Goal: Task Accomplishment & Management: Complete application form

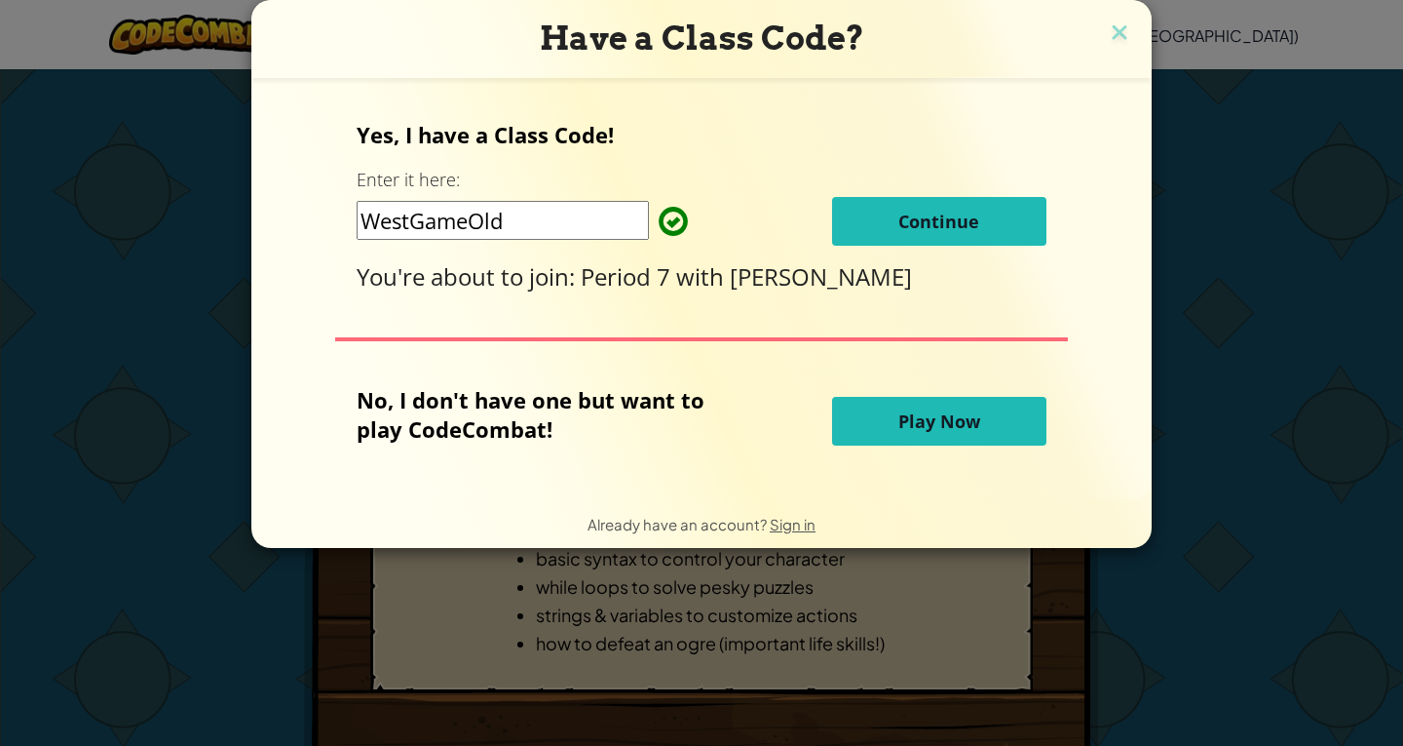
click at [903, 218] on span "Continue" at bounding box center [939, 221] width 81 height 23
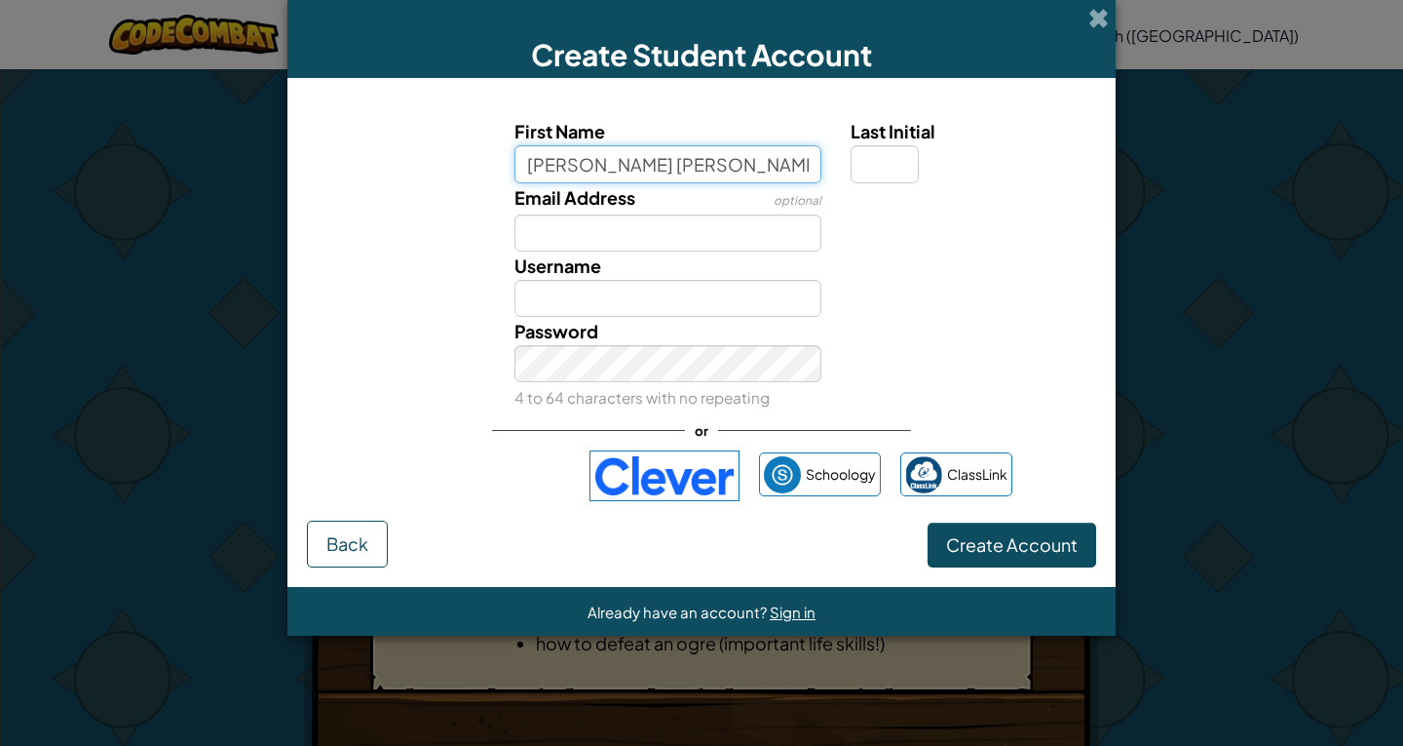
type input "[PERSON_NAME] [PERSON_NAME] the 3rd"
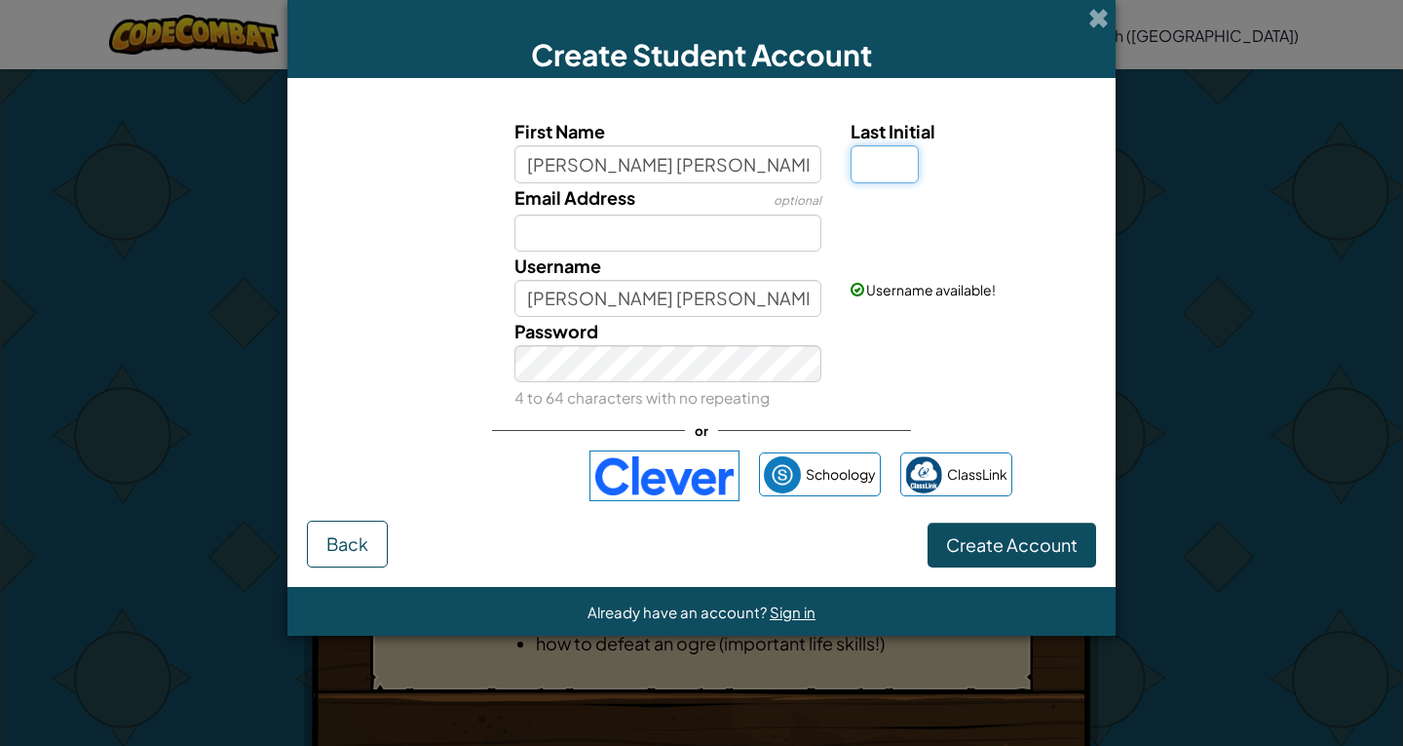
click at [870, 171] on input "Last Initial" at bounding box center [885, 163] width 68 height 37
type input "!"
type input "g"
type input "A"
click at [707, 245] on input "Email Address" at bounding box center [669, 232] width 308 height 37
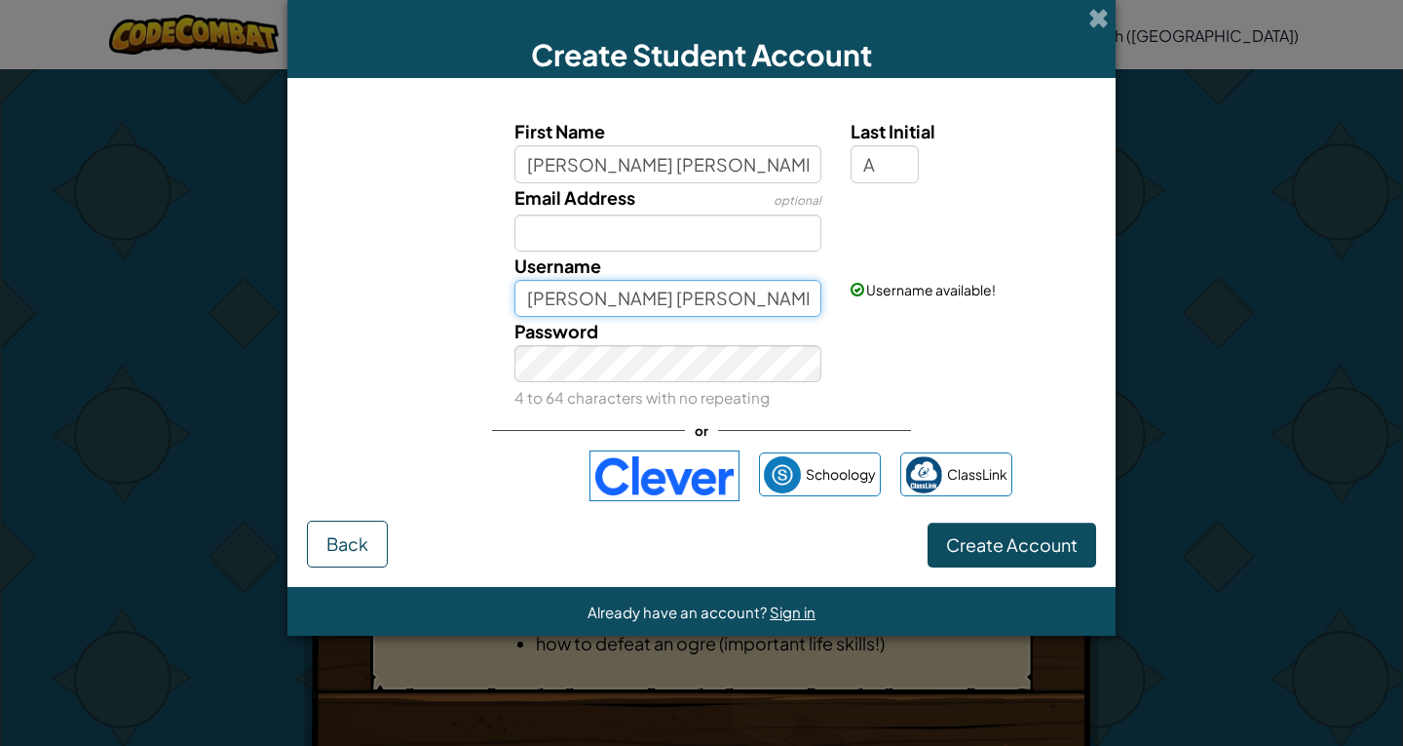
click at [791, 290] on input "[PERSON_NAME] [PERSON_NAME] the 3rdA" at bounding box center [669, 298] width 308 height 37
type input "[PERSON_NAME] [PERSON_NAME] the 3rd"
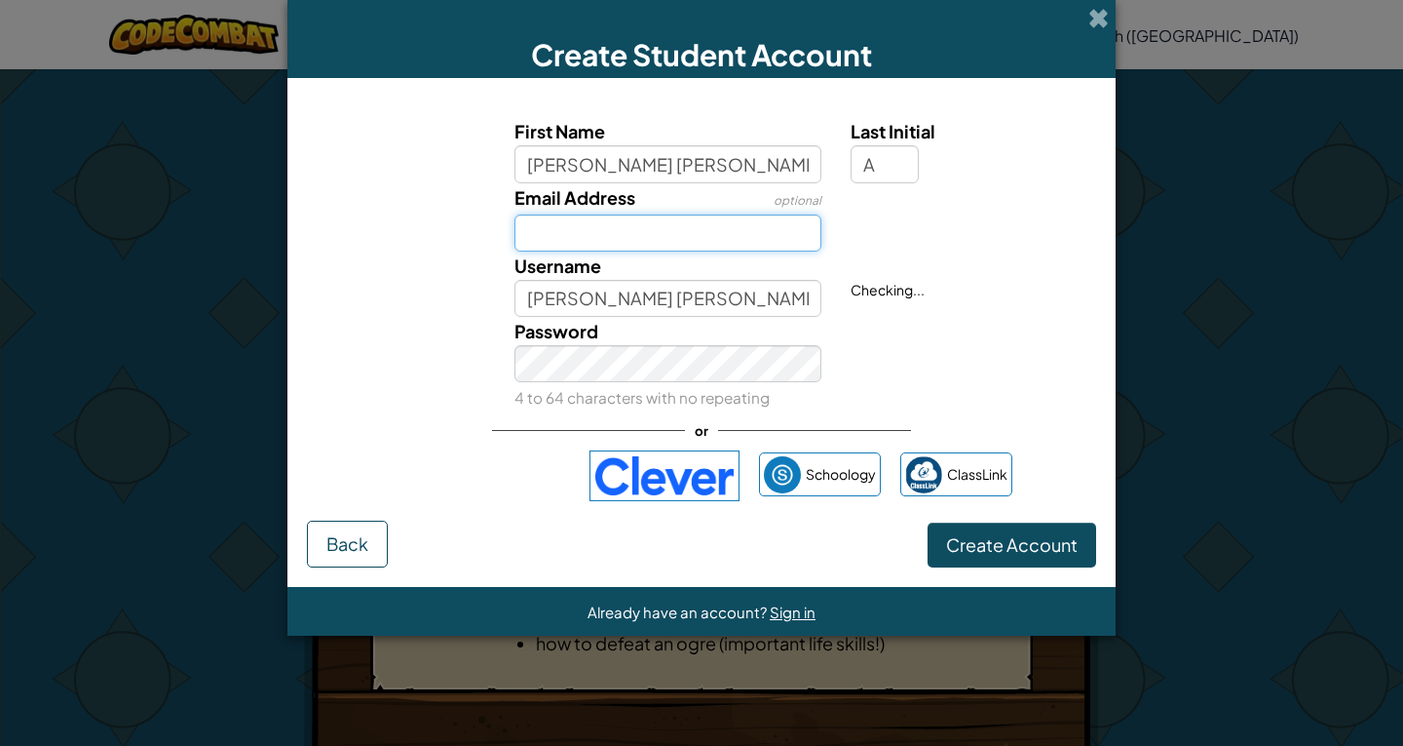
click at [699, 227] on input "Email Address" at bounding box center [669, 232] width 308 height 37
click at [645, 236] on input "123conenoob4567" at bounding box center [669, 232] width 308 height 37
type input "@"
type input "[EMAIL_ADDRESS][DOMAIN_NAME]"
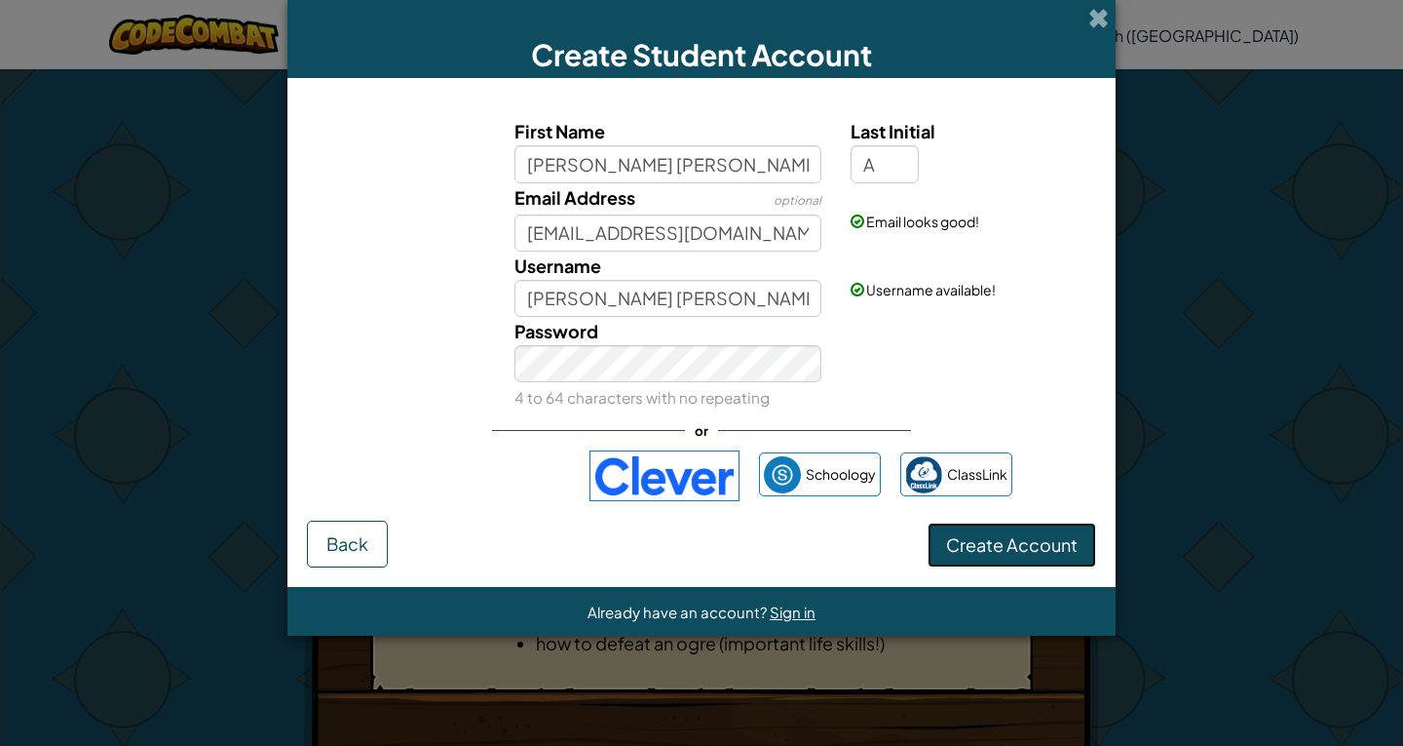
click at [1037, 535] on span "Create Account" at bounding box center [1012, 544] width 132 height 22
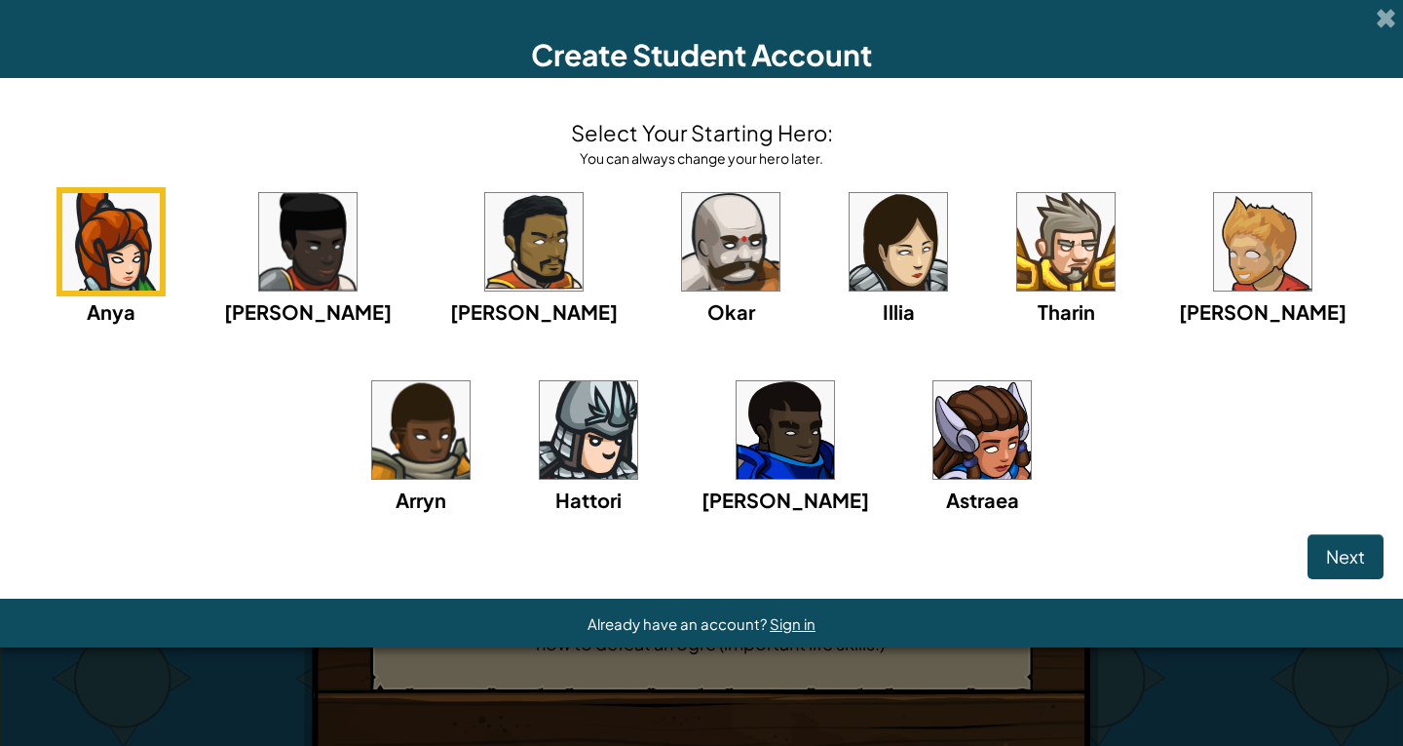
click at [1017, 234] on img at bounding box center [1065, 241] width 97 height 97
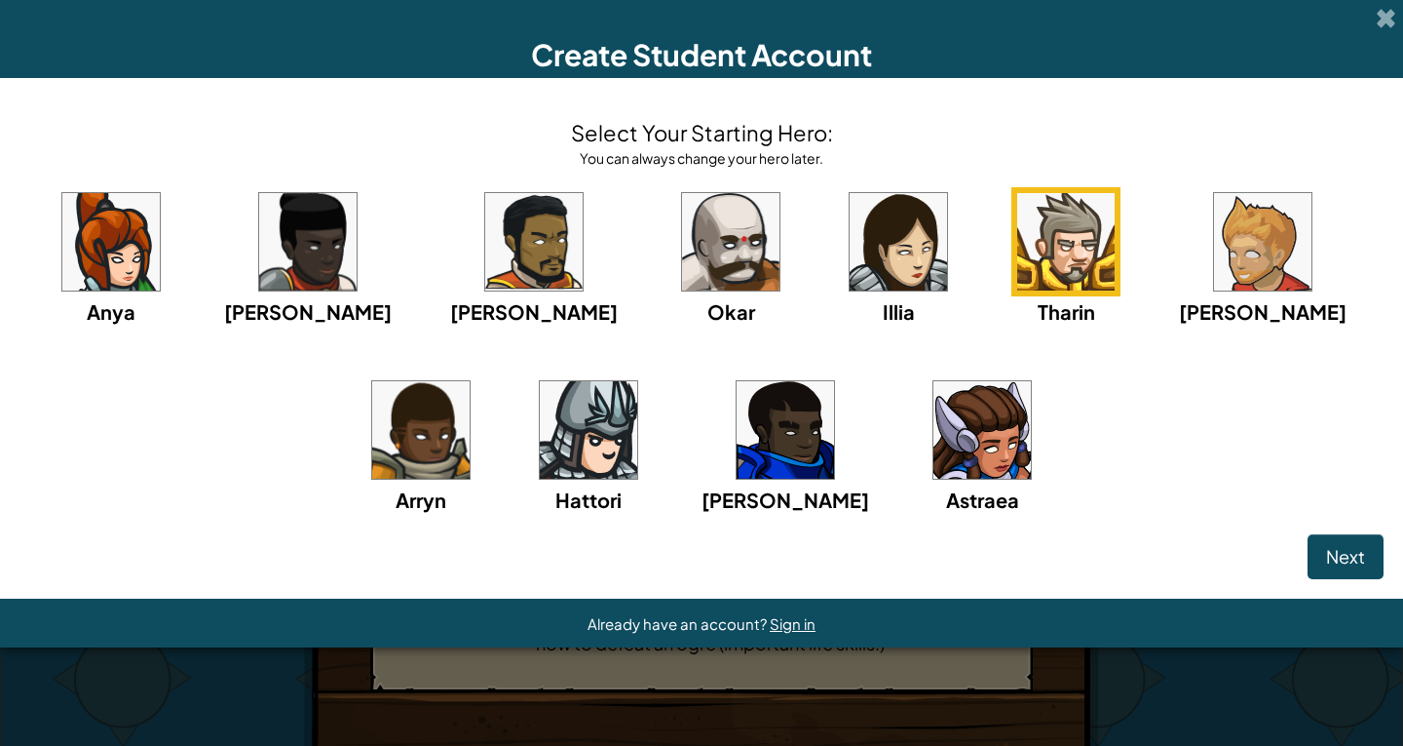
click at [540, 462] on img at bounding box center [588, 429] width 97 height 97
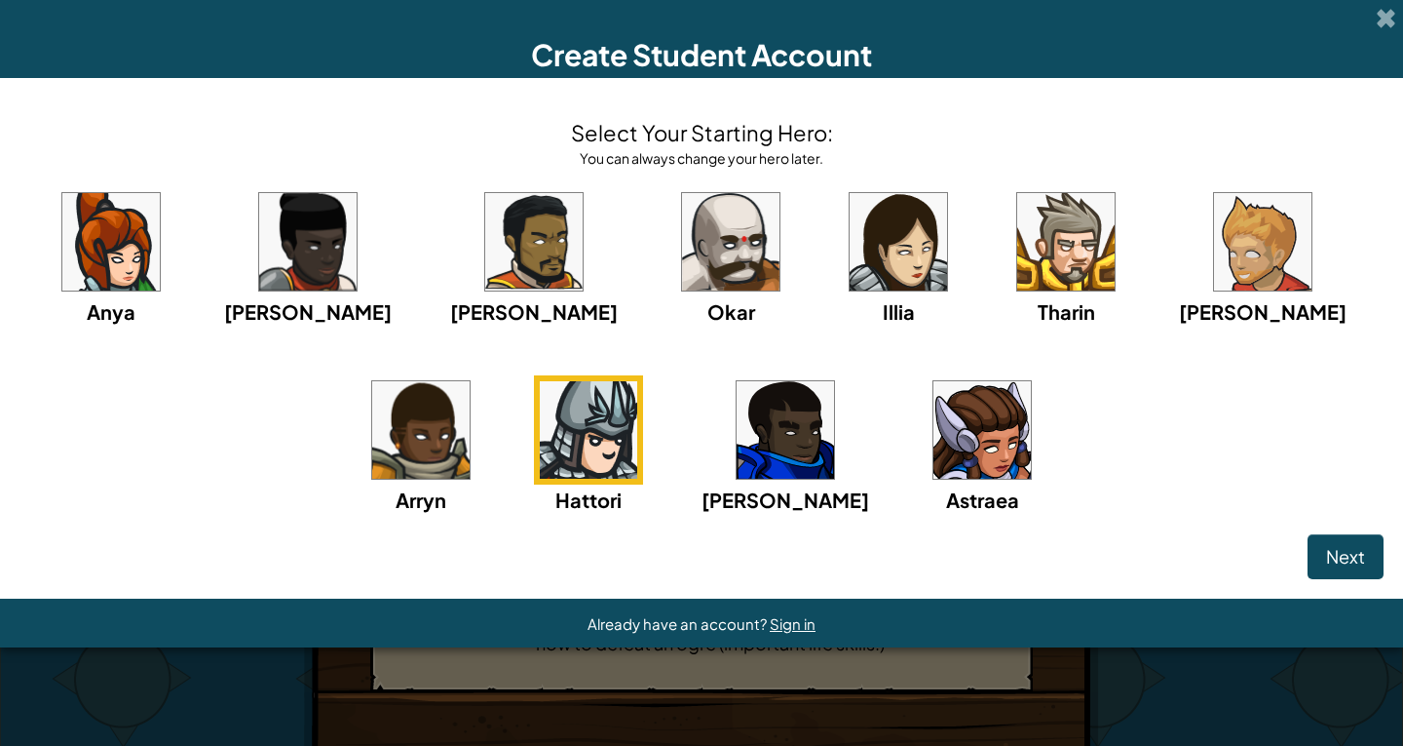
click at [1017, 229] on img at bounding box center [1065, 241] width 97 height 97
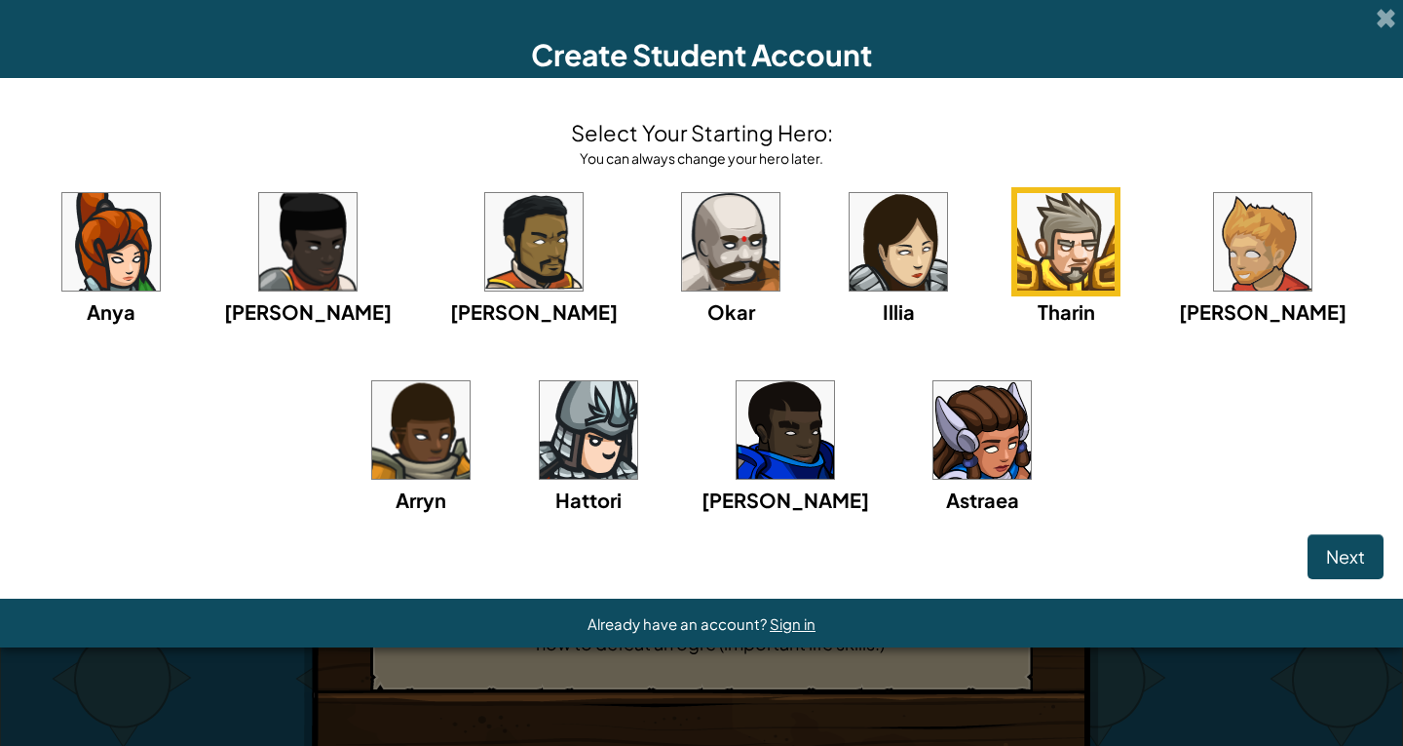
click at [1006, 500] on div "Anya [PERSON_NAME] [PERSON_NAME] [PERSON_NAME] Arryn [PERSON_NAME]" at bounding box center [701, 375] width 1364 height 376
click at [992, 405] on div "Anya [PERSON_NAME] [PERSON_NAME] [PERSON_NAME] Arryn [PERSON_NAME]" at bounding box center [701, 375] width 1364 height 376
click at [1120, 459] on div "Anya [PERSON_NAME] [PERSON_NAME] [PERSON_NAME] Arryn [PERSON_NAME]" at bounding box center [701, 375] width 1364 height 376
click at [1126, 392] on div "Anya [PERSON_NAME] [PERSON_NAME] [PERSON_NAME] Arryn [PERSON_NAME]" at bounding box center [701, 375] width 1364 height 376
click at [1214, 262] on img at bounding box center [1262, 241] width 97 height 97
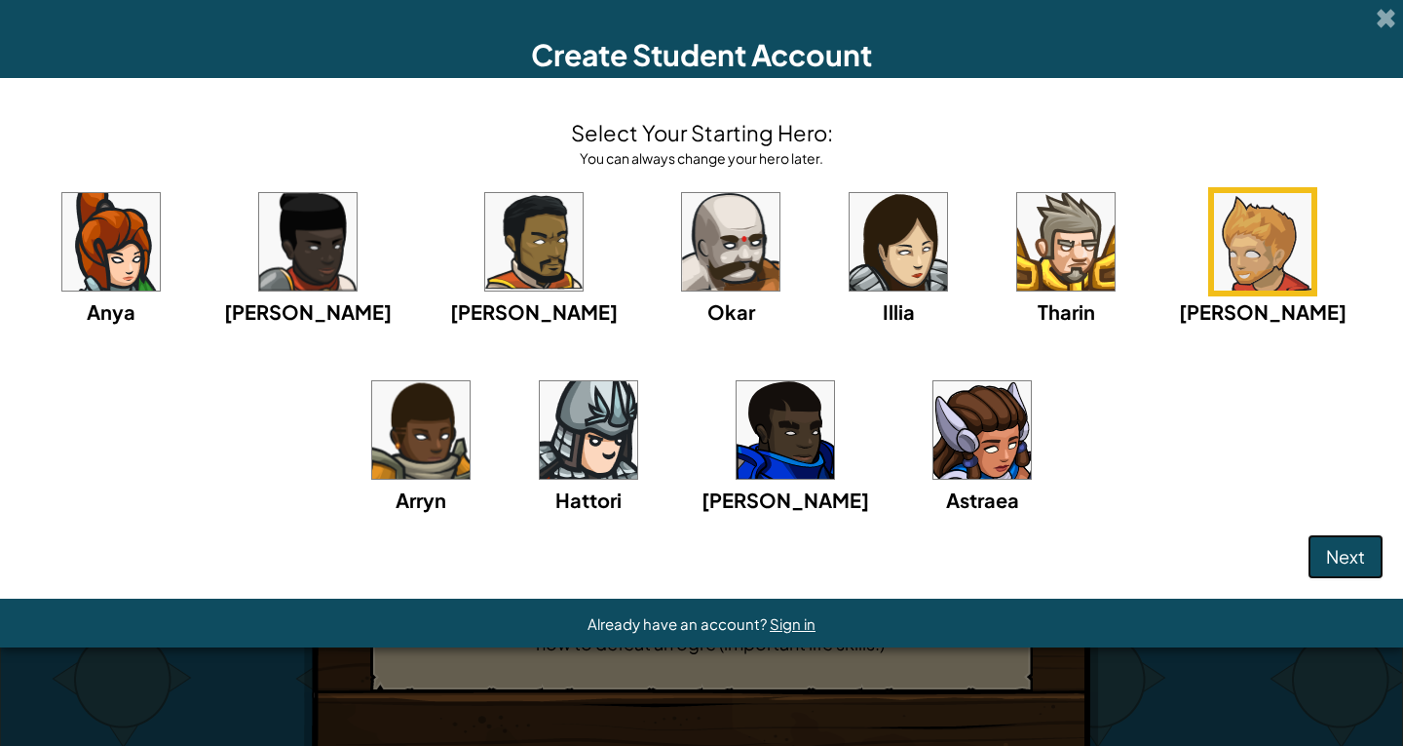
click at [1360, 558] on span "Next" at bounding box center [1345, 556] width 39 height 22
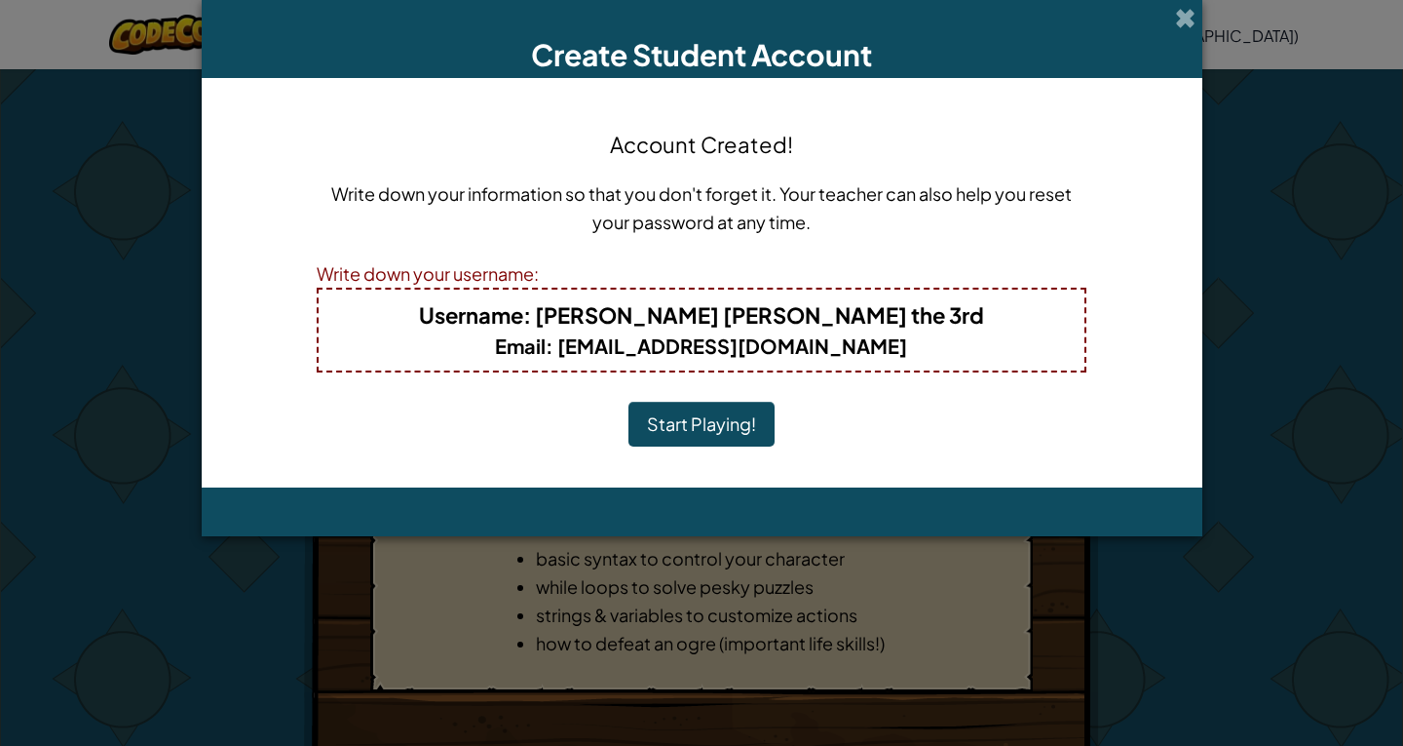
click at [691, 413] on button "Start Playing!" at bounding box center [702, 424] width 146 height 45
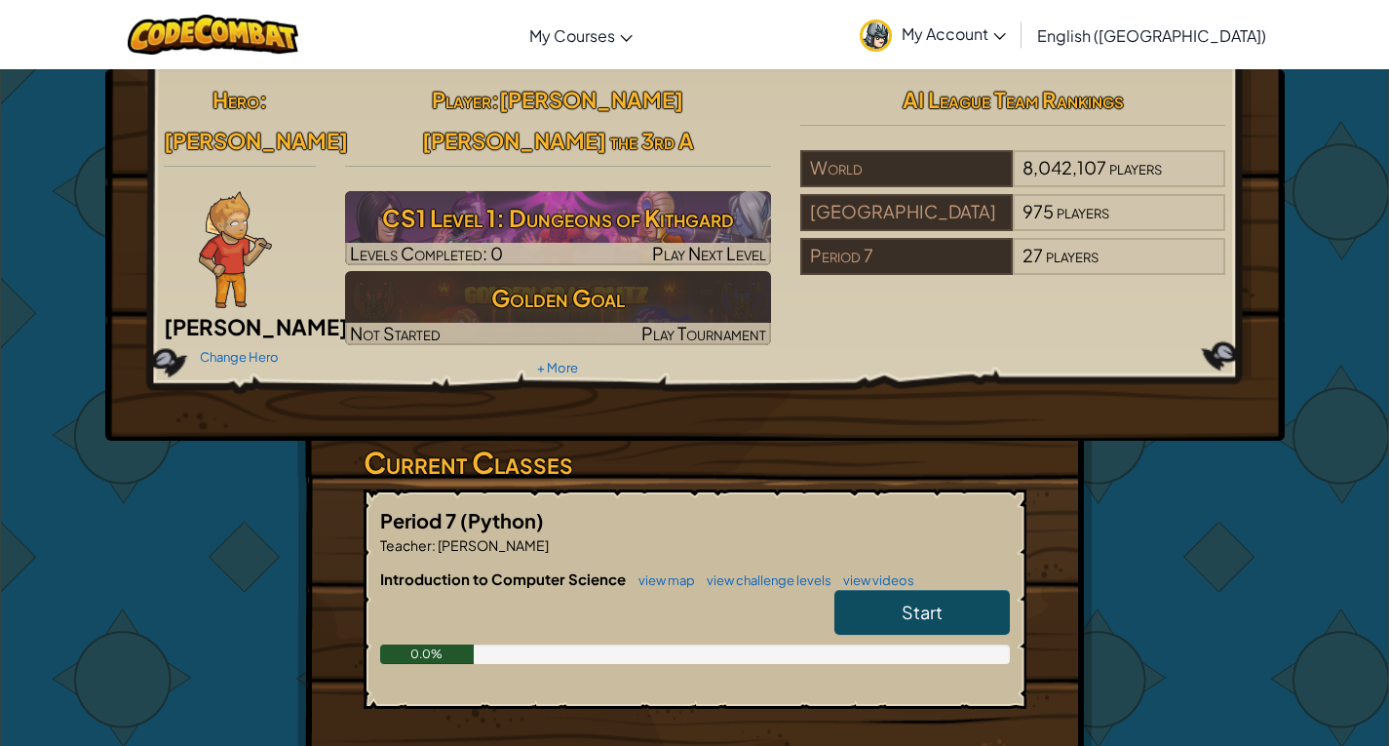
click at [869, 590] on link "Start" at bounding box center [921, 612] width 175 height 45
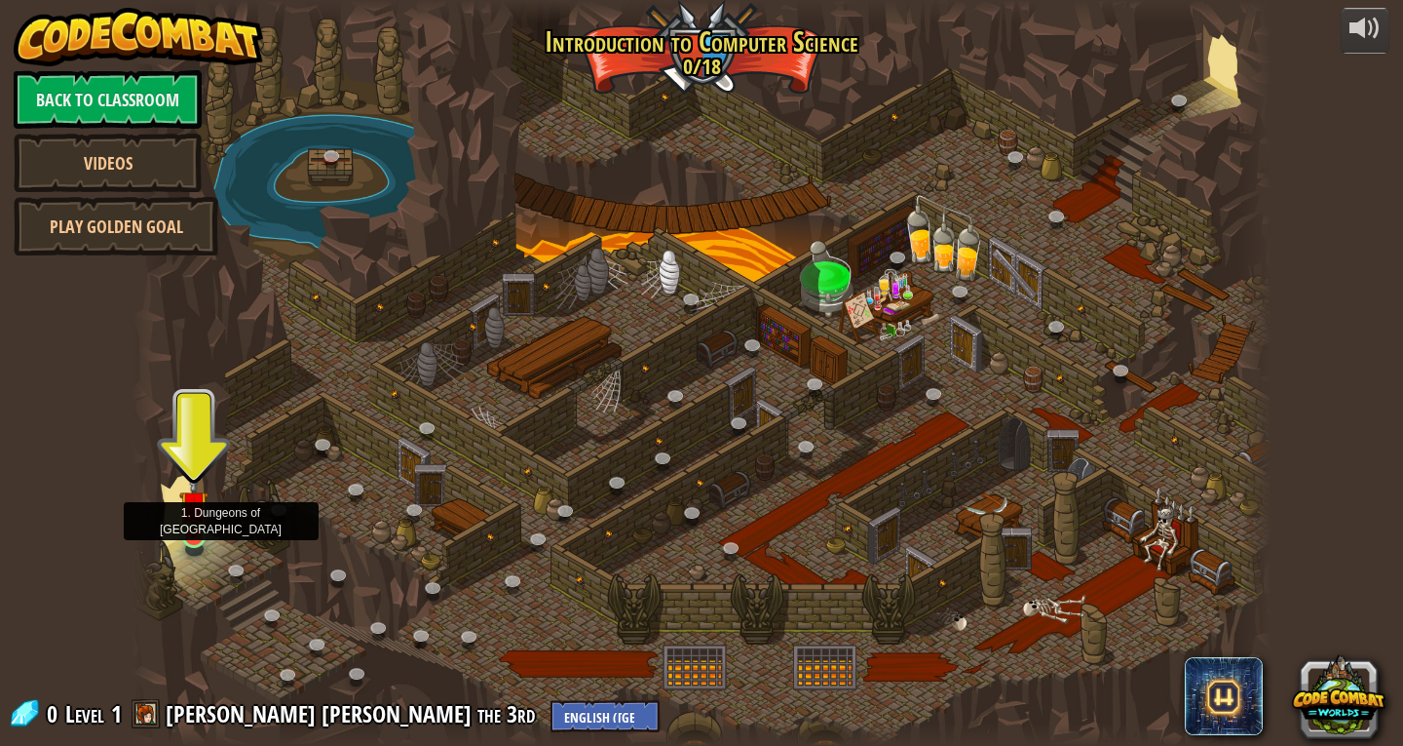
click at [206, 529] on img at bounding box center [193, 505] width 29 height 66
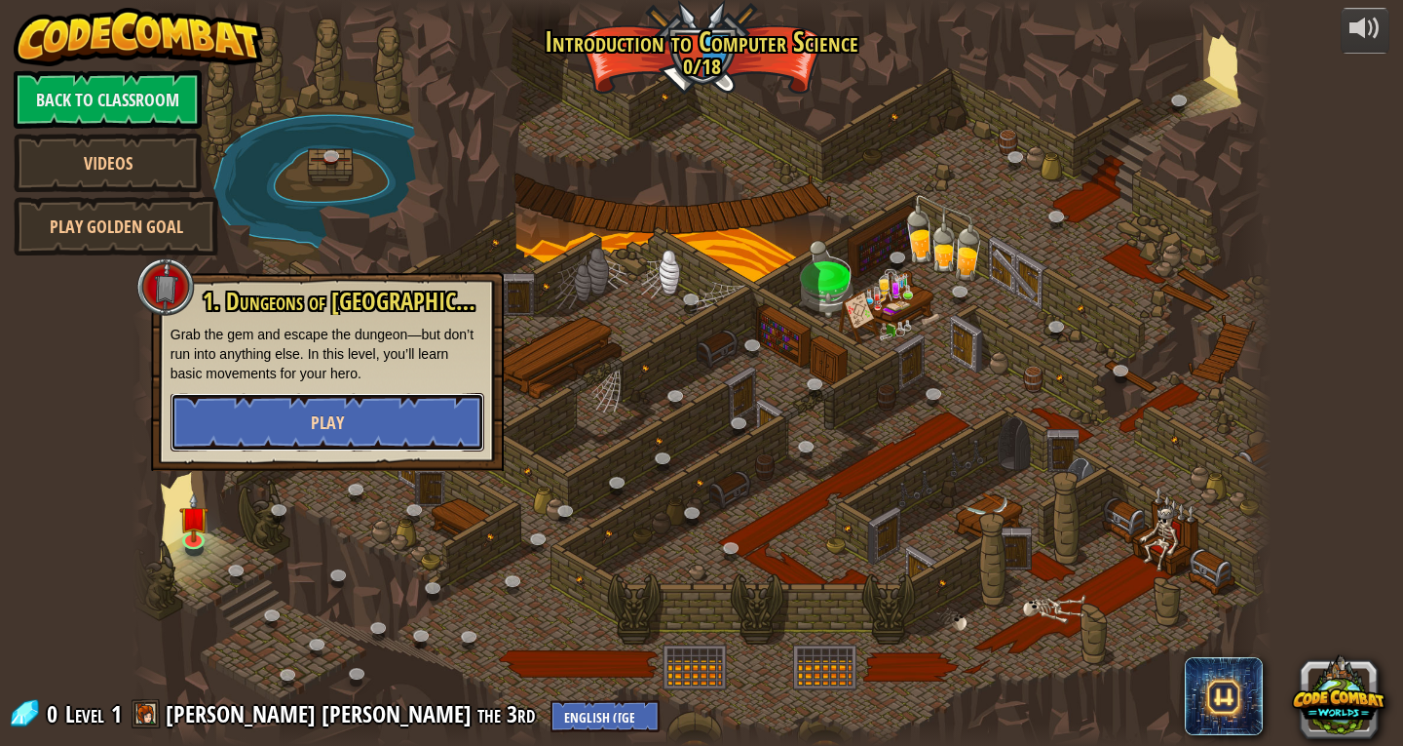
click at [306, 402] on button "Play" at bounding box center [328, 422] width 314 height 58
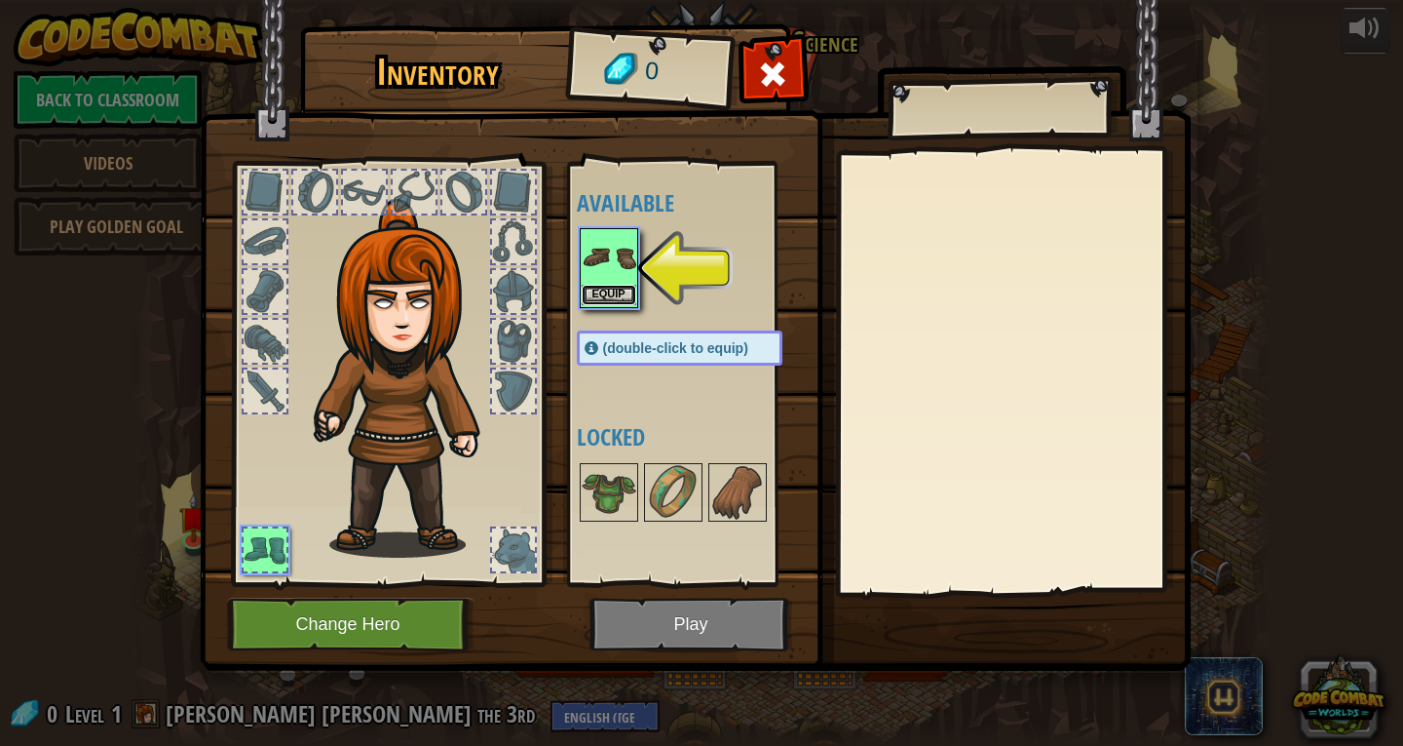
click at [619, 294] on button "Equip" at bounding box center [609, 295] width 55 height 20
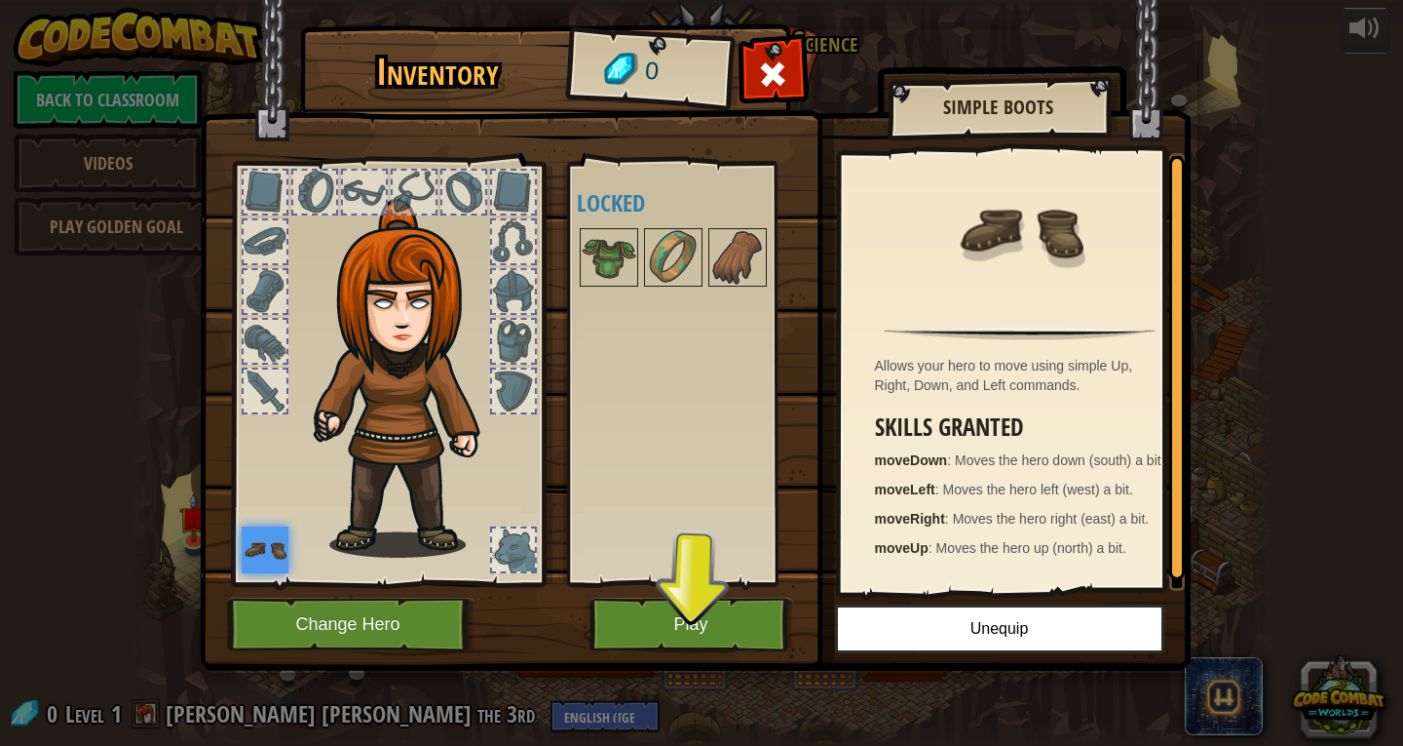
click at [572, 225] on div "Available Equip (double-click to equip) Locked" at bounding box center [687, 374] width 239 height 424
click at [621, 249] on img at bounding box center [609, 257] width 55 height 55
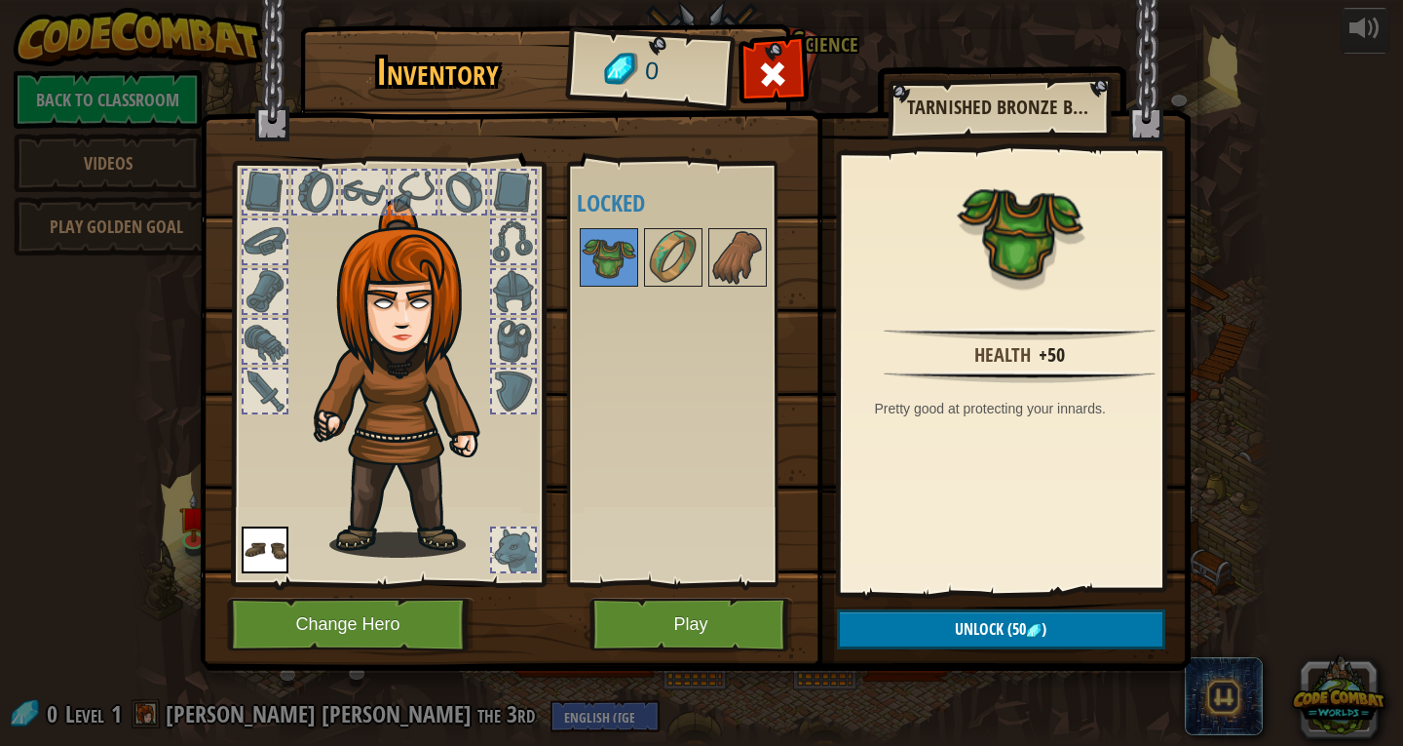
click at [259, 567] on img at bounding box center [265, 549] width 47 height 47
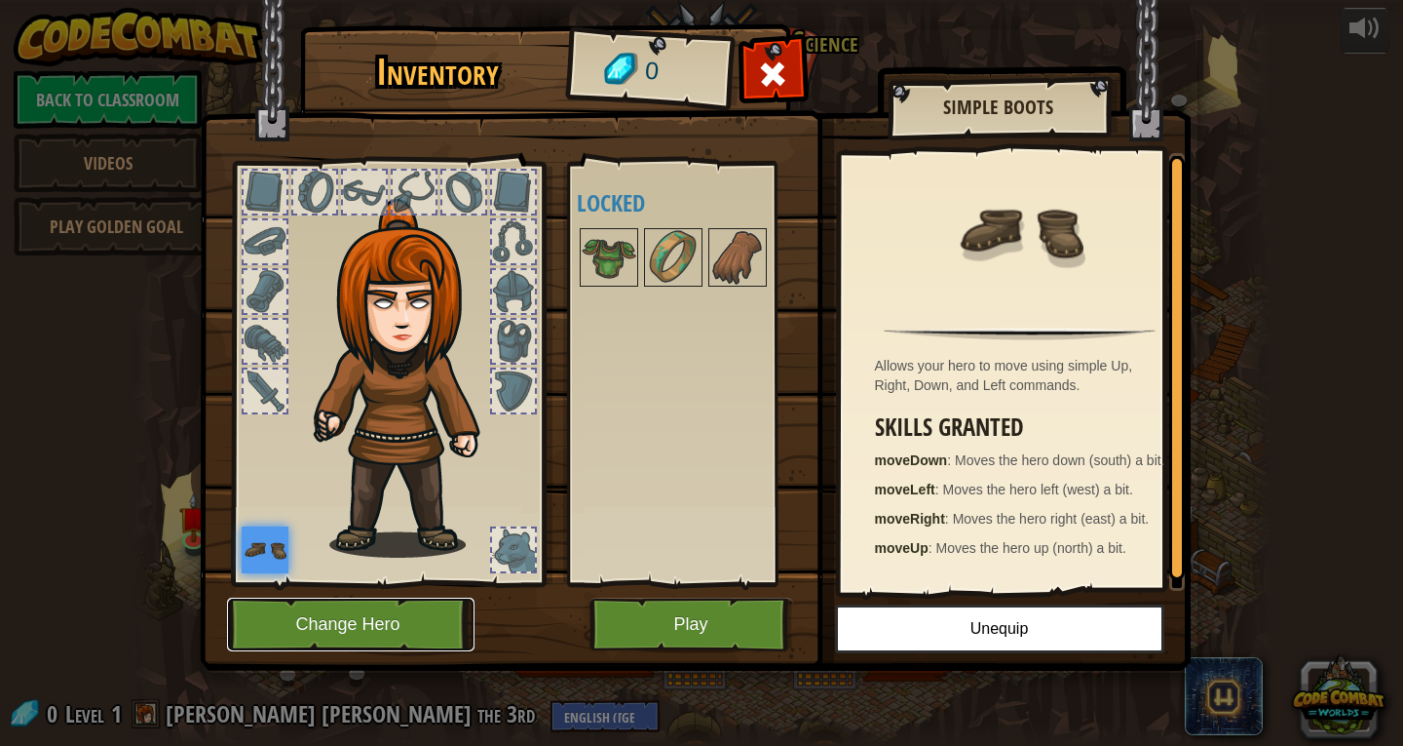
click at [434, 621] on button "Change Hero" at bounding box center [351, 624] width 248 height 54
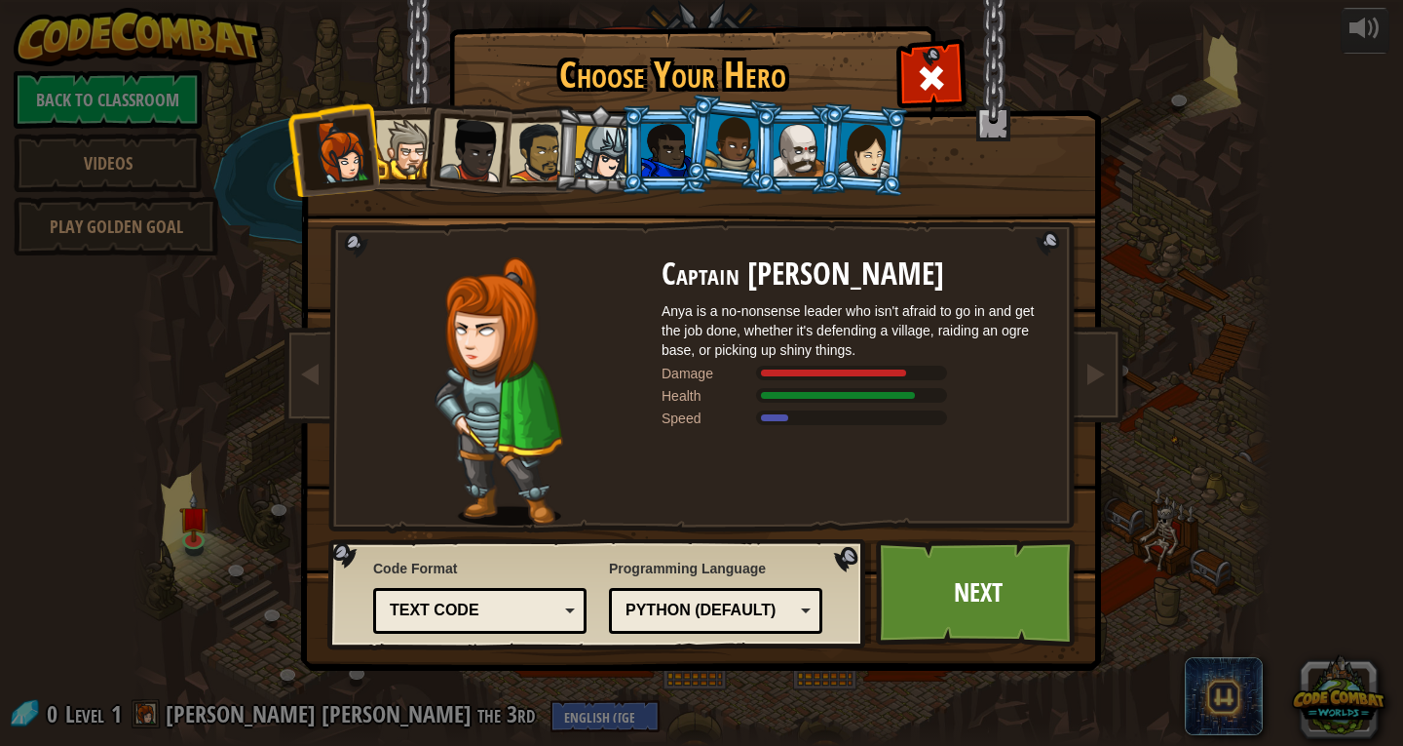
click at [591, 149] on div at bounding box center [602, 154] width 56 height 56
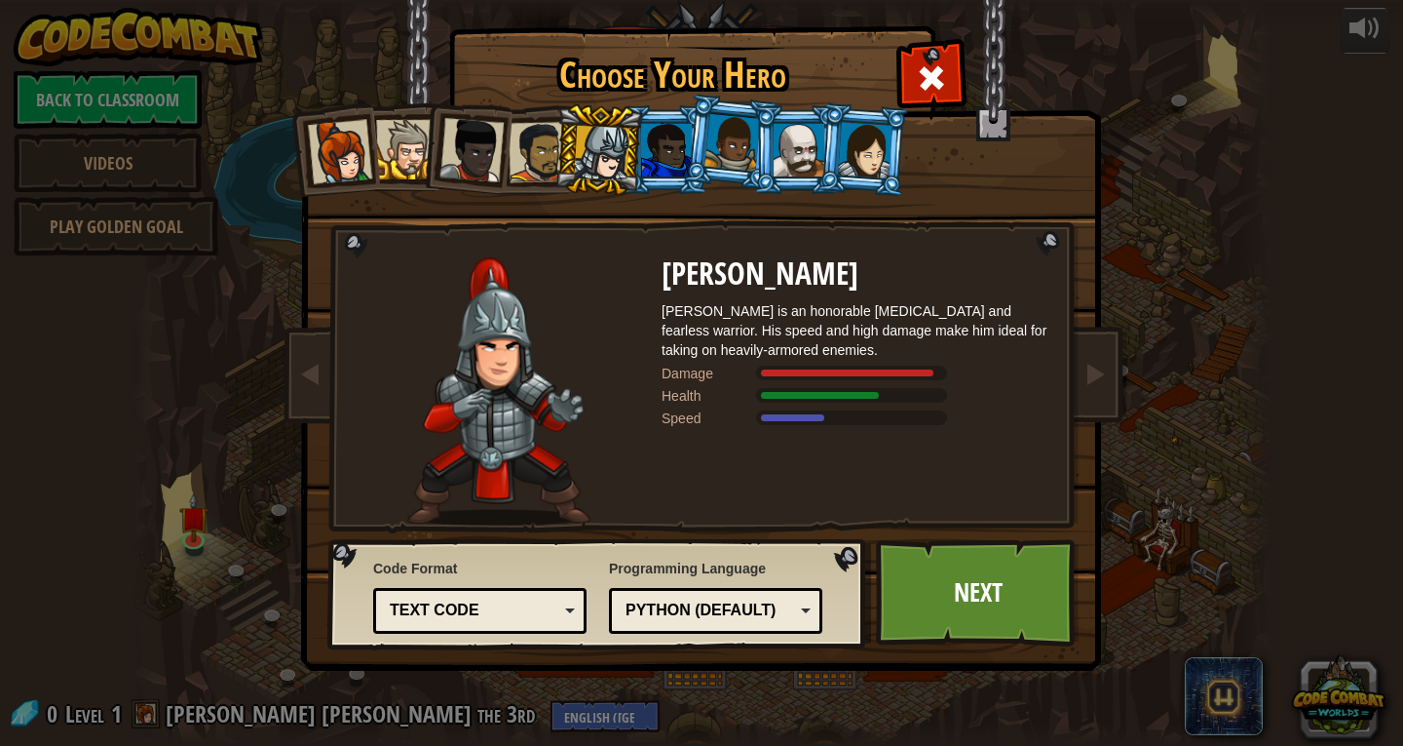
click at [546, 153] on div at bounding box center [539, 152] width 60 height 60
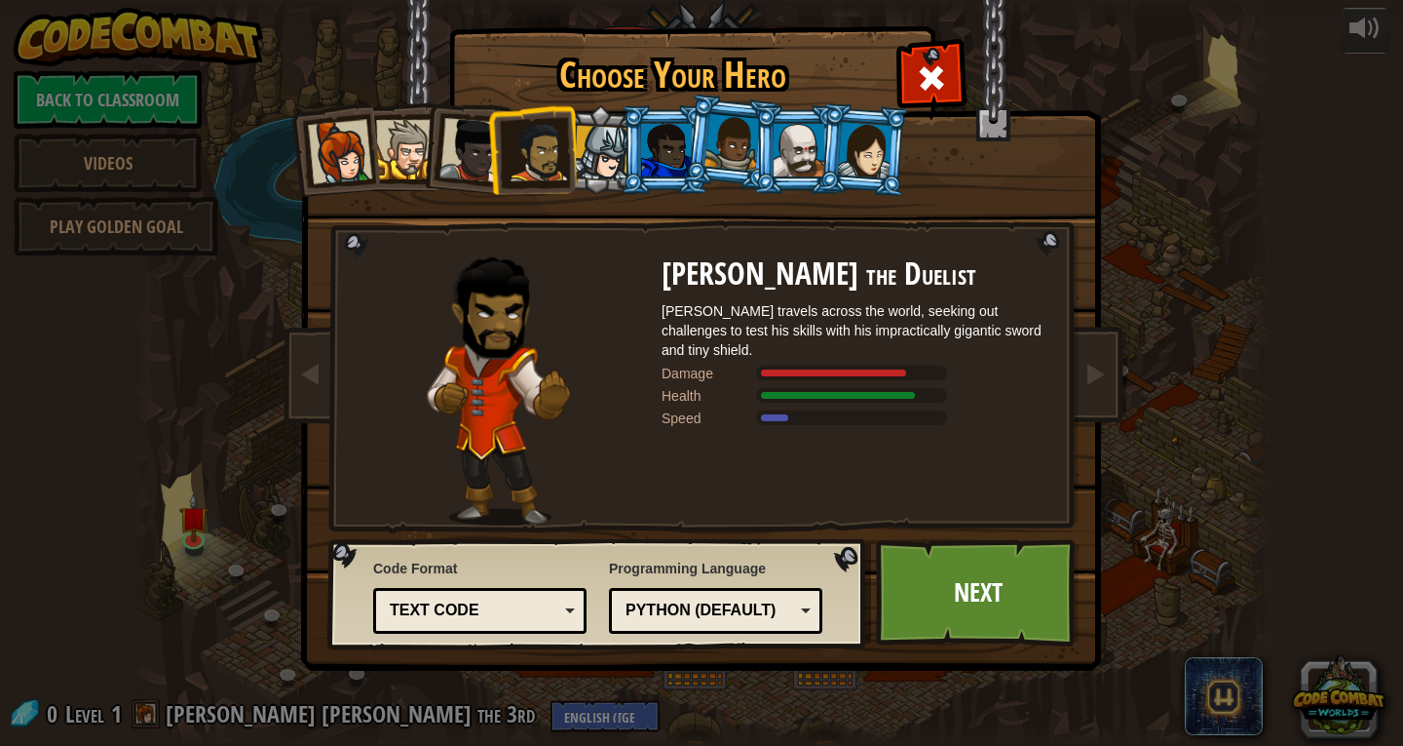
click at [448, 165] on div at bounding box center [472, 150] width 64 height 64
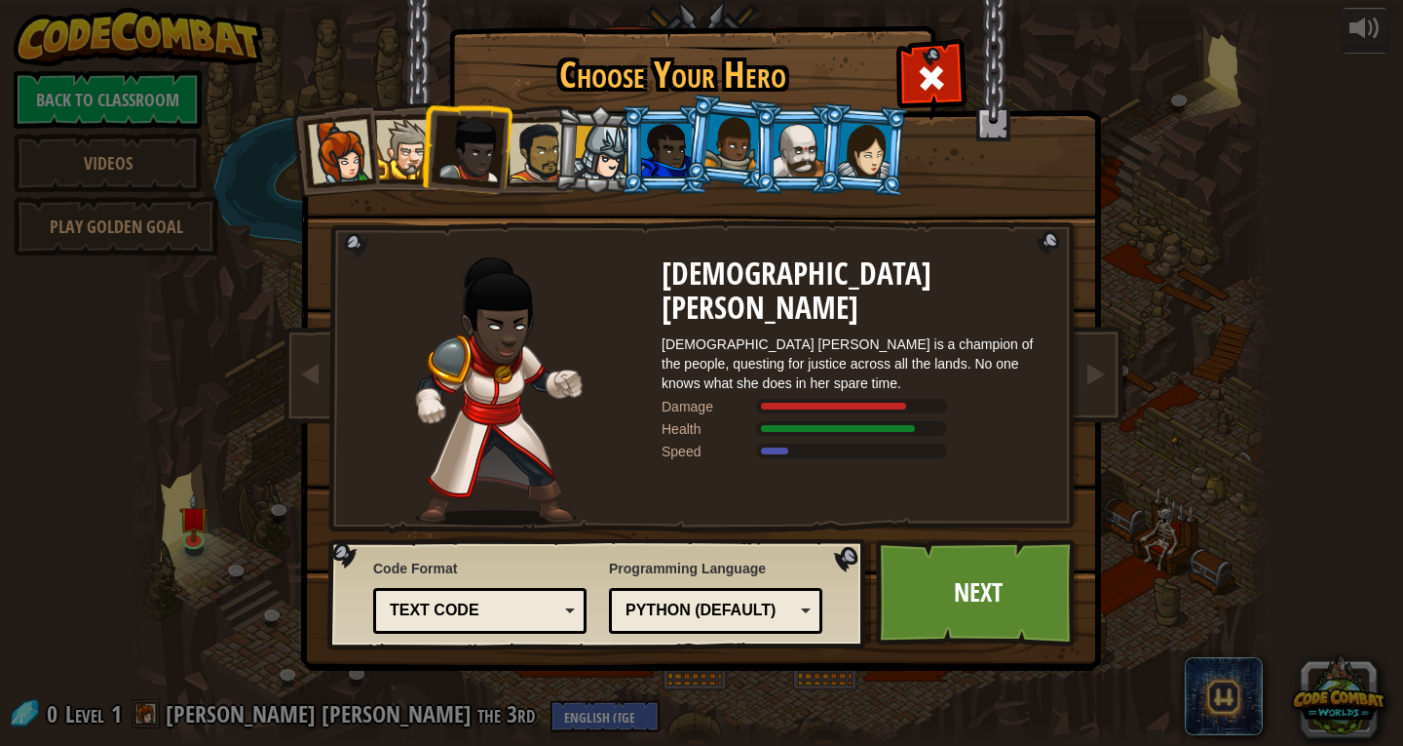
click at [398, 164] on div at bounding box center [405, 149] width 59 height 59
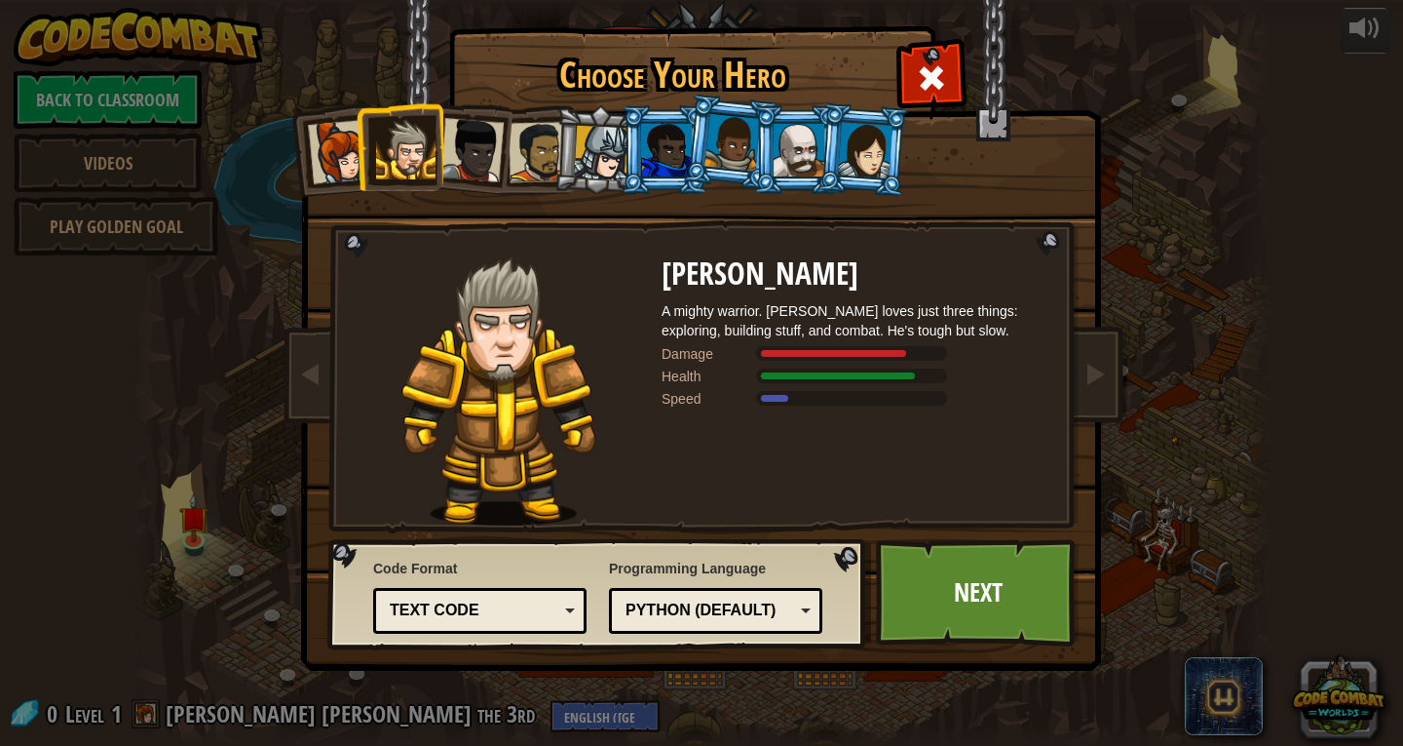
click at [603, 155] on div at bounding box center [602, 154] width 56 height 56
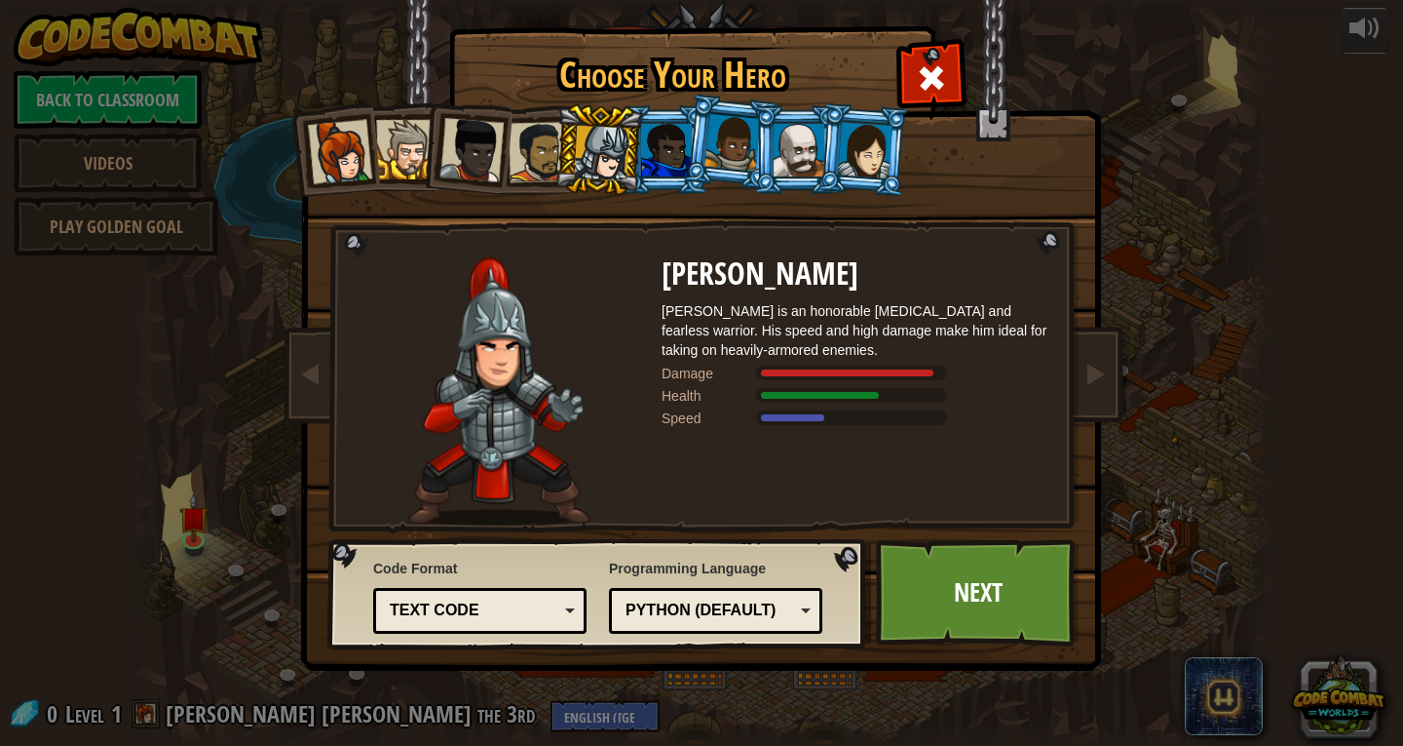
click at [399, 129] on div at bounding box center [405, 149] width 59 height 59
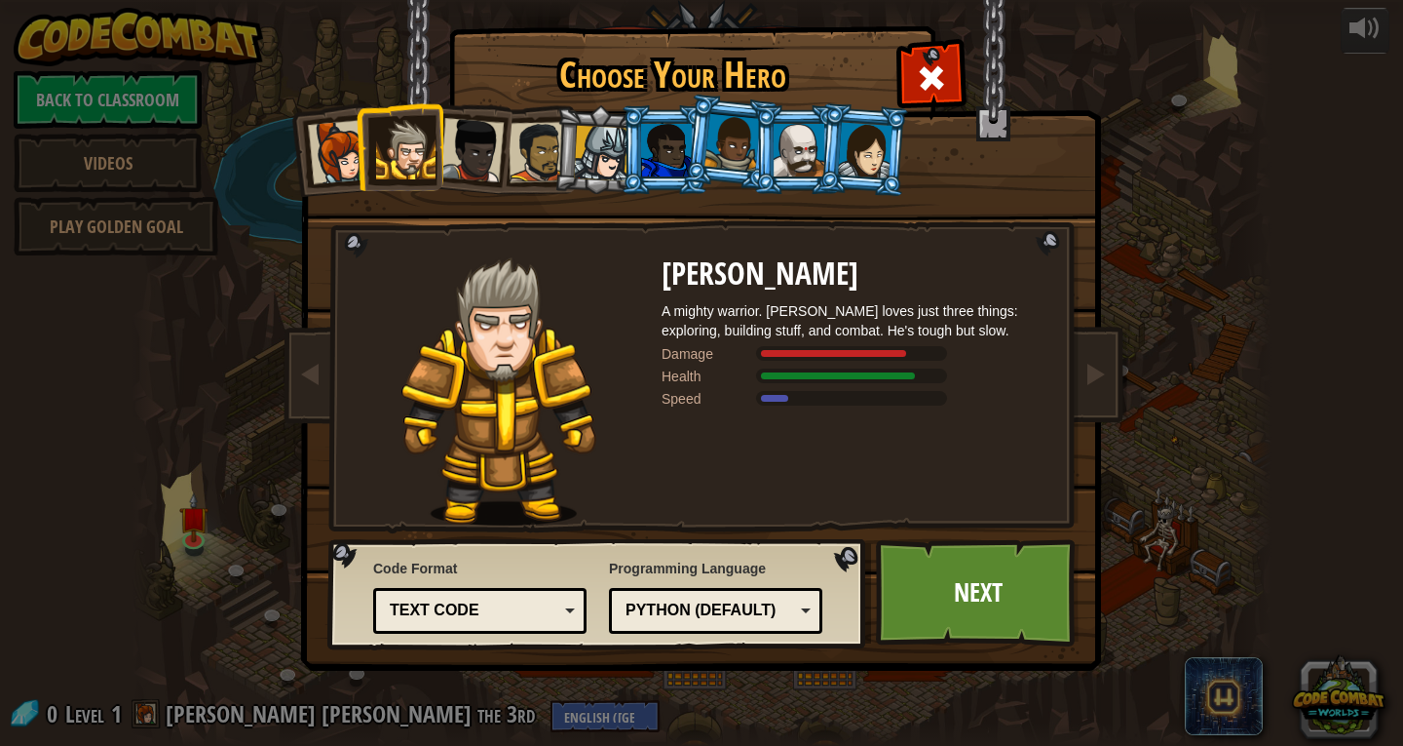
click at [803, 153] on div at bounding box center [799, 150] width 51 height 53
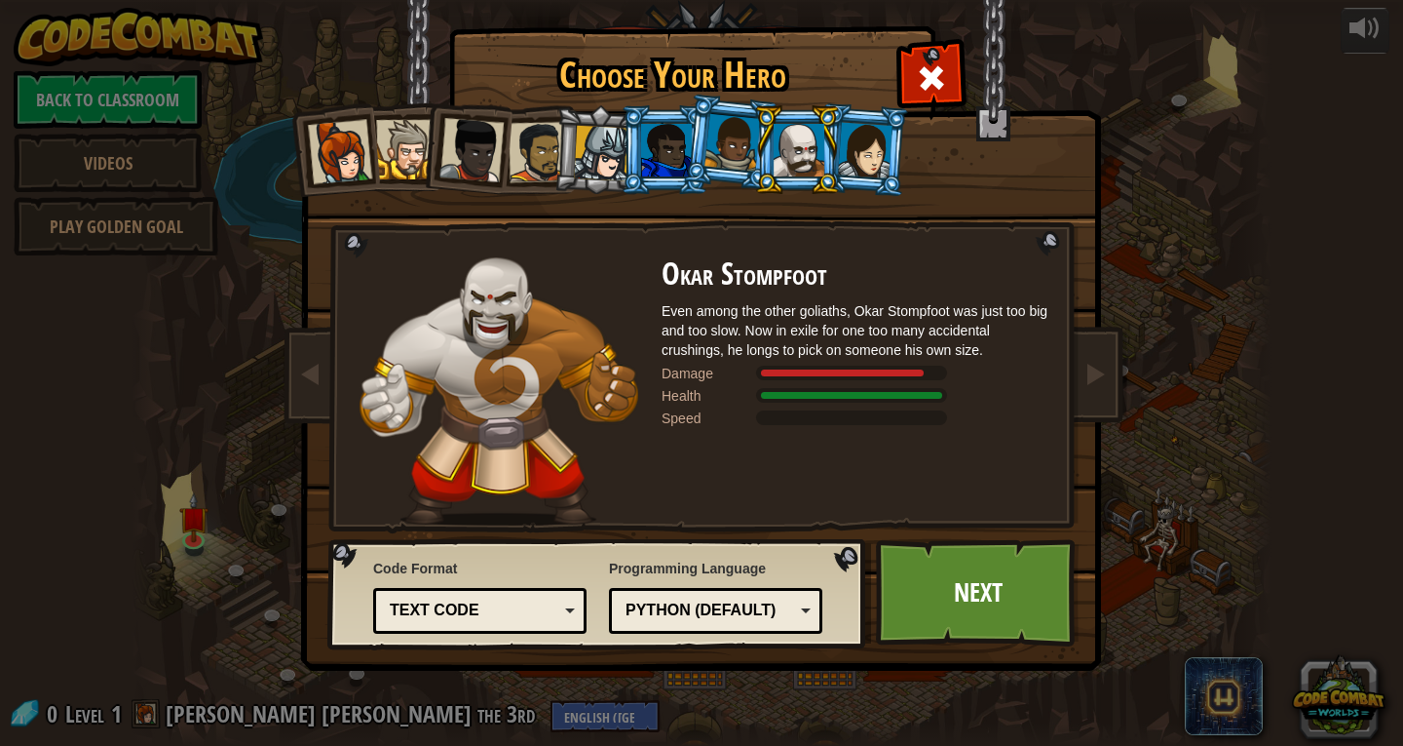
click at [408, 133] on div at bounding box center [405, 149] width 59 height 59
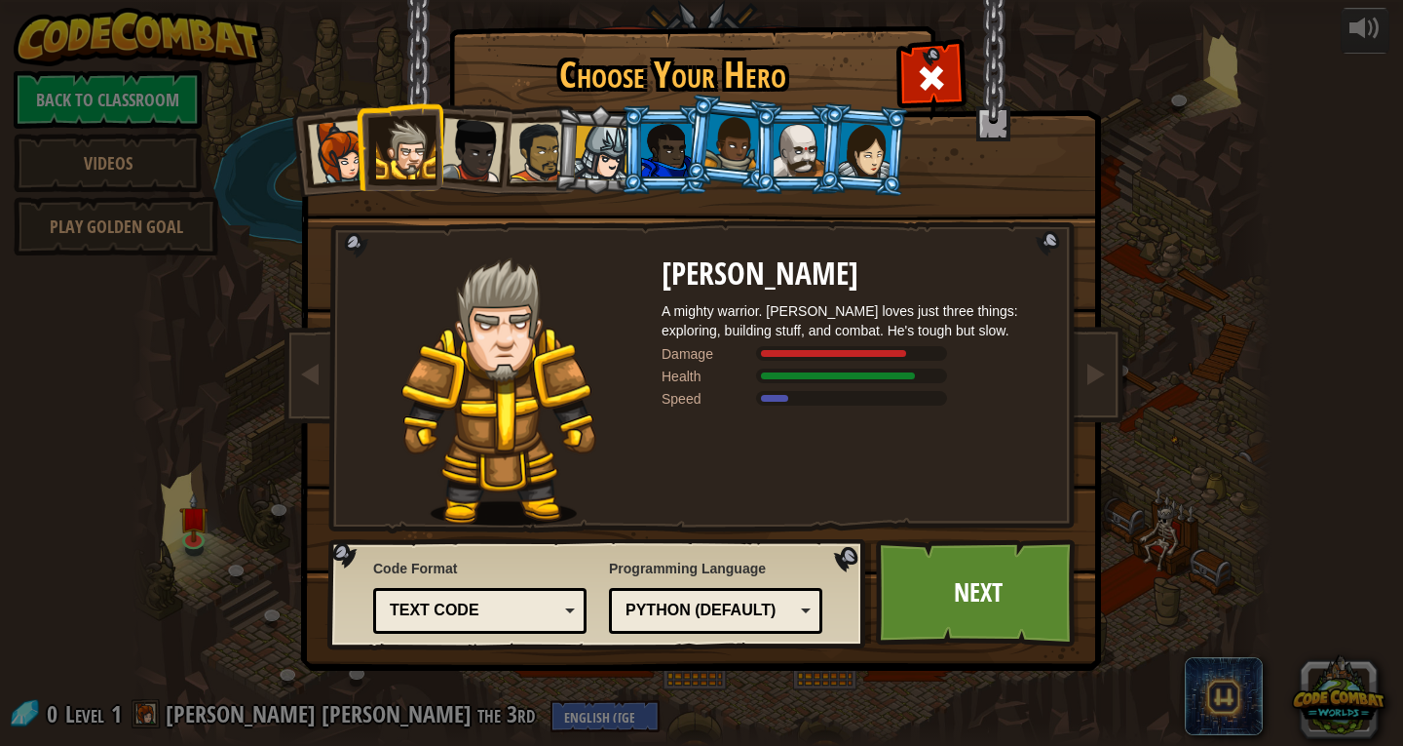
click at [794, 123] on li at bounding box center [797, 149] width 88 height 89
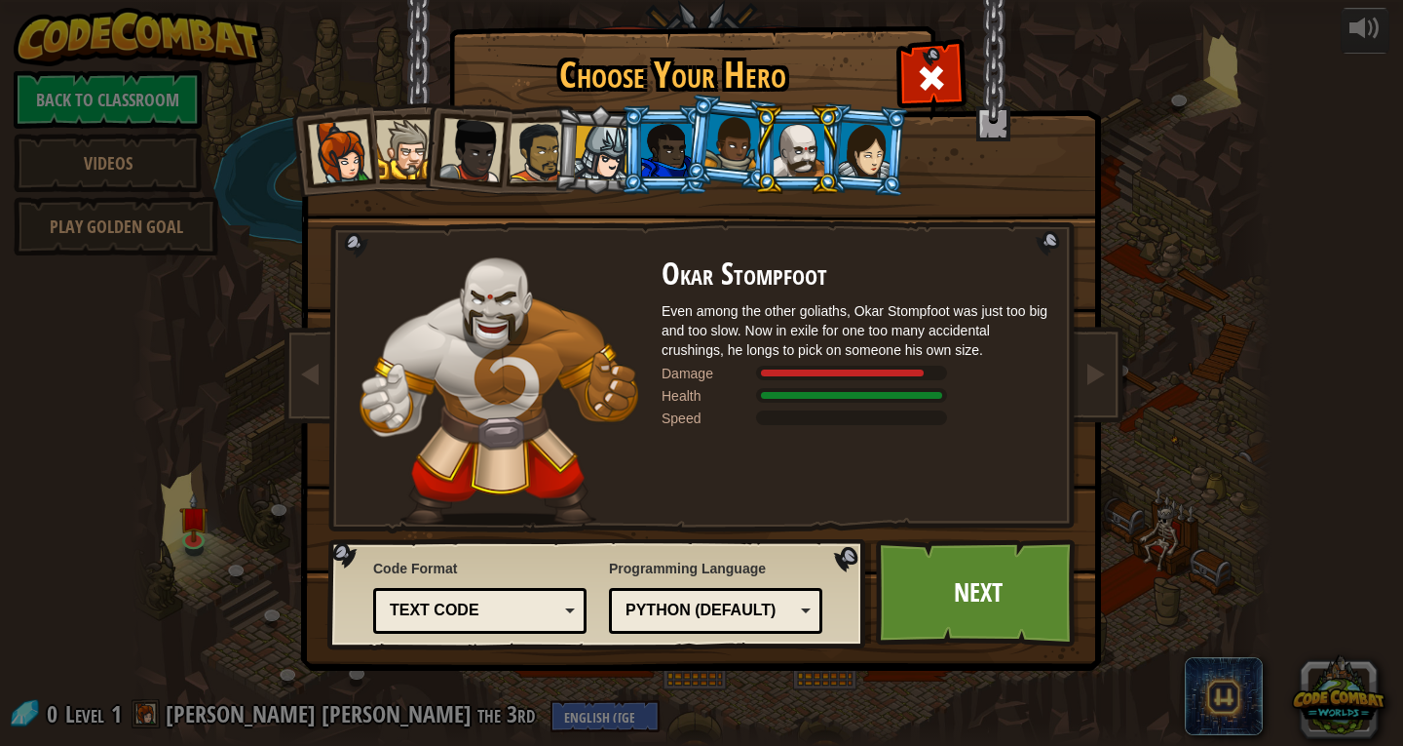
click at [875, 179] on li at bounding box center [864, 149] width 94 height 95
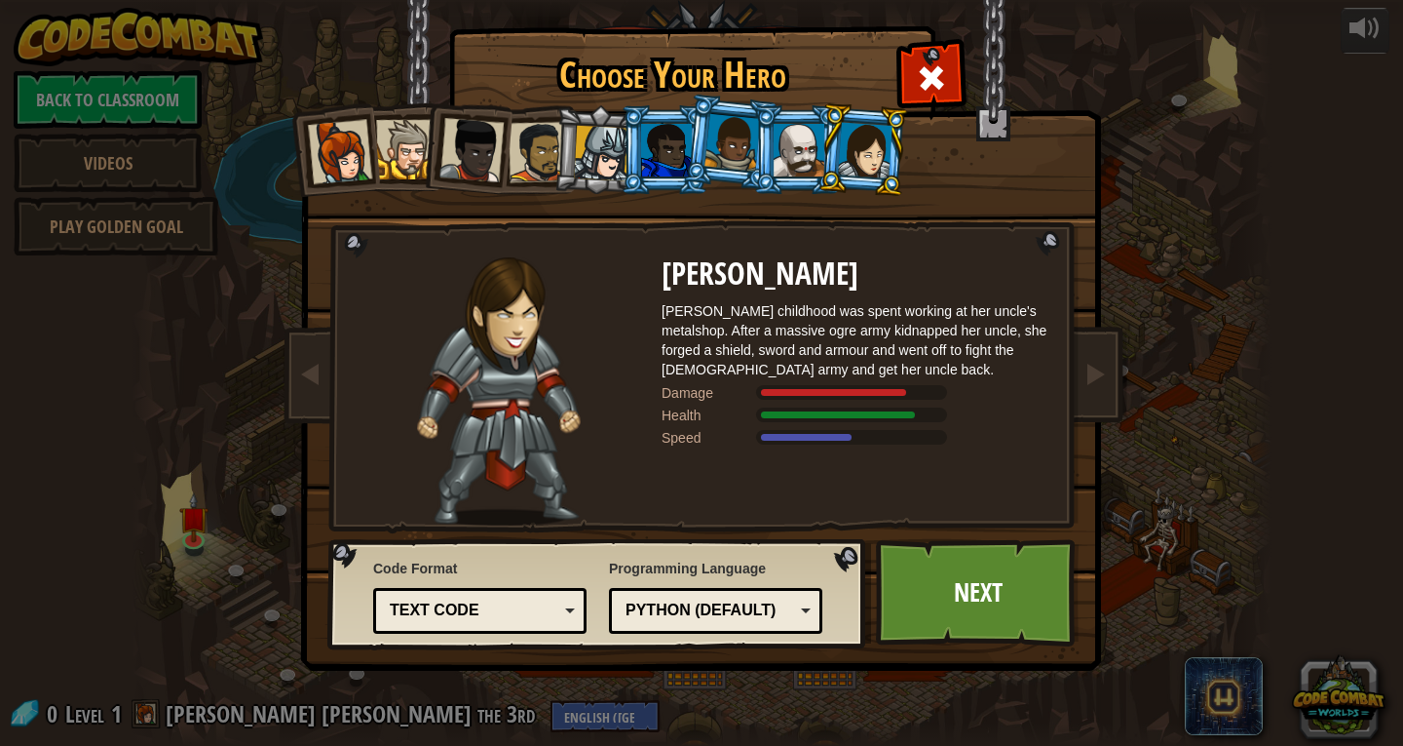
click at [472, 151] on div at bounding box center [472, 150] width 64 height 64
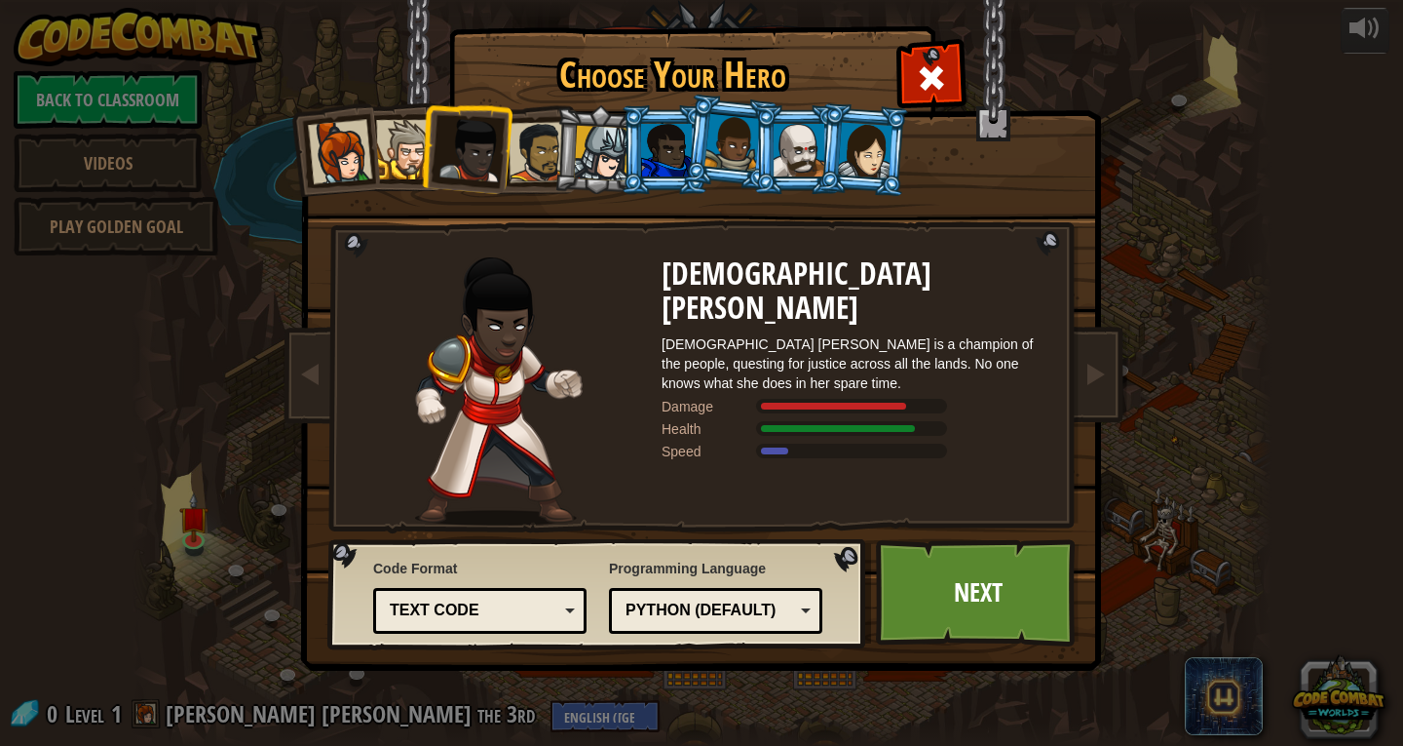
click at [547, 150] on div at bounding box center [539, 152] width 60 height 60
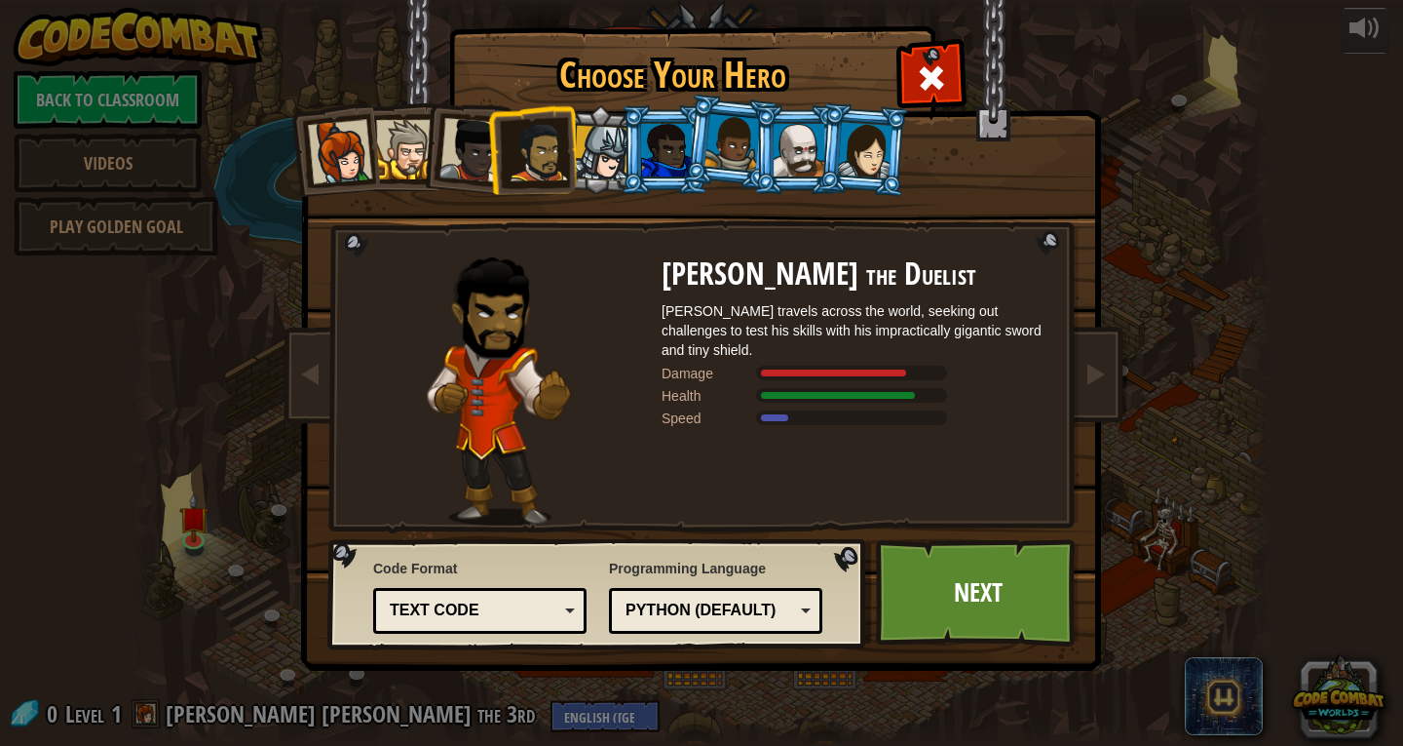
click at [615, 142] on div at bounding box center [602, 154] width 56 height 56
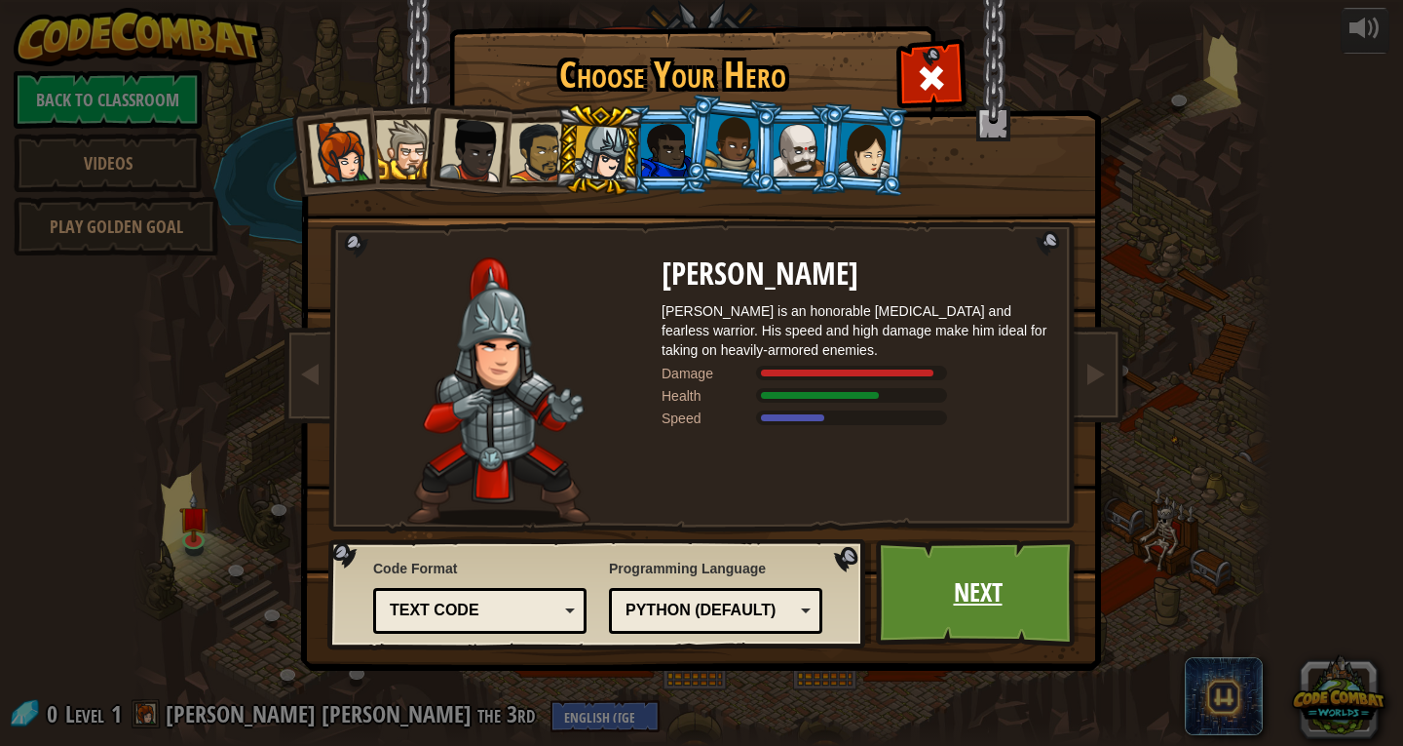
click at [952, 578] on link "Next" at bounding box center [978, 592] width 204 height 107
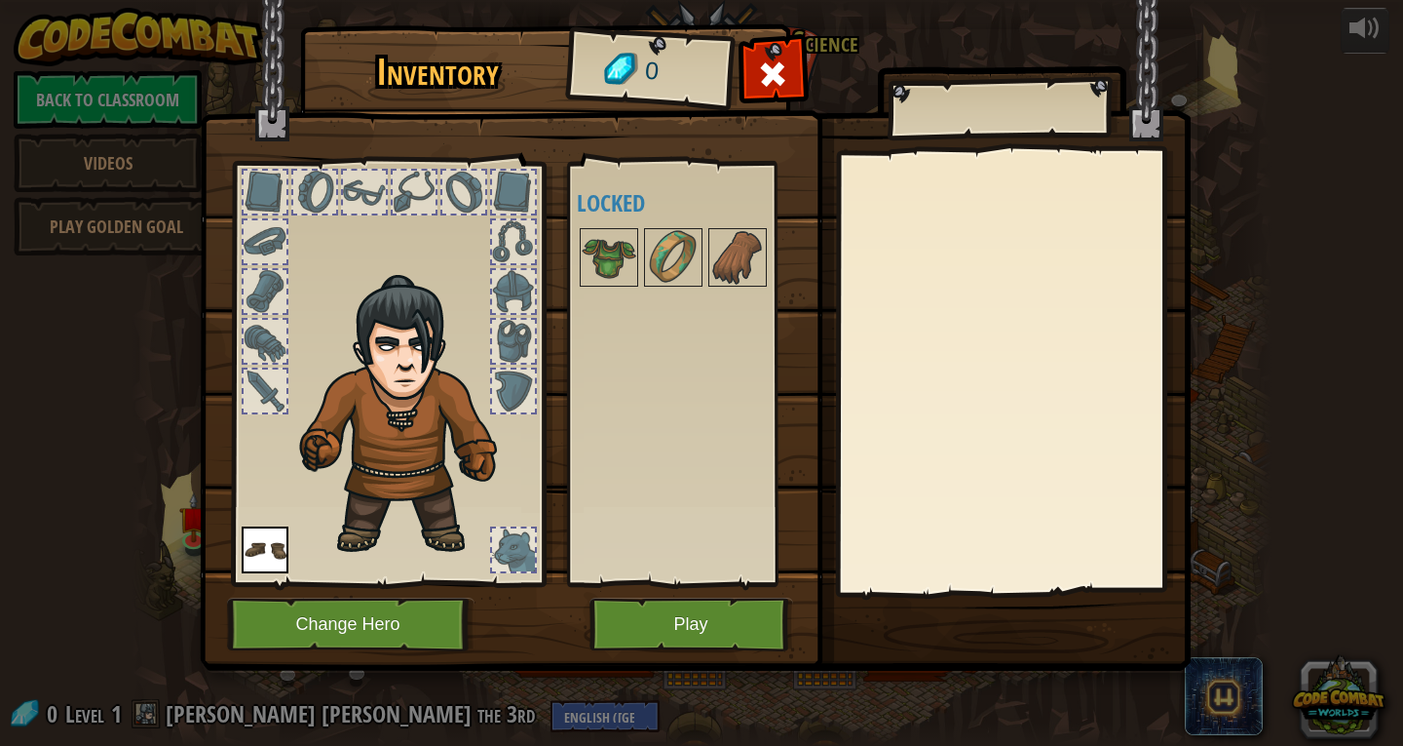
click at [701, 652] on img at bounding box center [695, 317] width 991 height 708
click at [698, 638] on button "Play" at bounding box center [692, 624] width 204 height 54
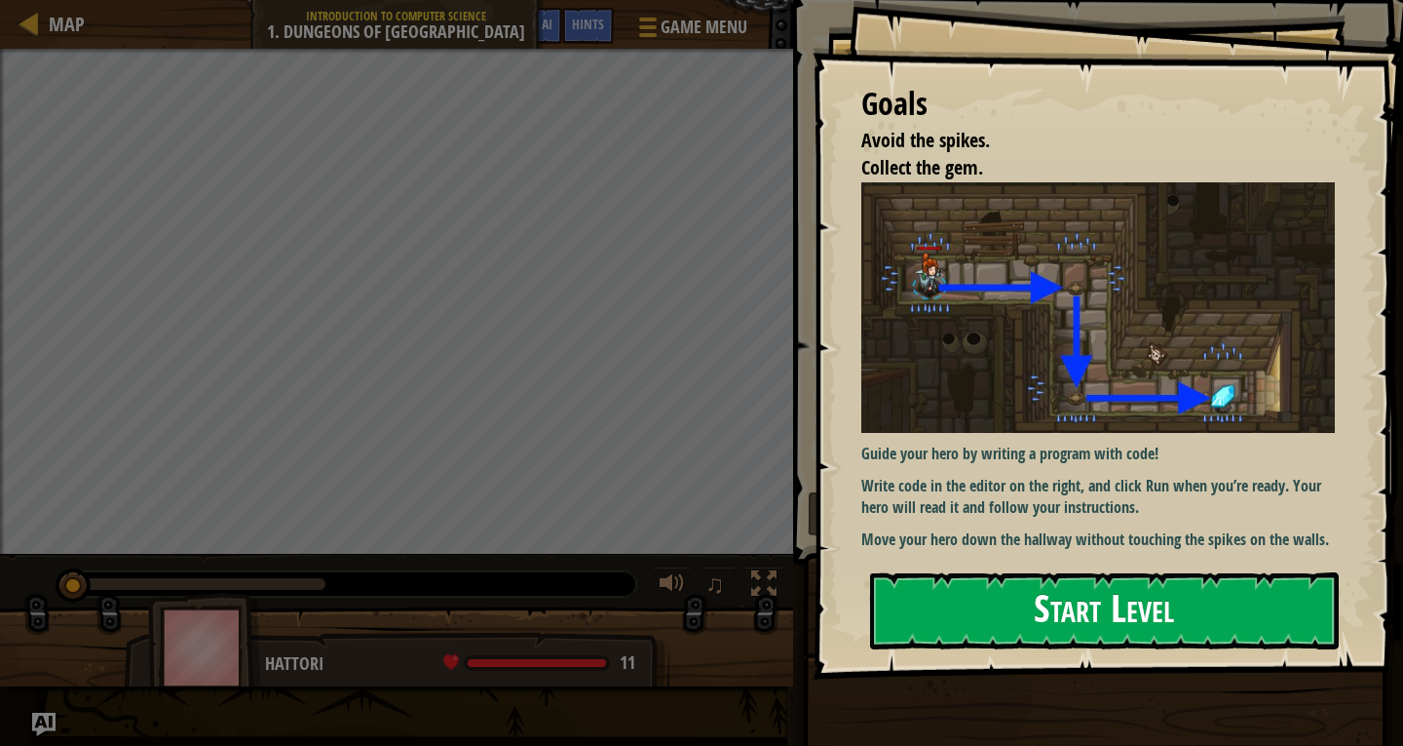
click at [1059, 594] on button "Start Level" at bounding box center [1104, 610] width 469 height 77
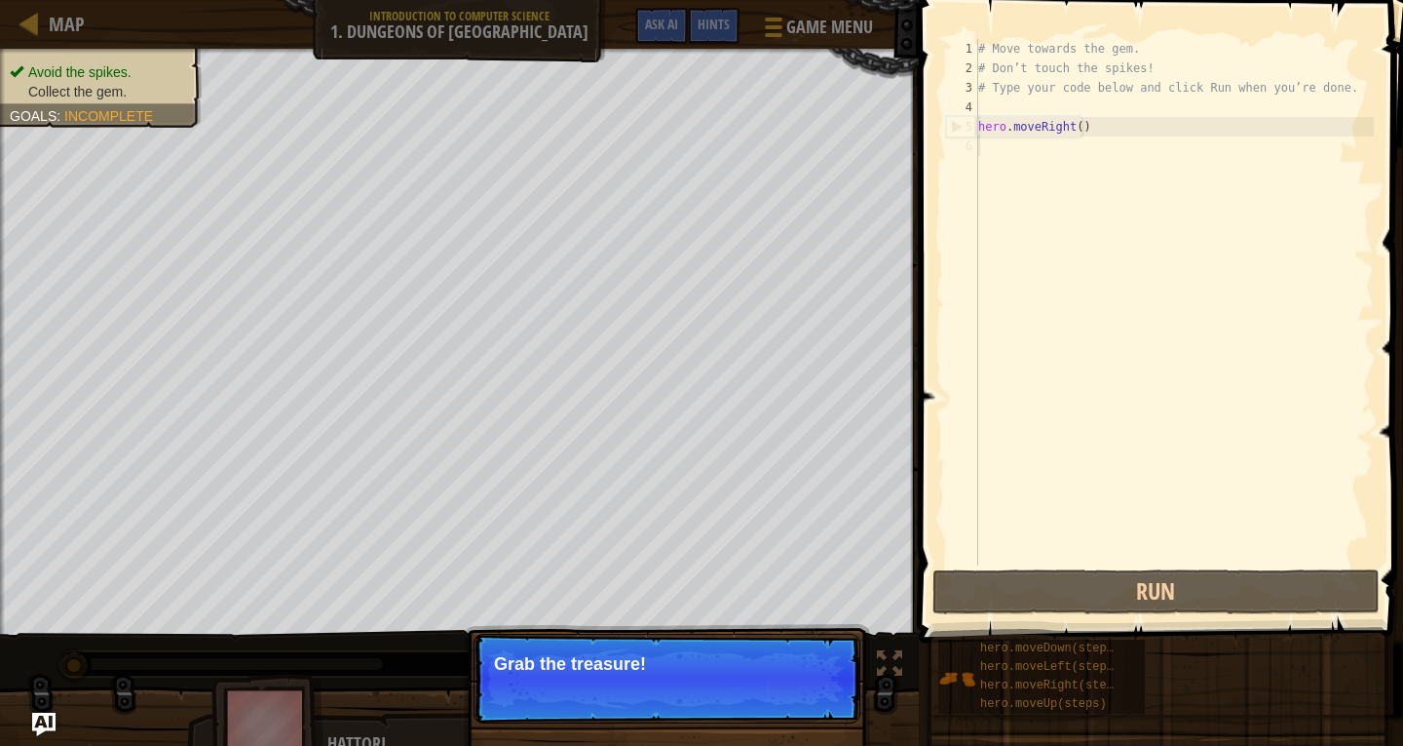
click at [697, 659] on p "Grab the treasure!" at bounding box center [667, 663] width 346 height 19
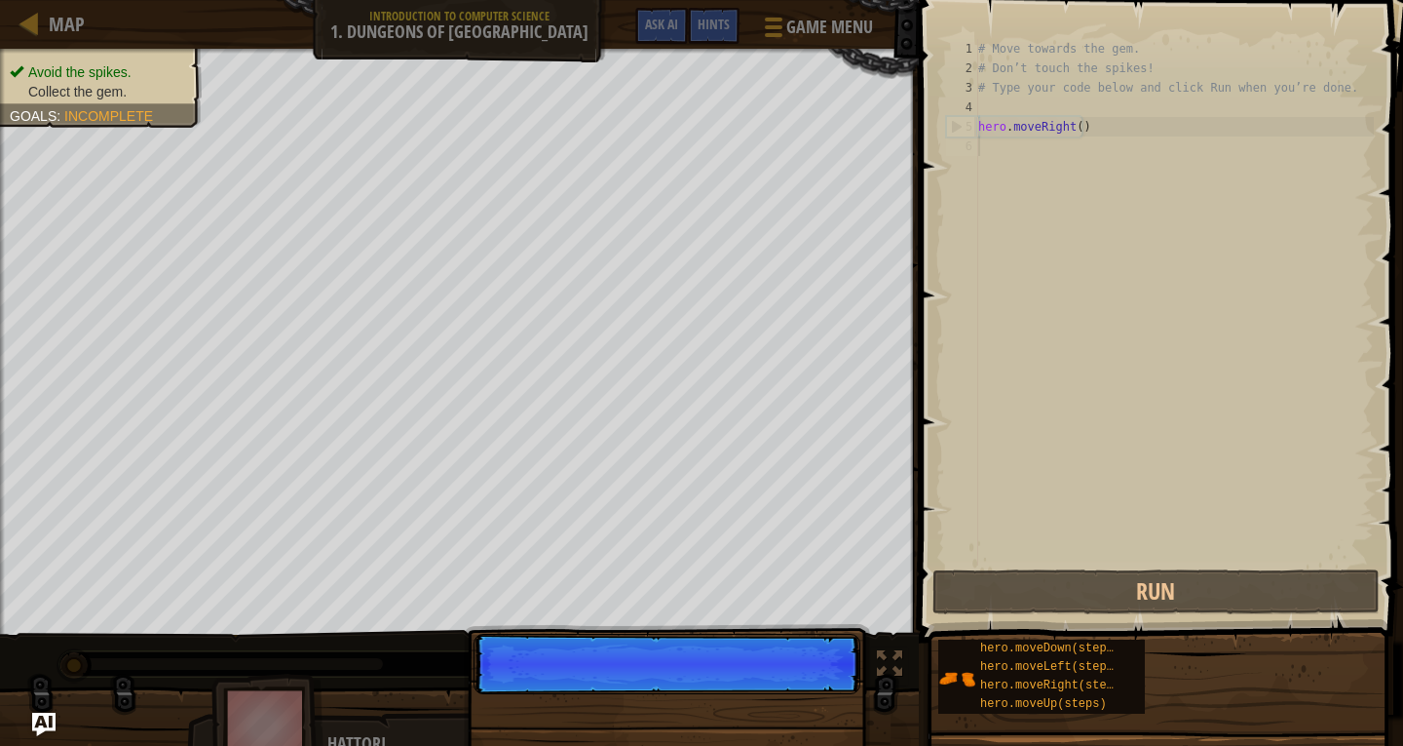
scroll to position [9, 0]
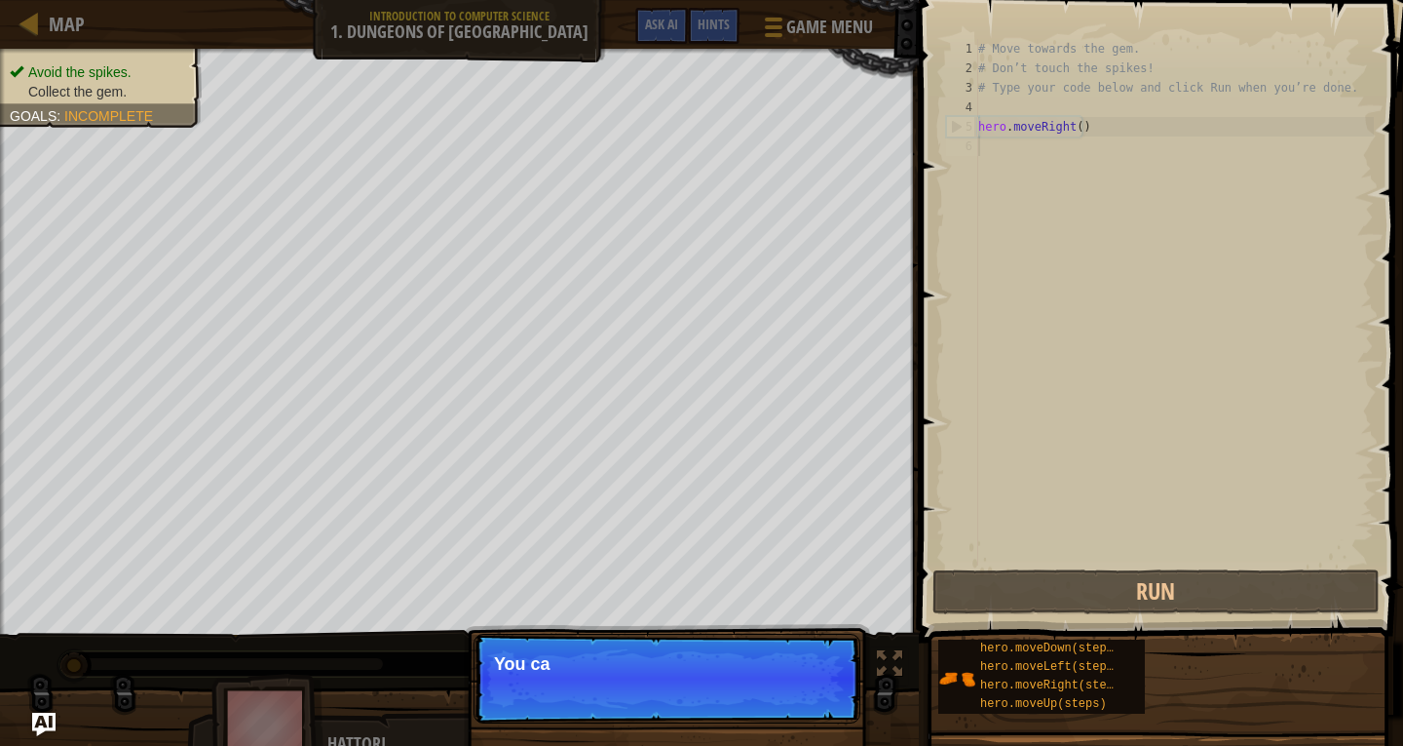
click at [786, 680] on p "Skip (esc) Continue You ca" at bounding box center [667, 678] width 387 height 90
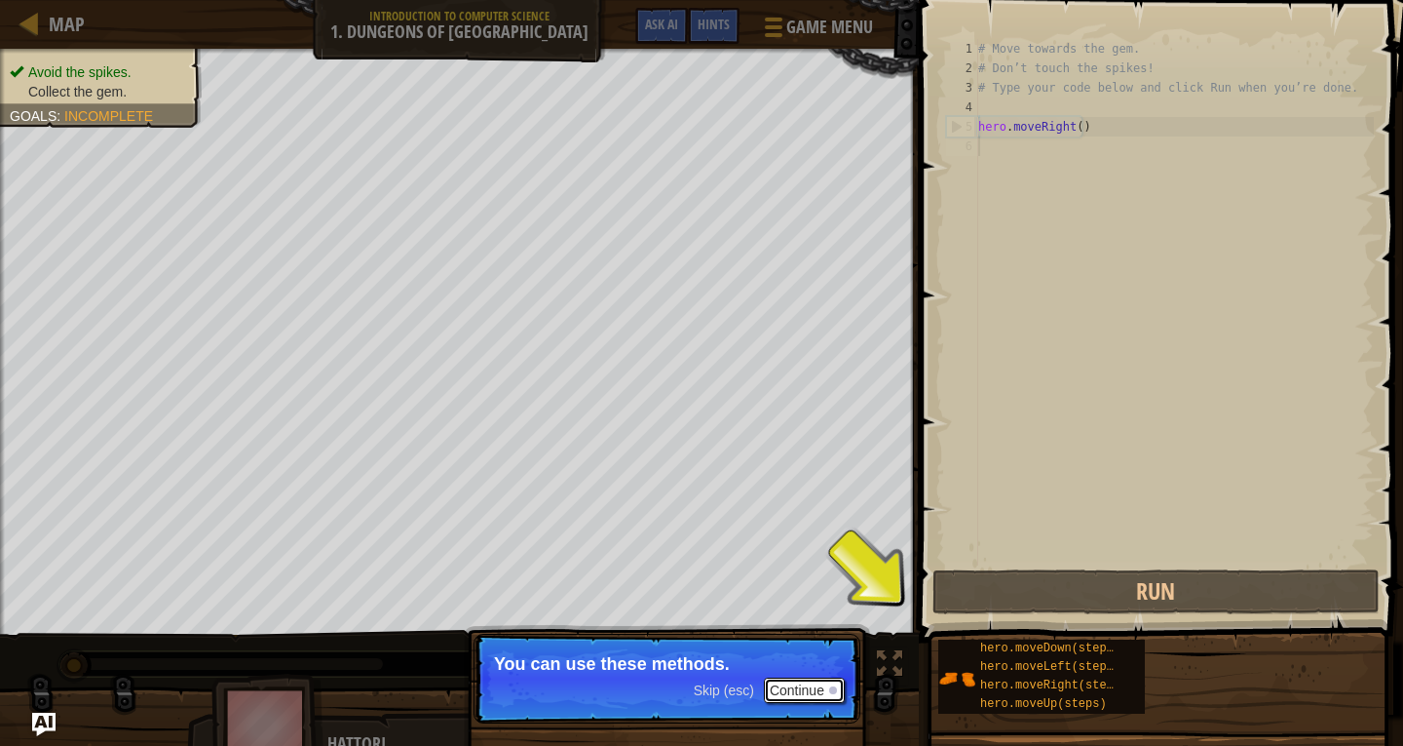
click at [821, 682] on button "Continue" at bounding box center [804, 689] width 81 height 25
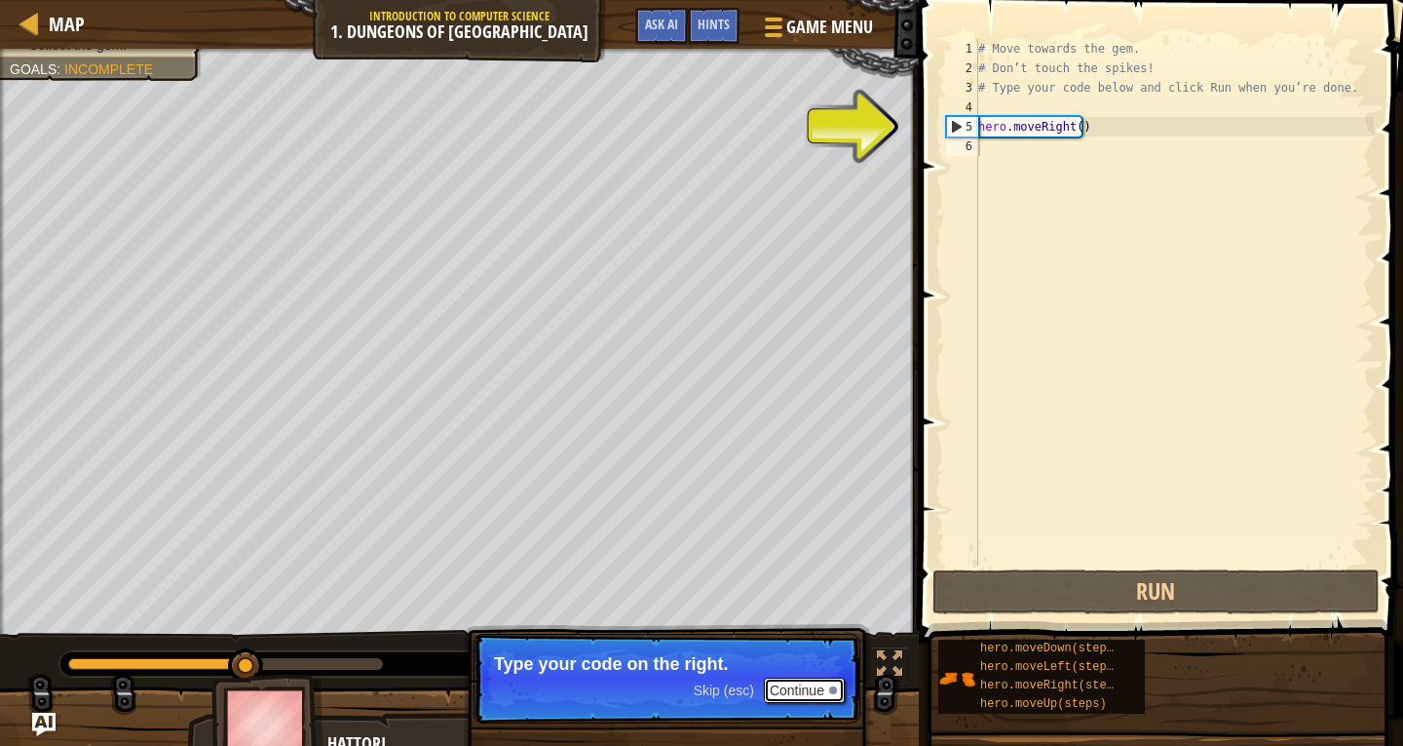
click at [827, 688] on button "Continue" at bounding box center [804, 689] width 81 height 25
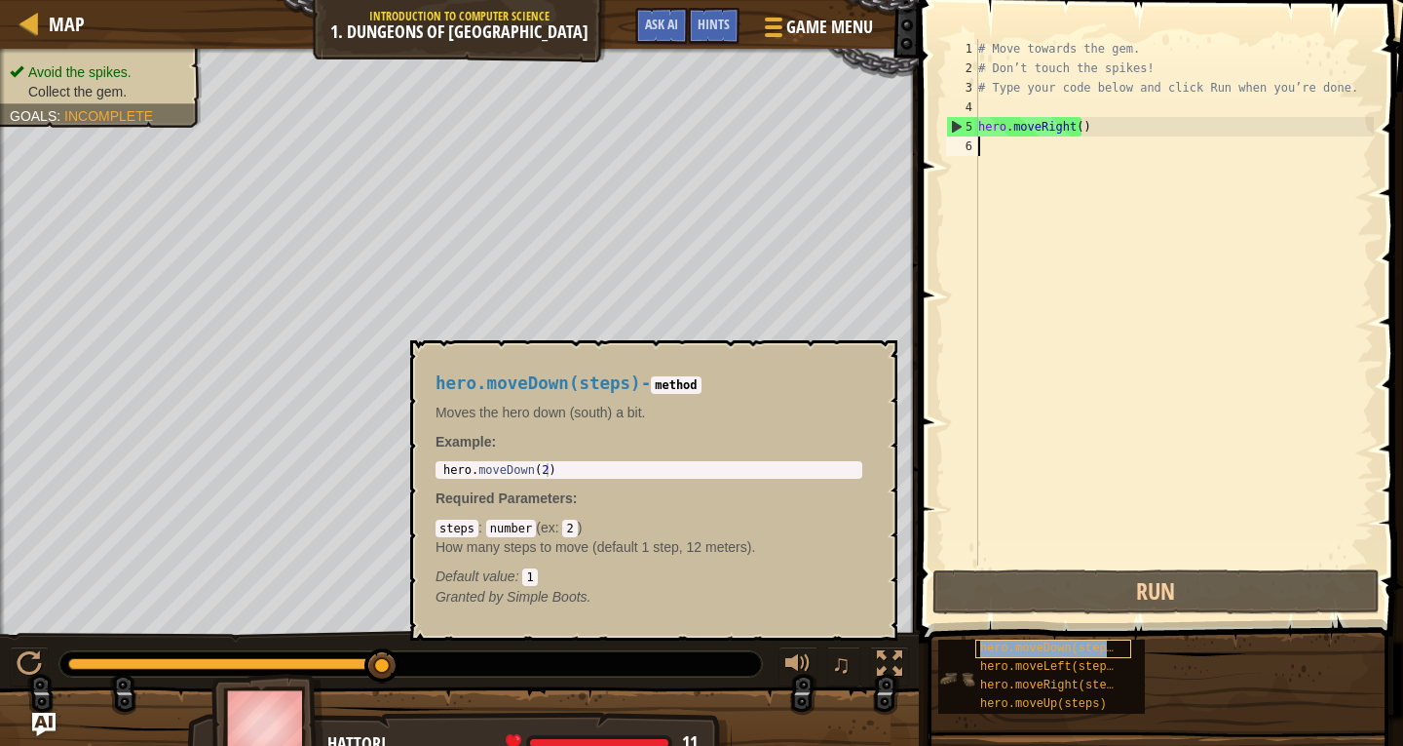
click at [1009, 643] on span "hero.moveDown(steps)" at bounding box center [1050, 648] width 140 height 14
click at [1018, 144] on div "# Move towards the gem. # Don’t touch the spikes! # Type your code below and cl…" at bounding box center [1175, 321] width 400 height 565
click at [1013, 154] on div "# Move towards the gem. # Don’t touch the spikes! # Type your code below and cl…" at bounding box center [1175, 321] width 400 height 565
click at [870, 364] on button "×" at bounding box center [876, 362] width 16 height 27
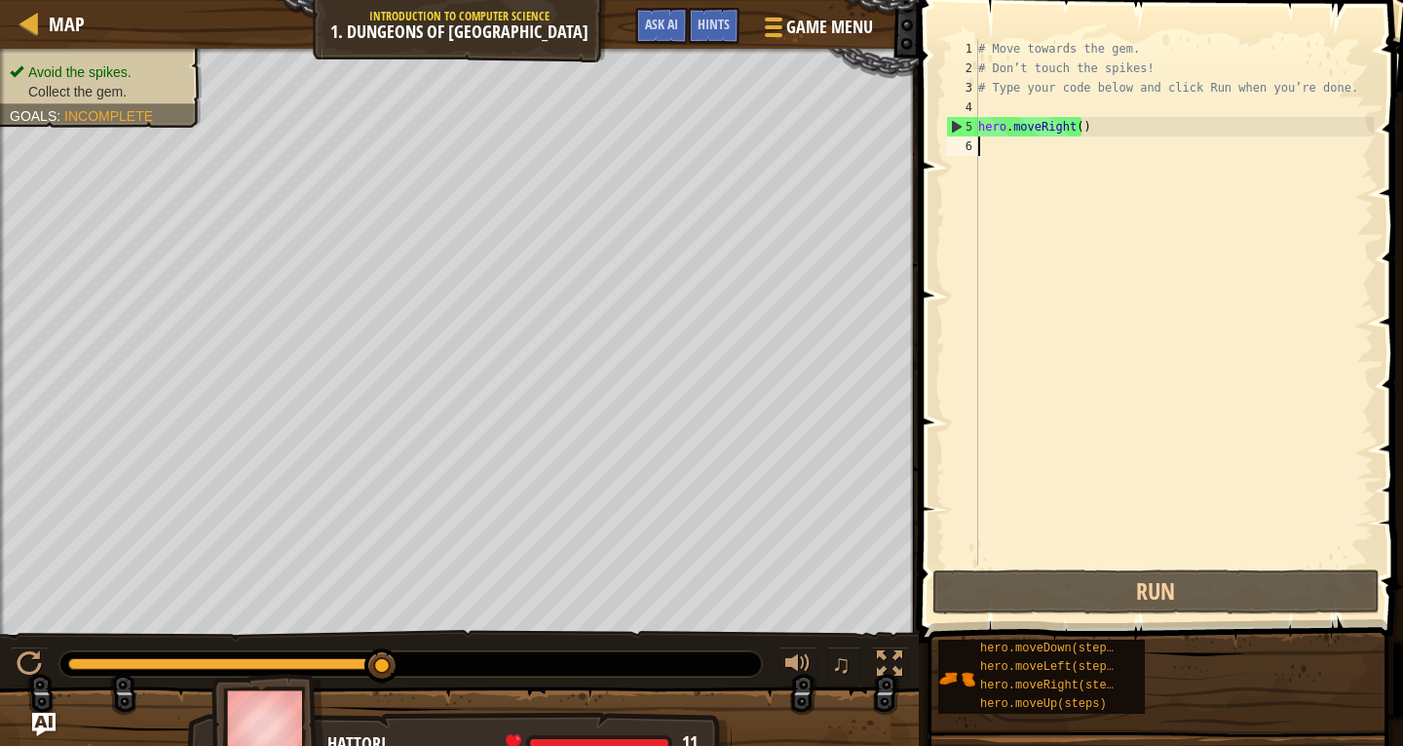
click at [1014, 155] on div "# Move towards the gem. # Don’t touch the spikes! # Type your code below and cl…" at bounding box center [1175, 321] width 400 height 565
click at [1127, 115] on div "# Move towards the gem. # Don’t touch the spikes! # Type your code below and cl…" at bounding box center [1175, 321] width 400 height 565
click at [1127, 126] on div "# Move towards the gem. # Don’t touch the spikes! # Type your code below and cl…" at bounding box center [1175, 321] width 400 height 565
type textarea "hero.moveRight()"
click at [998, 147] on div "# Move towards the gem. # Don’t touch the spikes! # Type your code below and cl…" at bounding box center [1175, 321] width 400 height 565
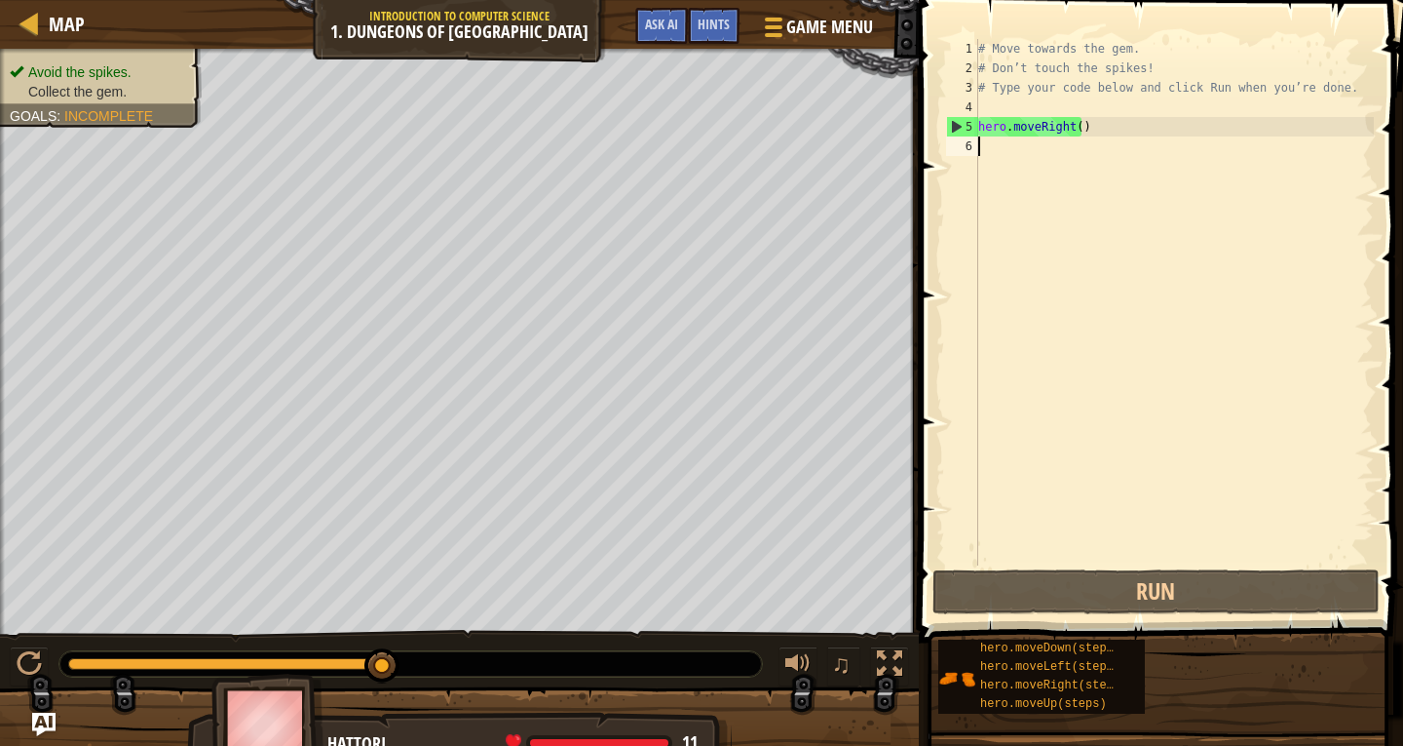
type textarea "h"
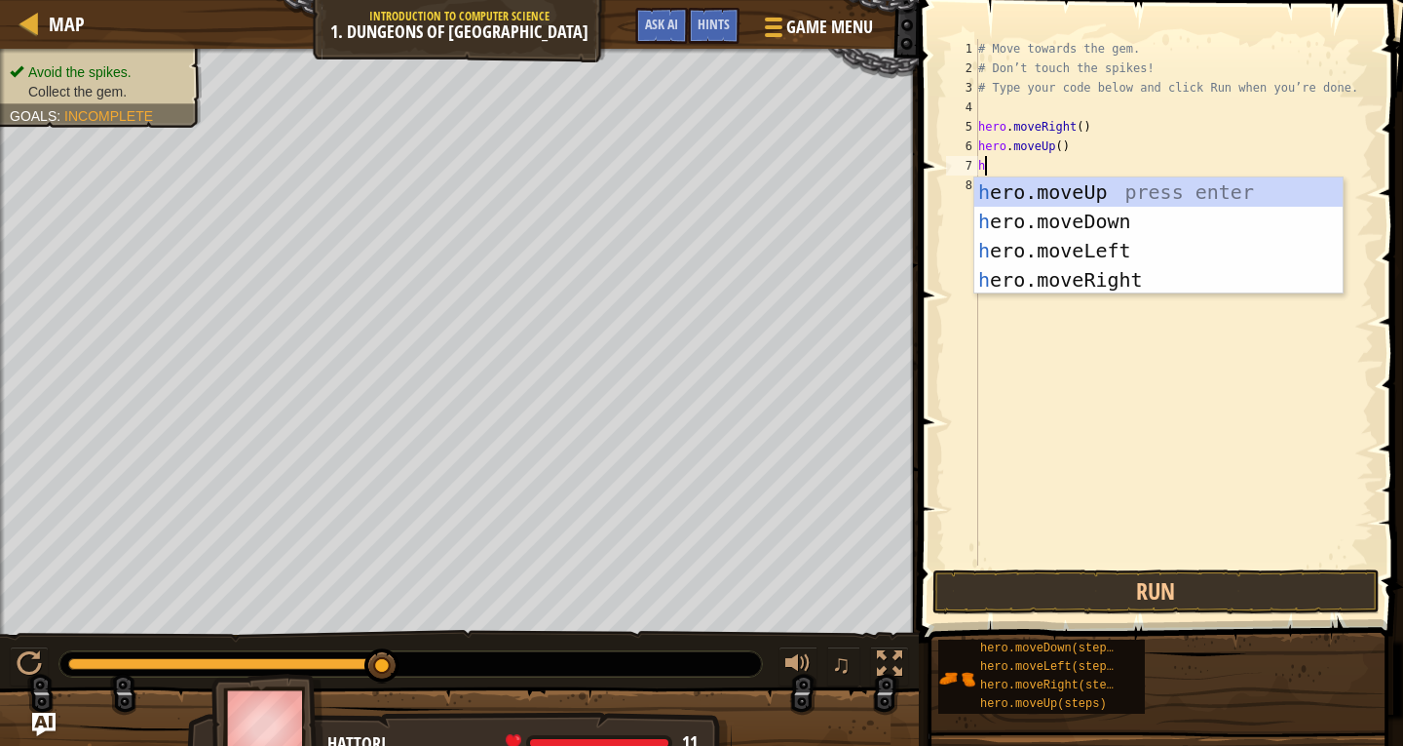
type textarea "he"
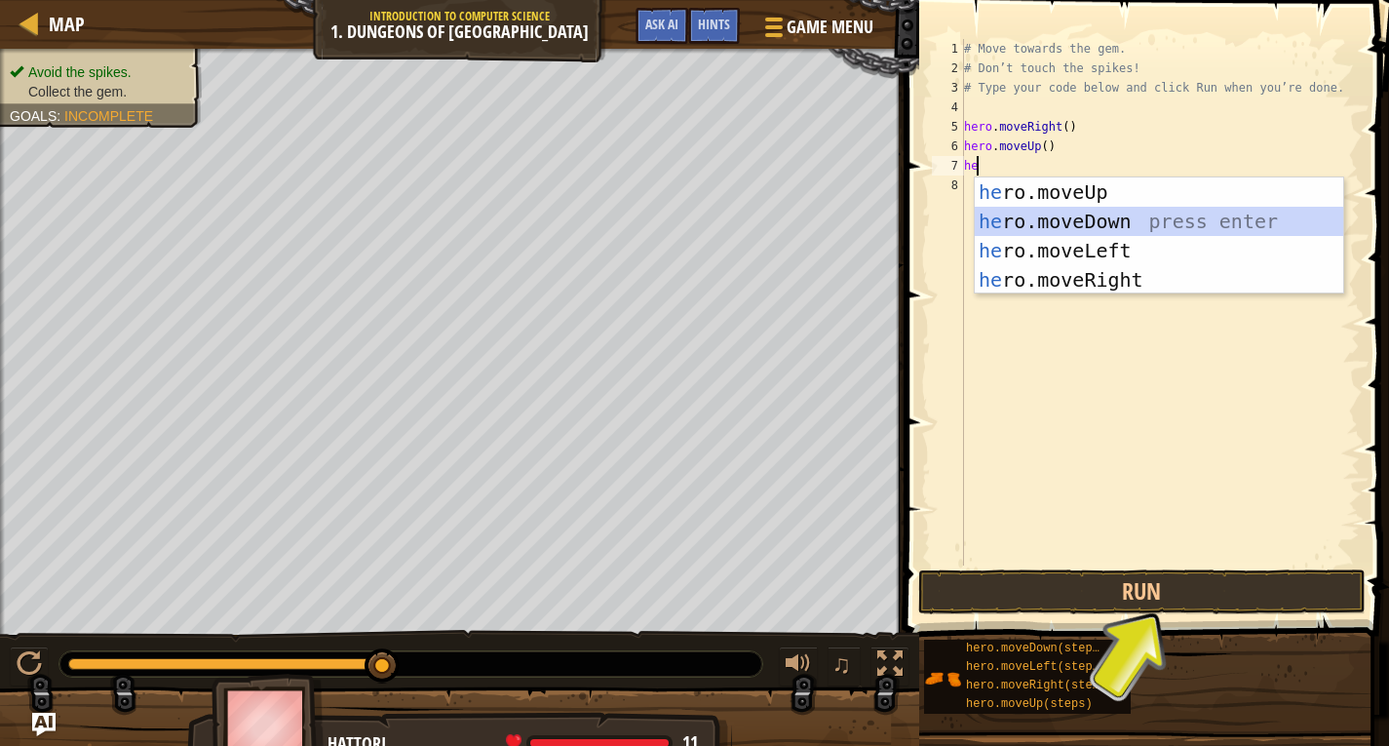
click at [1117, 222] on div "he ro.moveUp press enter he ro.moveDown press enter he ro.moveLeft press enter …" at bounding box center [1159, 264] width 368 height 175
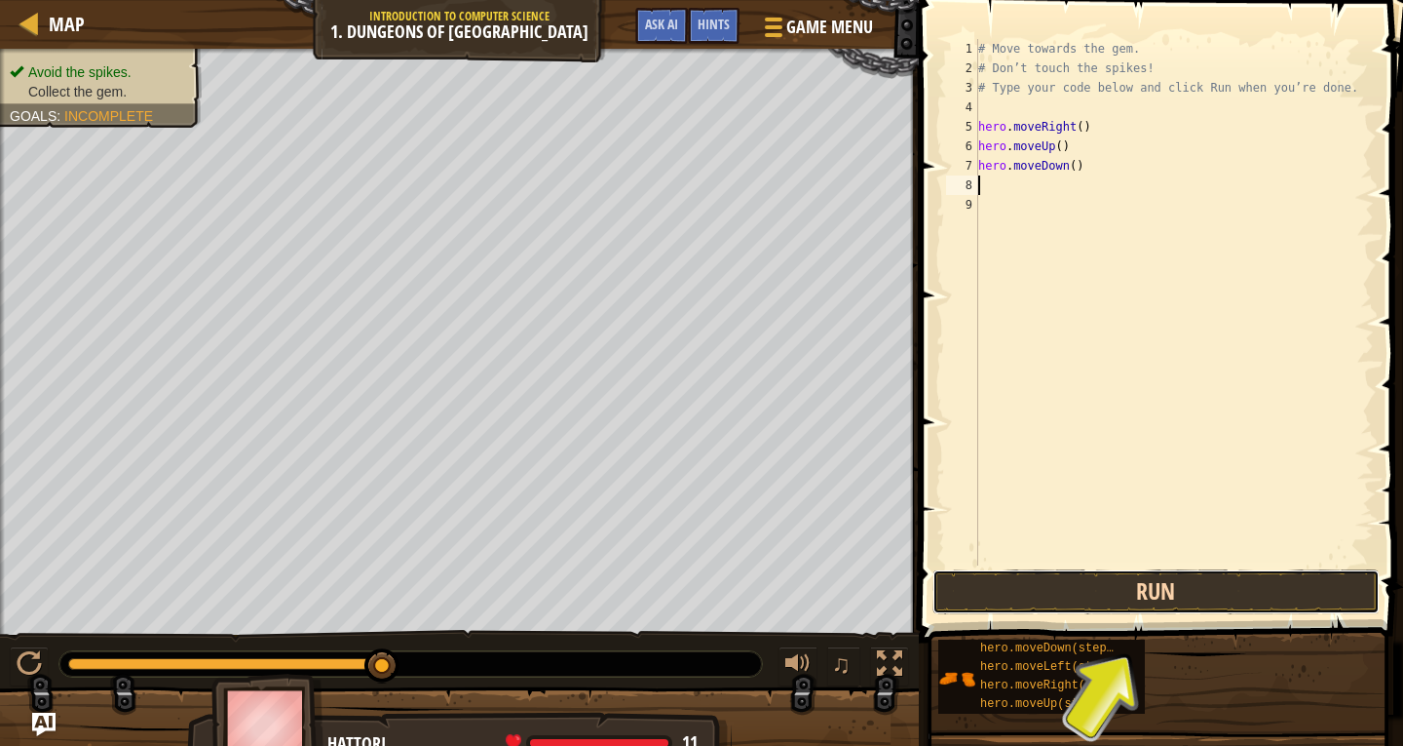
click at [1183, 589] on button "Run" at bounding box center [1156, 591] width 447 height 45
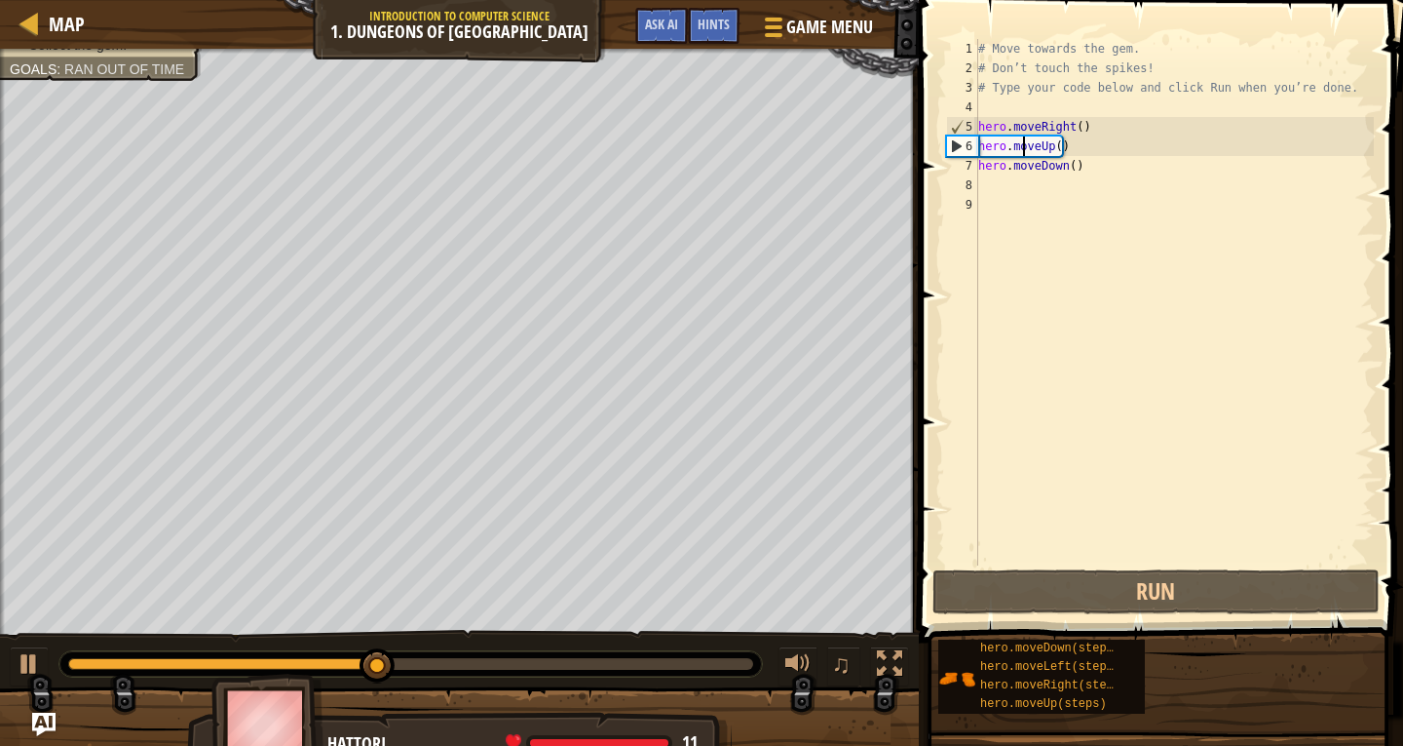
click at [1023, 149] on div "# Move towards the gem. # Don’t touch the spikes! # Type your code below and cl…" at bounding box center [1175, 321] width 400 height 565
click at [1055, 154] on div "# Move towards the gem. # Don’t touch the spikes! # Type your code below and cl…" at bounding box center [1175, 321] width 400 height 565
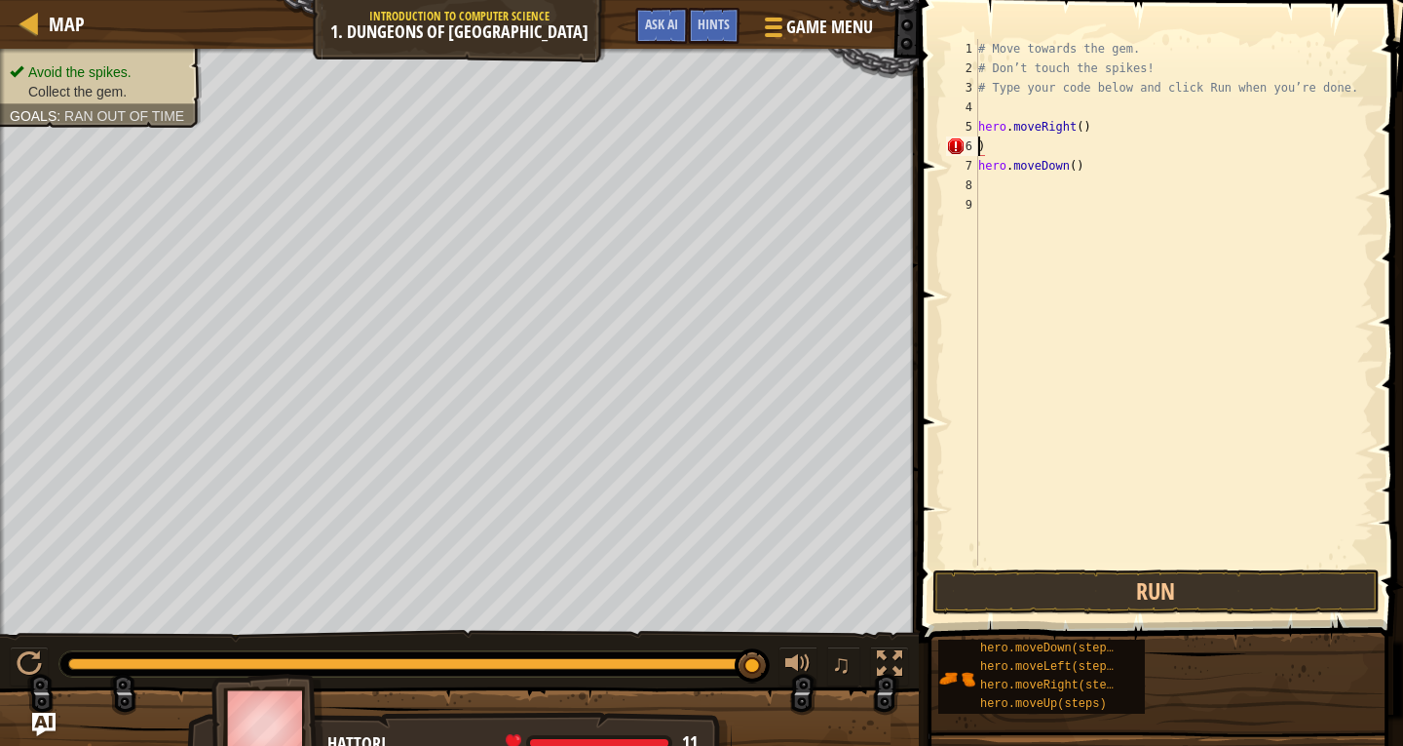
click at [1060, 166] on div "# Move towards the gem. # Don’t touch the spikes! # Type your code below and cl…" at bounding box center [1175, 321] width 400 height 565
click at [1005, 130] on div "# Move towards the gem. # Don’t touch the spikes! # Type your code below and cl…" at bounding box center [1175, 321] width 400 height 565
click at [1005, 138] on div "# Move towards the gem. # Don’t touch the spikes! # Type your code below and cl…" at bounding box center [1175, 321] width 400 height 565
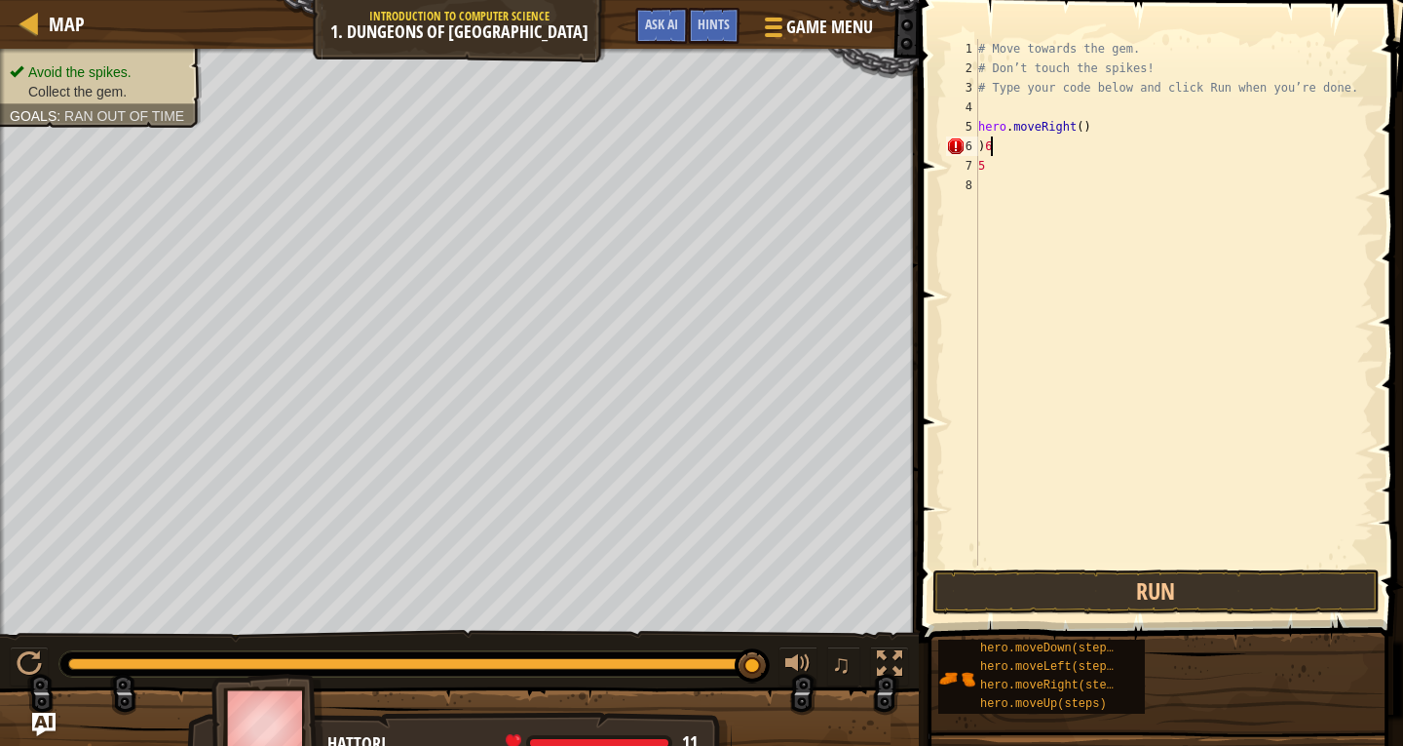
type textarea ")"
type textarea "h"
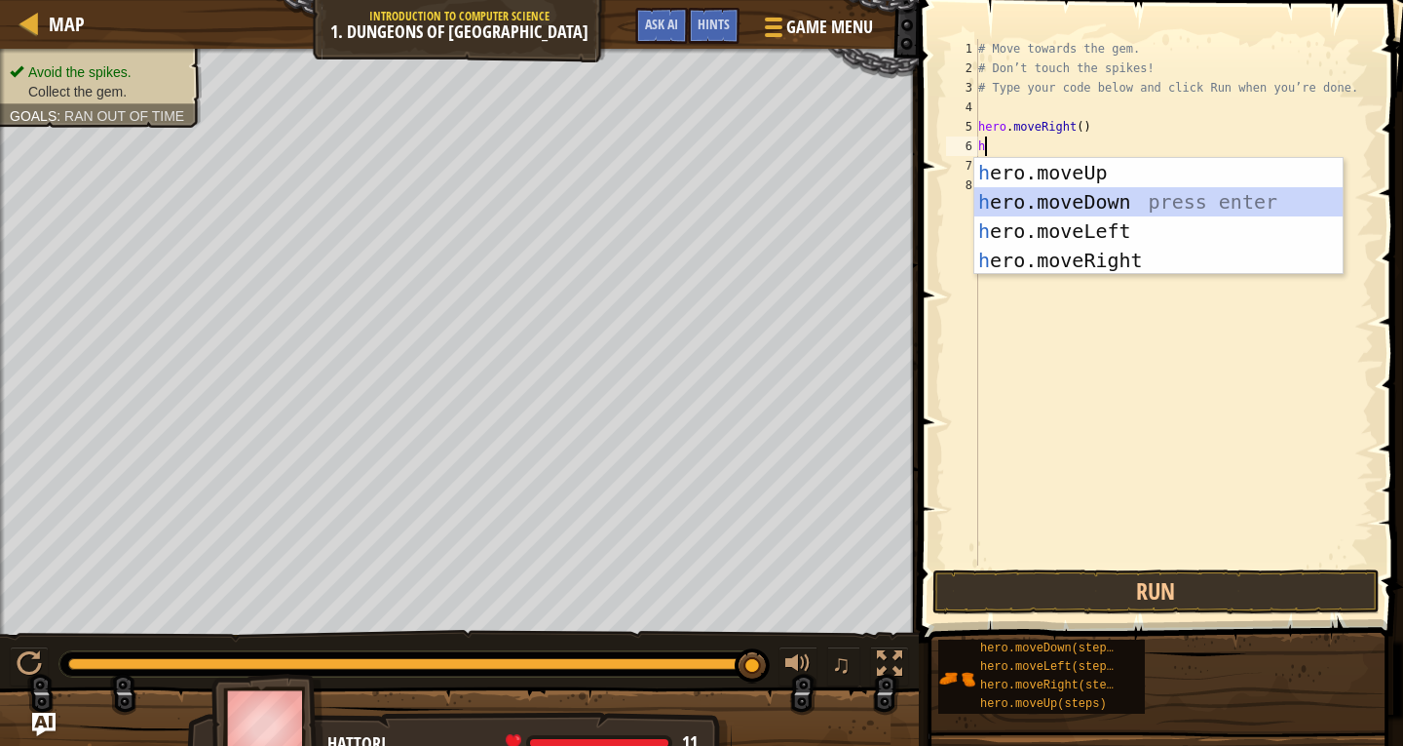
click at [1105, 204] on div "h ero.moveUp press enter h ero.moveDown press enter h ero.moveLeft press enter …" at bounding box center [1159, 245] width 368 height 175
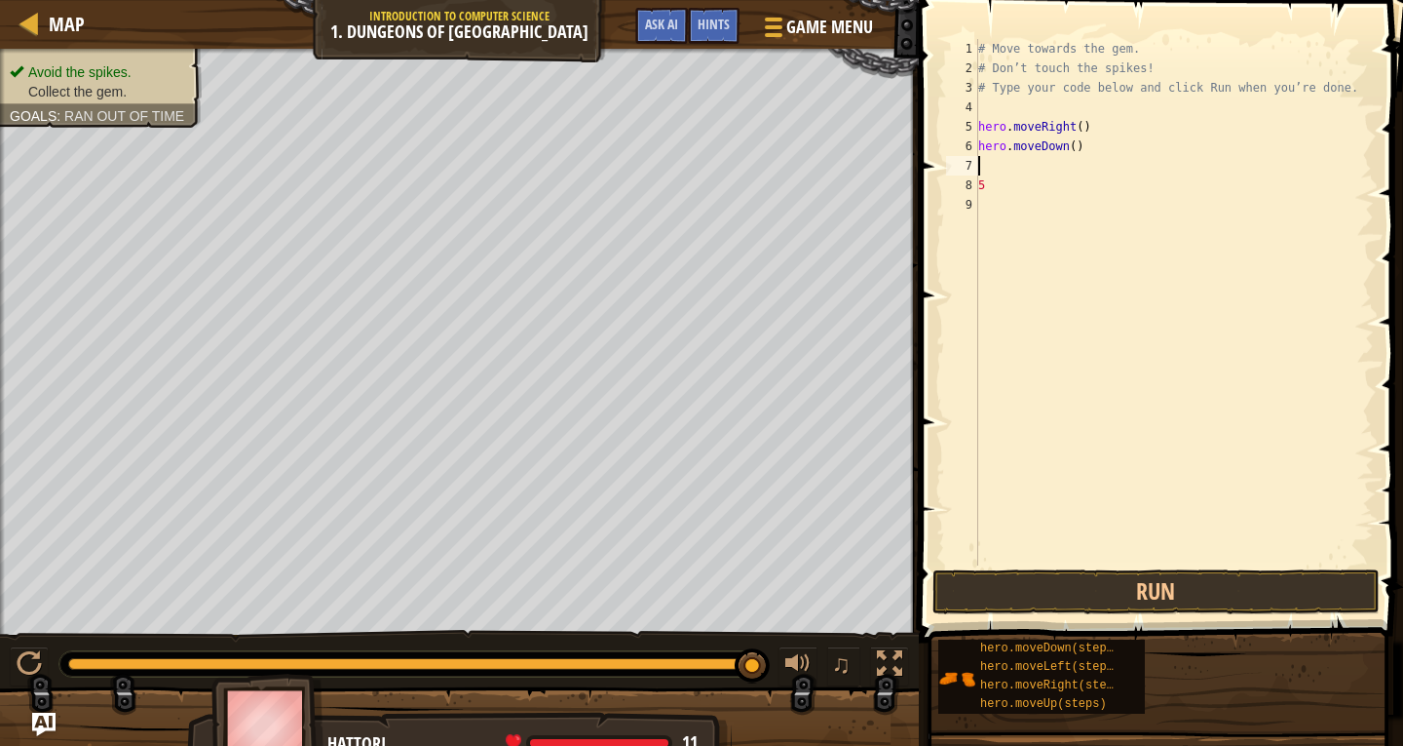
type textarea "h"
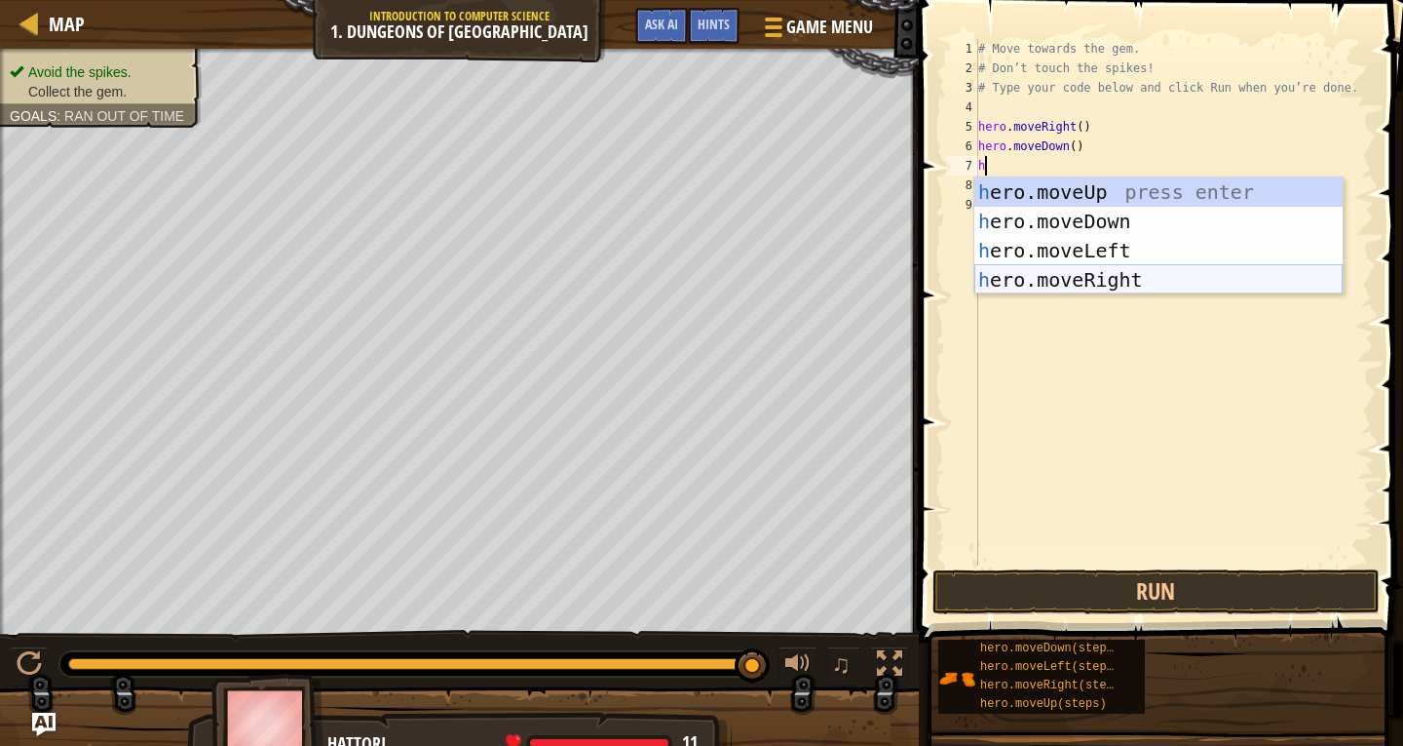
click at [989, 286] on div "h ero.moveUp press enter h ero.moveDown press enter h ero.moveLeft press enter …" at bounding box center [1159, 264] width 368 height 175
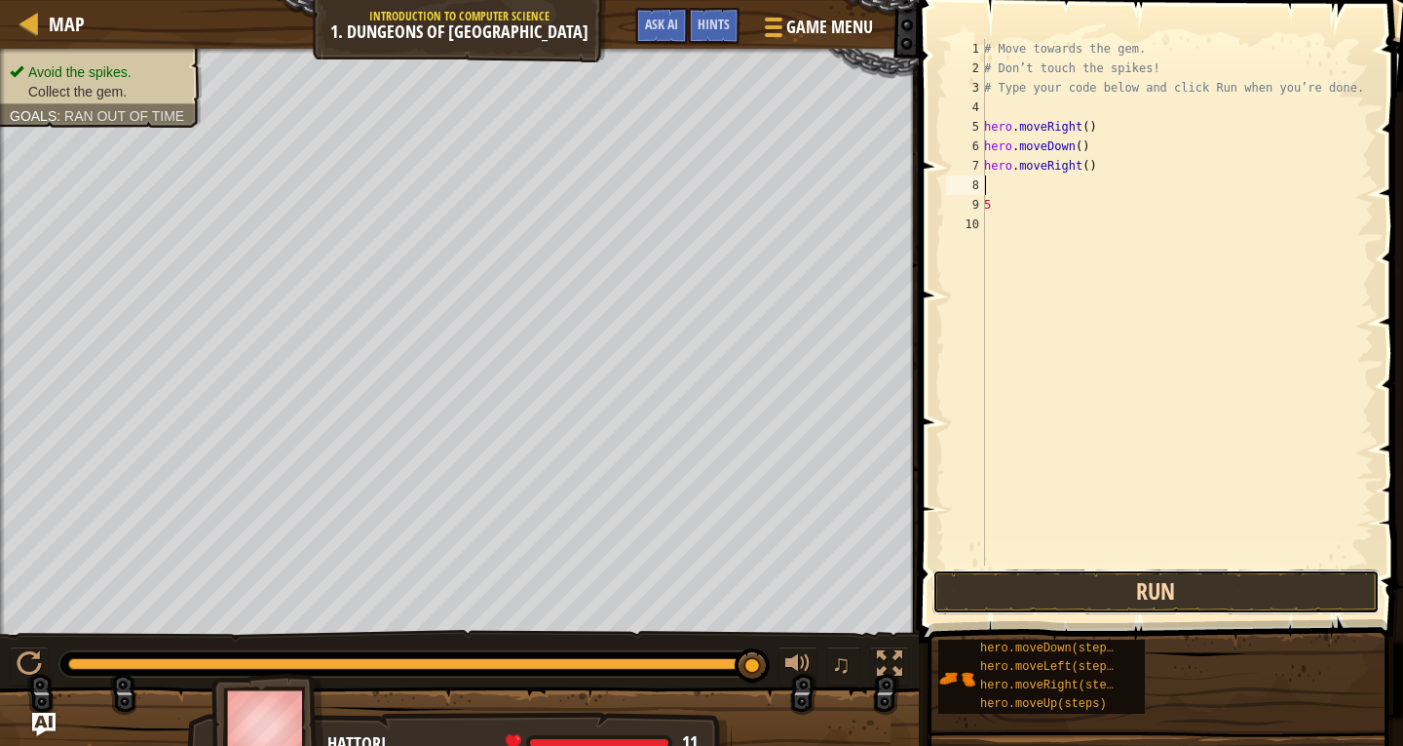
click at [1181, 595] on button "Run" at bounding box center [1156, 591] width 447 height 45
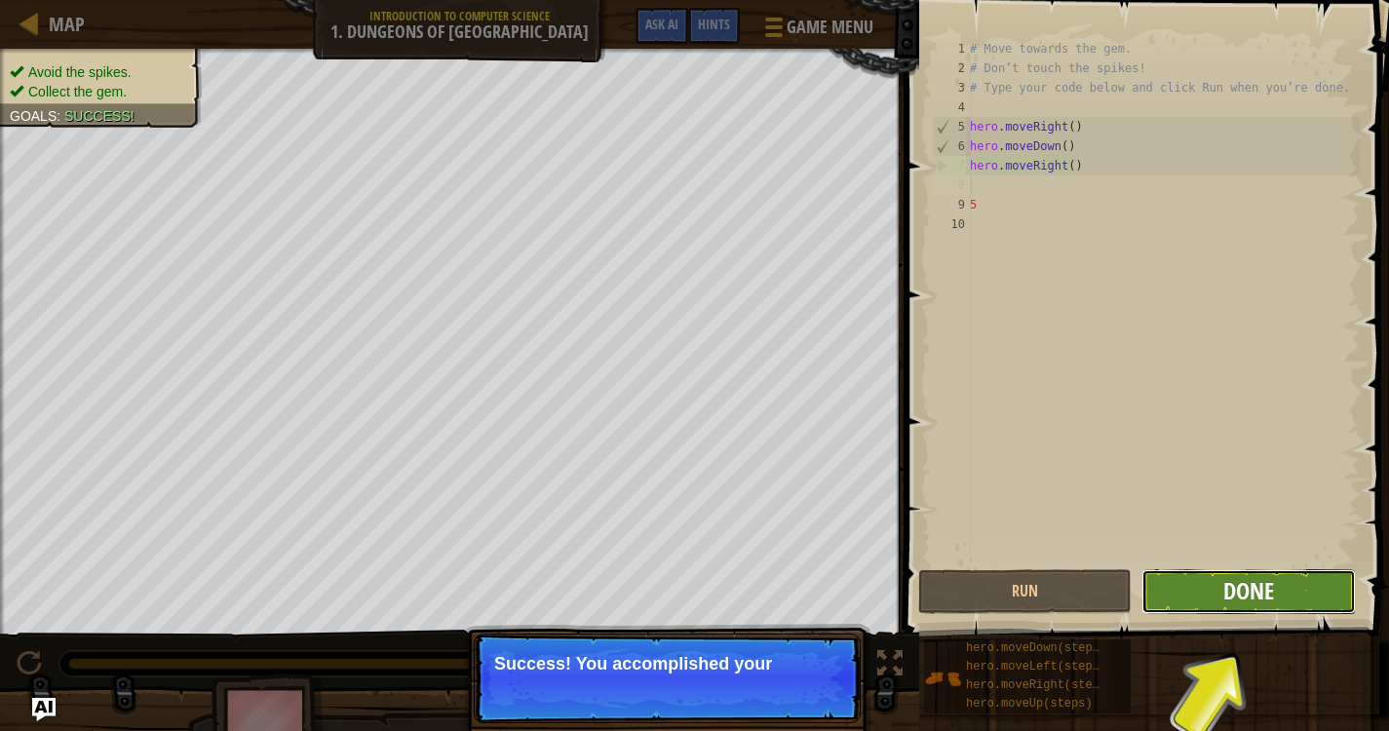
click at [1241, 597] on span "Done" at bounding box center [1248, 590] width 51 height 31
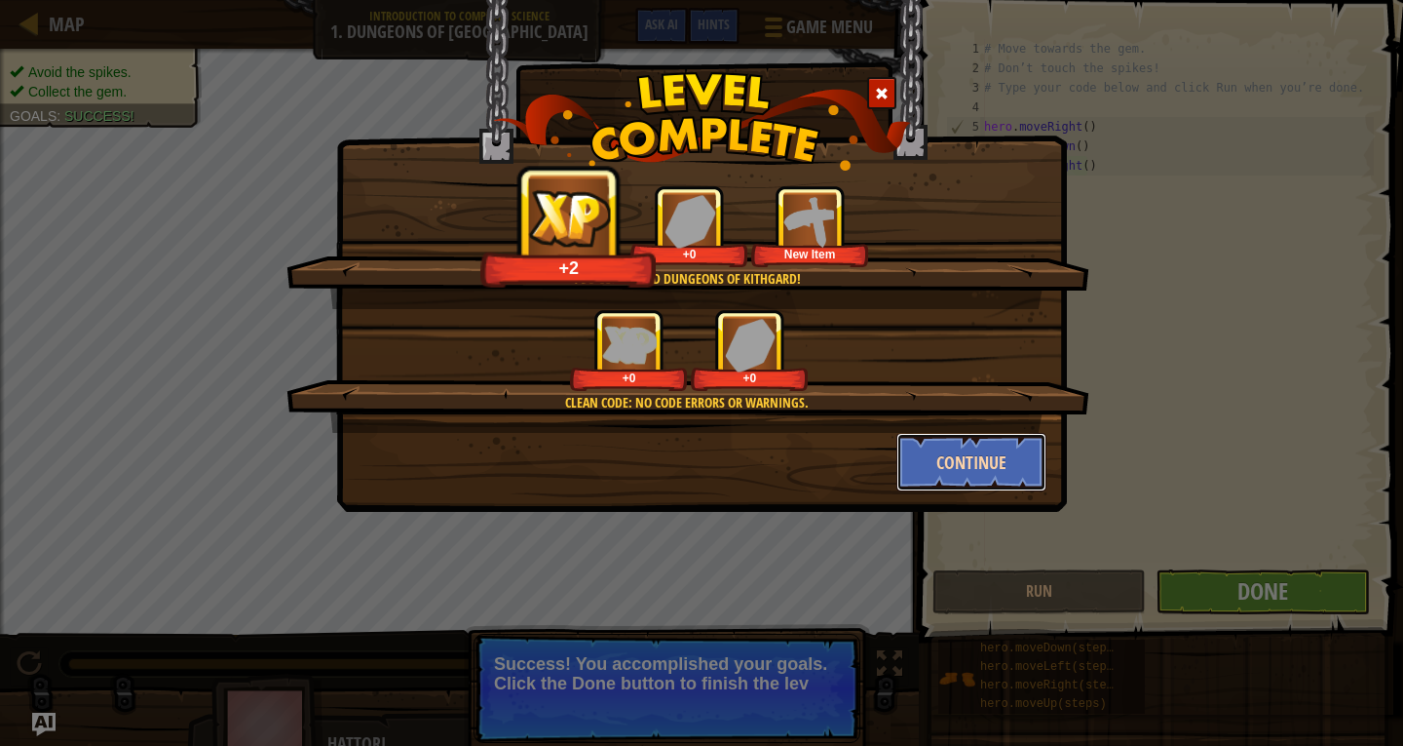
click at [973, 452] on button "Continue" at bounding box center [972, 462] width 151 height 58
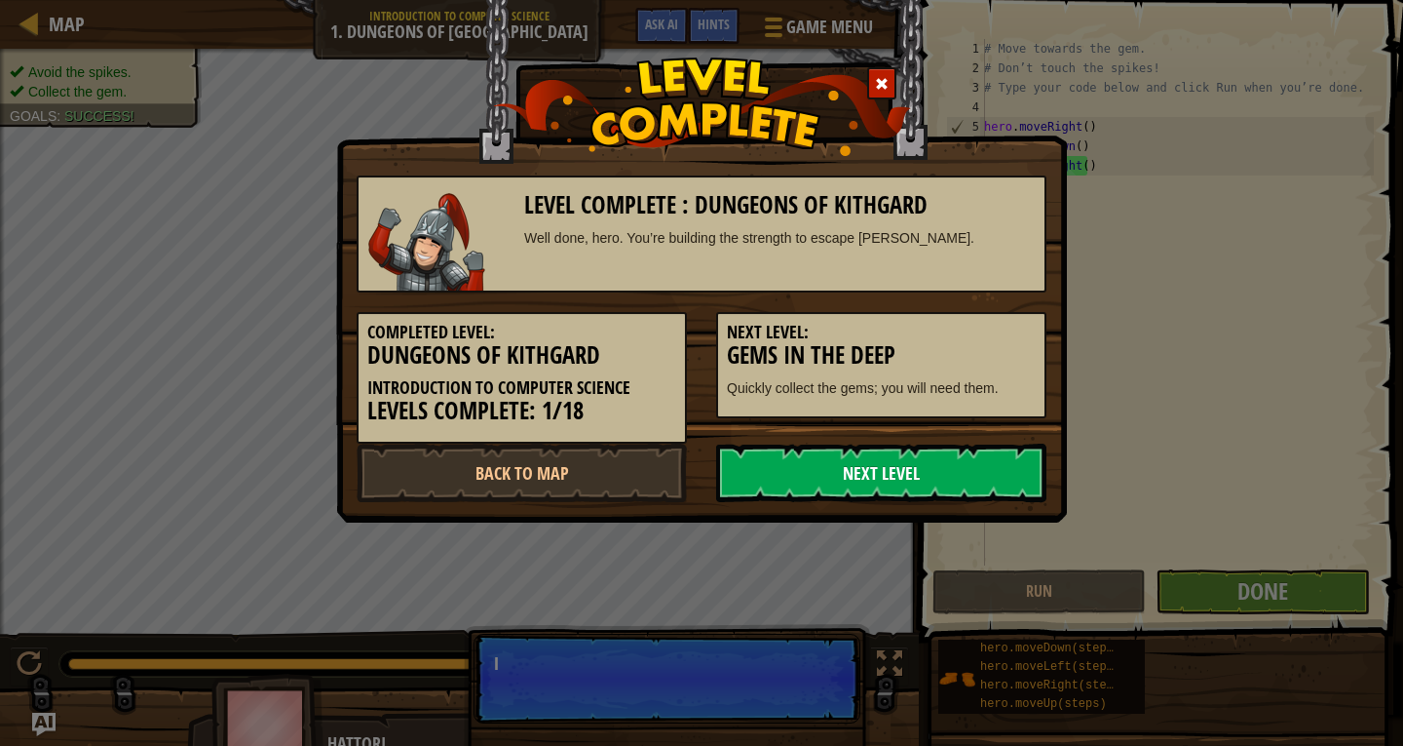
click at [972, 470] on link "Next Level" at bounding box center [881, 472] width 330 height 58
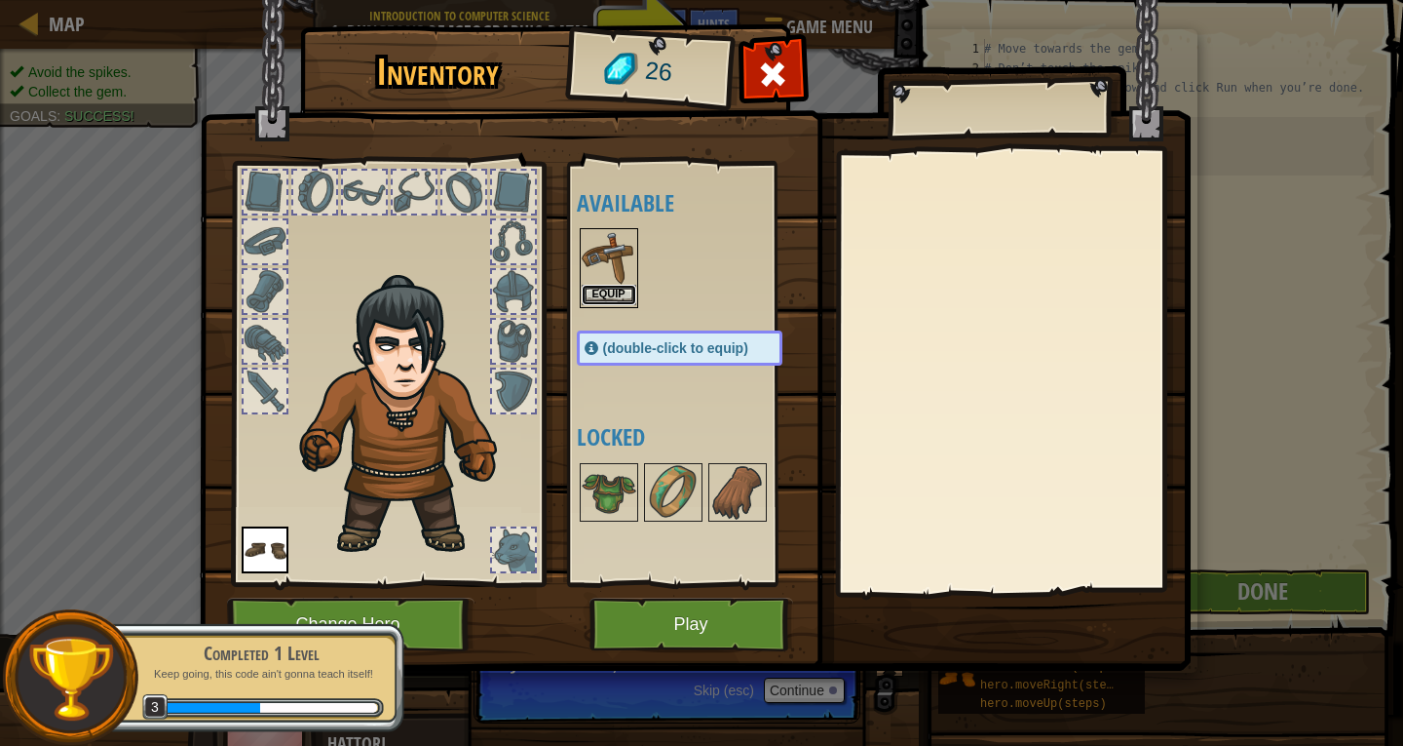
click at [615, 288] on button "Equip" at bounding box center [609, 295] width 55 height 20
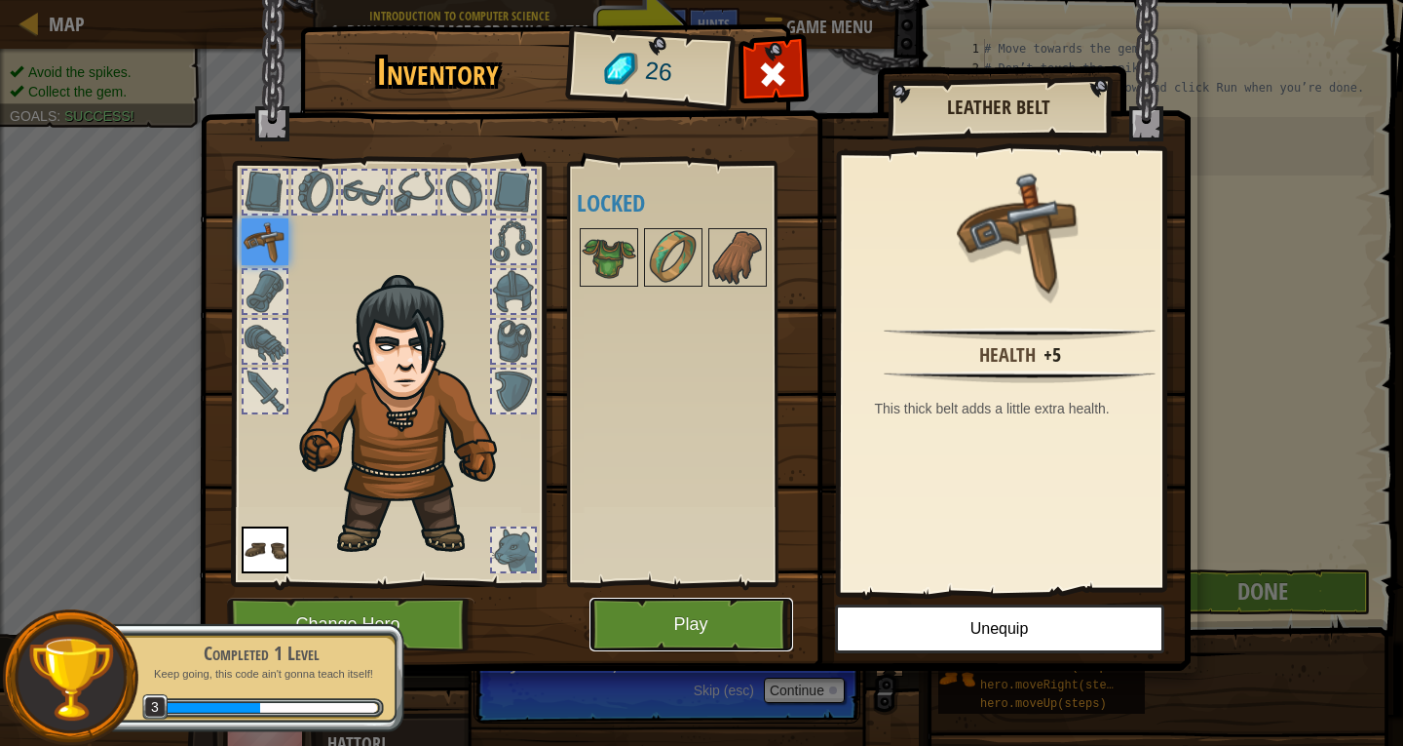
click at [751, 621] on button "Play" at bounding box center [692, 624] width 204 height 54
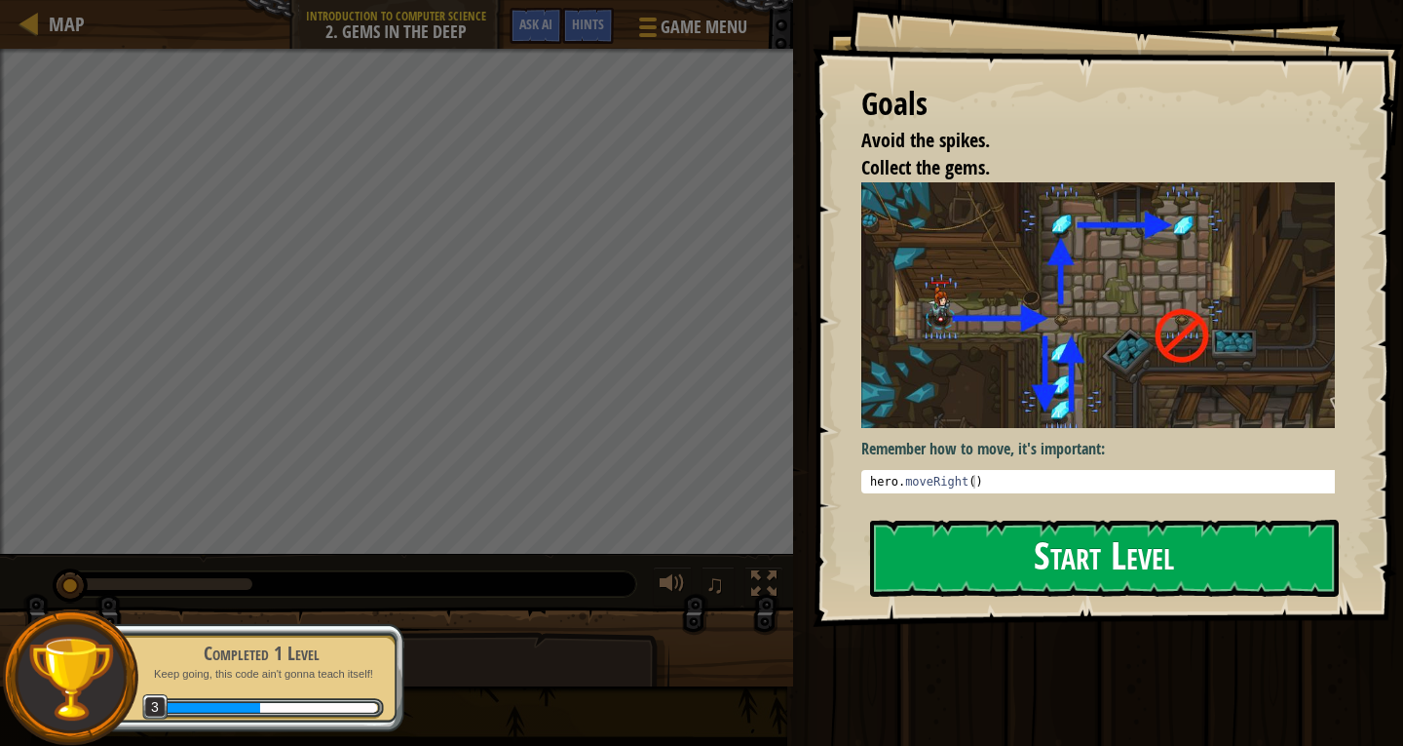
click at [1054, 557] on button "Start Level" at bounding box center [1104, 557] width 469 height 77
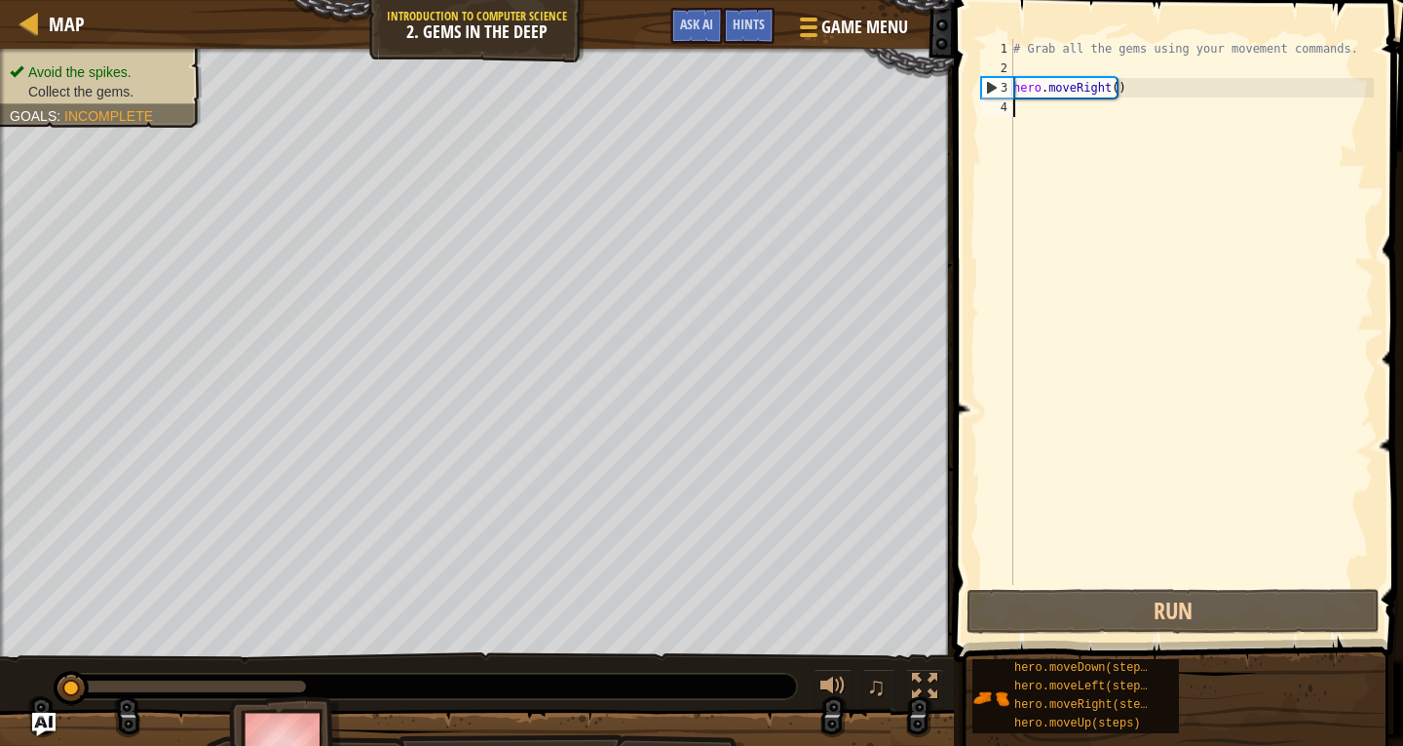
type textarea "h"
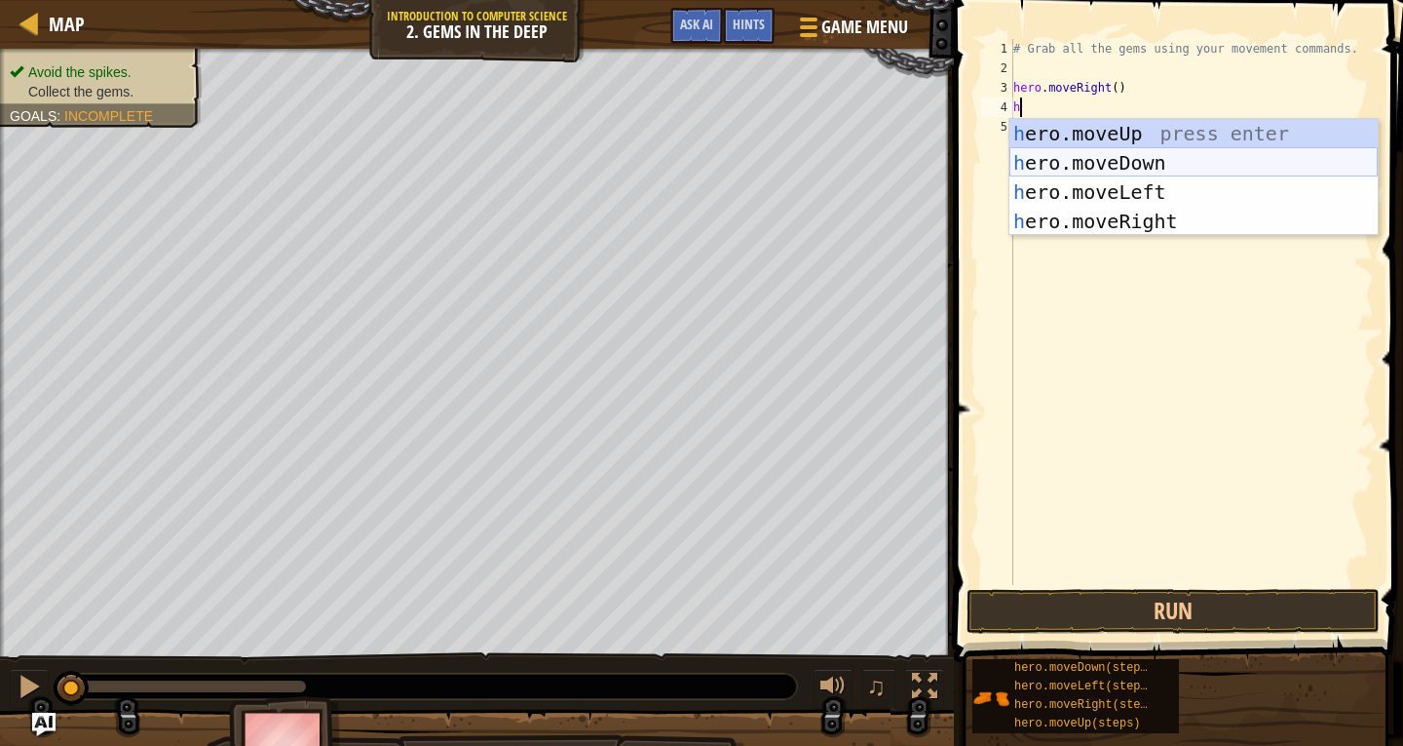
click at [1175, 162] on div "h ero.moveUp press enter h ero.moveDown press enter h ero.moveLeft press enter …" at bounding box center [1194, 206] width 368 height 175
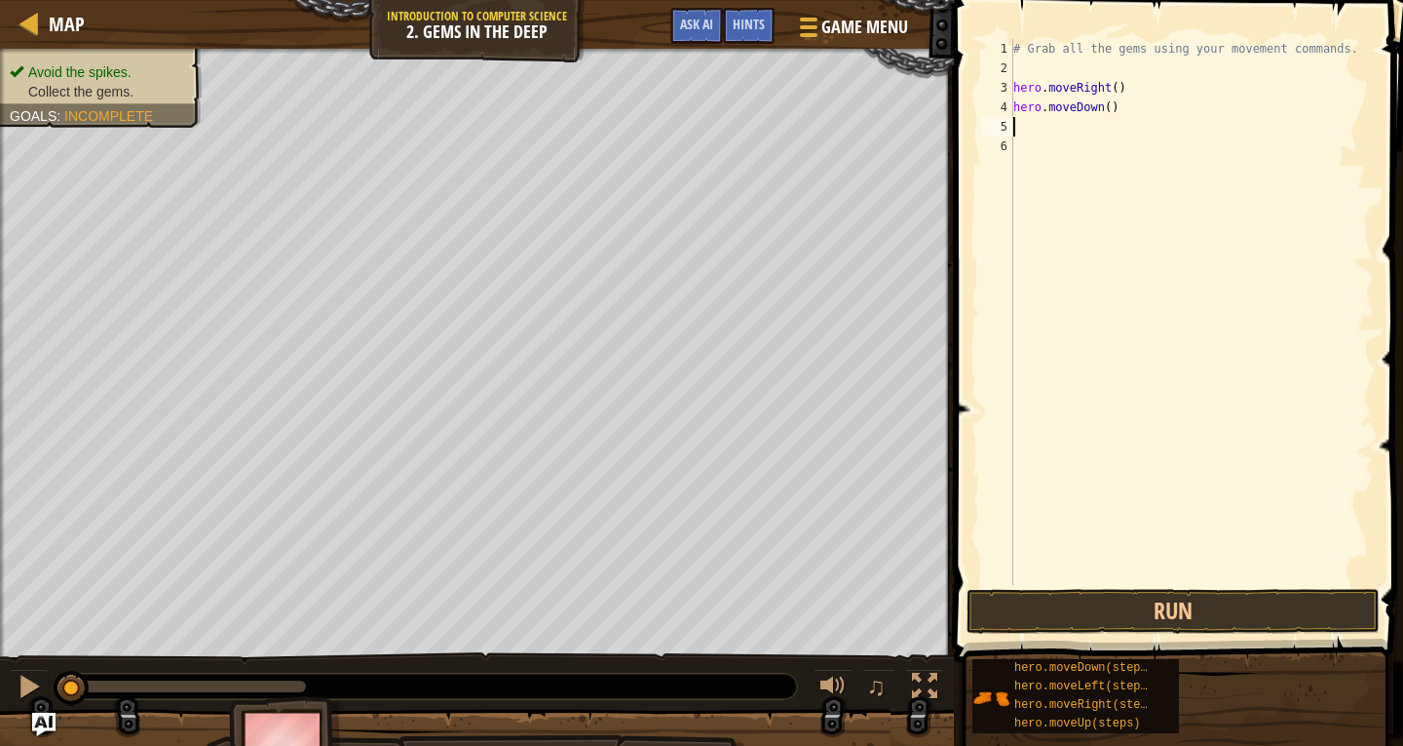
type textarea "h"
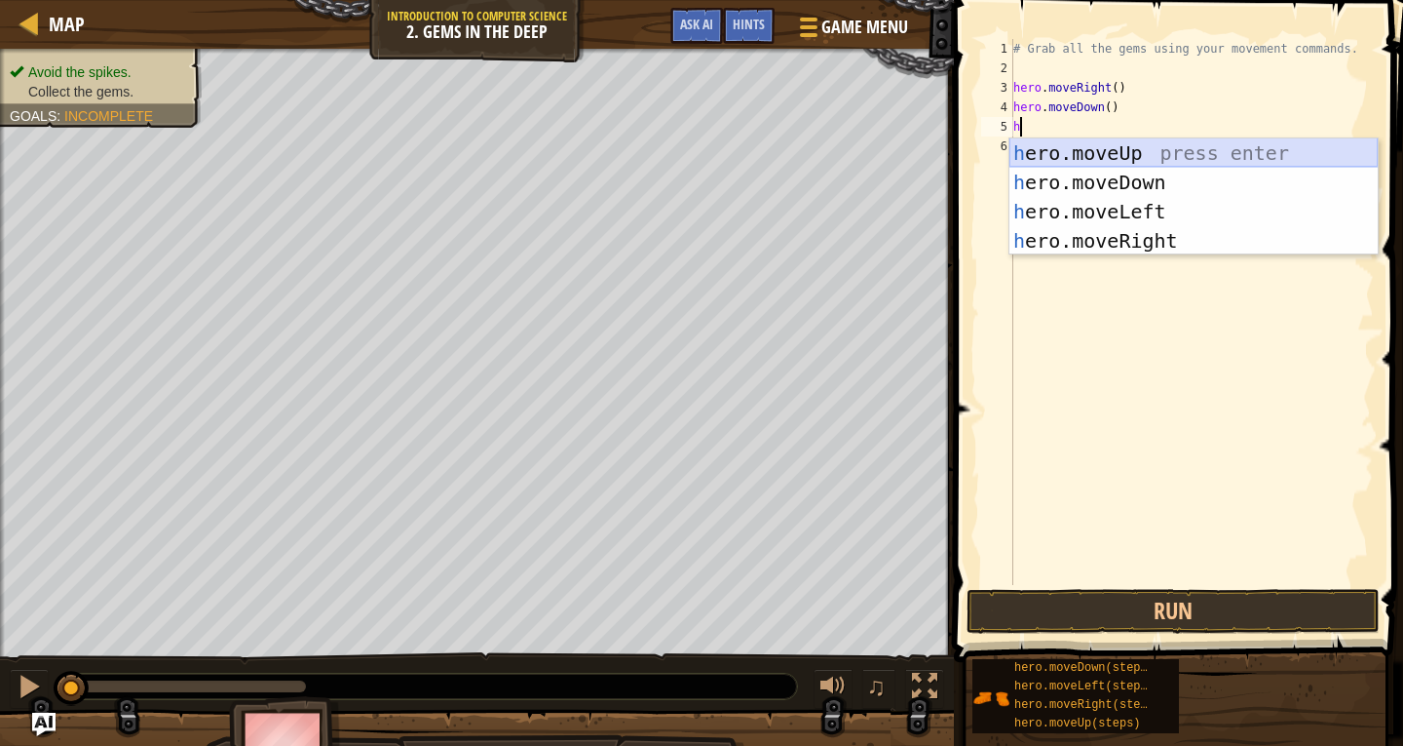
click at [1113, 155] on div "h ero.moveUp press enter h ero.moveDown press enter h ero.moveLeft press enter …" at bounding box center [1194, 225] width 368 height 175
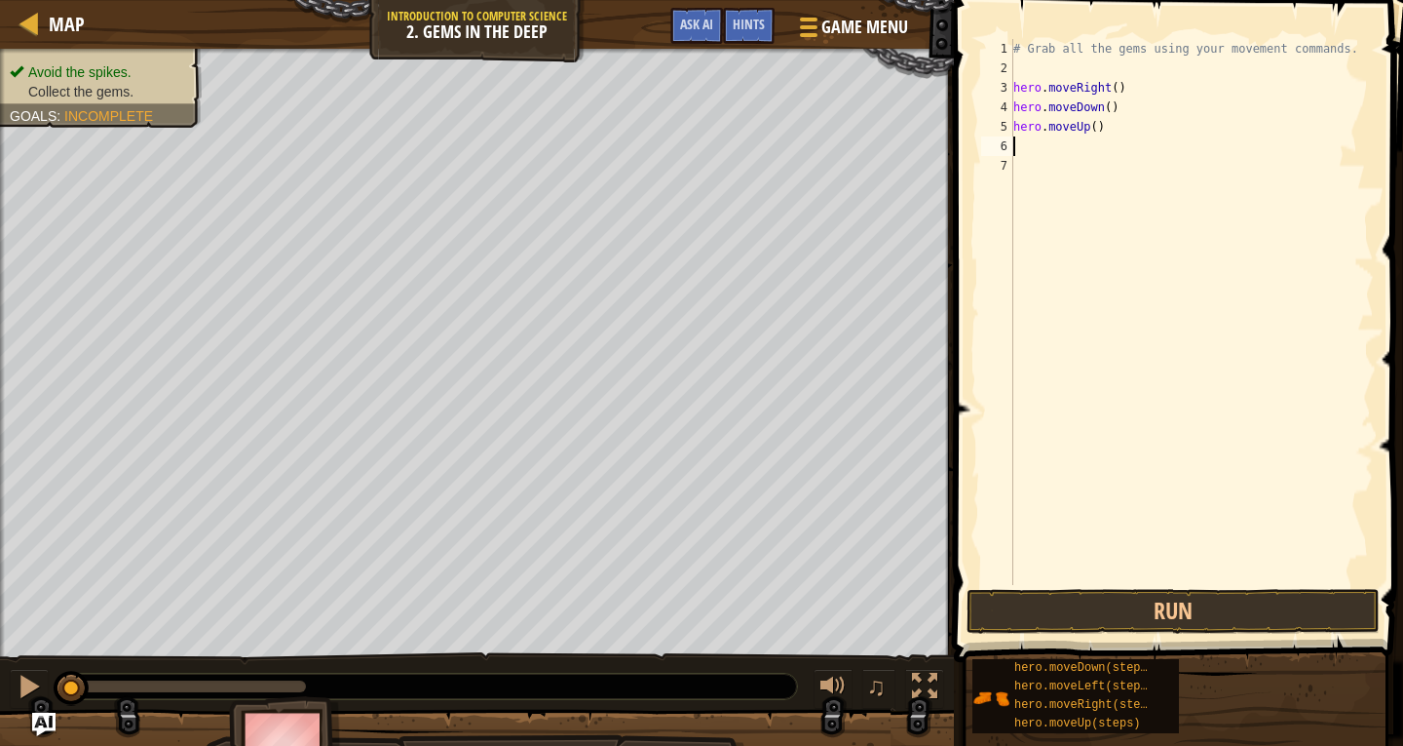
type textarea "h"
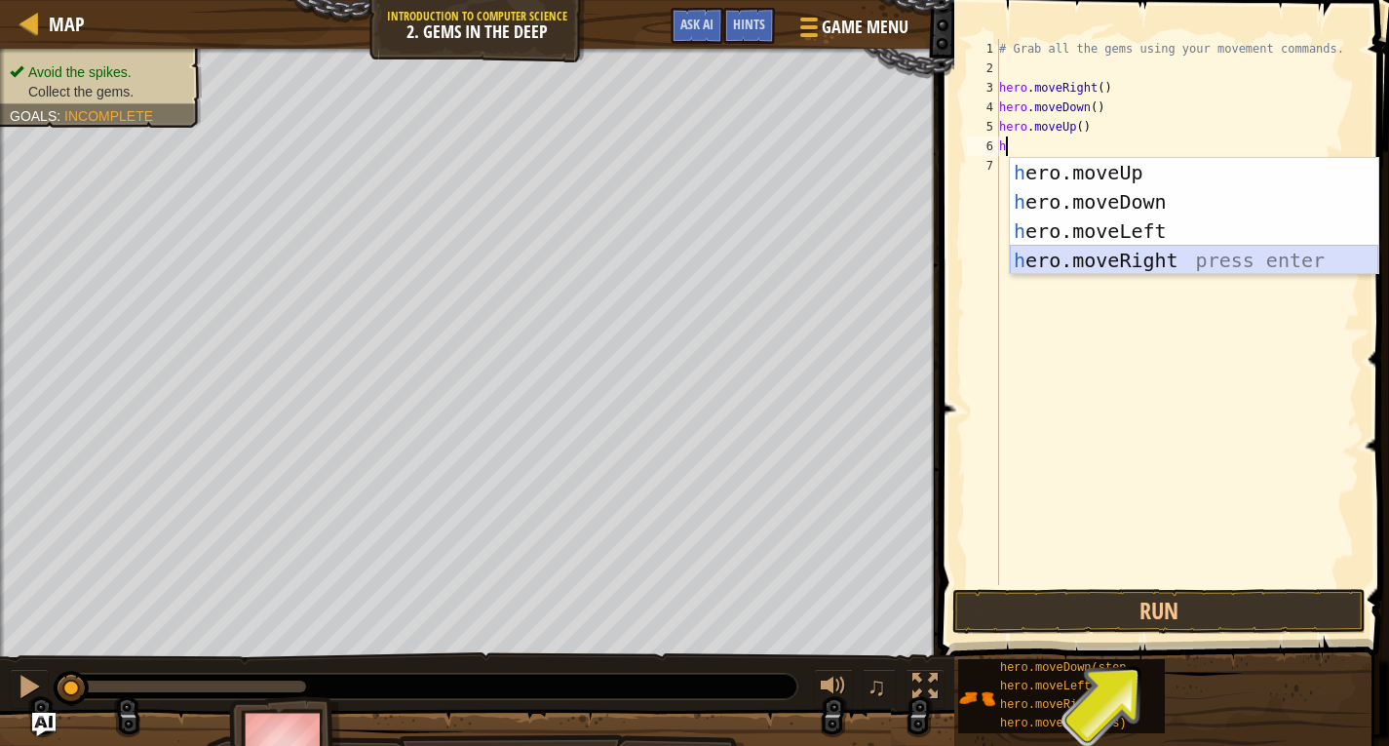
click at [1136, 261] on div "h ero.moveUp press enter h ero.moveDown press enter h ero.moveLeft press enter …" at bounding box center [1194, 245] width 368 height 175
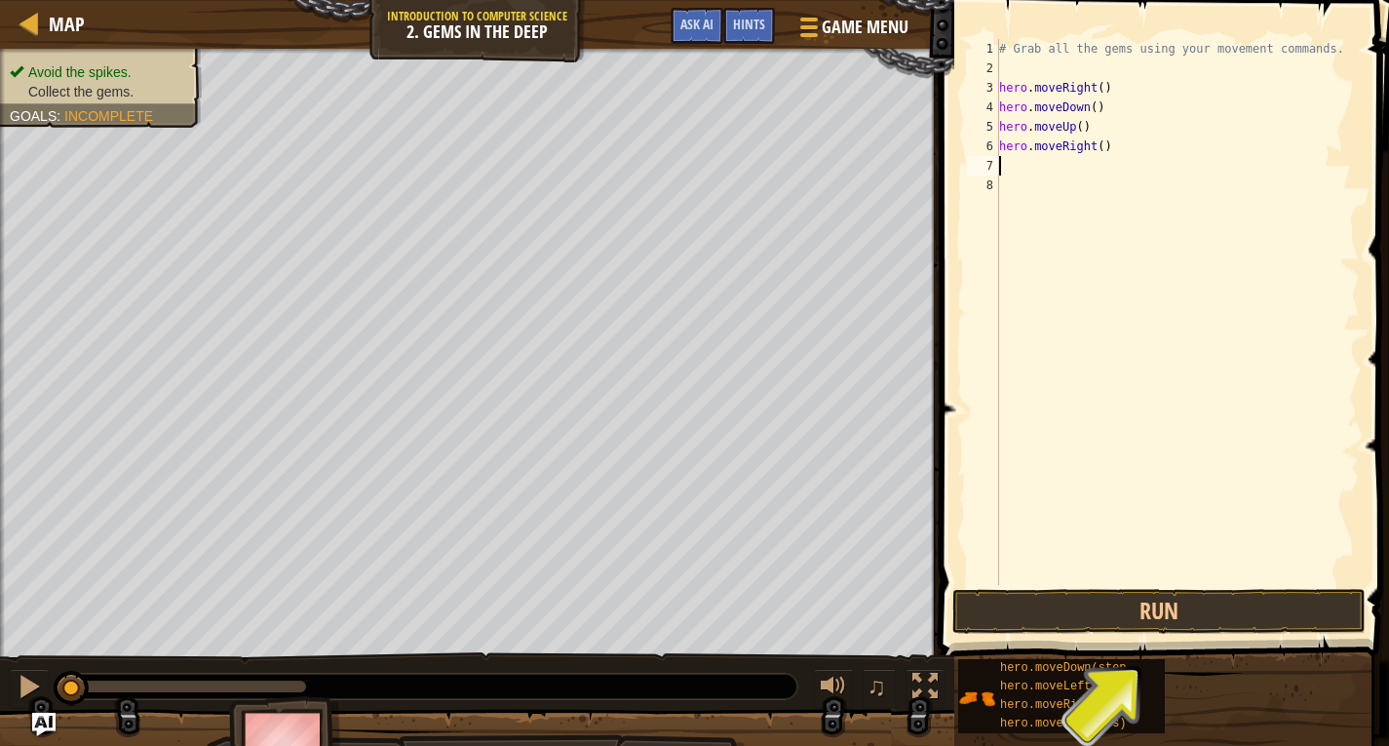
type textarea "h"
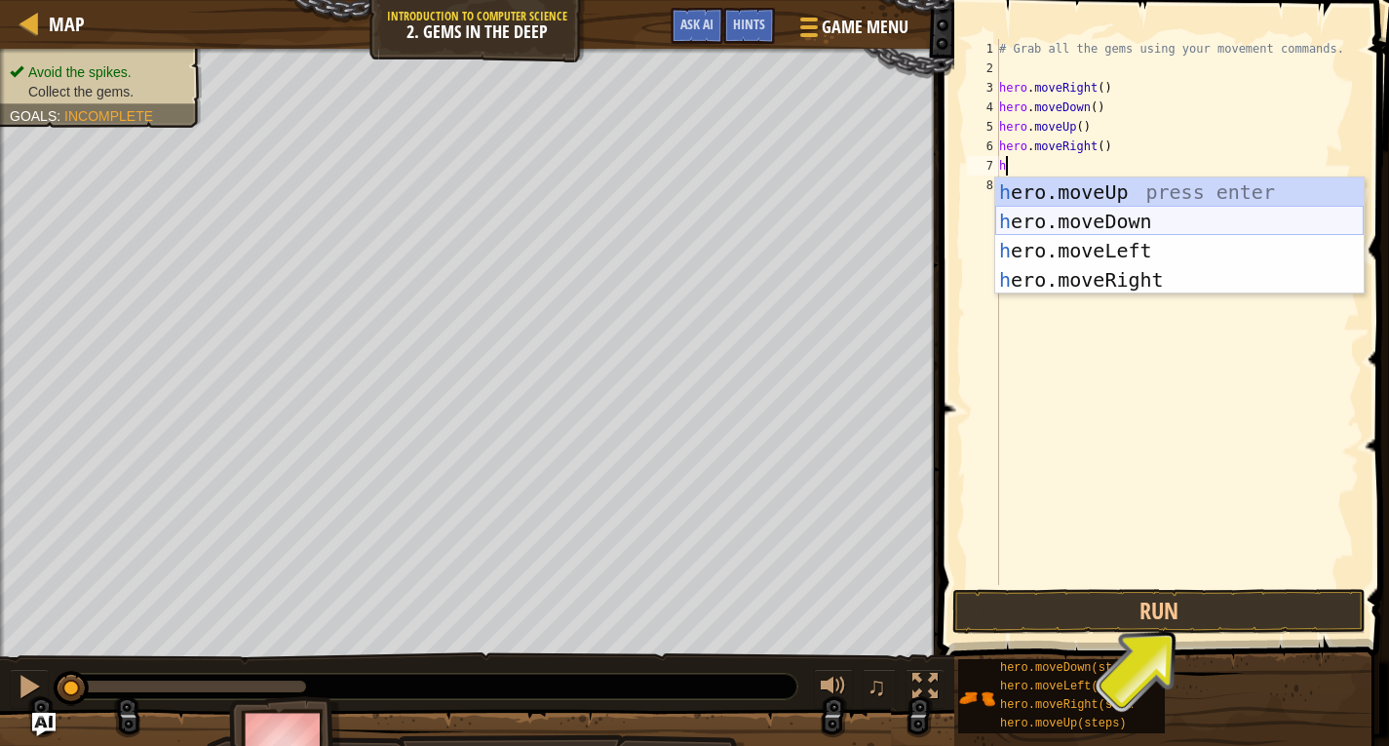
click at [1127, 222] on div "h ero.moveUp press enter h ero.moveDown press enter h ero.moveLeft press enter …" at bounding box center [1179, 264] width 368 height 175
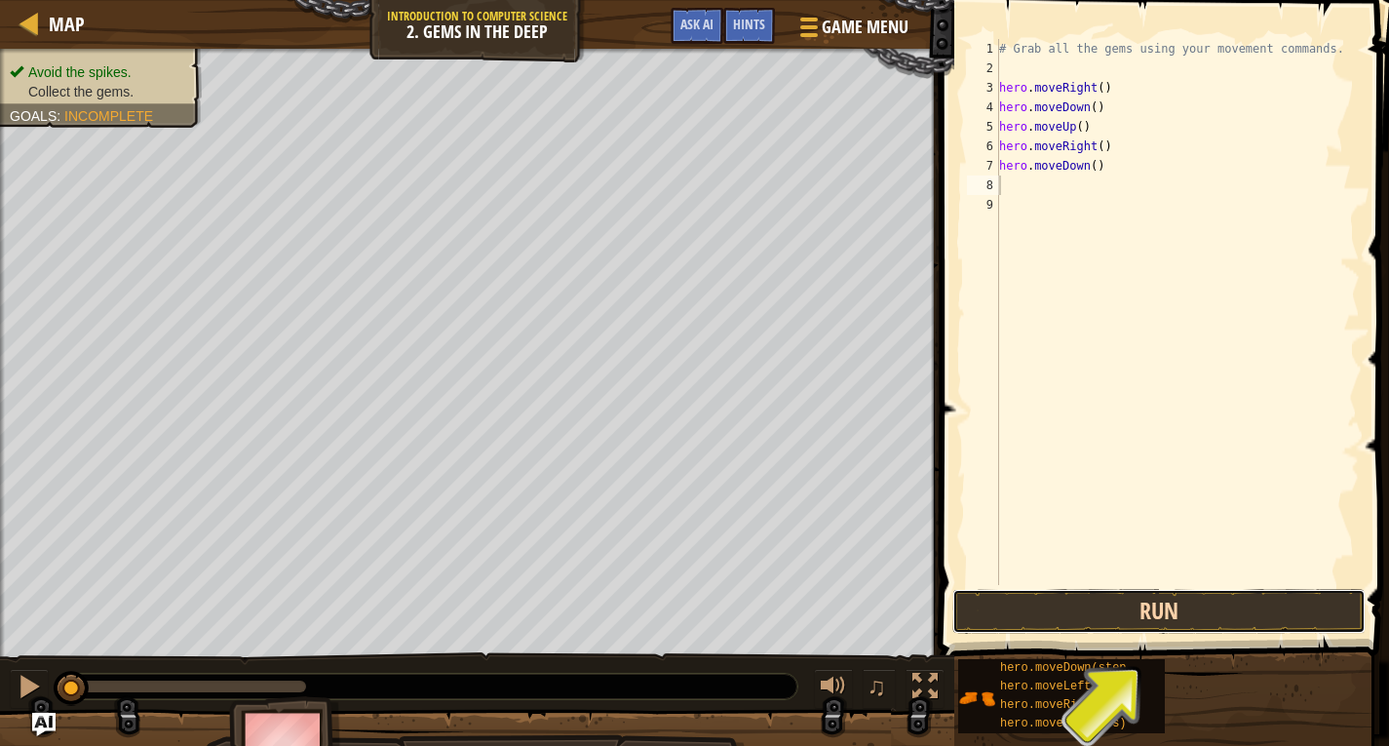
click at [1146, 612] on button "Run" at bounding box center [1158, 611] width 413 height 45
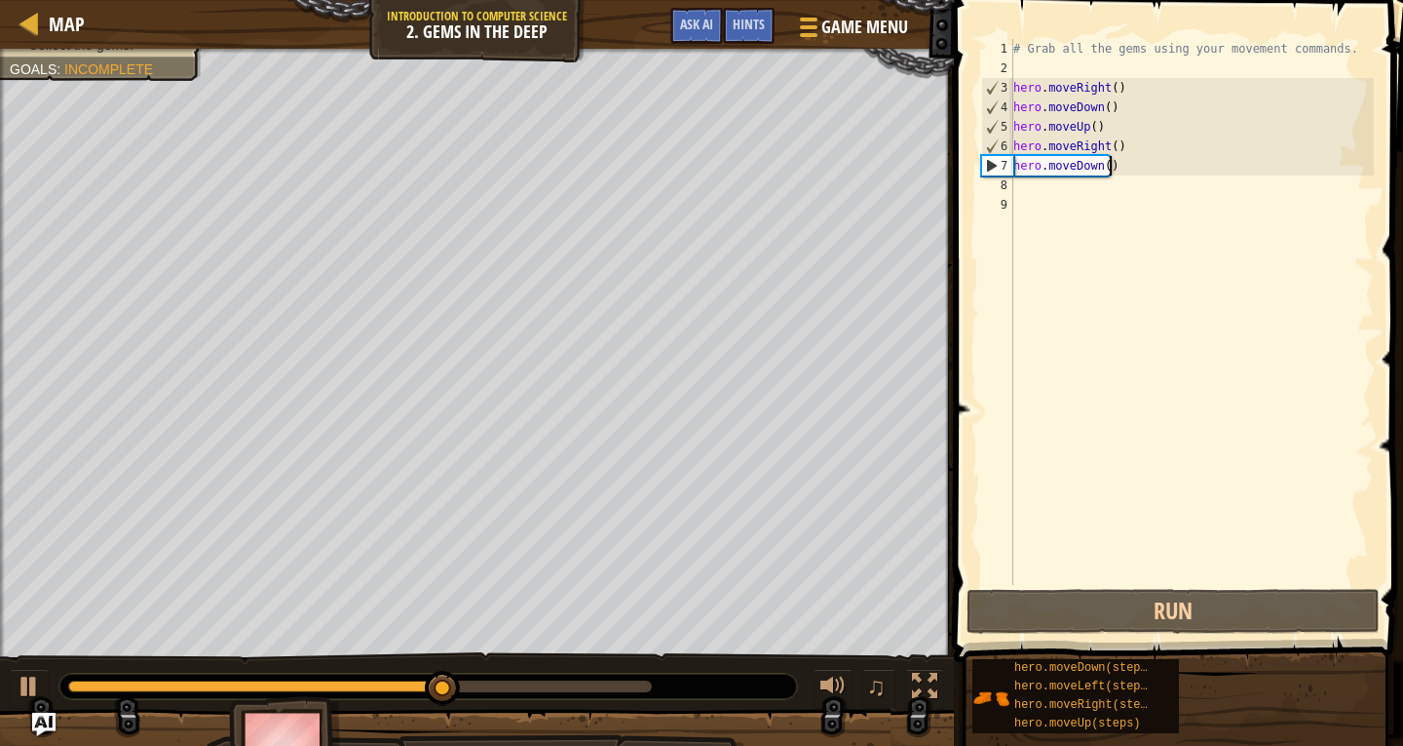
click at [1123, 172] on div "# Grab all the gems using your movement commands. hero . moveRight ( ) hero . m…" at bounding box center [1192, 331] width 364 height 585
click at [1122, 171] on div "# Grab all the gems using your movement commands. hero . moveRight ( ) hero . m…" at bounding box center [1192, 331] width 364 height 585
click at [1143, 170] on div "# Grab all the gems using your movement commands. hero . moveRight ( ) hero . m…" at bounding box center [1192, 331] width 364 height 585
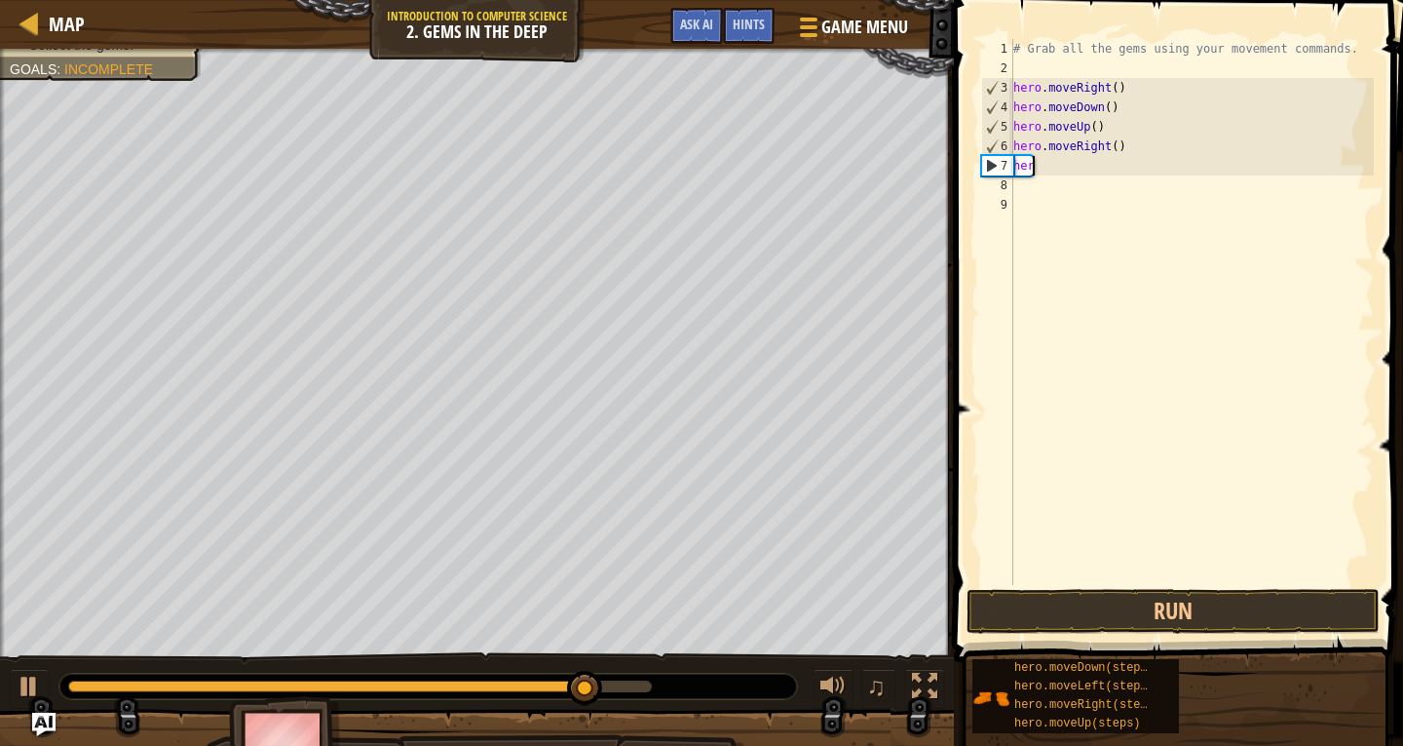
type textarea "h"
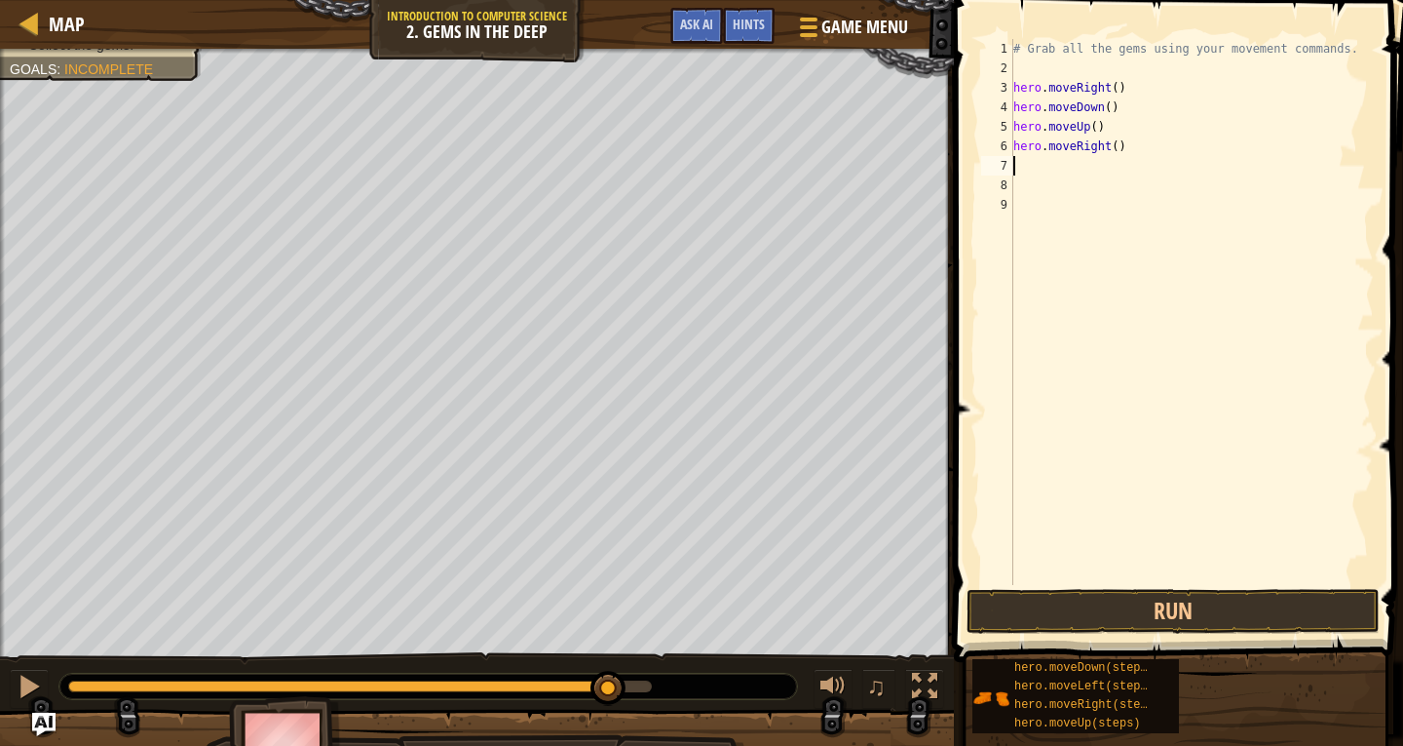
click at [1071, 148] on div "# Grab all the gems using your movement commands. hero . moveRight ( ) hero . m…" at bounding box center [1192, 331] width 364 height 585
click at [1071, 147] on div "# Grab all the gems using your movement commands. hero . moveRight ( ) hero . m…" at bounding box center [1192, 331] width 364 height 585
click at [1079, 137] on div "# Grab all the gems using your movement commands. hero . moveRight ( ) hero . m…" at bounding box center [1192, 312] width 364 height 546
click at [1080, 142] on div "# Grab all the gems using your movement commands. hero . moveRight ( ) hero . m…" at bounding box center [1192, 331] width 364 height 585
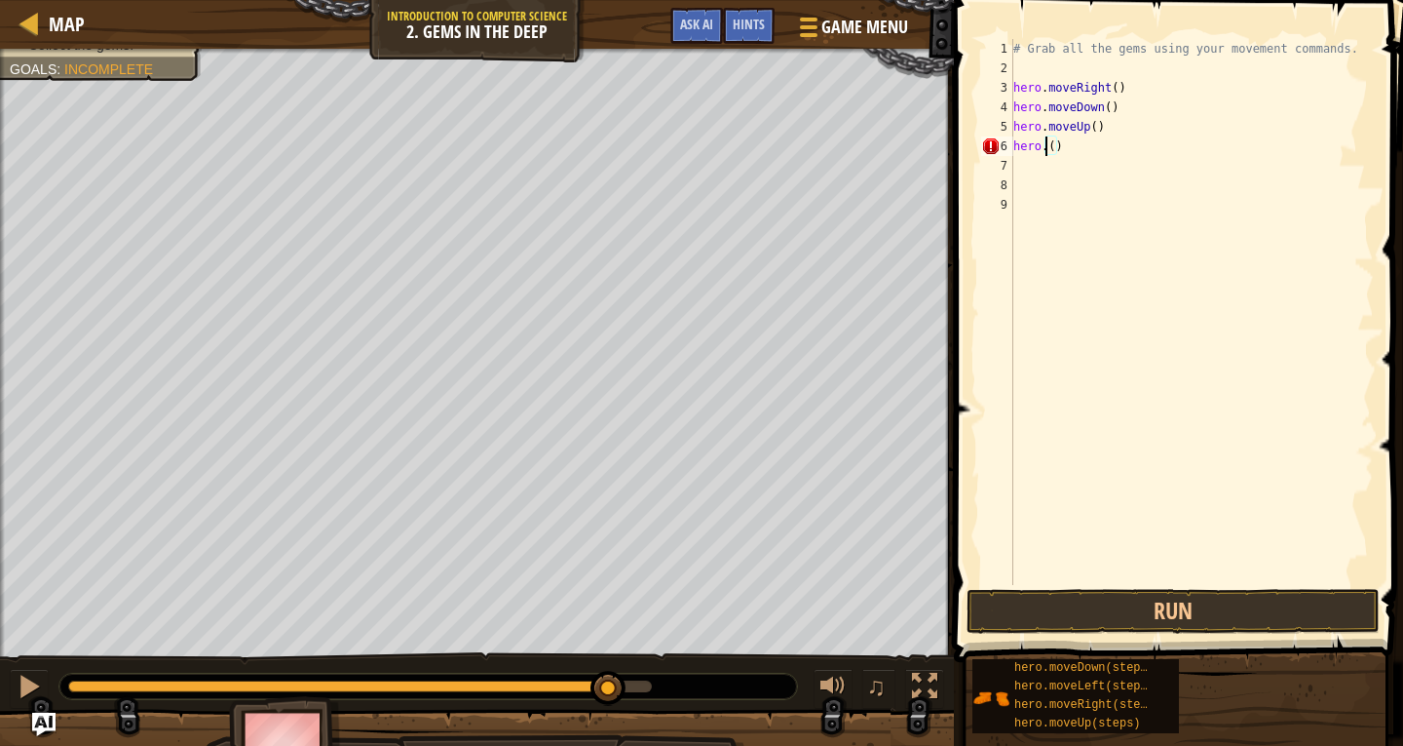
click at [1036, 150] on div "# Grab all the gems using your movement commands. hero . moveRight ( ) hero . m…" at bounding box center [1192, 331] width 364 height 585
type textarea "hero.()"
type textarea "h"
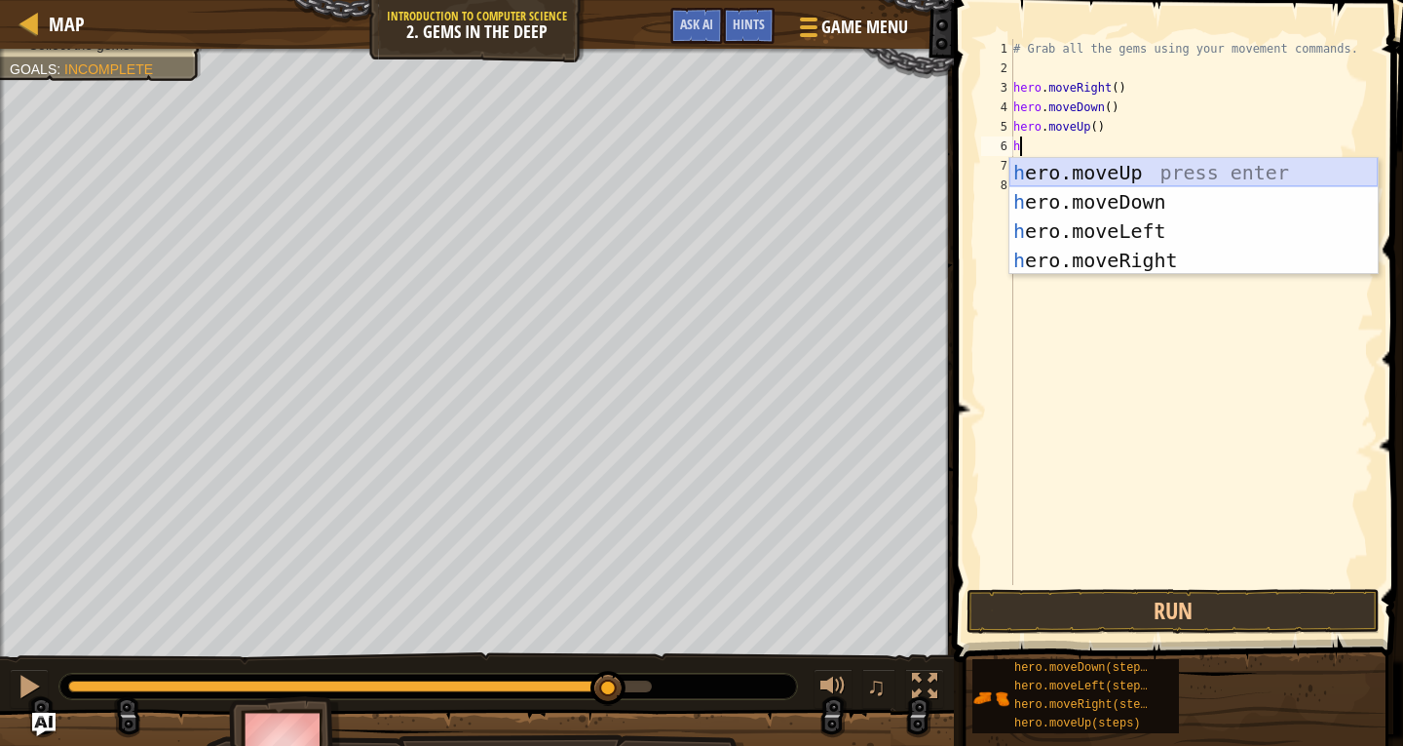
click at [1124, 162] on div "h ero.moveUp press enter h ero.moveDown press enter h ero.moveLeft press enter …" at bounding box center [1194, 245] width 368 height 175
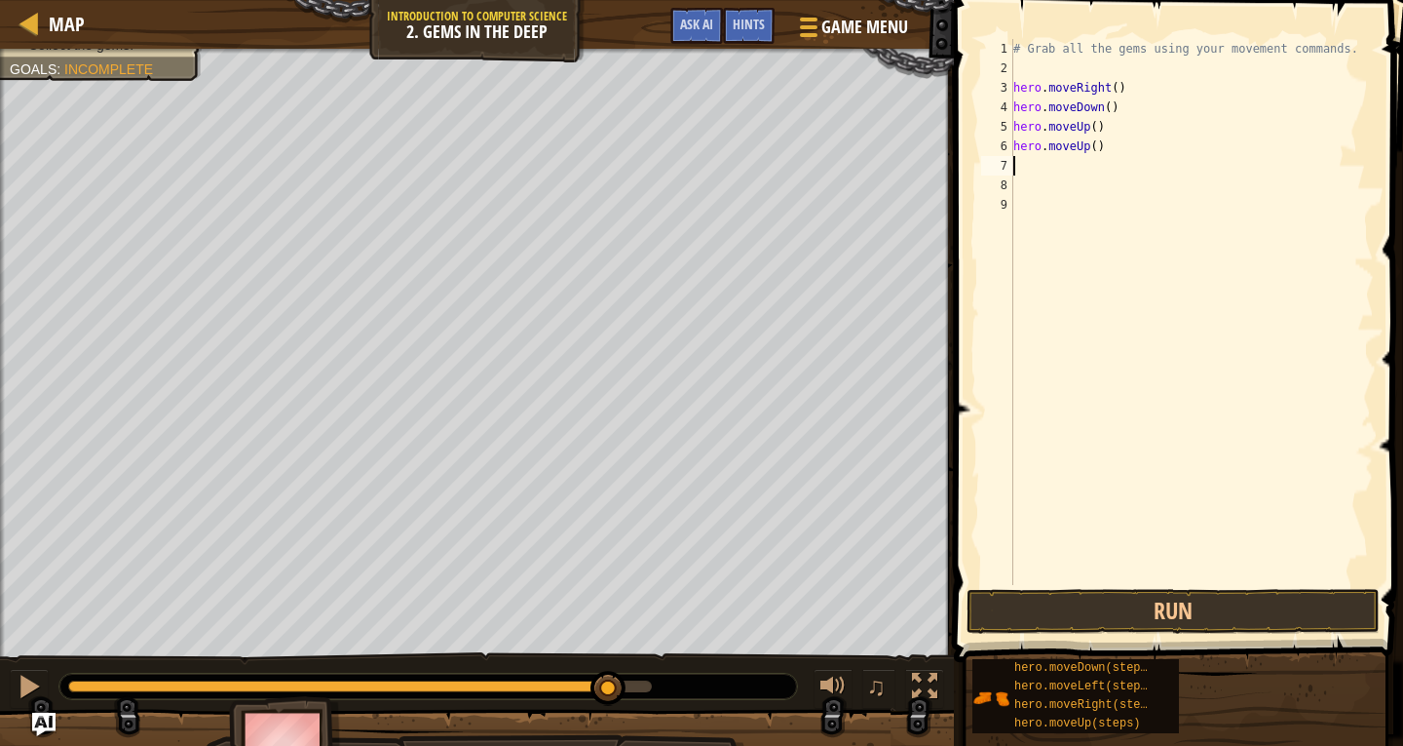
type textarea "h"
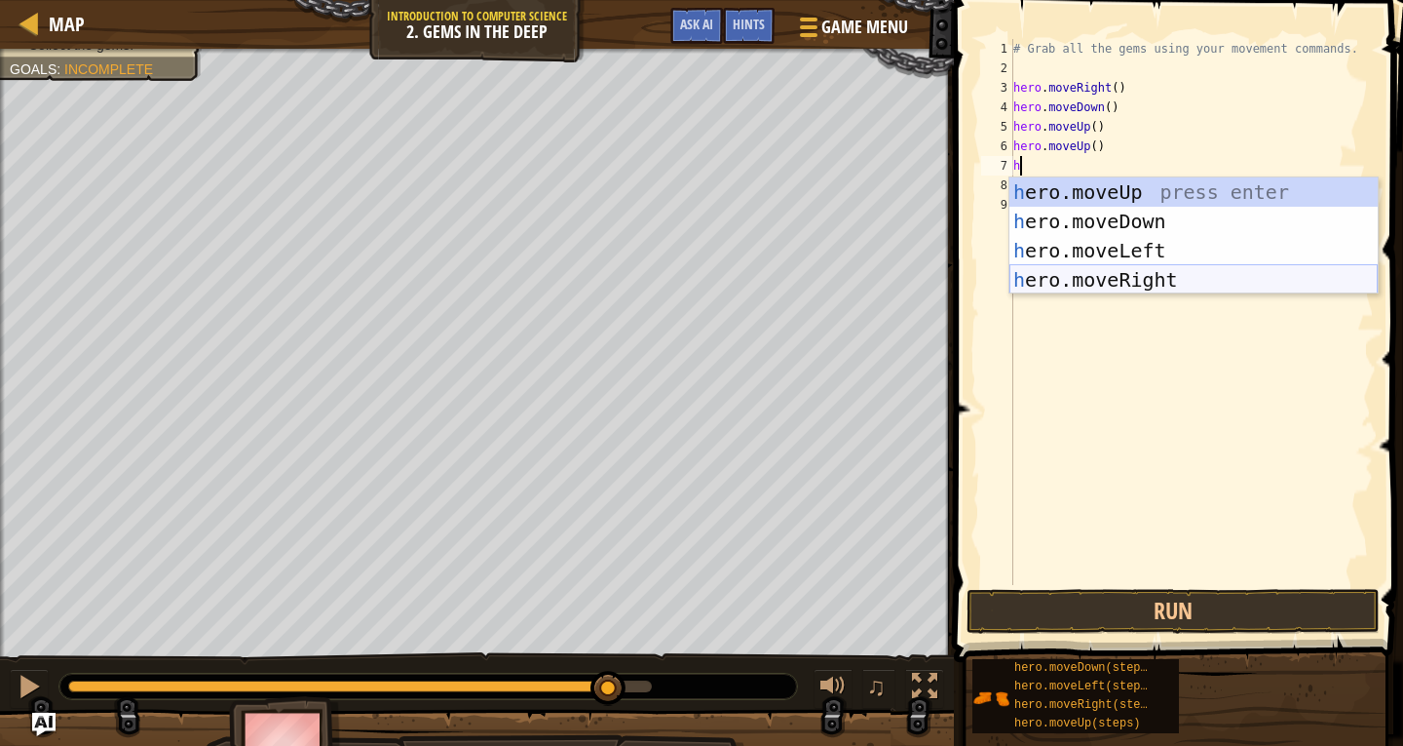
click at [1157, 273] on div "h ero.moveUp press enter h ero.moveDown press enter h ero.moveLeft press enter …" at bounding box center [1194, 264] width 368 height 175
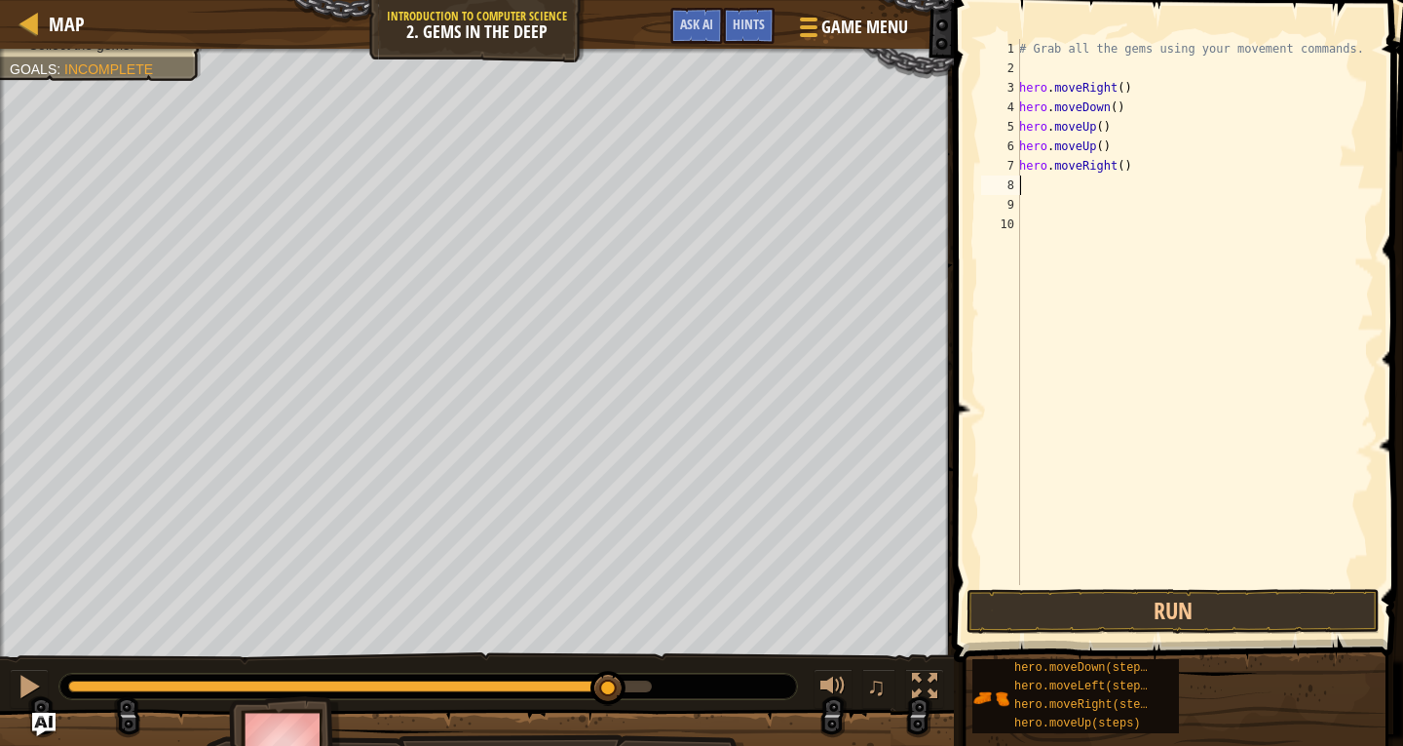
type textarea "h"
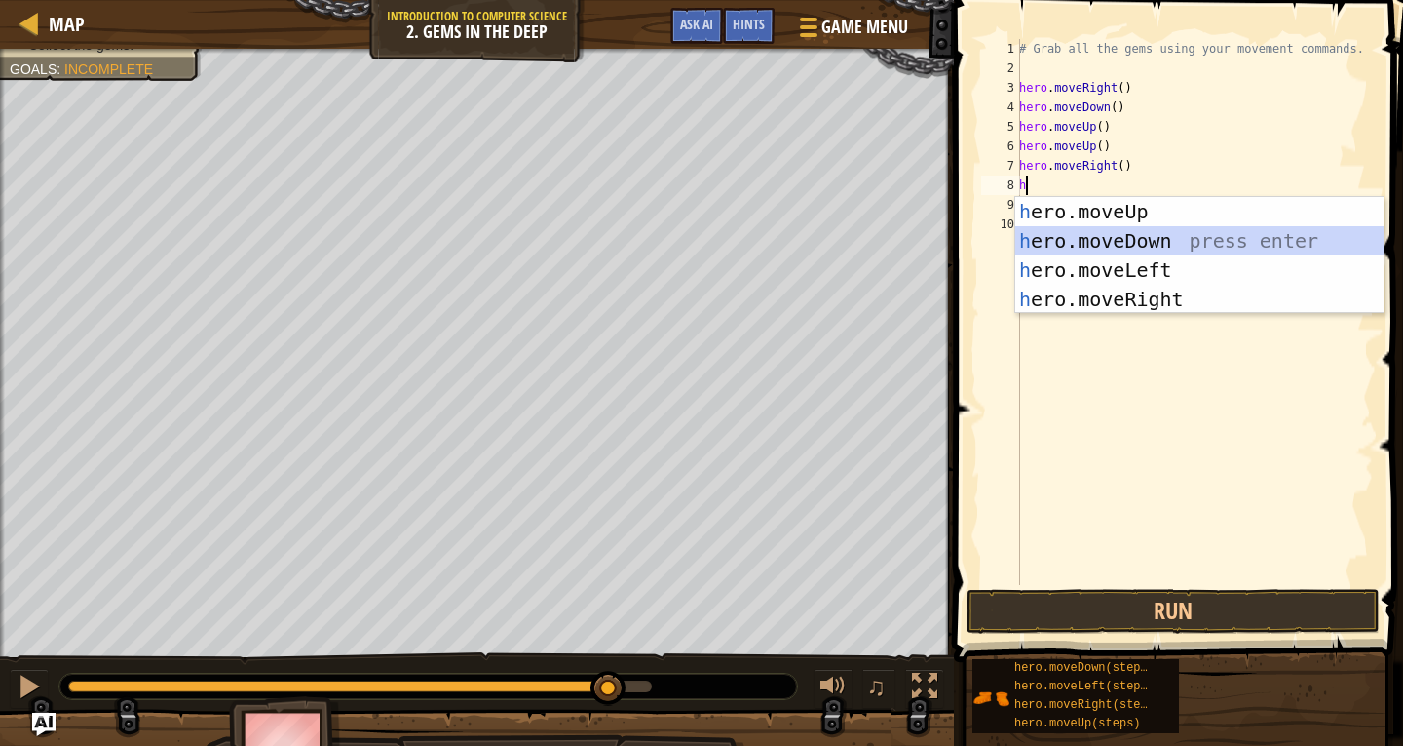
click at [1126, 231] on div "h ero.moveUp press enter h ero.moveDown press enter h ero.moveLeft press enter …" at bounding box center [1200, 284] width 368 height 175
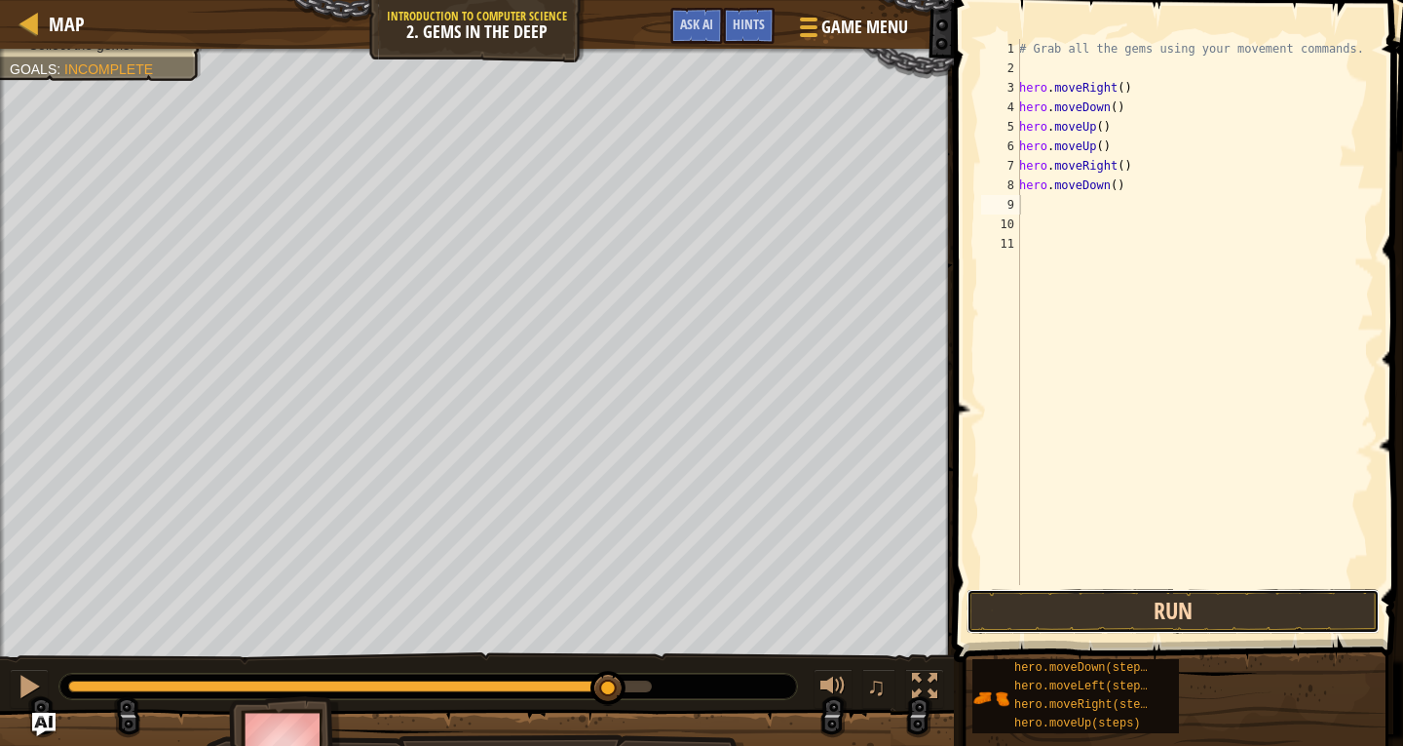
click at [1145, 592] on button "Run" at bounding box center [1173, 611] width 413 height 45
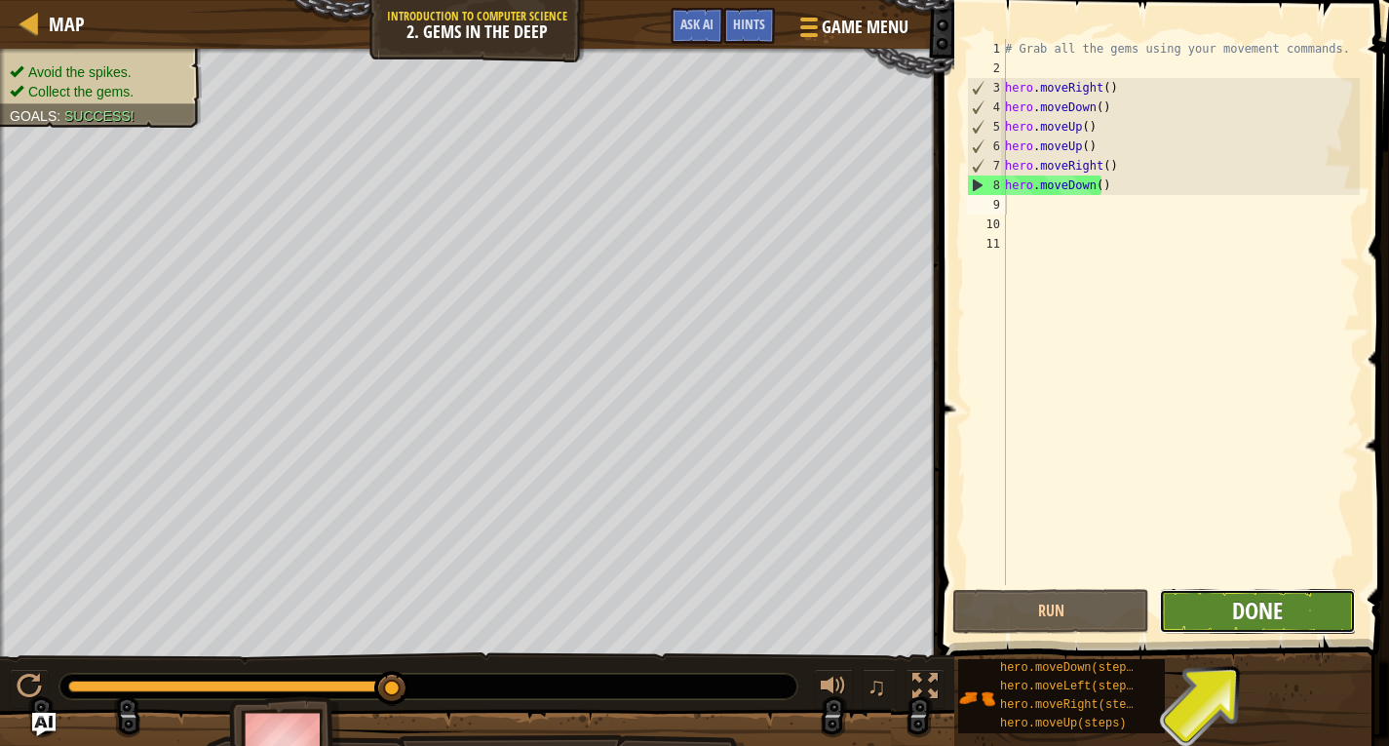
click at [1235, 616] on span "Done" at bounding box center [1257, 609] width 51 height 31
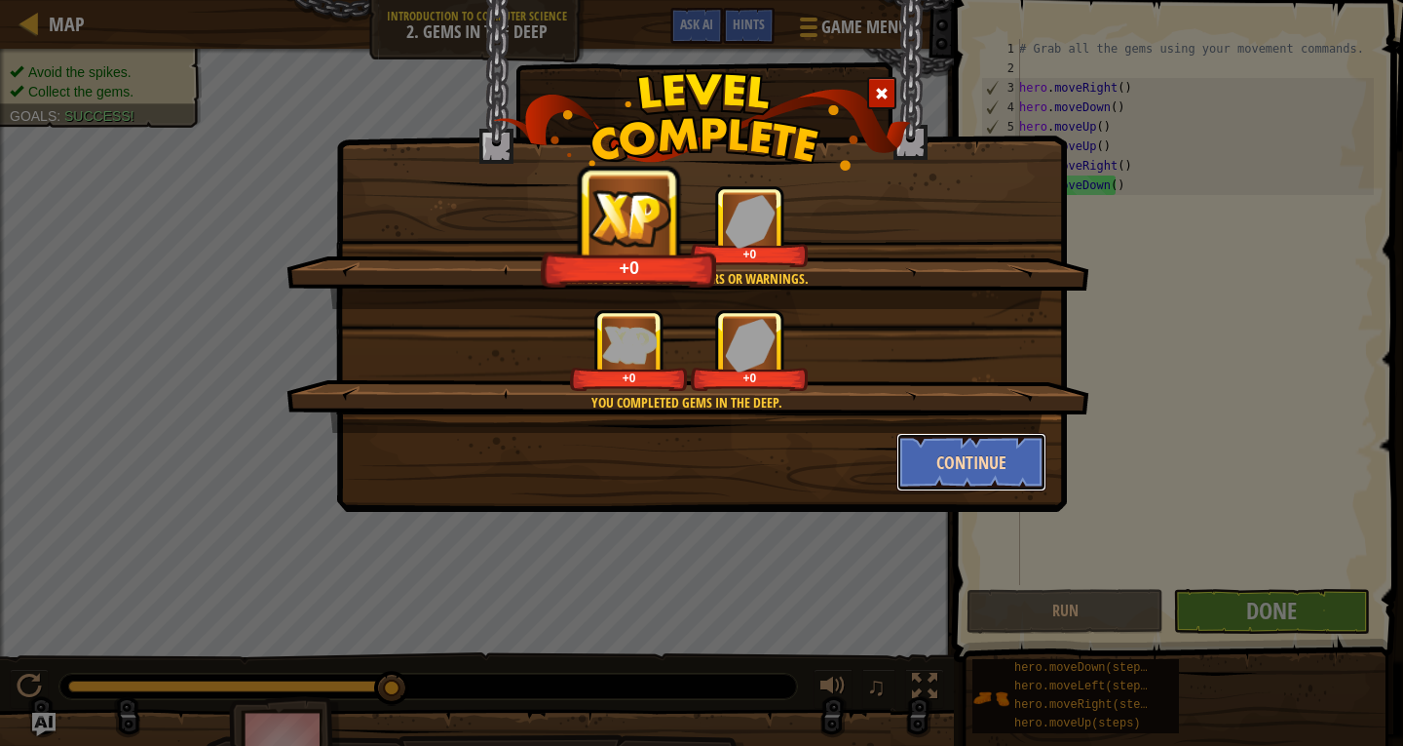
click at [1003, 475] on button "Continue" at bounding box center [972, 462] width 151 height 58
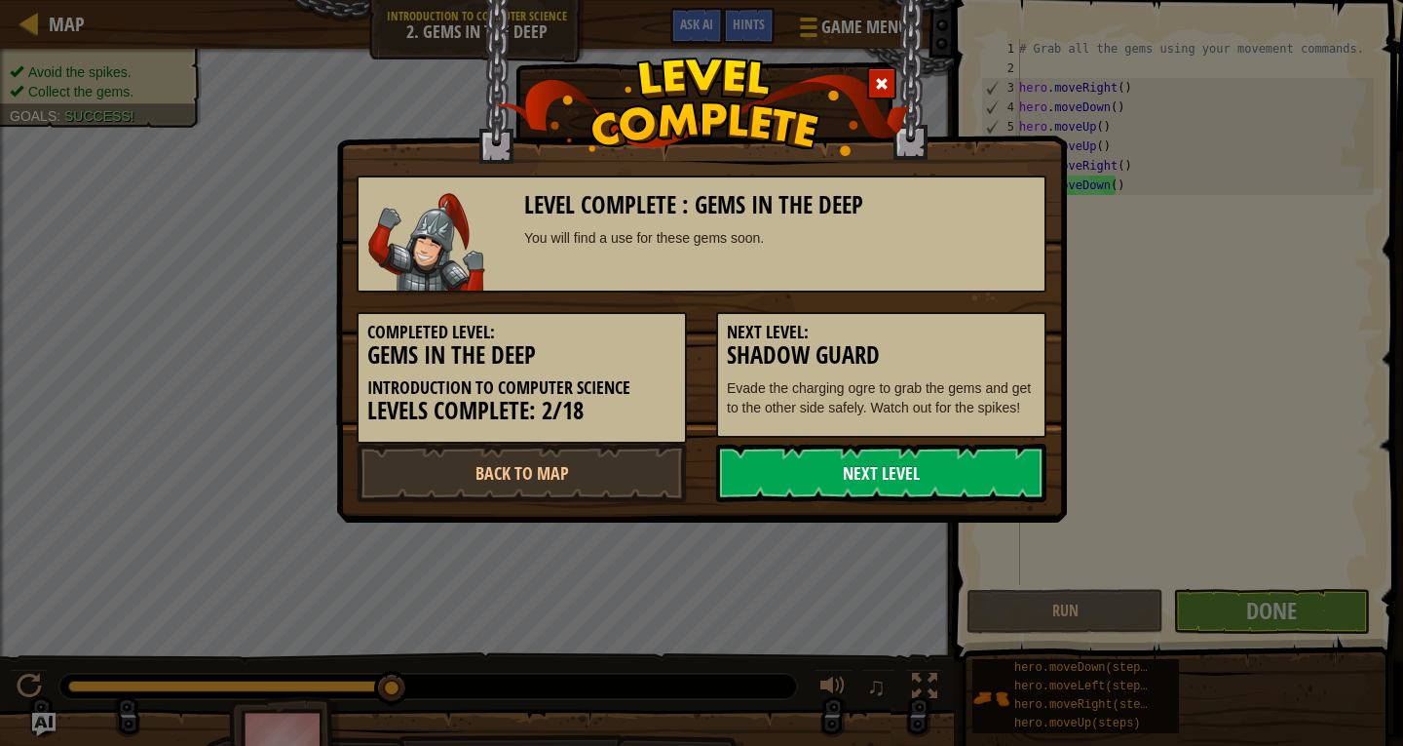
click at [991, 460] on link "Next Level" at bounding box center [881, 472] width 330 height 58
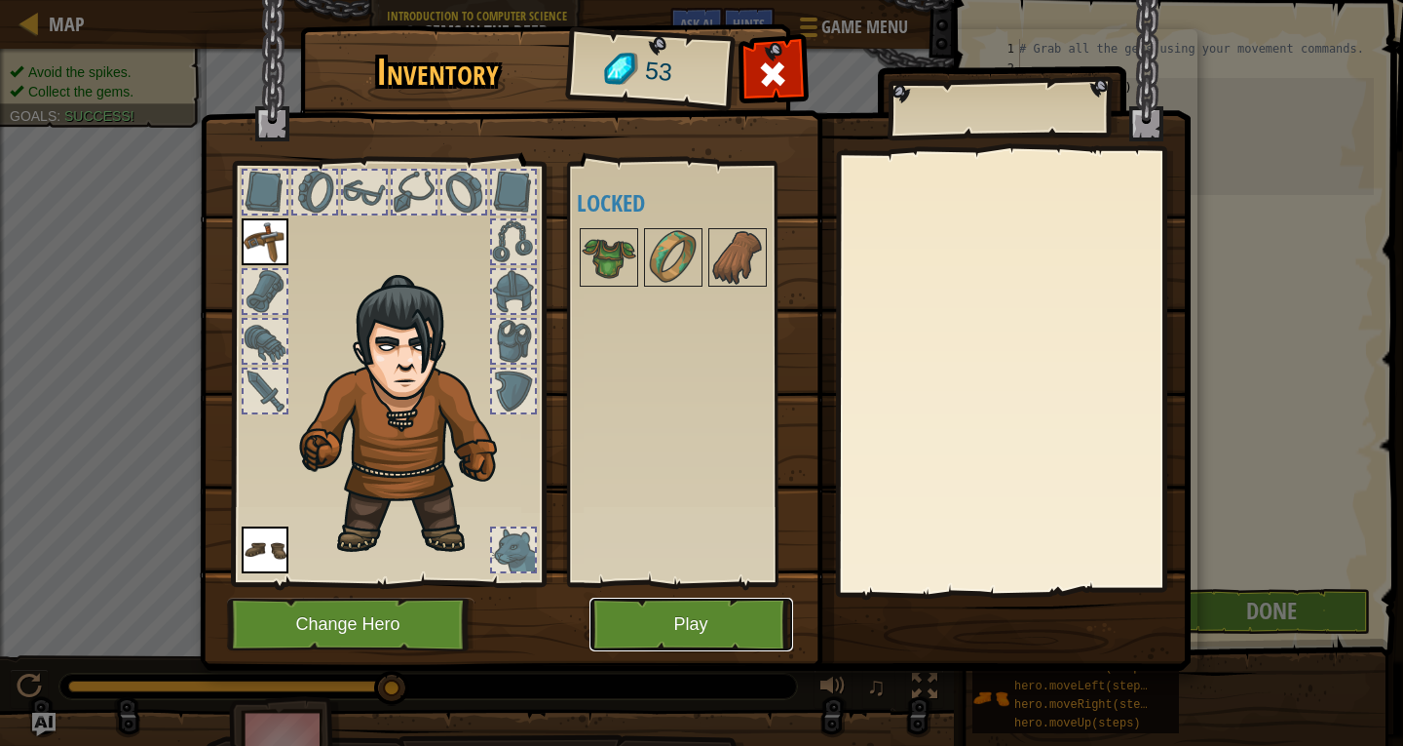
click at [691, 611] on button "Play" at bounding box center [692, 624] width 204 height 54
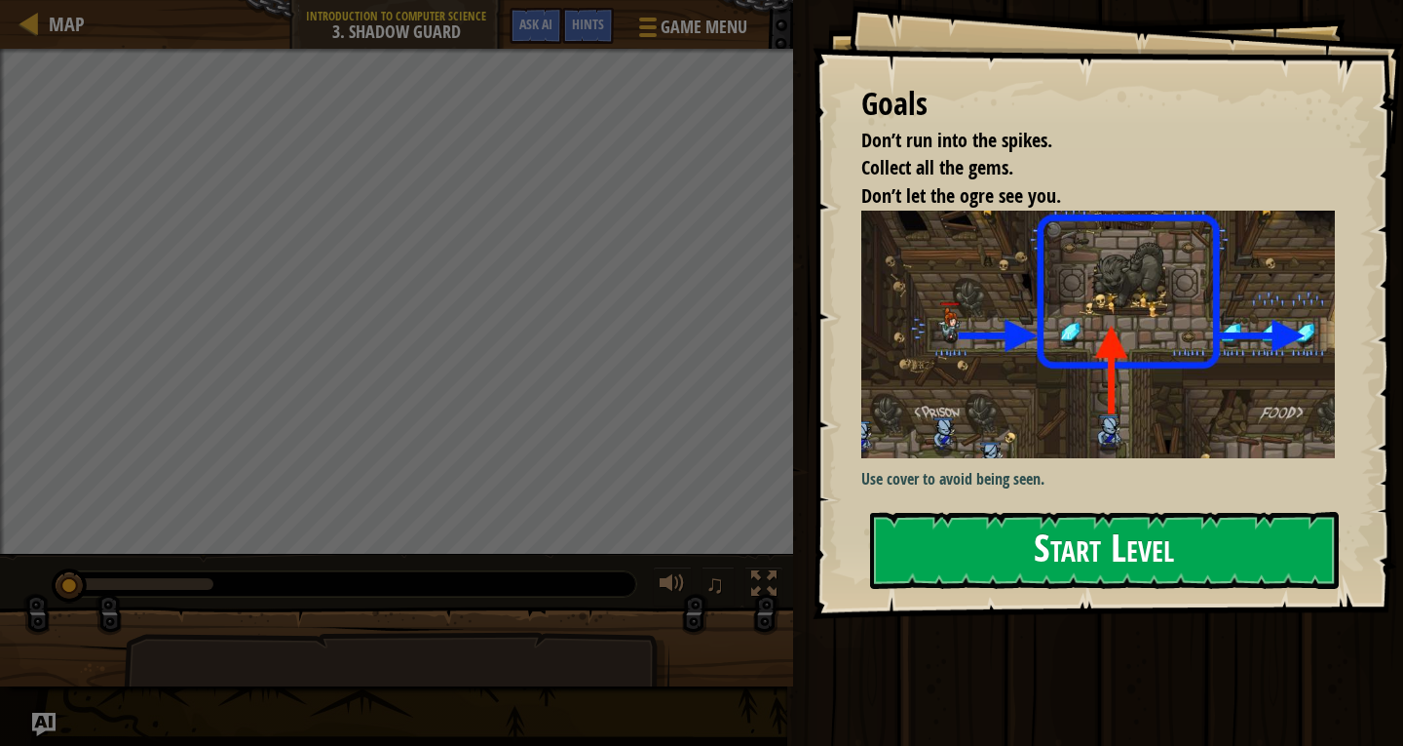
click at [1188, 517] on button "Start Level" at bounding box center [1104, 550] width 469 height 77
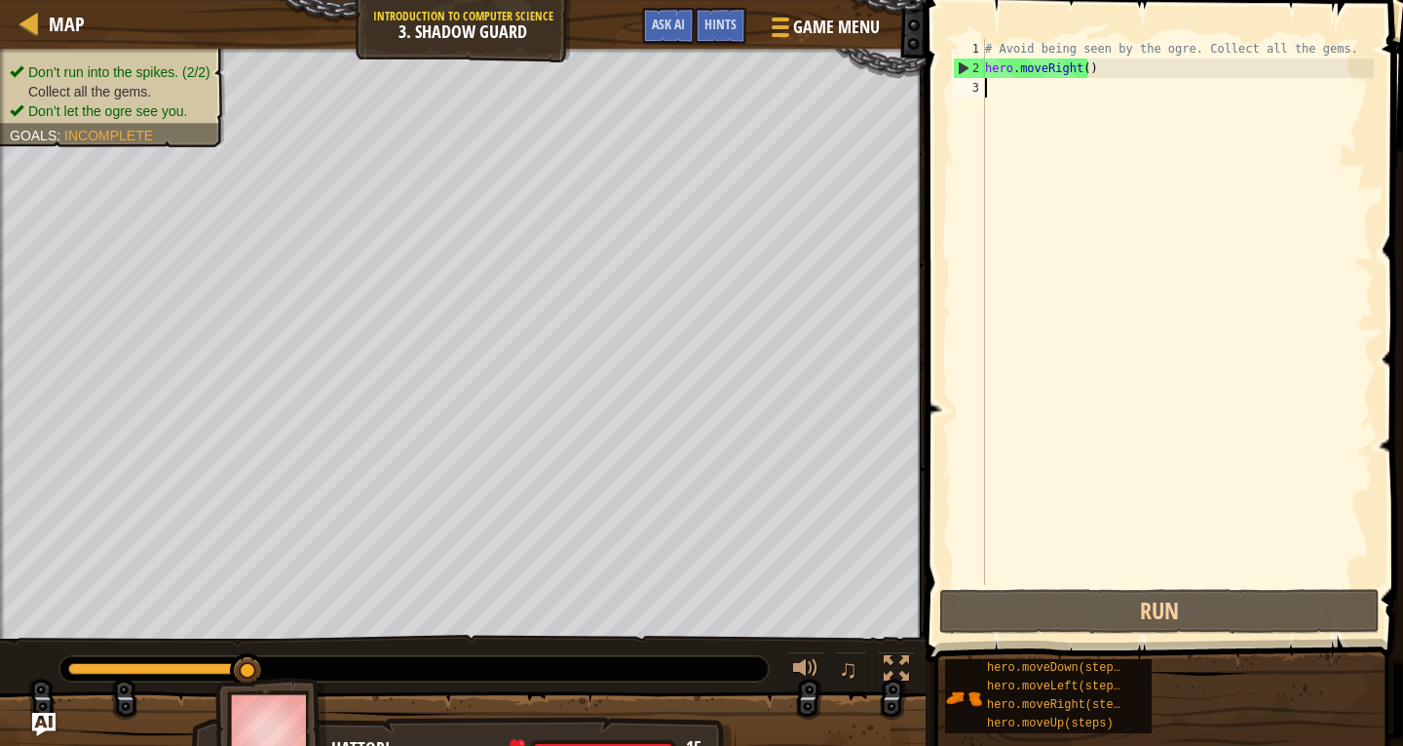
type textarea "h"
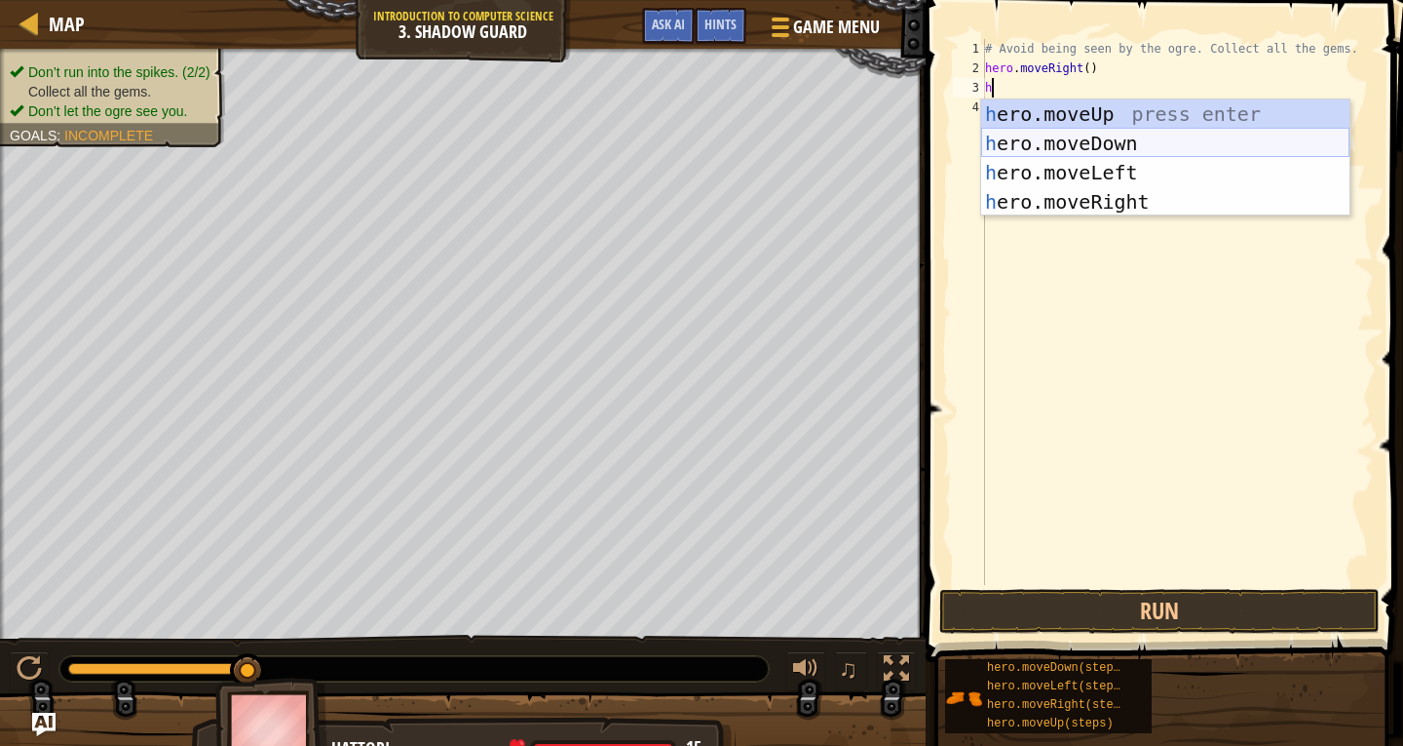
click at [1106, 140] on div "h ero.moveUp press enter h ero.moveDown press enter h ero.moveLeft press enter …" at bounding box center [1165, 186] width 368 height 175
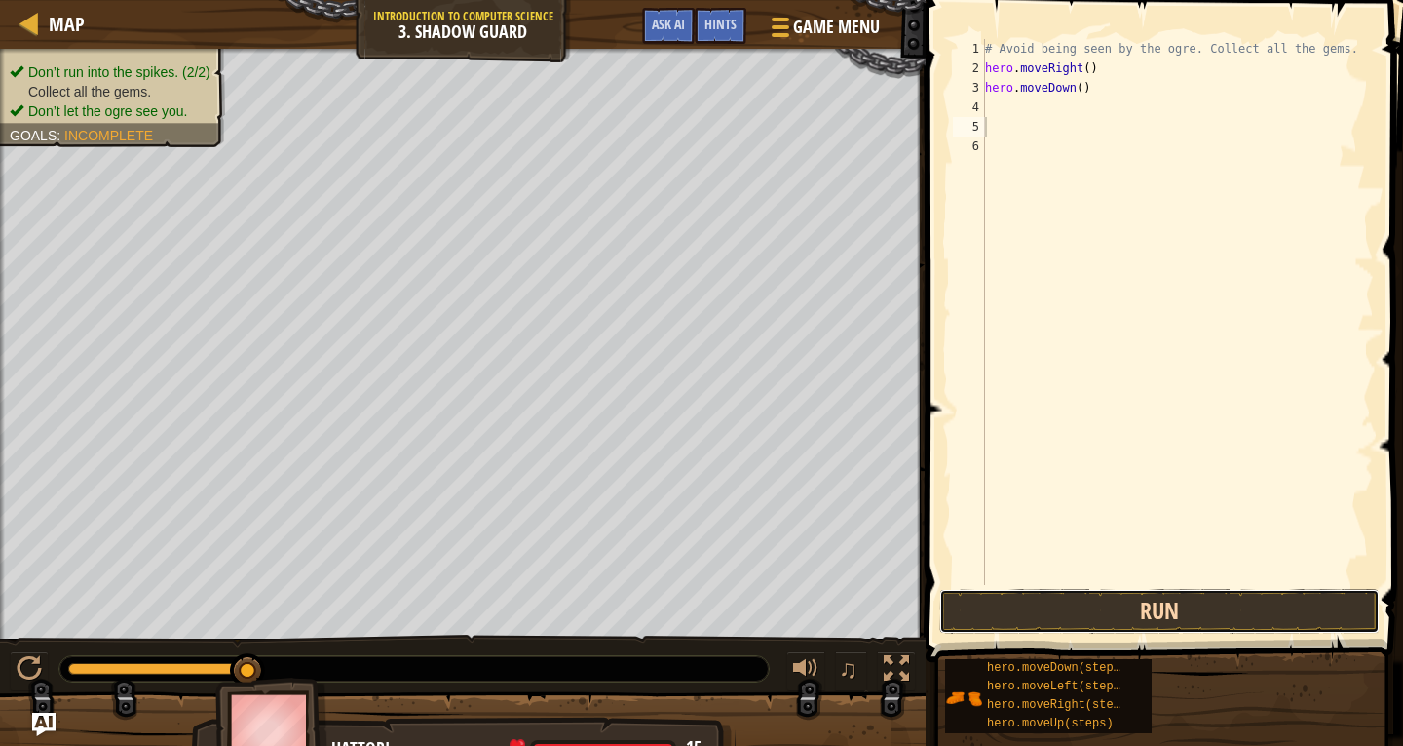
click at [1157, 605] on button "Run" at bounding box center [1160, 611] width 441 height 45
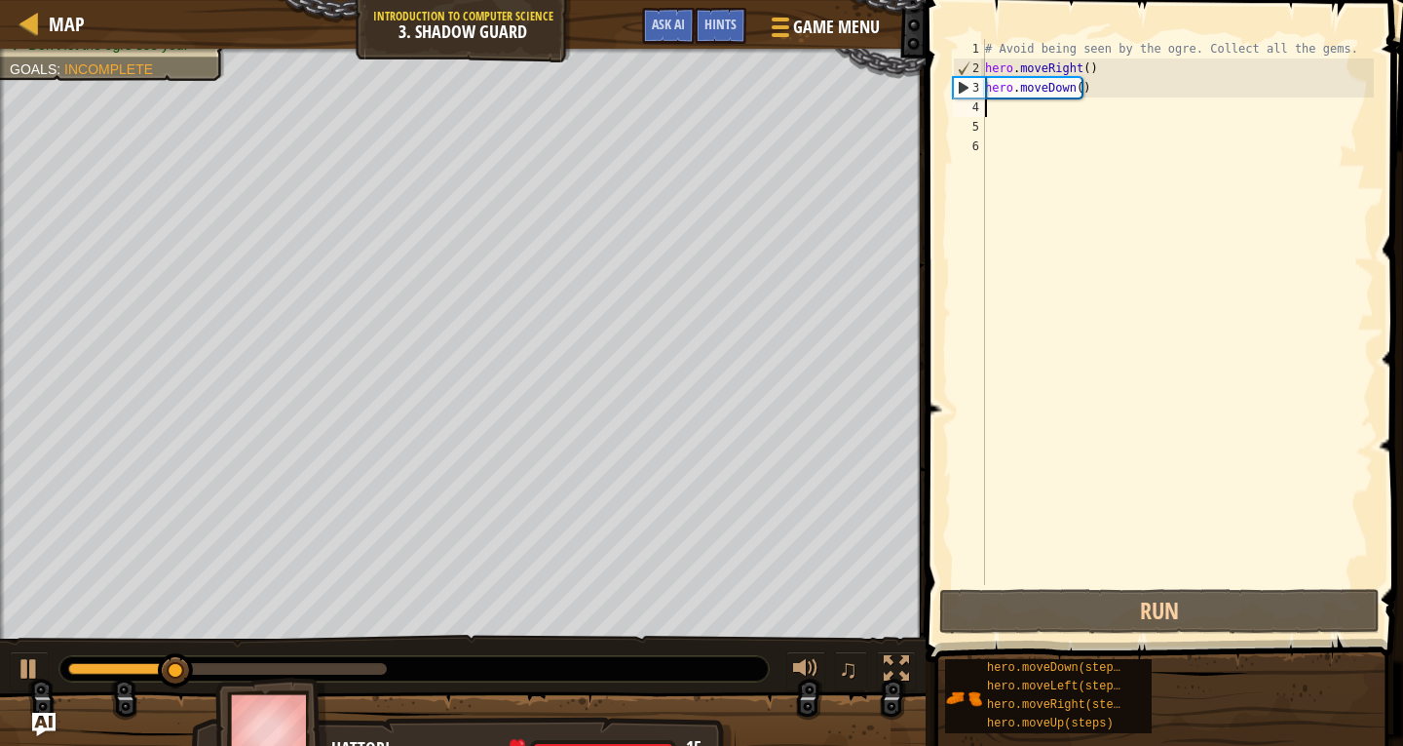
click at [1000, 110] on div "# Avoid being seen by the ogre. Collect all the gems. hero . moveRight ( ) hero…" at bounding box center [1177, 331] width 393 height 585
click at [1060, 91] on div "# Avoid being seen by the ogre. Collect all the gems. hero . moveRight ( ) hero…" at bounding box center [1177, 331] width 393 height 585
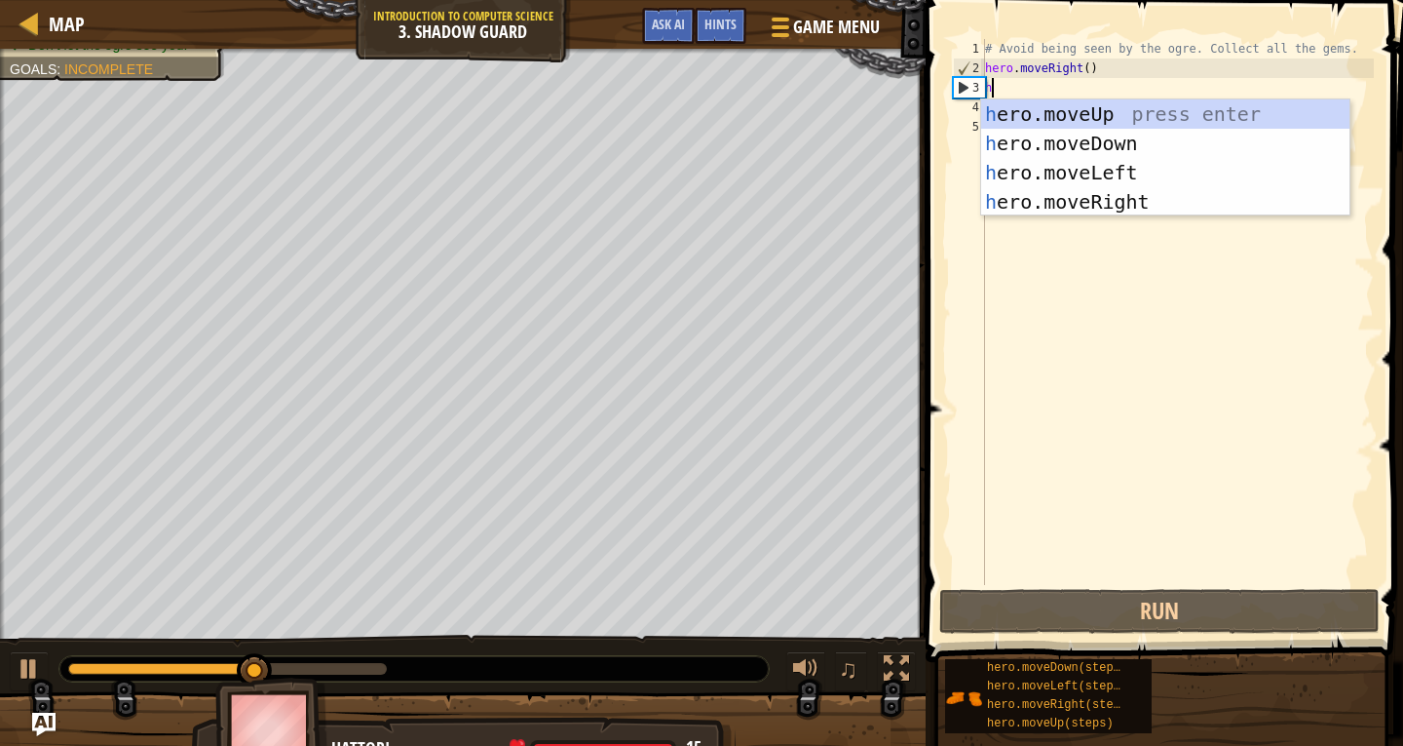
type textarea "h"
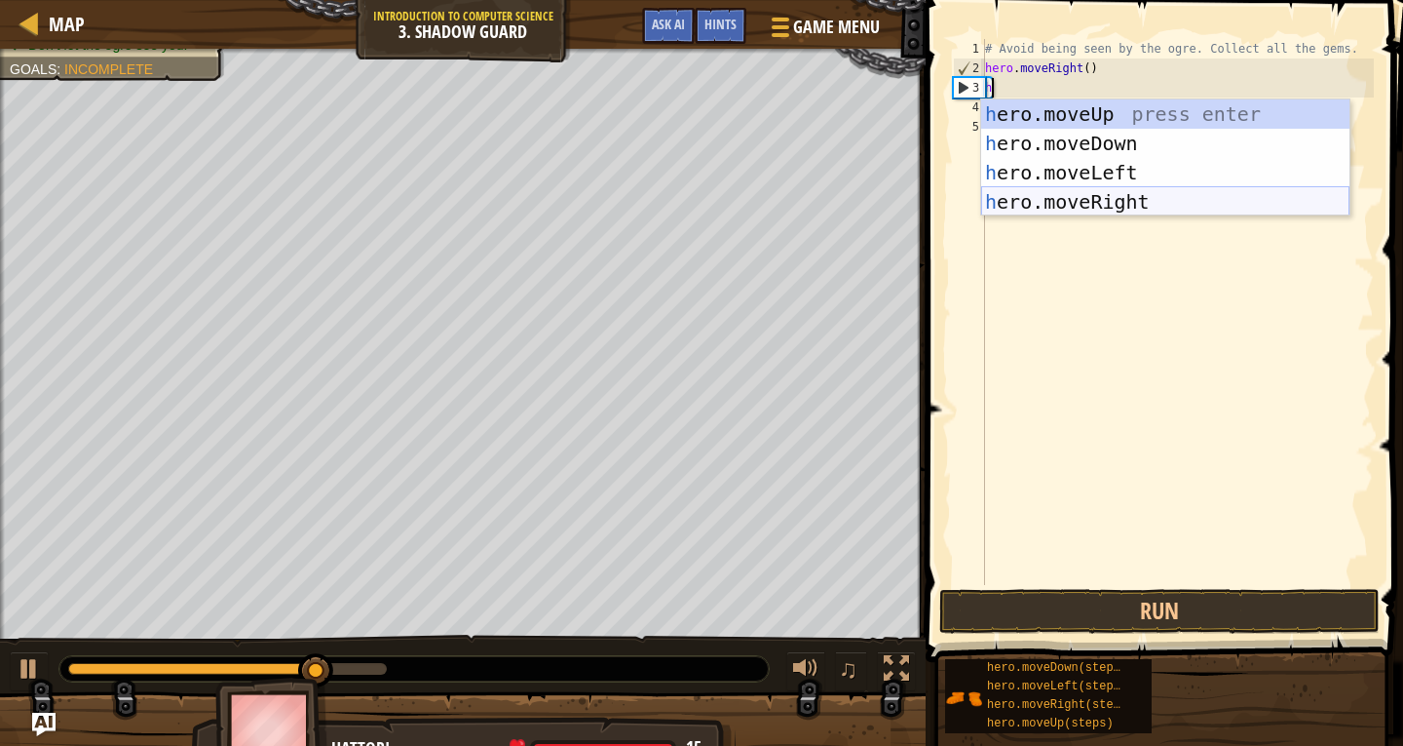
click at [1128, 205] on div "h ero.moveUp press enter h ero.moveDown press enter h ero.moveLeft press enter …" at bounding box center [1165, 186] width 368 height 175
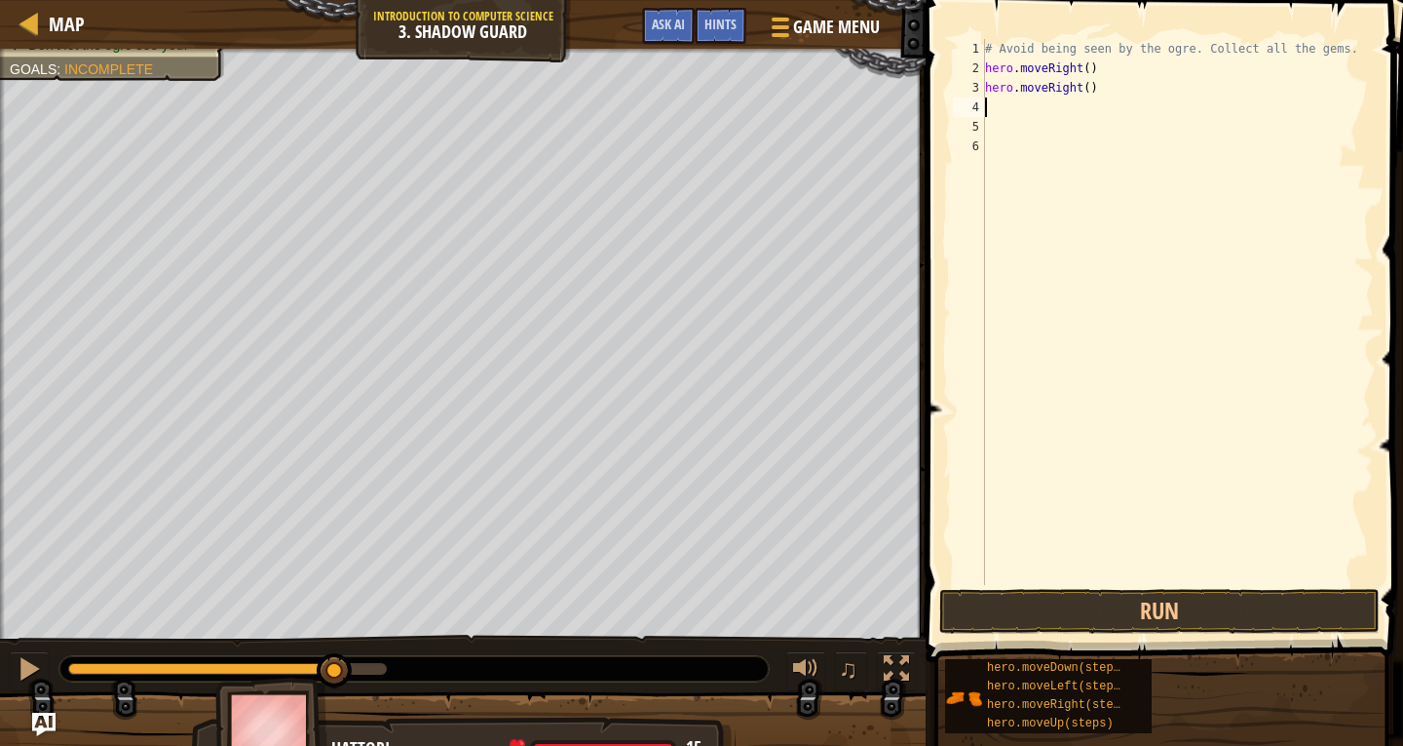
type textarea "h"
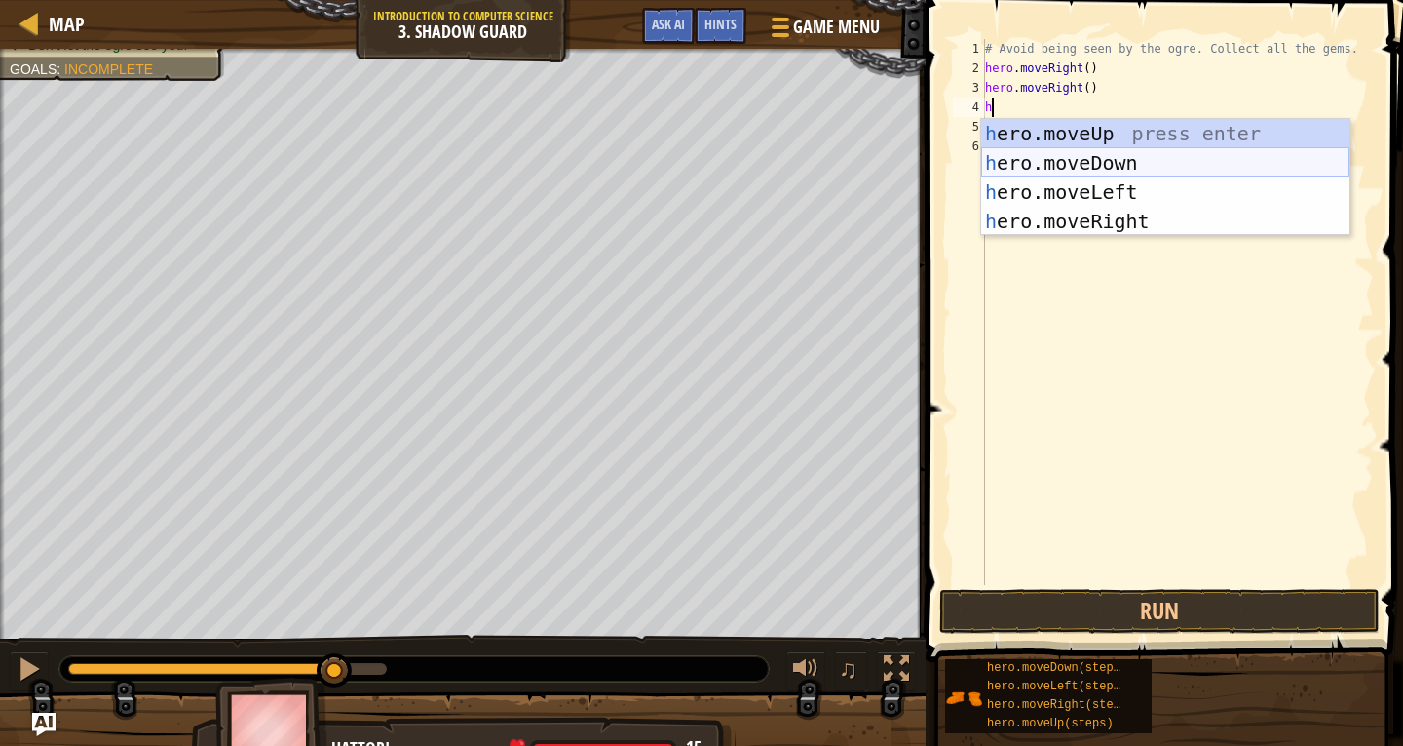
click at [1097, 158] on div "h ero.moveUp press enter h ero.moveDown press enter h ero.moveLeft press enter …" at bounding box center [1165, 206] width 368 height 175
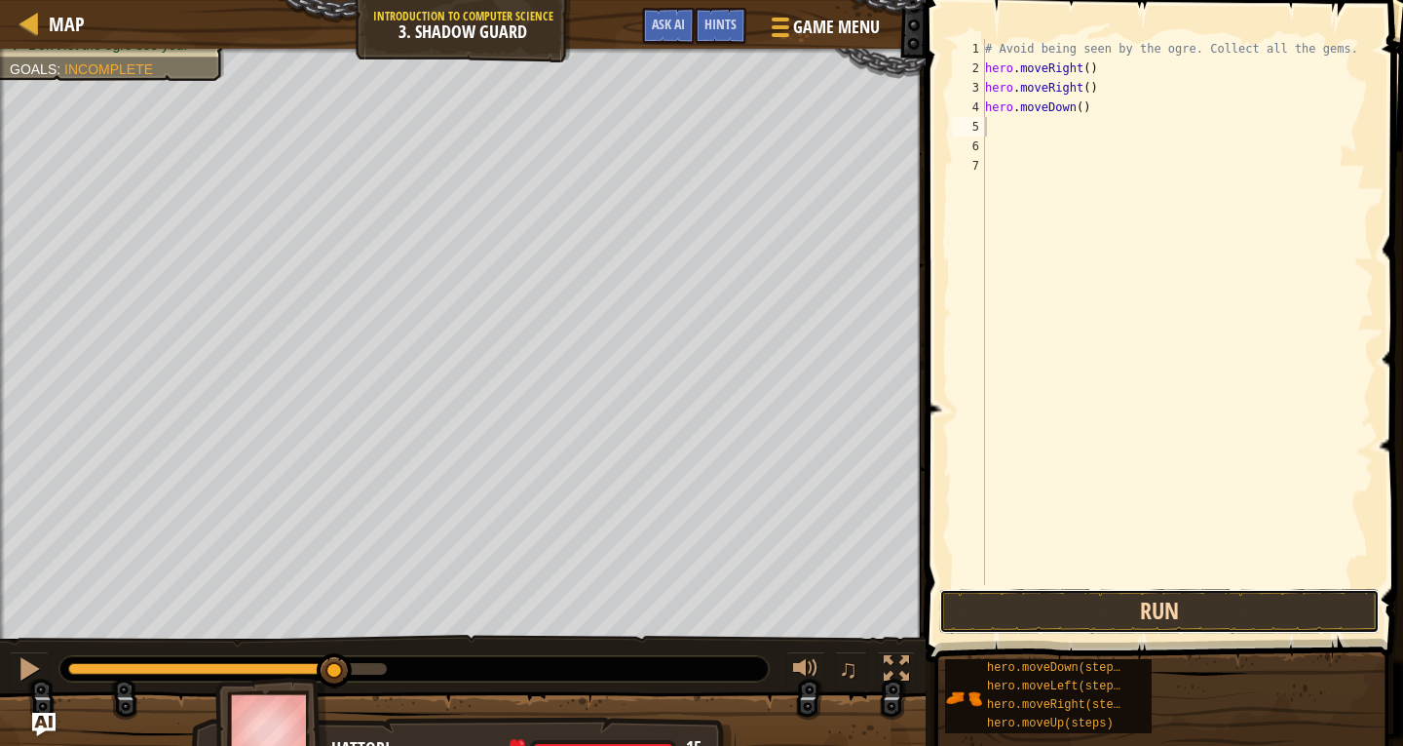
click at [1092, 628] on button "Run" at bounding box center [1160, 611] width 441 height 45
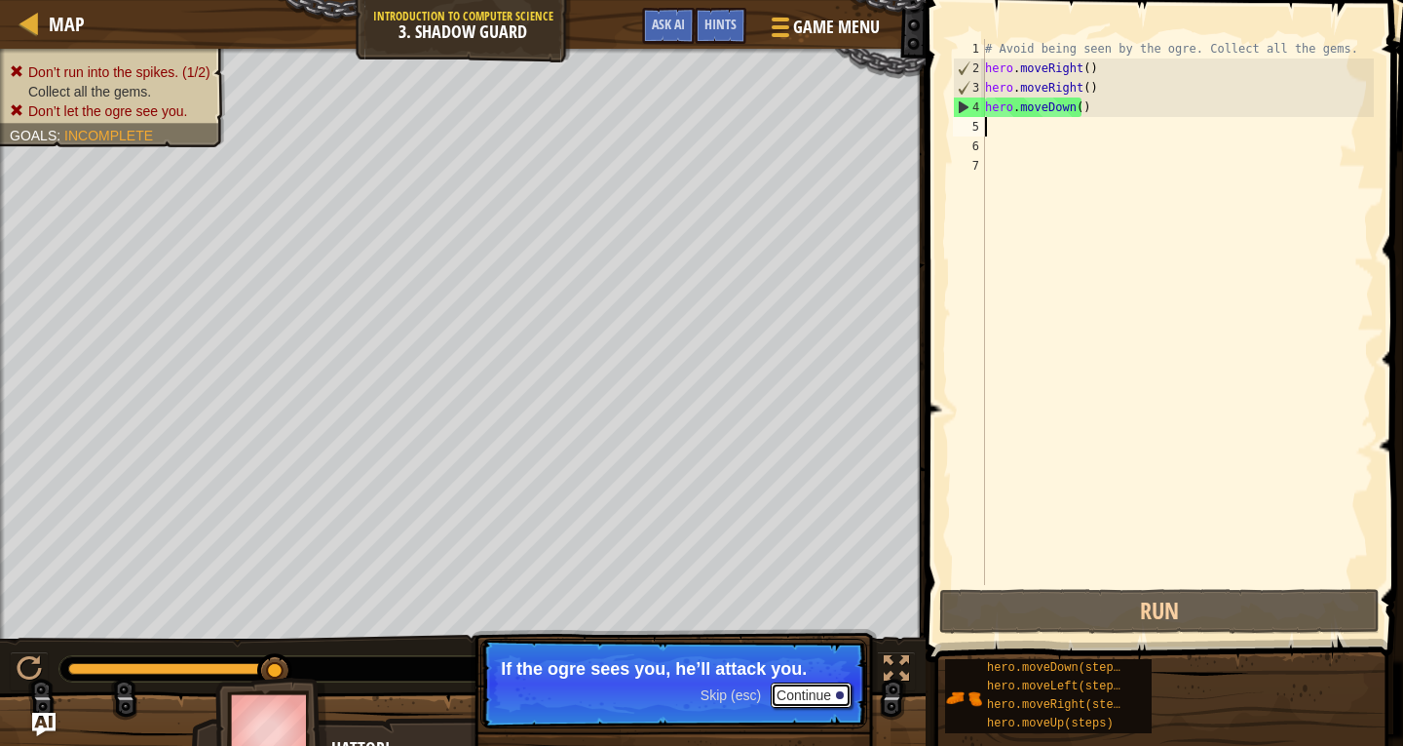
click at [809, 689] on button "Continue" at bounding box center [811, 694] width 81 height 25
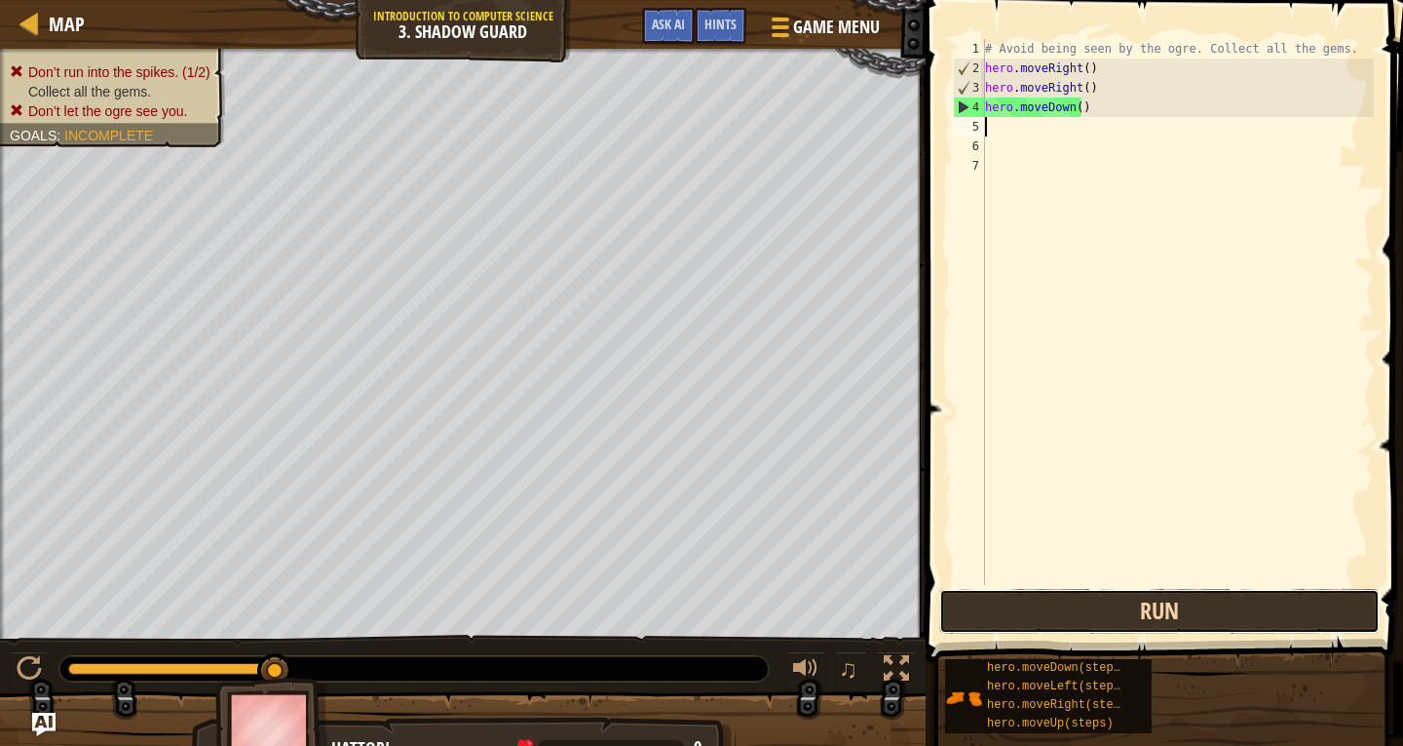
click at [1068, 600] on button "Run" at bounding box center [1160, 611] width 441 height 45
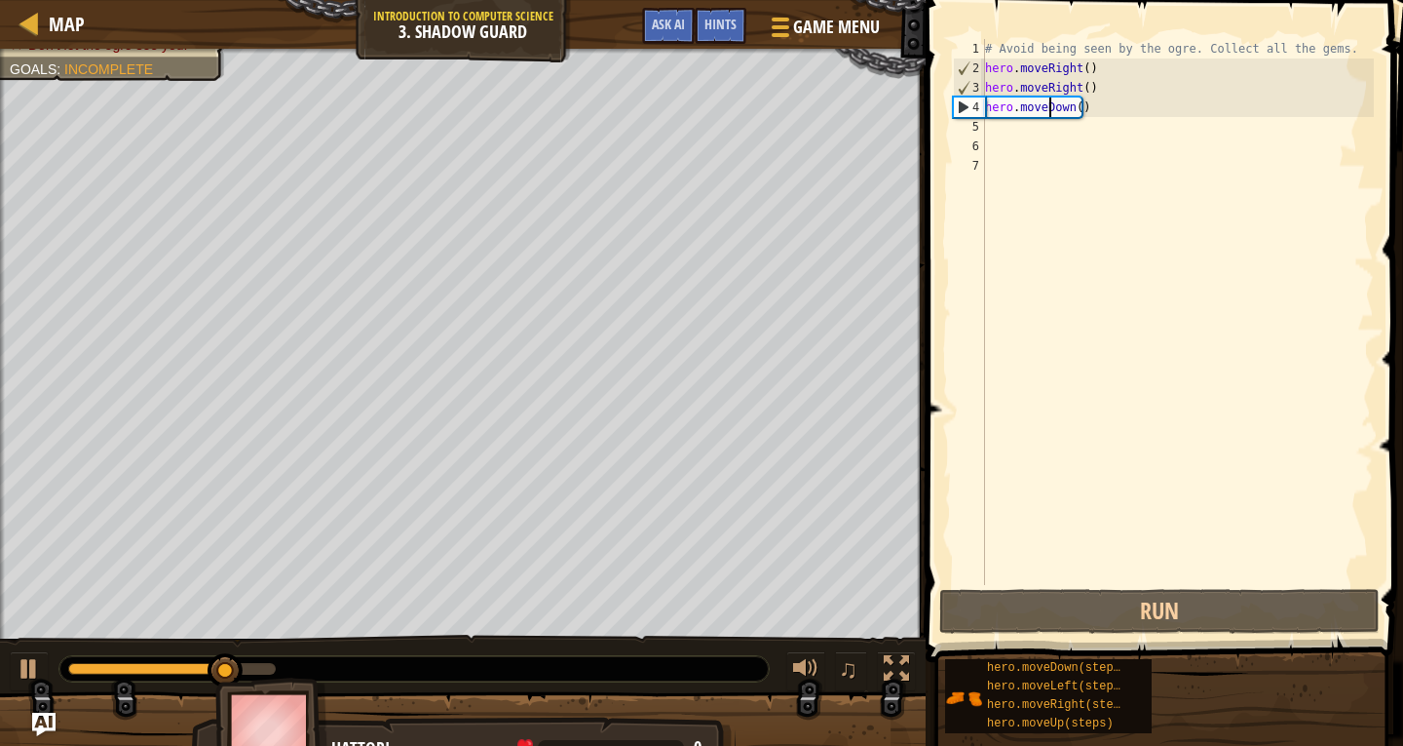
click at [1048, 107] on div "# Avoid being seen by the ogre. Collect all the gems. hero . moveRight ( ) hero…" at bounding box center [1177, 331] width 393 height 585
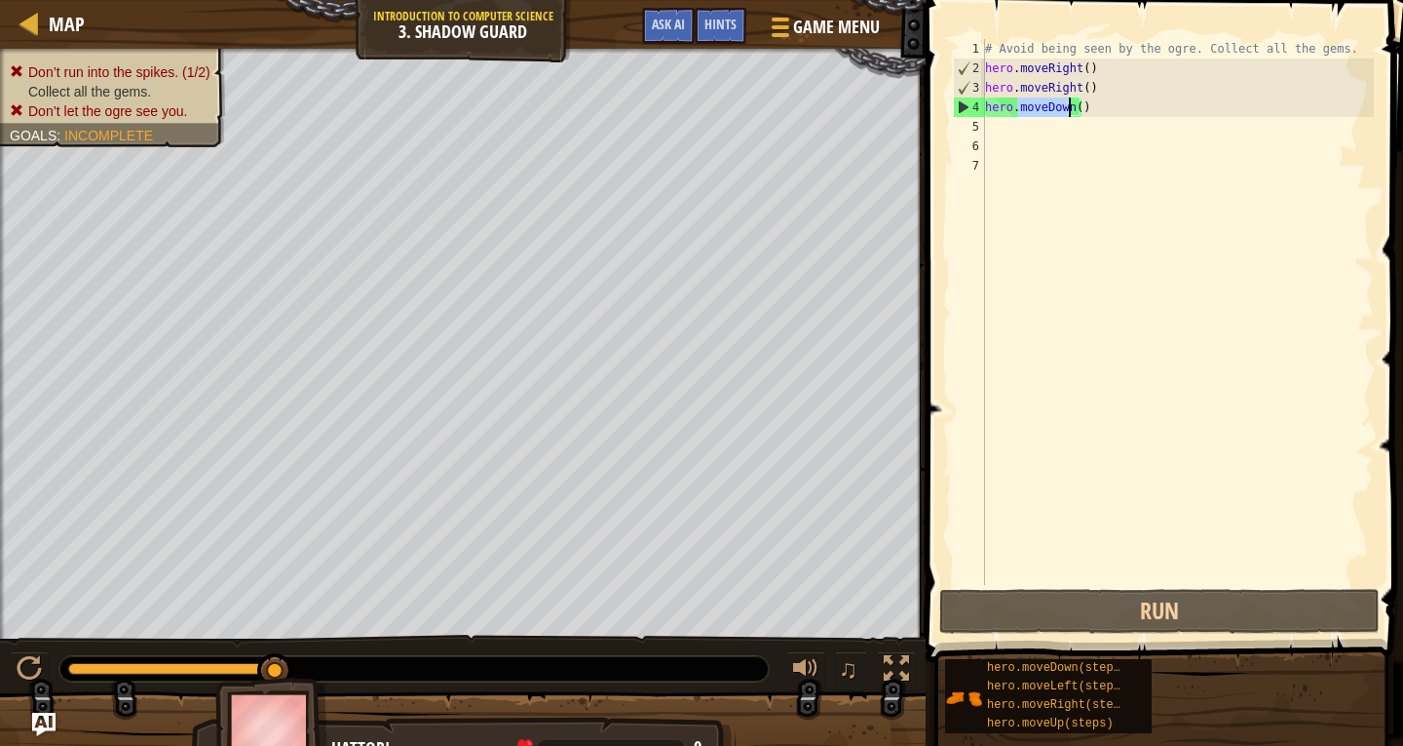
click at [1048, 107] on div "# Avoid being seen by the ogre. Collect all the gems. hero . moveRight ( ) hero…" at bounding box center [1177, 312] width 393 height 546
click at [1048, 107] on div "# Avoid being seen by the ogre. Collect all the gems. hero . moveRight ( ) hero…" at bounding box center [1177, 331] width 393 height 585
click at [1048, 107] on div "# Avoid being seen by the ogre. Collect all the gems. hero . moveRight ( ) hero…" at bounding box center [1177, 312] width 393 height 546
click at [1054, 113] on div "# Avoid being seen by the ogre. Collect all the gems. hero . moveRight ( ) hero…" at bounding box center [1177, 331] width 393 height 585
click at [1055, 112] on div "# Avoid being seen by the ogre. Collect all the gems. hero . moveRight ( ) hero…" at bounding box center [1177, 331] width 393 height 585
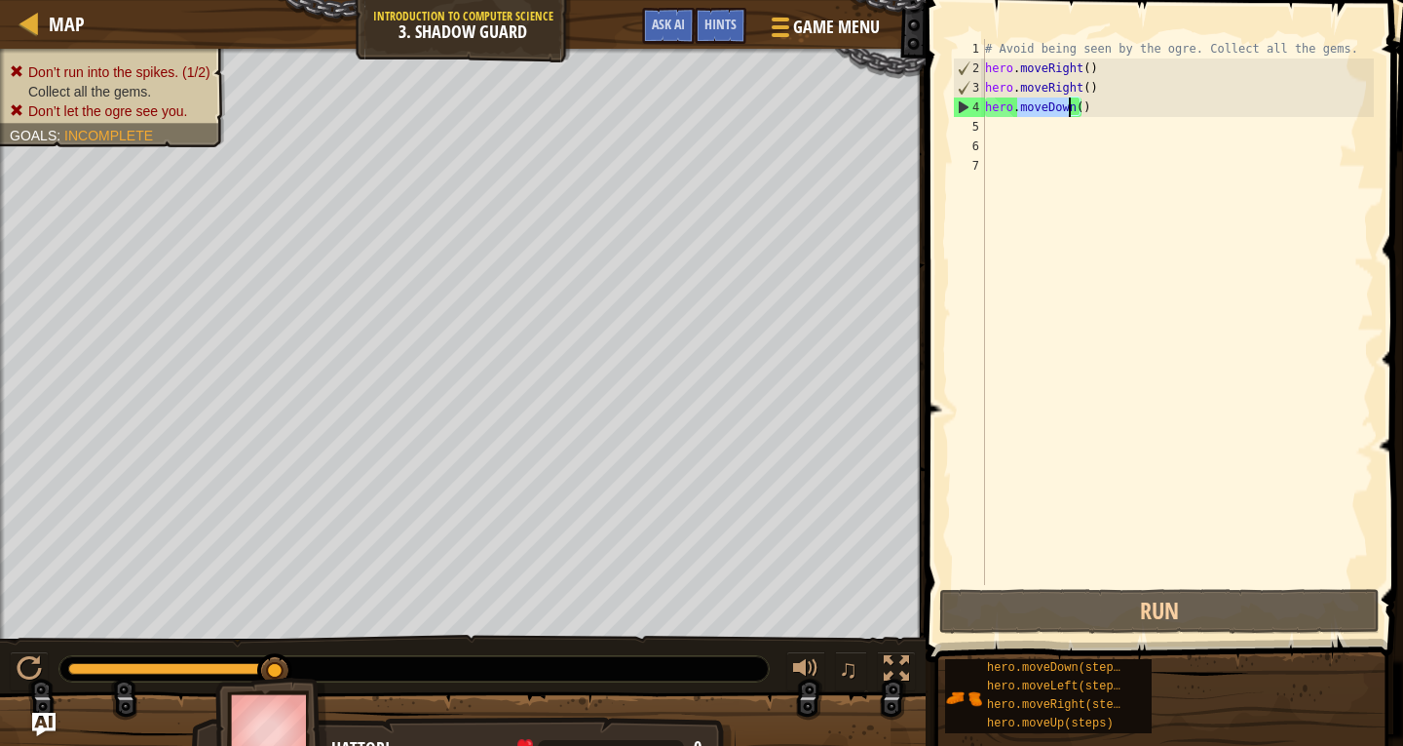
click at [1055, 112] on div "# Avoid being seen by the ogre. Collect all the gems. hero . moveRight ( ) hero…" at bounding box center [1177, 312] width 393 height 546
click at [1055, 112] on div "# Avoid being seen by the ogre. Collect all the gems. hero . moveRight ( ) hero…" at bounding box center [1177, 331] width 393 height 585
click at [1055, 111] on div "# Avoid being seen by the ogre. Collect all the gems. hero . moveRight ( ) hero…" at bounding box center [1177, 331] width 393 height 585
type textarea "hero.moveDown()"
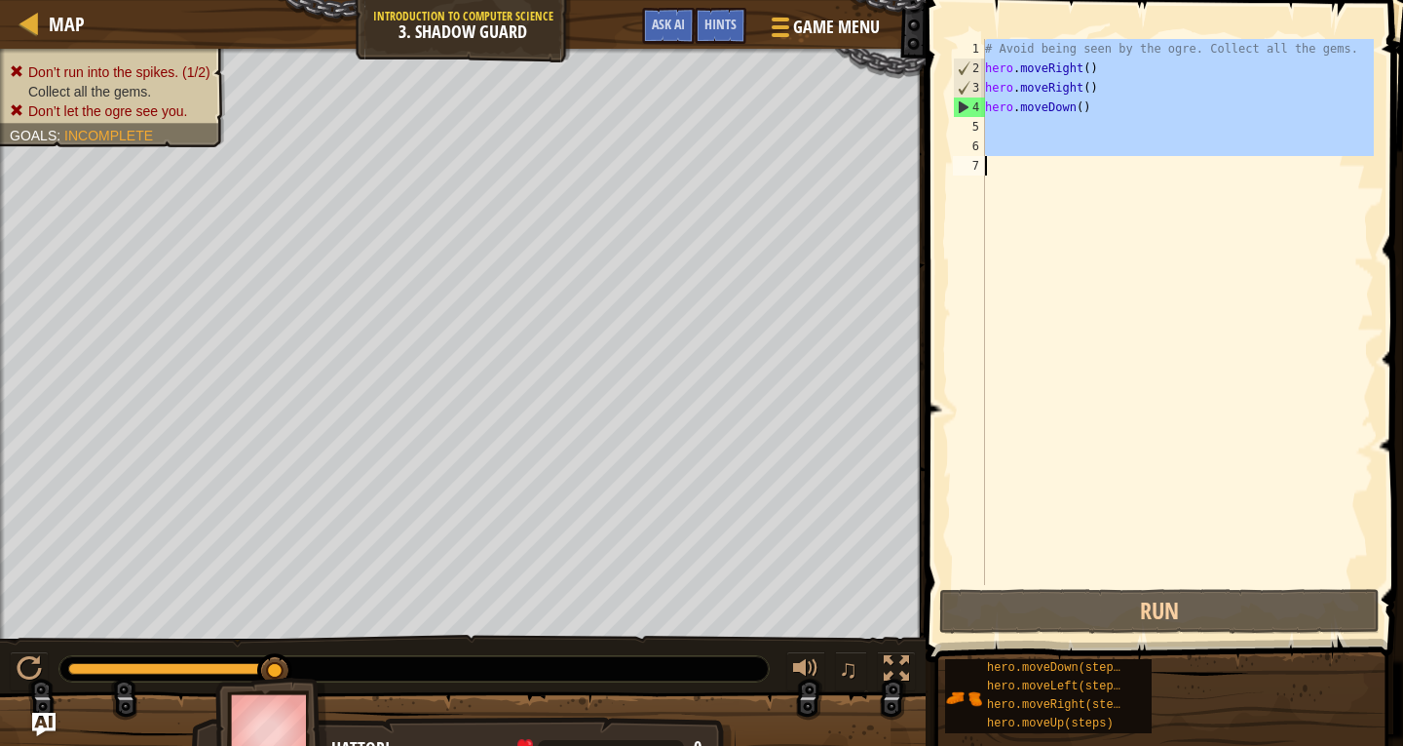
click at [1055, 111] on div "# Avoid being seen by the ogre. Collect all the gems. hero . moveRight ( ) hero…" at bounding box center [1177, 331] width 393 height 585
click at [1055, 110] on div "# Avoid being seen by the ogre. Collect all the gems. hero . moveRight ( ) hero…" at bounding box center [1177, 312] width 393 height 546
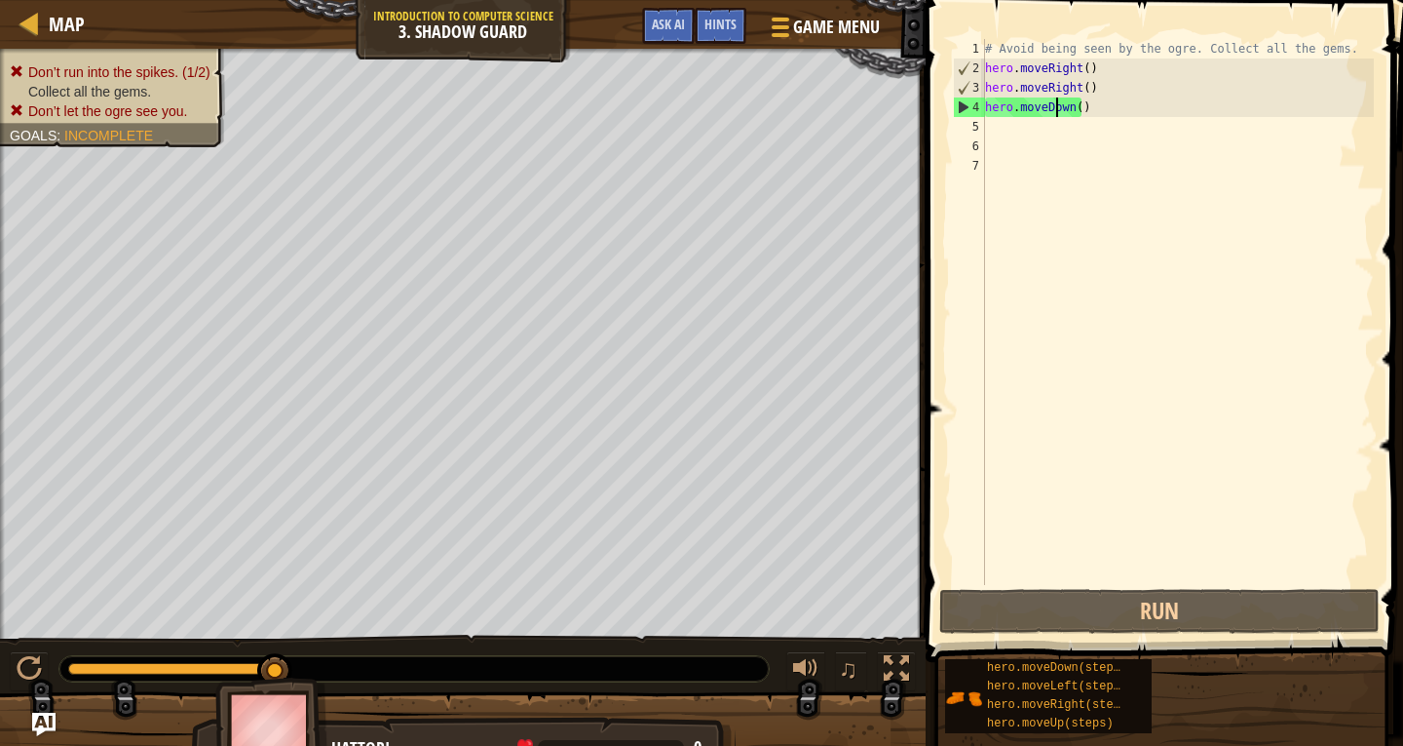
click at [1052, 98] on div "# Avoid being seen by the ogre. Collect all the gems. hero . moveRight ( ) hero…" at bounding box center [1177, 331] width 393 height 585
click at [1052, 97] on div "# Avoid being seen by the ogre. Collect all the gems. hero . moveRight ( ) hero…" at bounding box center [1177, 331] width 393 height 585
type textarea "h"
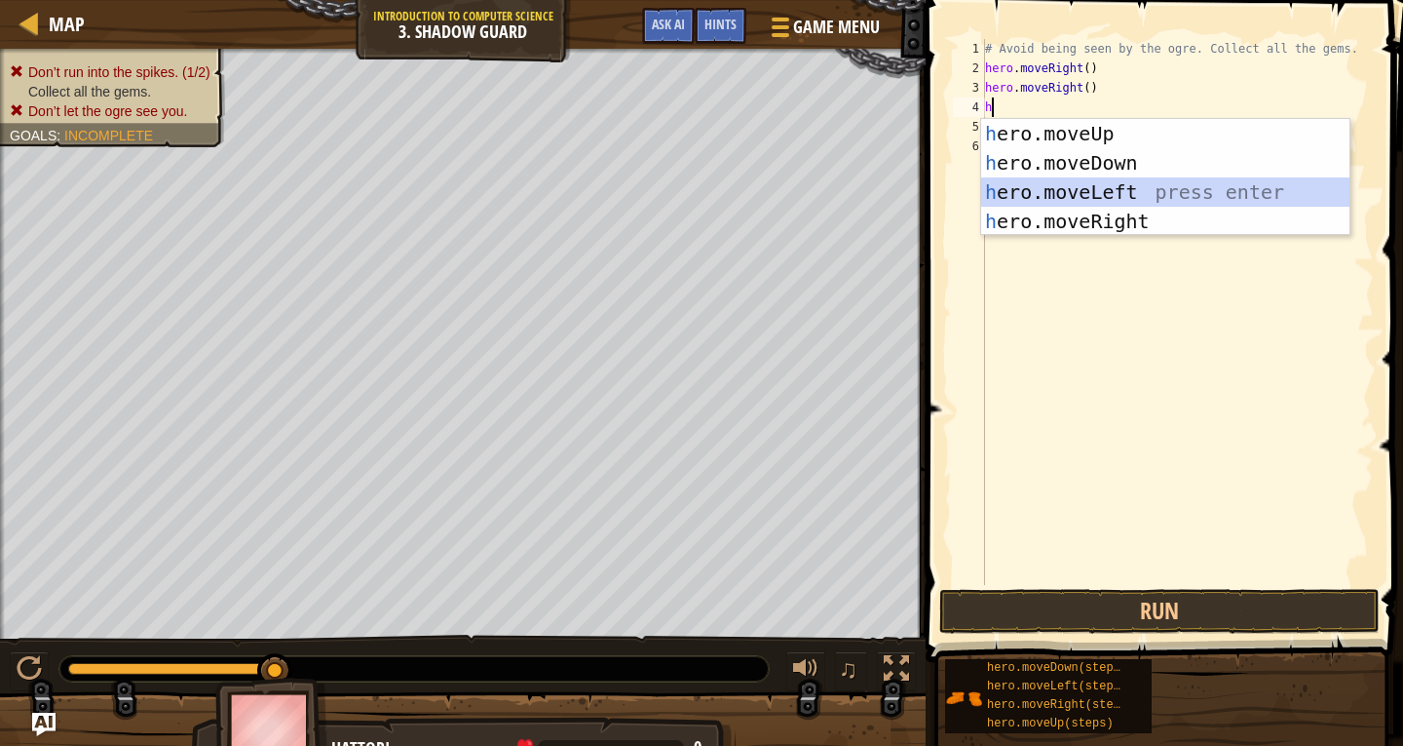
click at [1116, 188] on div "h ero.moveUp press enter h ero.moveDown press enter h ero.moveLeft press enter …" at bounding box center [1165, 206] width 368 height 175
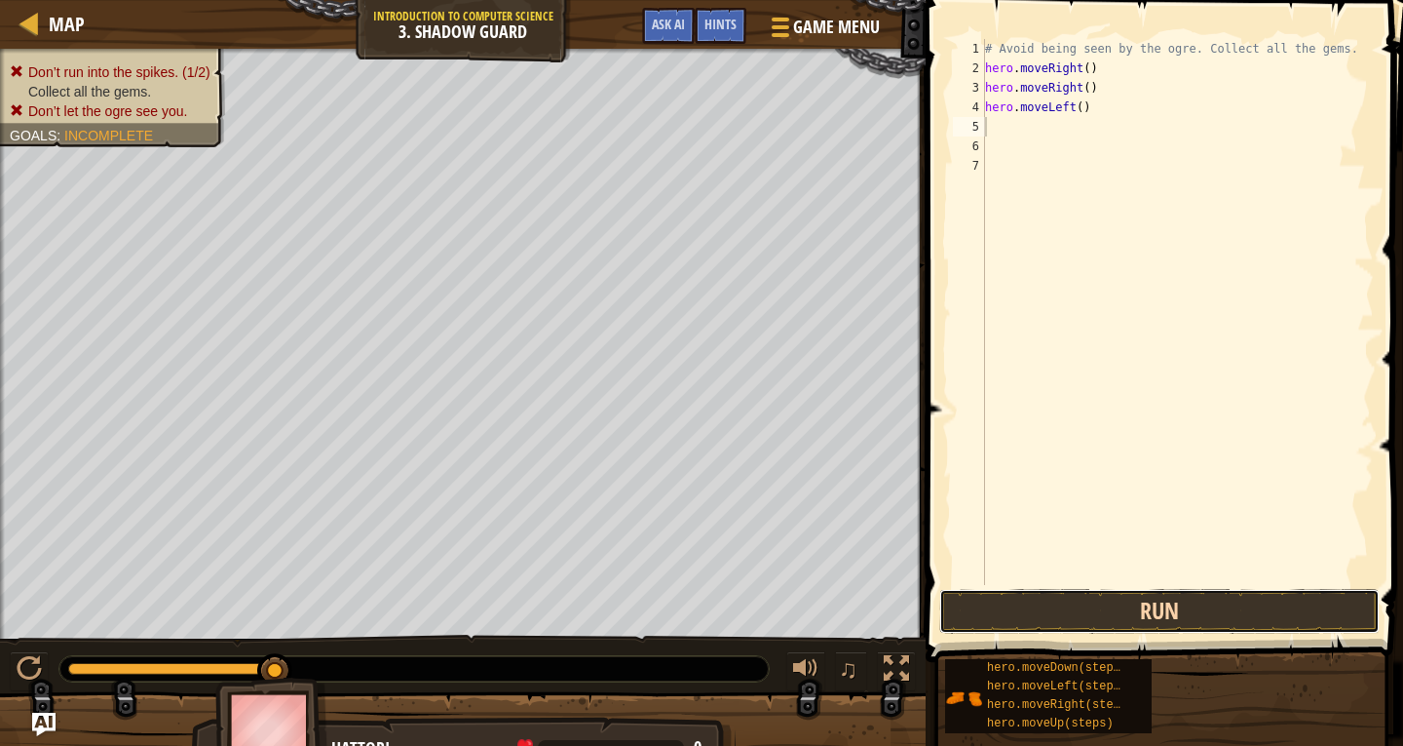
click at [1200, 600] on button "Run" at bounding box center [1160, 611] width 441 height 45
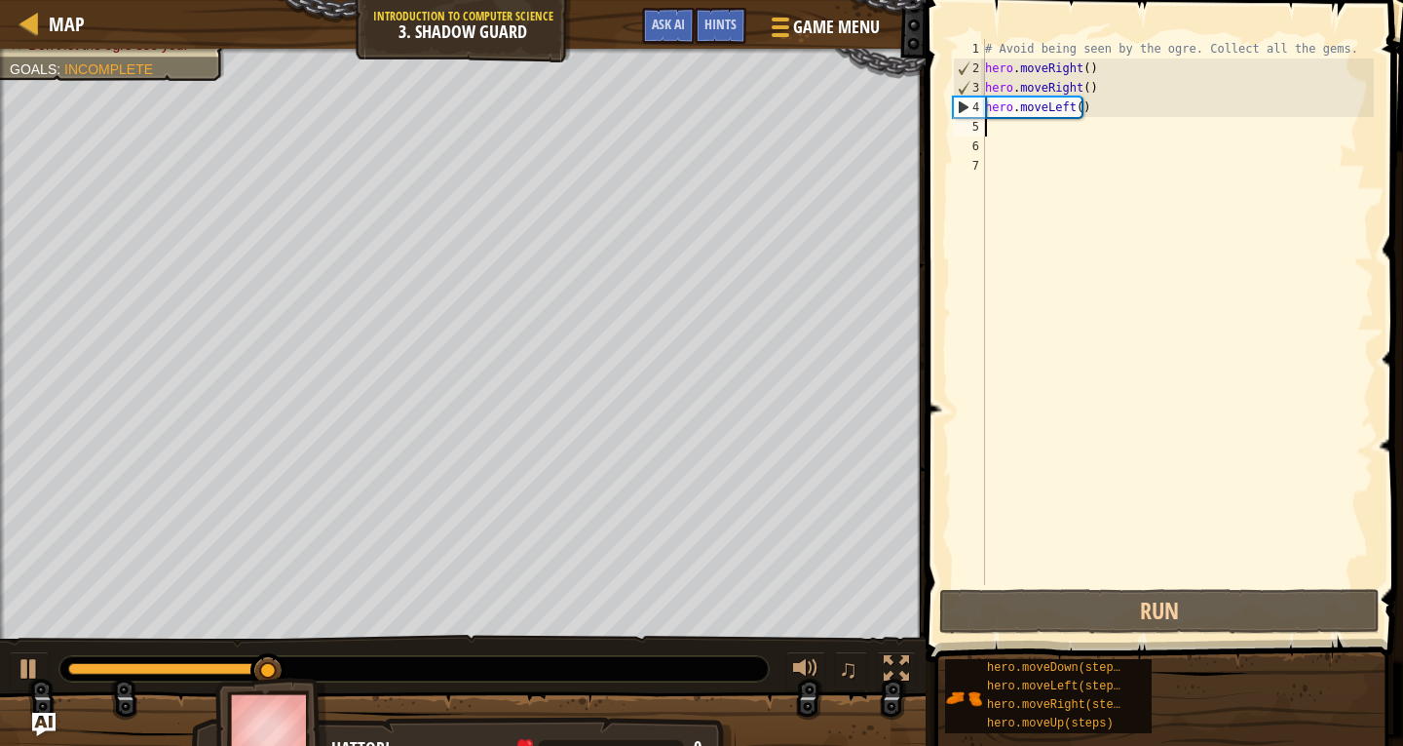
click at [1017, 108] on div "# Avoid being seen by the ogre. Collect all the gems. hero . moveRight ( ) hero…" at bounding box center [1177, 331] width 393 height 585
click at [1019, 108] on div "# Avoid being seen by the ogre. Collect all the gems. hero . moveRight ( ) hero…" at bounding box center [1177, 312] width 393 height 546
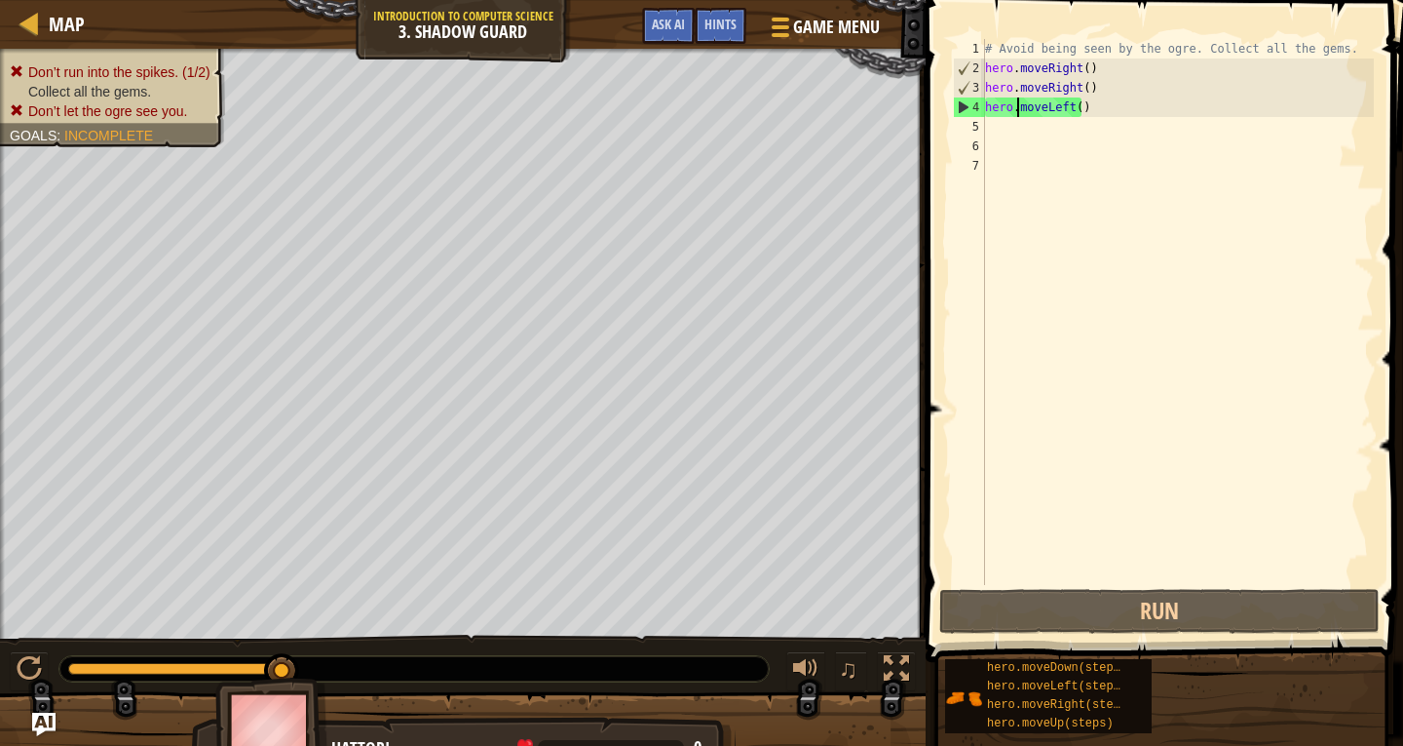
scroll to position [9, 4]
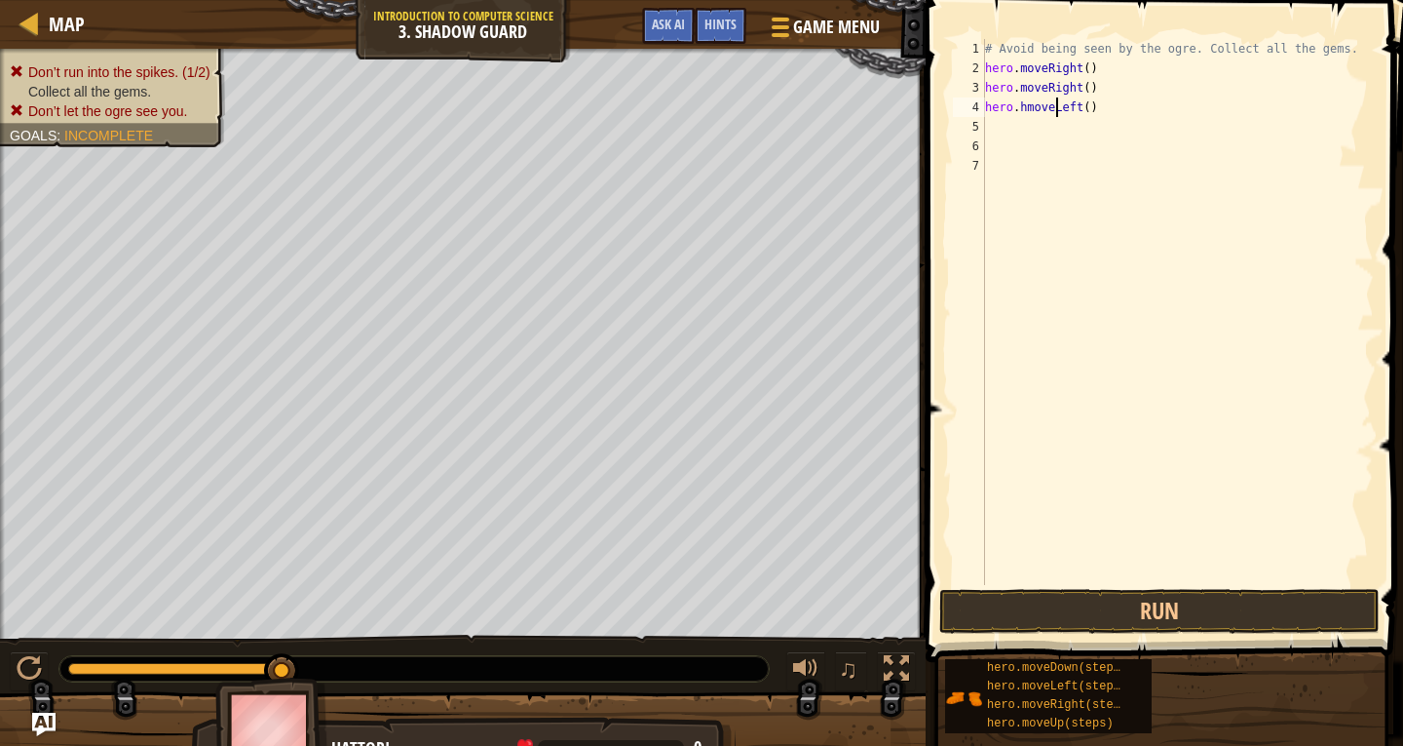
click at [1056, 104] on div "# Avoid being seen by the ogre. Collect all the gems. hero . moveRight ( ) hero…" at bounding box center [1177, 331] width 393 height 585
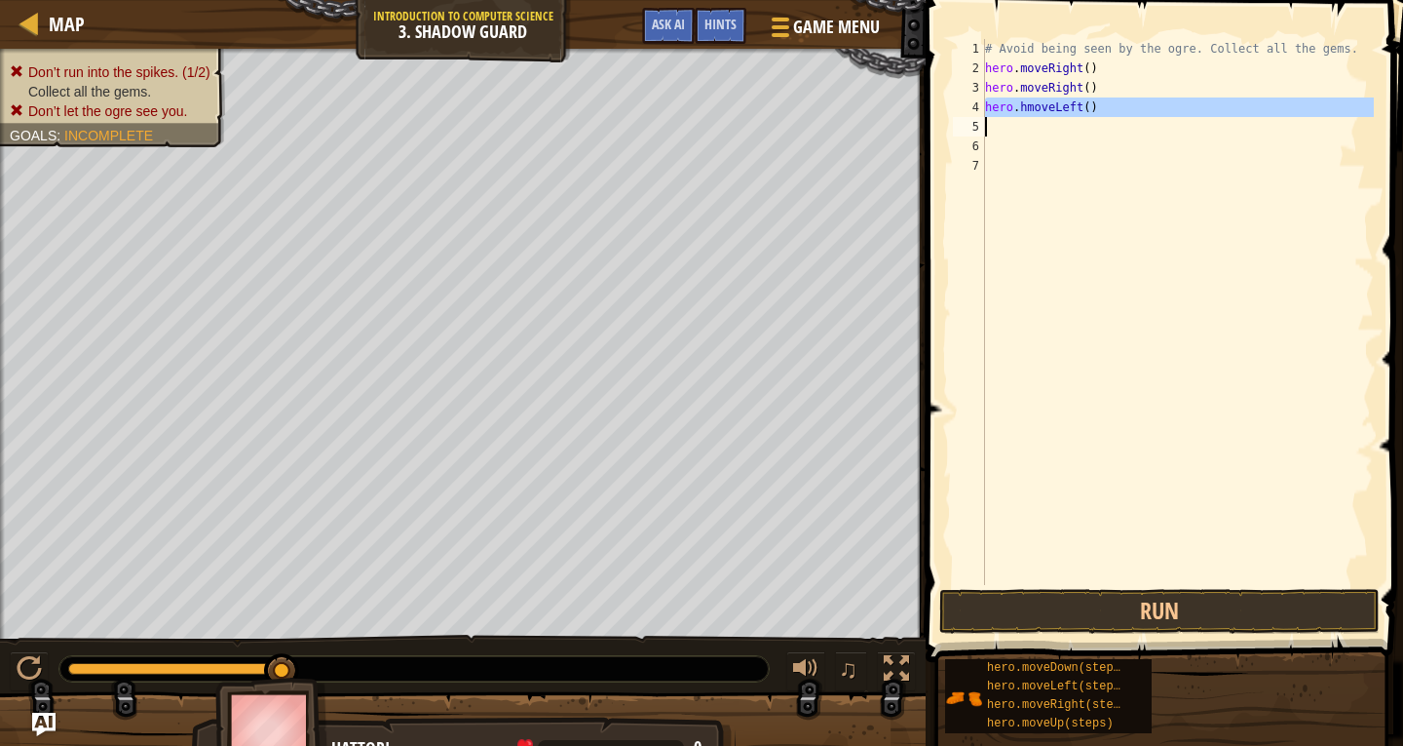
type textarea "h"
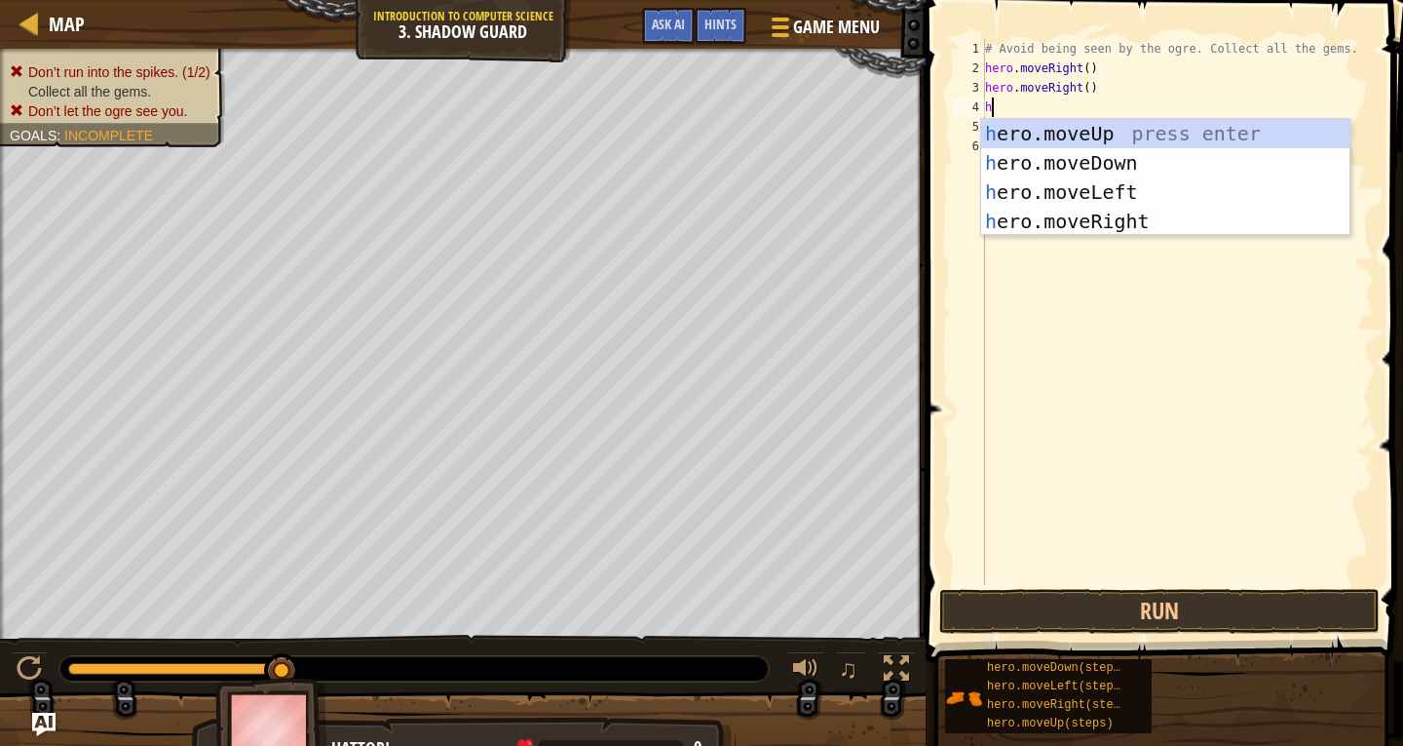
scroll to position [9, 0]
click at [1083, 134] on div "h ero.moveUp press enter h ero.moveDown press enter h ero.moveLeft press enter …" at bounding box center [1165, 206] width 368 height 175
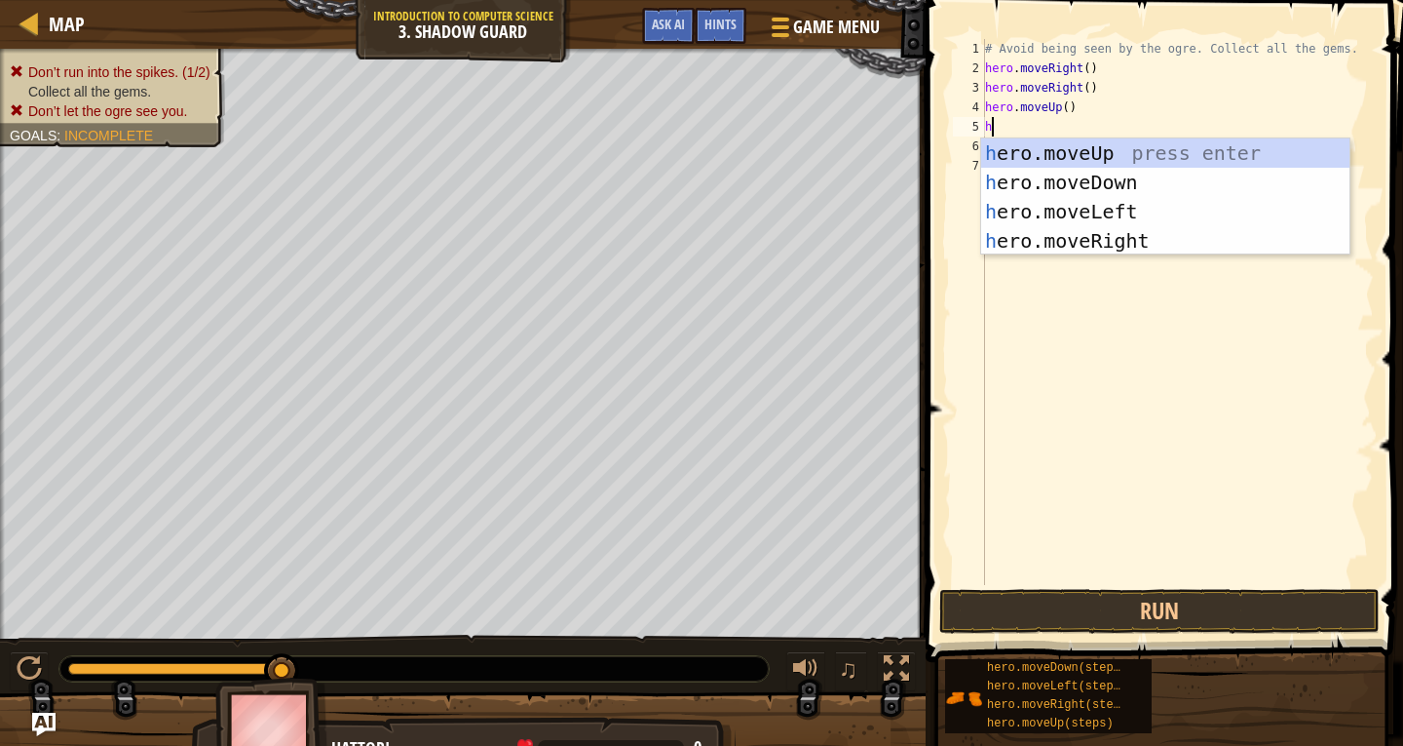
click at [1065, 116] on div "# Avoid being seen by the ogre. Collect all the gems. hero . moveRight ( ) hero…" at bounding box center [1177, 331] width 393 height 585
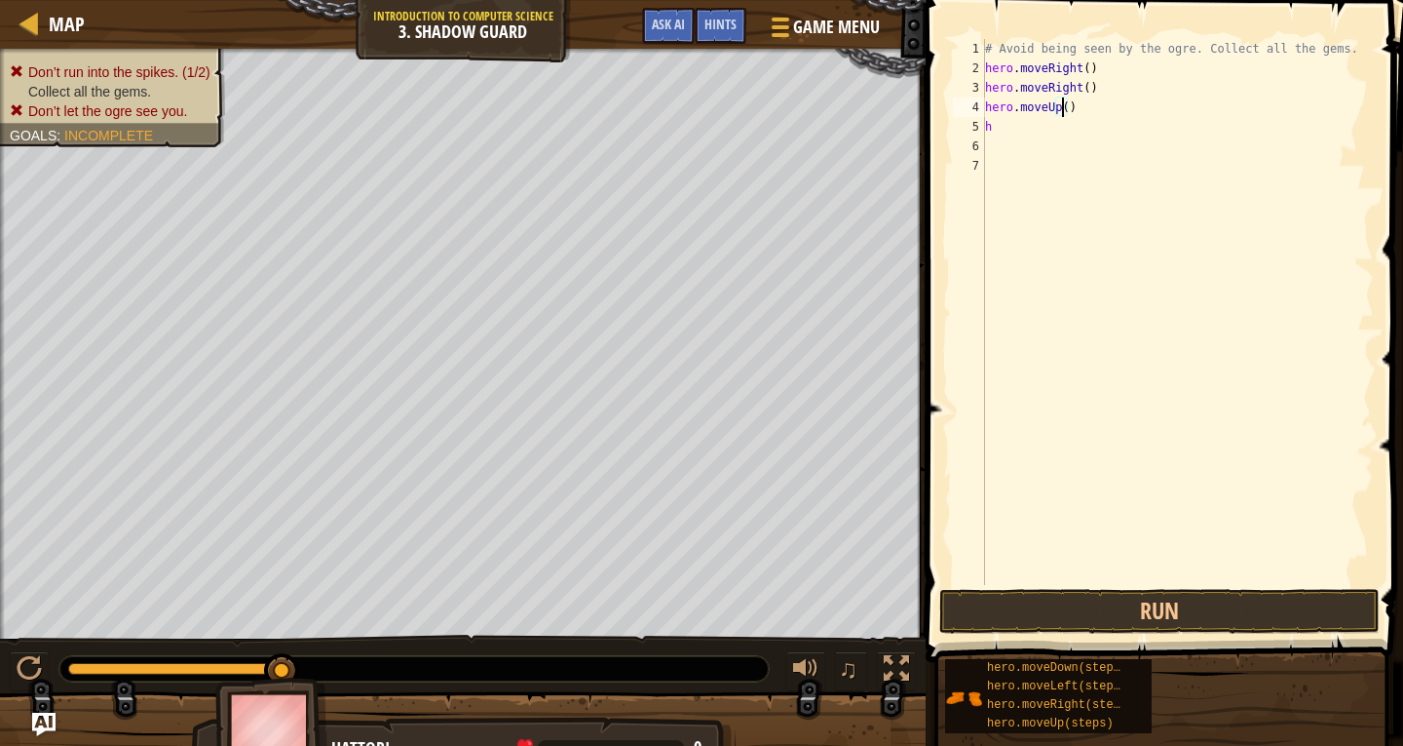
click at [1065, 115] on div "# Avoid being seen by the ogre. Collect all the gems. hero . moveRight ( ) hero…" at bounding box center [1177, 331] width 393 height 585
click at [1059, 109] on div "# Avoid being seen by the ogre. Collect all the gems. hero . moveRight ( ) hero…" at bounding box center [1177, 312] width 393 height 546
click at [1055, 109] on div "# Avoid being seen by the ogre. Collect all the gems. hero . moveRight ( ) hero…" at bounding box center [1177, 331] width 393 height 585
click at [1050, 107] on div "# Avoid being seen by the ogre. Collect all the gems. hero . moveRight ( ) hero…" at bounding box center [1177, 331] width 393 height 585
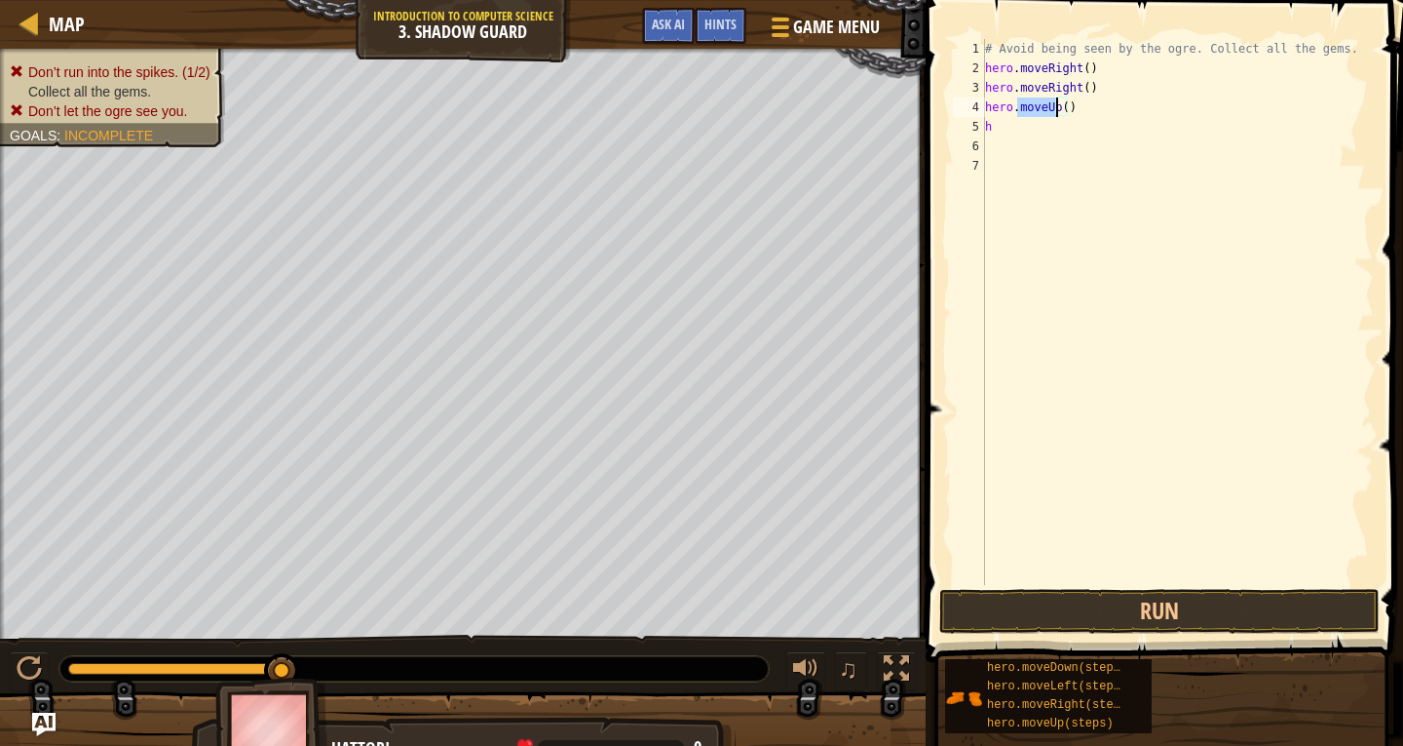
click at [1050, 107] on div "# Avoid being seen by the ogre. Collect all the gems. hero . moveRight ( ) hero…" at bounding box center [1177, 331] width 393 height 585
click at [1031, 75] on div "# Avoid being seen by the ogre. Collect all the gems. hero . moveRight ( ) hero…" at bounding box center [1177, 331] width 393 height 585
click at [1031, 92] on div "# Avoid being seen by the ogre. Collect all the gems. hero . moveRight ( ) hero…" at bounding box center [1177, 331] width 393 height 585
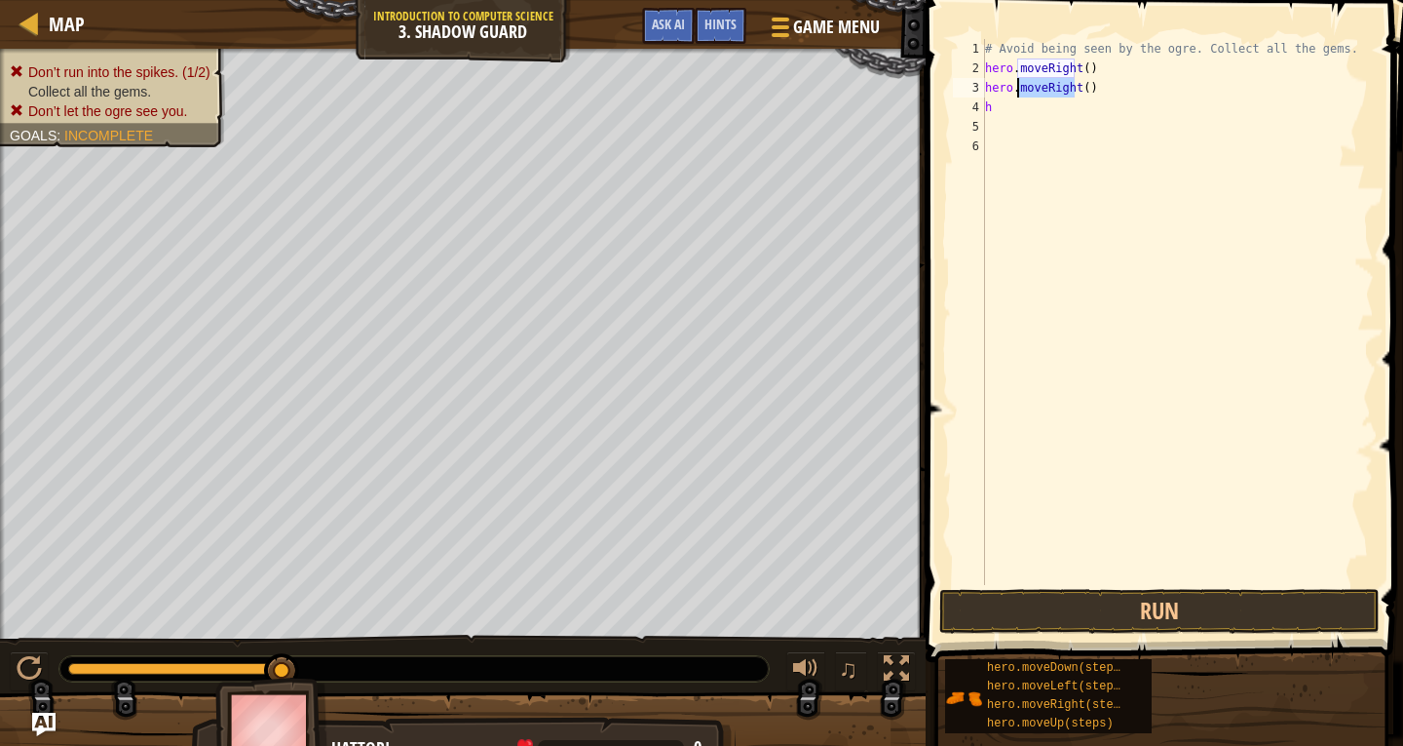
click at [1031, 92] on div "# Avoid being seen by the ogre. Collect all the gems. hero . moveRight ( ) hero…" at bounding box center [1177, 331] width 393 height 585
type textarea "h"
click at [1031, 92] on div "# Avoid being seen by the ogre. Collect all the gems. hero . moveRight ( ) h" at bounding box center [1177, 331] width 393 height 585
type textarea "h"
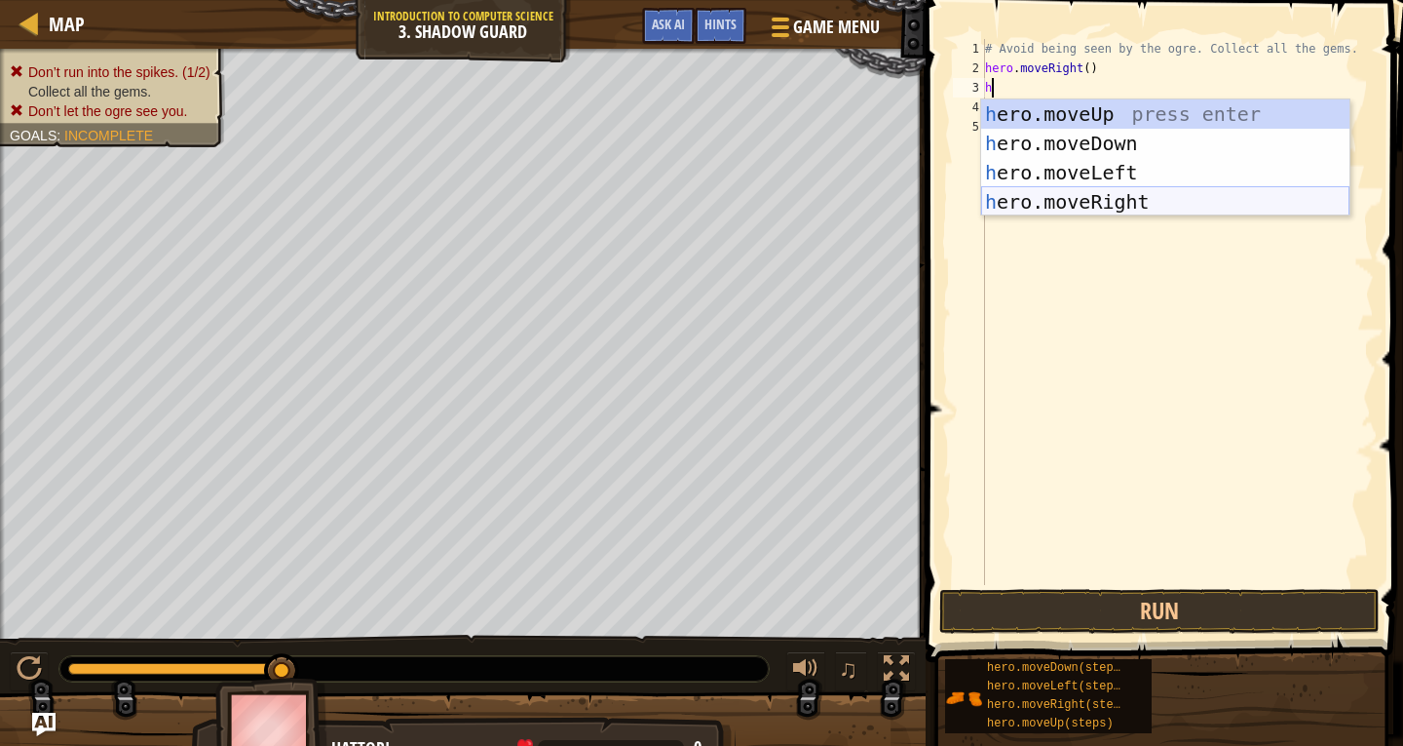
click at [1114, 199] on div "h ero.moveUp press enter h ero.moveDown press enter h ero.moveLeft press enter …" at bounding box center [1165, 186] width 368 height 175
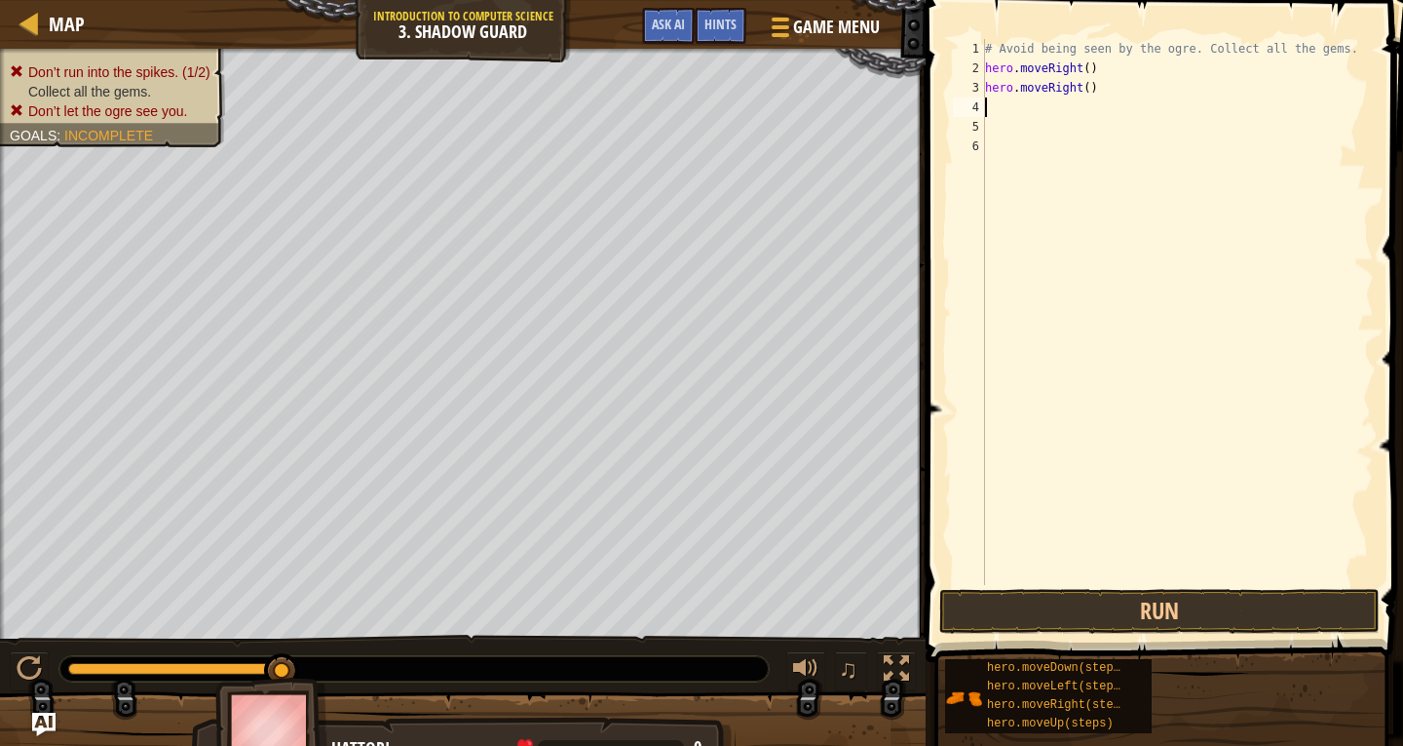
type textarea "h"
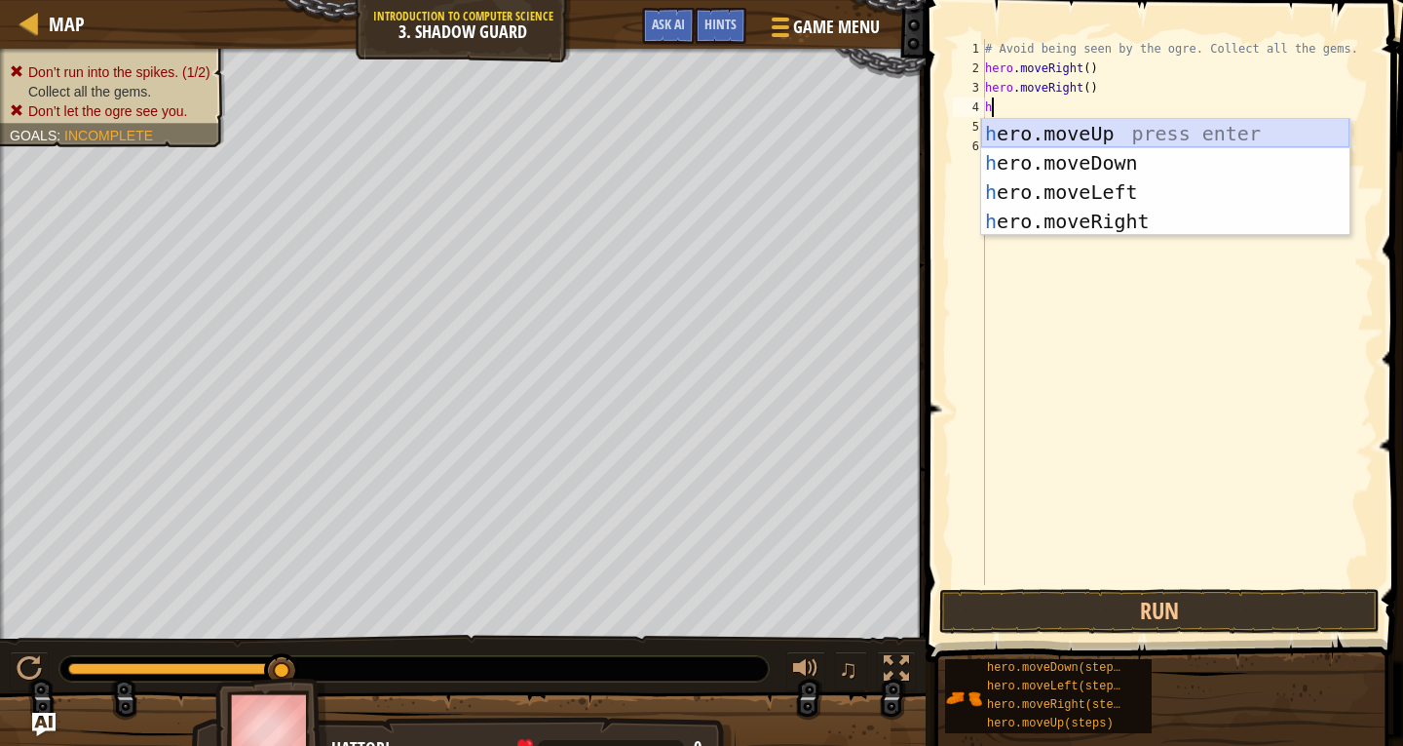
click at [1078, 133] on div "h ero.moveUp press enter h ero.moveDown press enter h ero.moveLeft press enter …" at bounding box center [1165, 206] width 368 height 175
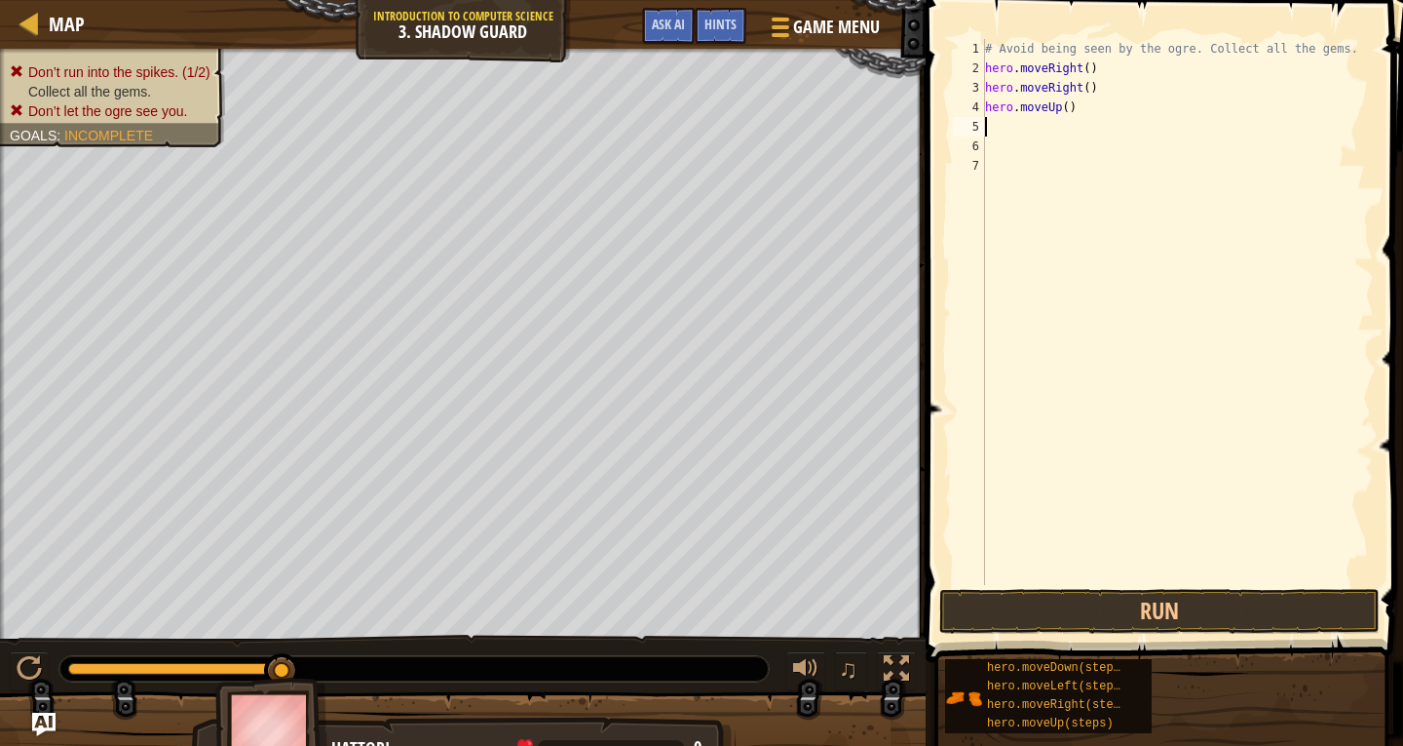
type textarea "h"
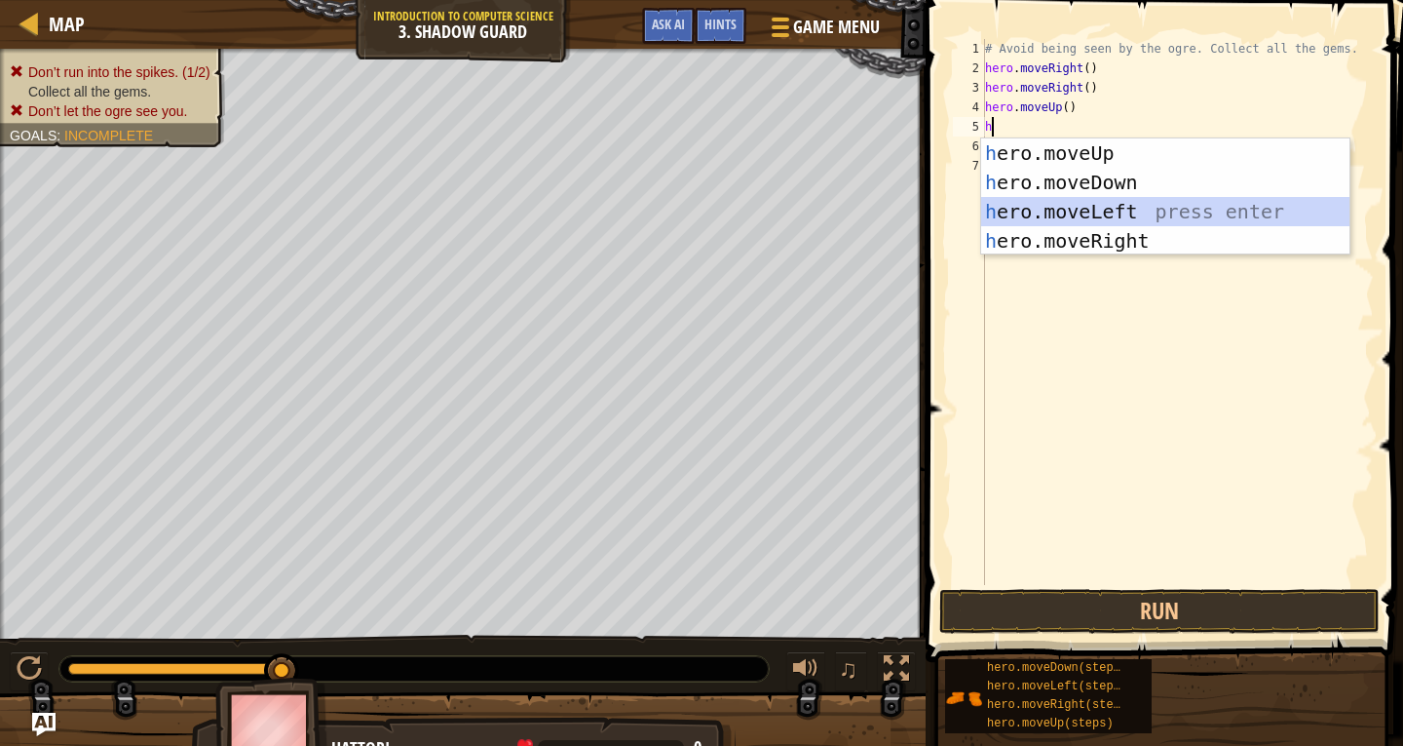
click at [1122, 203] on div "h ero.moveUp press enter h ero.moveDown press enter h ero.moveLeft press enter …" at bounding box center [1165, 225] width 368 height 175
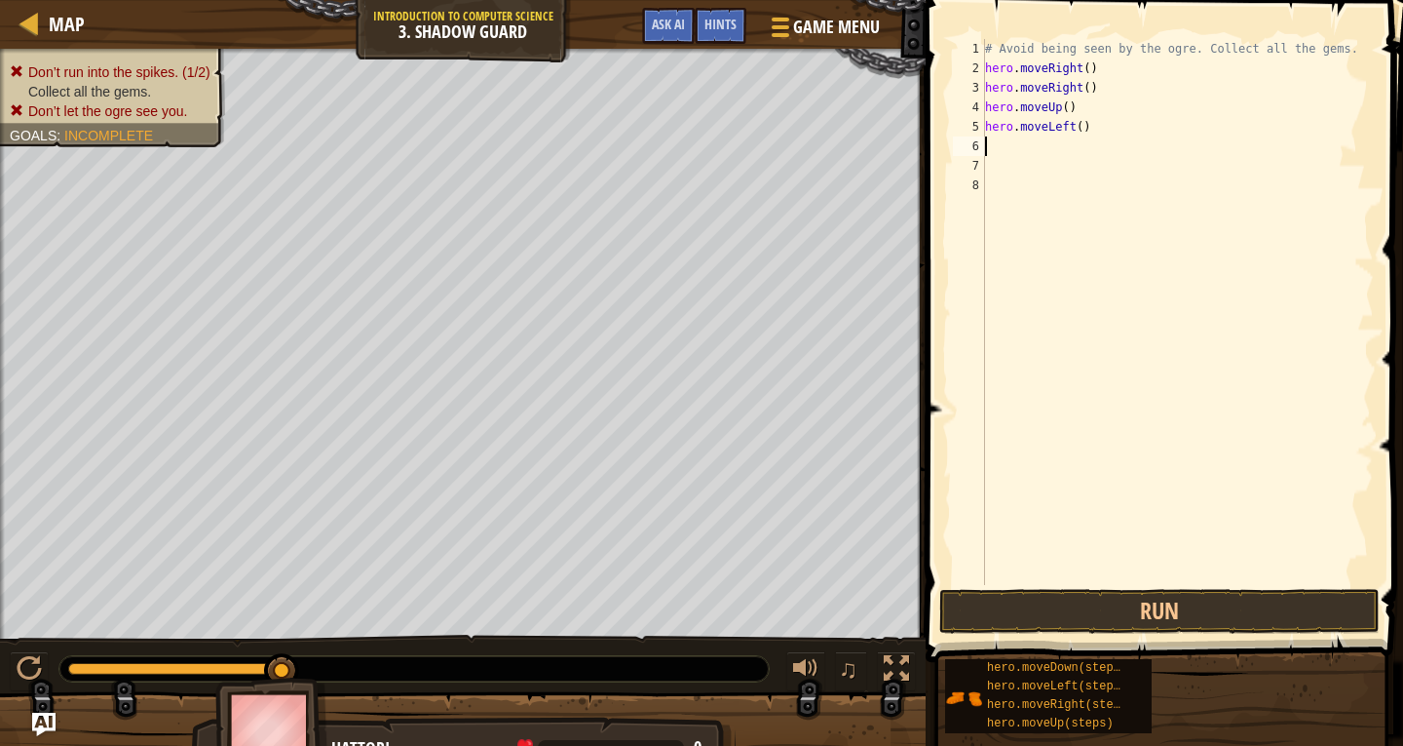
type textarea "h"
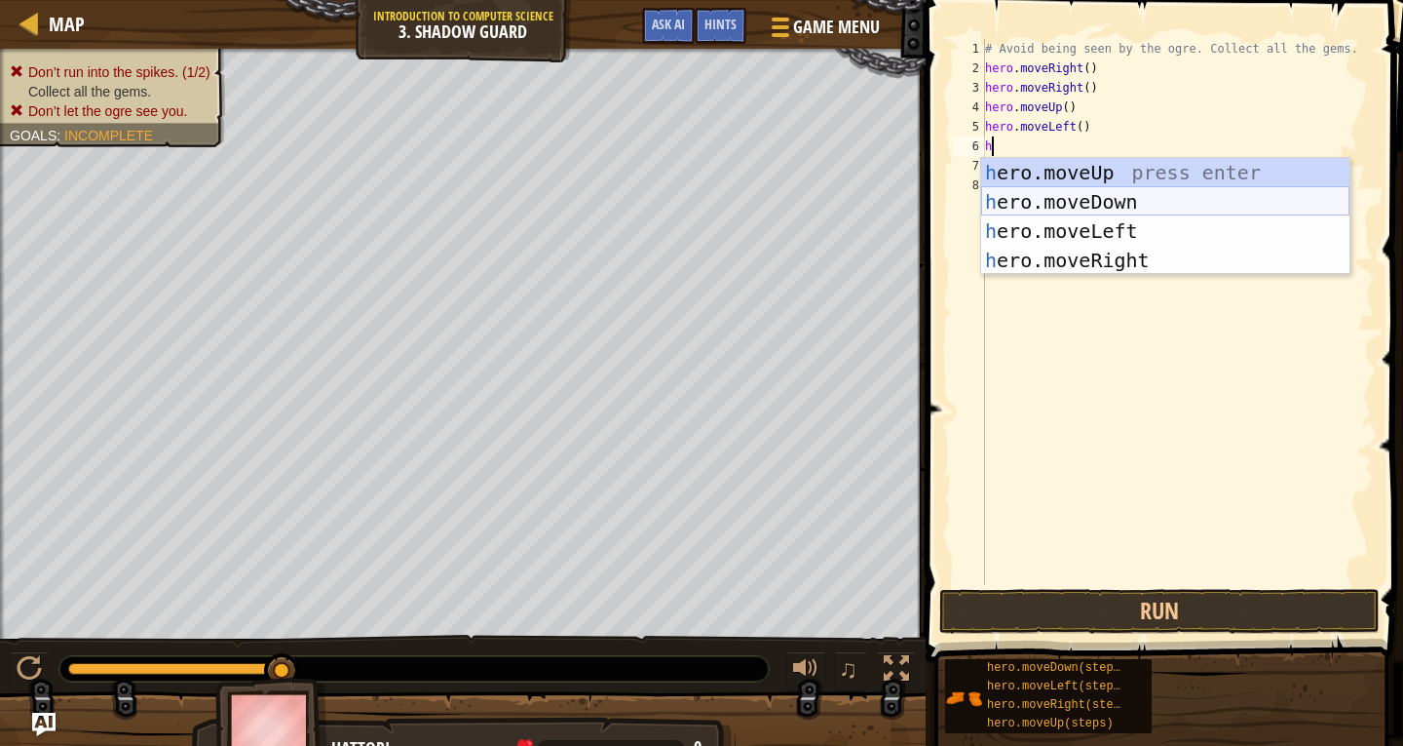
click at [1091, 200] on div "h ero.moveUp press enter h ero.moveDown press enter h ero.moveLeft press enter …" at bounding box center [1165, 245] width 368 height 175
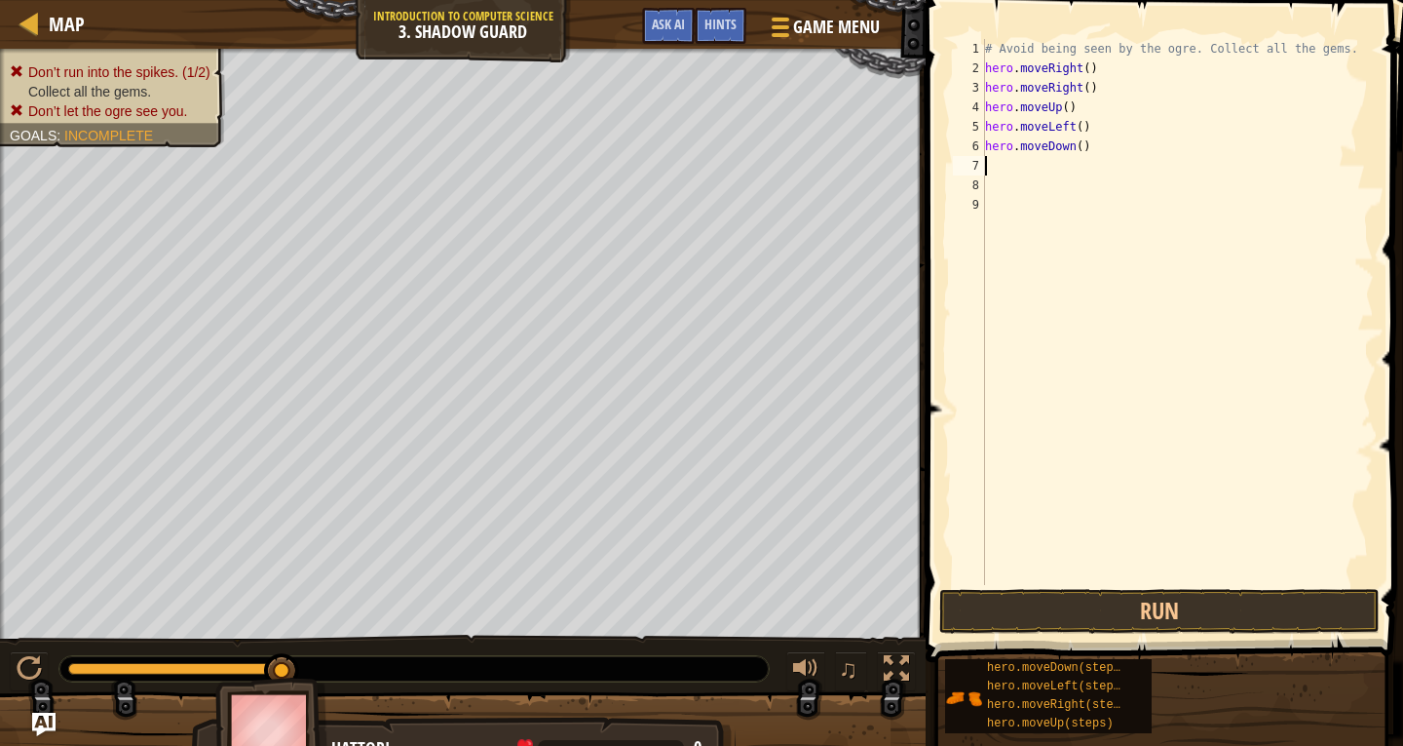
type textarea "h"
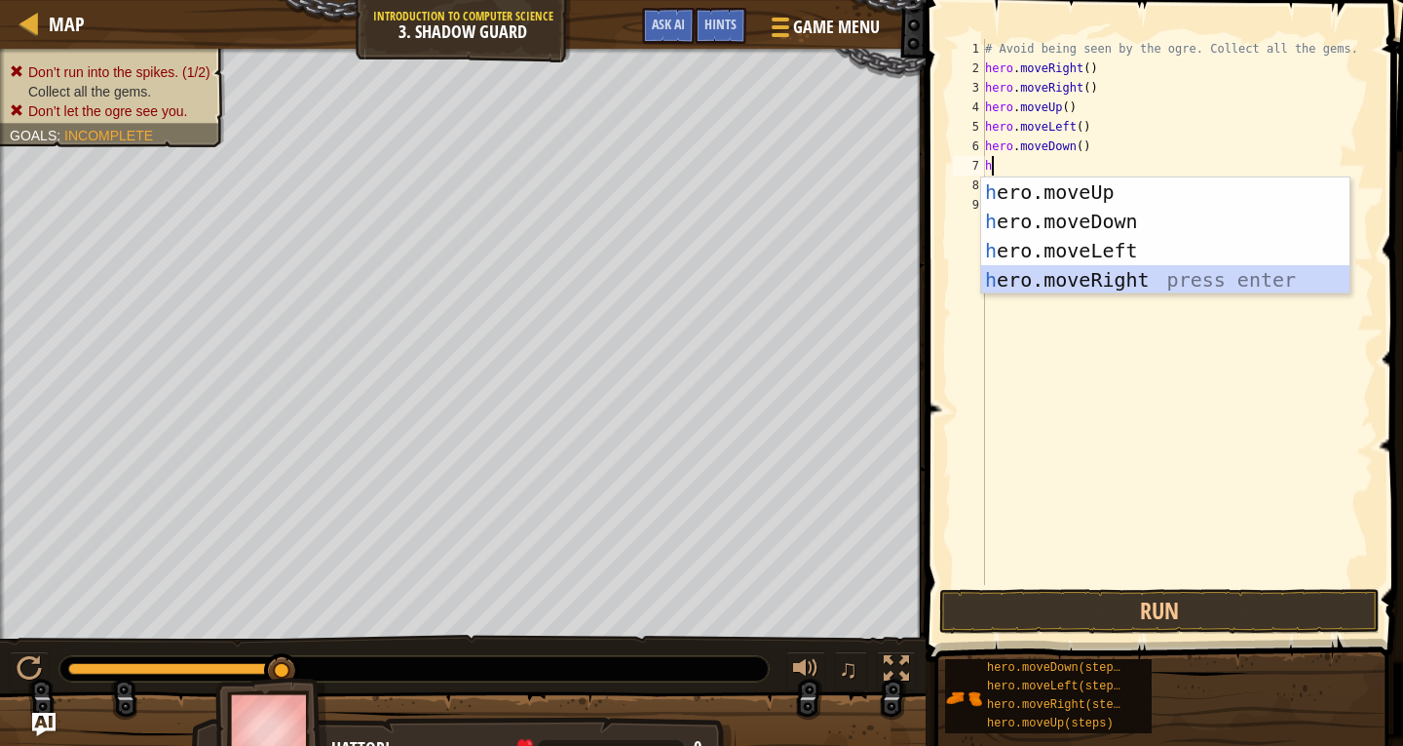
click at [1124, 267] on div "h ero.moveUp press enter h ero.moveDown press enter h ero.moveLeft press enter …" at bounding box center [1165, 264] width 368 height 175
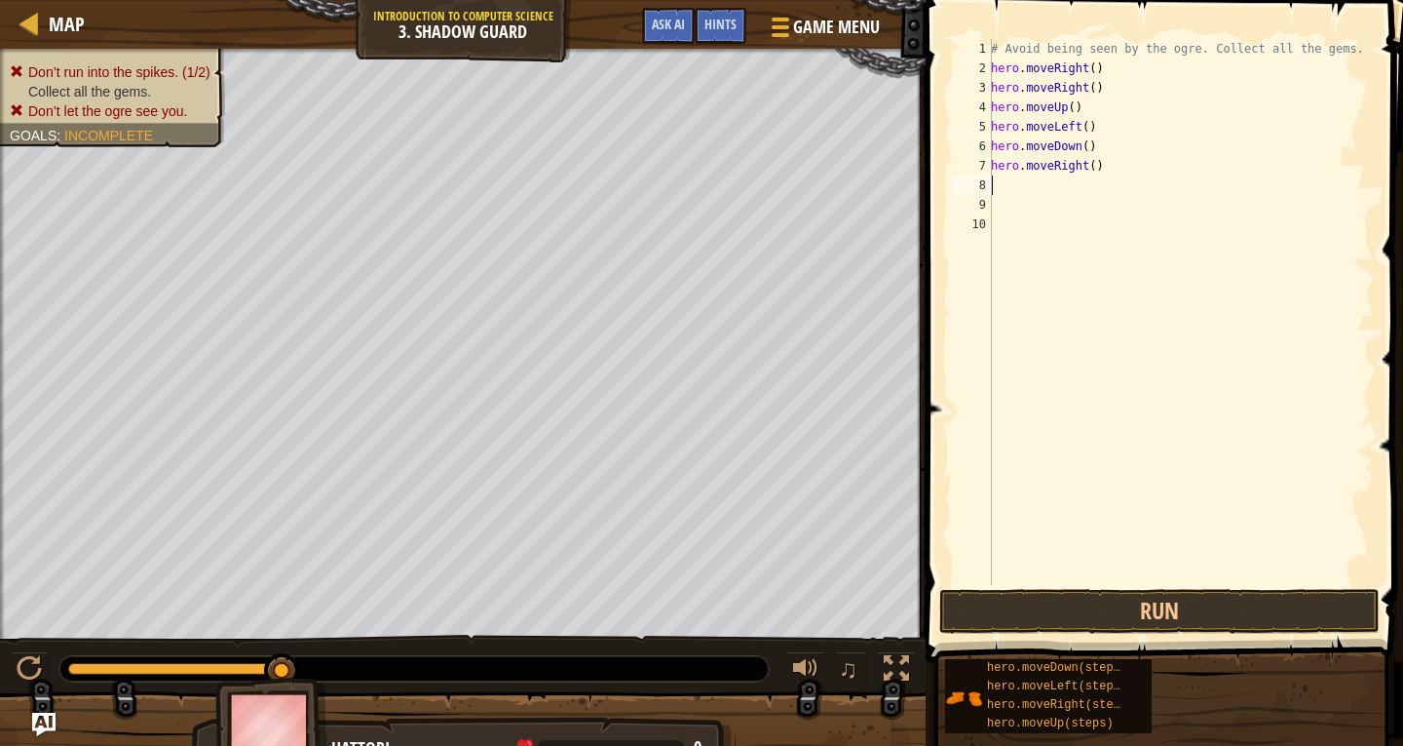
type textarea "h"
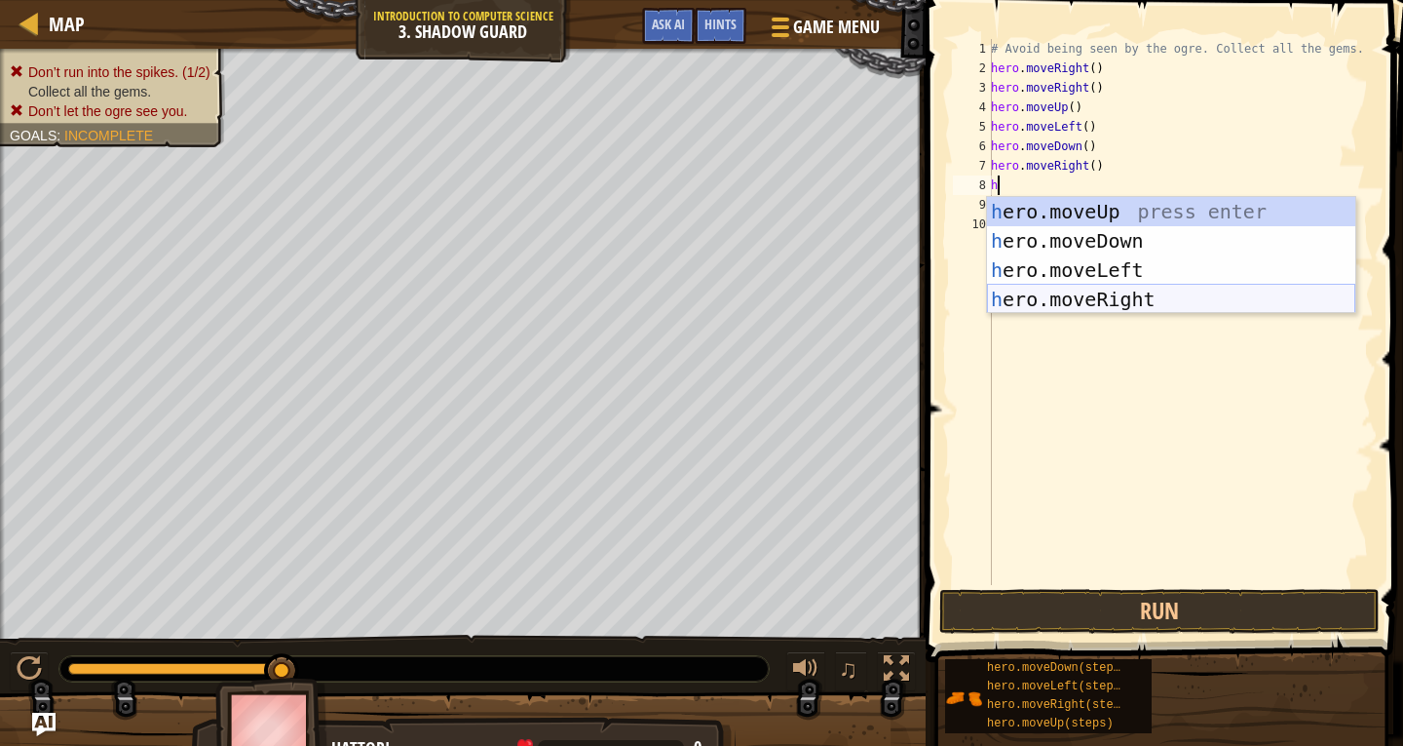
click at [1129, 289] on div "h ero.moveUp press enter h ero.moveDown press enter h ero.moveLeft press enter …" at bounding box center [1171, 284] width 368 height 175
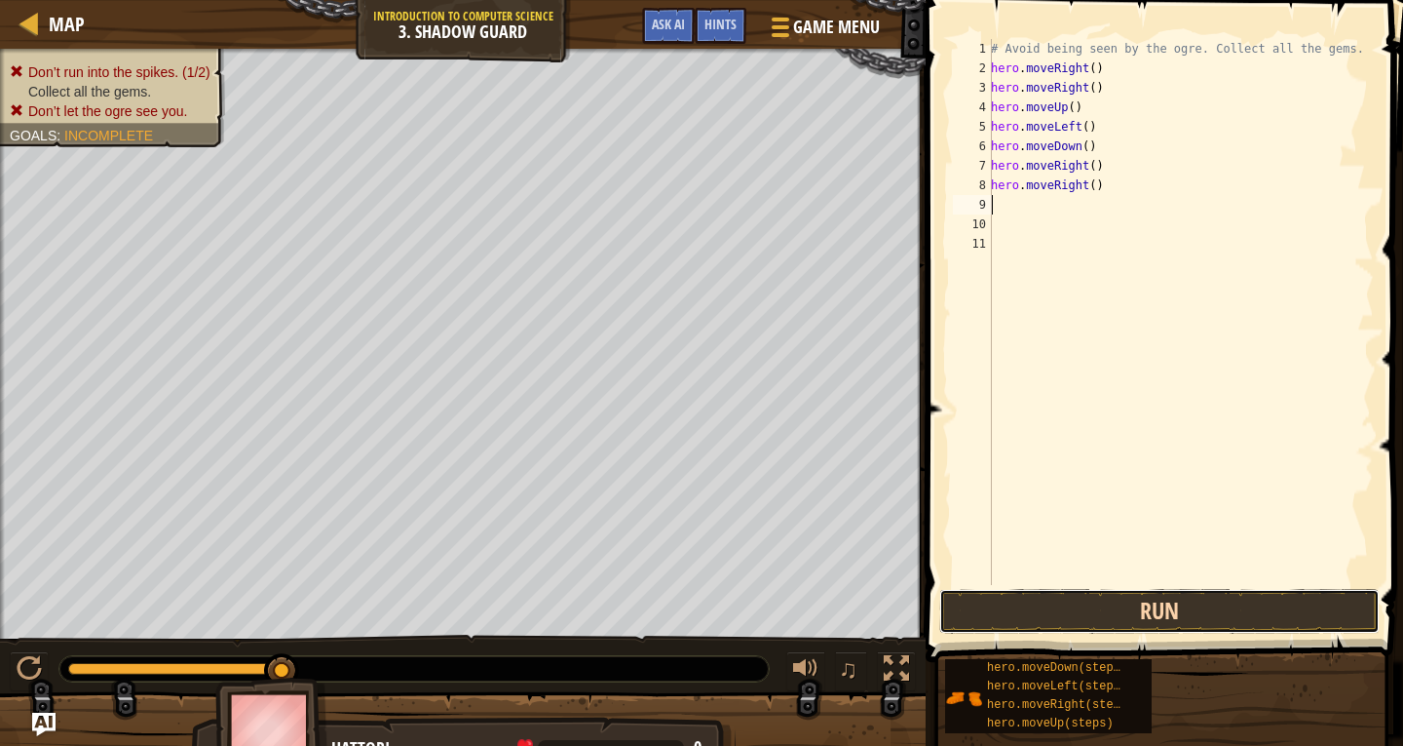
click at [1235, 602] on button "Run" at bounding box center [1160, 611] width 441 height 45
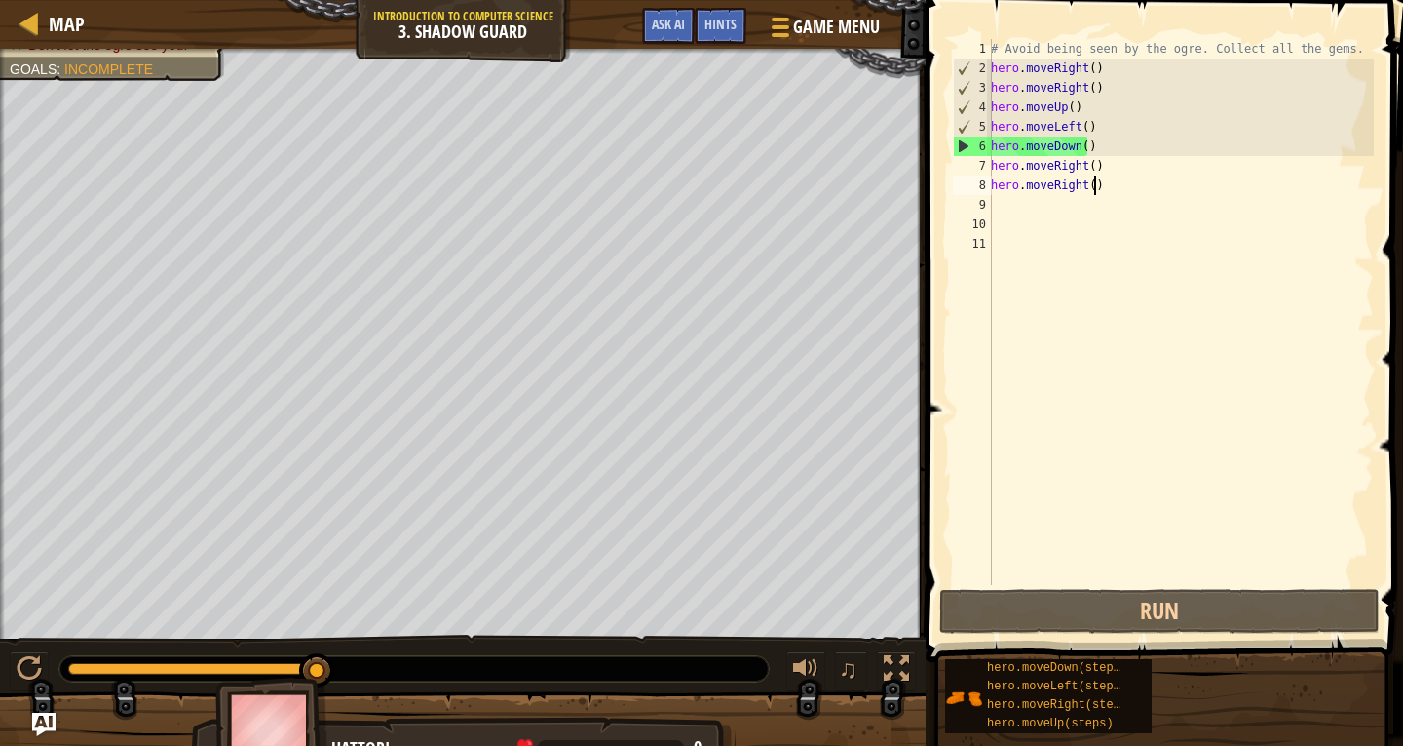
click at [1126, 188] on div "# Avoid being seen by the ogre. Collect all the gems. hero . moveRight ( ) hero…" at bounding box center [1180, 331] width 387 height 585
click at [1090, 192] on div "# Avoid being seen by the ogre. Collect all the gems. hero . moveRight ( ) hero…" at bounding box center [1180, 331] width 387 height 585
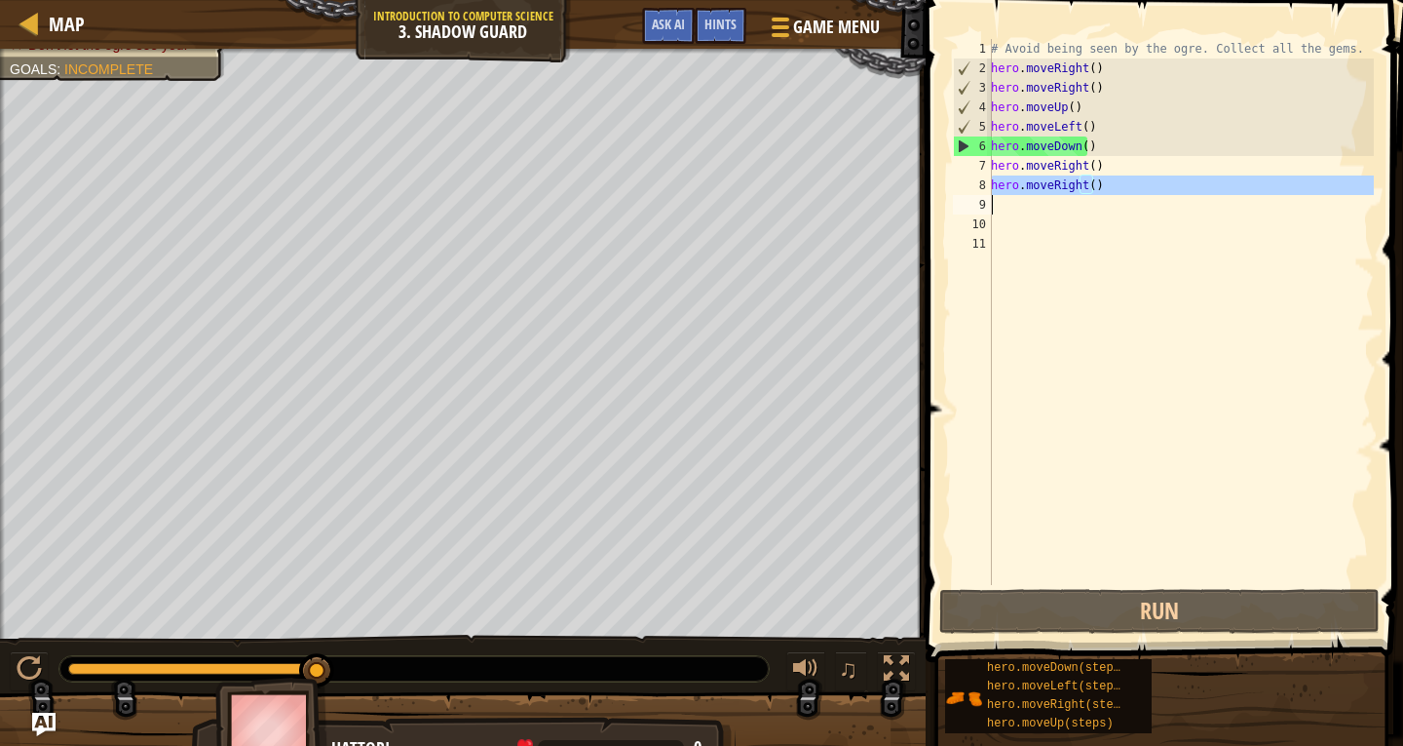
click at [1090, 192] on div "# Avoid being seen by the ogre. Collect all the gems. hero . moveRight ( ) hero…" at bounding box center [1180, 331] width 387 height 585
type textarea "hero.moveRight()"
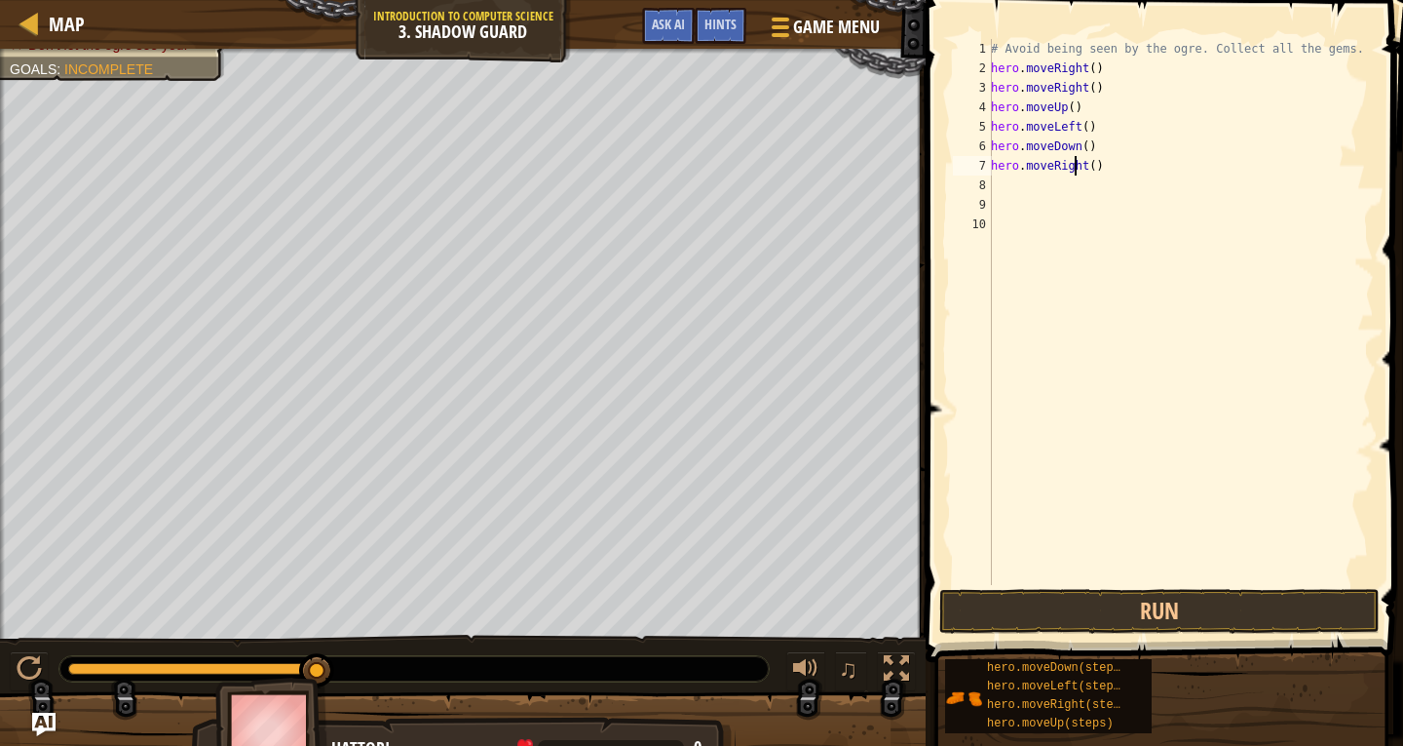
click at [1073, 164] on div "# Avoid being seen by the ogre. Collect all the gems. hero . moveRight ( ) hero…" at bounding box center [1180, 331] width 387 height 585
type textarea "hero.moveRight()"
click at [1070, 147] on div "# Avoid being seen by the ogre. Collect all the gems. hero . moveRight ( ) hero…" at bounding box center [1177, 331] width 393 height 585
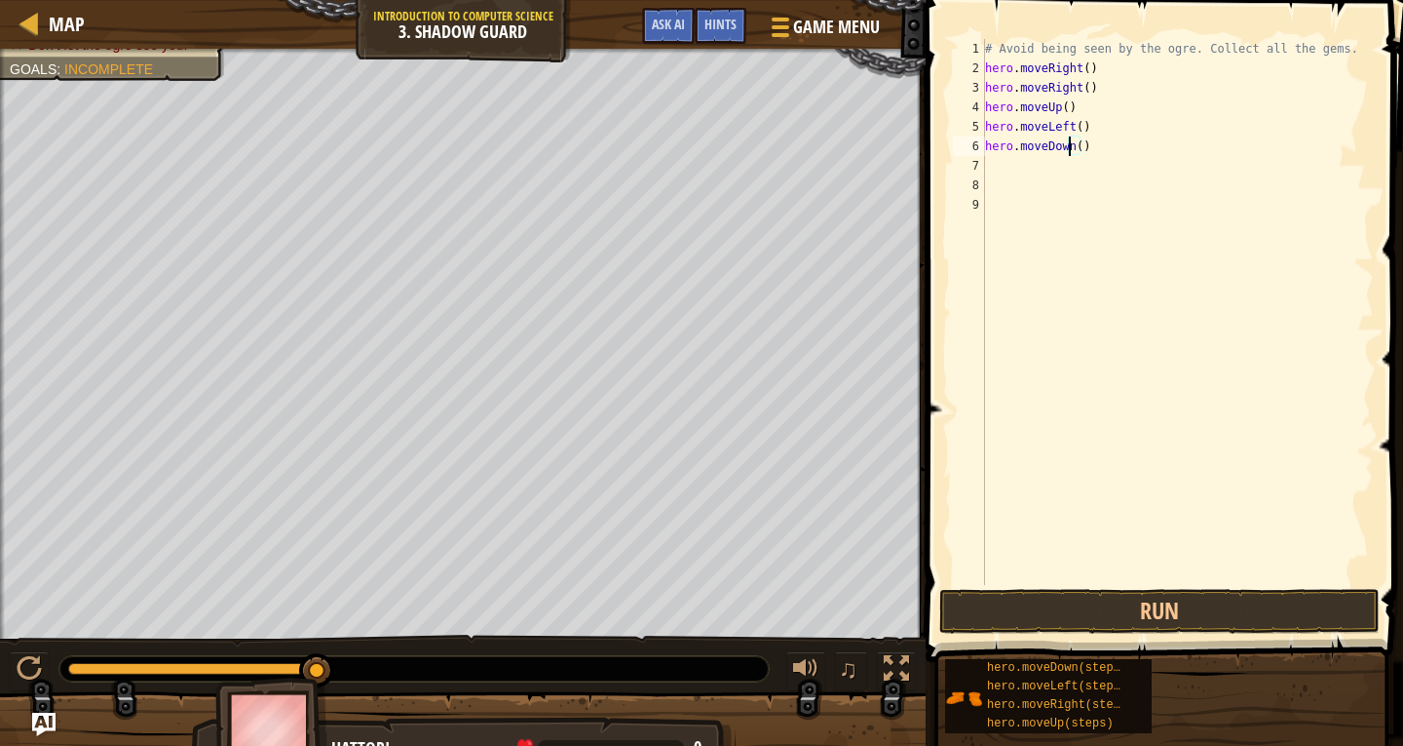
click at [1070, 147] on div "# Avoid being seen by the ogre. Collect all the gems. hero . moveRight ( ) hero…" at bounding box center [1177, 331] width 393 height 585
type textarea "hero.moveDown"
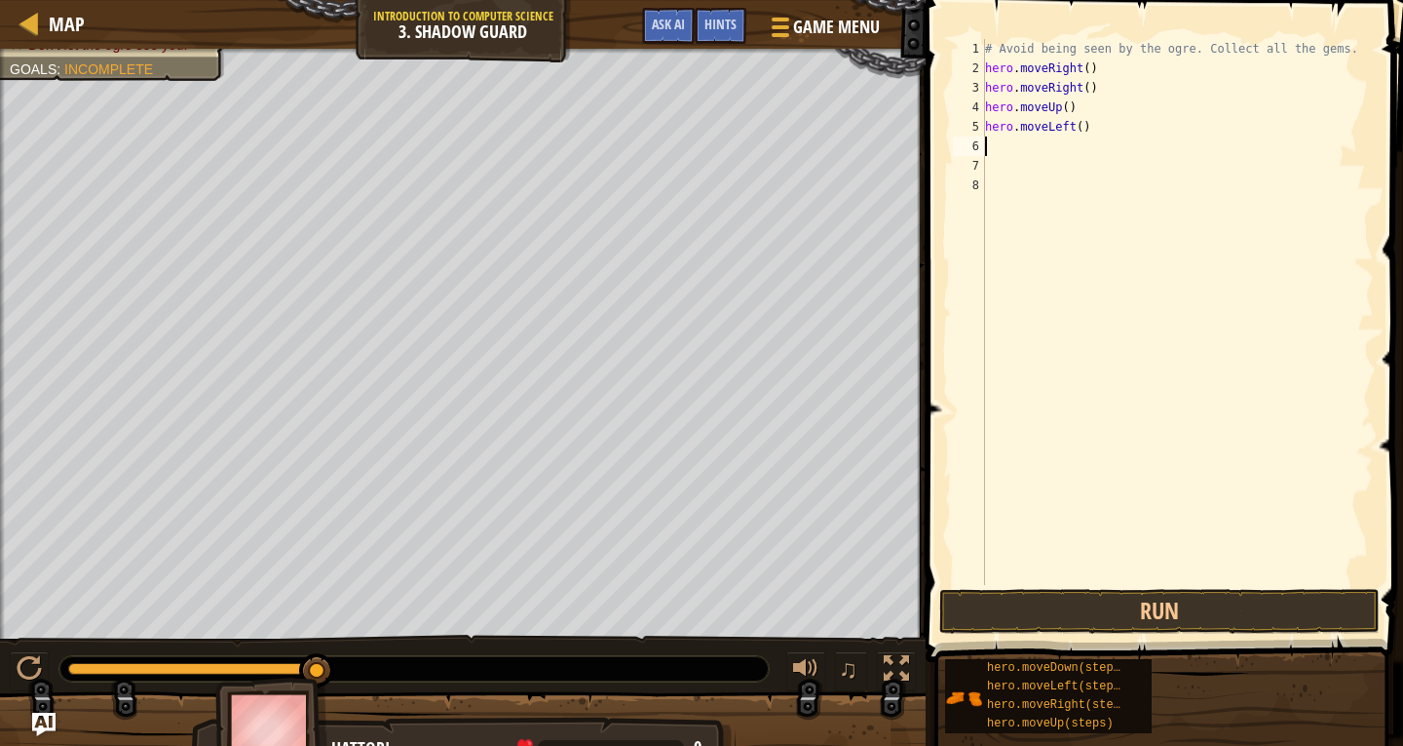
click at [1053, 127] on div "# Avoid being seen by the ogre. Collect all the gems. hero . moveRight ( ) hero…" at bounding box center [1177, 331] width 393 height 585
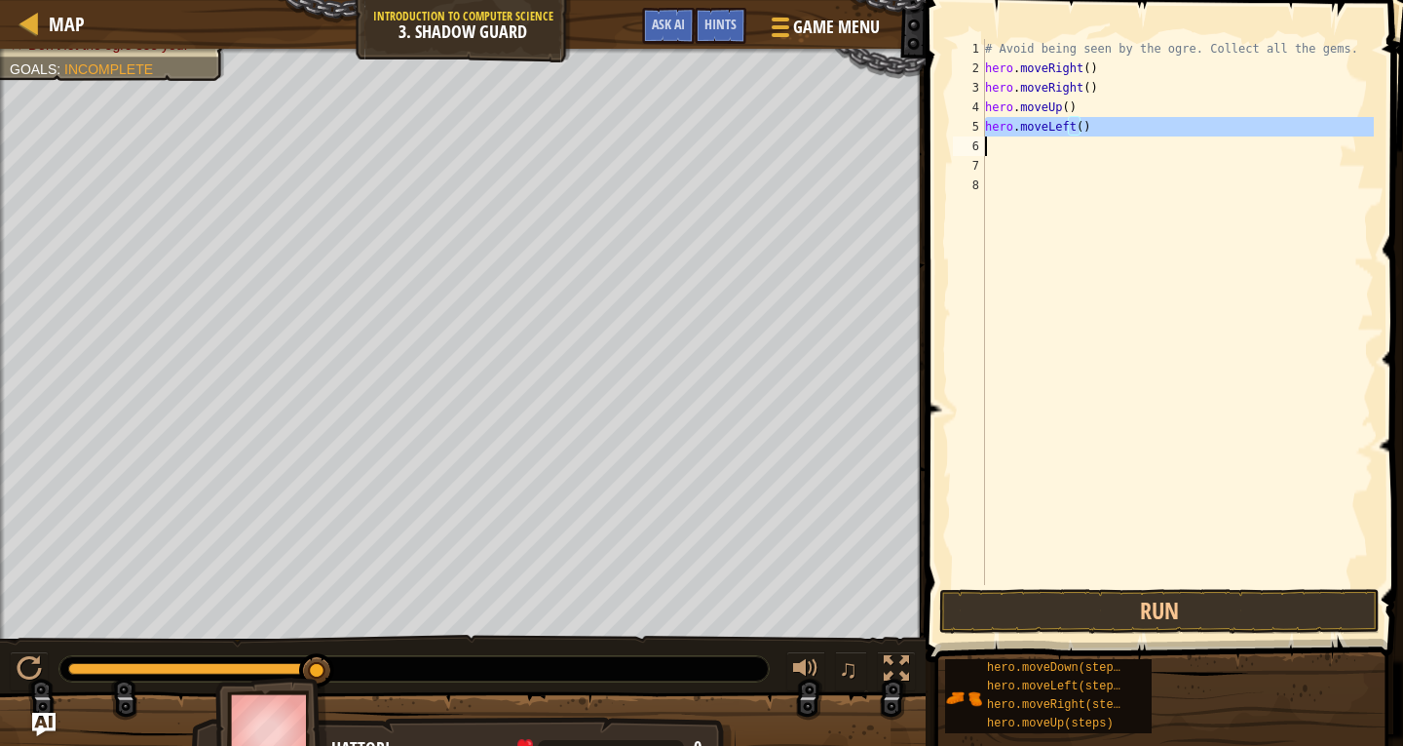
click at [1053, 127] on div "# Avoid being seen by the ogre. Collect all the gems. hero . moveRight ( ) hero…" at bounding box center [1177, 331] width 393 height 585
type textarea "hero.moveLeft()"
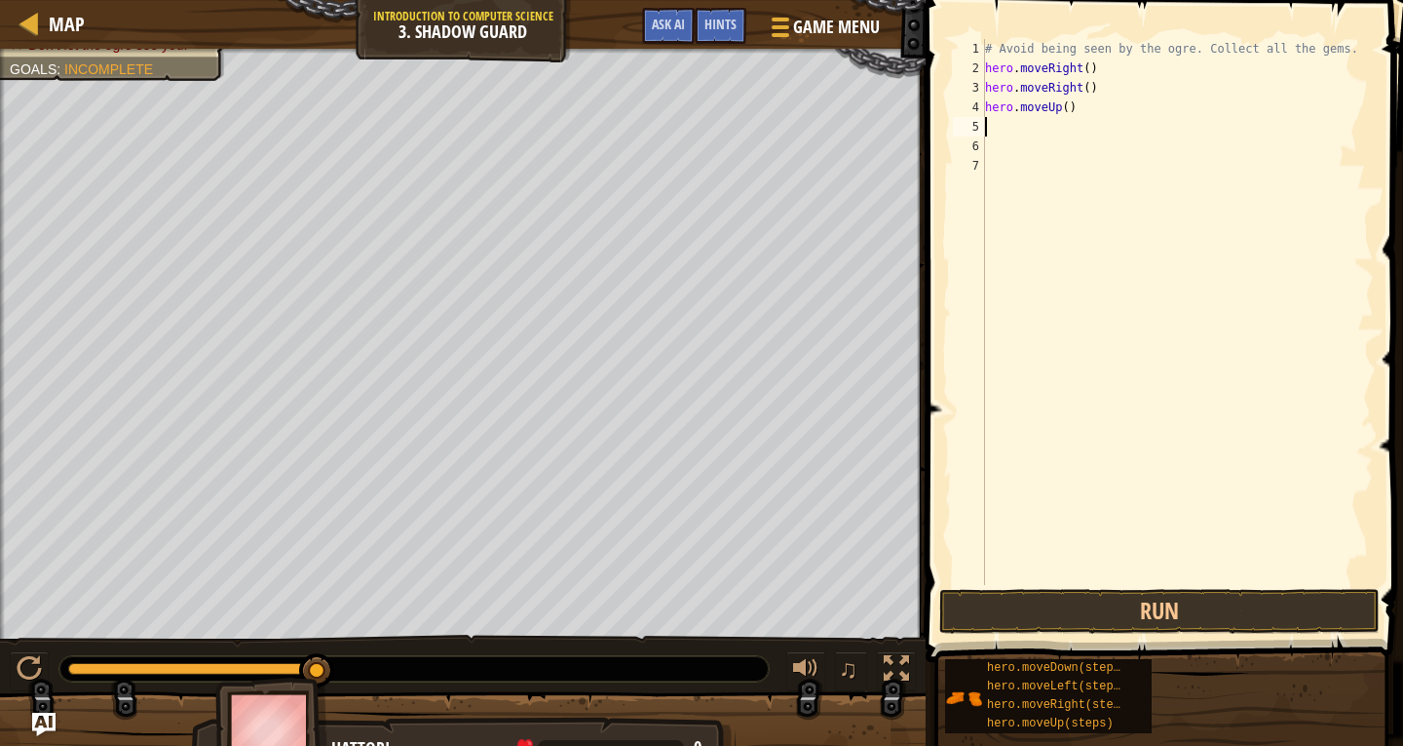
click at [1046, 105] on div "# Avoid being seen by the ogre. Collect all the gems. hero . moveRight ( ) hero…" at bounding box center [1177, 331] width 393 height 585
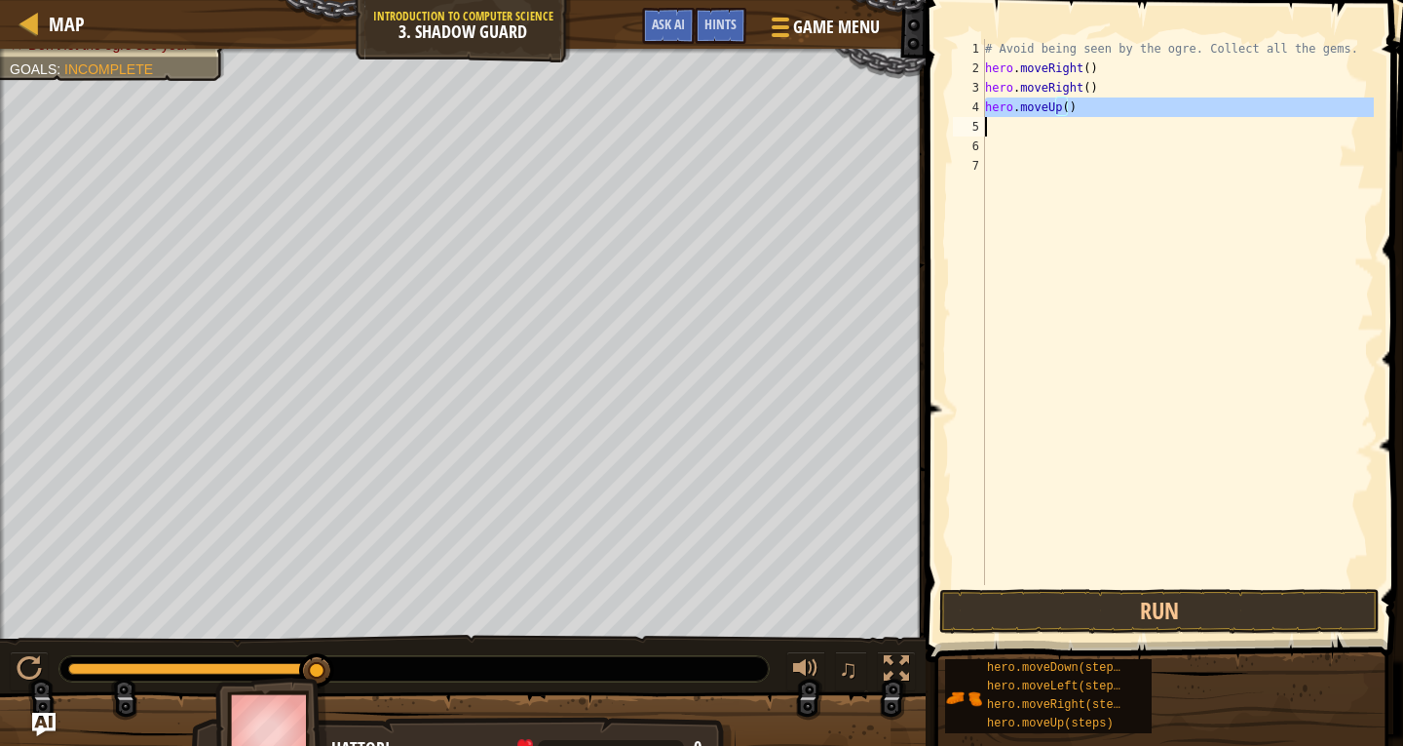
click at [1046, 105] on div "# Avoid being seen by the ogre. Collect all the gems. hero . moveRight ( ) hero…" at bounding box center [1177, 331] width 393 height 585
type textarea "hero.moveUp()"
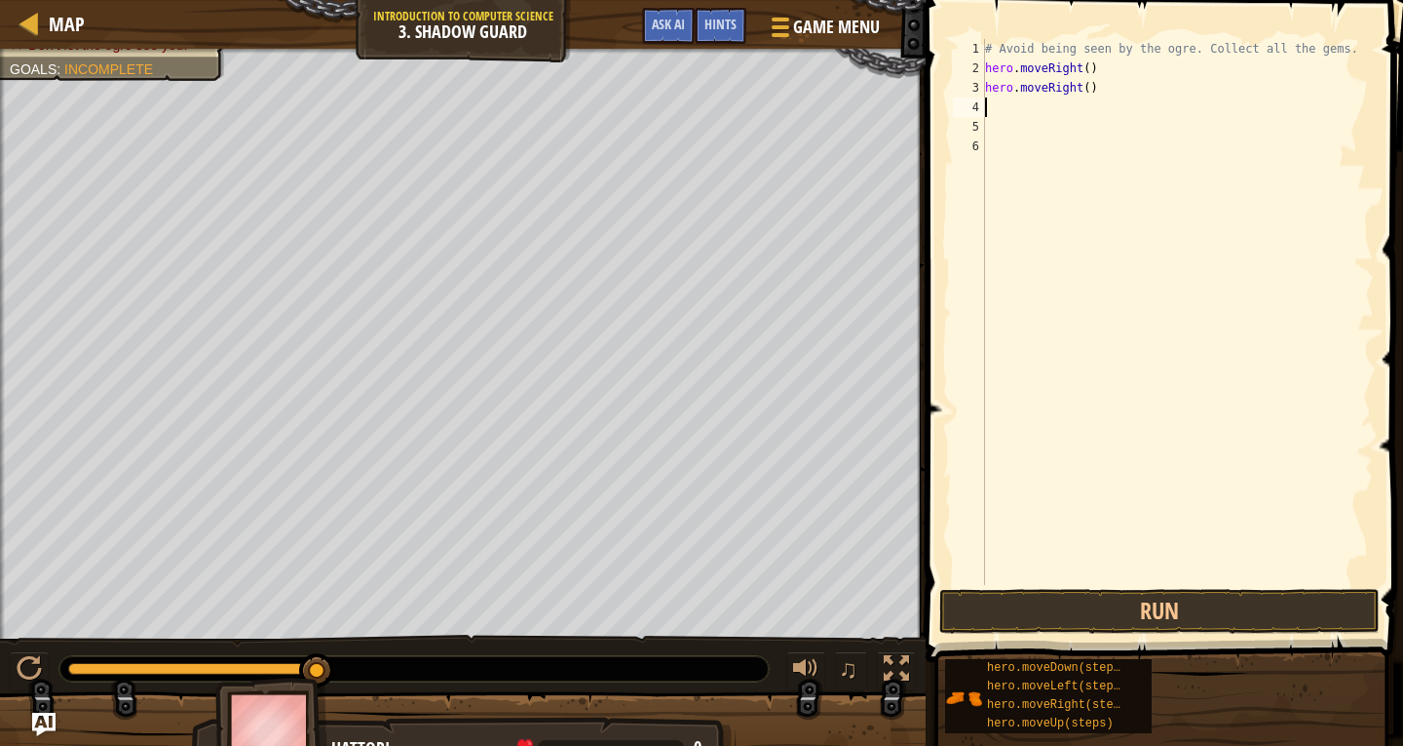
type textarea "h"
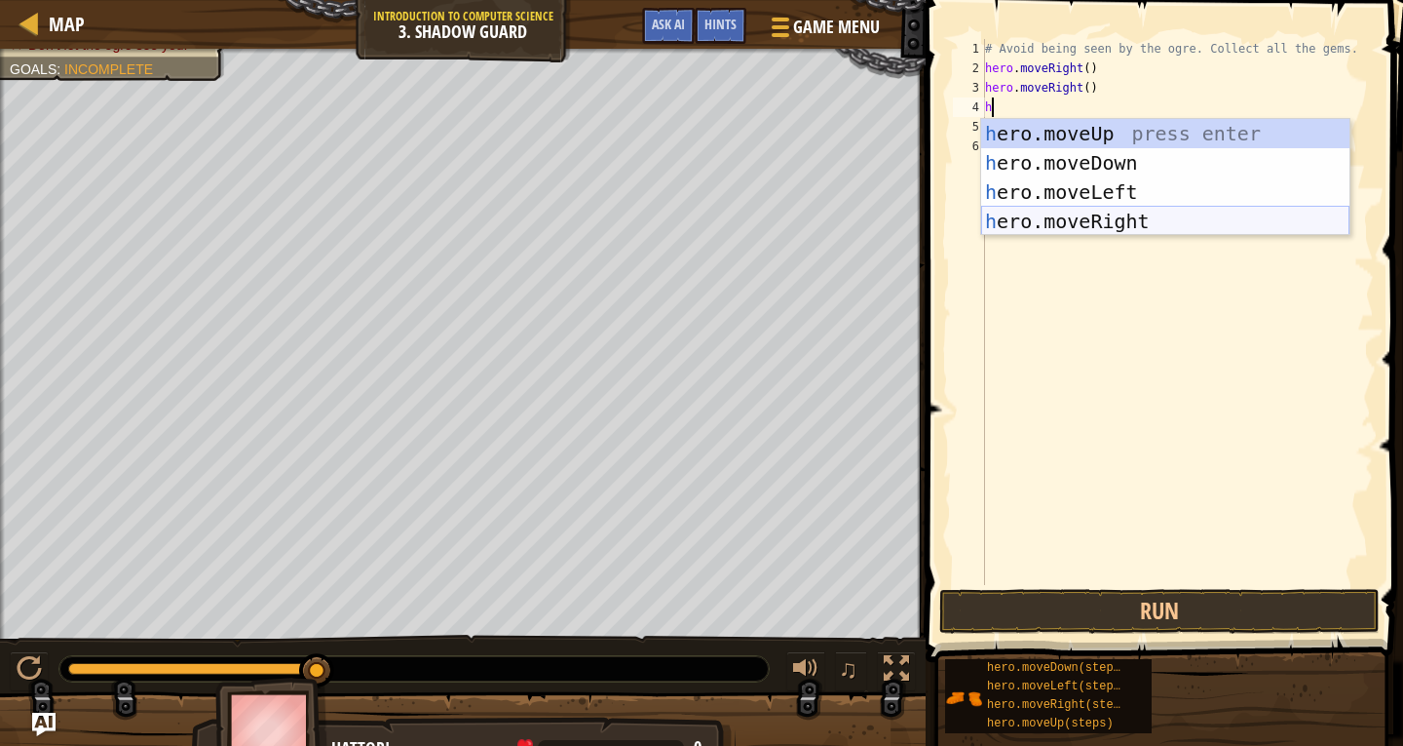
click at [1128, 220] on div "h ero.moveUp press enter h ero.moveDown press enter h ero.moveLeft press enter …" at bounding box center [1165, 206] width 368 height 175
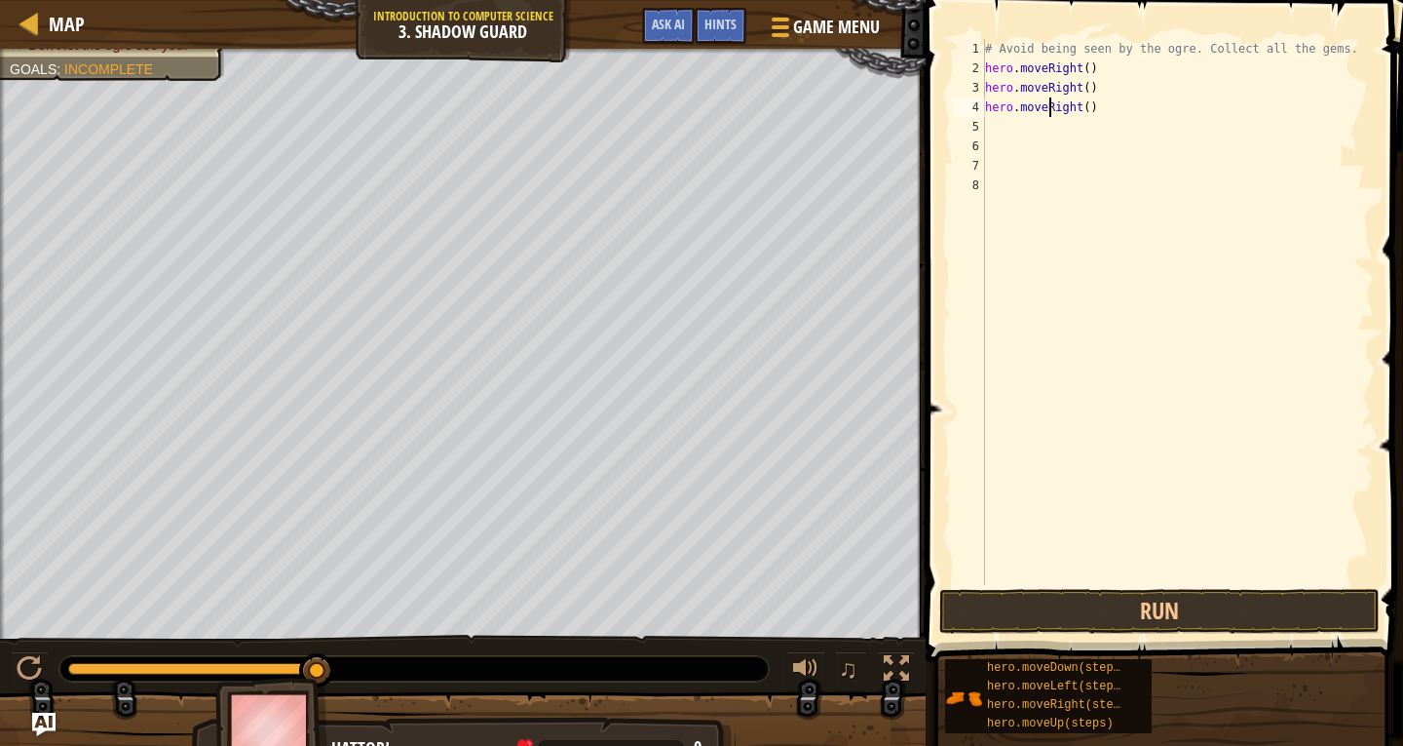
click at [1051, 111] on div "# Avoid being seen by the ogre. Collect all the gems. hero . moveRight ( ) hero…" at bounding box center [1177, 331] width 393 height 585
type textarea "hero.moveRight()"
click at [1058, 131] on div "# Avoid being seen by the ogre. Collect all the gems. hero . moveRight ( ) hero…" at bounding box center [1177, 331] width 393 height 585
click at [1263, 612] on button "Run" at bounding box center [1160, 611] width 441 height 45
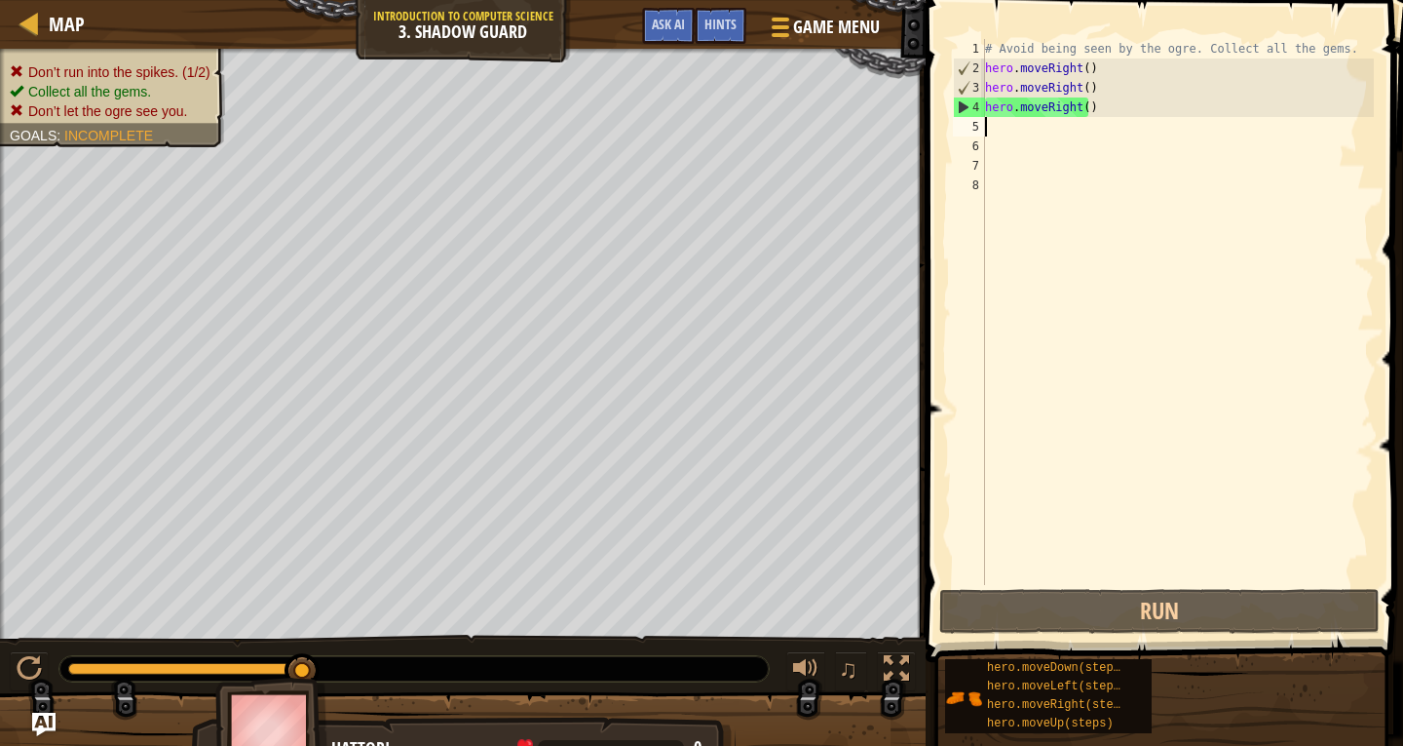
type textarea "h"
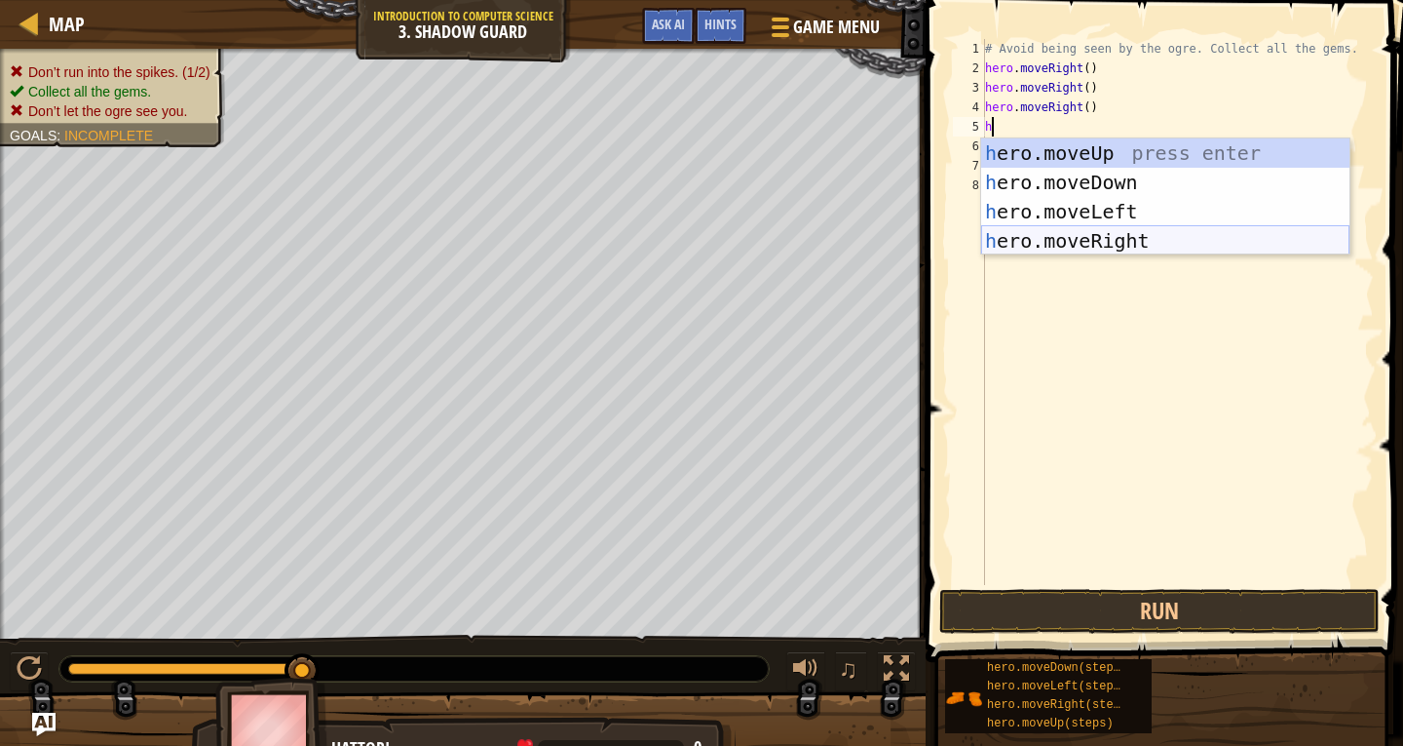
click at [1085, 233] on div "h ero.moveUp press enter h ero.moveDown press enter h ero.moveLeft press enter …" at bounding box center [1165, 225] width 368 height 175
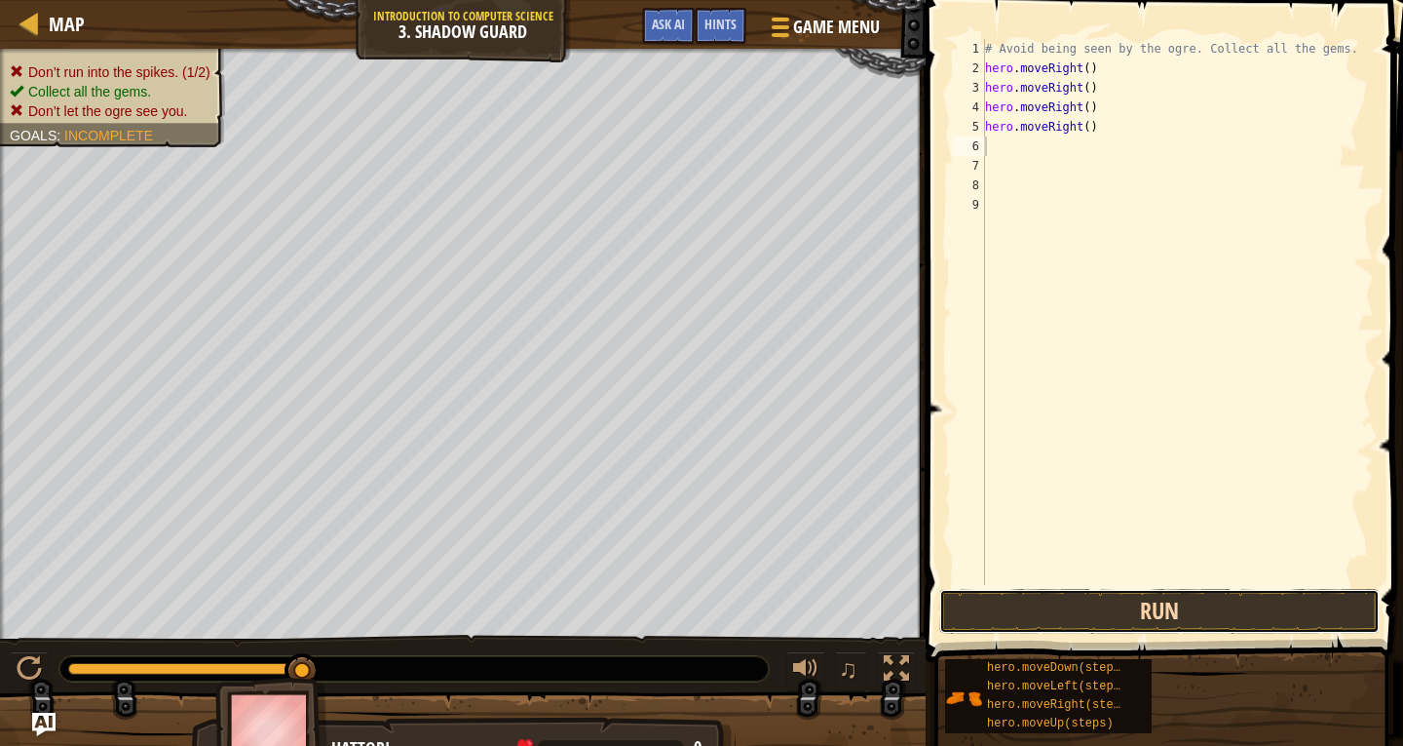
click at [1176, 600] on button "Run" at bounding box center [1160, 611] width 441 height 45
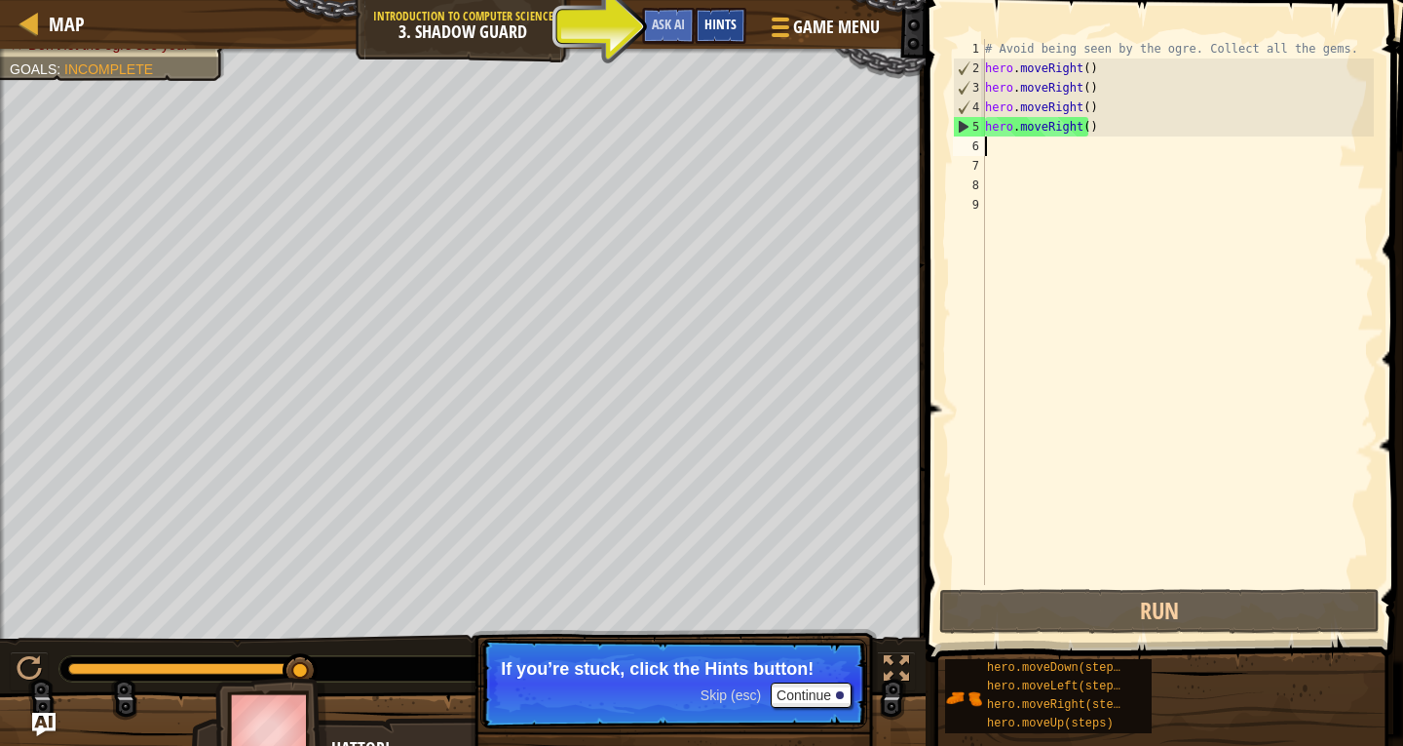
click at [707, 30] on span "Hints" at bounding box center [721, 24] width 32 height 19
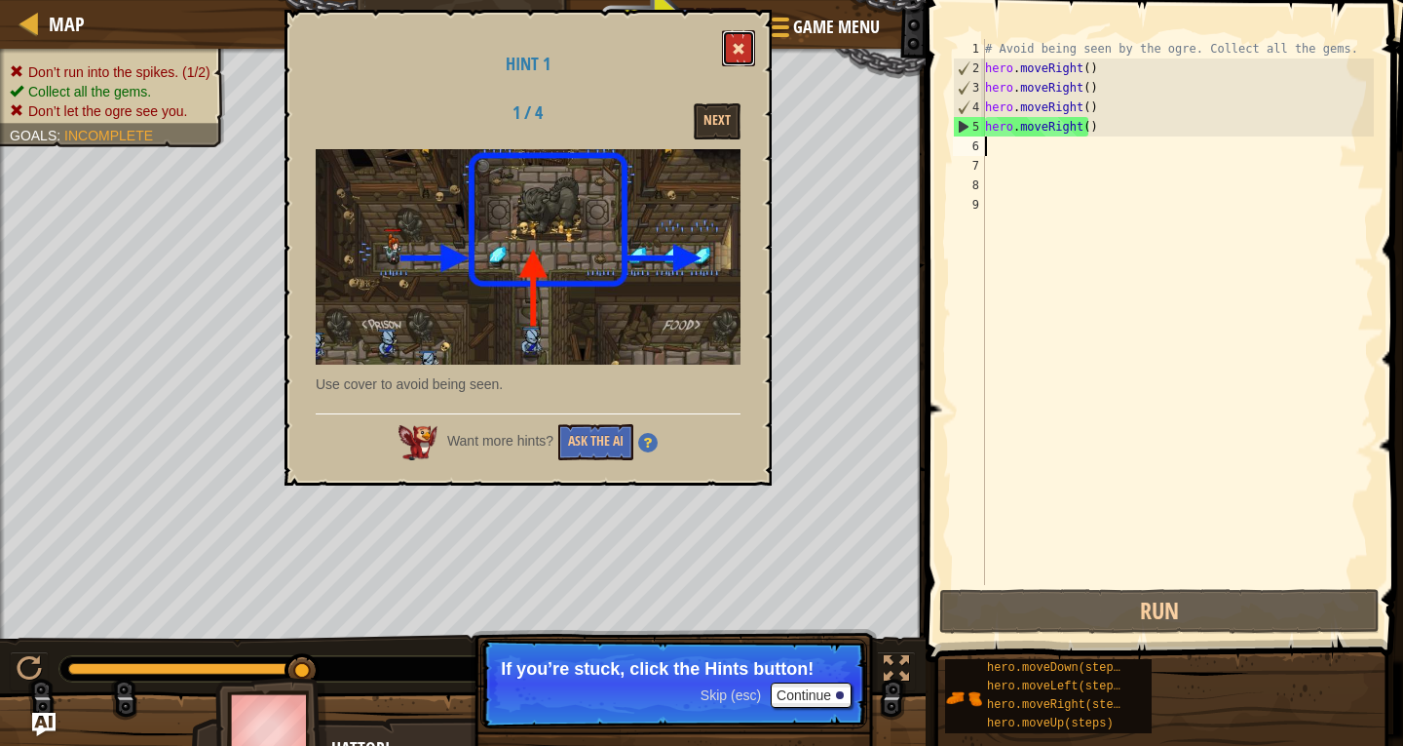
click at [741, 45] on span at bounding box center [739, 49] width 14 height 14
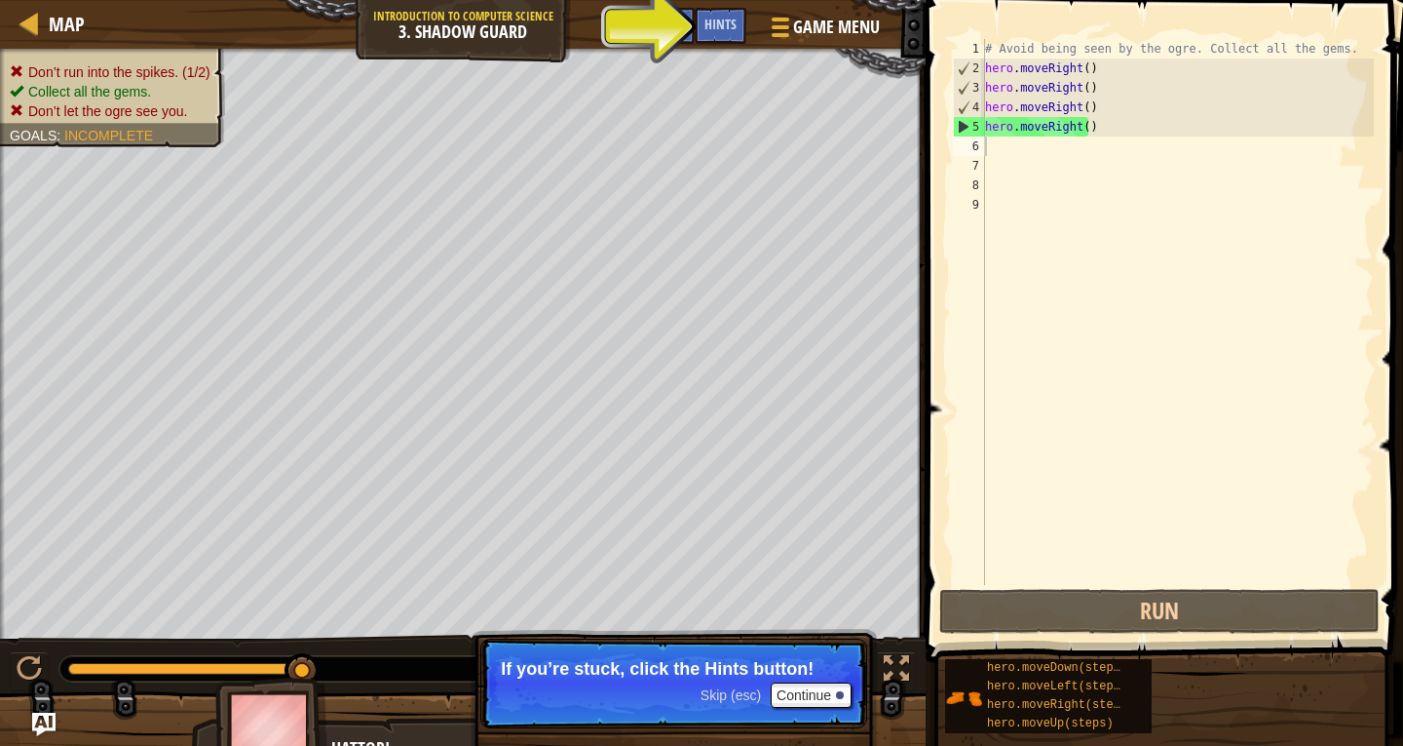
click at [1137, 134] on div "# Avoid being seen by the ogre. Collect all the gems. hero . moveRight ( ) hero…" at bounding box center [1177, 331] width 393 height 585
click at [1137, 133] on div "# Avoid being seen by the ogre. Collect all the gems. hero . moveRight ( ) hero…" at bounding box center [1177, 331] width 393 height 585
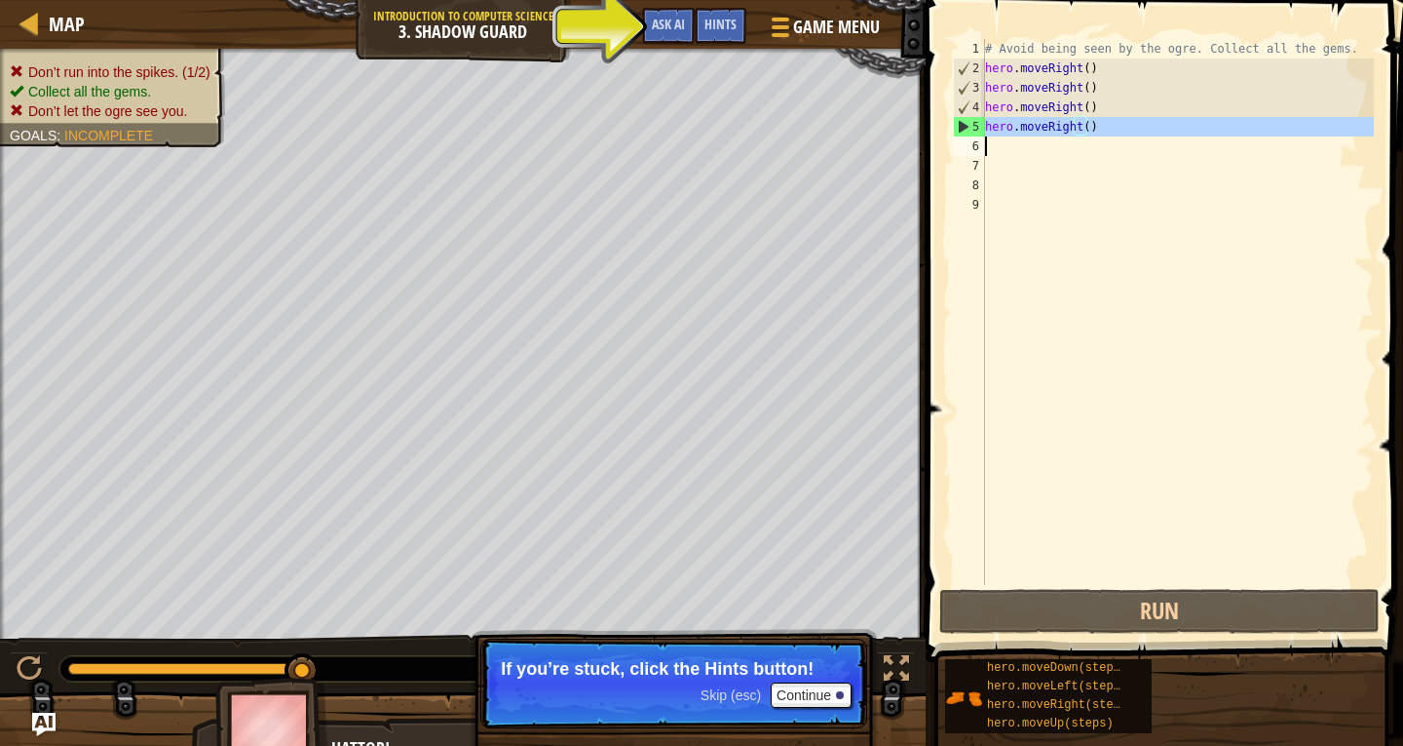
click at [1137, 133] on div "# Avoid being seen by the ogre. Collect all the gems. hero . moveRight ( ) hero…" at bounding box center [1177, 331] width 393 height 585
type textarea "hero.moveRight()"
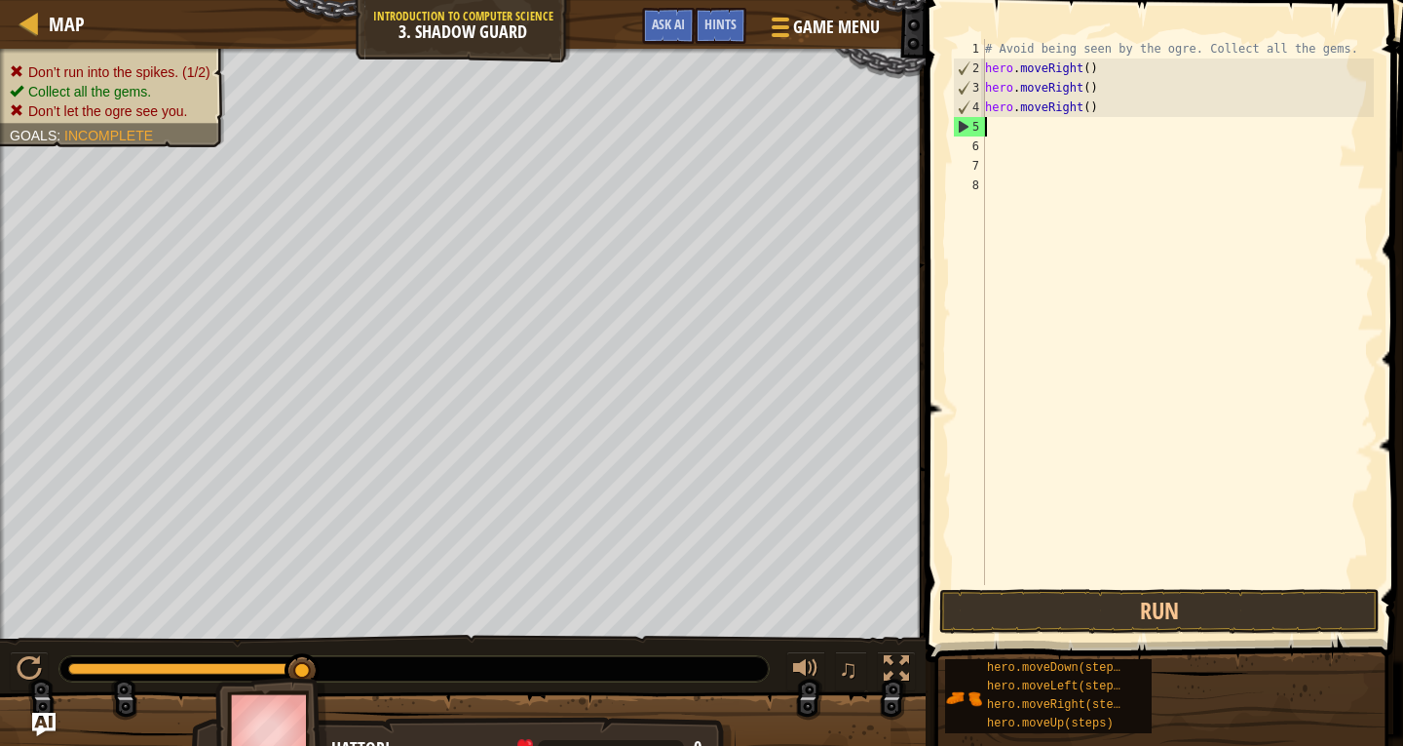
click at [1131, 102] on div "# Avoid being seen by the ogre. Collect all the gems. hero . moveRight ( ) hero…" at bounding box center [1177, 331] width 393 height 585
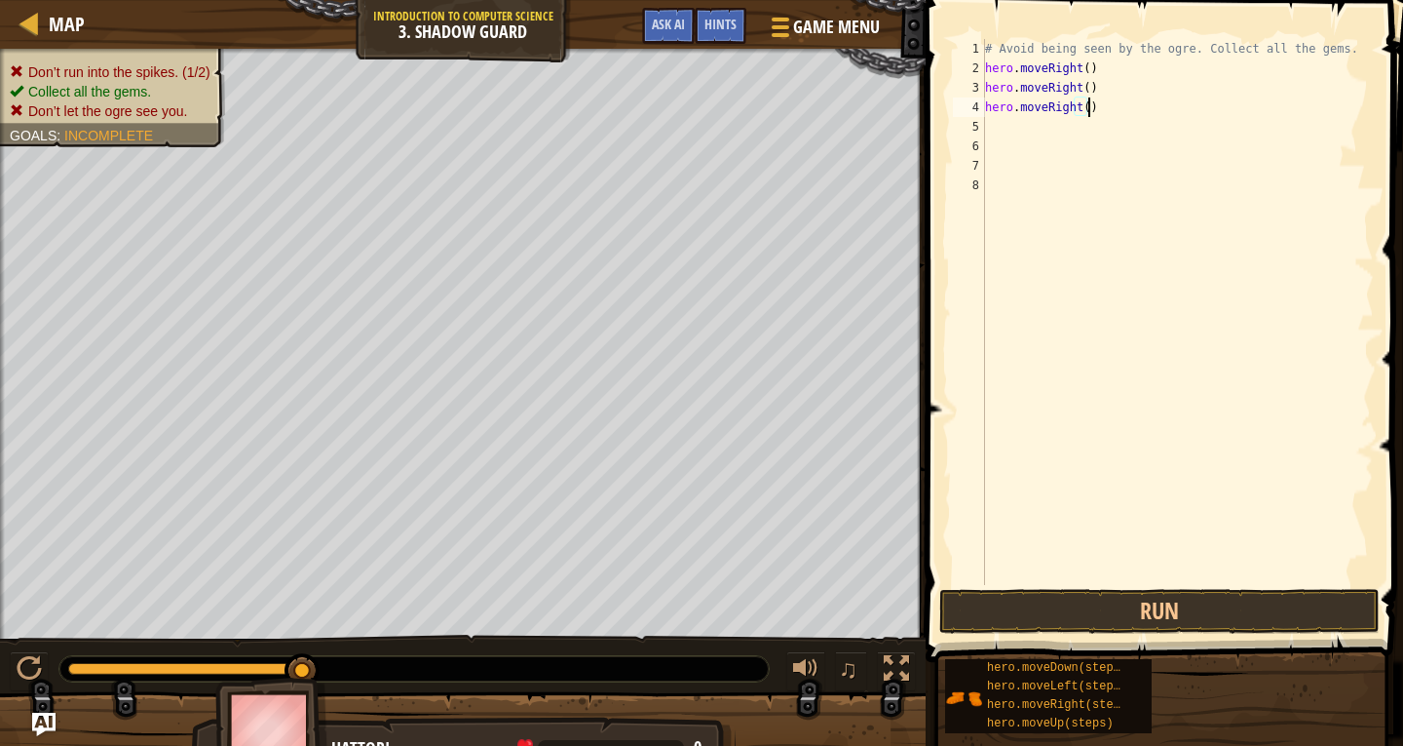
click at [1131, 102] on div "# Avoid being seen by the ogre. Collect all the gems. hero . moveRight ( ) hero…" at bounding box center [1177, 331] width 393 height 585
type textarea "hero.moveRight()"
type textarea "h"
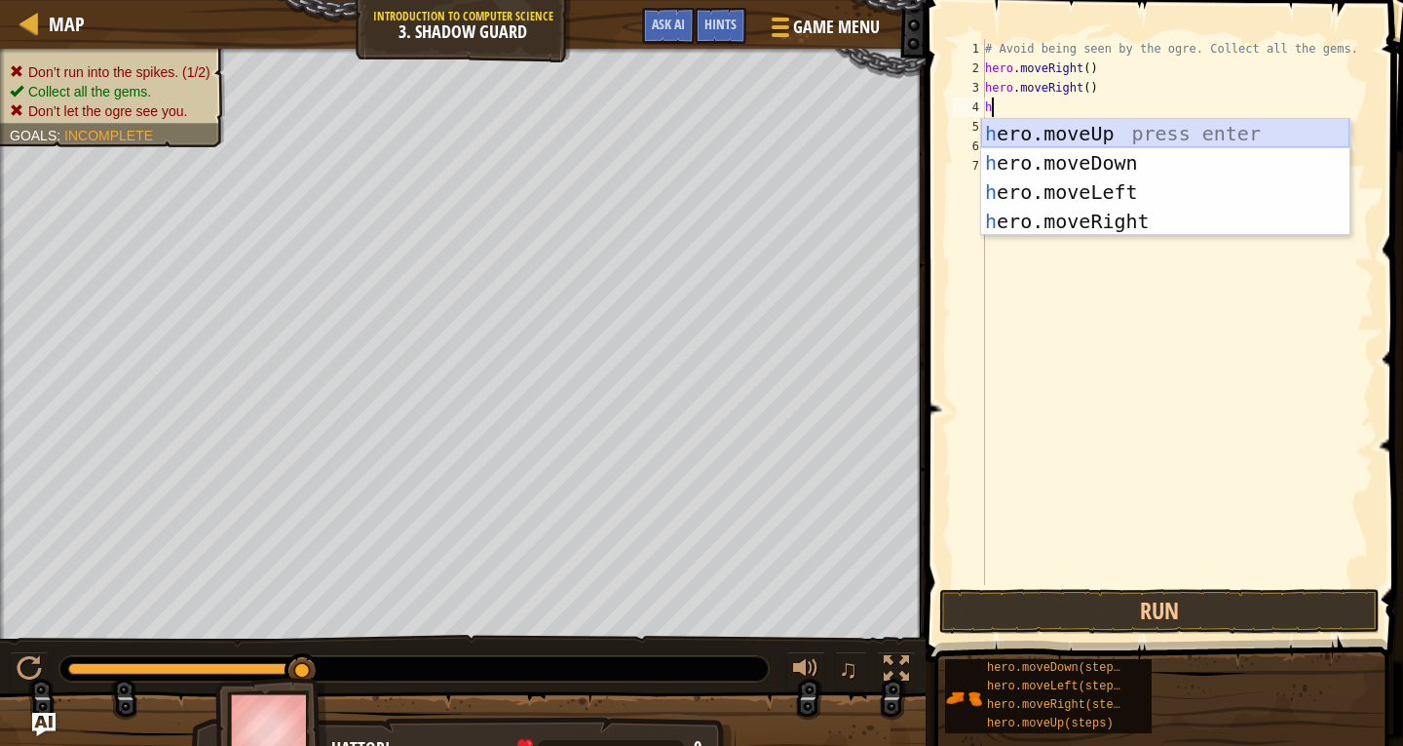
click at [1064, 132] on div "h ero.moveUp press enter h ero.moveDown press enter h ero.moveLeft press enter …" at bounding box center [1165, 206] width 368 height 175
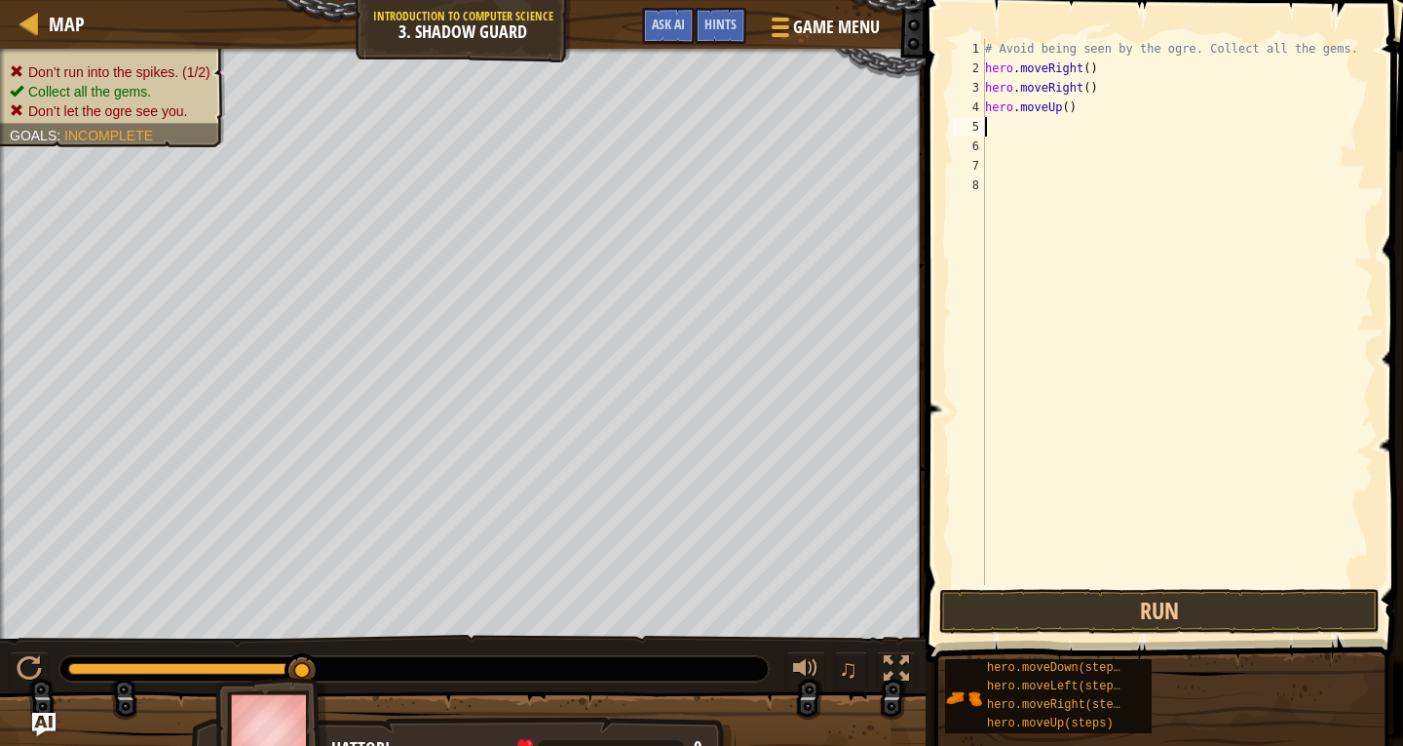
type textarea "h"
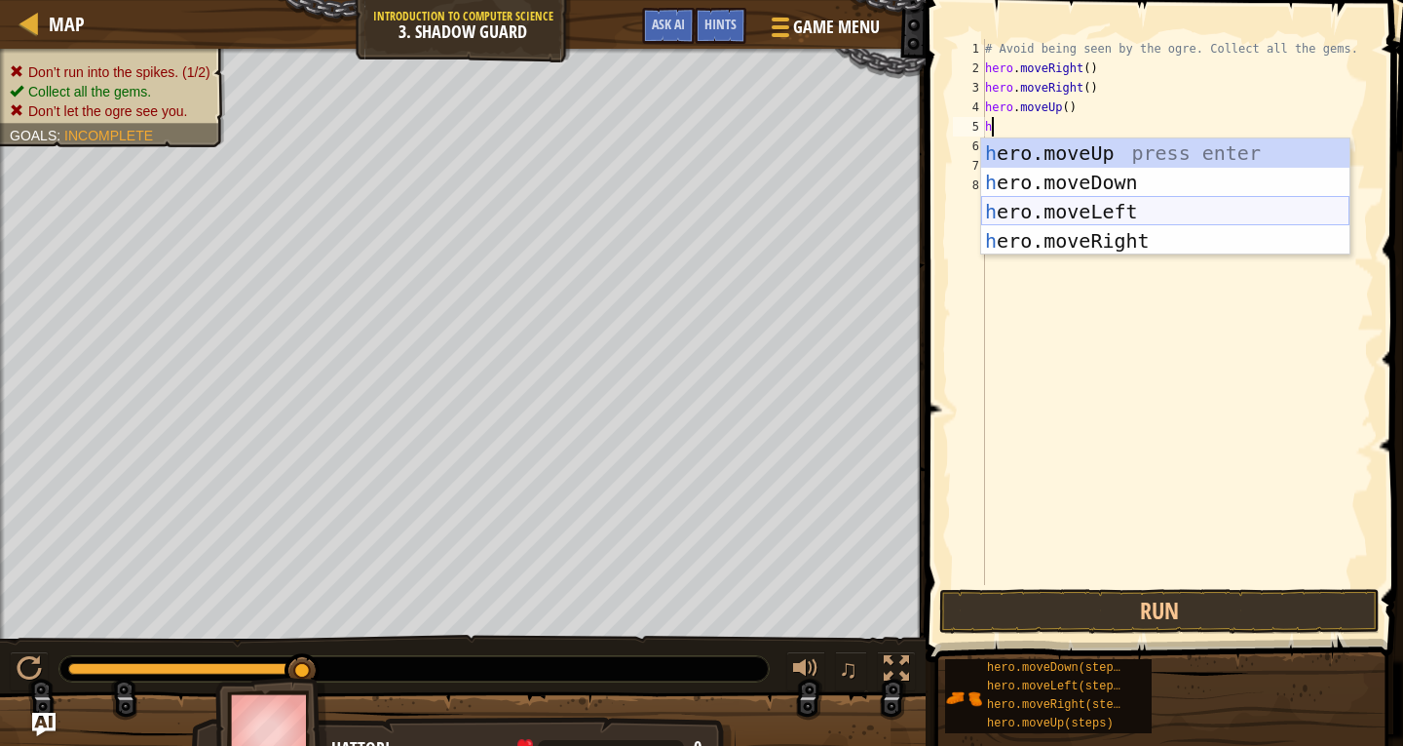
click at [1081, 210] on div "h ero.moveUp press enter h ero.moveDown press enter h ero.moveLeft press enter …" at bounding box center [1165, 225] width 368 height 175
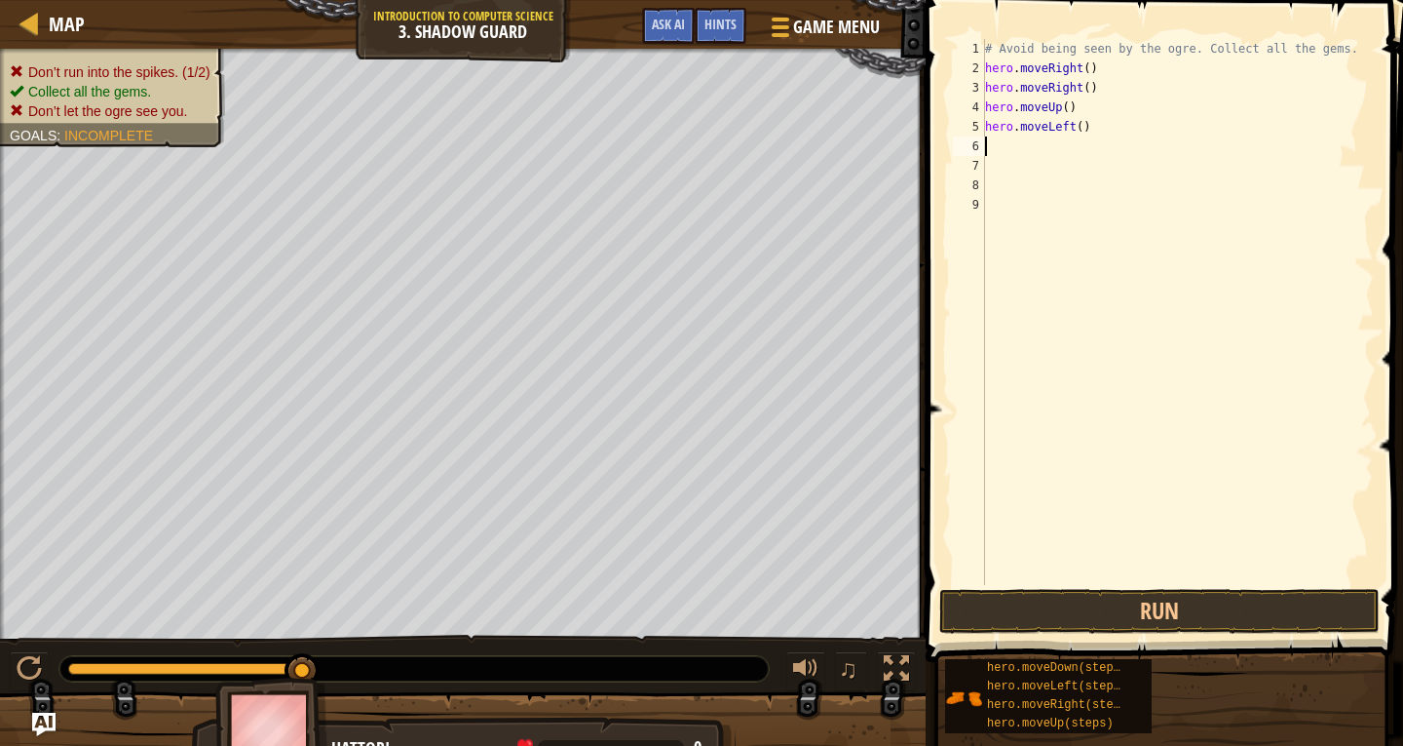
type textarea "h"
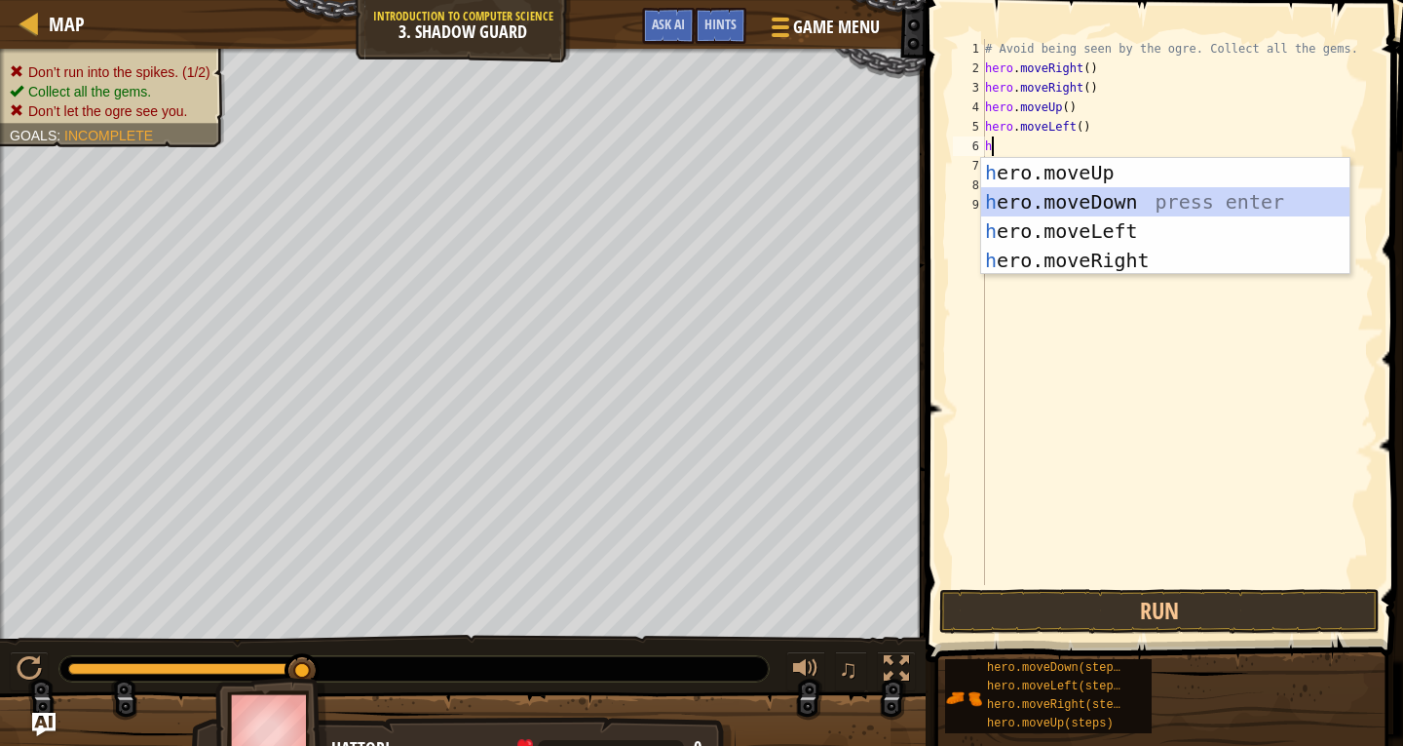
click at [1066, 201] on div "h ero.moveUp press enter h ero.moveDown press enter h ero.moveLeft press enter …" at bounding box center [1165, 245] width 368 height 175
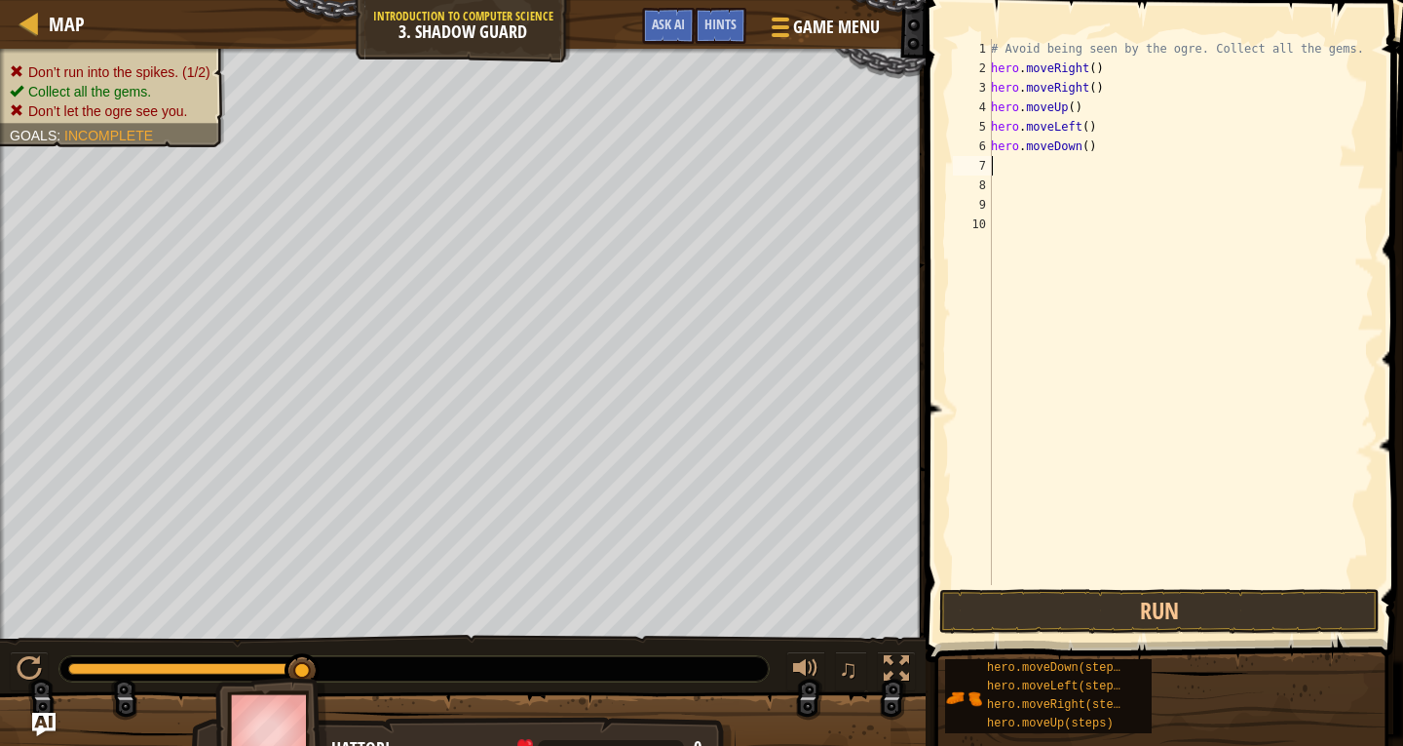
type textarea "h"
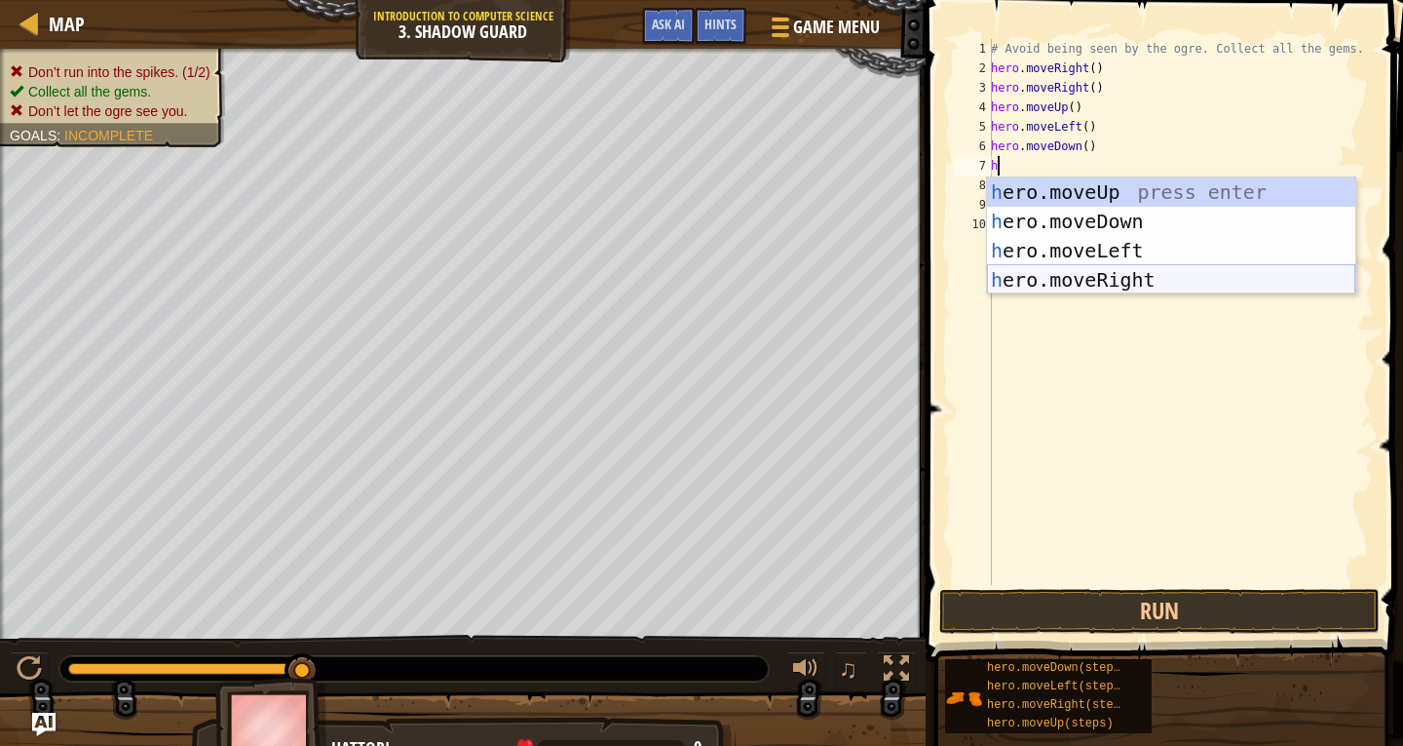
click at [1093, 277] on div "h ero.moveUp press enter h ero.moveDown press enter h ero.moveLeft press enter …" at bounding box center [1171, 264] width 368 height 175
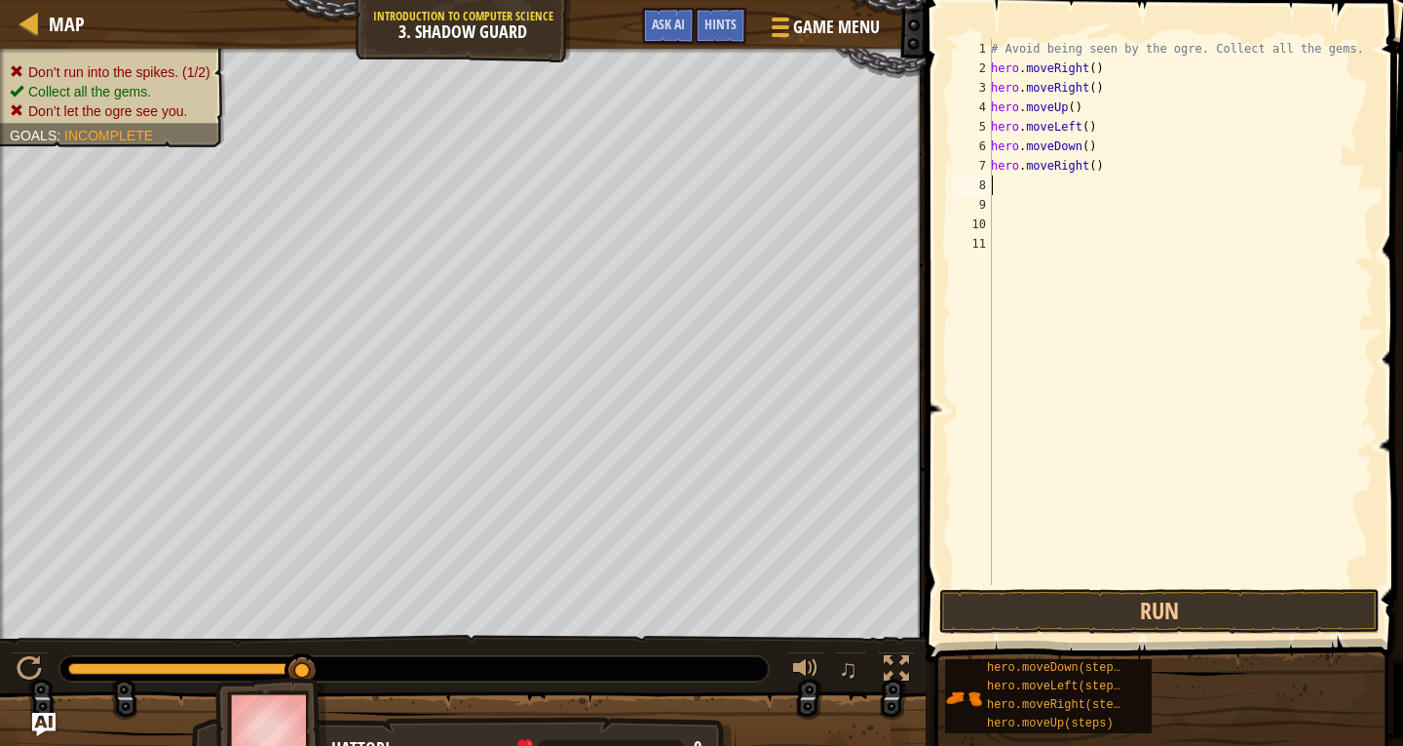
type textarea "h"
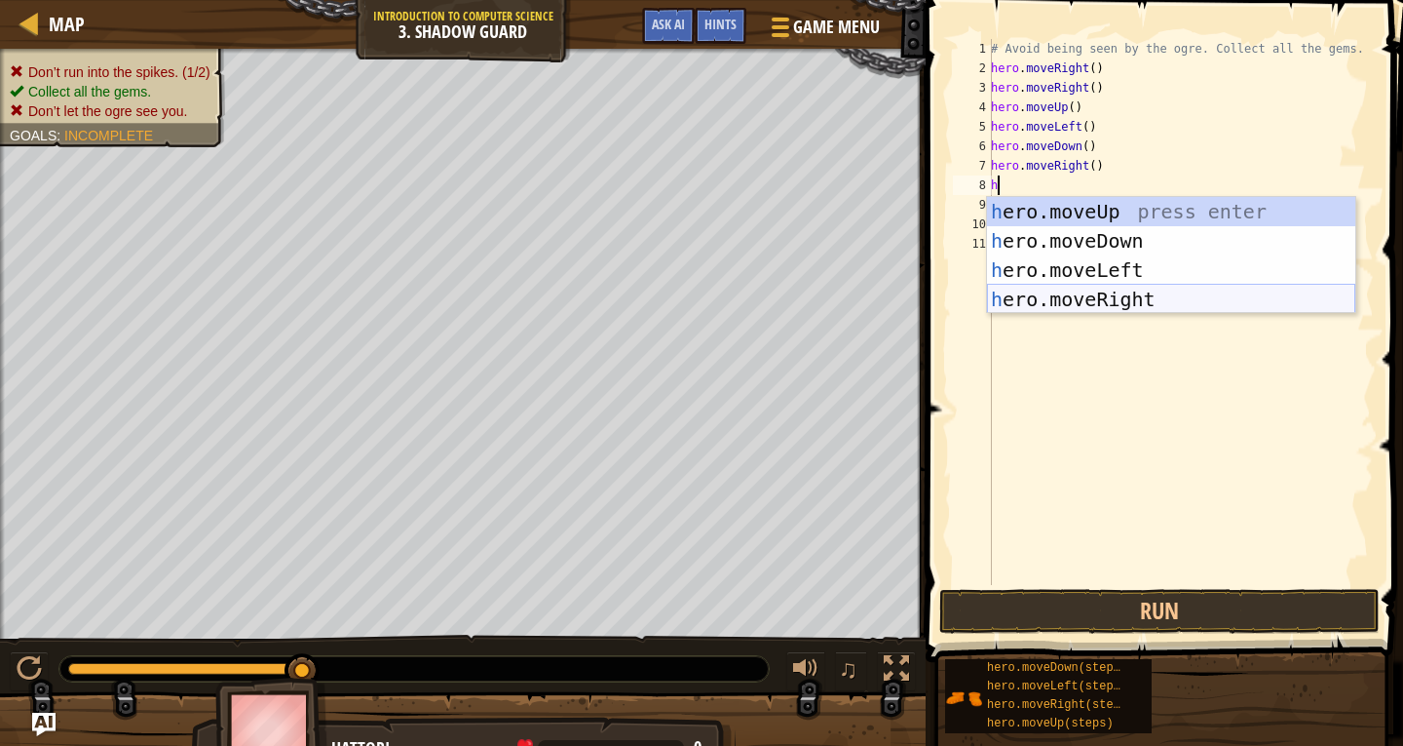
click at [1092, 289] on div "h ero.moveUp press enter h ero.moveDown press enter h ero.moveLeft press enter …" at bounding box center [1171, 284] width 368 height 175
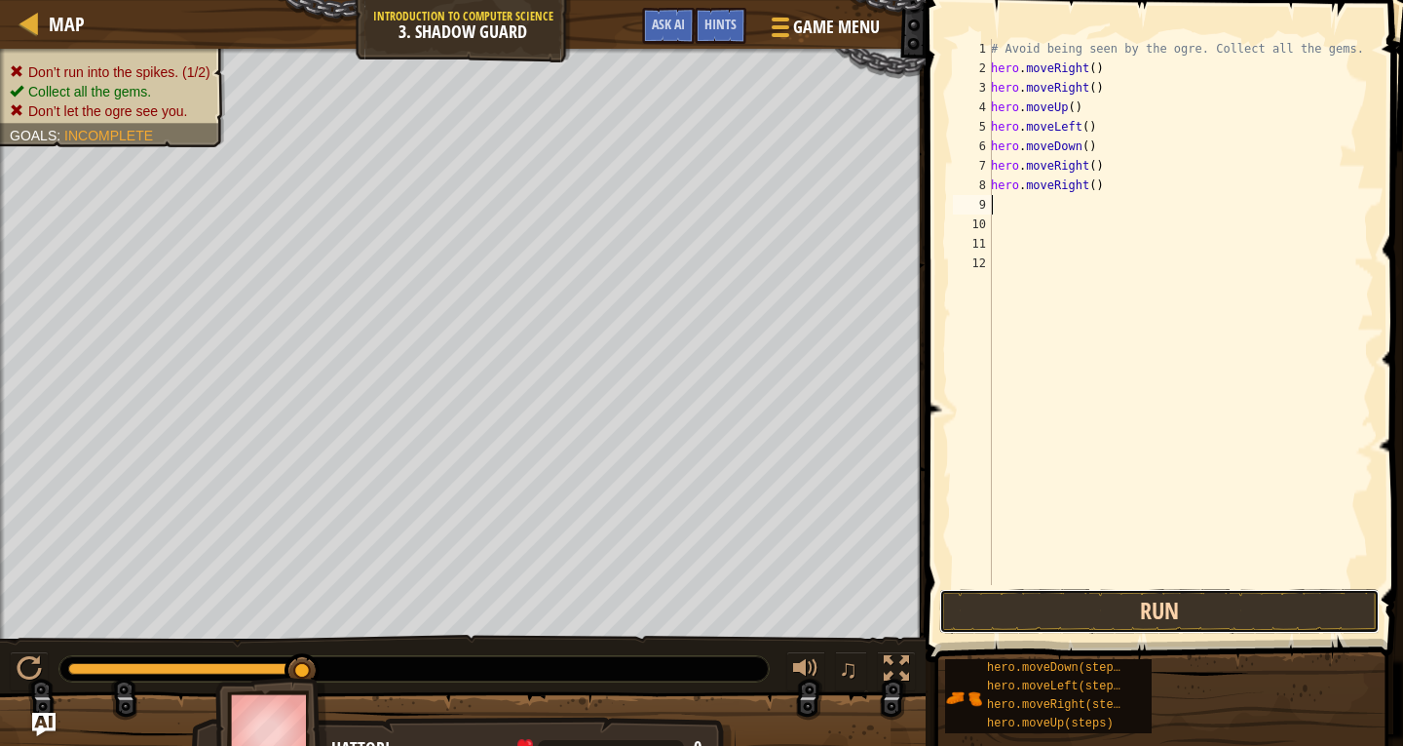
click at [1180, 615] on button "Run" at bounding box center [1160, 611] width 441 height 45
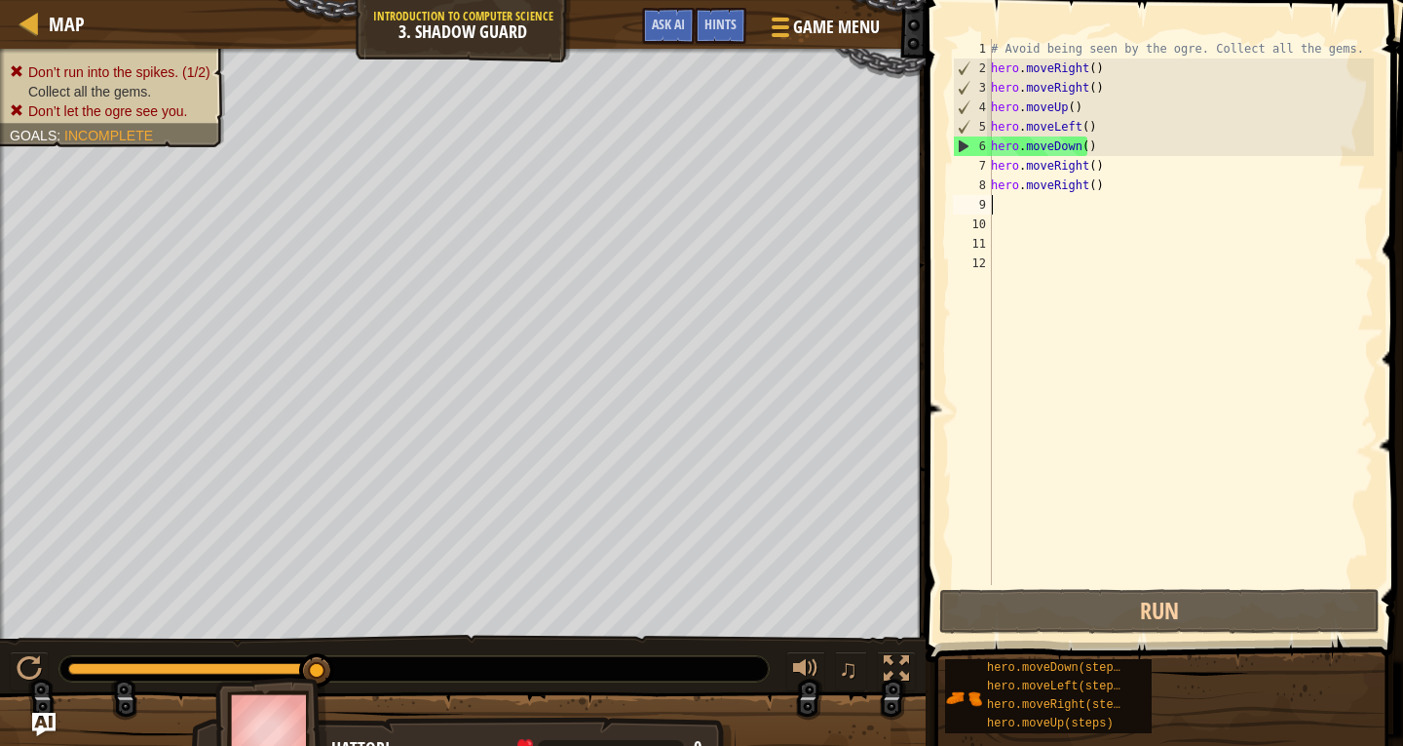
click at [1091, 191] on div "# Avoid being seen by the ogre. Collect all the gems. hero . moveRight ( ) hero…" at bounding box center [1180, 331] width 387 height 585
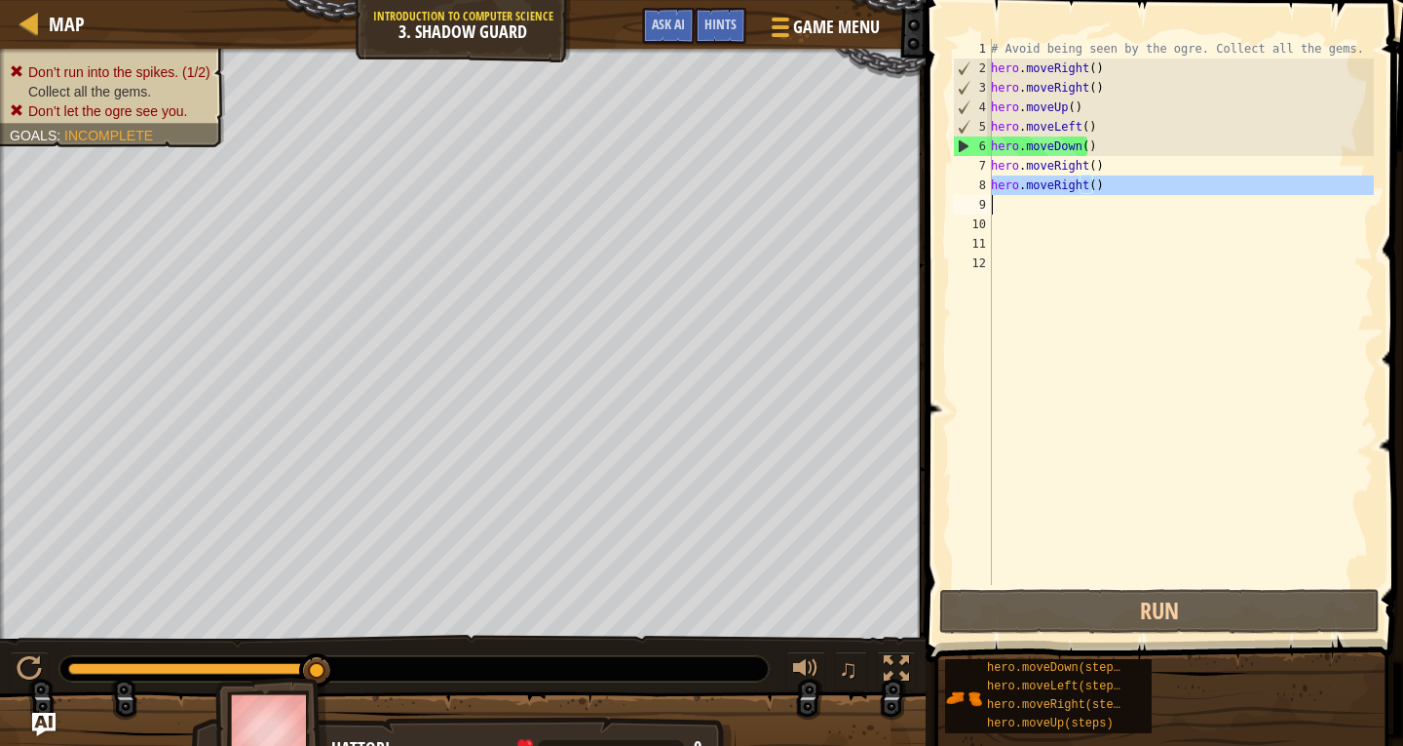
click at [1091, 191] on div "# Avoid being seen by the ogre. Collect all the gems. hero . moveRight ( ) hero…" at bounding box center [1180, 331] width 387 height 585
type textarea "hero.moveRight()"
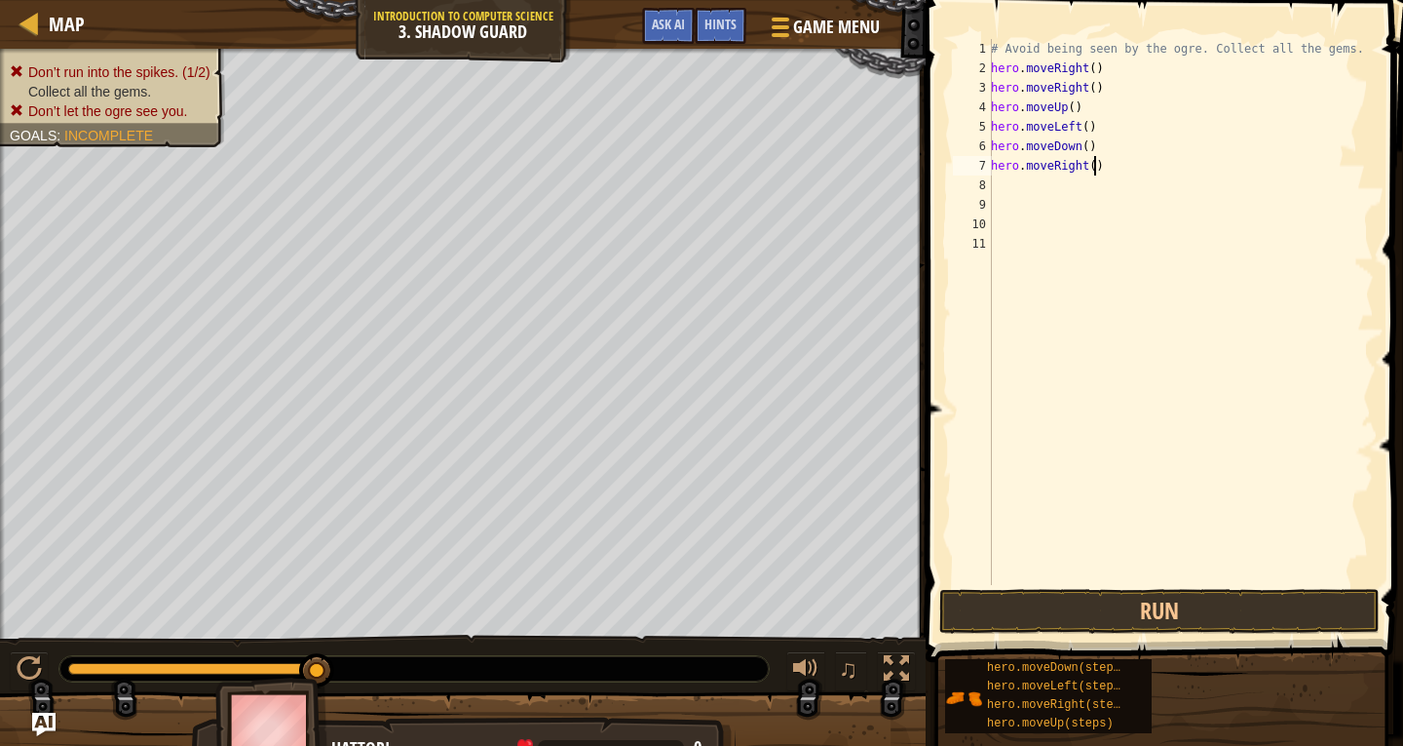
click at [1104, 167] on div "# Avoid being seen by the ogre. Collect all the gems. hero . moveRight ( ) hero…" at bounding box center [1180, 331] width 387 height 585
type textarea "hero.moveRight()"
click at [1103, 151] on div "# Avoid being seen by the ogre. Collect all the gems. hero . moveRight ( ) hero…" at bounding box center [1180, 331] width 387 height 585
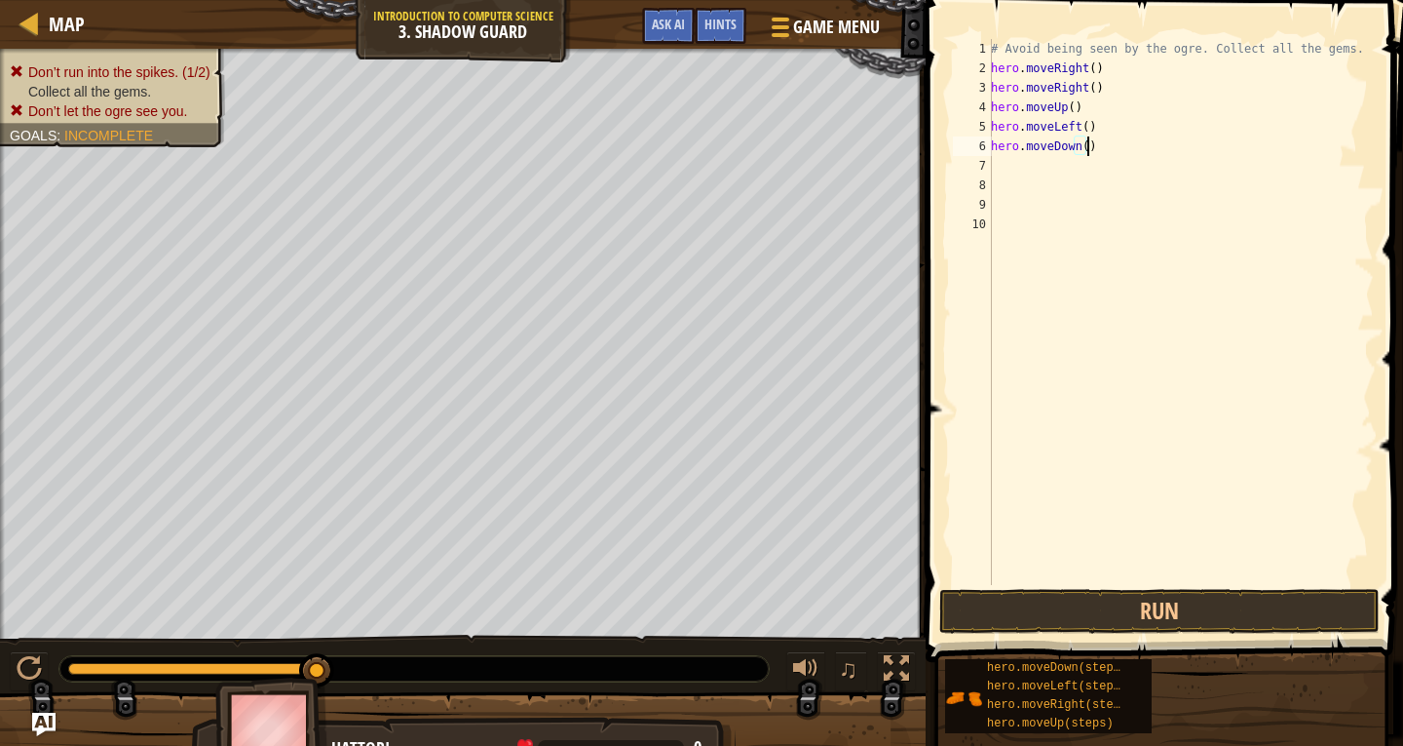
click at [1103, 151] on div "# Avoid being seen by the ogre. Collect all the gems. hero . moveRight ( ) hero…" at bounding box center [1180, 331] width 387 height 585
type textarea "hero.moveDown()"
click at [1095, 130] on div "# Avoid being seen by the ogre. Collect all the gems. hero . moveRight ( ) hero…" at bounding box center [1177, 331] width 393 height 585
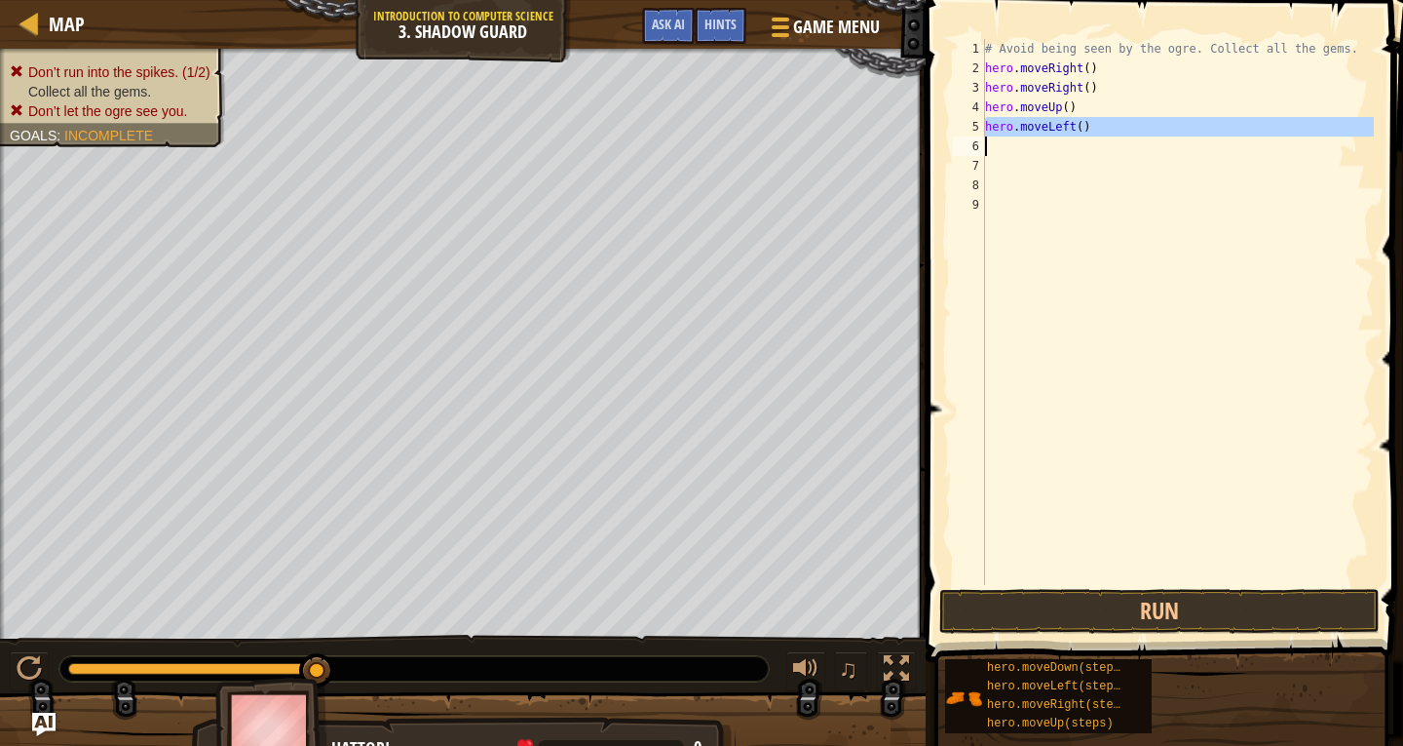
click at [1095, 130] on div "# Avoid being seen by the ogre. Collect all the gems. hero . moveRight ( ) hero…" at bounding box center [1177, 331] width 393 height 585
type textarea "hero.moveLeft()"
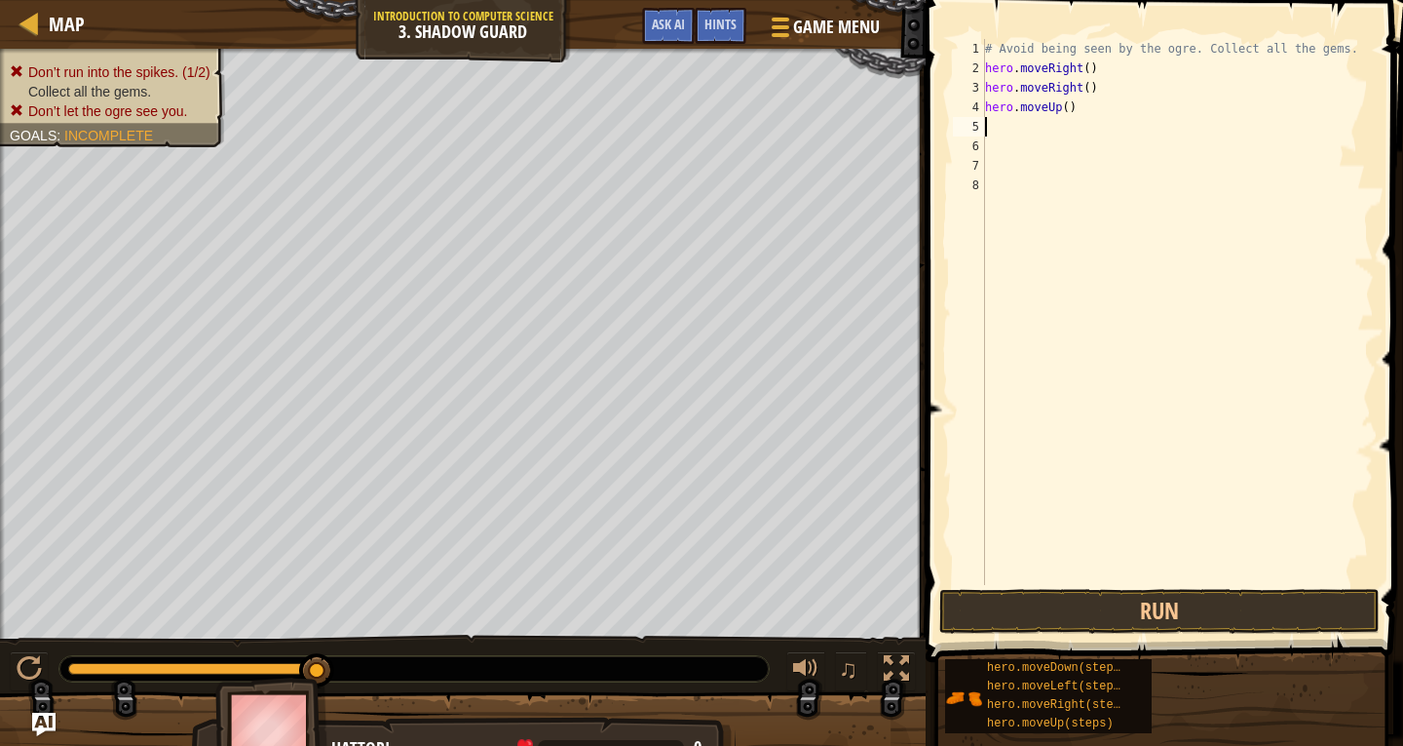
click at [1092, 109] on div "# Avoid being seen by the ogre. Collect all the gems. hero . moveRight ( ) hero…" at bounding box center [1177, 331] width 393 height 585
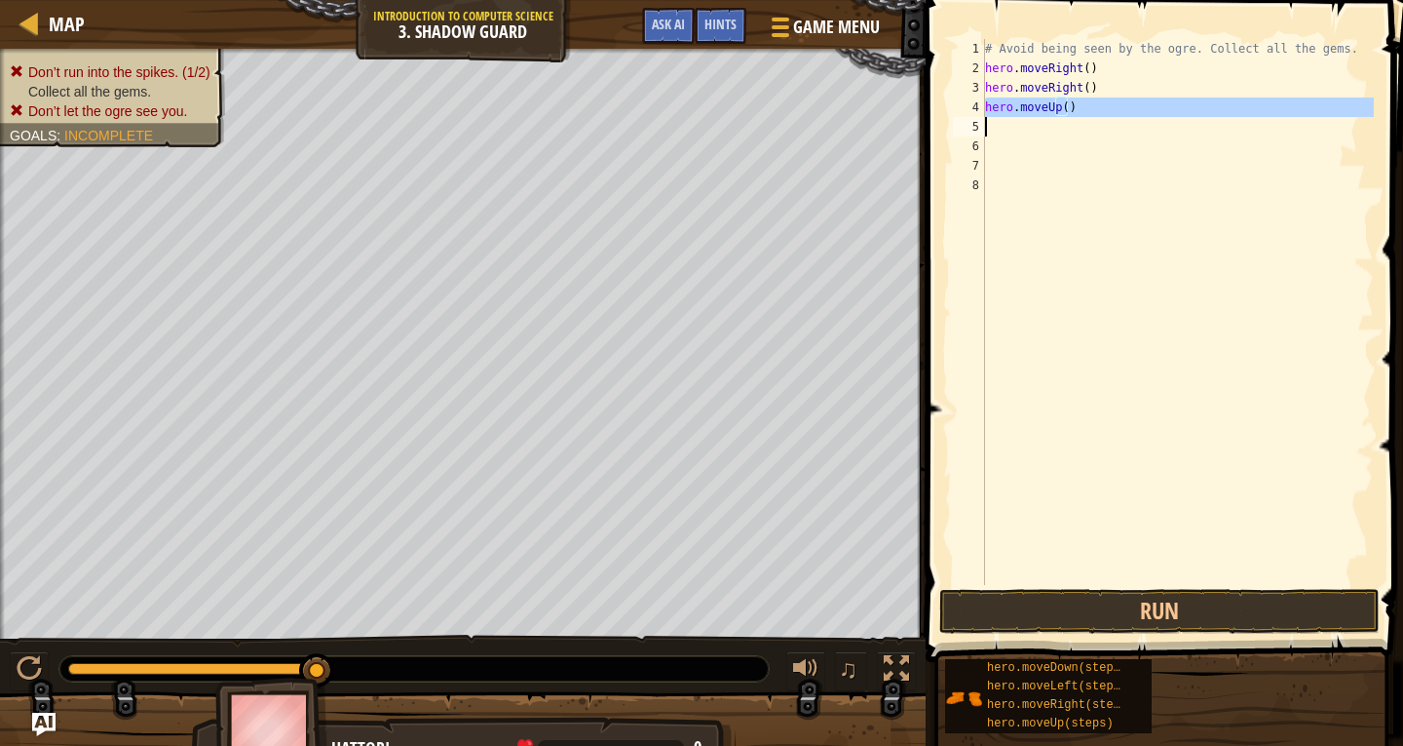
click at [1092, 109] on div "# Avoid being seen by the ogre. Collect all the gems. hero . moveRight ( ) hero…" at bounding box center [1177, 331] width 393 height 585
type textarea "hero.moveUp()"
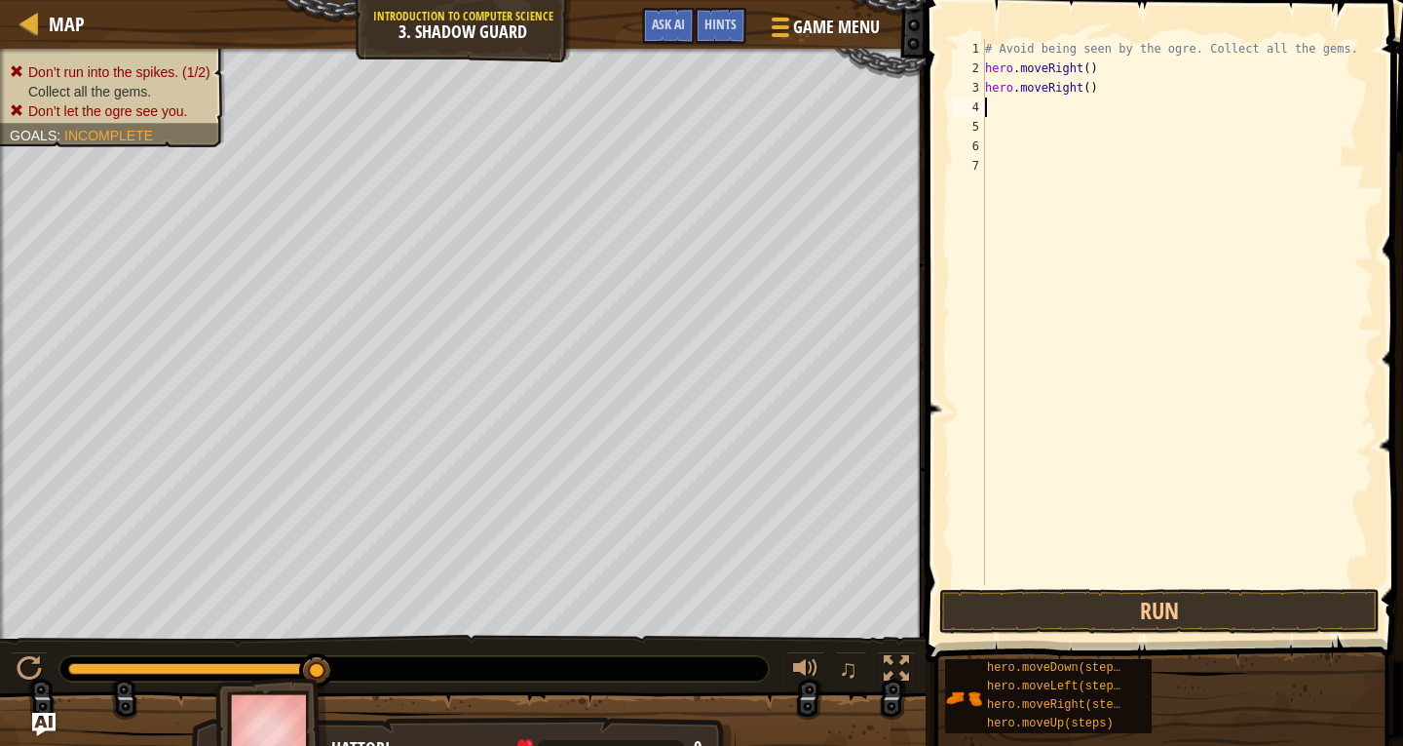
click at [1107, 90] on div "# Avoid being seen by the ogre. Collect all the gems. hero . moveRight ( ) hero…" at bounding box center [1177, 331] width 393 height 585
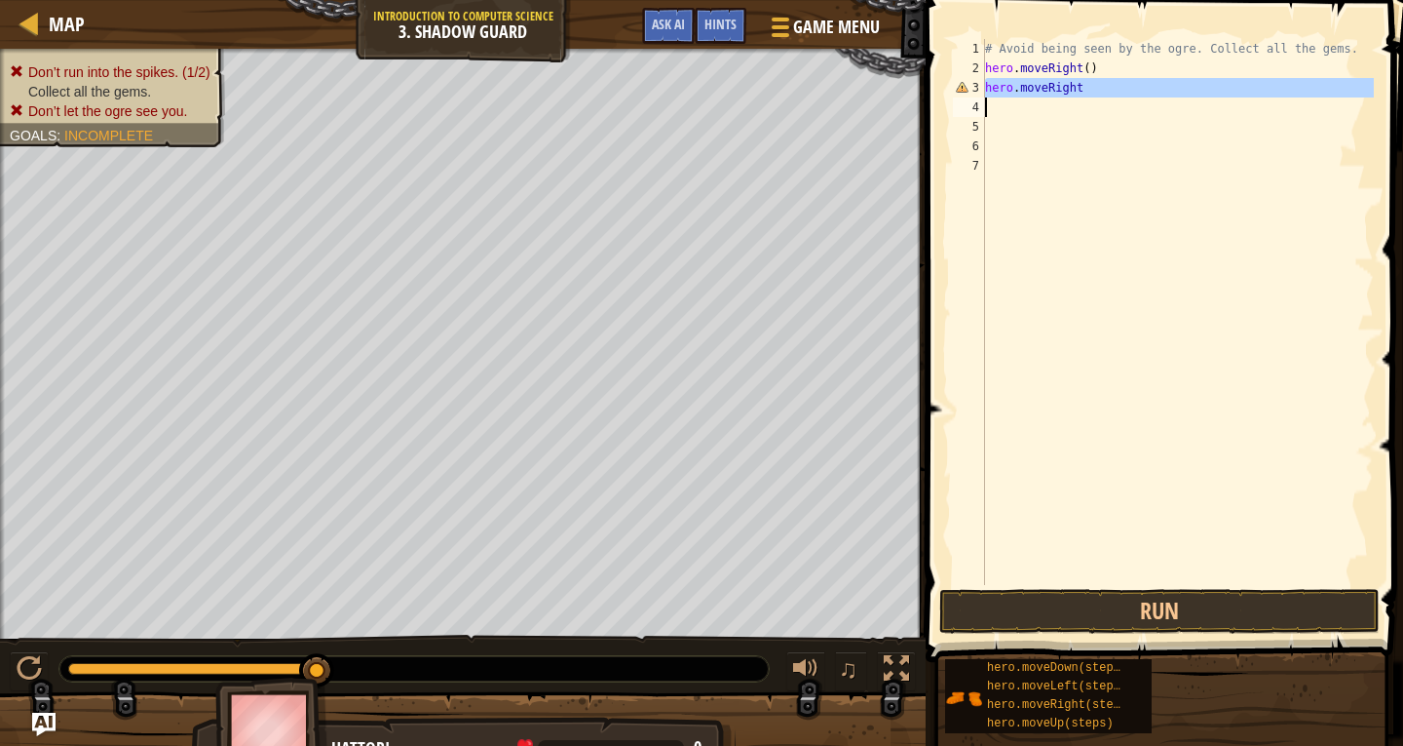
type textarea "hero.moveRight"
click at [1104, 72] on div "# Avoid being seen by the ogre. Collect all the gems. hero . moveRight ( )" at bounding box center [1177, 331] width 393 height 585
type textarea "hero.moveRight()"
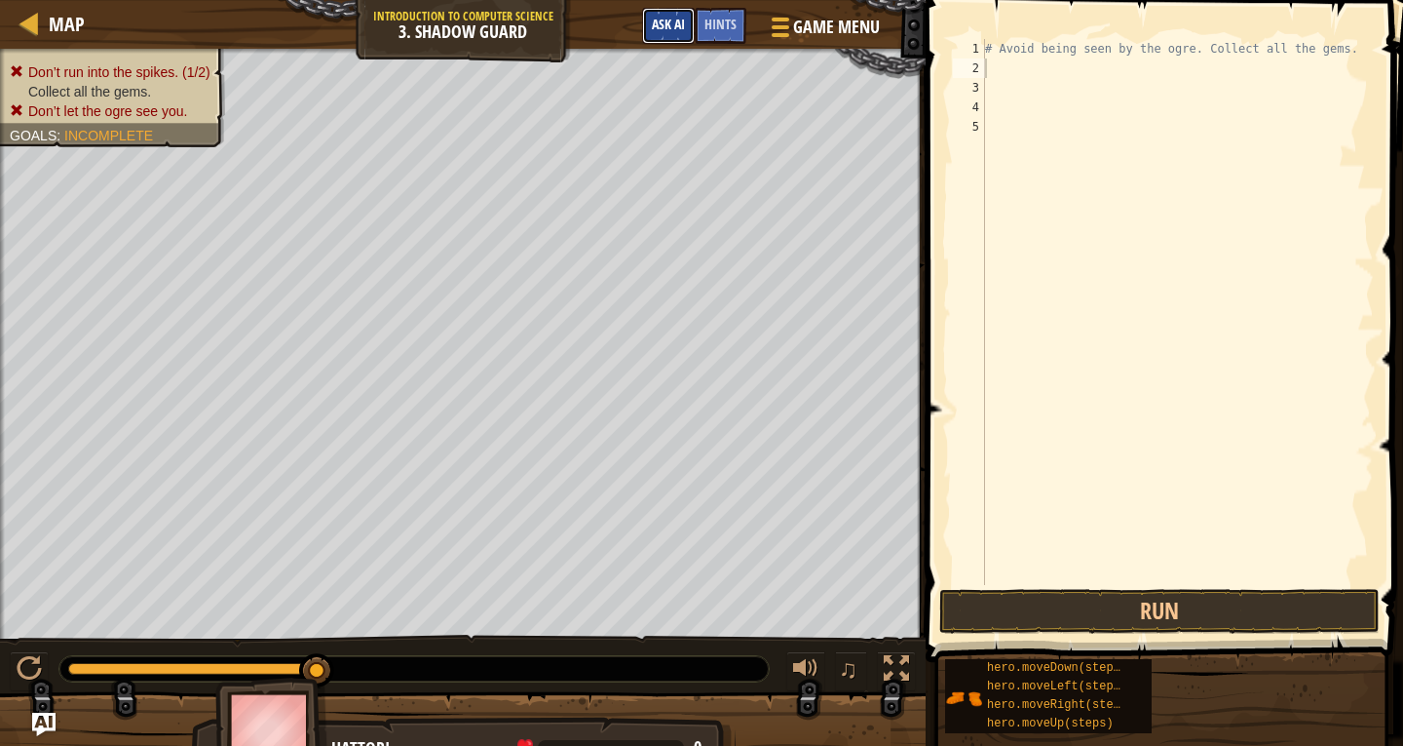
click at [649, 35] on button "Ask AI" at bounding box center [668, 26] width 53 height 36
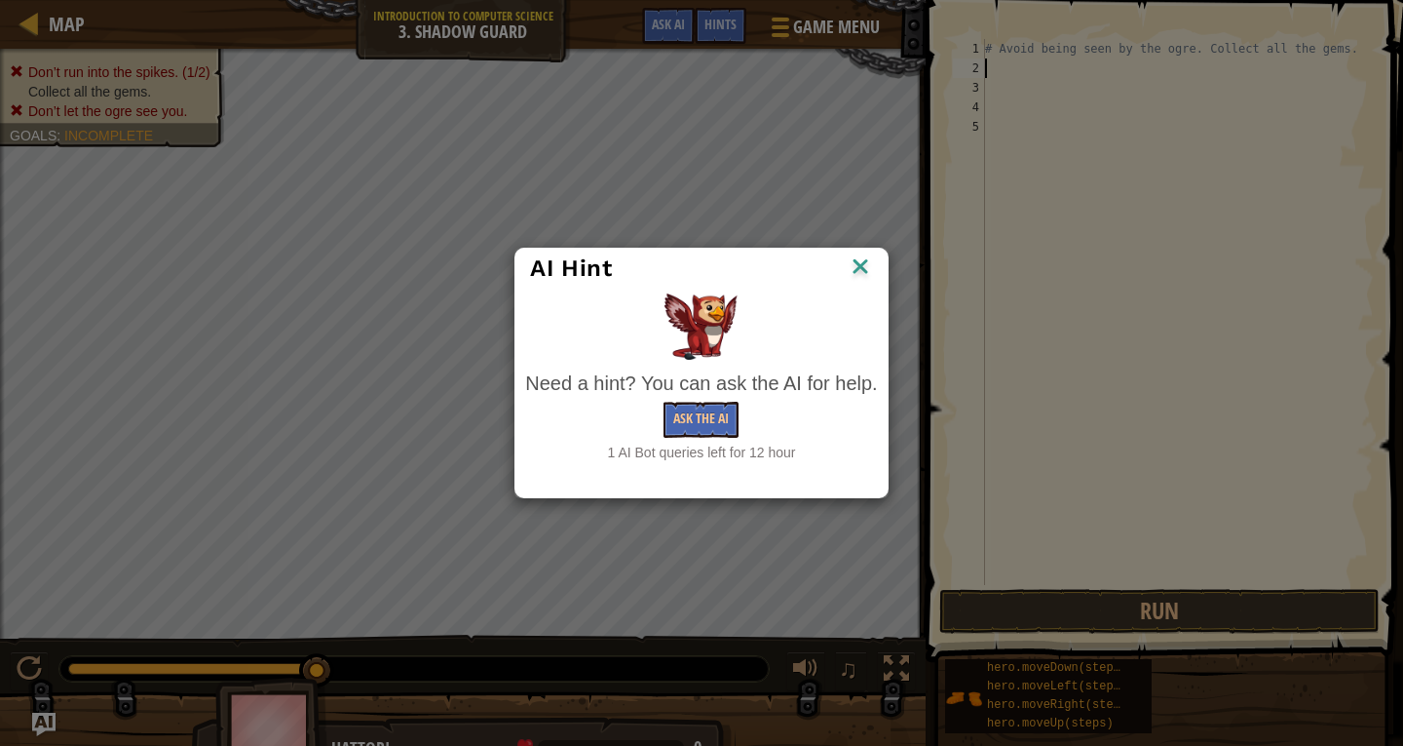
click at [868, 258] on img at bounding box center [860, 267] width 25 height 29
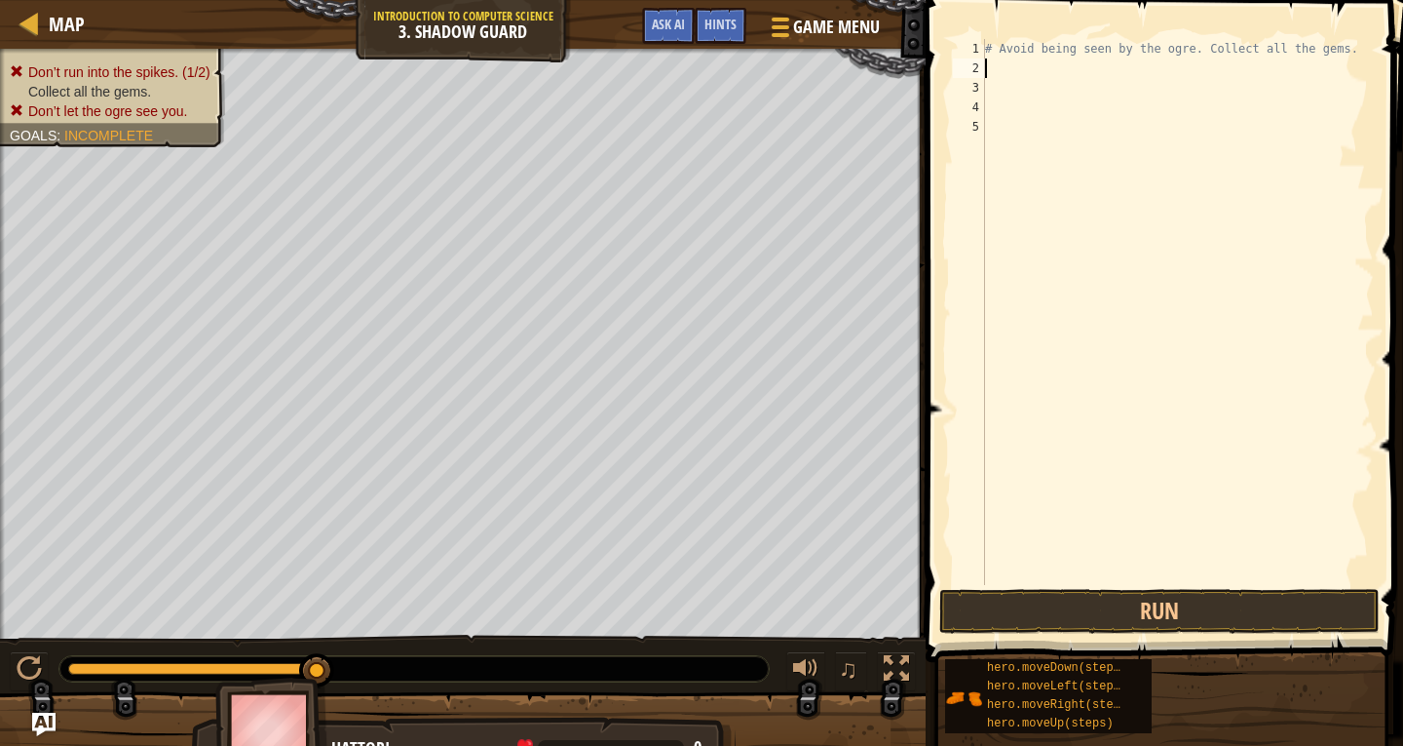
type textarea "h"
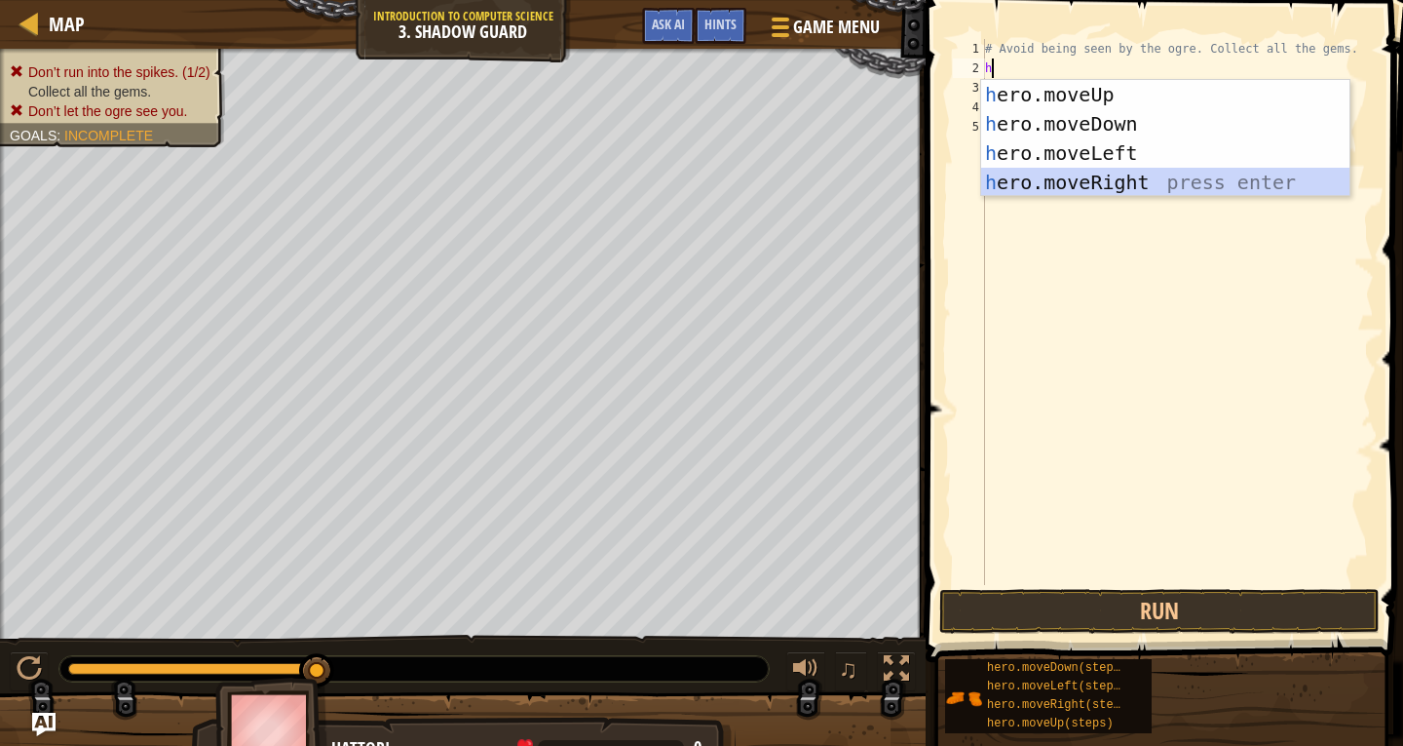
click at [1133, 175] on div "h ero.moveUp press enter h ero.moveDown press enter h ero.moveLeft press enter …" at bounding box center [1165, 167] width 368 height 175
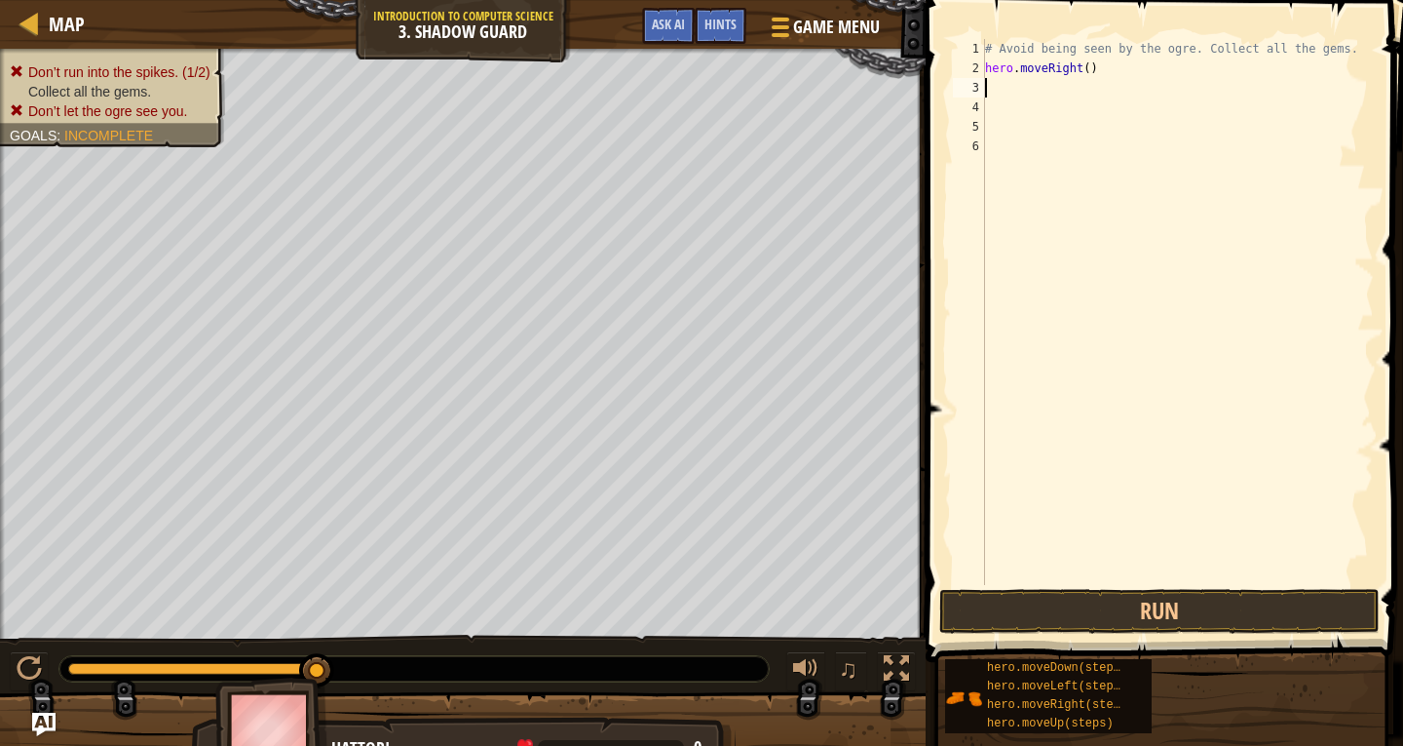
type textarea "h"
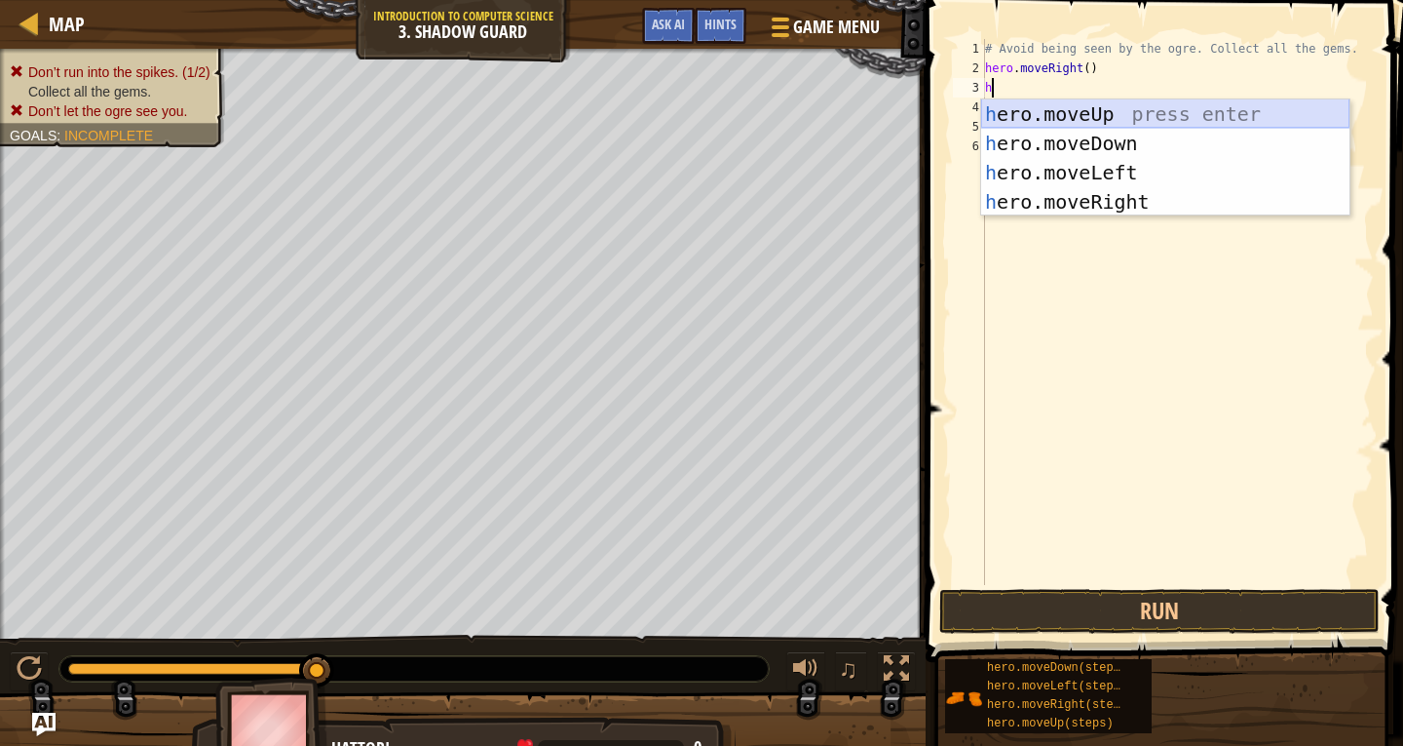
click at [1113, 113] on div "h ero.moveUp press enter h ero.moveDown press enter h ero.moveLeft press enter …" at bounding box center [1165, 186] width 368 height 175
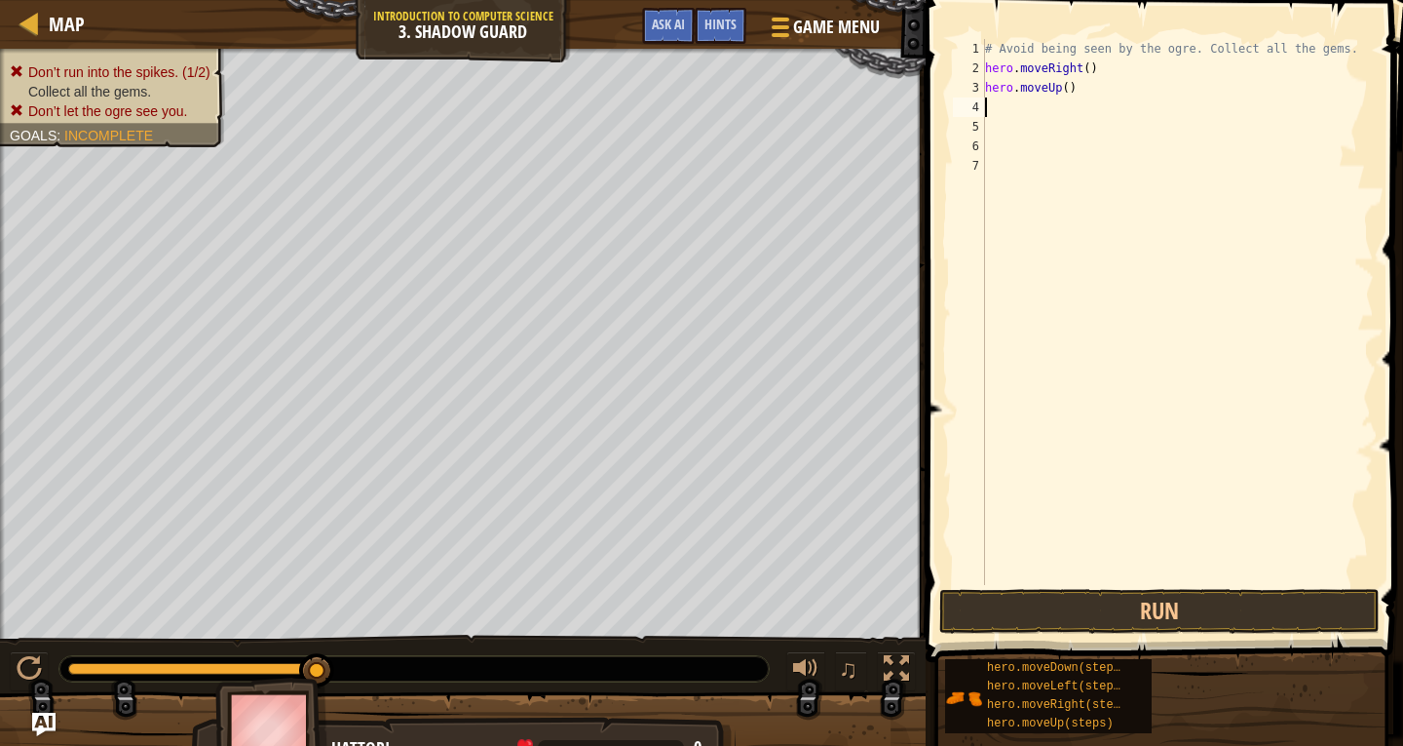
type textarea "h"
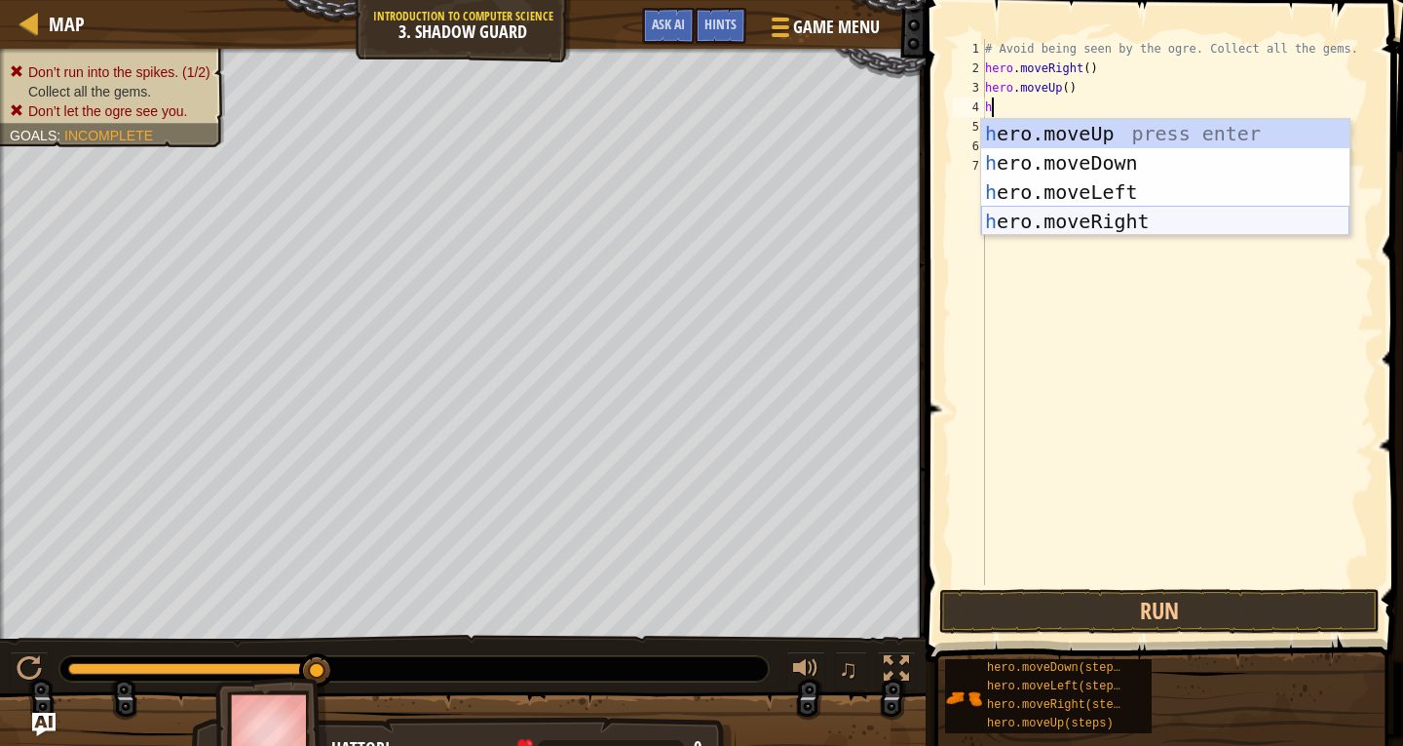
click at [1123, 220] on div "h ero.moveUp press enter h ero.moveDown press enter h ero.moveLeft press enter …" at bounding box center [1165, 206] width 368 height 175
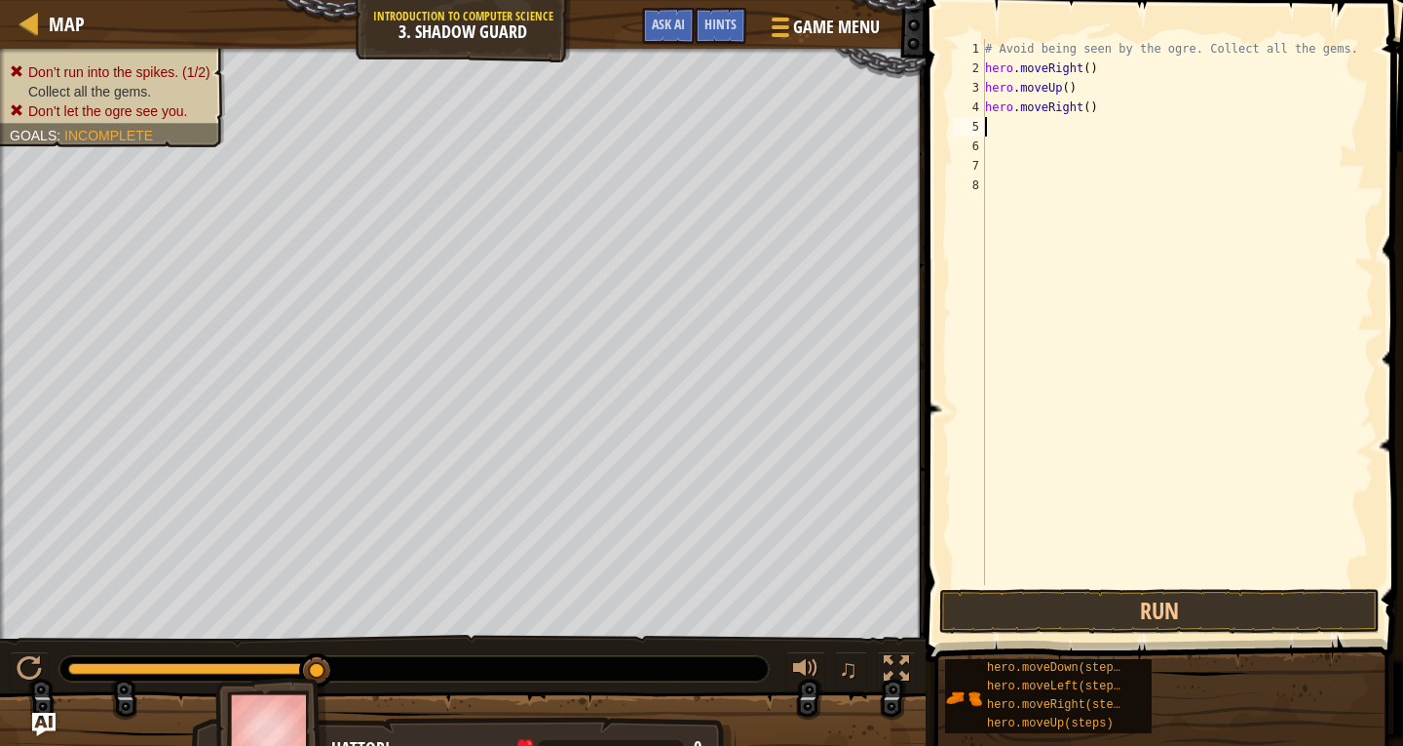
type textarea "h"
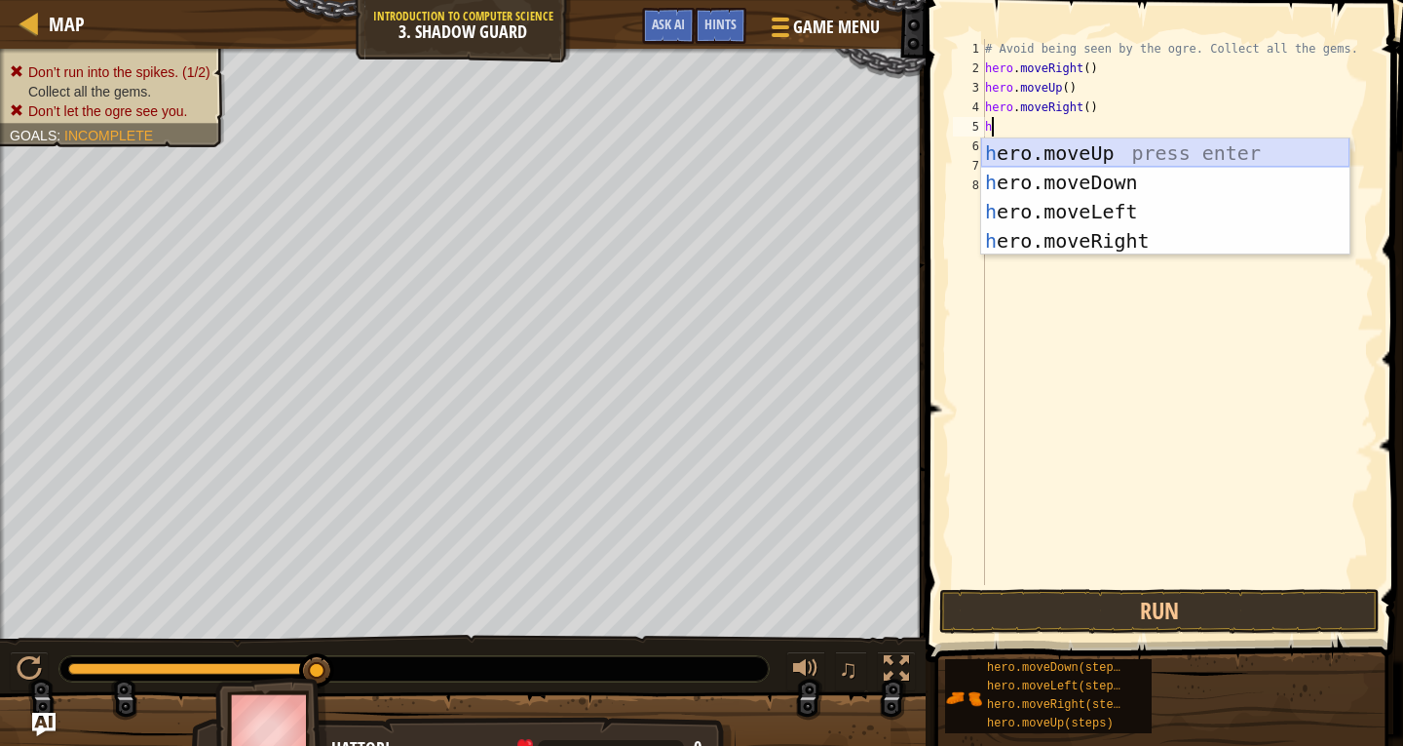
click at [1110, 167] on div "h ero.moveUp press enter h ero.moveDown press enter h ero.moveLeft press enter …" at bounding box center [1165, 225] width 368 height 175
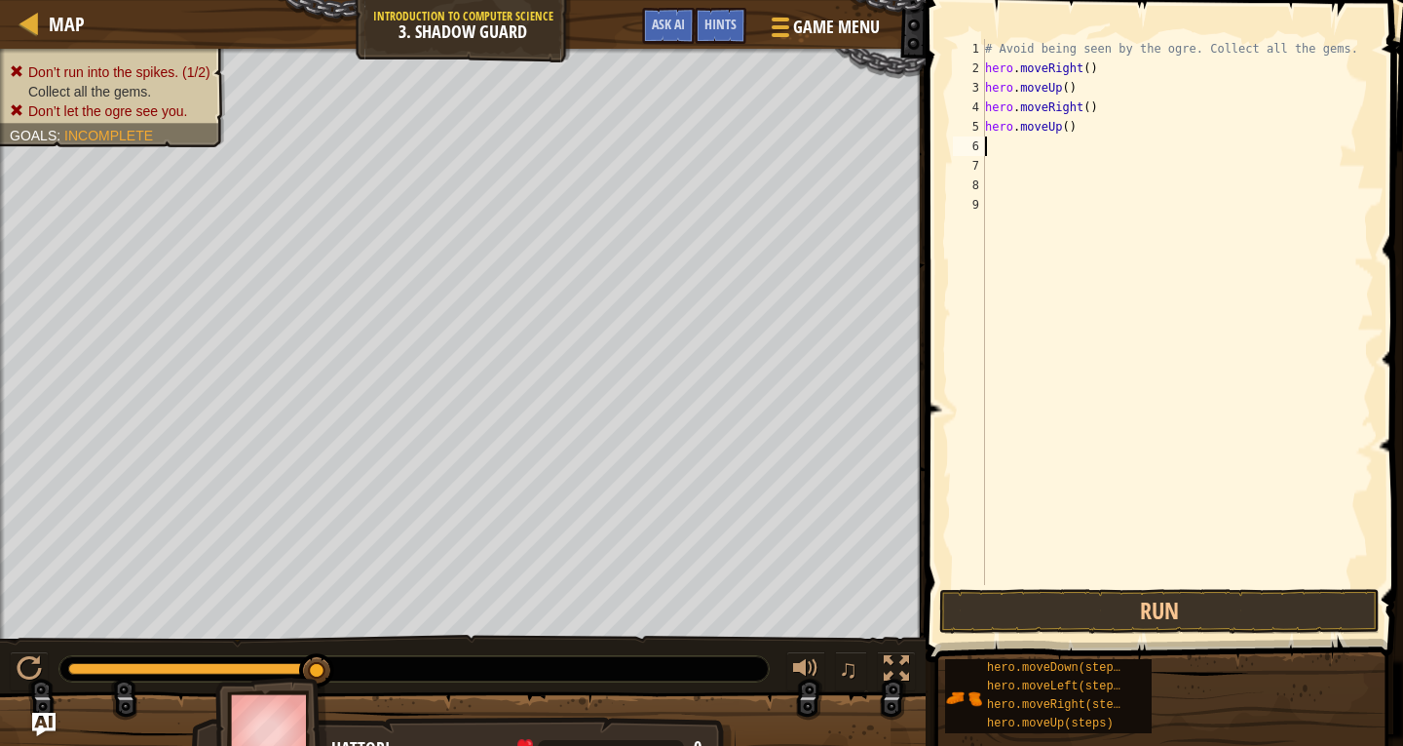
type textarea "h"
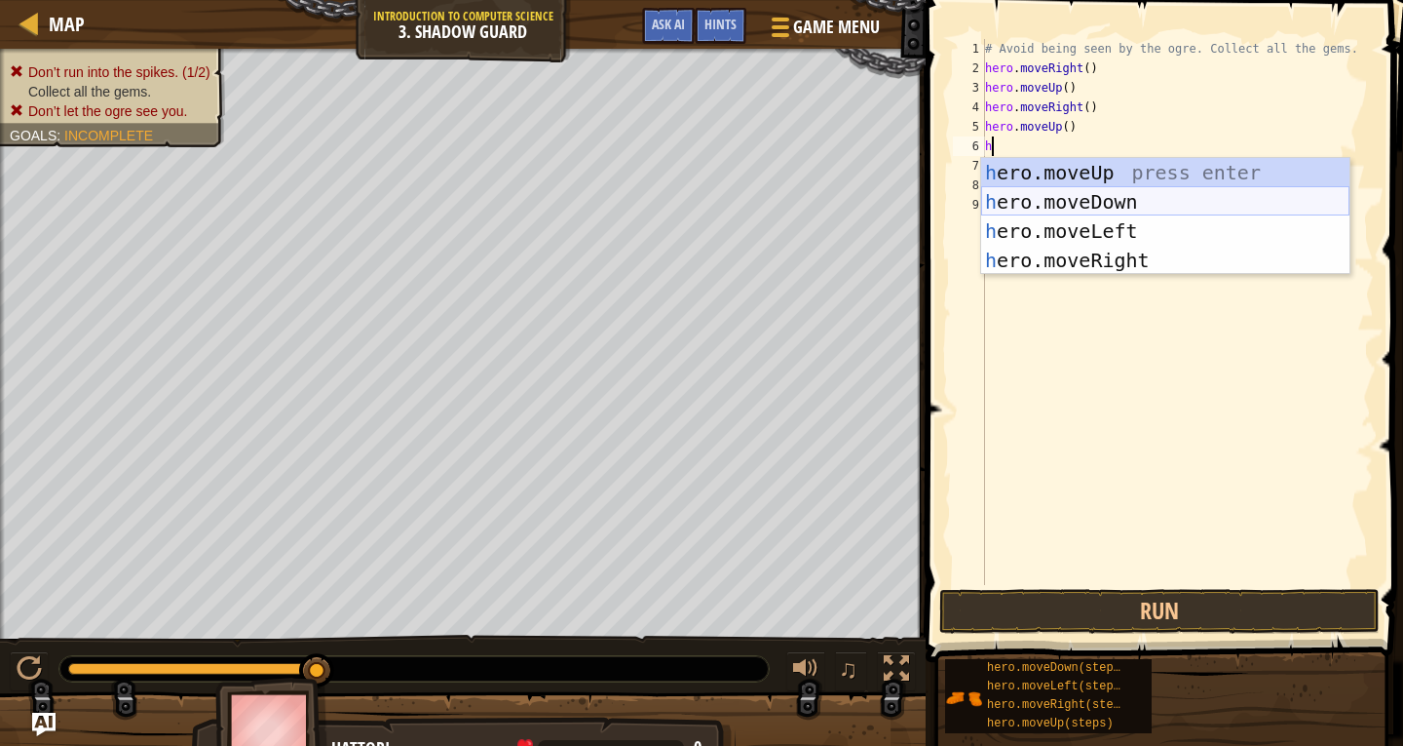
click at [1106, 195] on div "h ero.moveUp press enter h ero.moveDown press enter h ero.moveLeft press enter …" at bounding box center [1165, 245] width 368 height 175
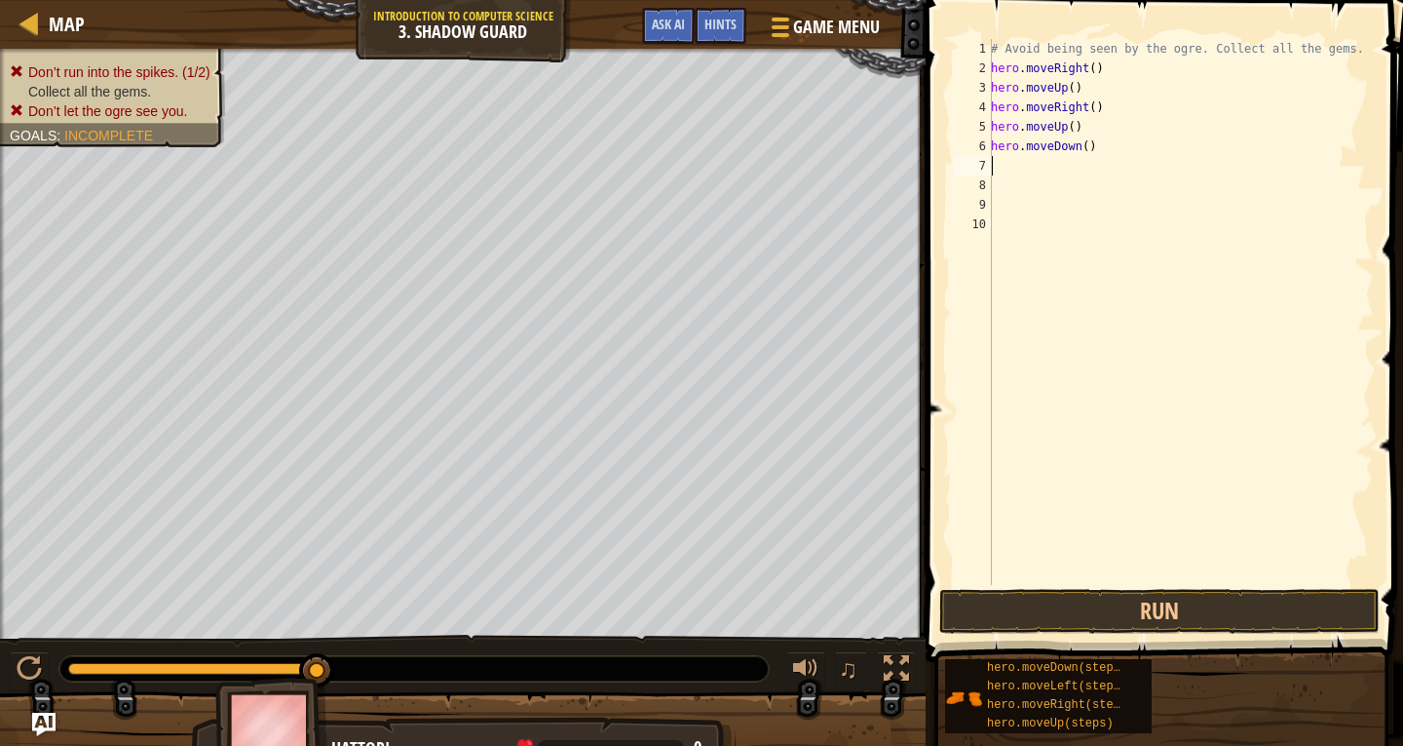
type textarea "h"
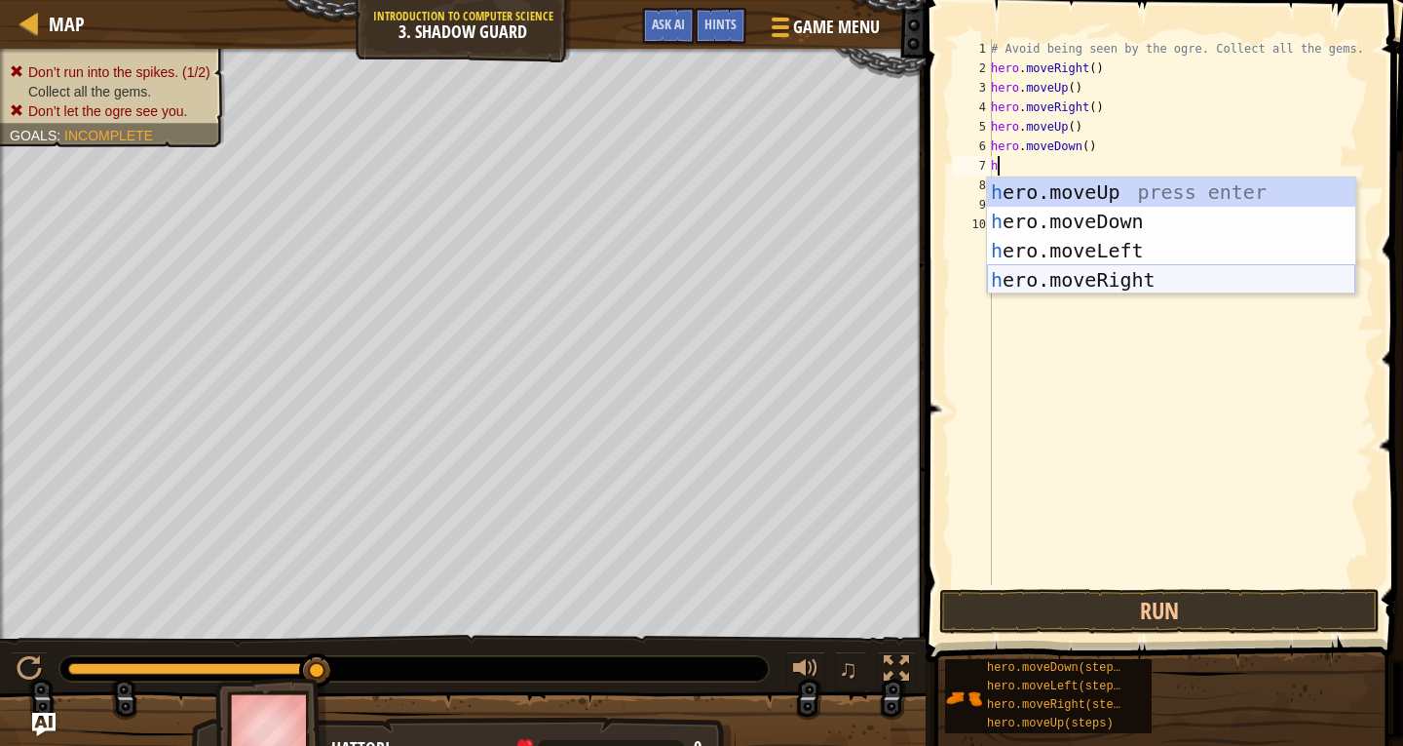
click at [1128, 277] on div "h ero.moveUp press enter h ero.moveDown press enter h ero.moveLeft press enter …" at bounding box center [1171, 264] width 368 height 175
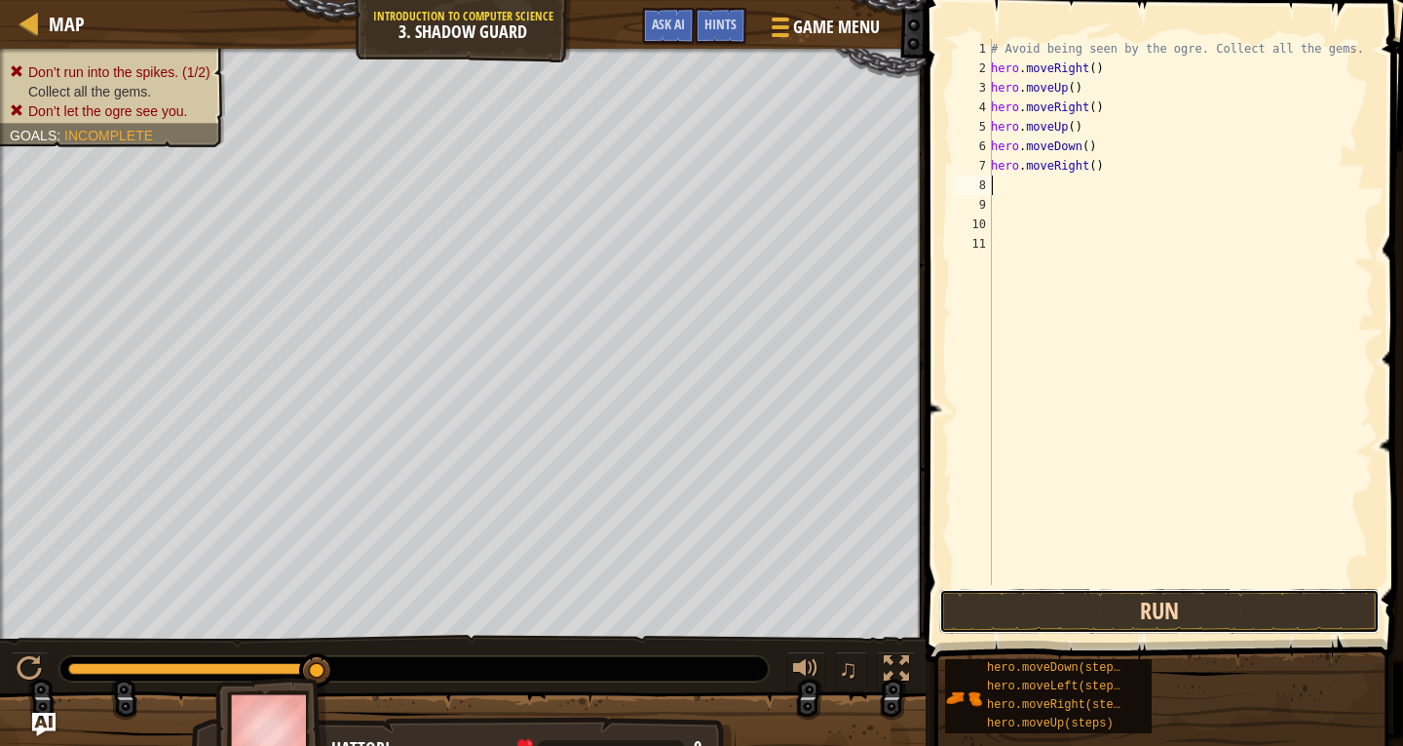
click at [1310, 619] on button "Run" at bounding box center [1160, 611] width 441 height 45
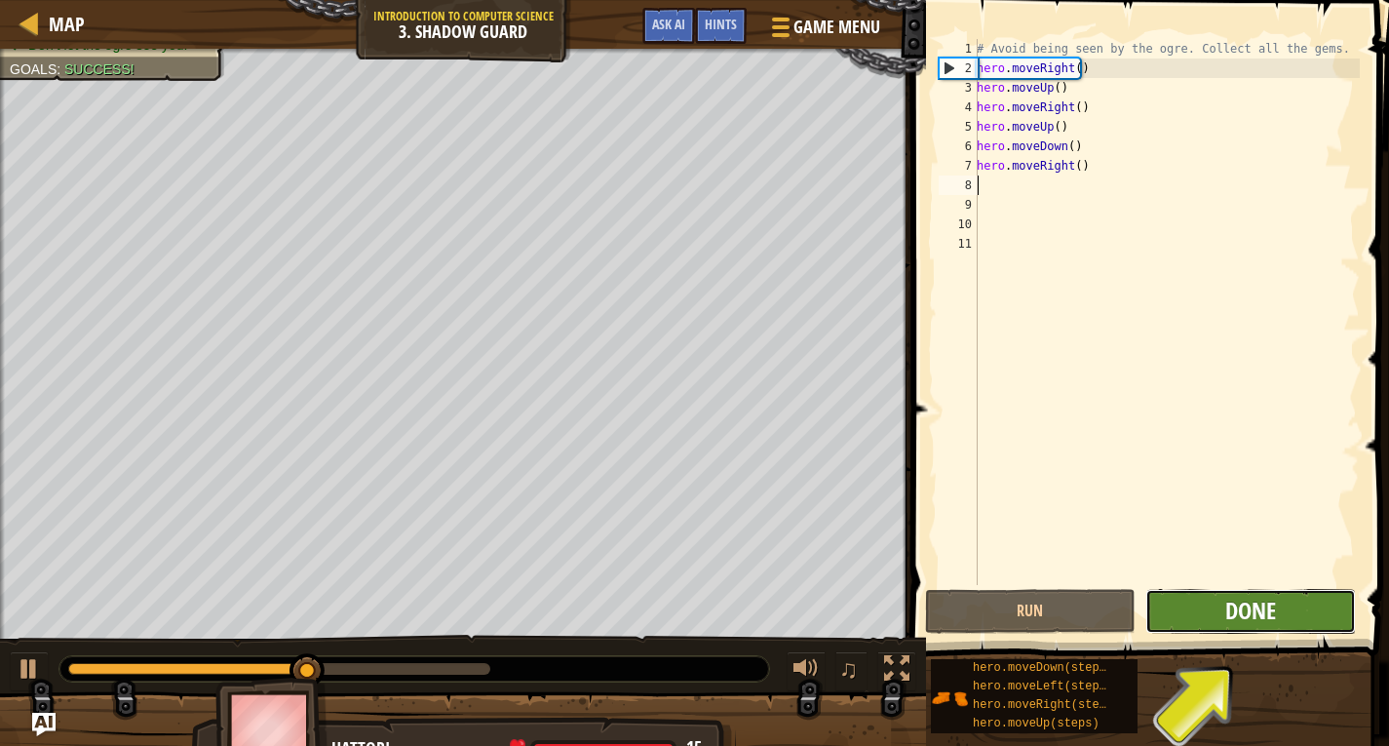
click at [1228, 602] on span "Done" at bounding box center [1250, 609] width 51 height 31
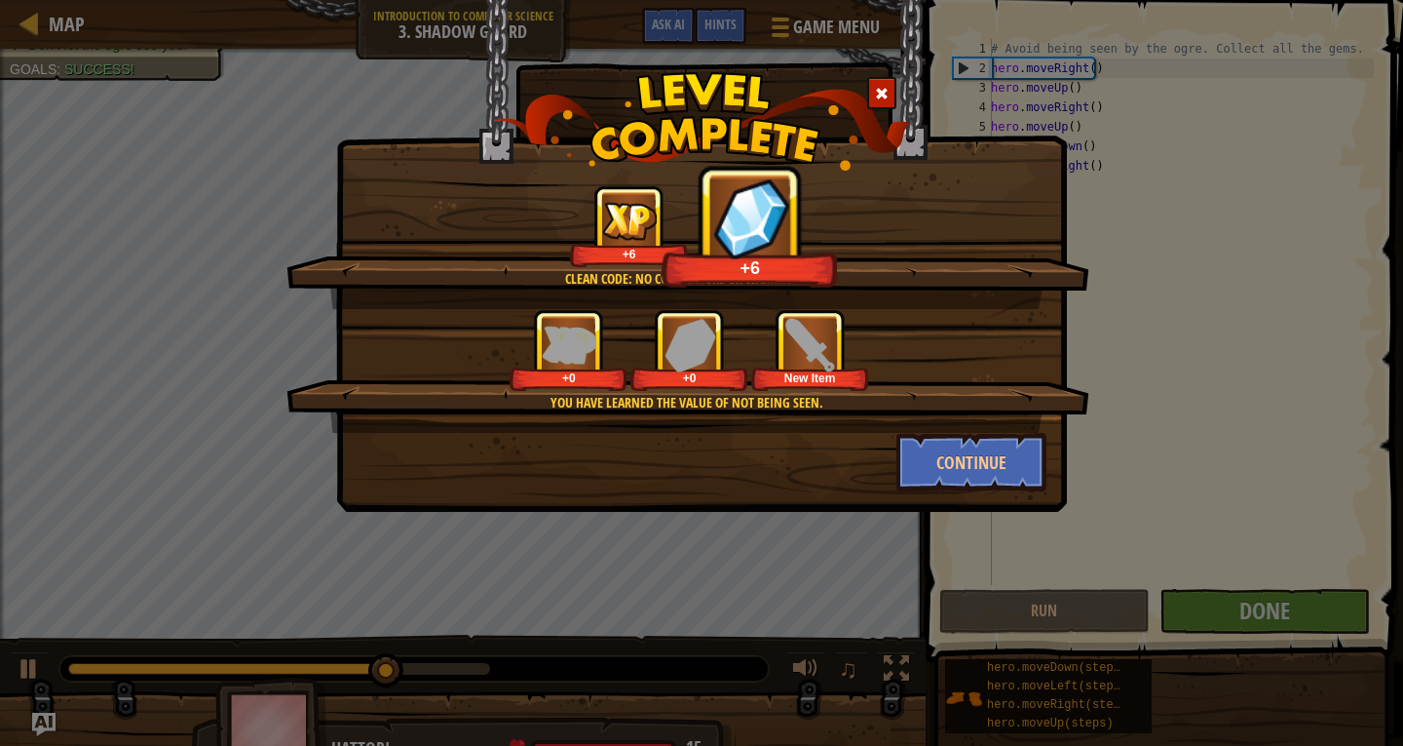
click at [1145, 256] on div "Clean code: no code errors or warnings. +6 +6 You have learned the value of not…" at bounding box center [701, 373] width 1403 height 746
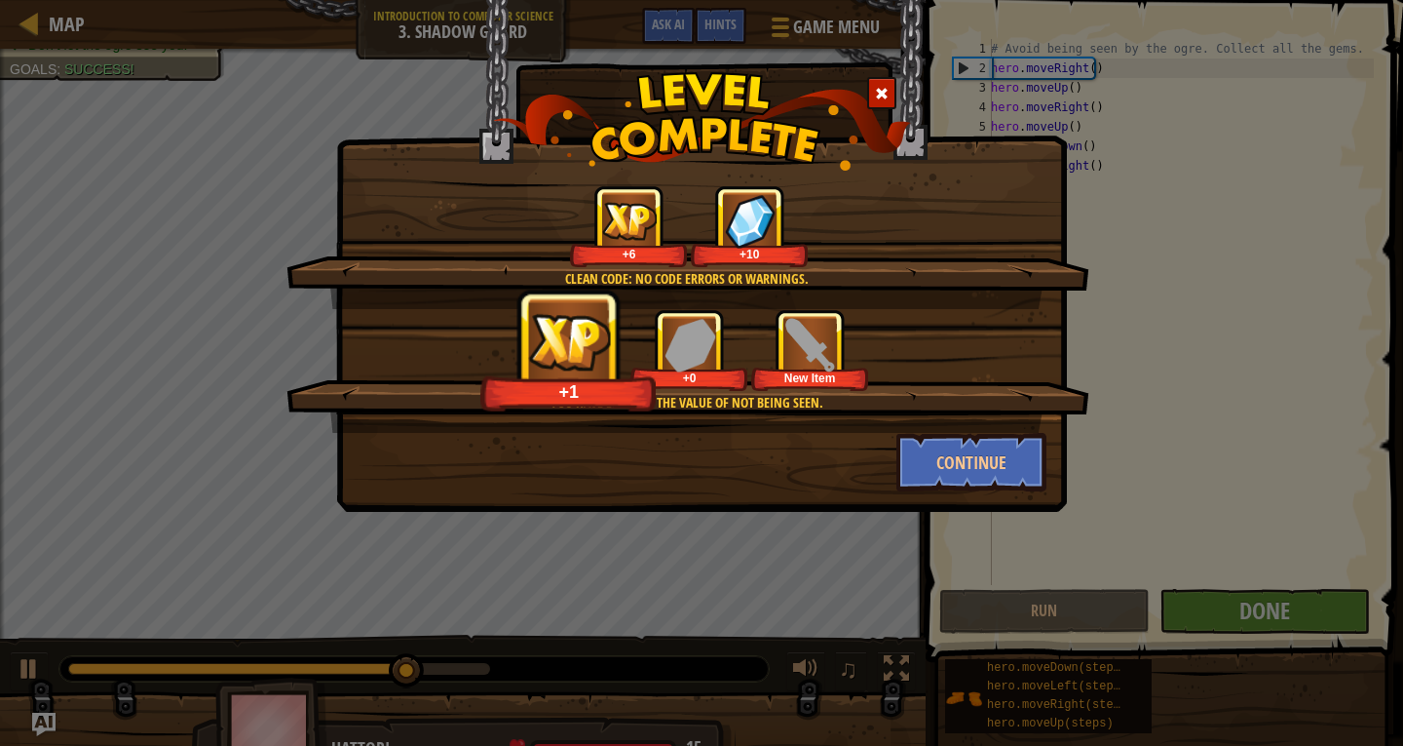
click at [886, 87] on span at bounding box center [882, 94] width 14 height 14
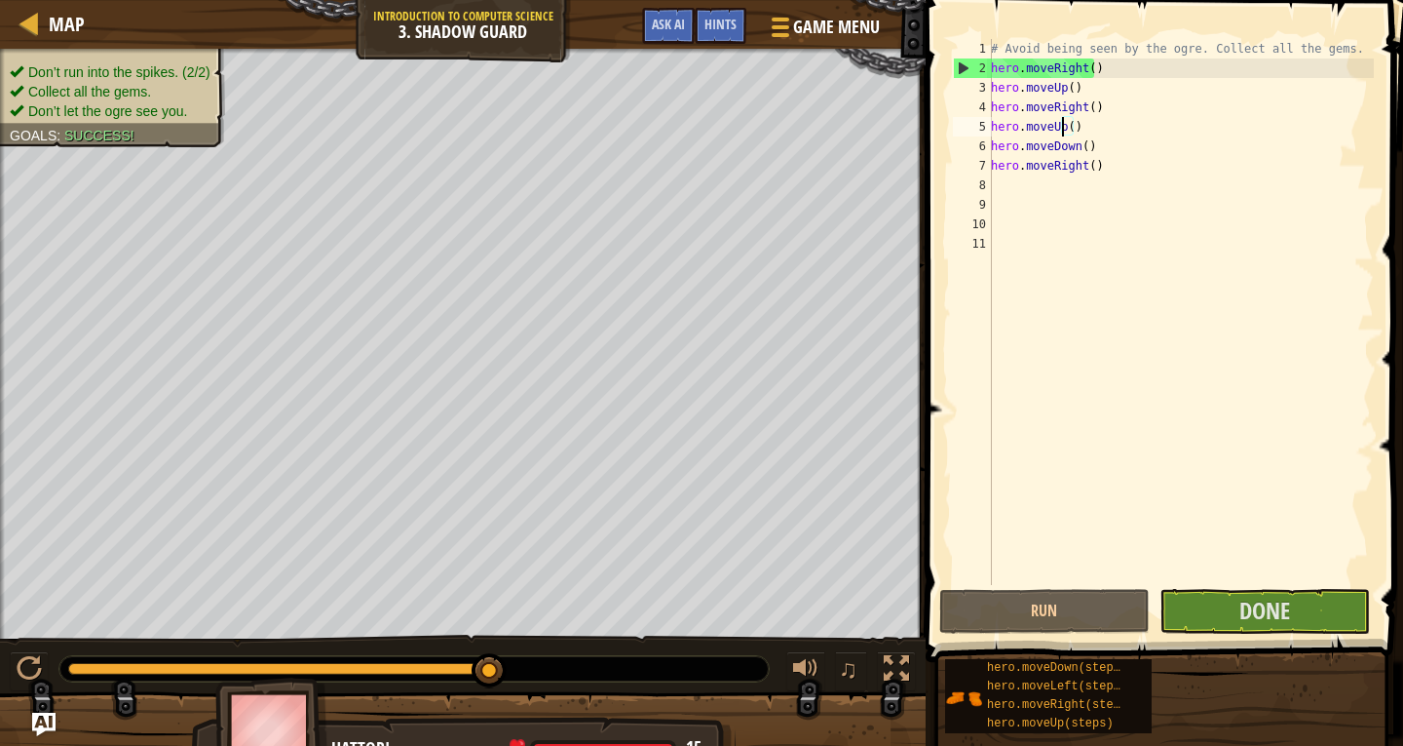
click at [1059, 123] on div "# Avoid being seen by the ogre. Collect all the gems. hero . moveRight ( ) hero…" at bounding box center [1180, 331] width 387 height 585
click at [1056, 123] on div "# Avoid being seen by the ogre. Collect all the gems. hero . moveRight ( ) hero…" at bounding box center [1180, 331] width 387 height 585
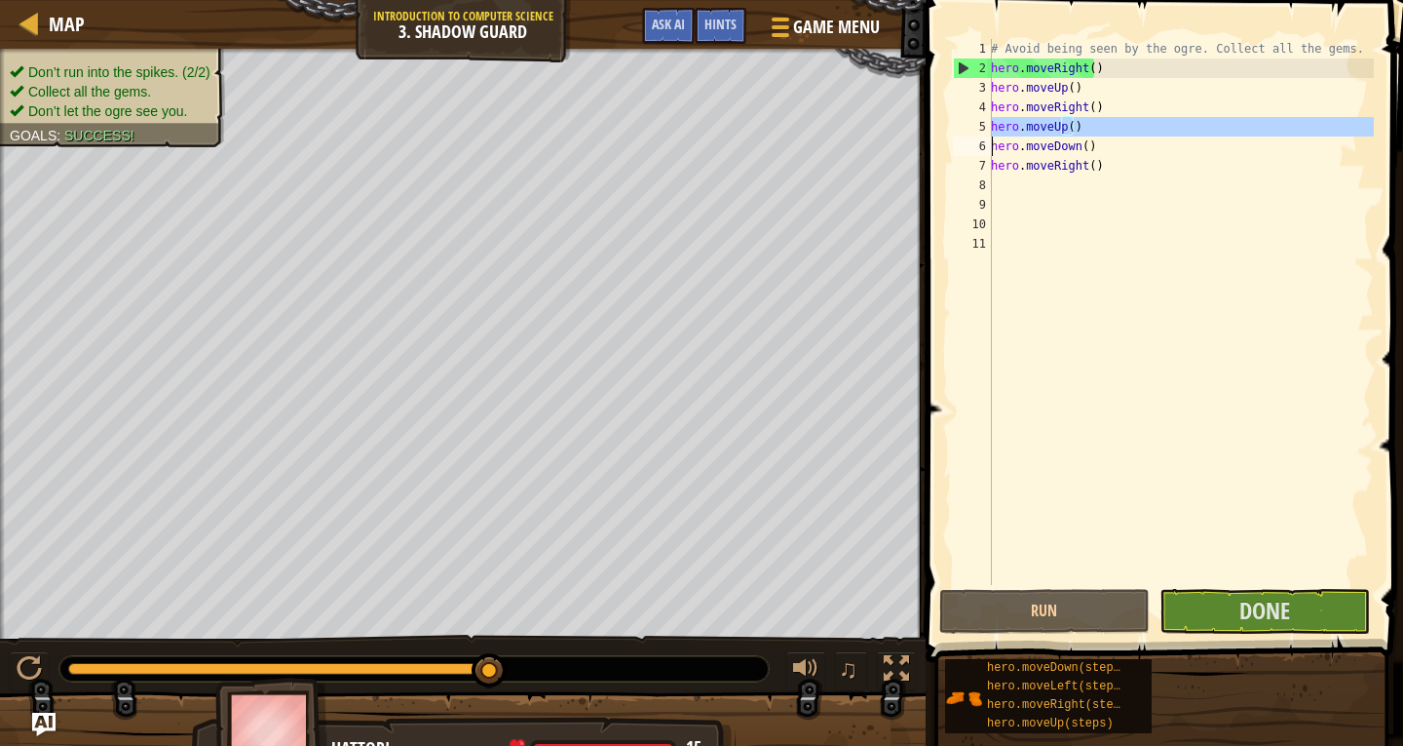
click at [1056, 123] on div "# Avoid being seen by the ogre. Collect all the gems. hero . moveRight ( ) hero…" at bounding box center [1180, 331] width 387 height 585
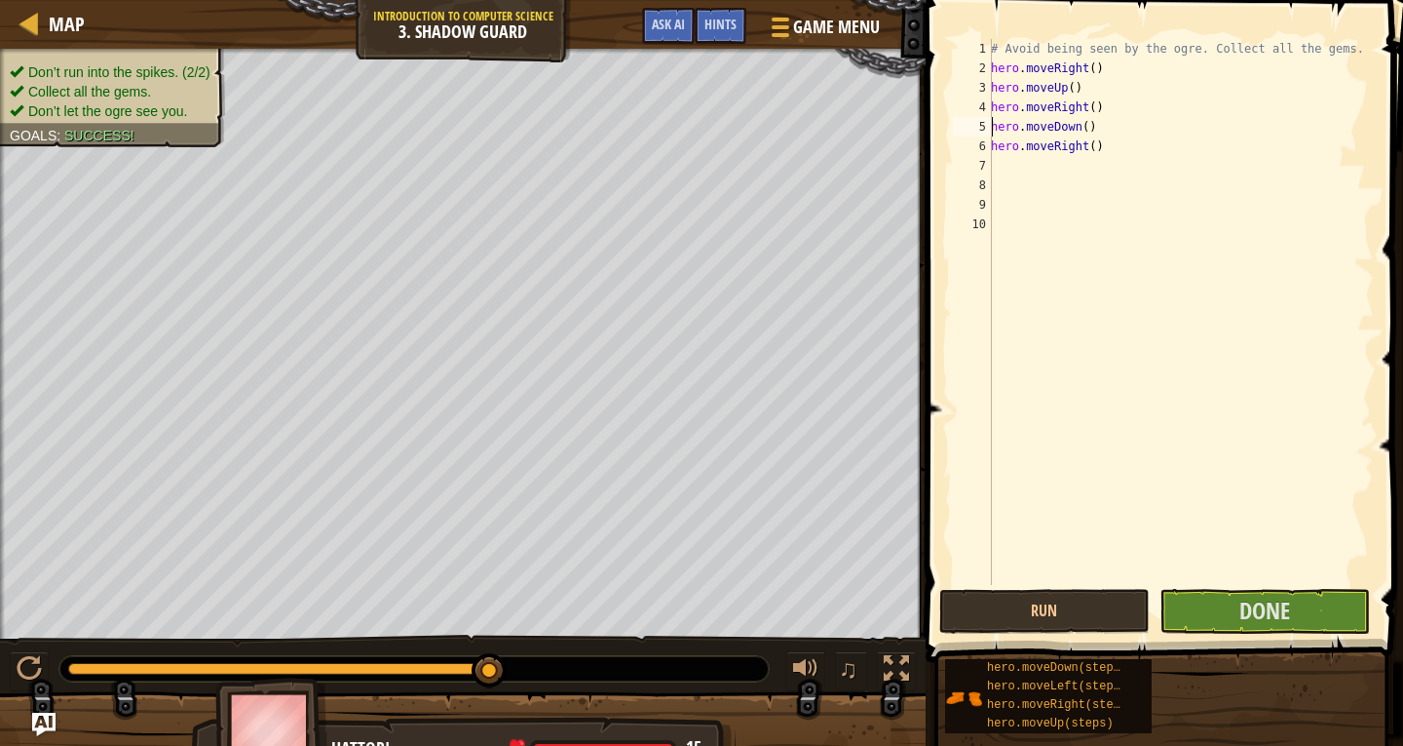
click at [1065, 120] on div "# Avoid being seen by the ogre. Collect all the gems. hero . moveRight ( ) hero…" at bounding box center [1180, 331] width 387 height 585
click at [1064, 133] on div "# Avoid being seen by the ogre. Collect all the gems. hero . moveRight ( ) hero…" at bounding box center [1177, 331] width 393 height 585
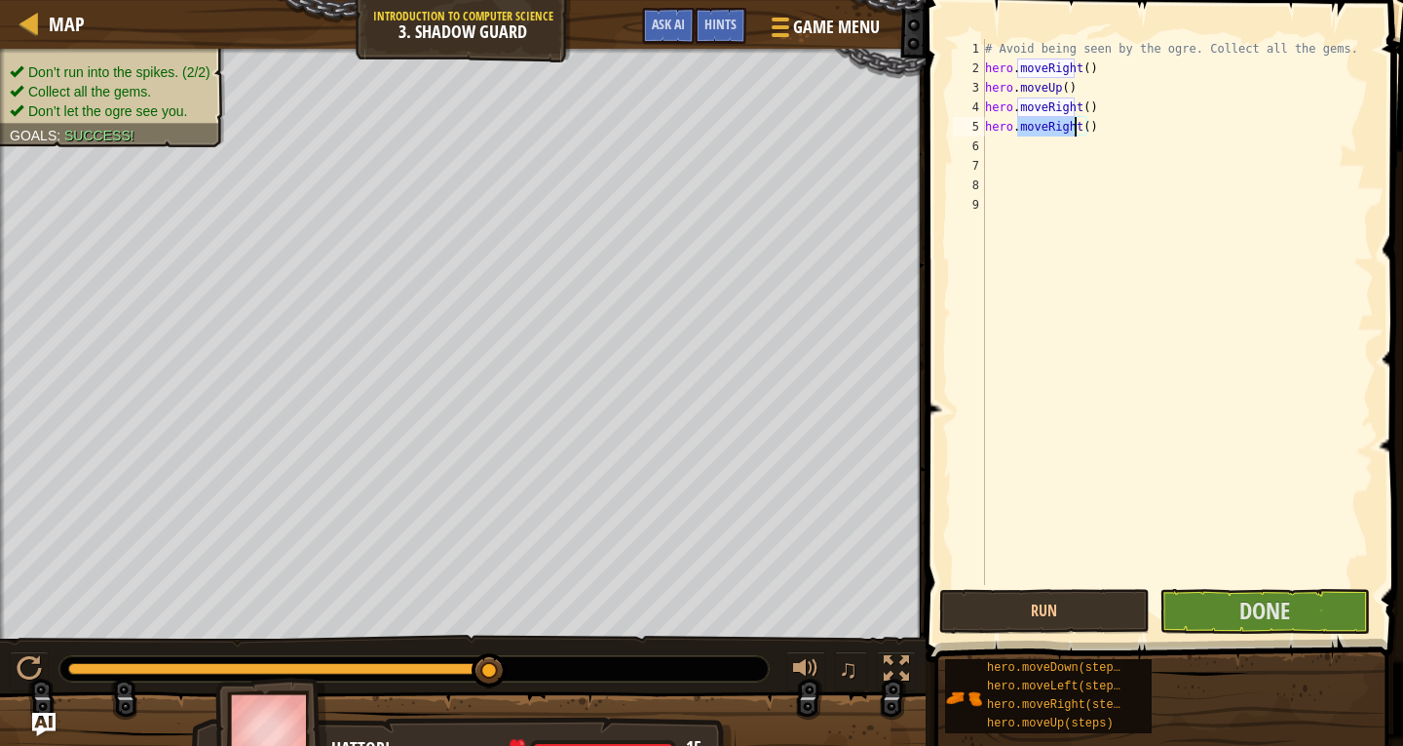
click at [1064, 133] on div "# Avoid being seen by the ogre. Collect all the gems. hero . moveRight ( ) hero…" at bounding box center [1177, 331] width 393 height 585
type textarea "hero.moveRight()"
type textarea "h"
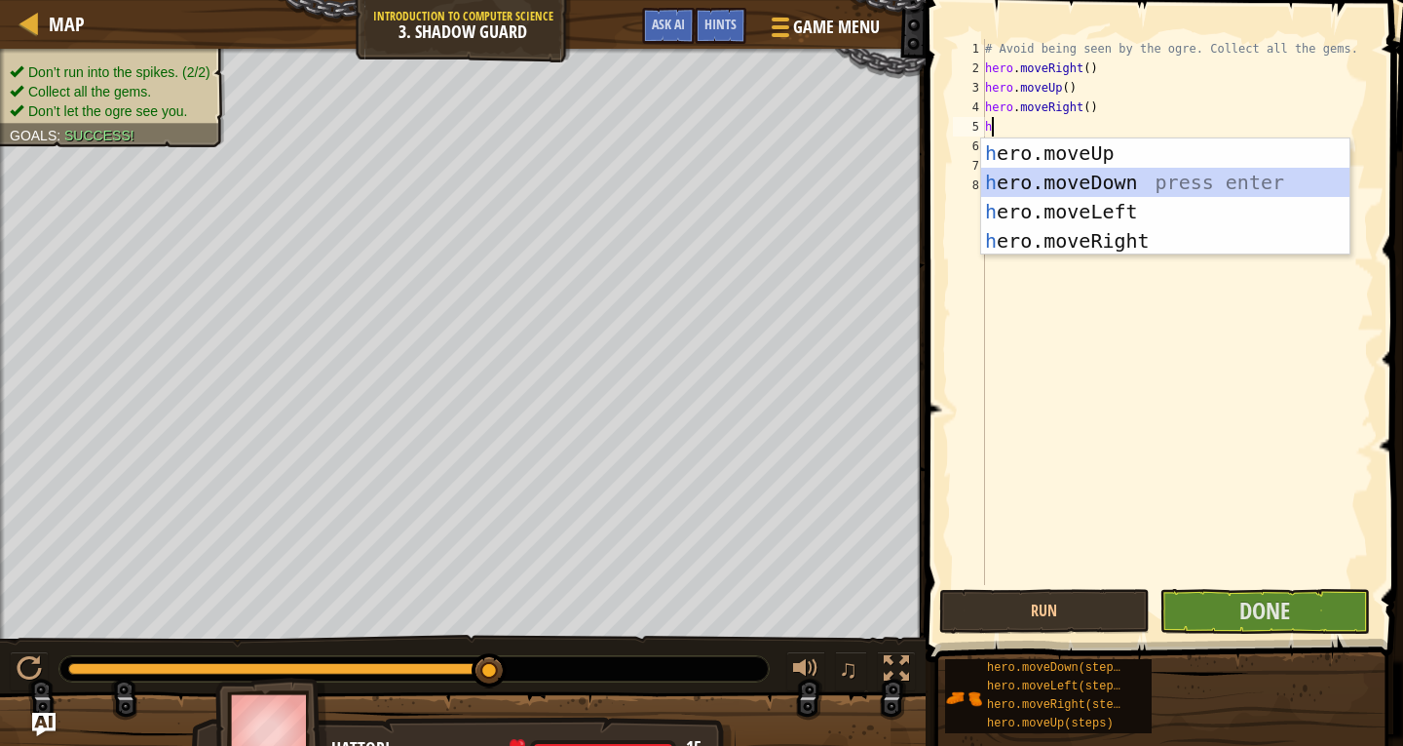
click at [1046, 182] on div "h ero.moveUp press enter h ero.moveDown press enter h ero.moveLeft press enter …" at bounding box center [1165, 225] width 368 height 175
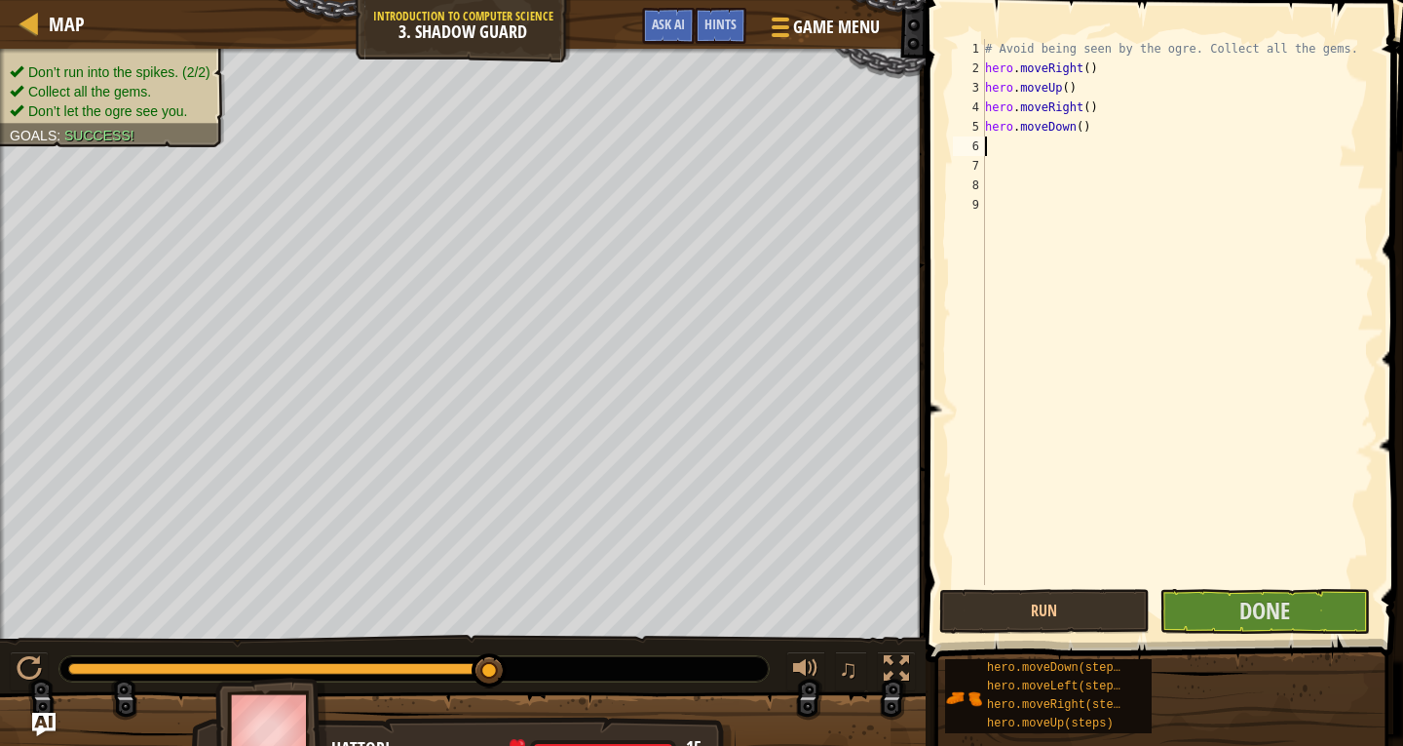
type textarea "h"
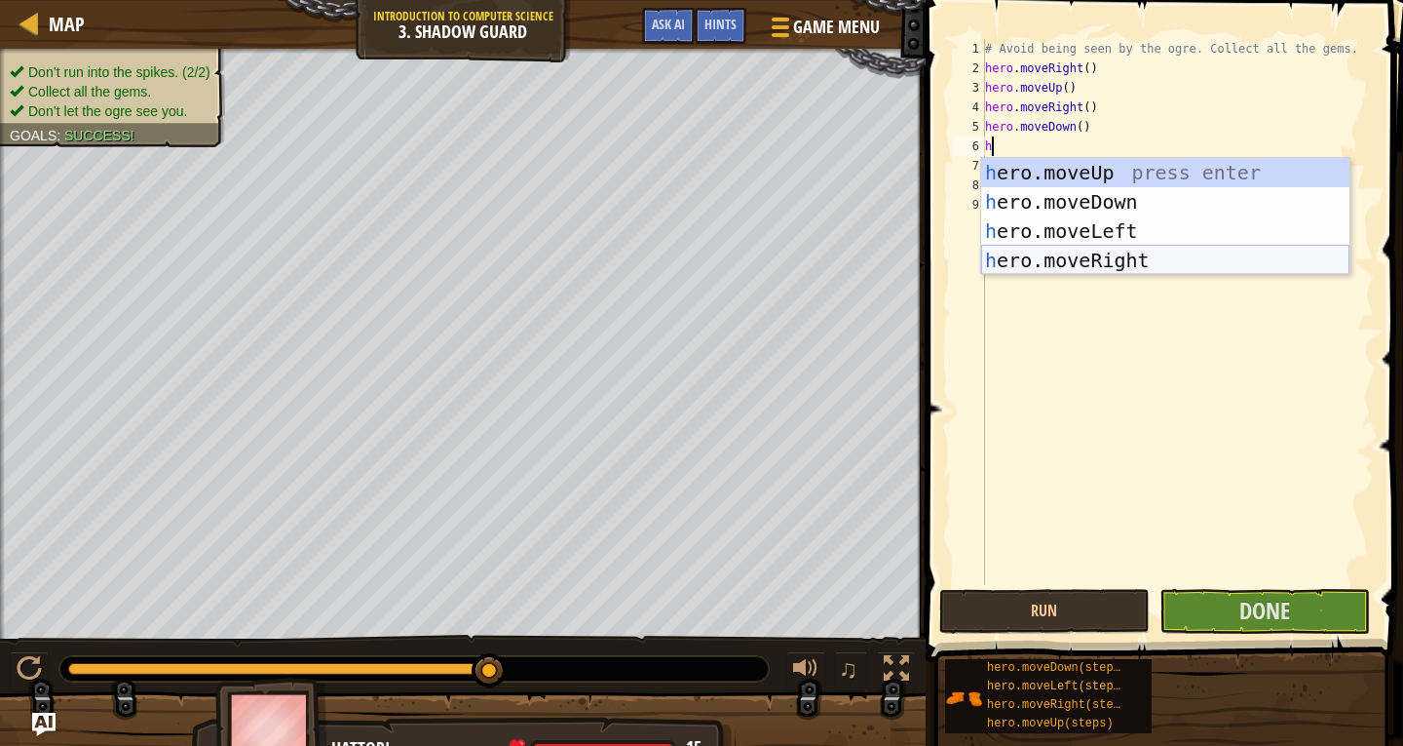
click at [1052, 247] on div "h ero.moveUp press enter h ero.moveDown press enter h ero.moveLeft press enter …" at bounding box center [1165, 245] width 368 height 175
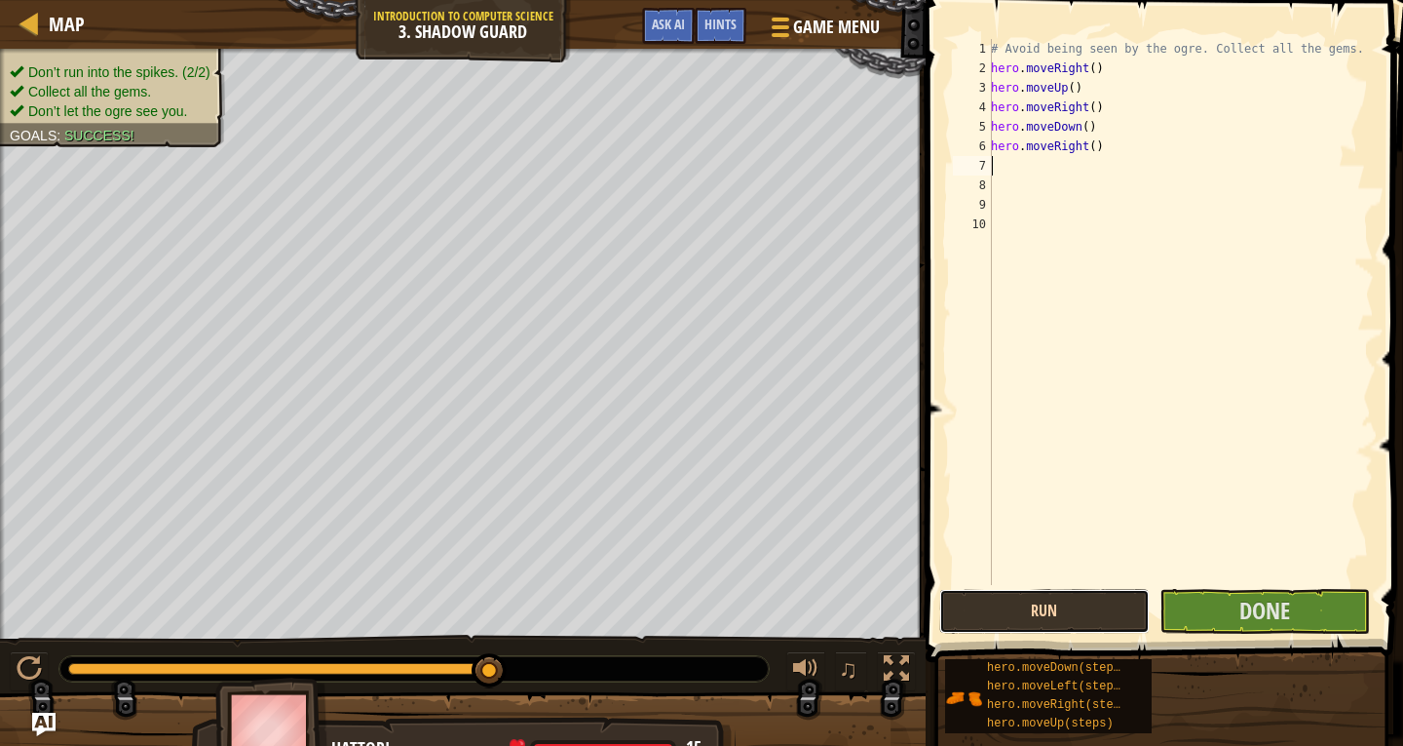
click at [1110, 604] on button "Run" at bounding box center [1045, 611] width 211 height 45
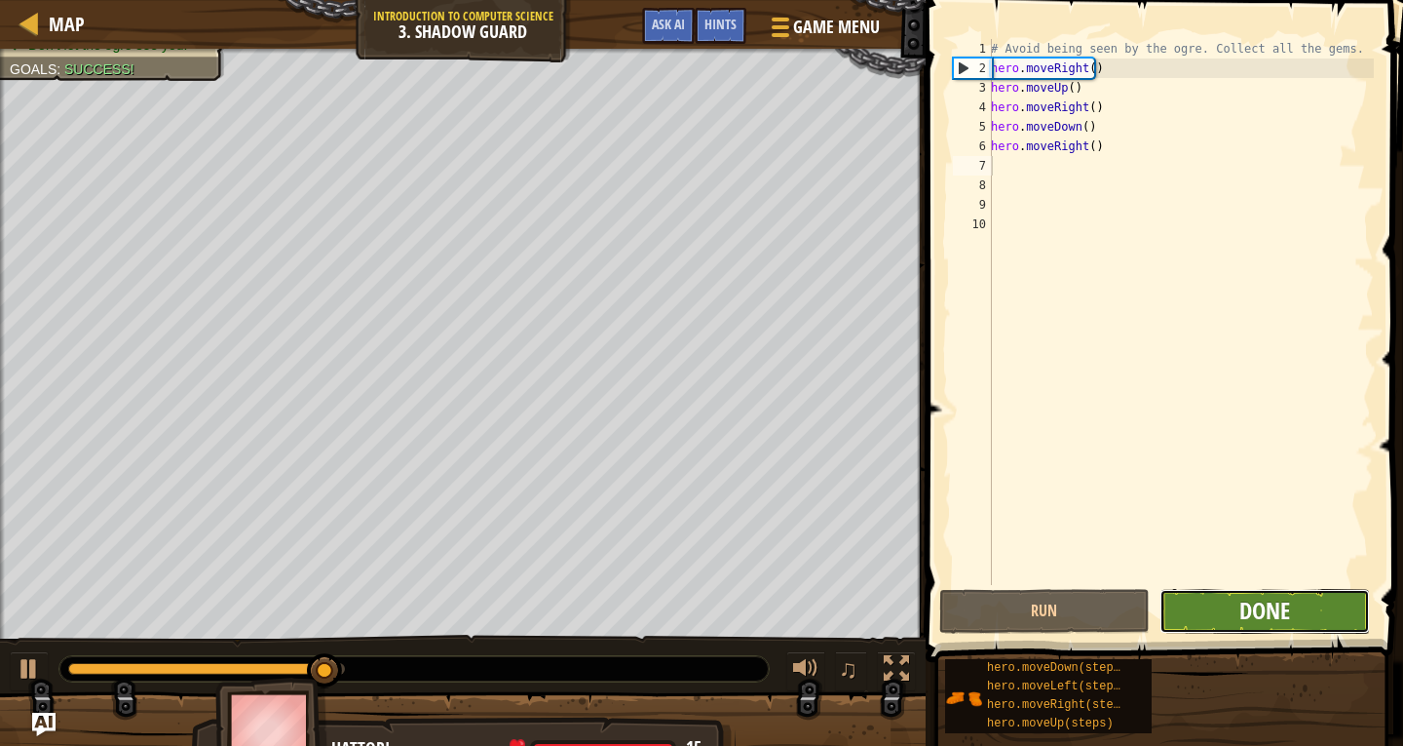
click at [1283, 608] on span "Done" at bounding box center [1265, 609] width 51 height 31
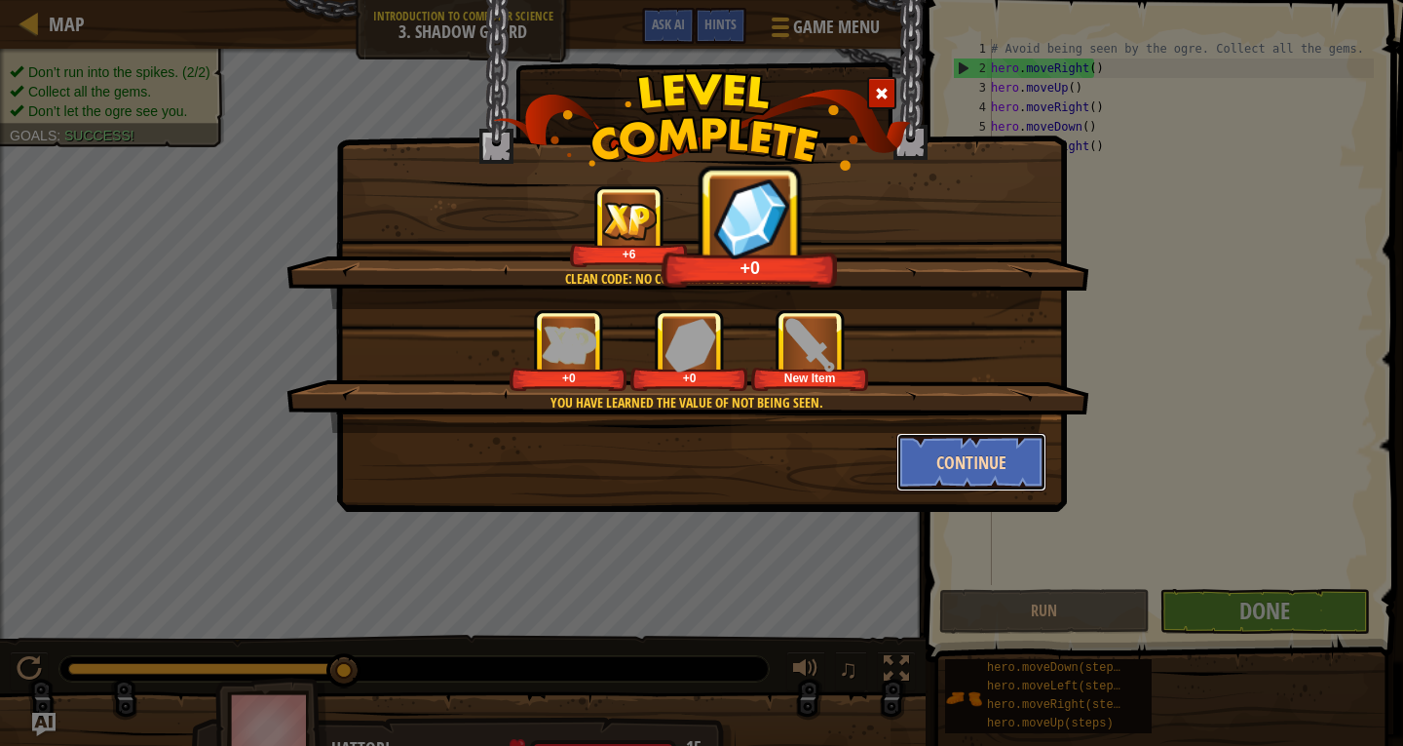
click at [985, 454] on button "Continue" at bounding box center [972, 462] width 151 height 58
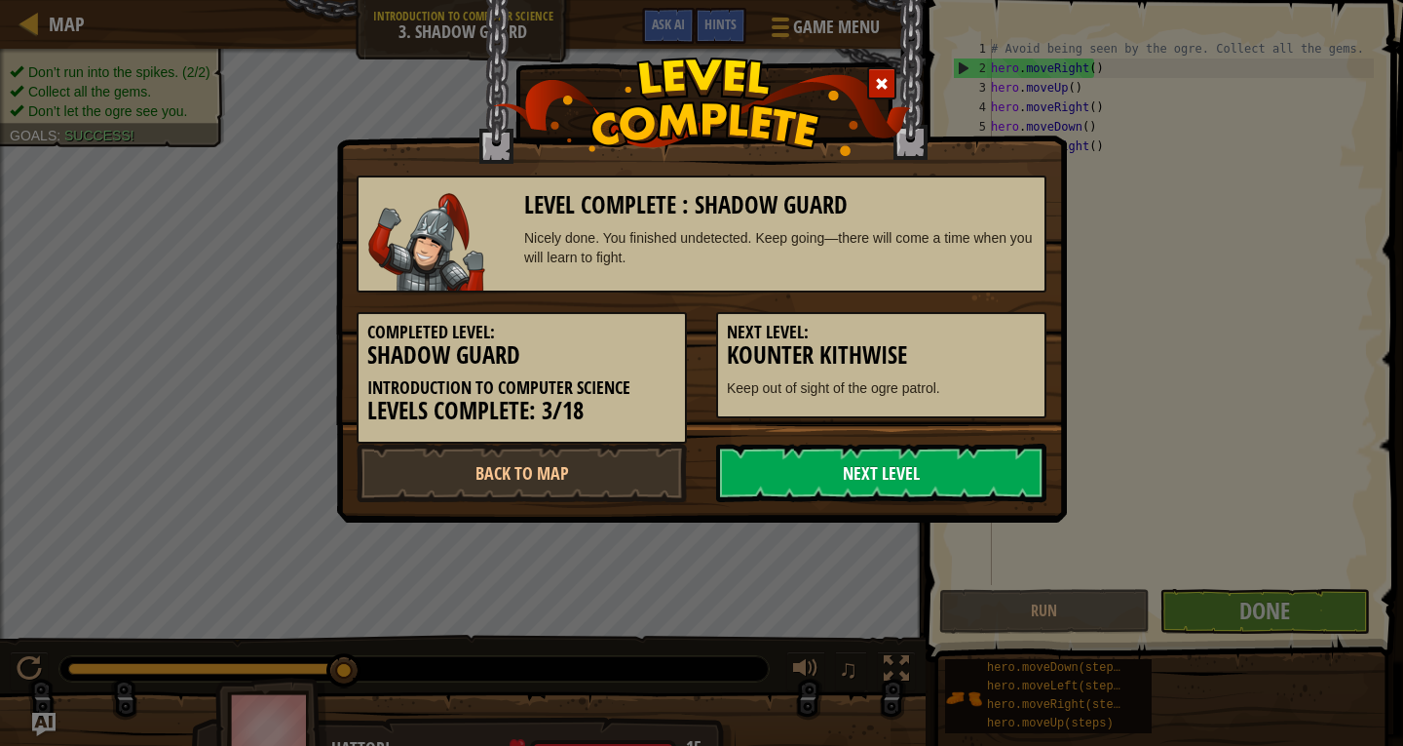
click at [992, 467] on link "Next Level" at bounding box center [881, 472] width 330 height 58
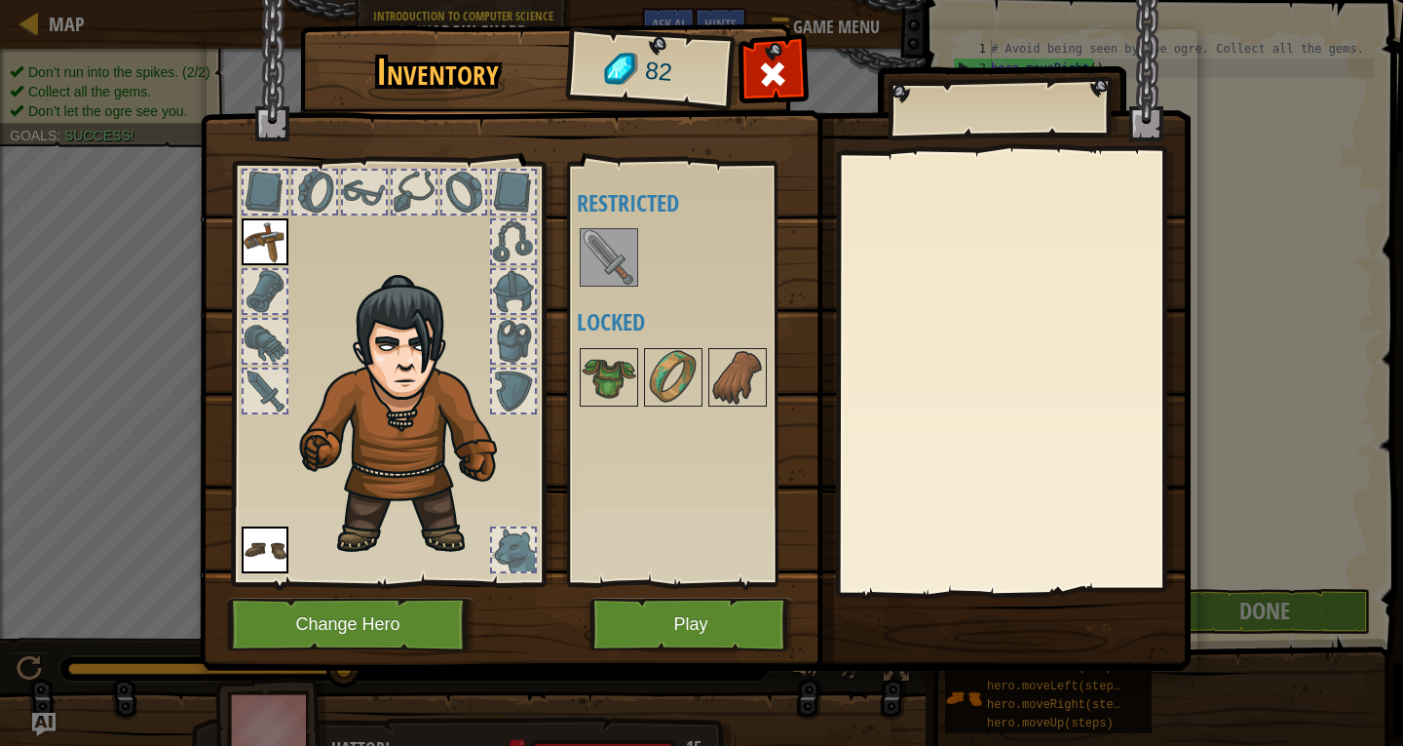
click at [578, 255] on div at bounding box center [699, 257] width 245 height 64
click at [594, 256] on img at bounding box center [609, 257] width 55 height 55
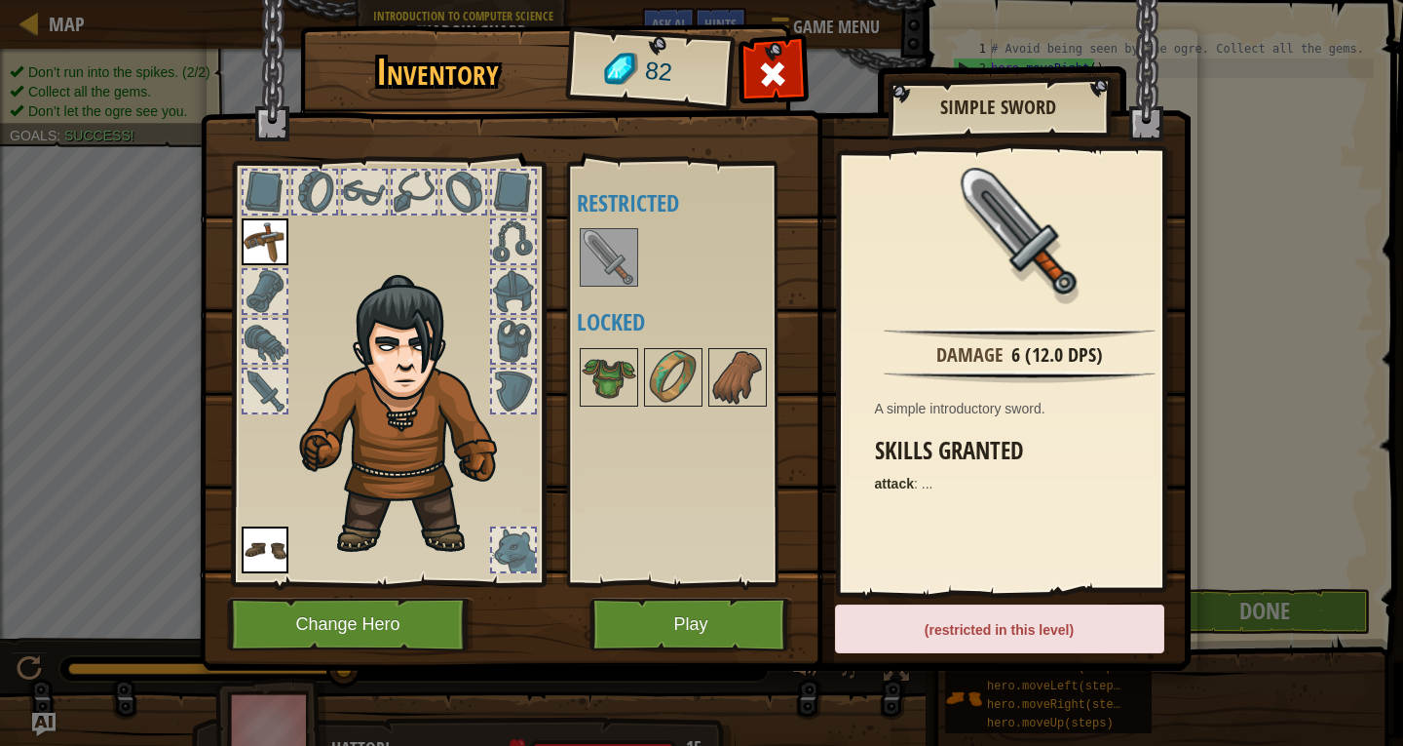
click at [652, 305] on div "Available Equip Equip (double-click to equip) Restricted Locked" at bounding box center [699, 374] width 245 height 406
click at [268, 220] on img at bounding box center [265, 241] width 47 height 47
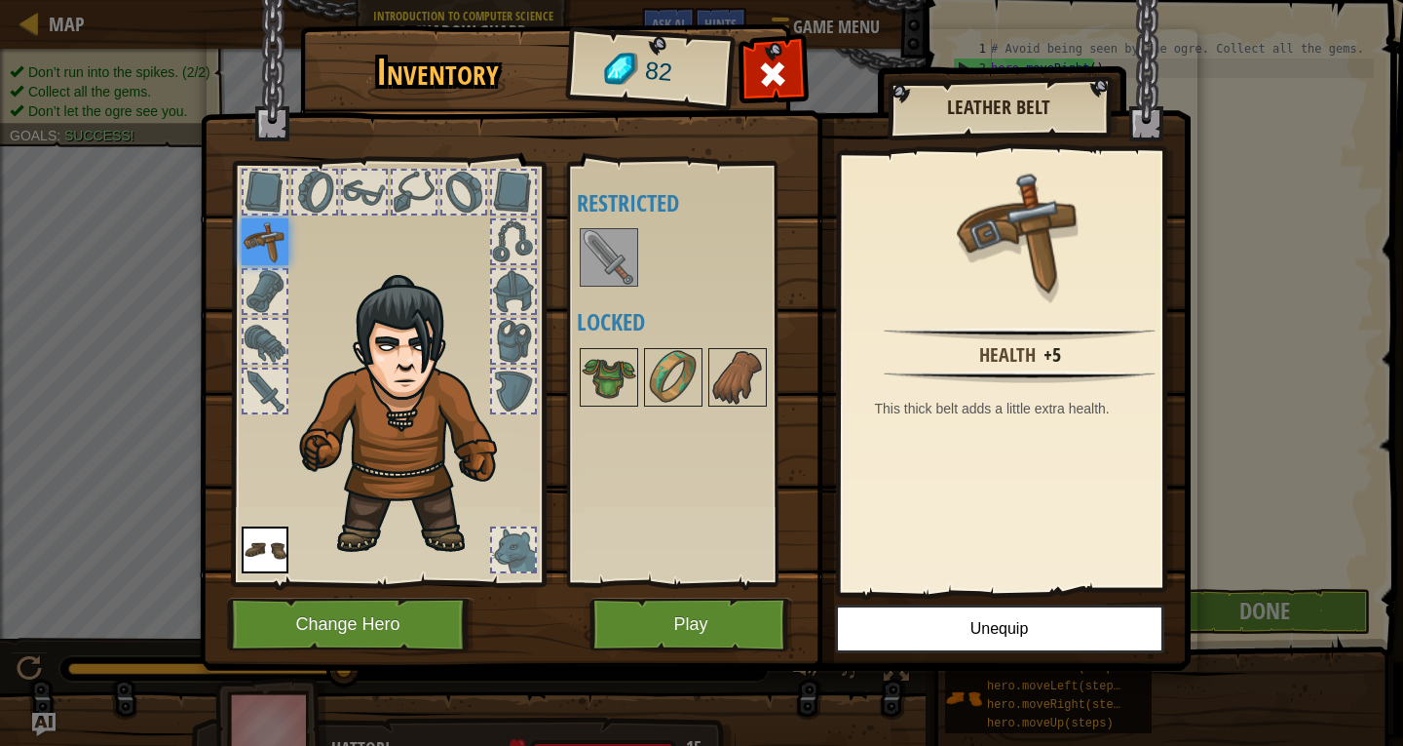
drag, startPoint x: 629, startPoint y: 233, endPoint x: 621, endPoint y: 245, distance: 14.1
click at [621, 245] on img at bounding box center [609, 257] width 55 height 55
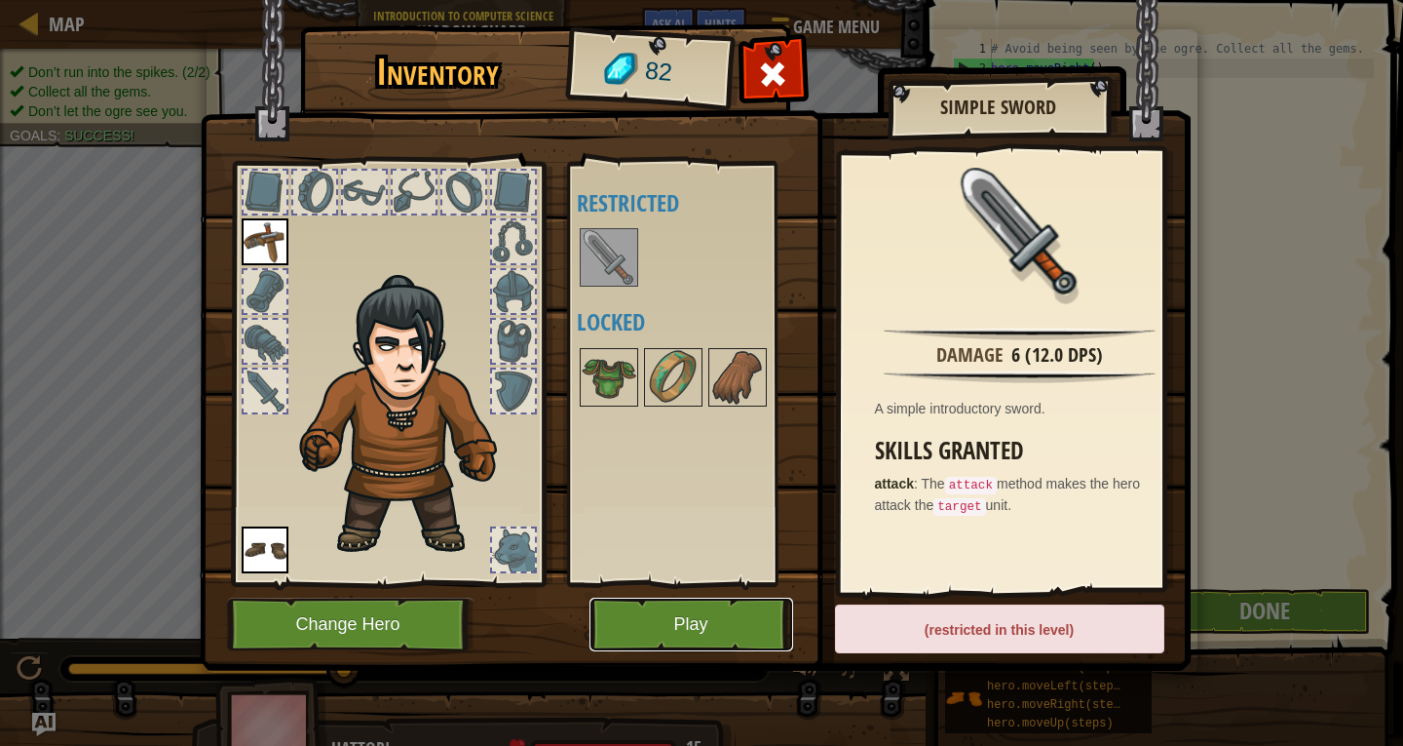
click at [709, 620] on button "Play" at bounding box center [692, 624] width 204 height 54
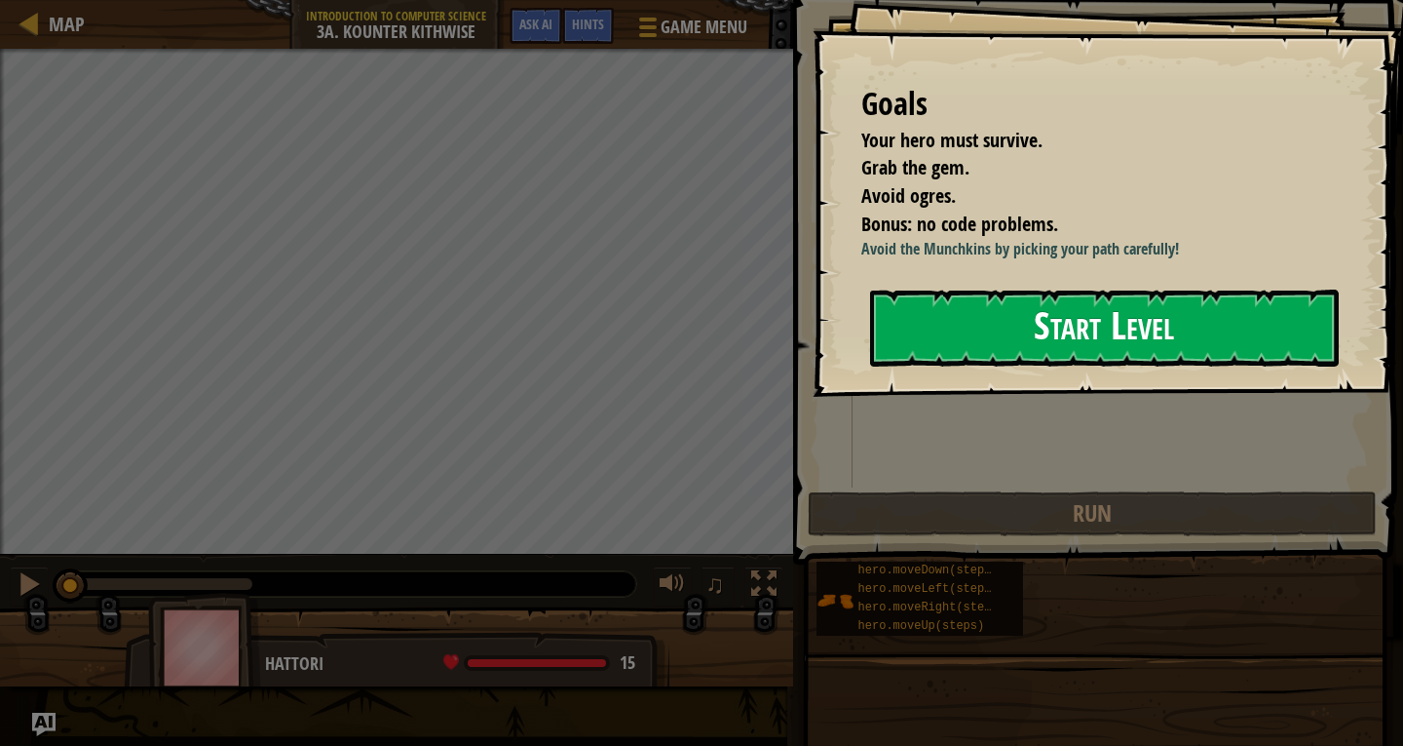
click at [1050, 358] on button "Start Level" at bounding box center [1104, 327] width 469 height 77
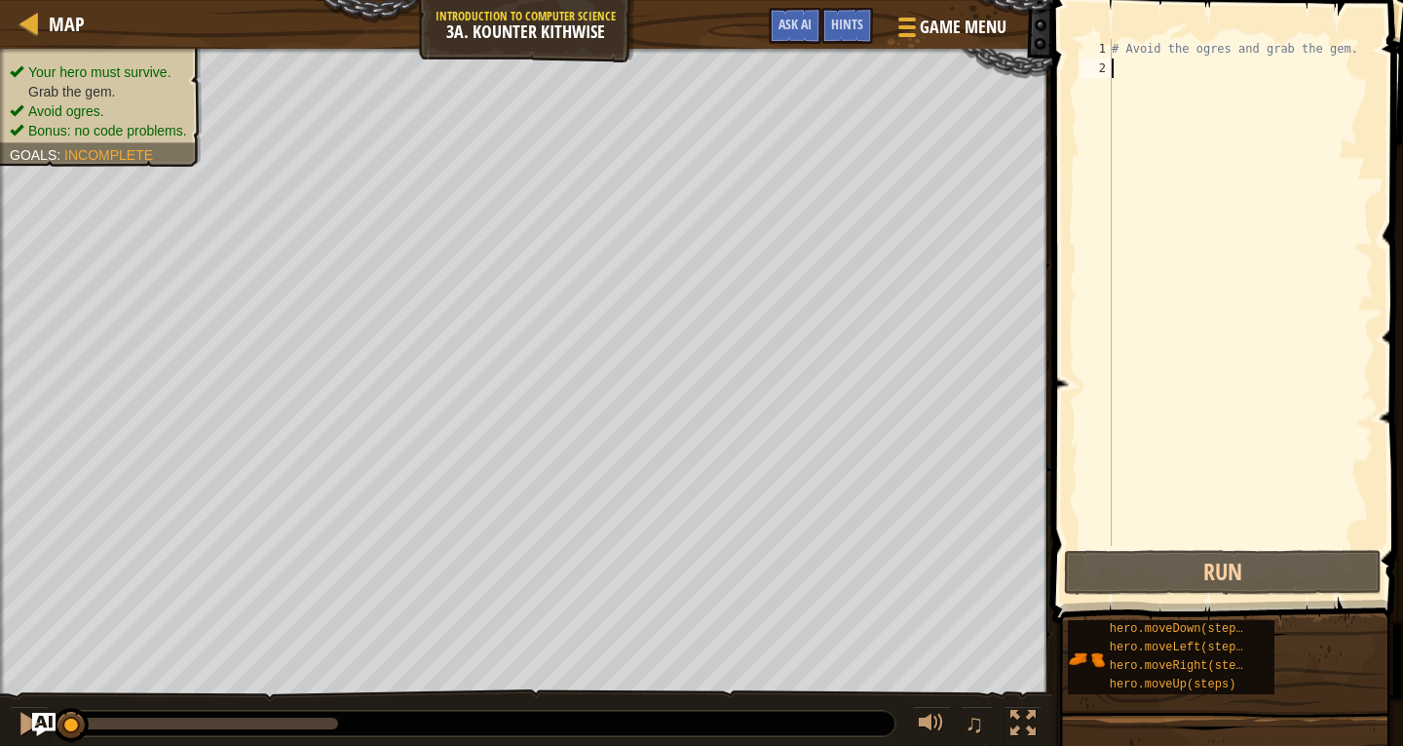
type textarea "h"
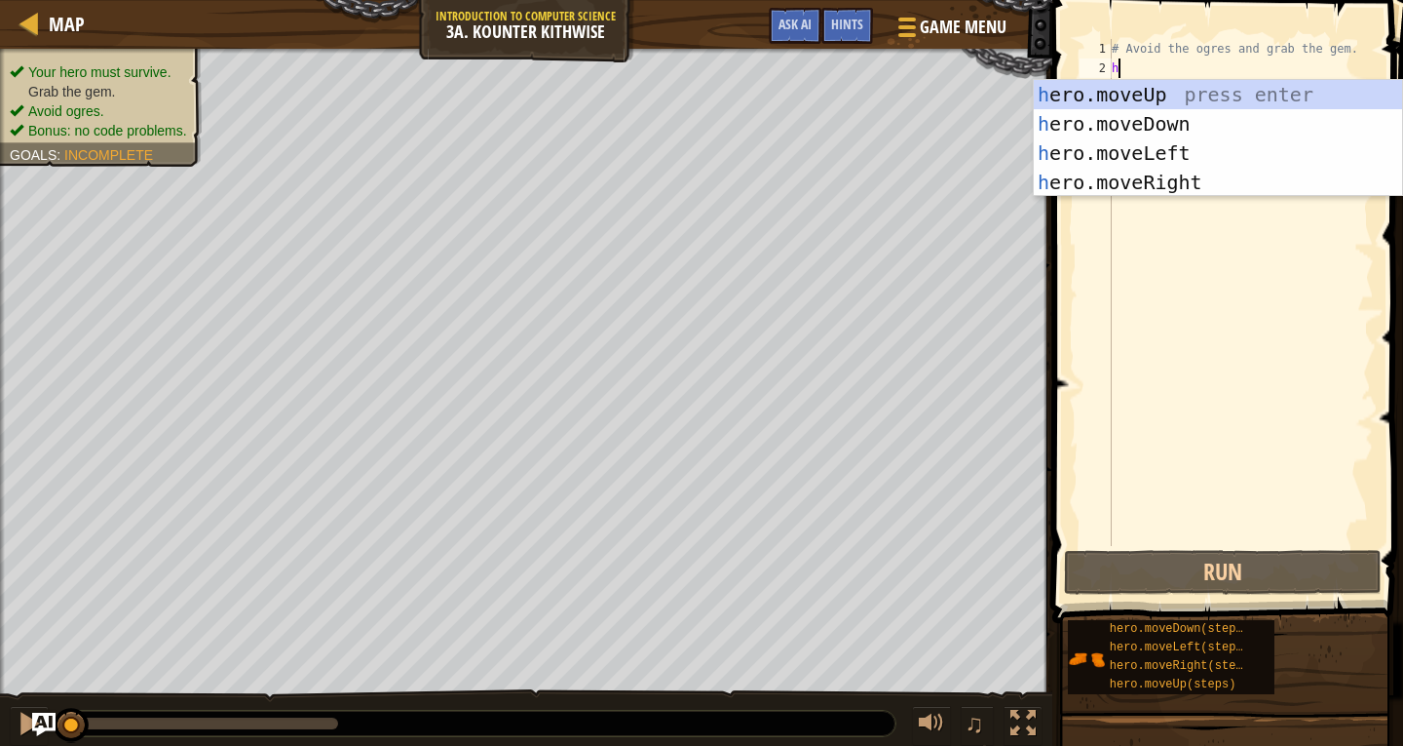
scroll to position [9, 0]
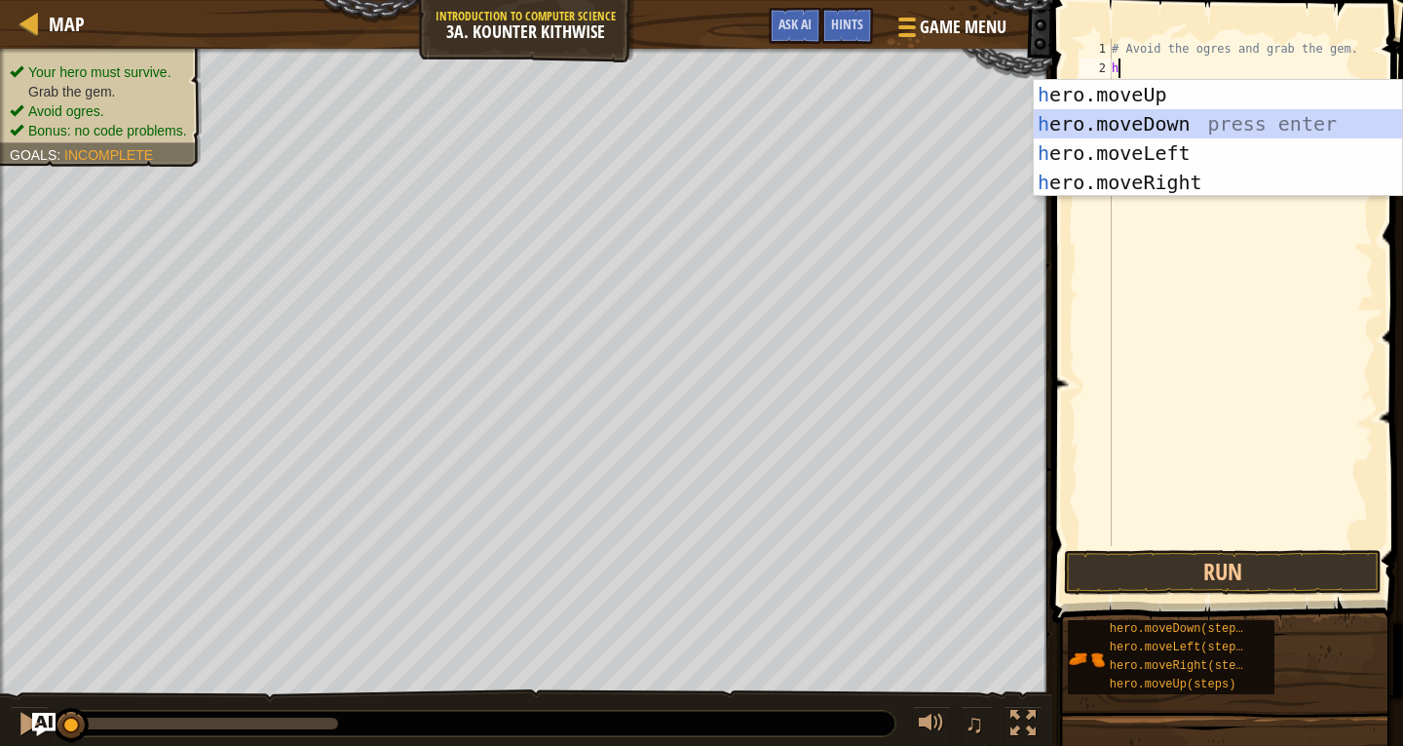
click at [1161, 122] on div "h ero.moveUp press enter h ero.moveDown press enter h ero.moveLeft press enter …" at bounding box center [1218, 167] width 368 height 175
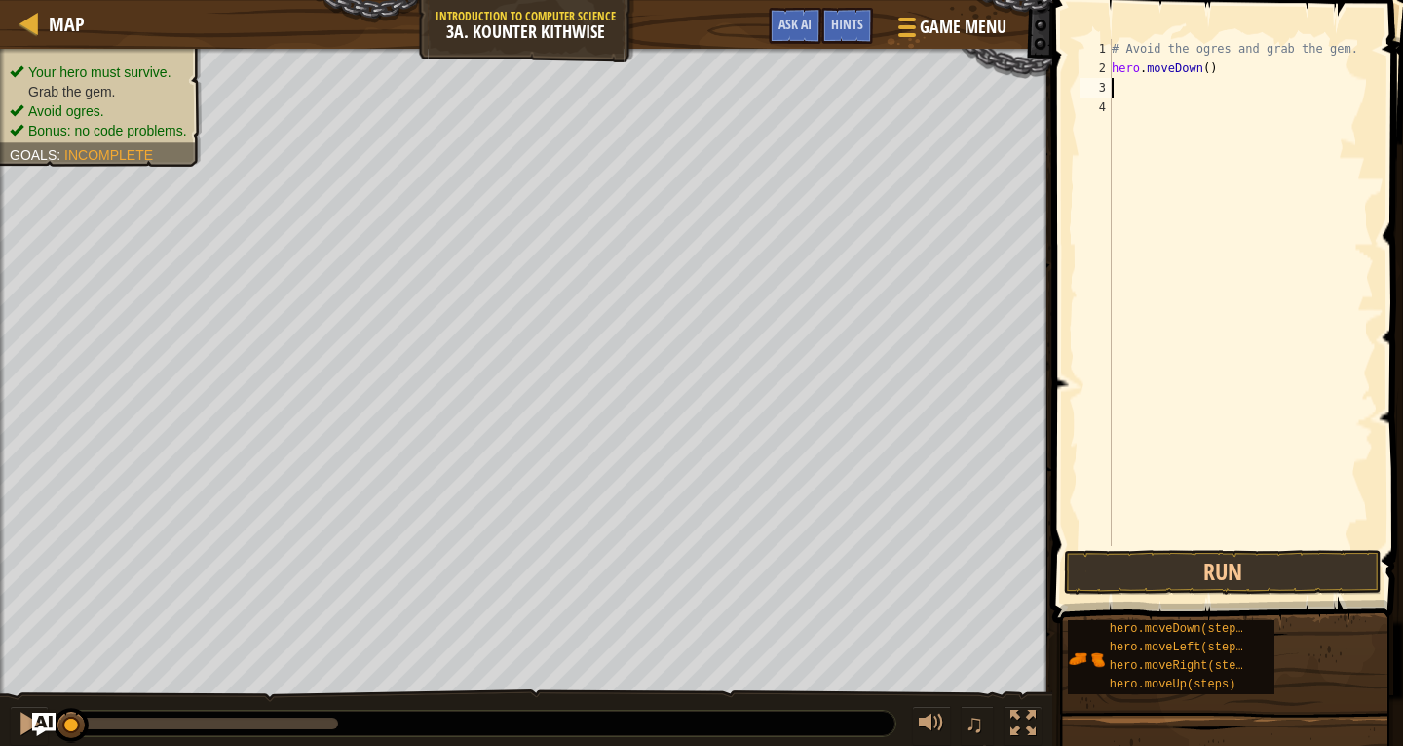
type textarea "h"
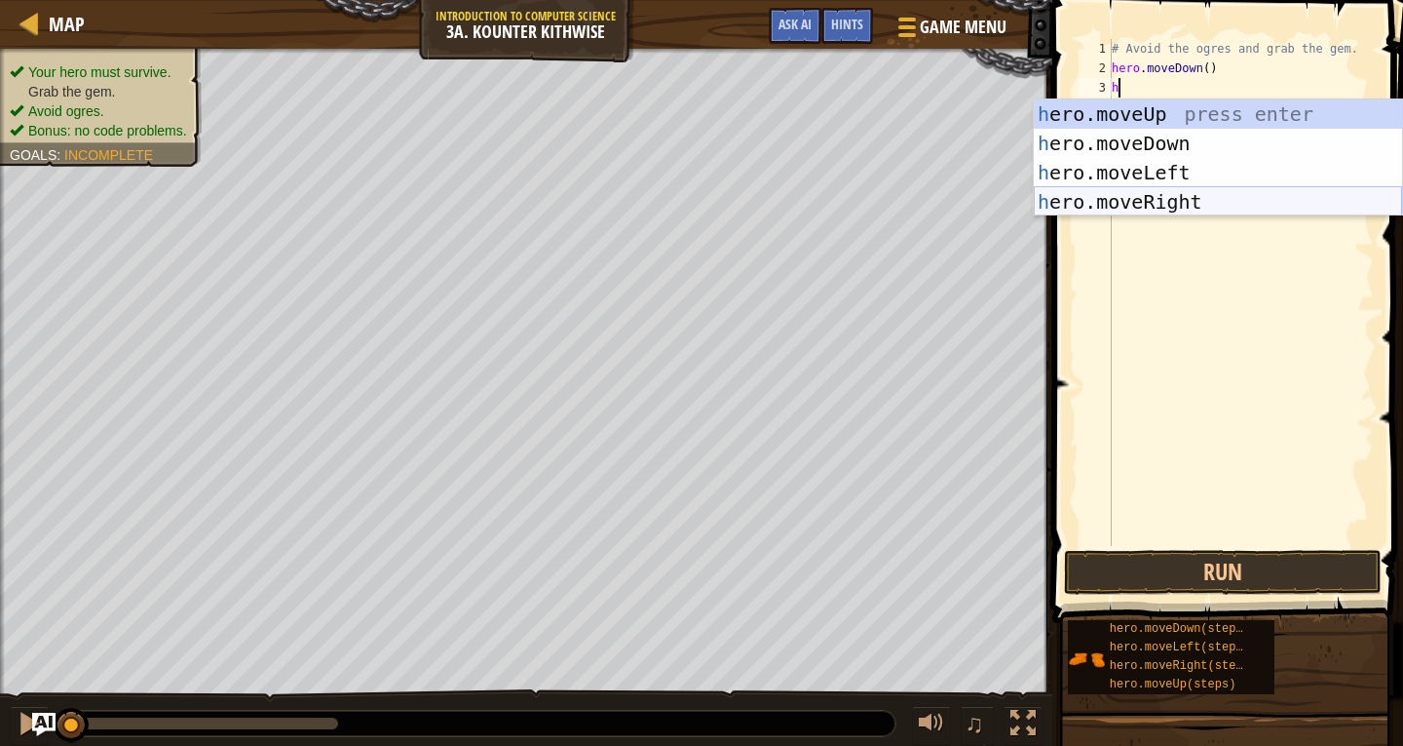
click at [1183, 190] on div "h ero.moveUp press enter h ero.moveDown press enter h ero.moveLeft press enter …" at bounding box center [1218, 186] width 368 height 175
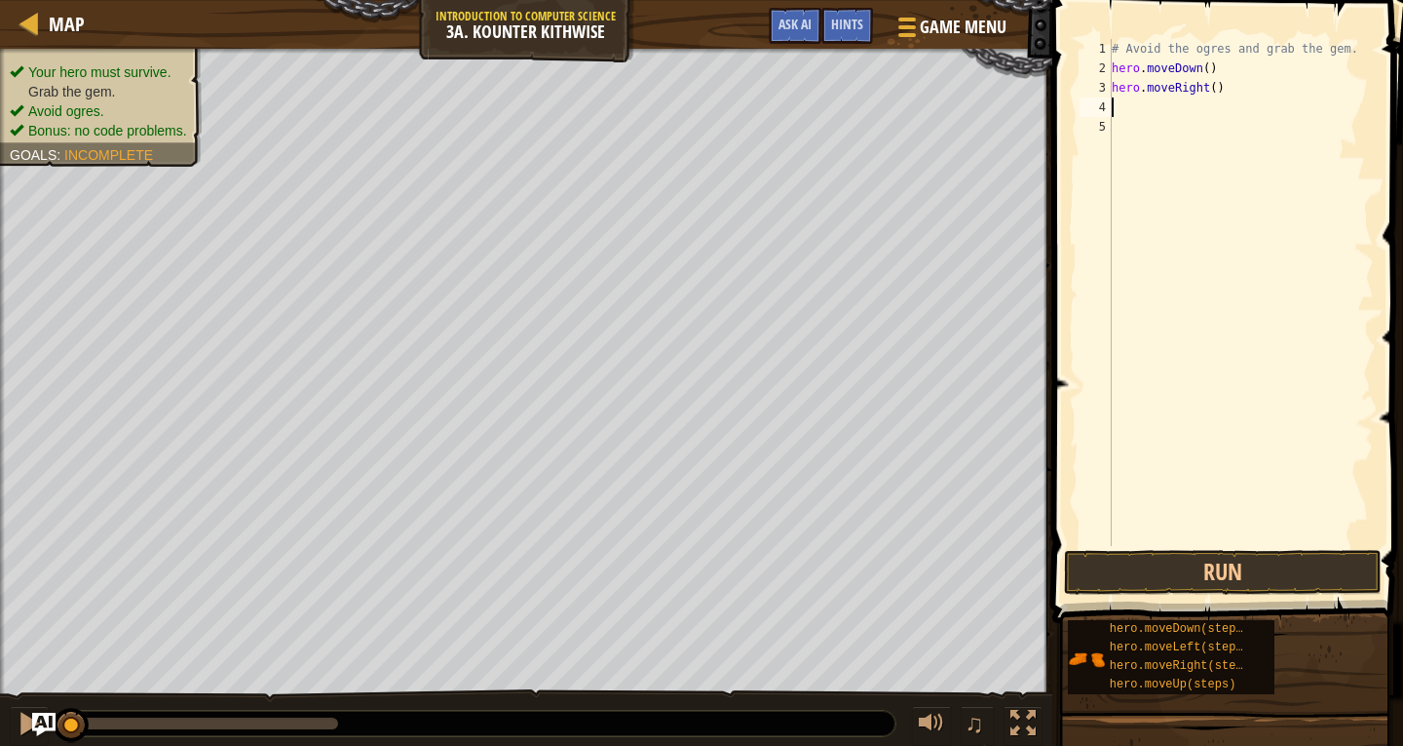
type textarea "h"
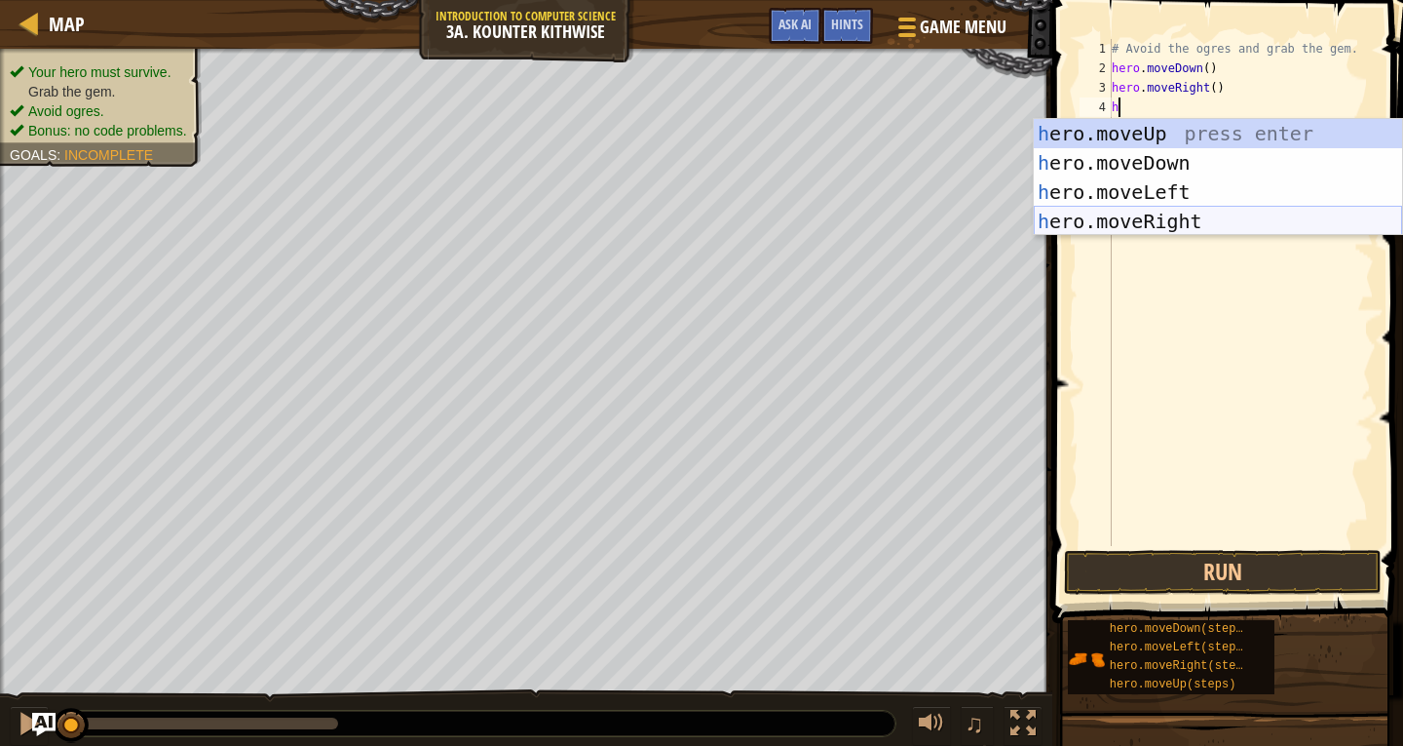
click at [1234, 214] on div "h ero.moveUp press enter h ero.moveDown press enter h ero.moveLeft press enter …" at bounding box center [1218, 206] width 368 height 175
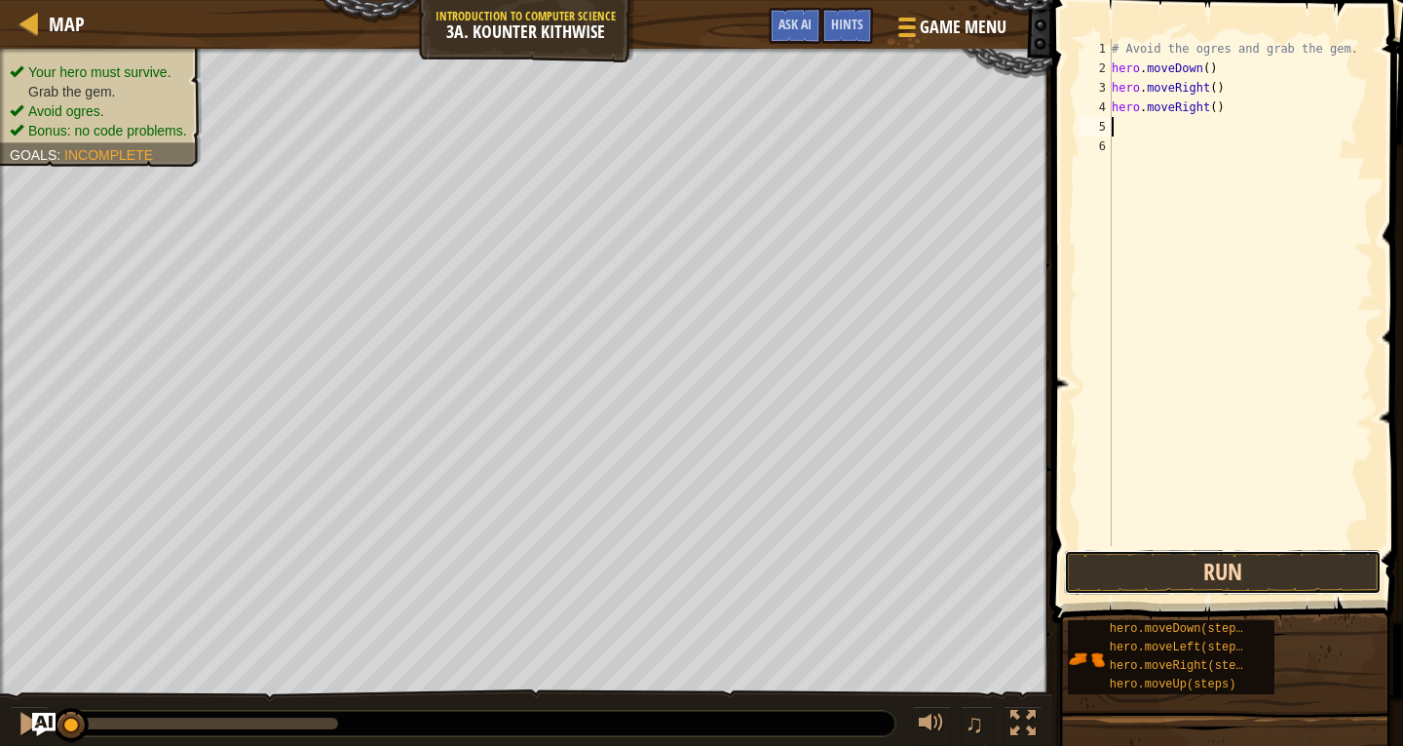
click at [1280, 557] on button "Run" at bounding box center [1223, 572] width 318 height 45
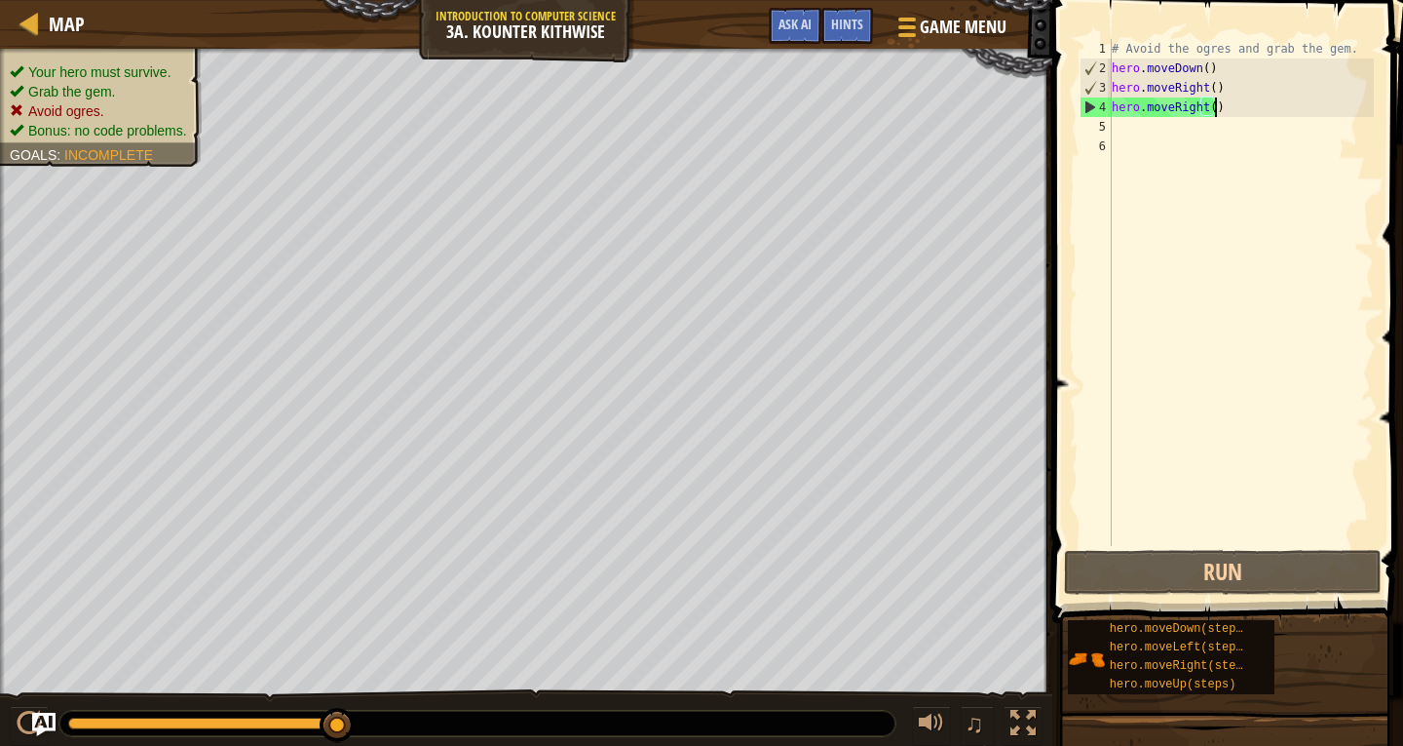
click at [1231, 111] on div "# Avoid the ogres and grab the gem. hero . moveDown ( ) hero . moveRight ( ) he…" at bounding box center [1241, 312] width 266 height 546
type textarea "hero.moveRight()"
click at [1231, 111] on div "# Avoid the ogres and grab the gem. hero . moveDown ( ) hero . moveRight ( ) he…" at bounding box center [1241, 312] width 266 height 546
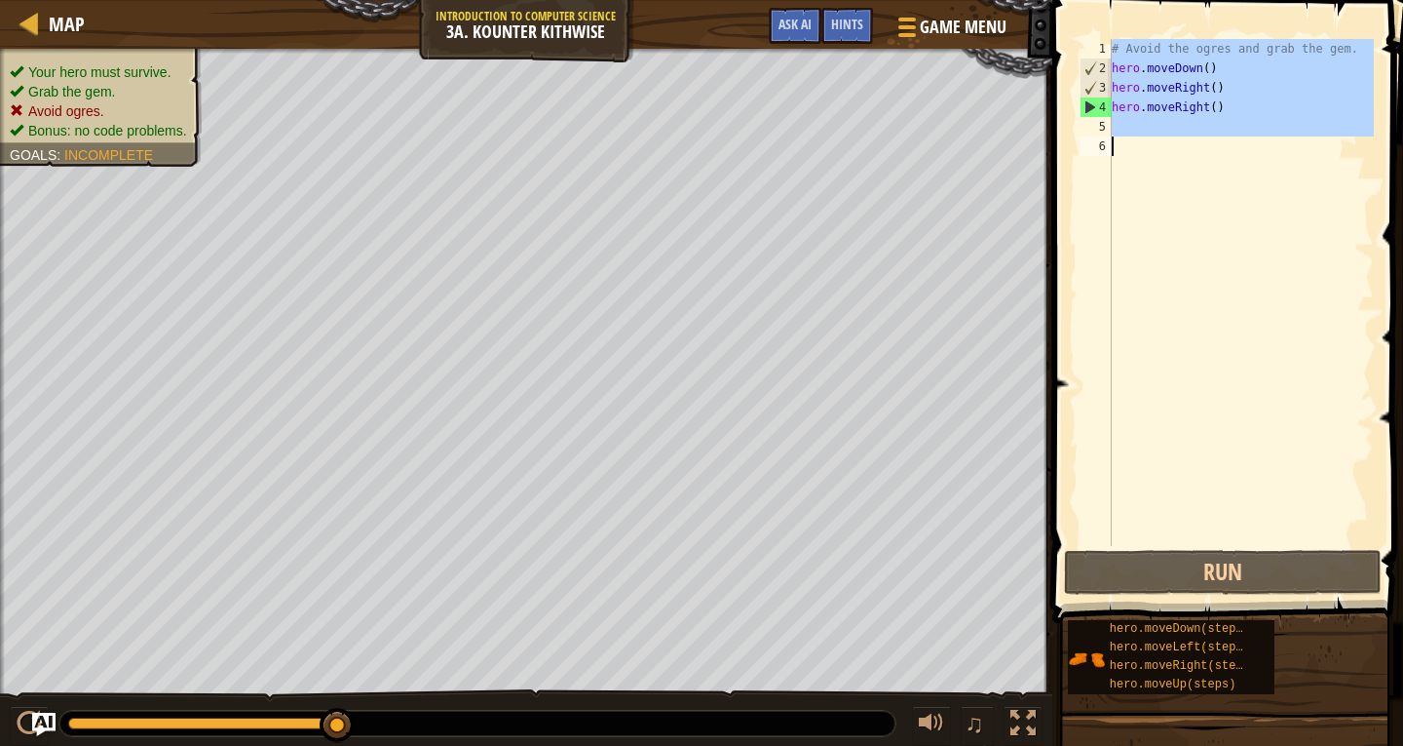
click at [1231, 111] on div "# Avoid the ogres and grab the gem. hero . moveDown ( ) hero . moveRight ( ) he…" at bounding box center [1241, 312] width 266 height 546
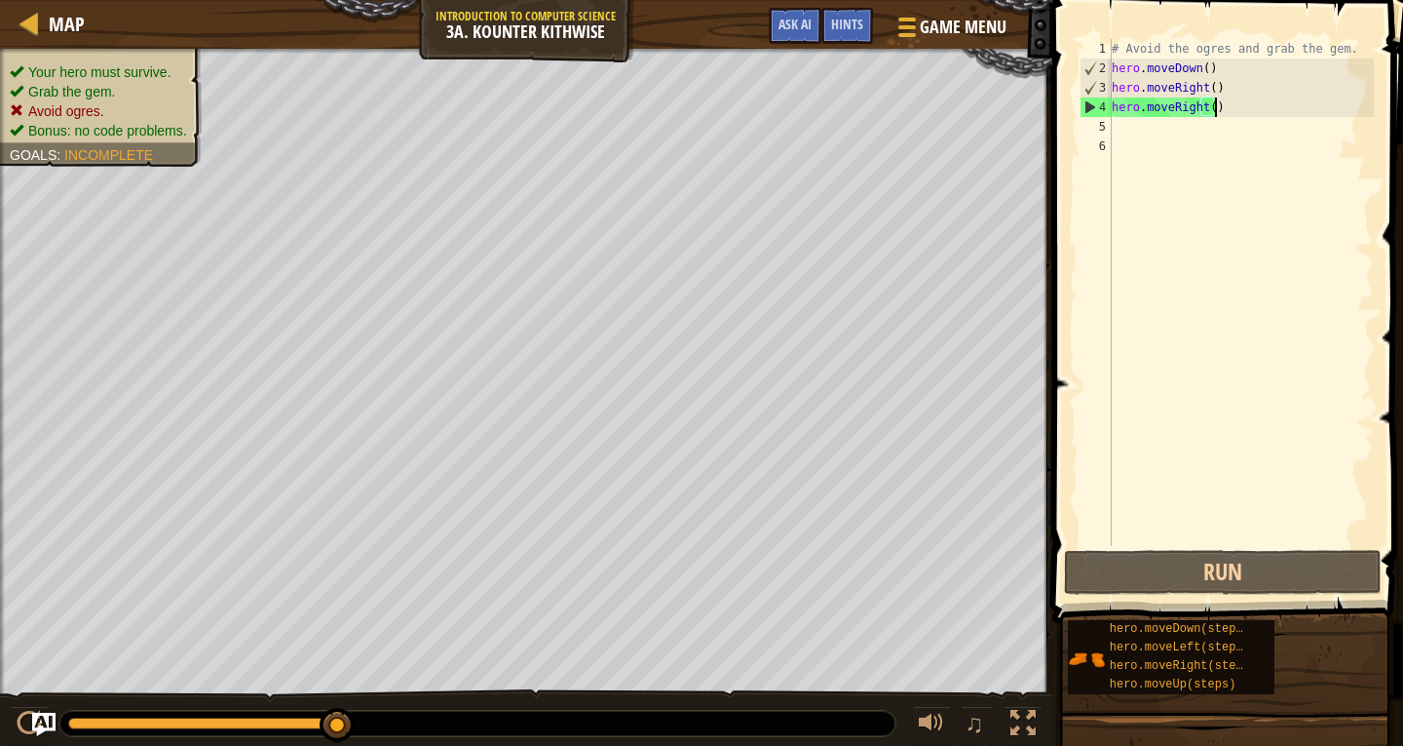
click at [1231, 111] on div "# Avoid the ogres and grab the gem. hero . moveDown ( ) hero . moveRight ( ) he…" at bounding box center [1241, 312] width 266 height 546
type textarea "hero.moveRight()"
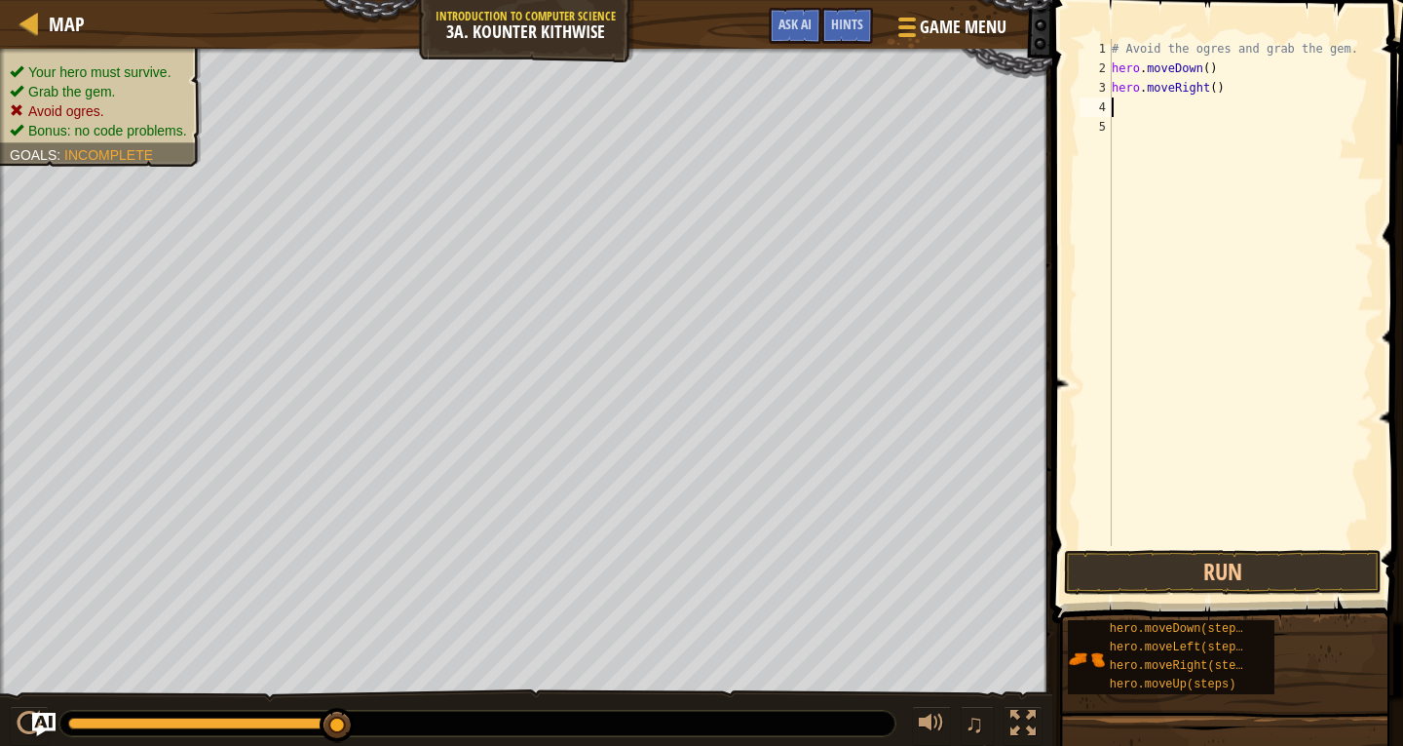
click at [1234, 91] on div "# Avoid the ogres and grab the gem. hero . moveDown ( ) hero . moveRight ( )" at bounding box center [1241, 312] width 266 height 546
type textarea "hero.moveRight()"
type textarea "h"
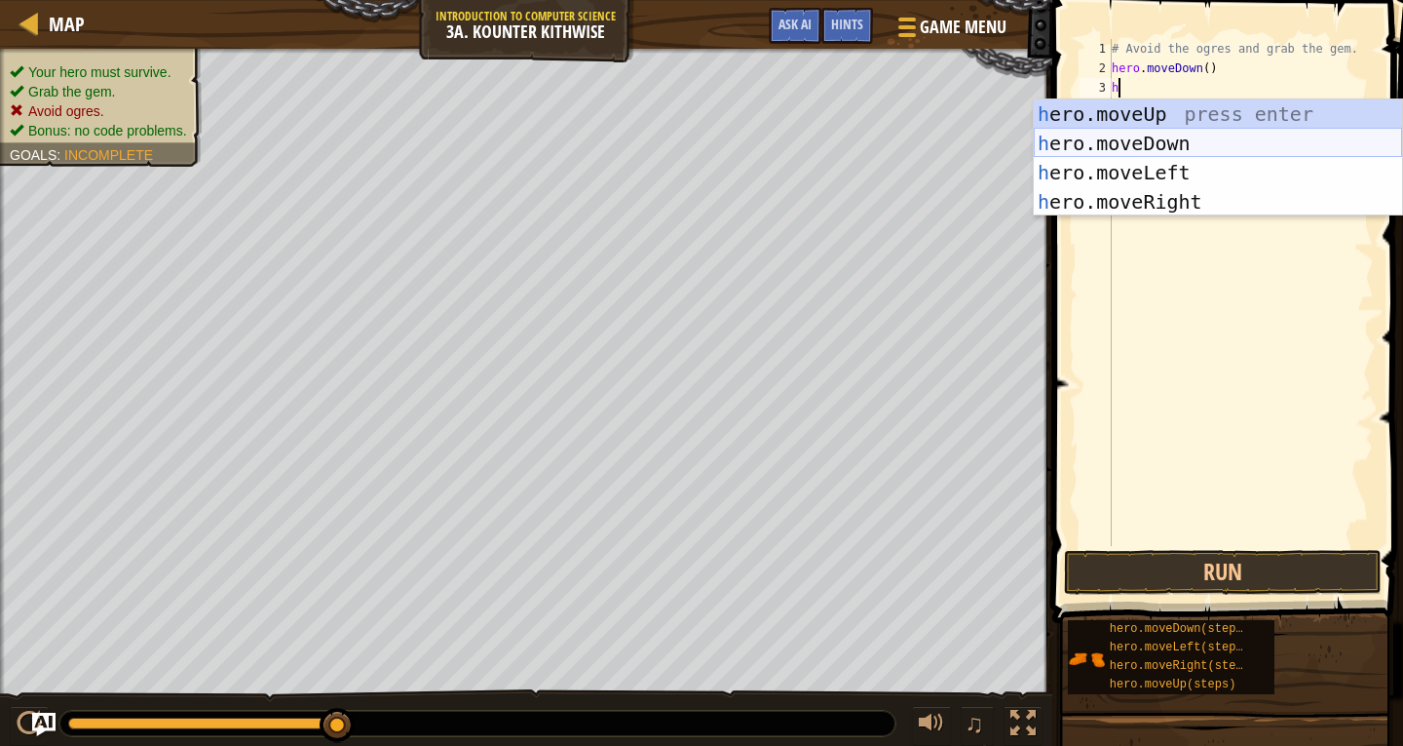
click at [1176, 143] on div "h ero.moveUp press enter h ero.moveDown press enter h ero.moveLeft press enter …" at bounding box center [1218, 186] width 368 height 175
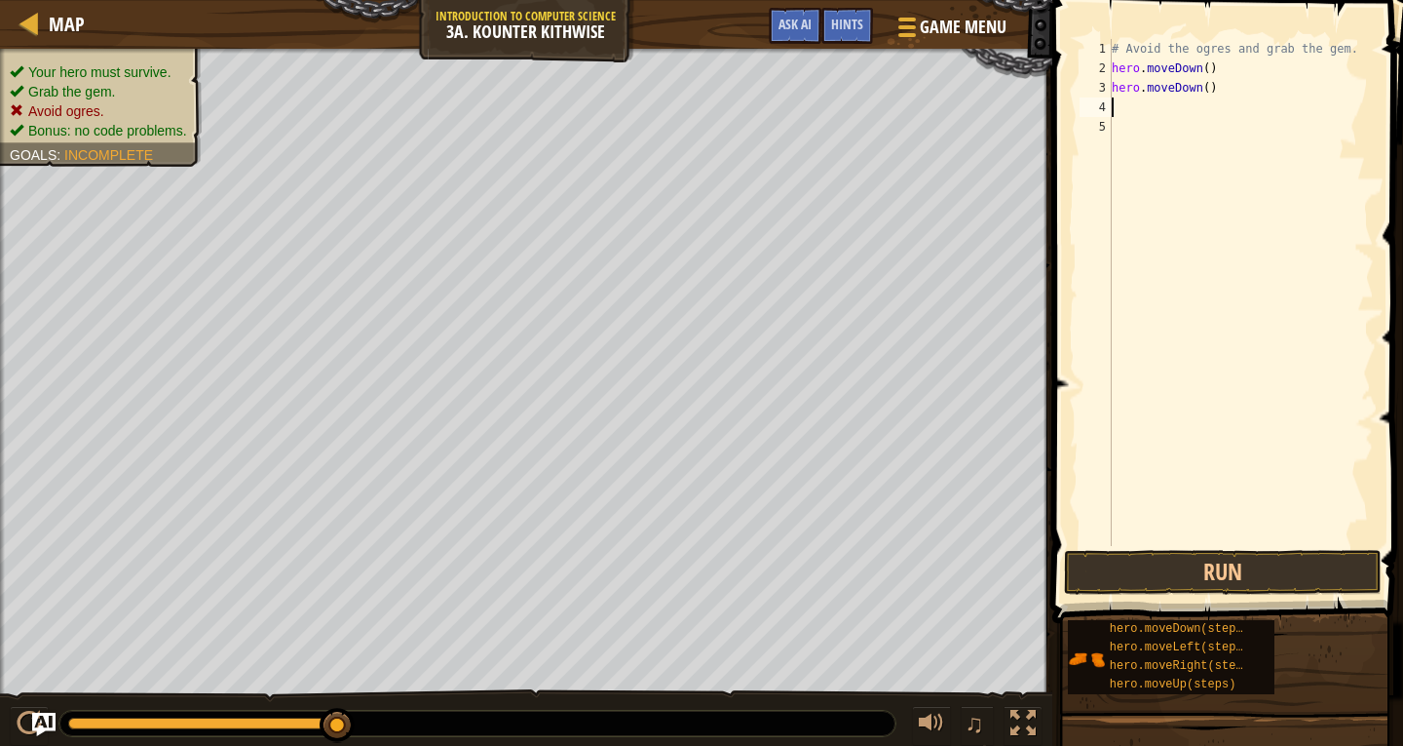
type textarea "h"
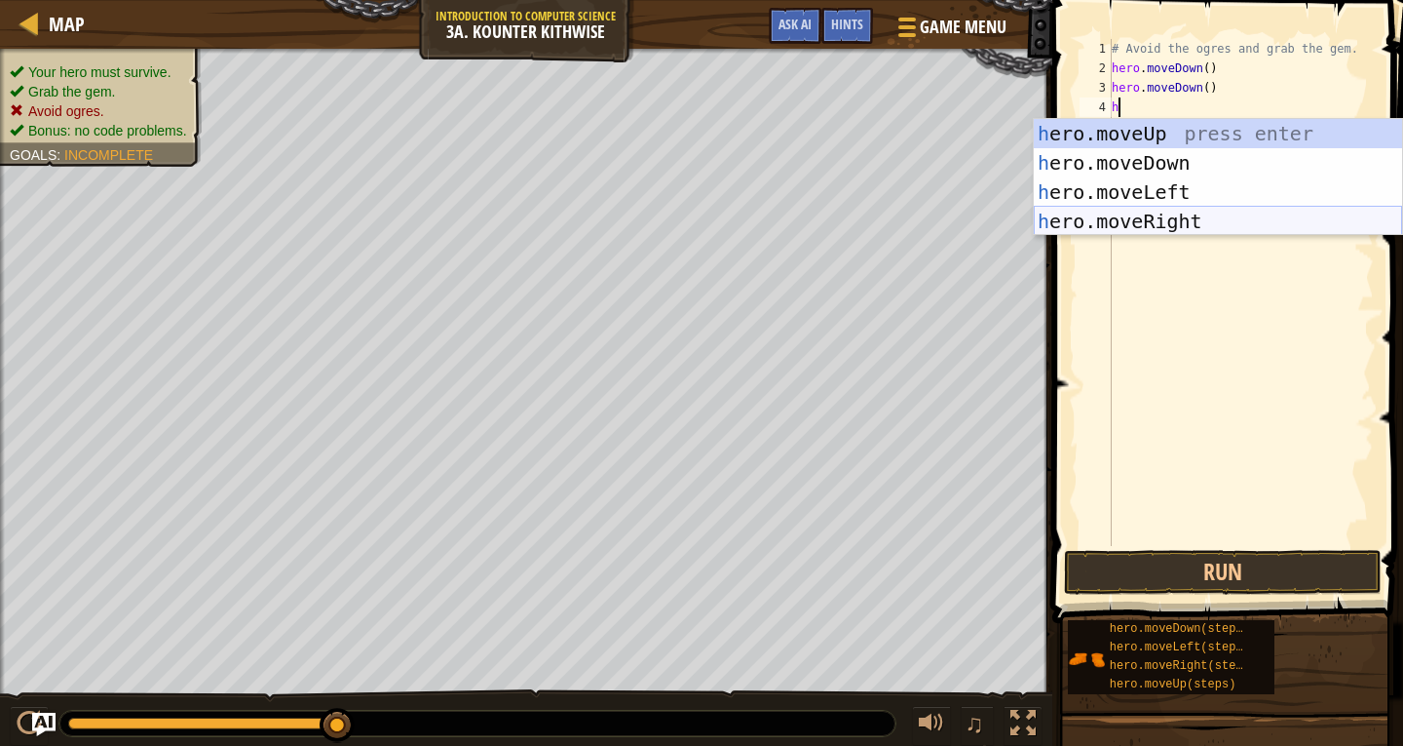
click at [1219, 221] on div "h ero.moveUp press enter h ero.moveDown press enter h ero.moveLeft press enter …" at bounding box center [1218, 206] width 368 height 175
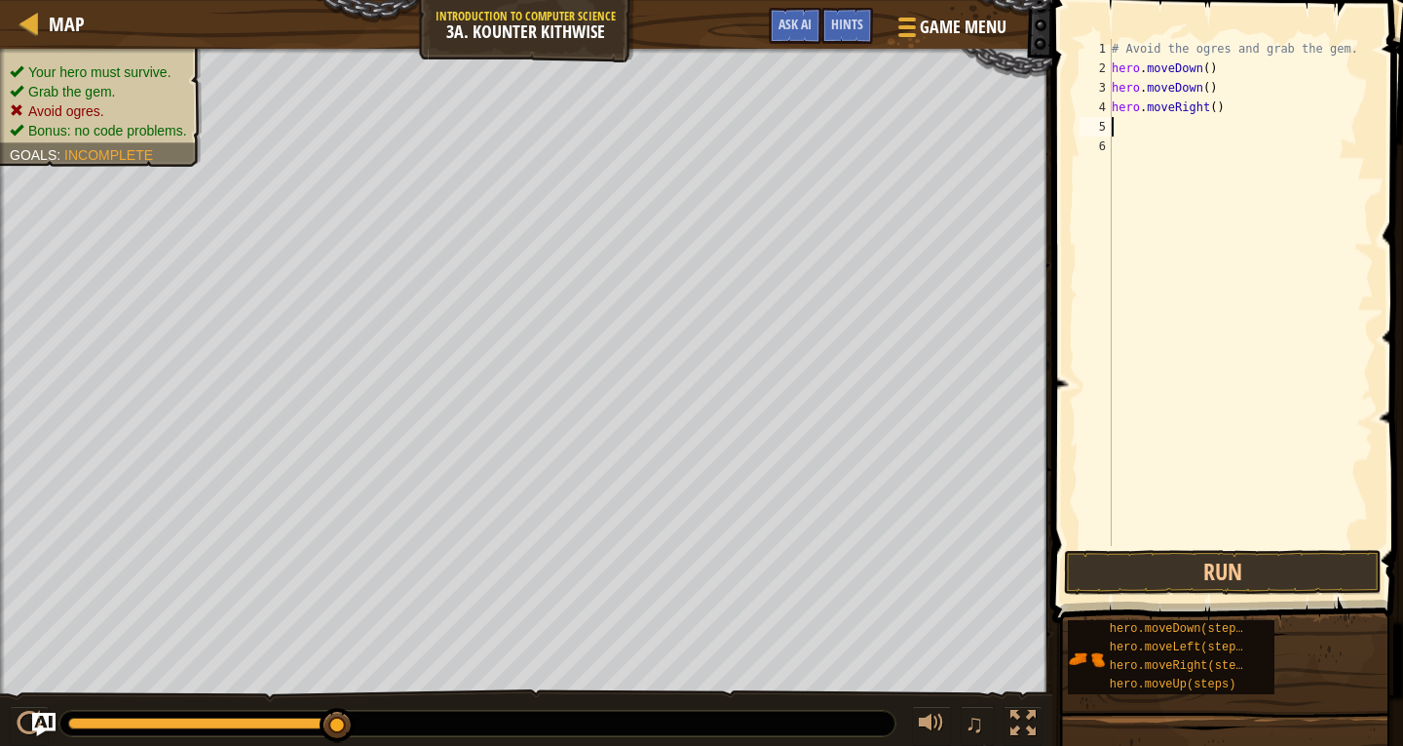
type textarea "h"
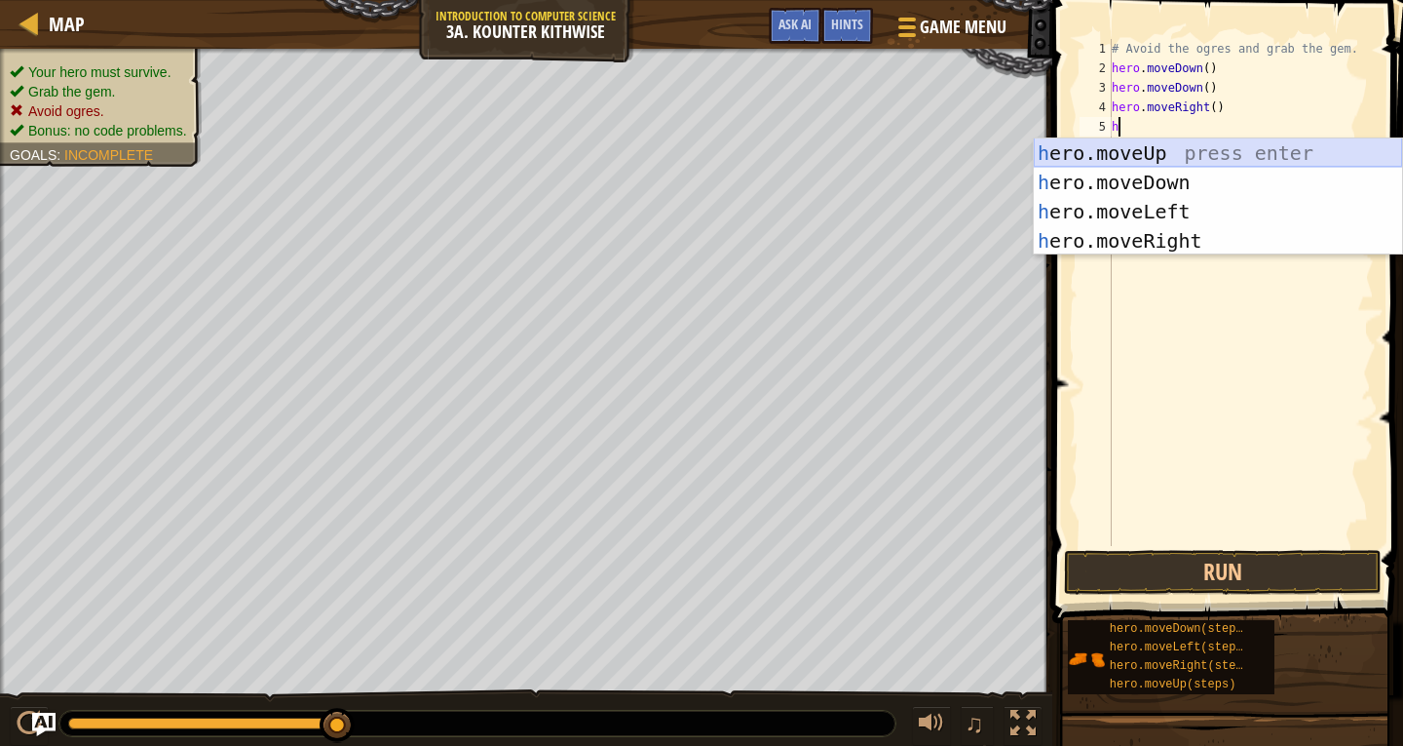
click at [1163, 153] on div "h ero.moveUp press enter h ero.moveDown press enter h ero.moveLeft press enter …" at bounding box center [1218, 225] width 368 height 175
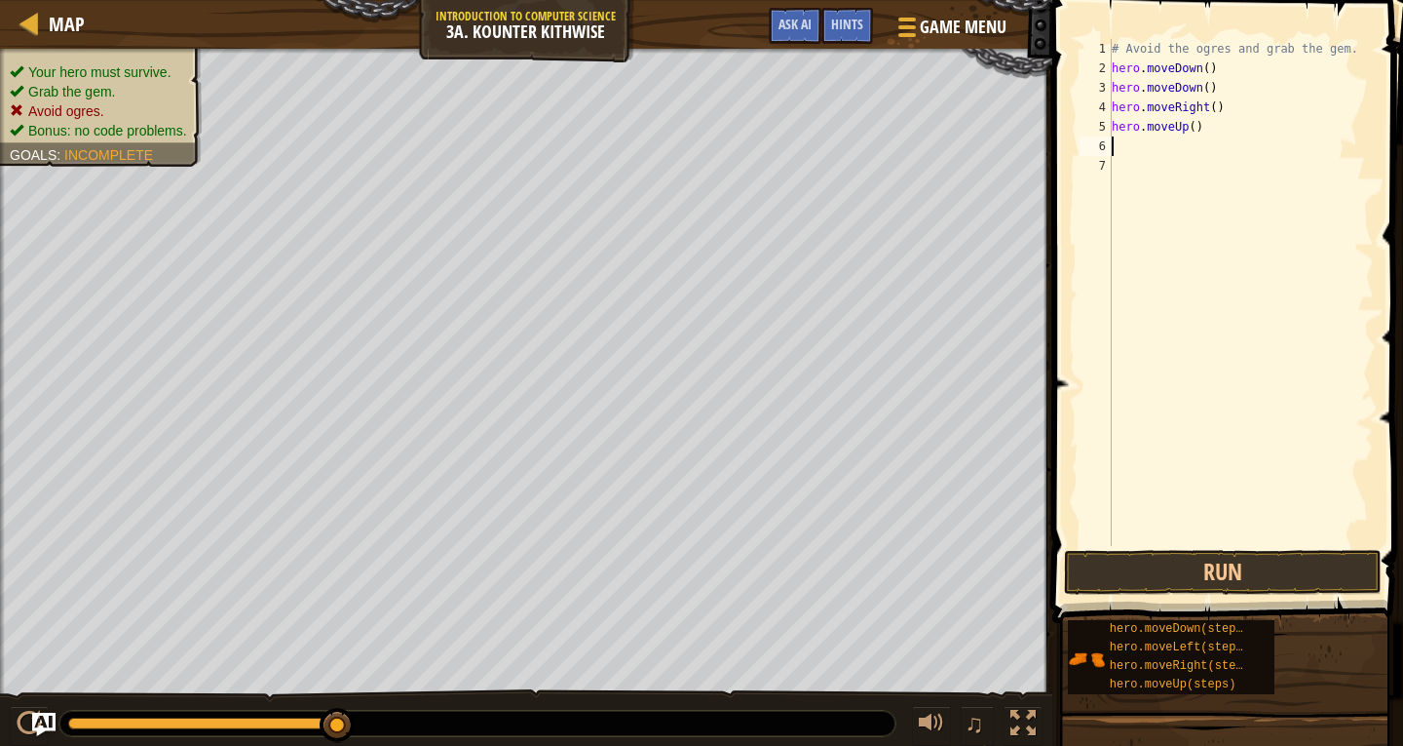
type textarea "h"
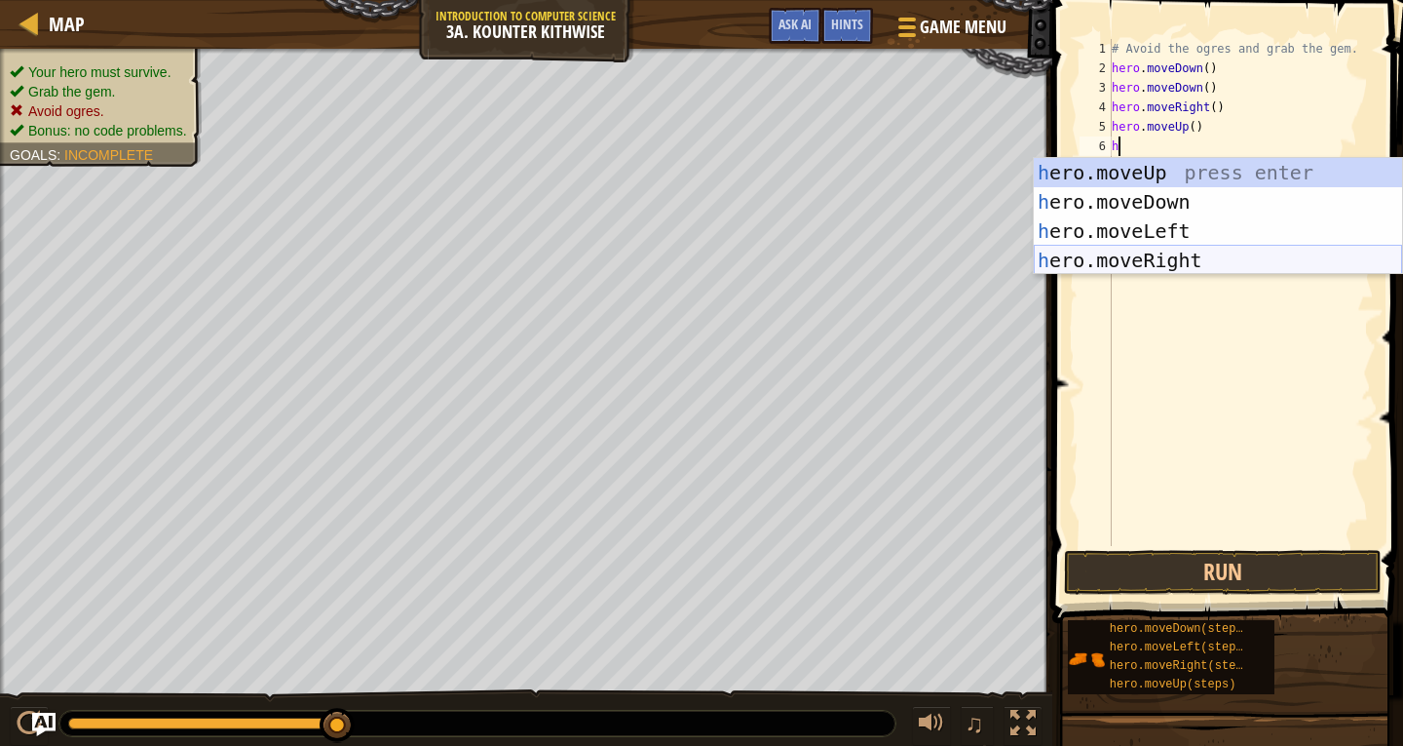
click at [1187, 256] on div "h ero.moveUp press enter h ero.moveDown press enter h ero.moveLeft press enter …" at bounding box center [1218, 245] width 368 height 175
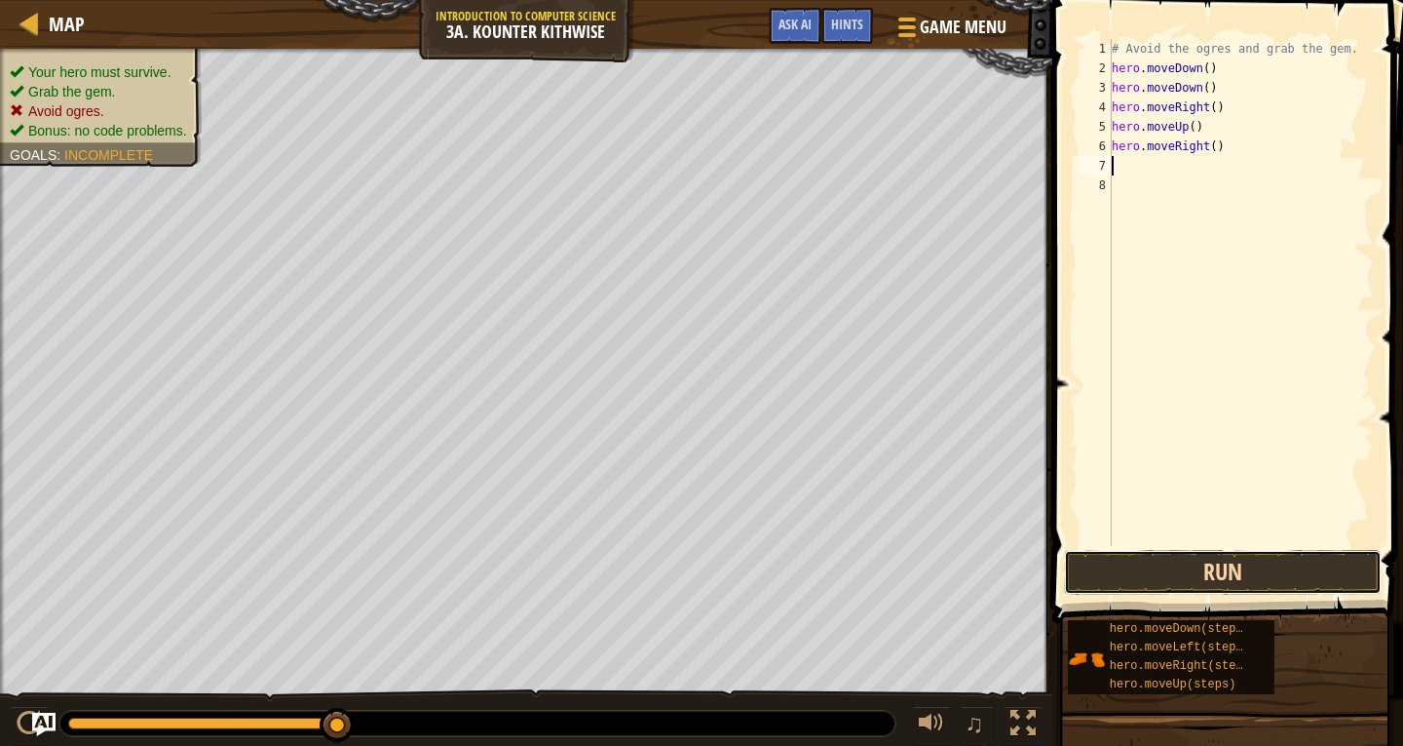
click at [1242, 552] on button "Run" at bounding box center [1223, 572] width 318 height 45
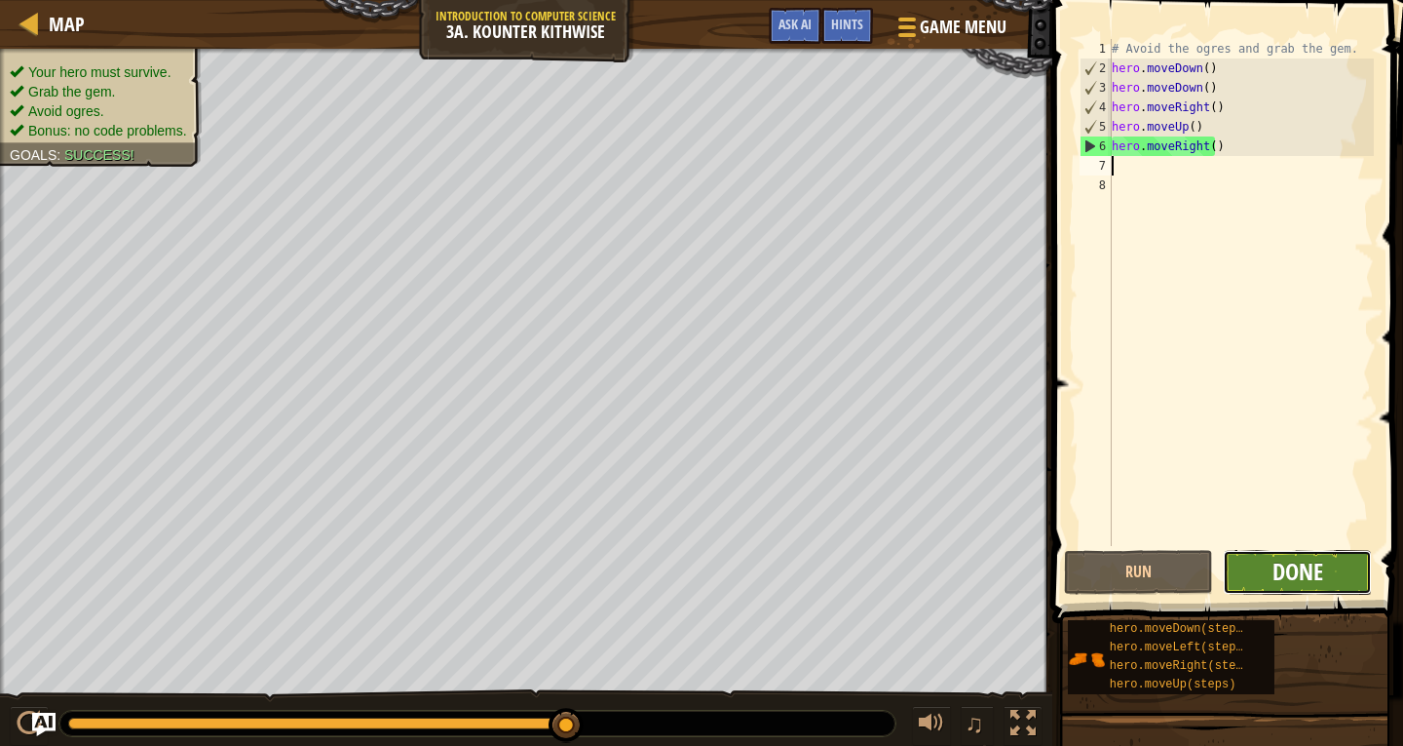
click at [1283, 564] on span "Done" at bounding box center [1298, 571] width 51 height 31
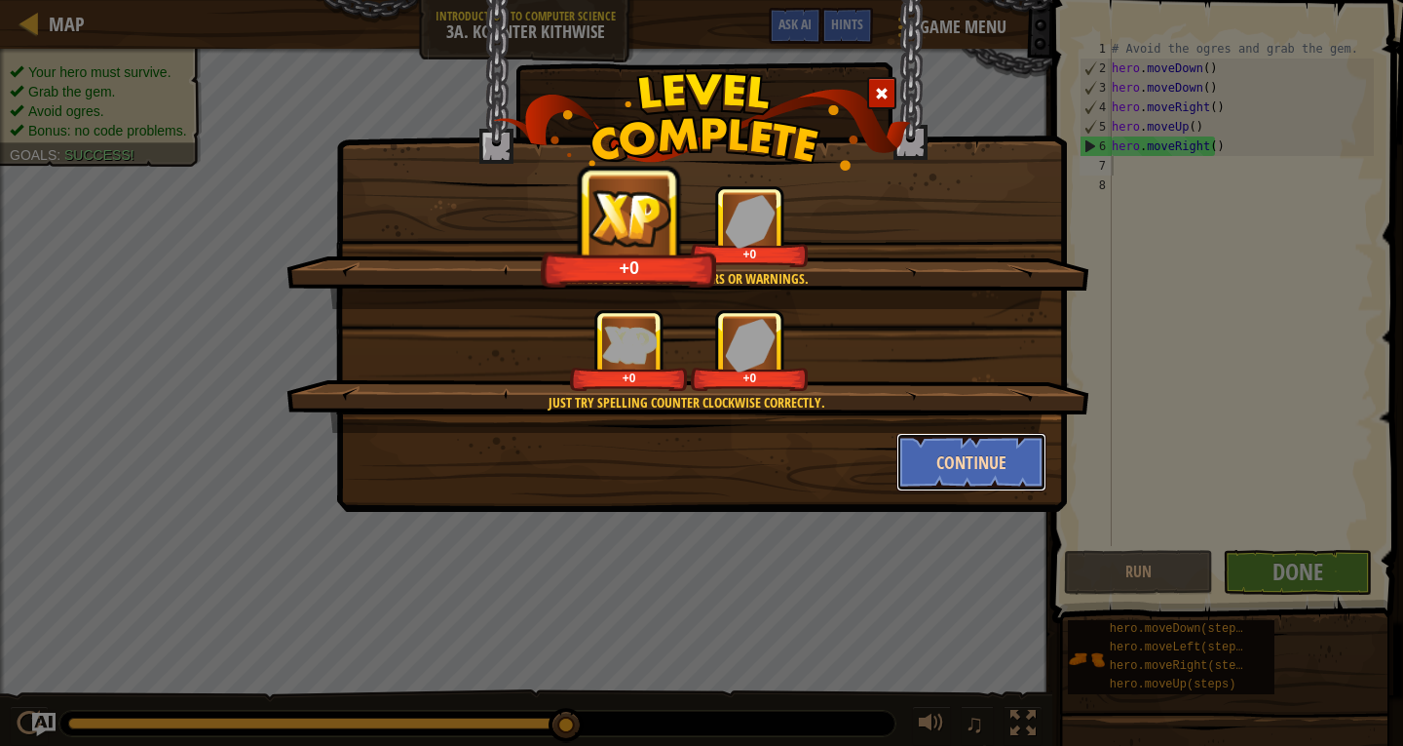
click at [974, 453] on button "Continue" at bounding box center [972, 462] width 151 height 58
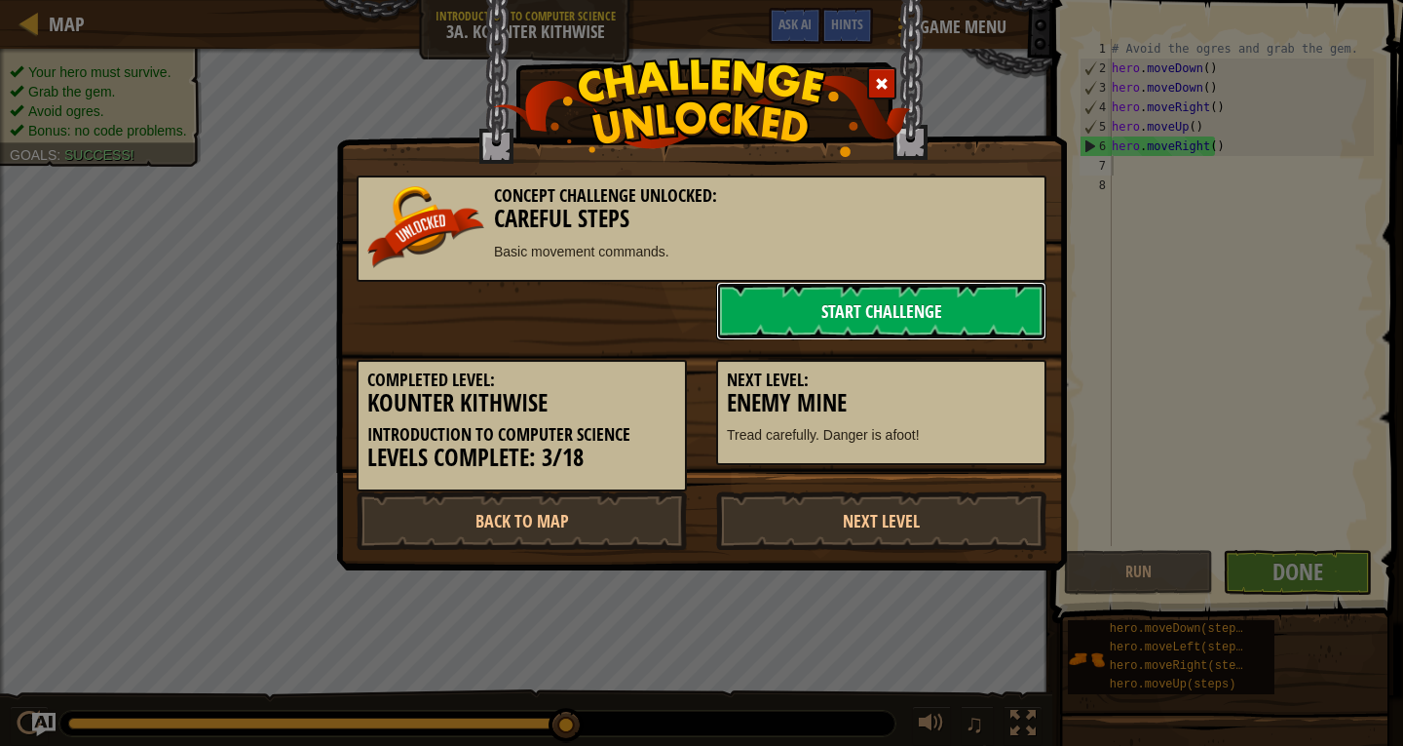
click at [891, 311] on link "Start Challenge" at bounding box center [881, 311] width 330 height 58
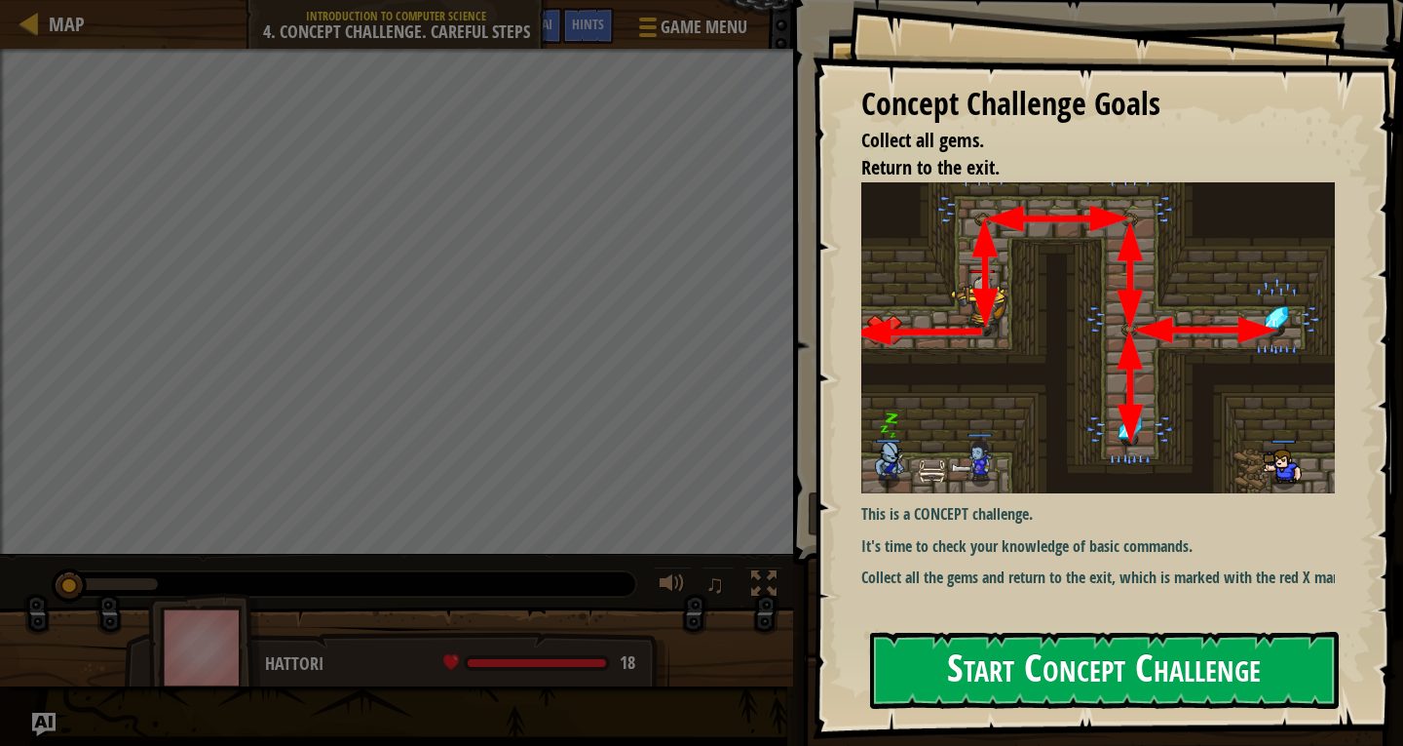
click at [938, 658] on button "Start Concept Challenge" at bounding box center [1104, 670] width 469 height 77
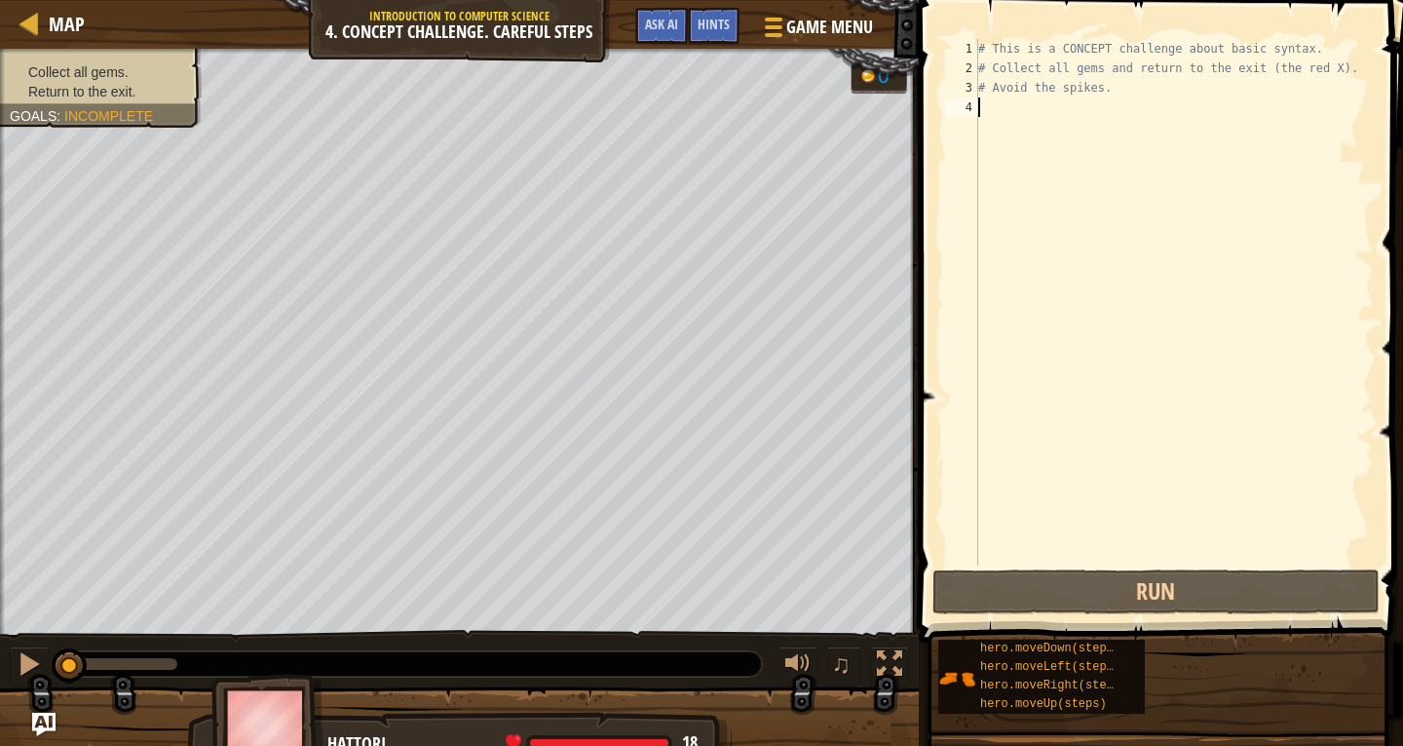
type textarea "h"
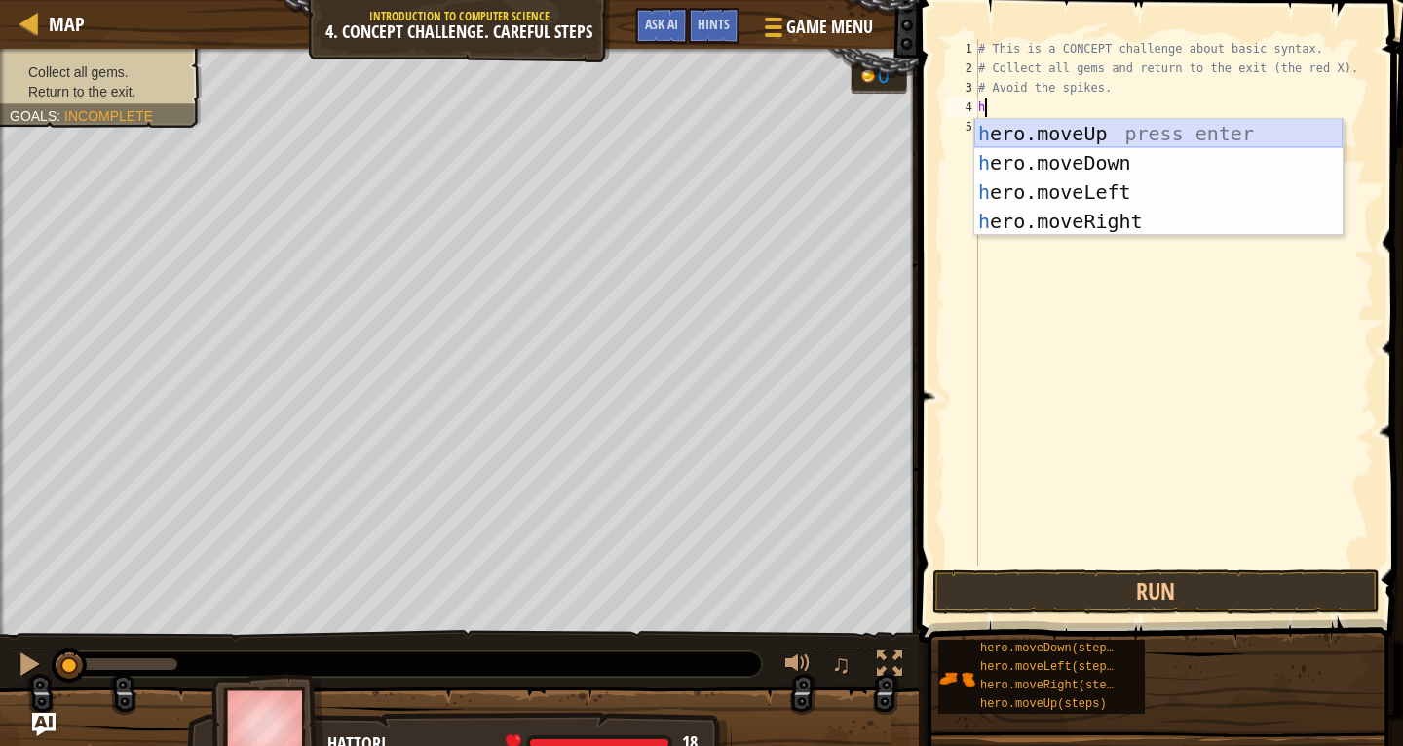
click at [1064, 132] on div "h ero.moveUp press enter h ero.moveDown press enter h ero.moveLeft press enter …" at bounding box center [1159, 206] width 368 height 175
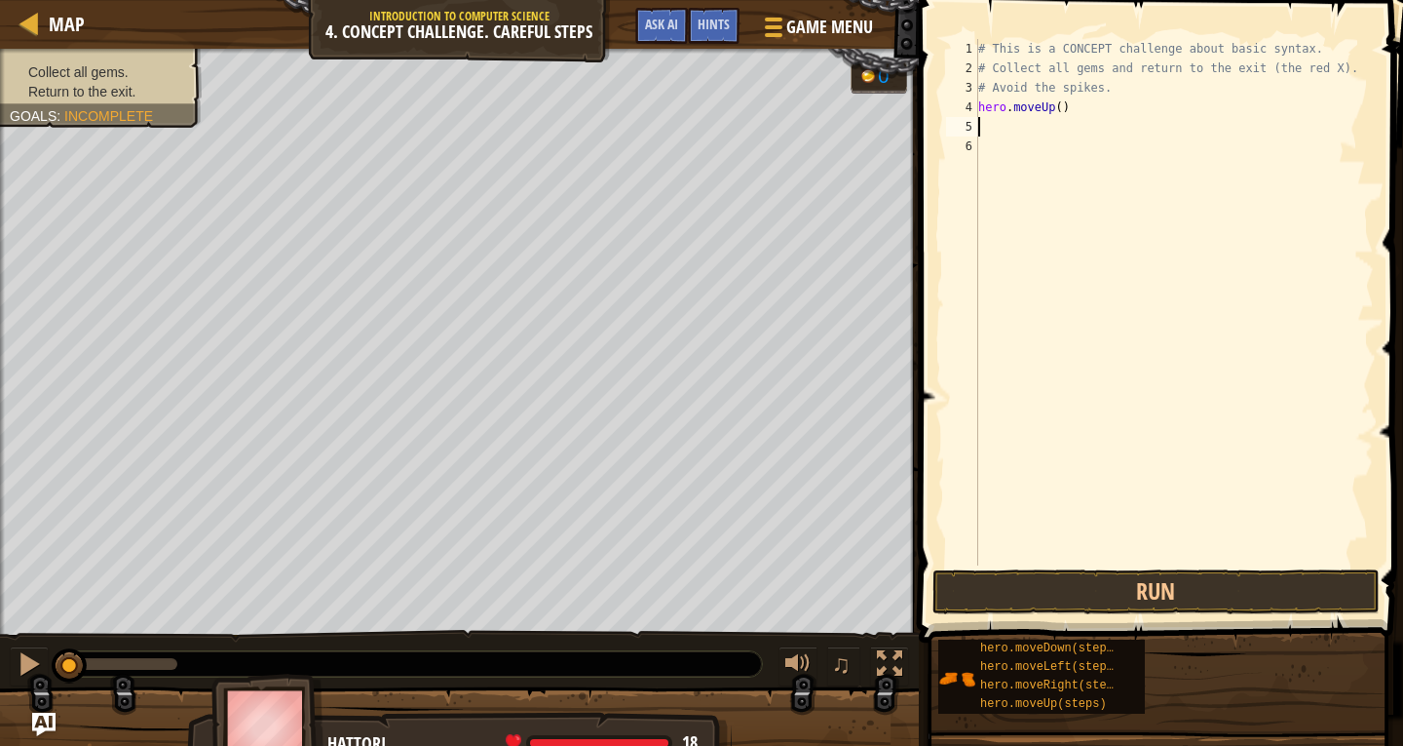
type textarea "h"
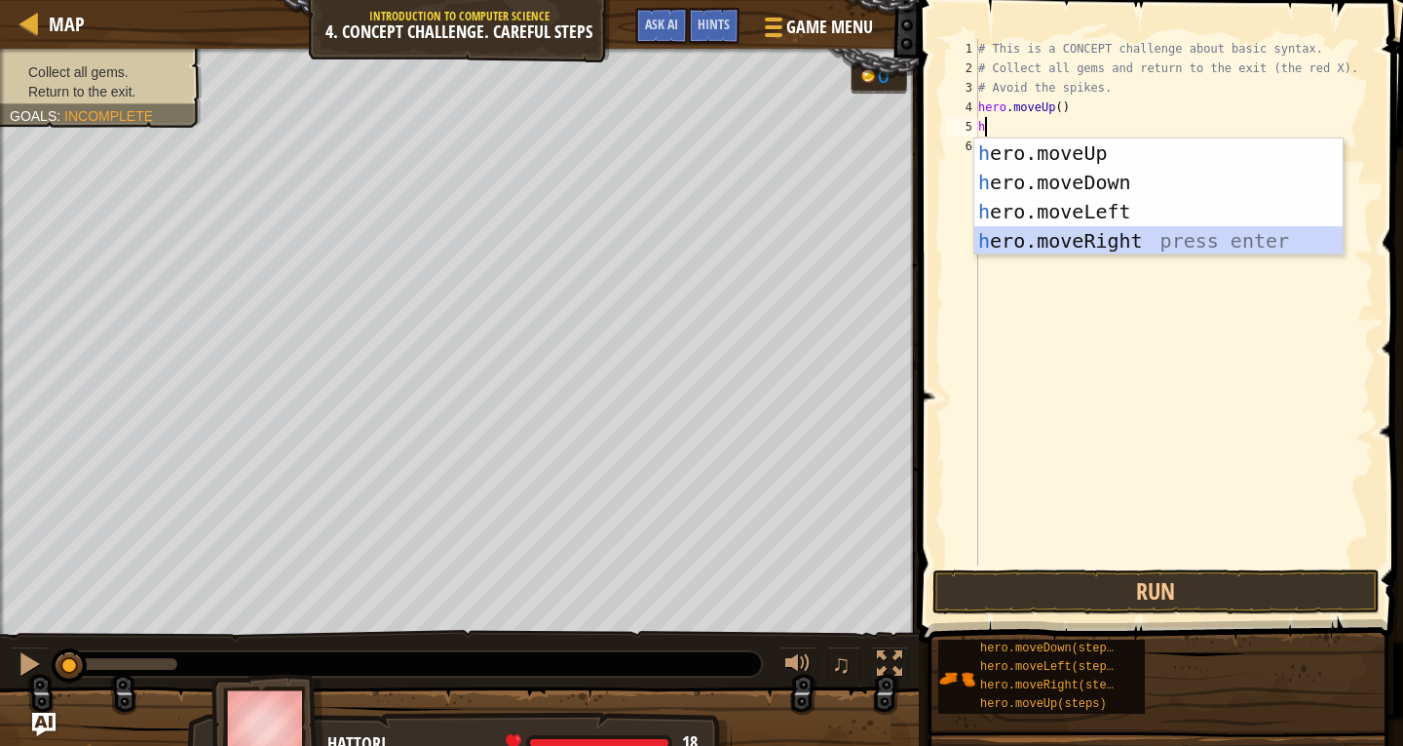
click at [1104, 236] on div "h ero.moveUp press enter h ero.moveDown press enter h ero.moveLeft press enter …" at bounding box center [1159, 225] width 368 height 175
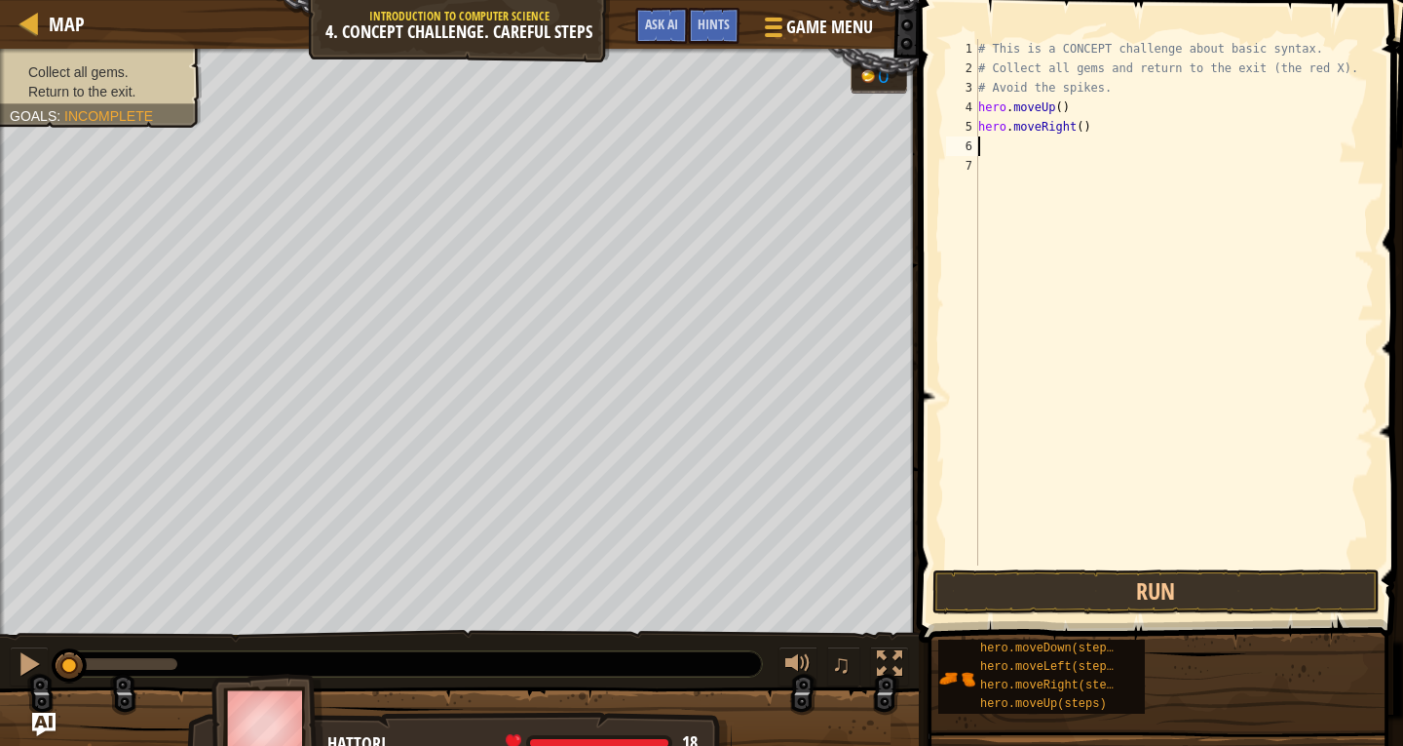
type textarea "h"
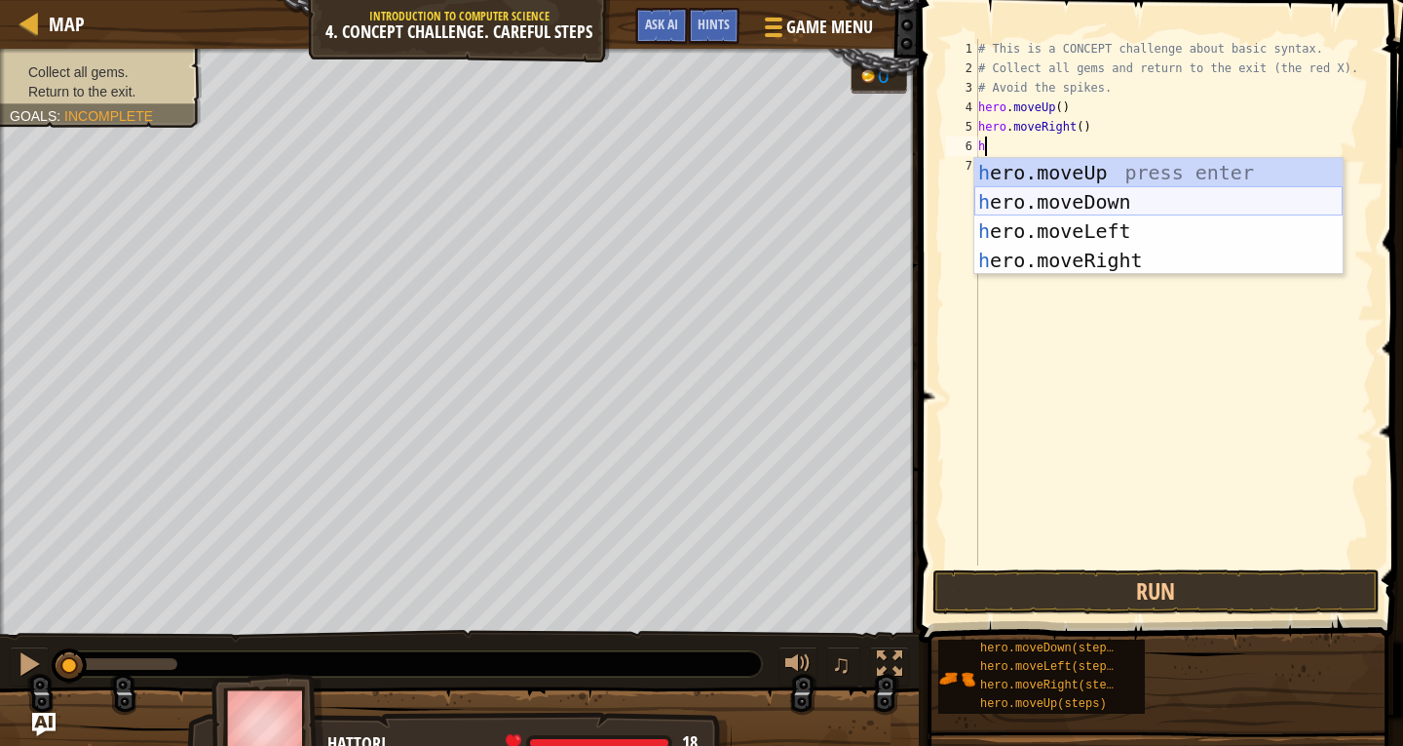
click at [1098, 196] on div "h ero.moveUp press enter h ero.moveDown press enter h ero.moveLeft press enter …" at bounding box center [1159, 245] width 368 height 175
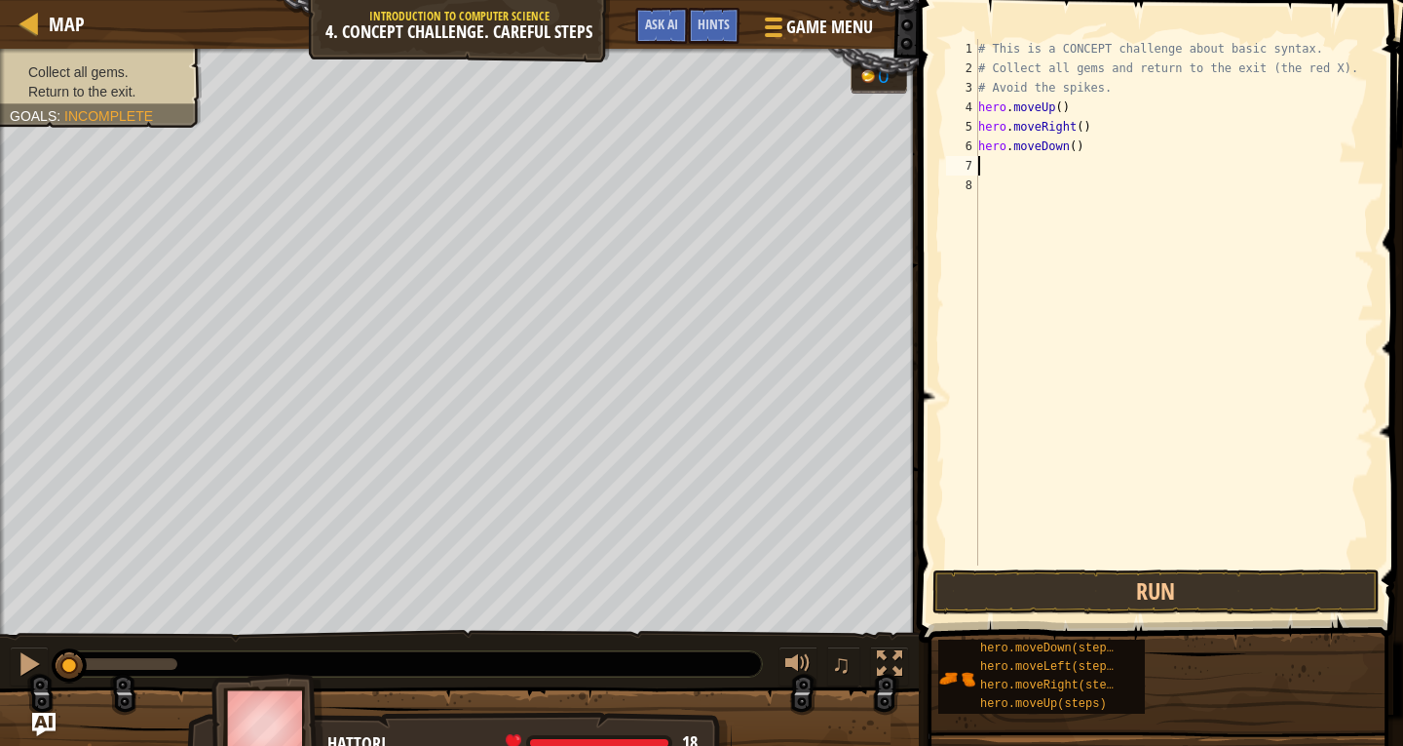
type textarea "h"
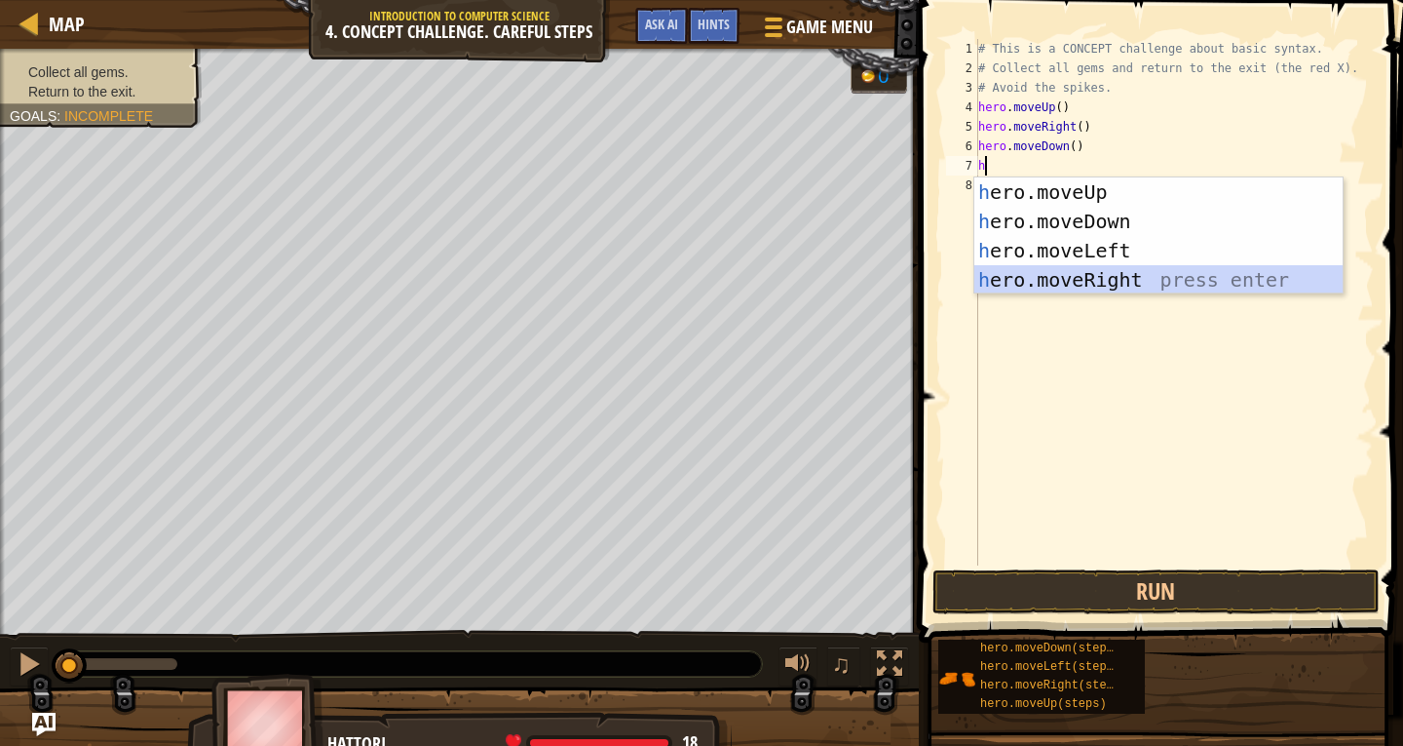
click at [1085, 283] on div "h ero.moveUp press enter h ero.moveDown press enter h ero.moveLeft press enter …" at bounding box center [1159, 264] width 368 height 175
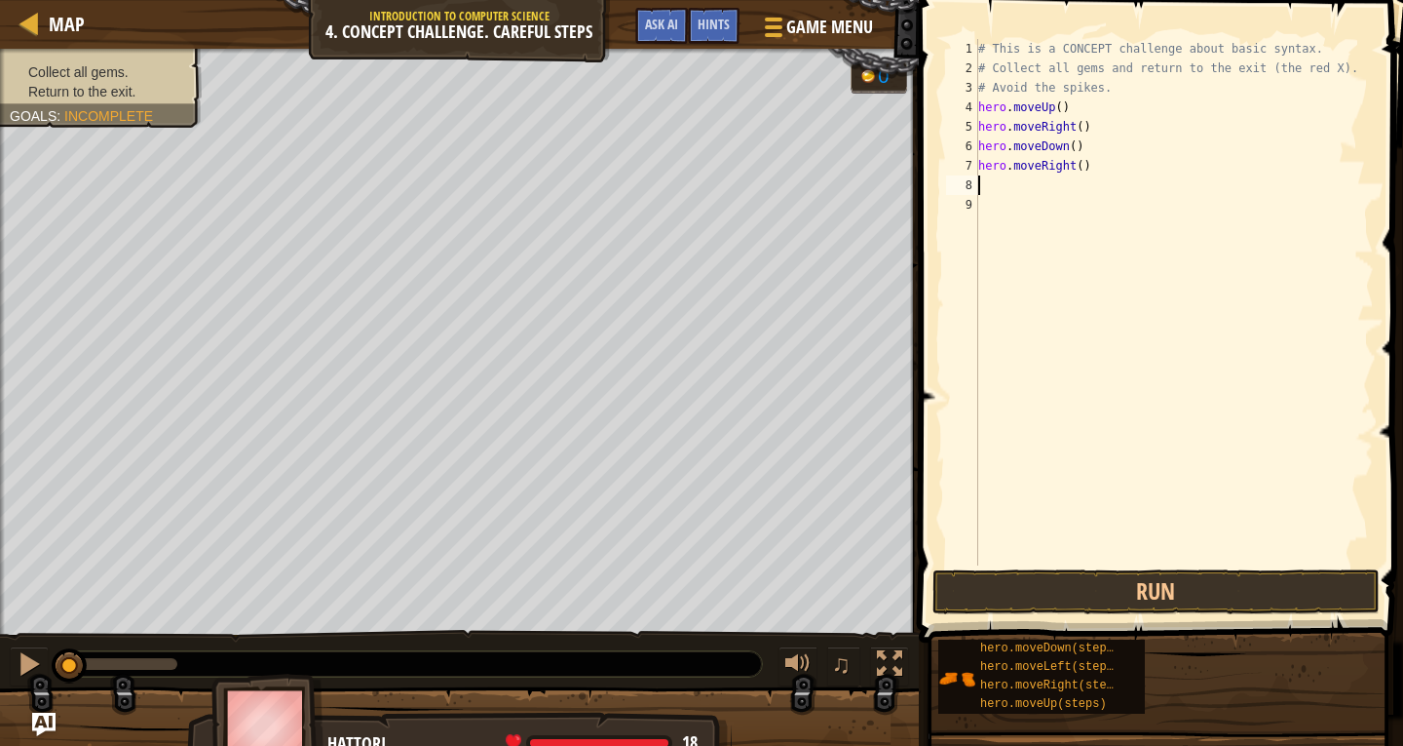
type textarea "h"
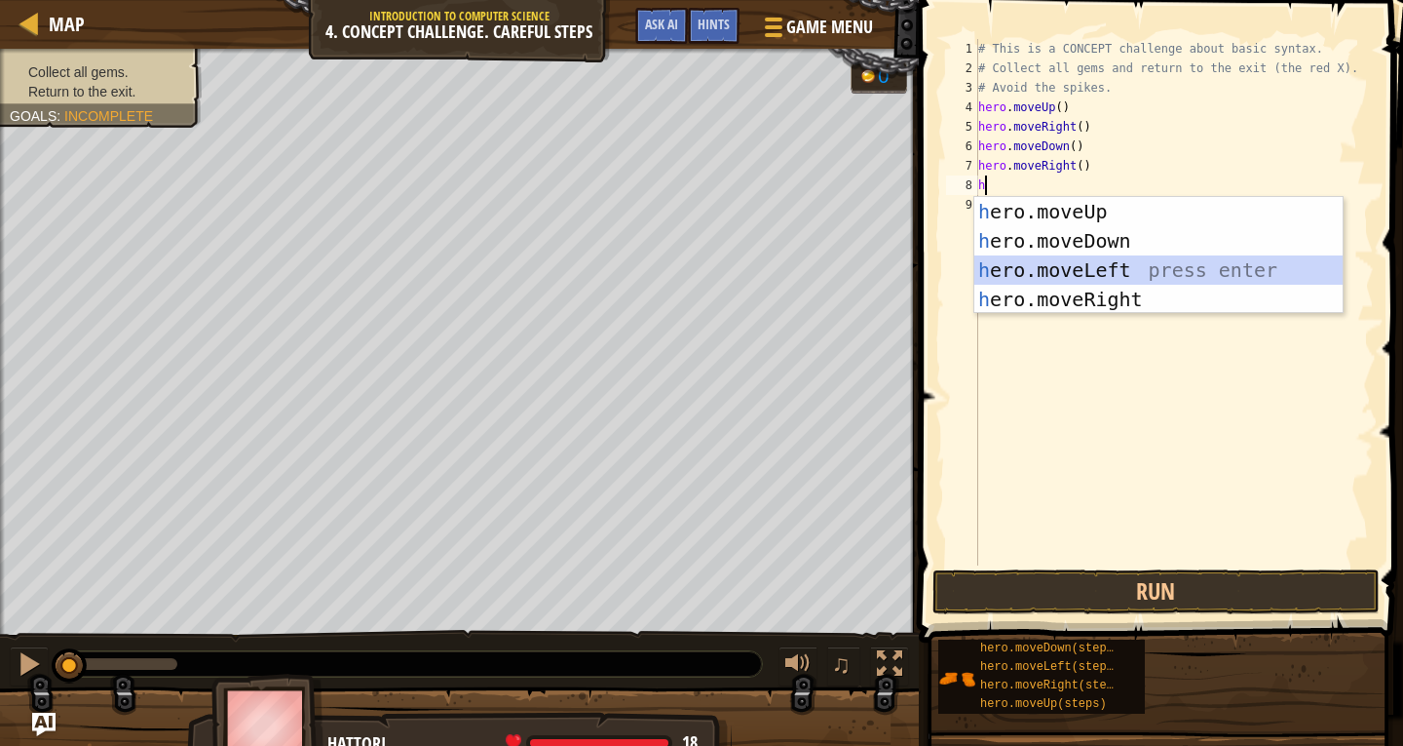
click at [1084, 268] on div "h ero.moveUp press enter h ero.moveDown press enter h ero.moveLeft press enter …" at bounding box center [1159, 284] width 368 height 175
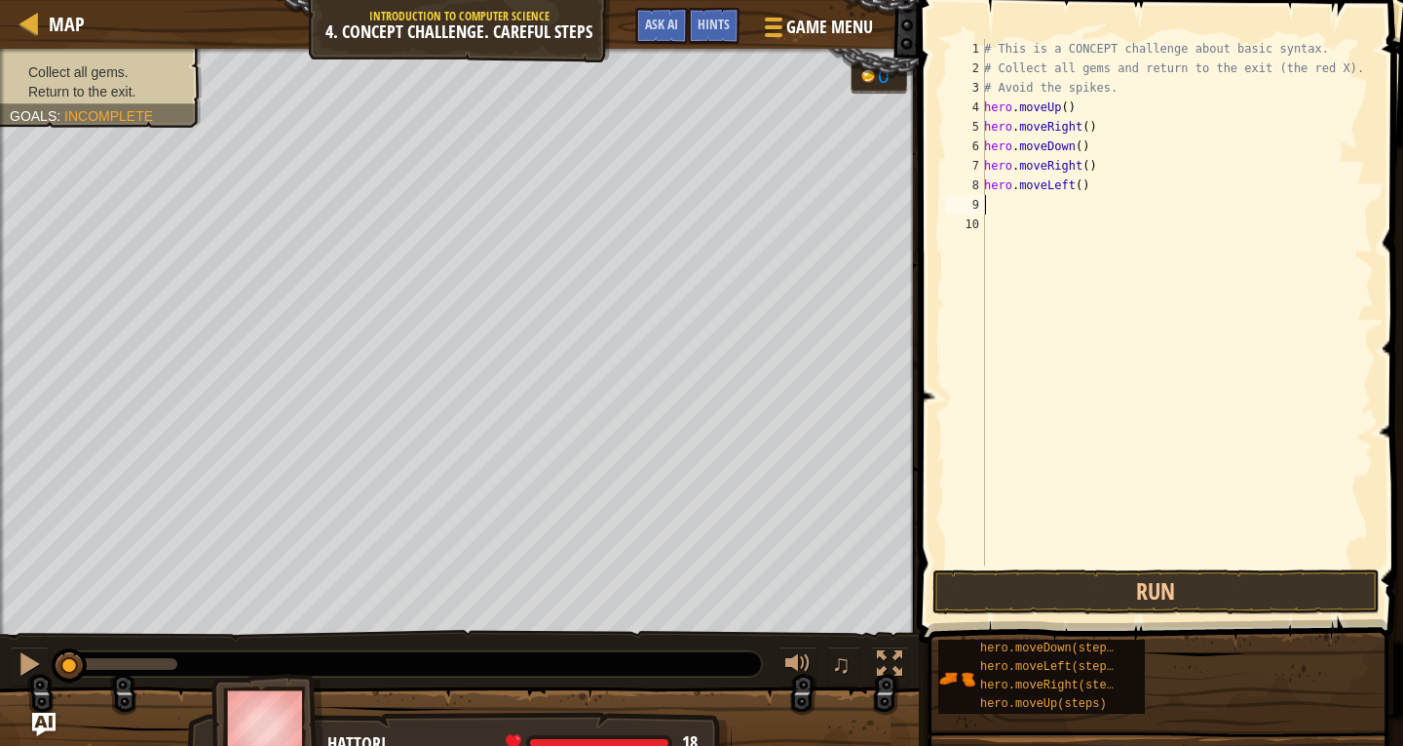
type textarea "h"
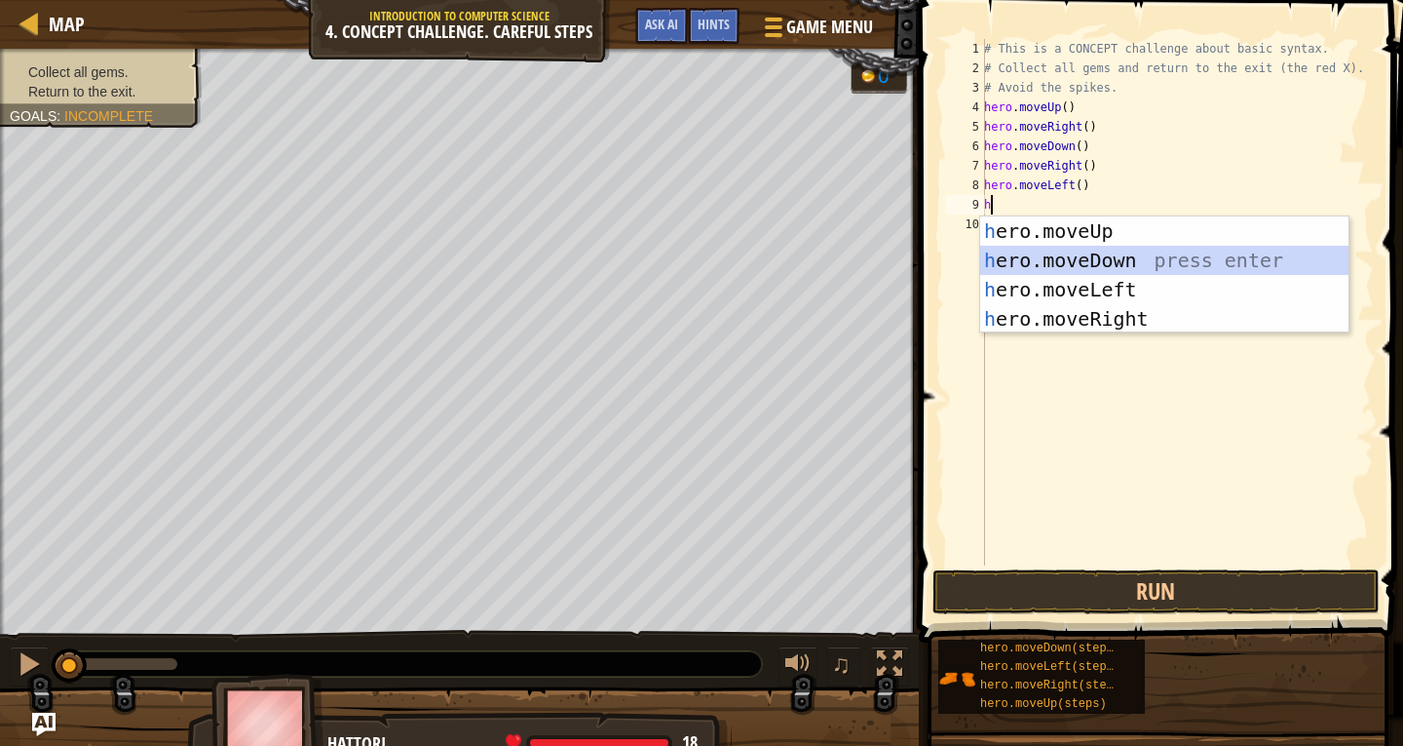
click at [1097, 258] on div "h ero.moveUp press enter h ero.moveDown press enter h ero.moveLeft press enter …" at bounding box center [1164, 303] width 368 height 175
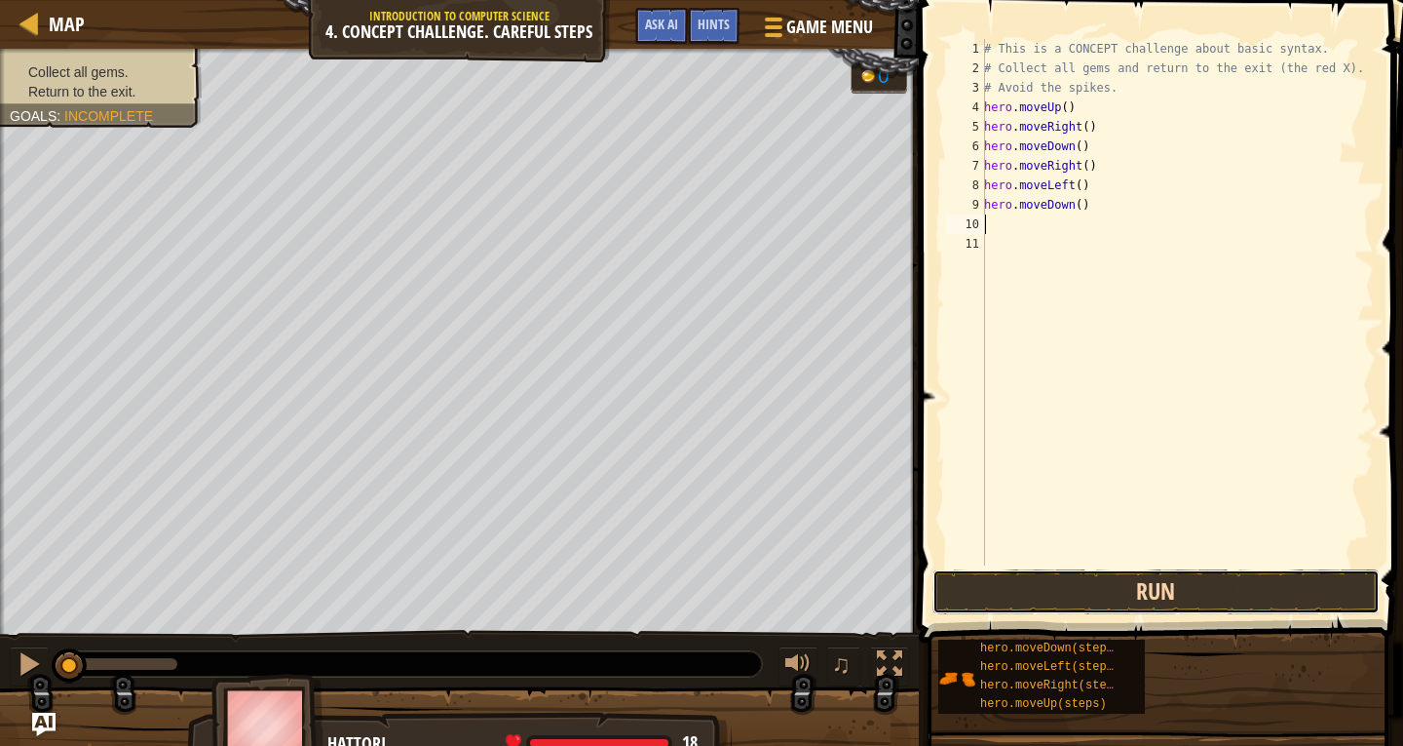
click at [1181, 588] on button "Run" at bounding box center [1156, 591] width 447 height 45
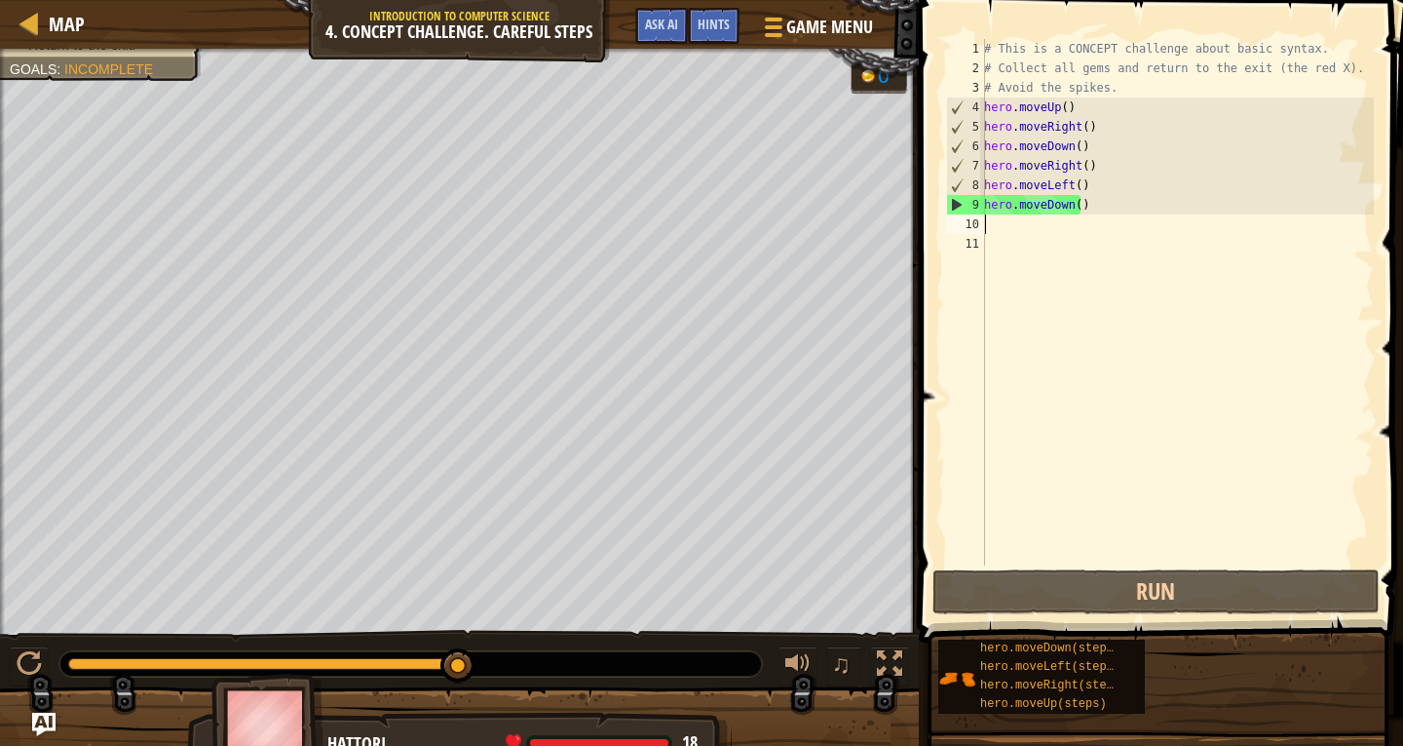
type textarea "h"
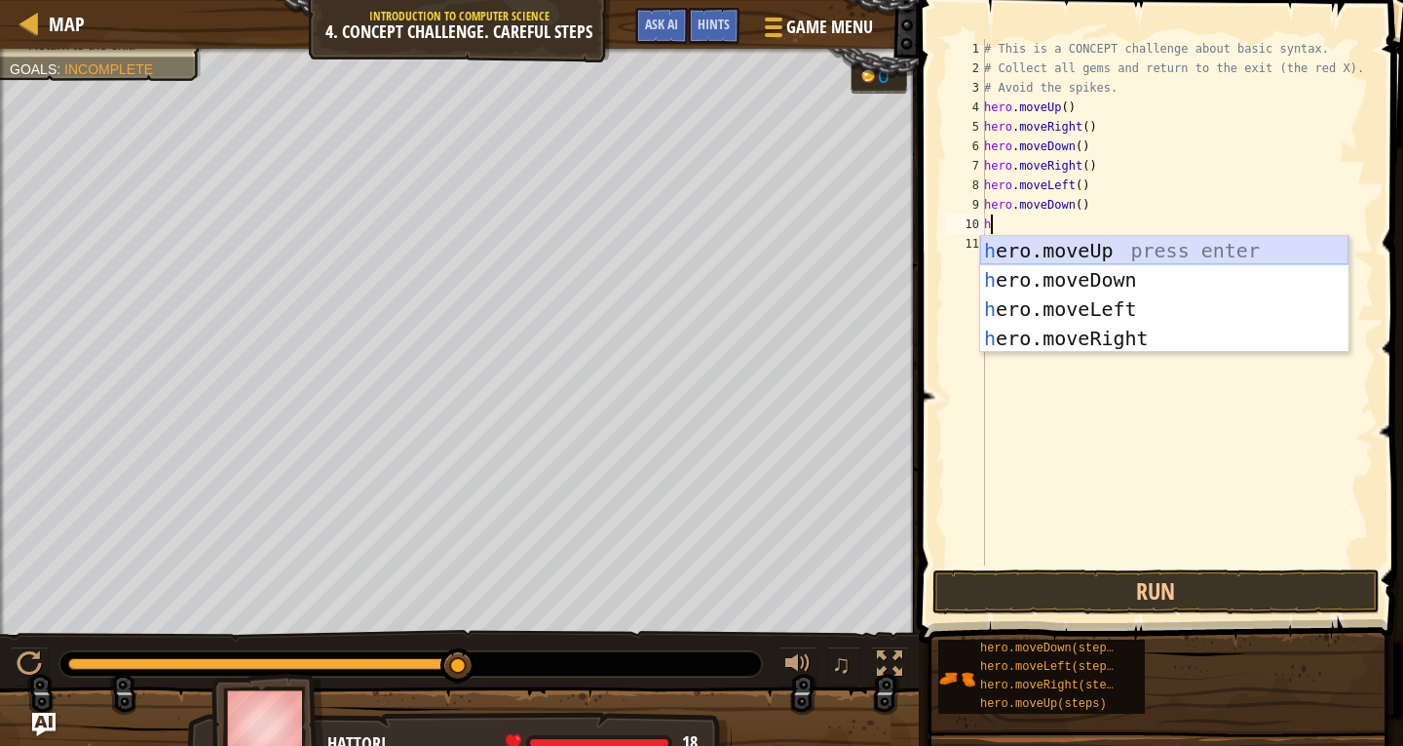
click at [1038, 249] on div "h ero.moveUp press enter h ero.moveDown press enter h ero.moveLeft press enter …" at bounding box center [1164, 323] width 368 height 175
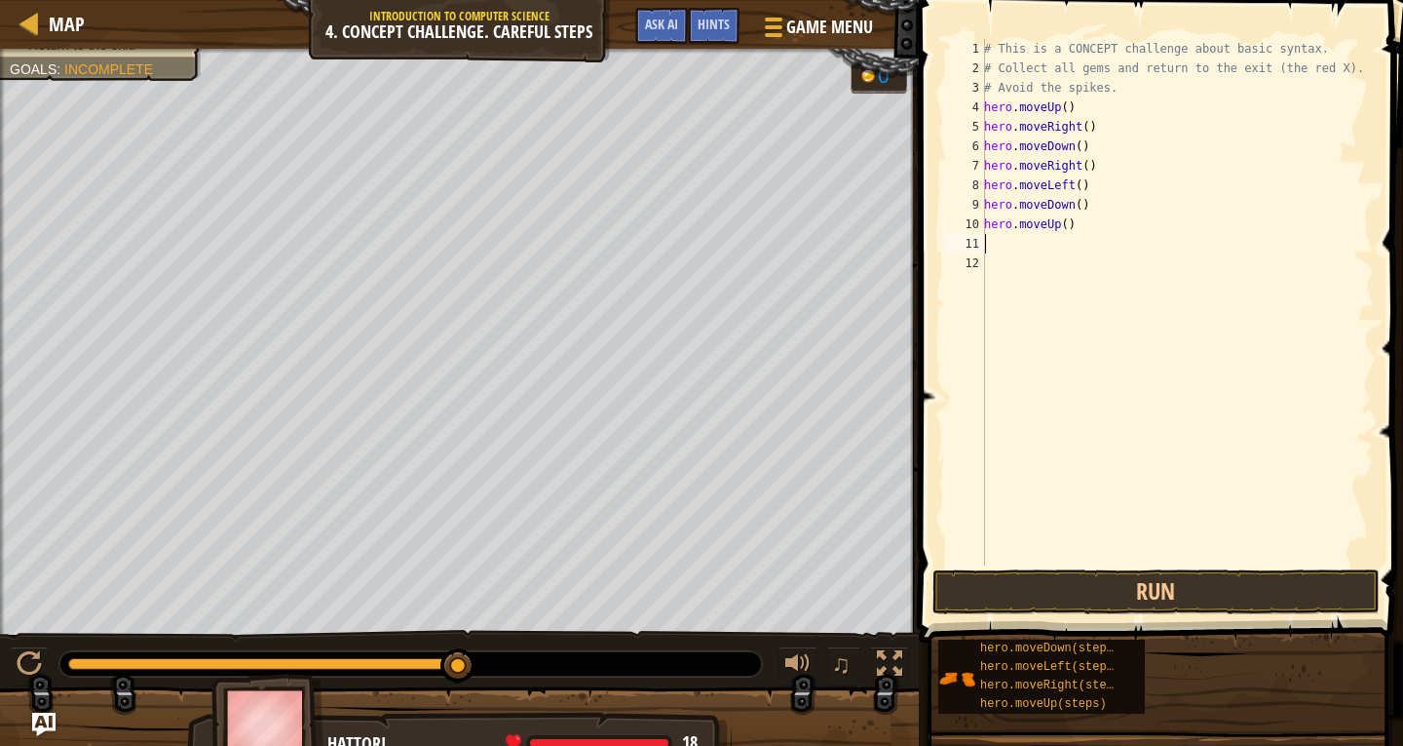
type textarea "h"
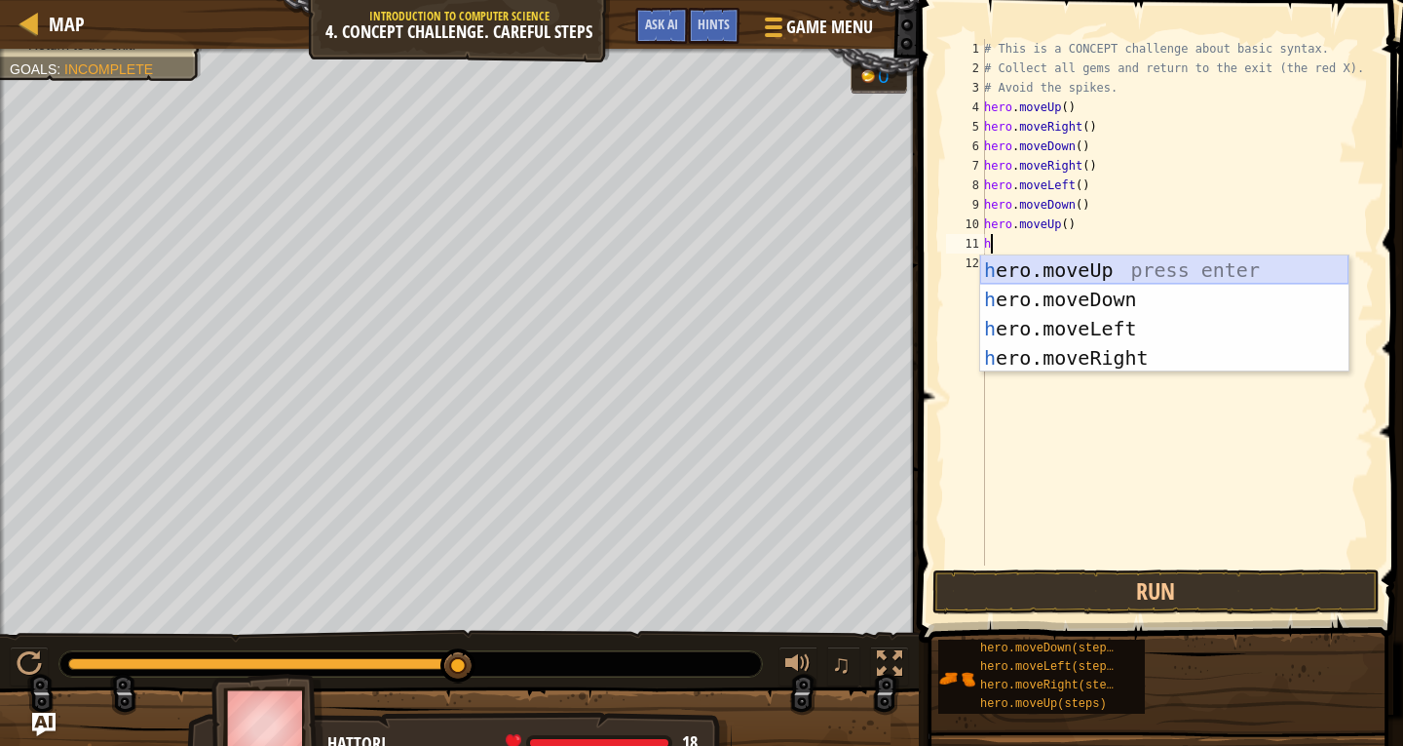
click at [1048, 271] on div "h ero.moveUp press enter h ero.moveDown press enter h ero.moveLeft press enter …" at bounding box center [1164, 342] width 368 height 175
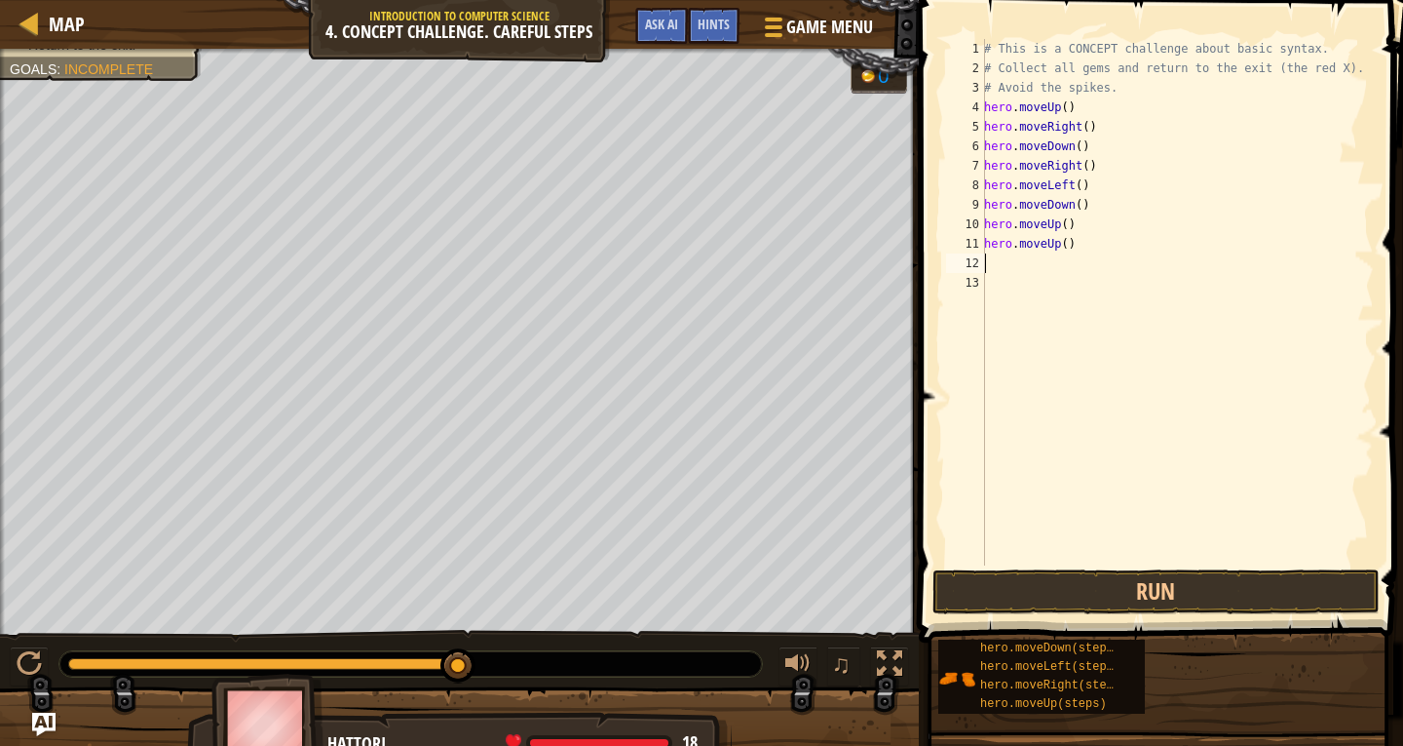
type textarea "h"
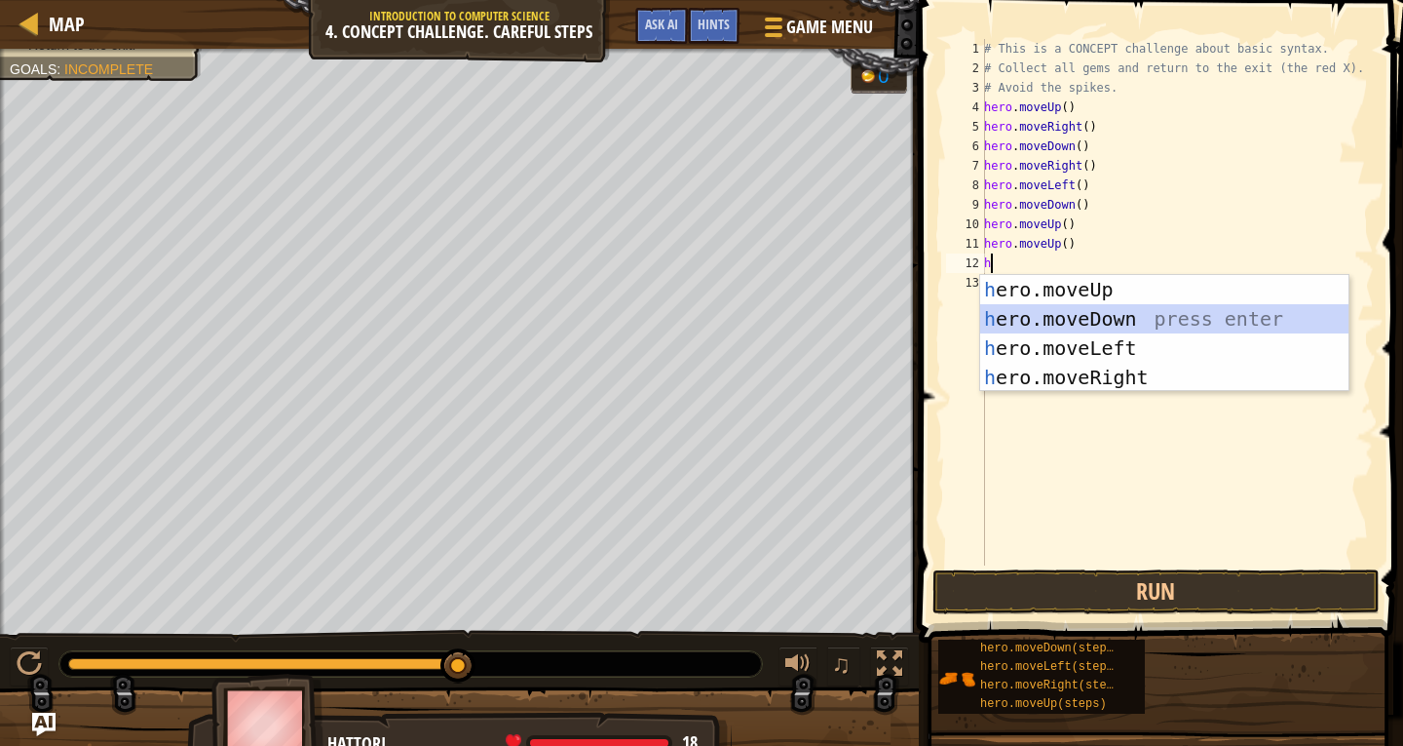
click at [1046, 331] on div "h ero.moveUp press enter h ero.moveDown press enter h ero.moveLeft press enter …" at bounding box center [1164, 362] width 368 height 175
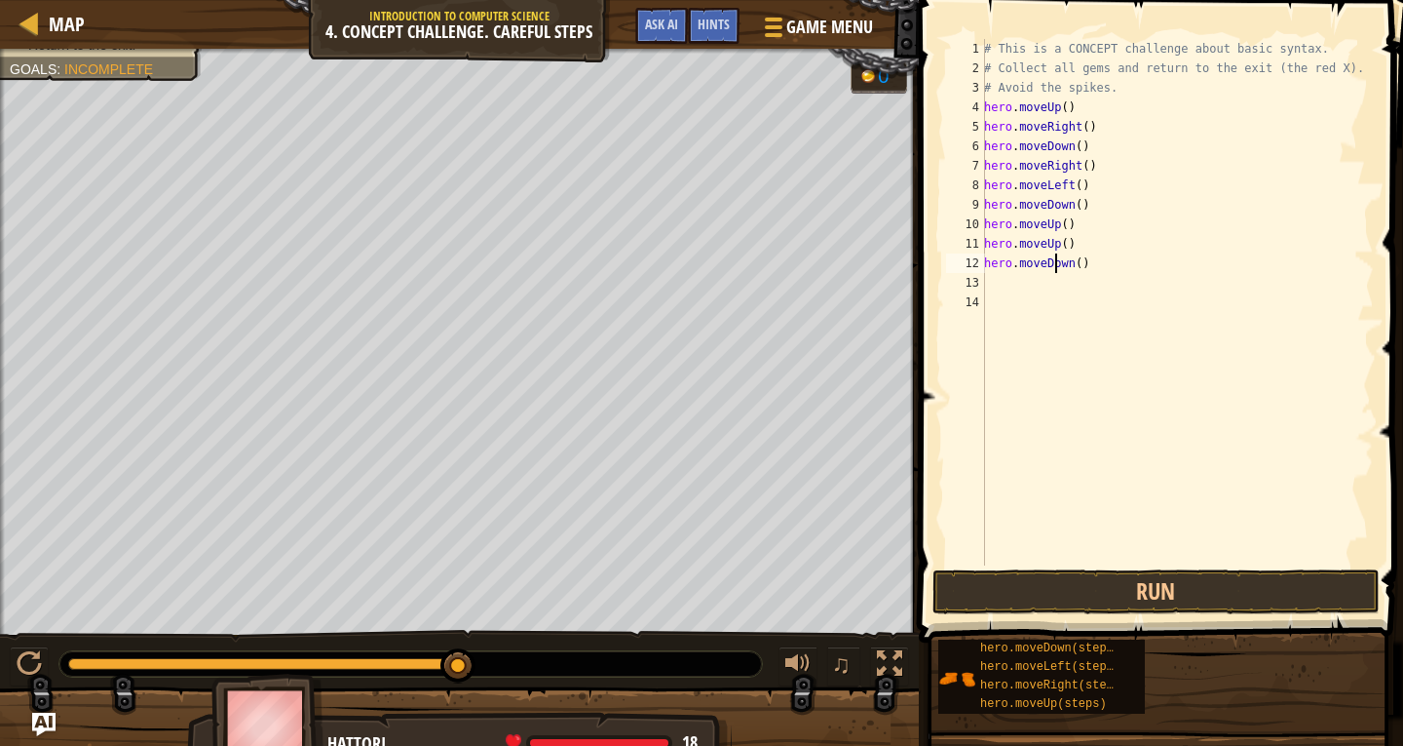
click at [1055, 265] on div "# This is a CONCEPT challenge about basic syntax. # Collect all gems and return…" at bounding box center [1177, 321] width 394 height 565
type textarea "h"
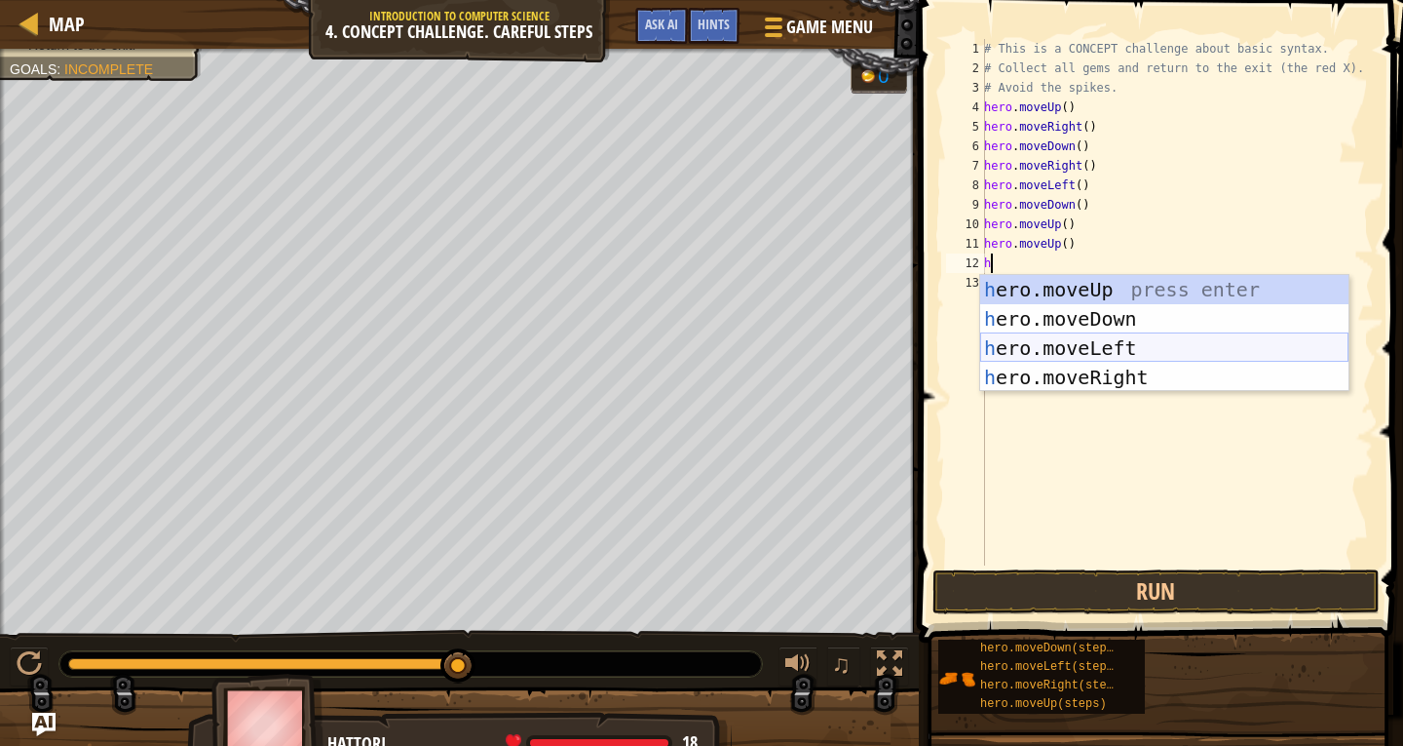
click at [1059, 350] on div "h ero.moveUp press enter h ero.moveDown press enter h ero.moveLeft press enter …" at bounding box center [1164, 362] width 368 height 175
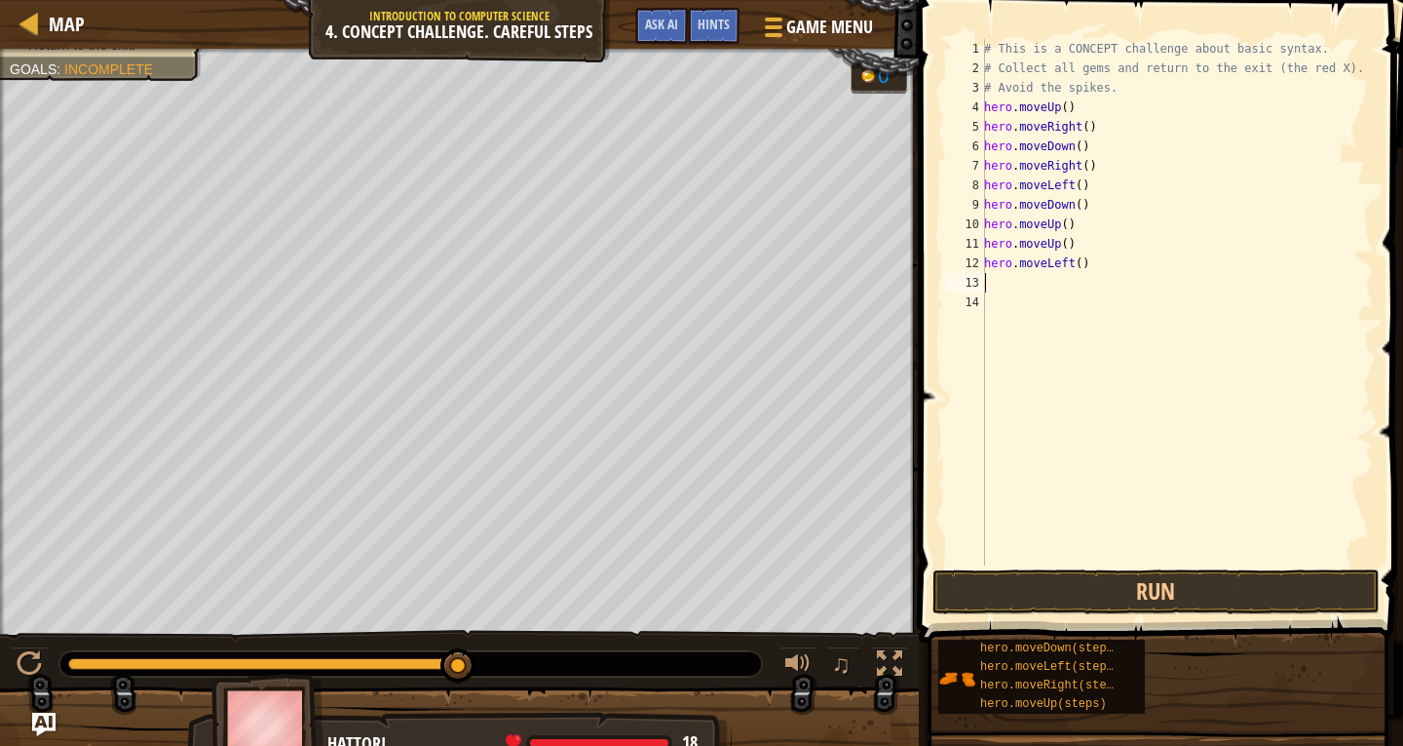
type textarea "h"
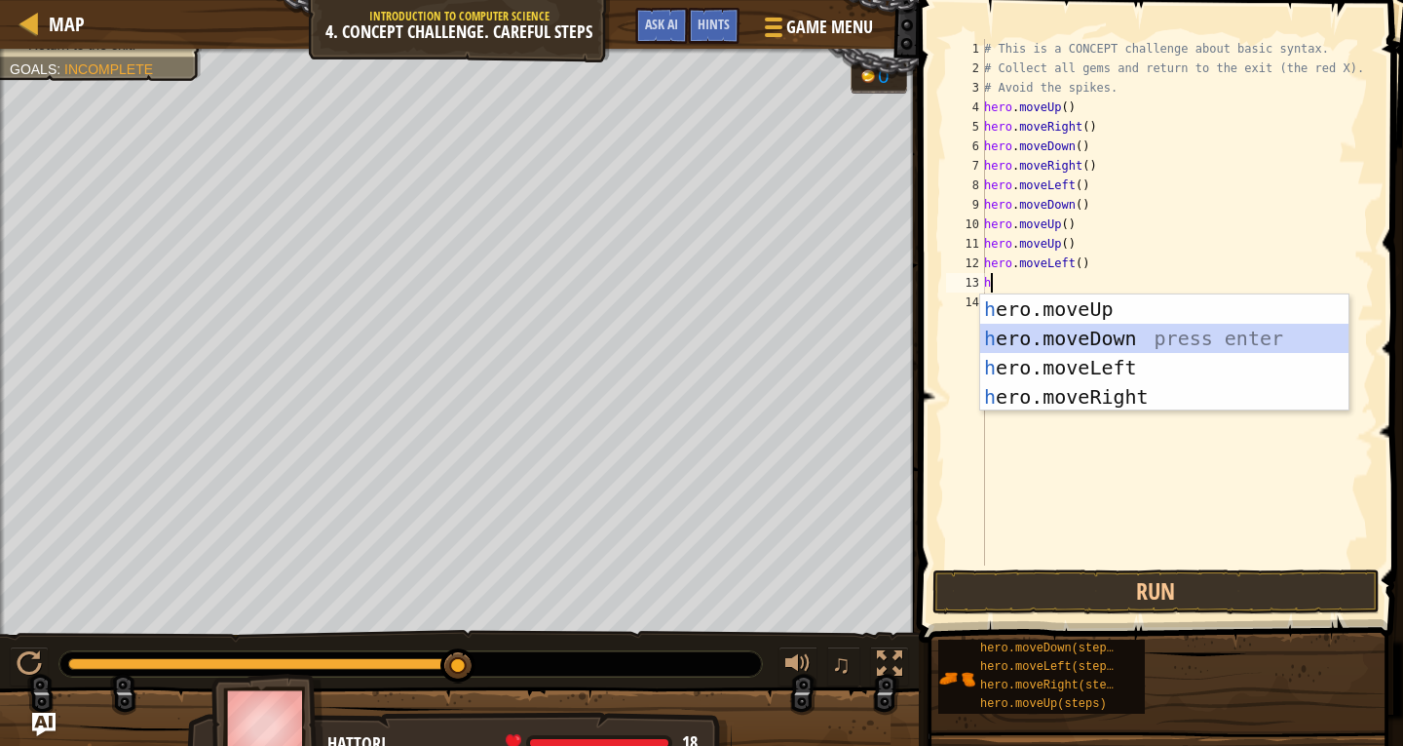
click at [1069, 340] on div "h ero.moveUp press enter h ero.moveDown press enter h ero.moveLeft press enter …" at bounding box center [1164, 381] width 368 height 175
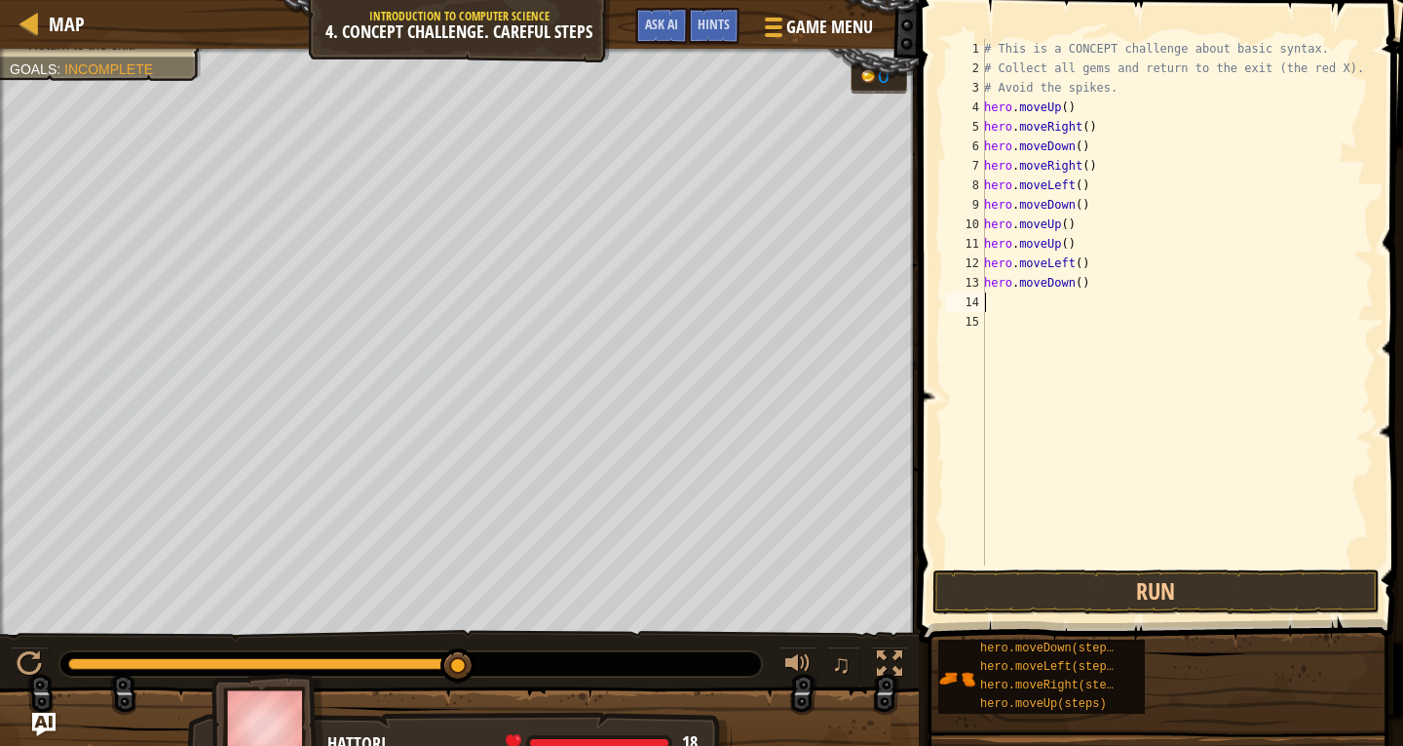
type textarea "h"
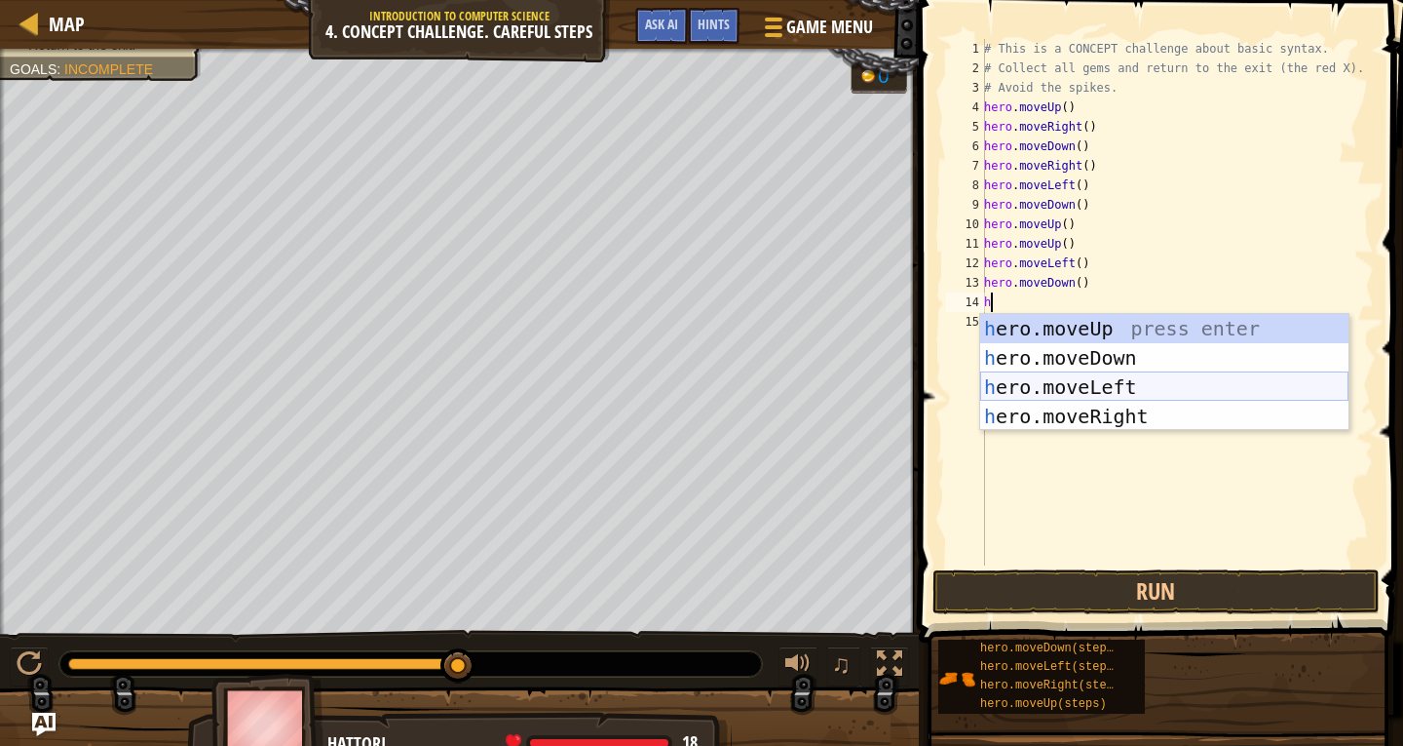
click at [1076, 393] on div "h ero.moveUp press enter h ero.moveDown press enter h ero.moveLeft press enter …" at bounding box center [1164, 401] width 368 height 175
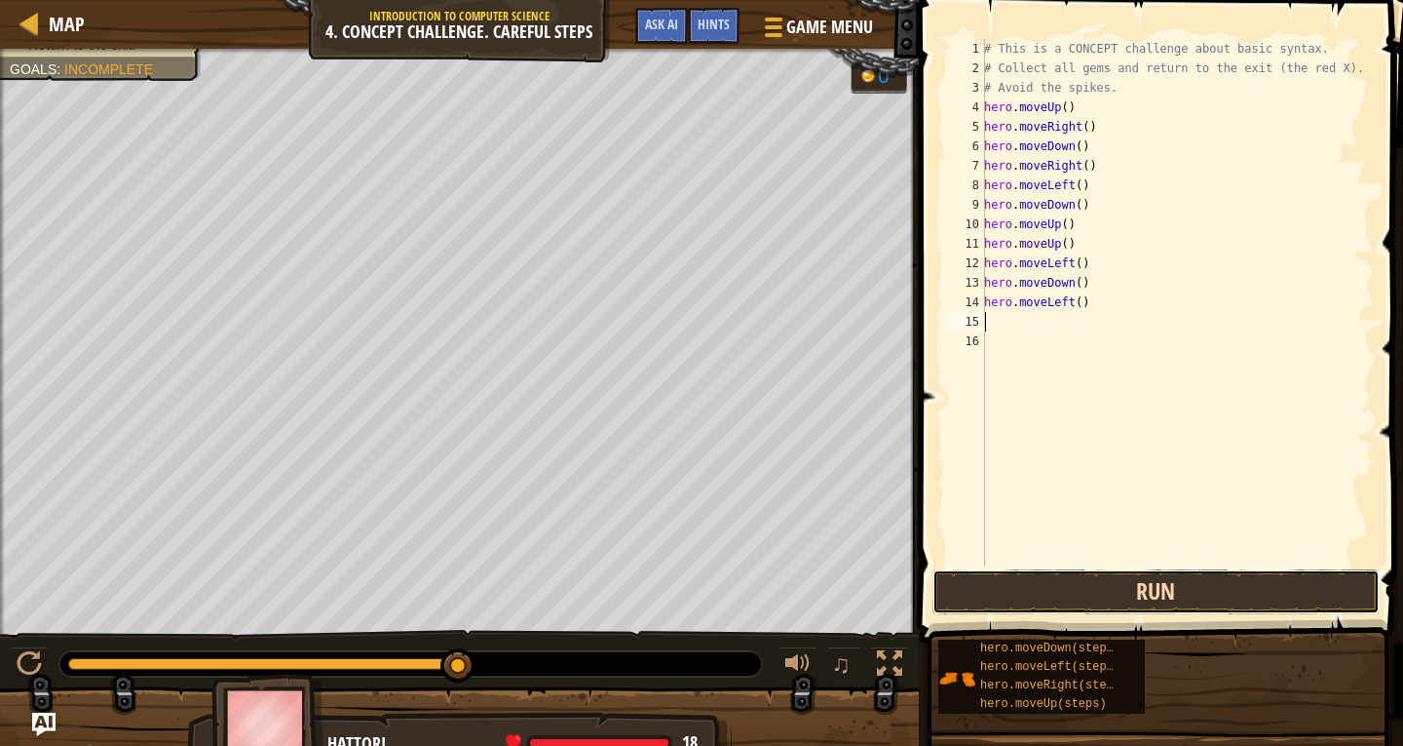
click at [1229, 584] on button "Run" at bounding box center [1156, 591] width 447 height 45
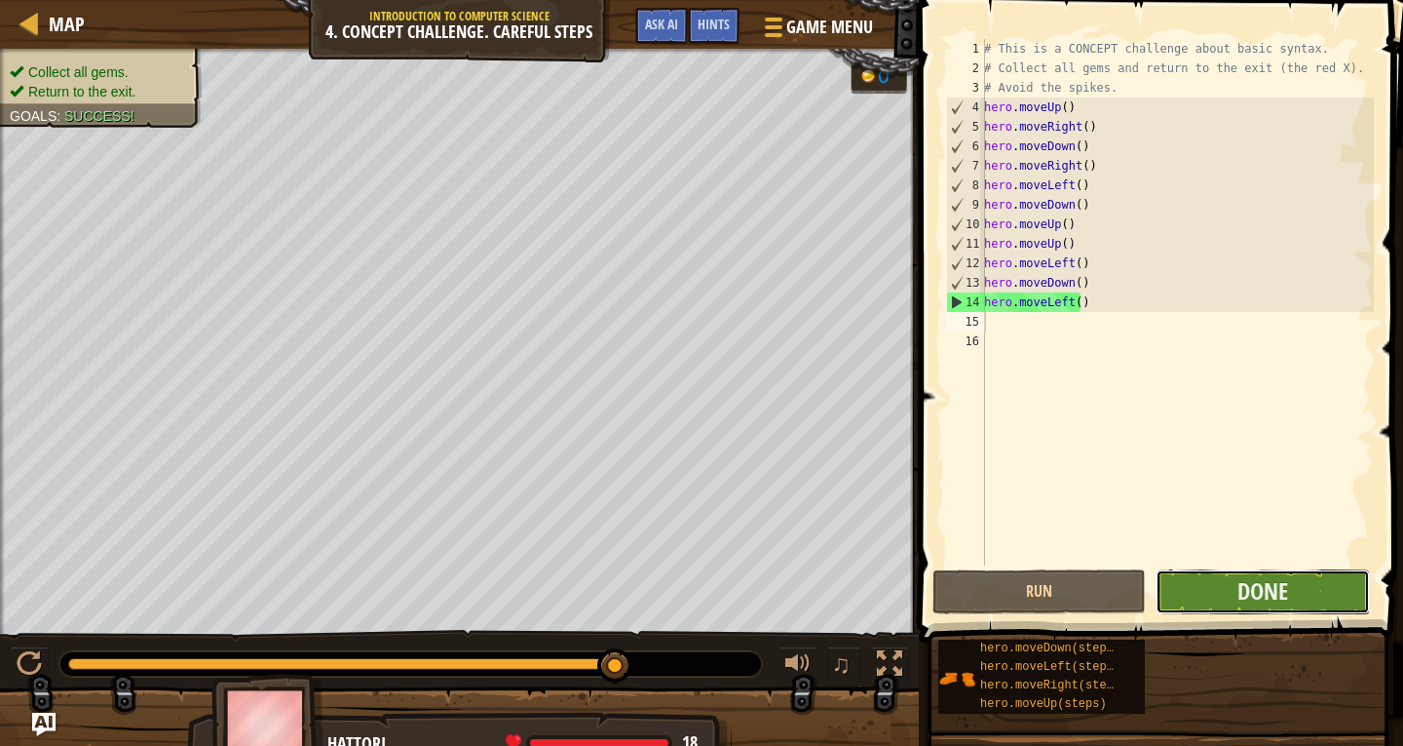
click at [1196, 594] on button "Done" at bounding box center [1262, 591] width 213 height 45
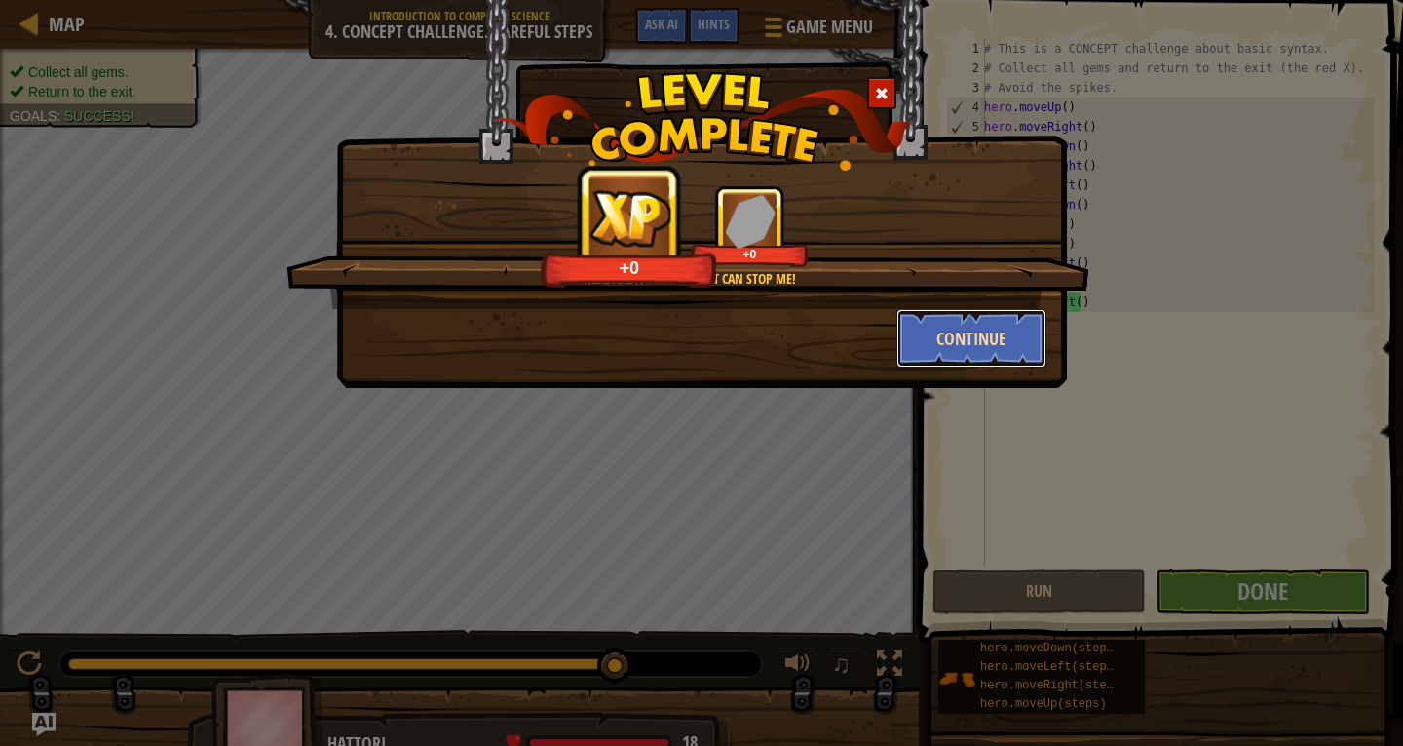
click at [971, 346] on button "Continue" at bounding box center [972, 338] width 151 height 58
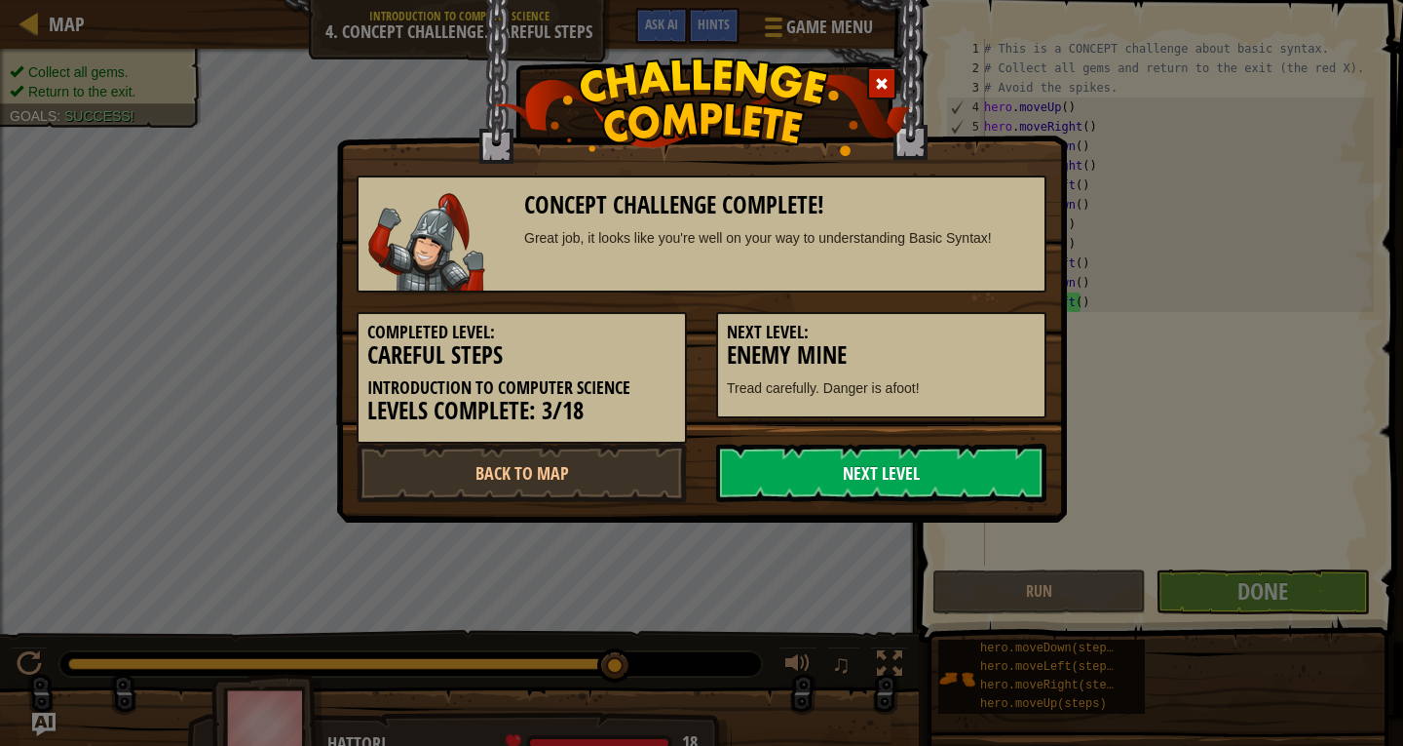
click at [976, 477] on link "Next Level" at bounding box center [881, 472] width 330 height 58
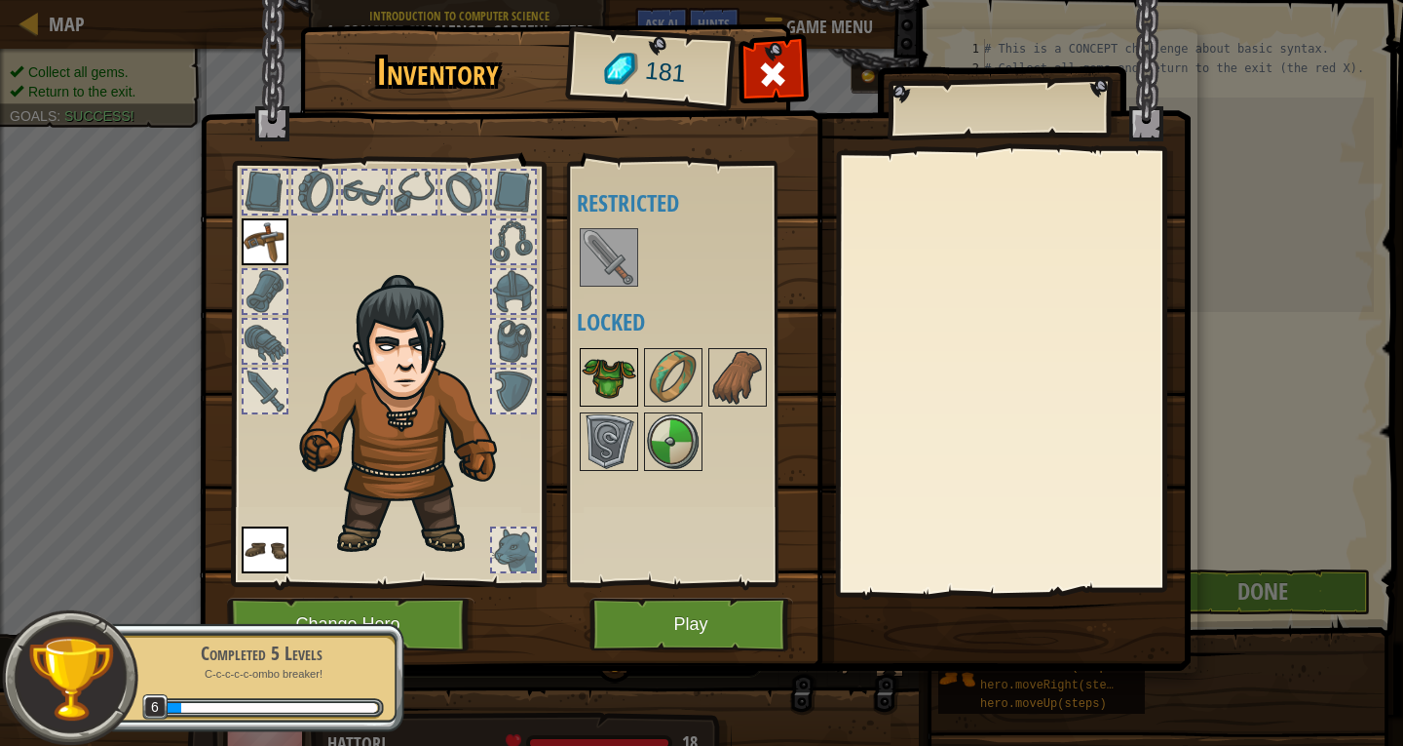
click at [616, 375] on img at bounding box center [609, 377] width 55 height 55
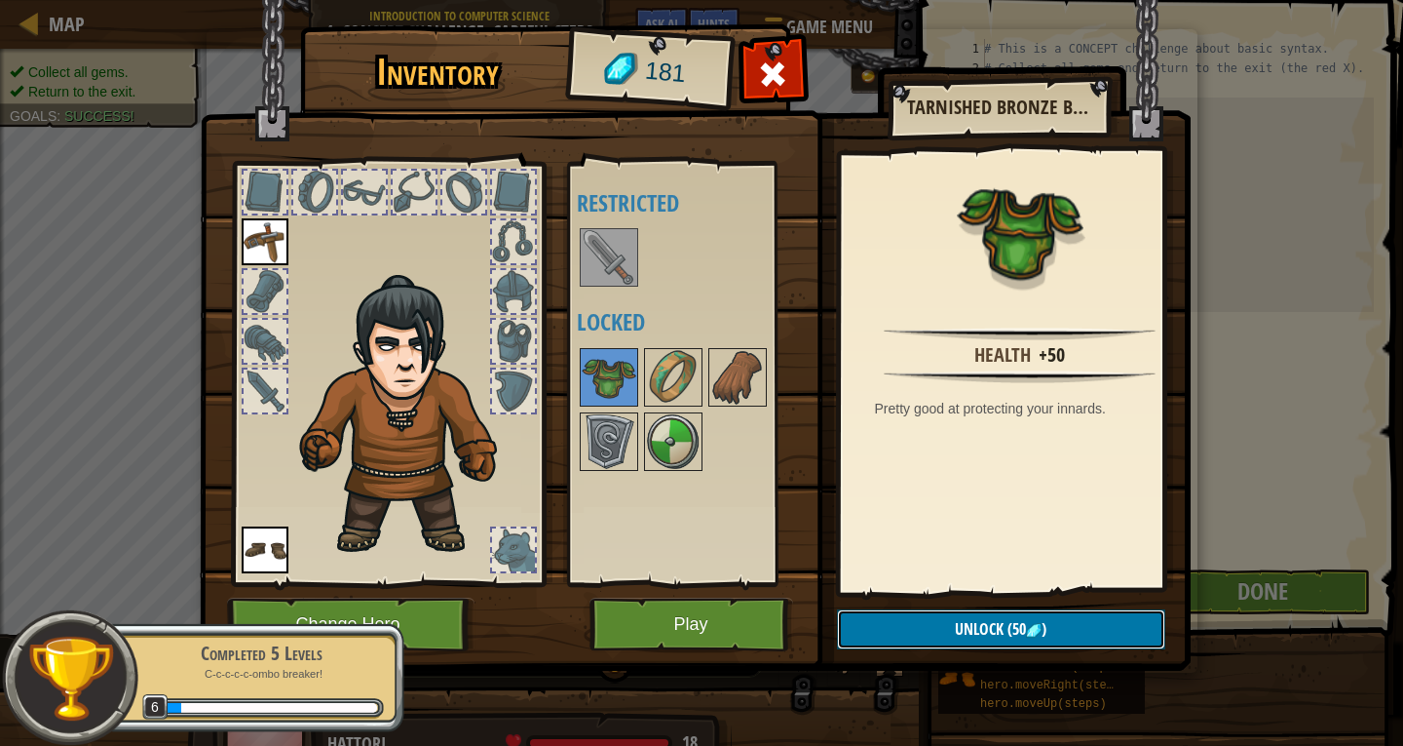
click at [950, 625] on button "Unlock (50 )" at bounding box center [1001, 629] width 328 height 40
click at [984, 612] on button "Confirm" at bounding box center [1001, 629] width 328 height 40
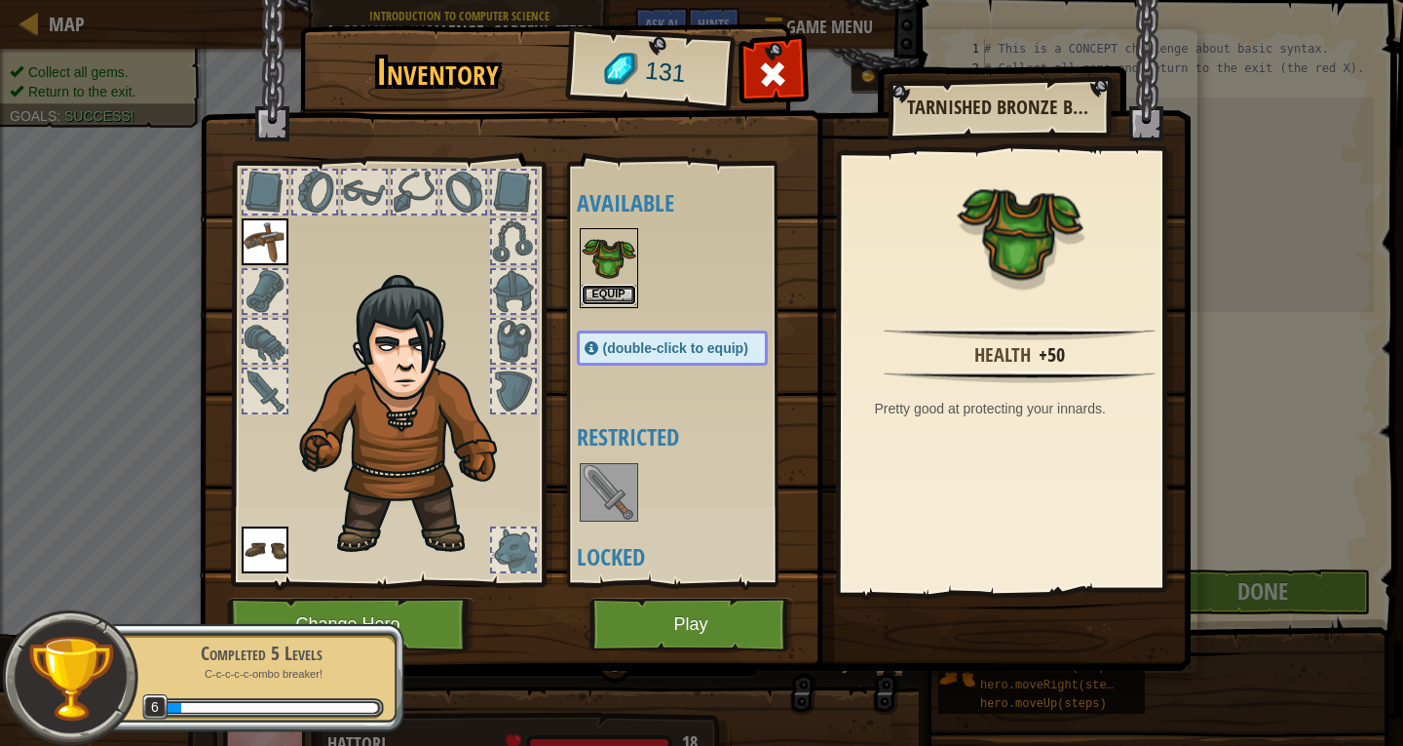
click at [602, 288] on button "Equip" at bounding box center [609, 295] width 55 height 20
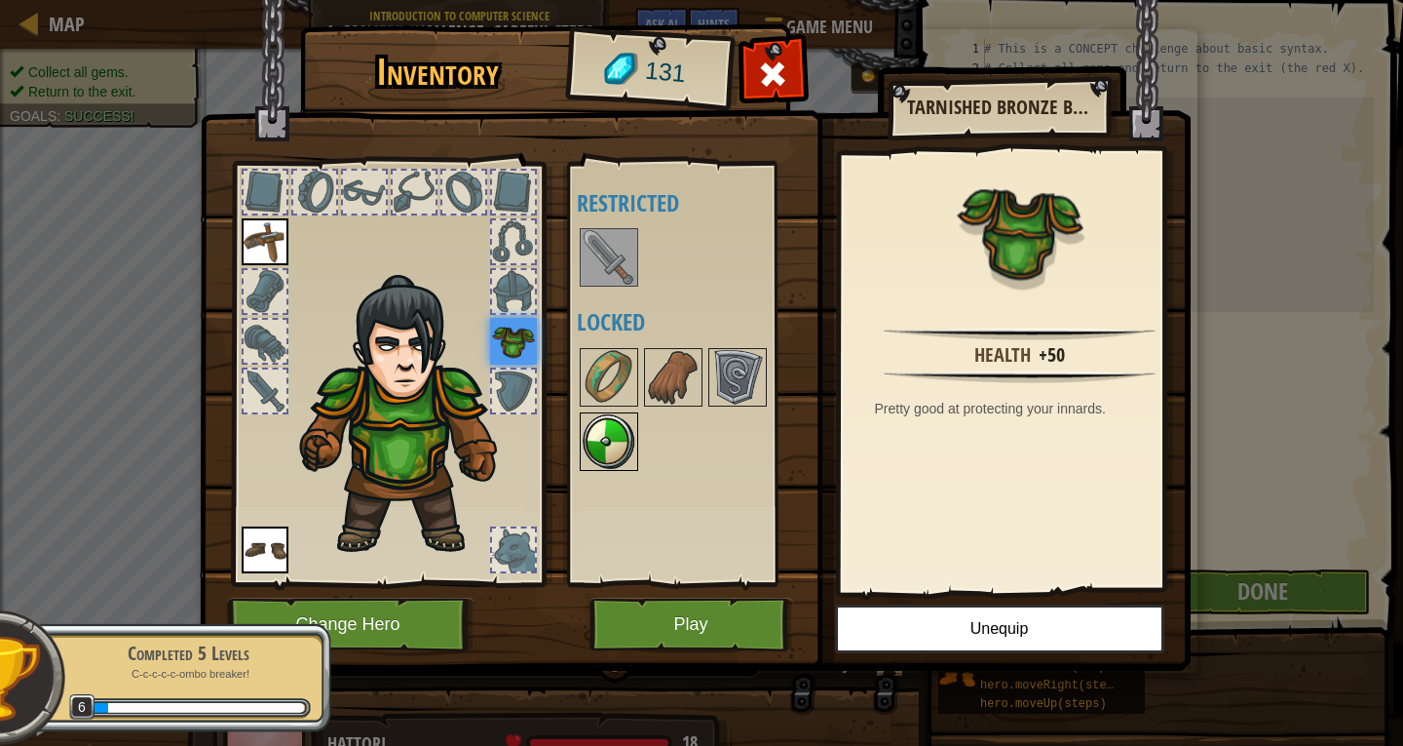
click at [596, 445] on img at bounding box center [609, 441] width 55 height 55
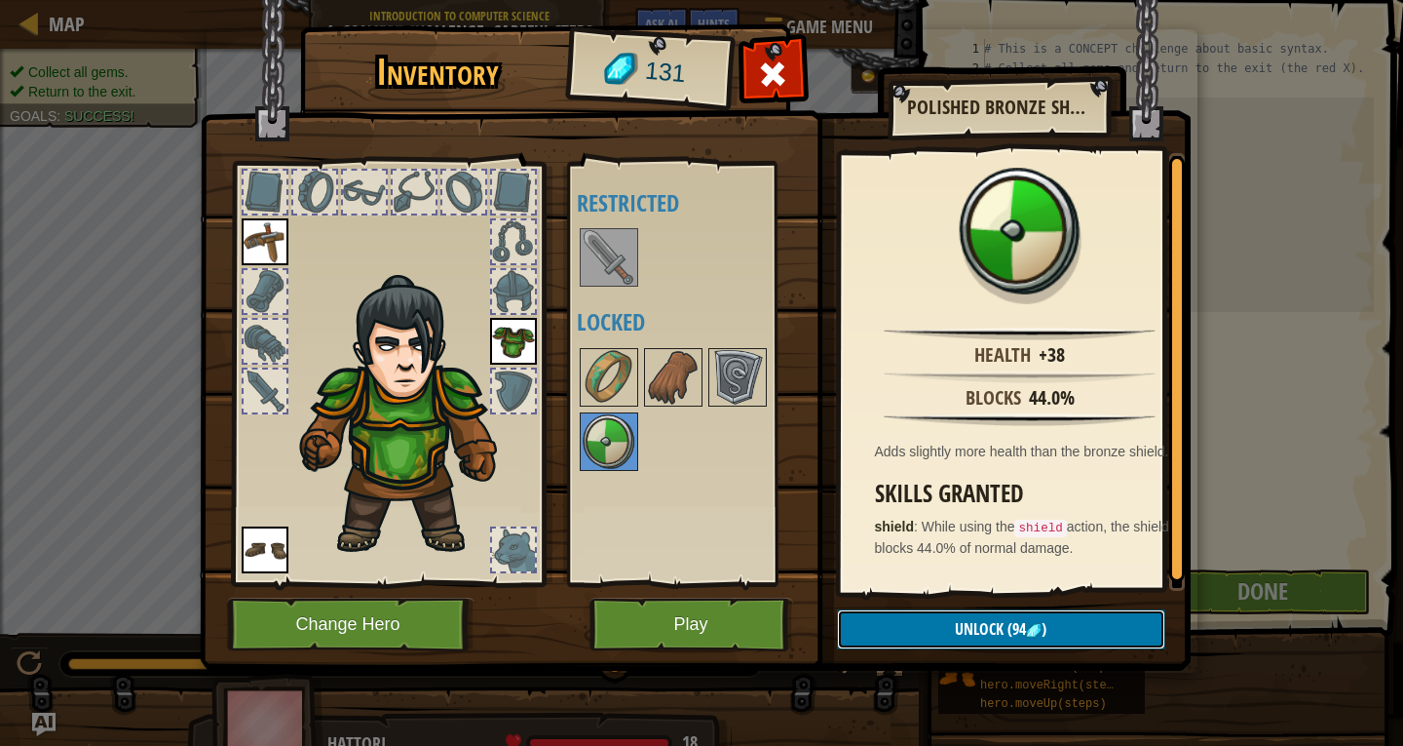
click at [943, 628] on button "Unlock (94 )" at bounding box center [1001, 629] width 328 height 40
click at [941, 617] on button "Confirm" at bounding box center [1001, 629] width 328 height 40
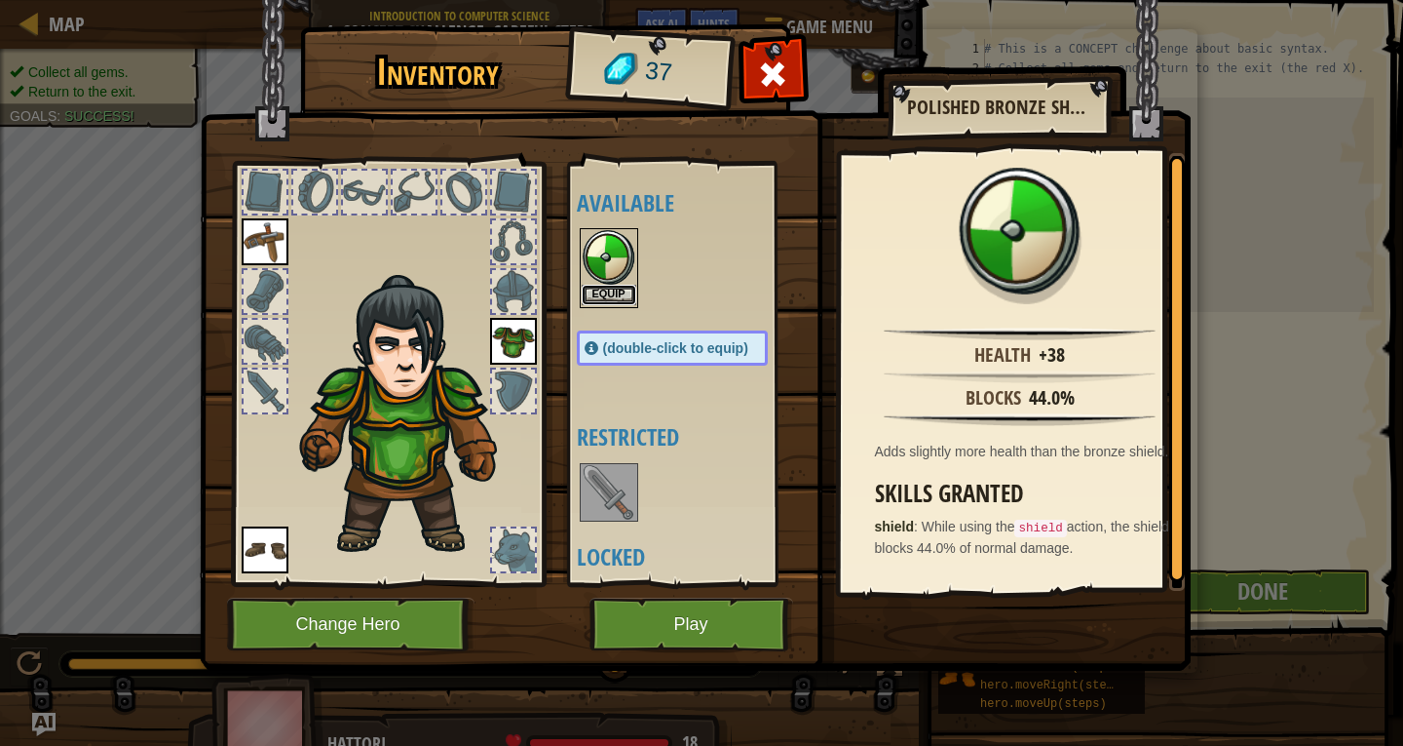
click at [607, 296] on button "Equip" at bounding box center [609, 295] width 55 height 20
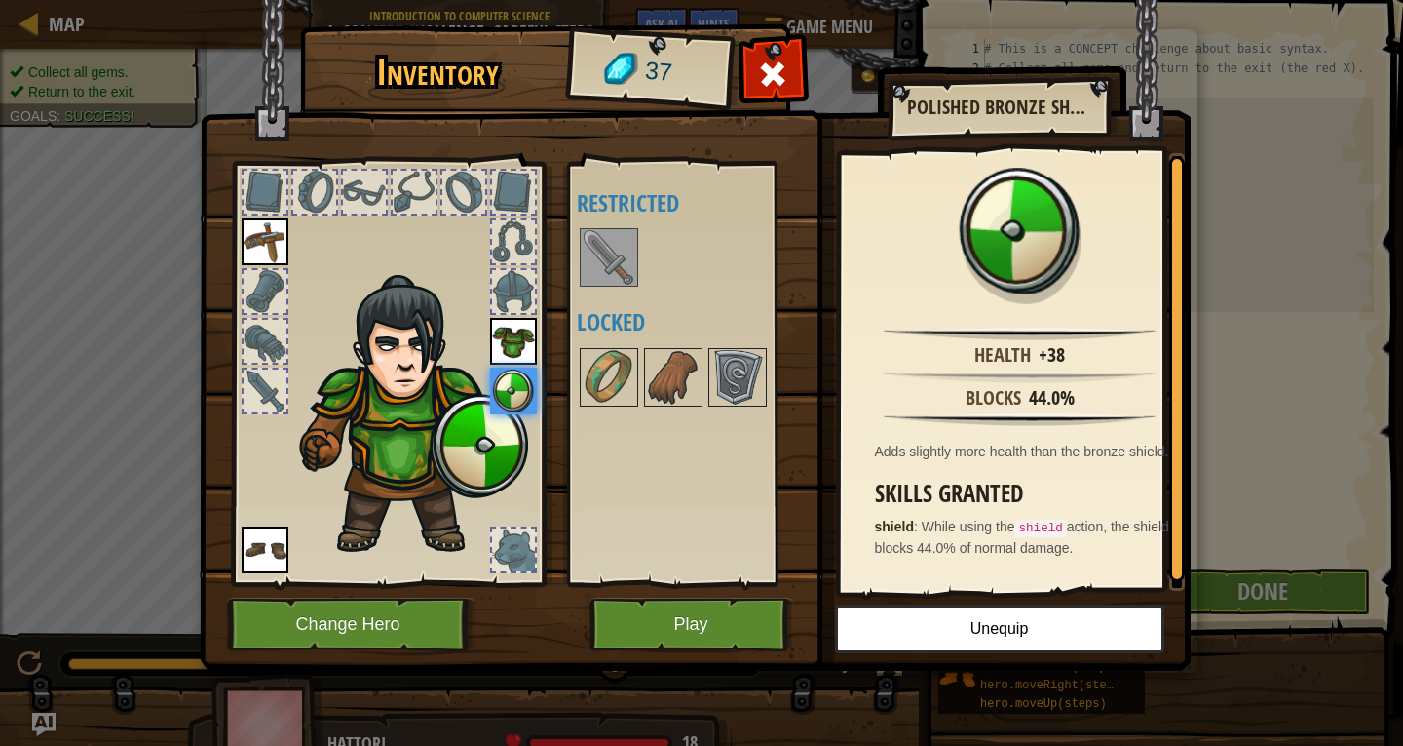
click at [598, 245] on img at bounding box center [609, 257] width 55 height 55
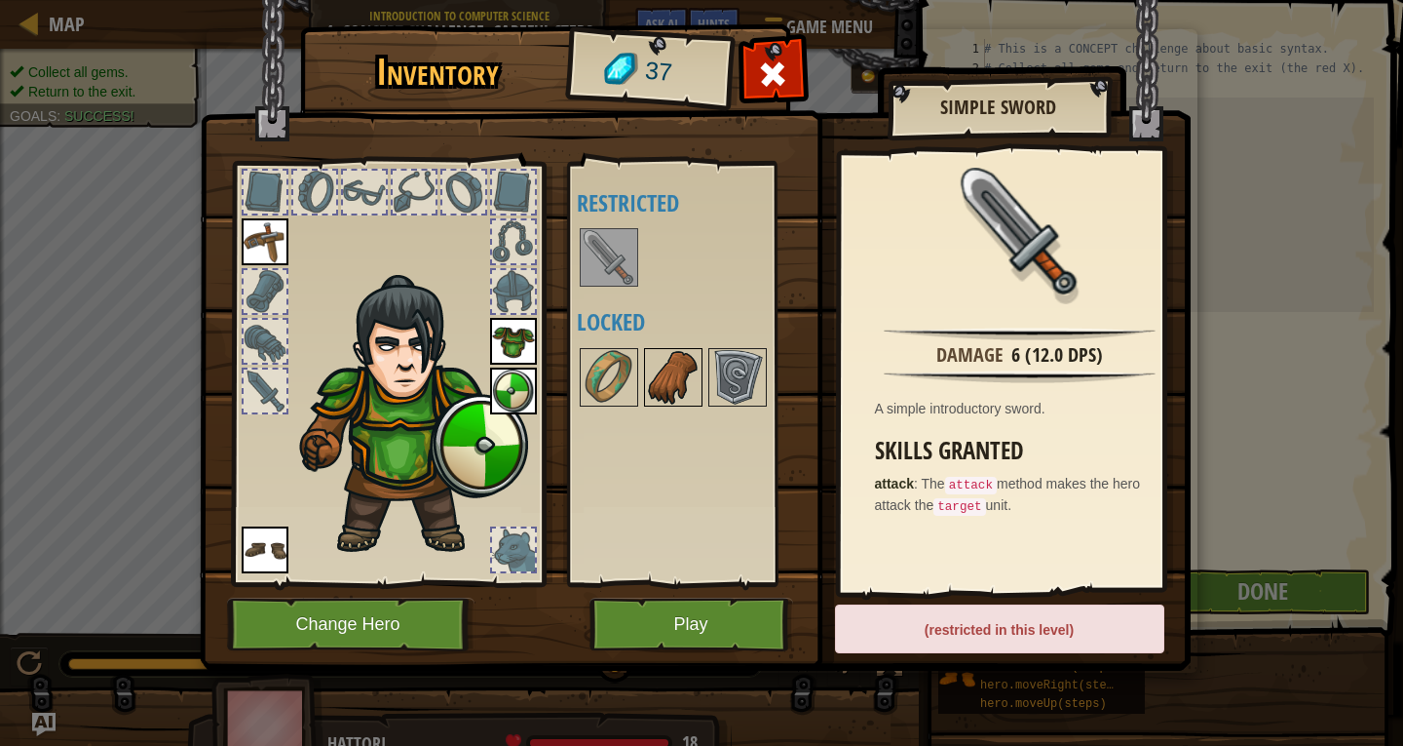
click at [655, 383] on img at bounding box center [673, 377] width 55 height 55
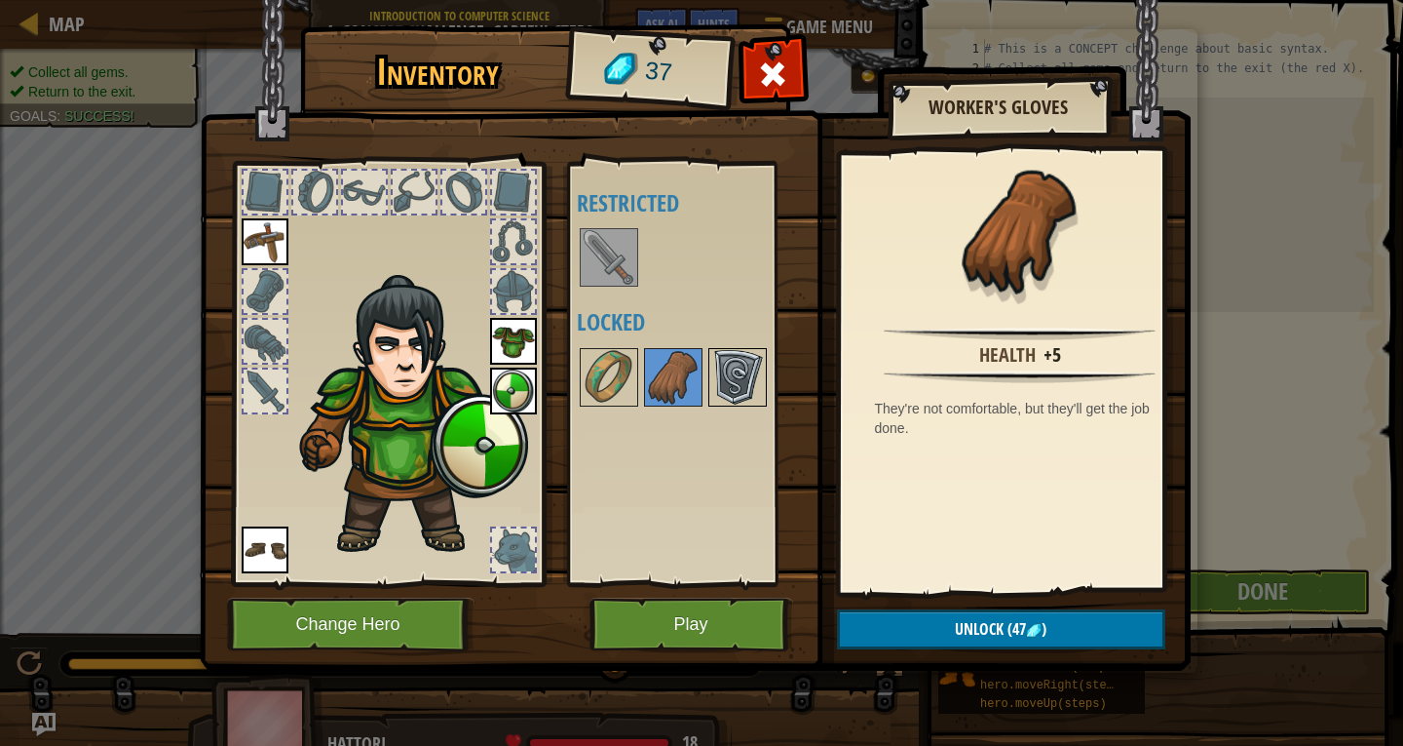
click at [733, 385] on img at bounding box center [737, 377] width 55 height 55
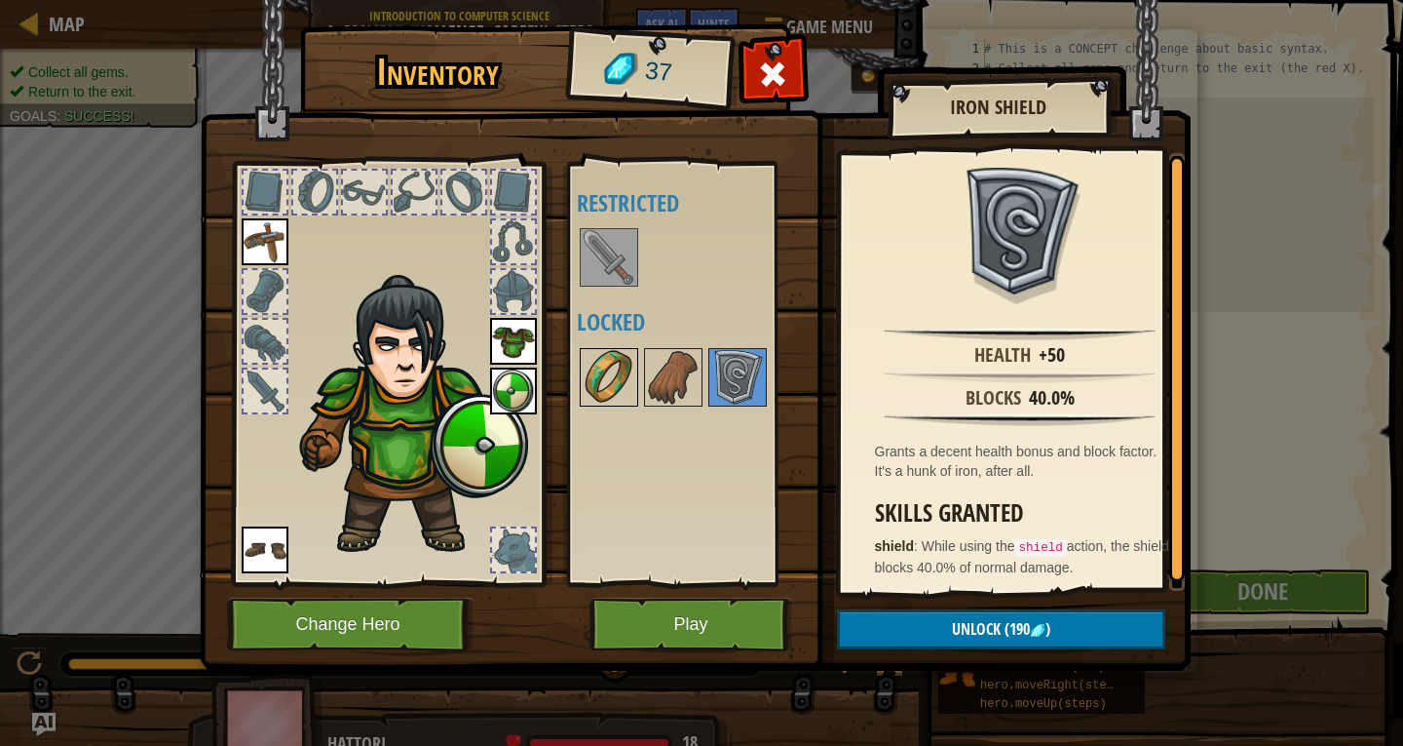
click at [606, 360] on img at bounding box center [609, 377] width 55 height 55
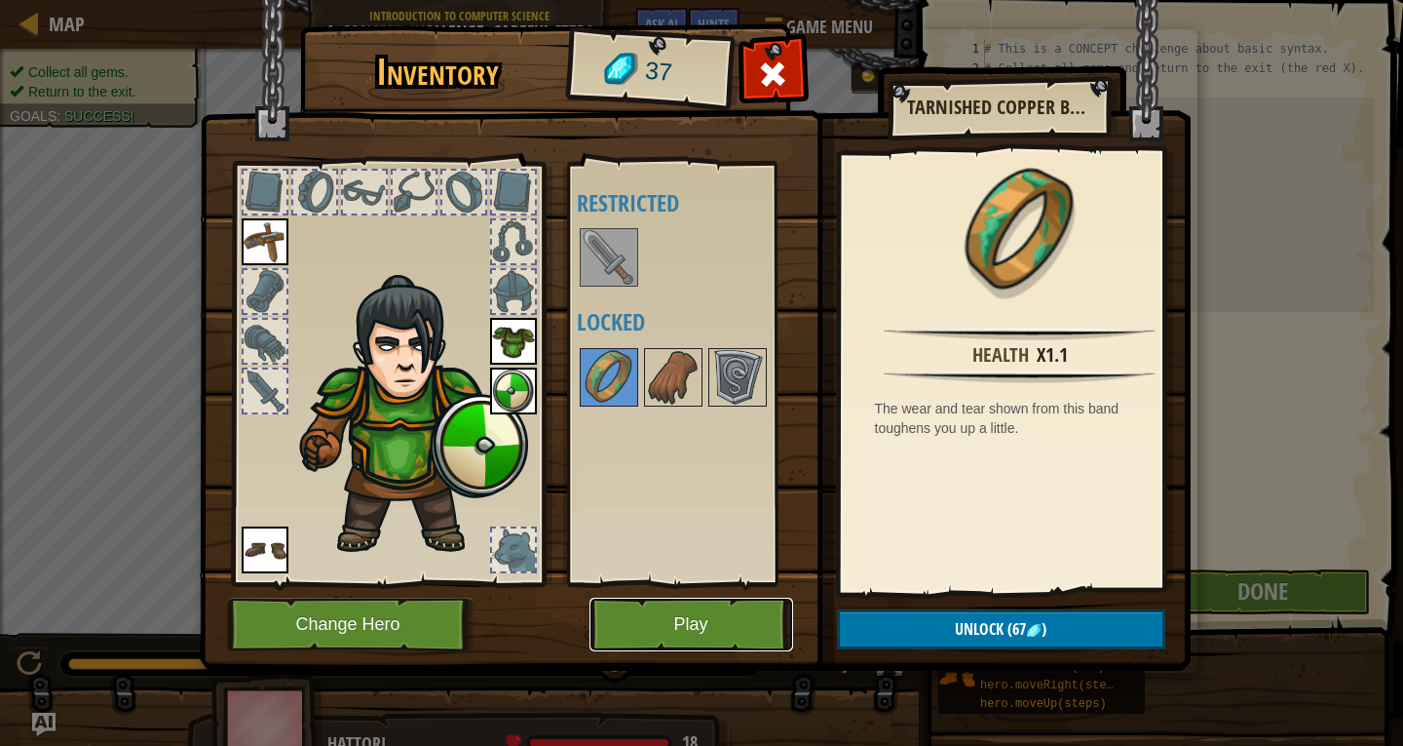
click at [737, 619] on button "Play" at bounding box center [692, 624] width 204 height 54
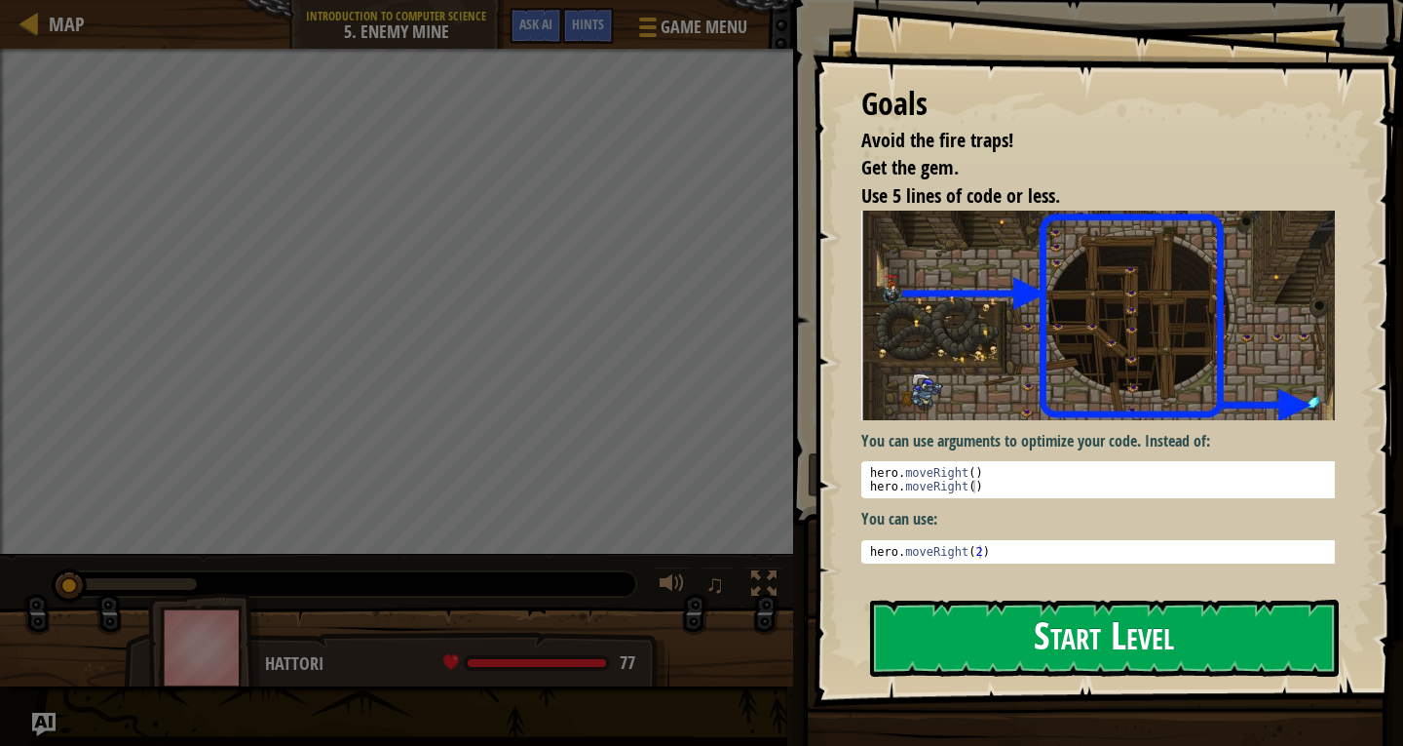
click at [916, 638] on button "Start Level" at bounding box center [1104, 637] width 469 height 77
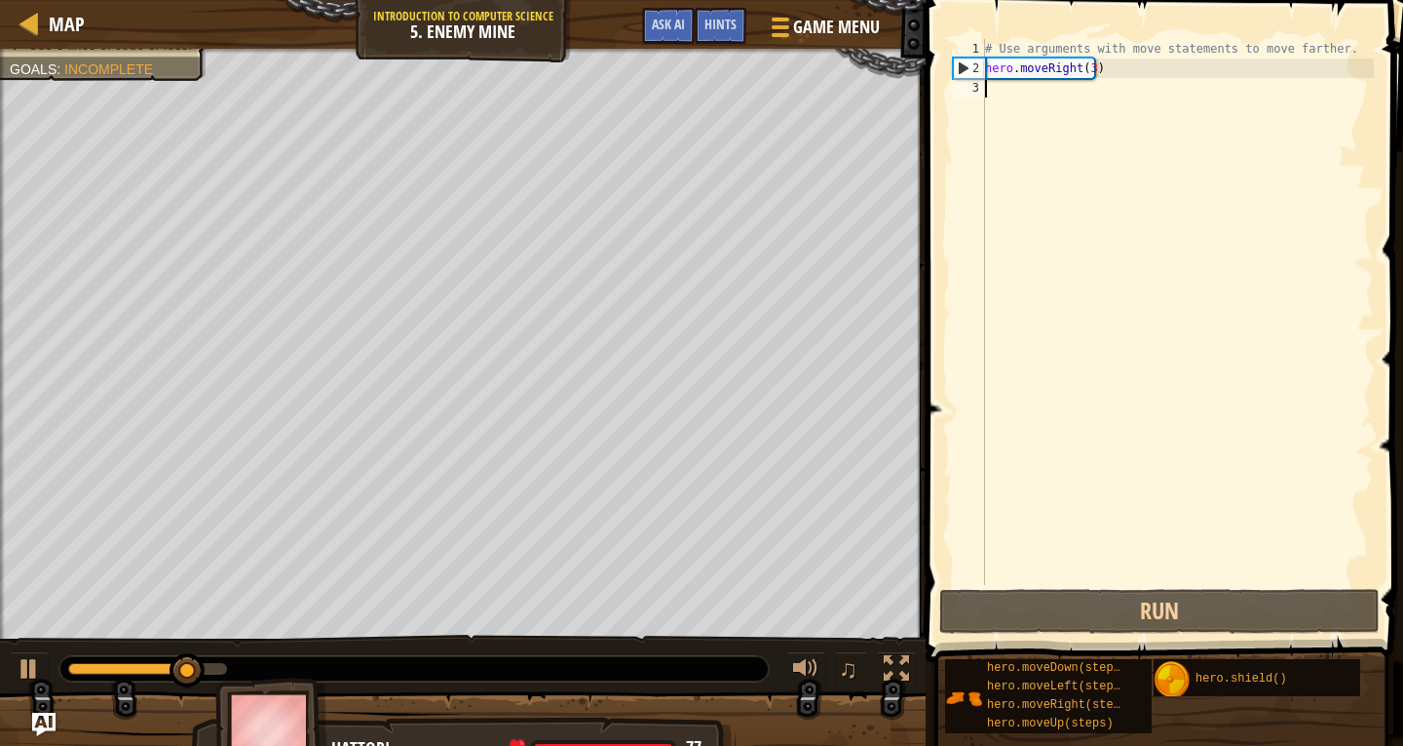
type textarea "h"
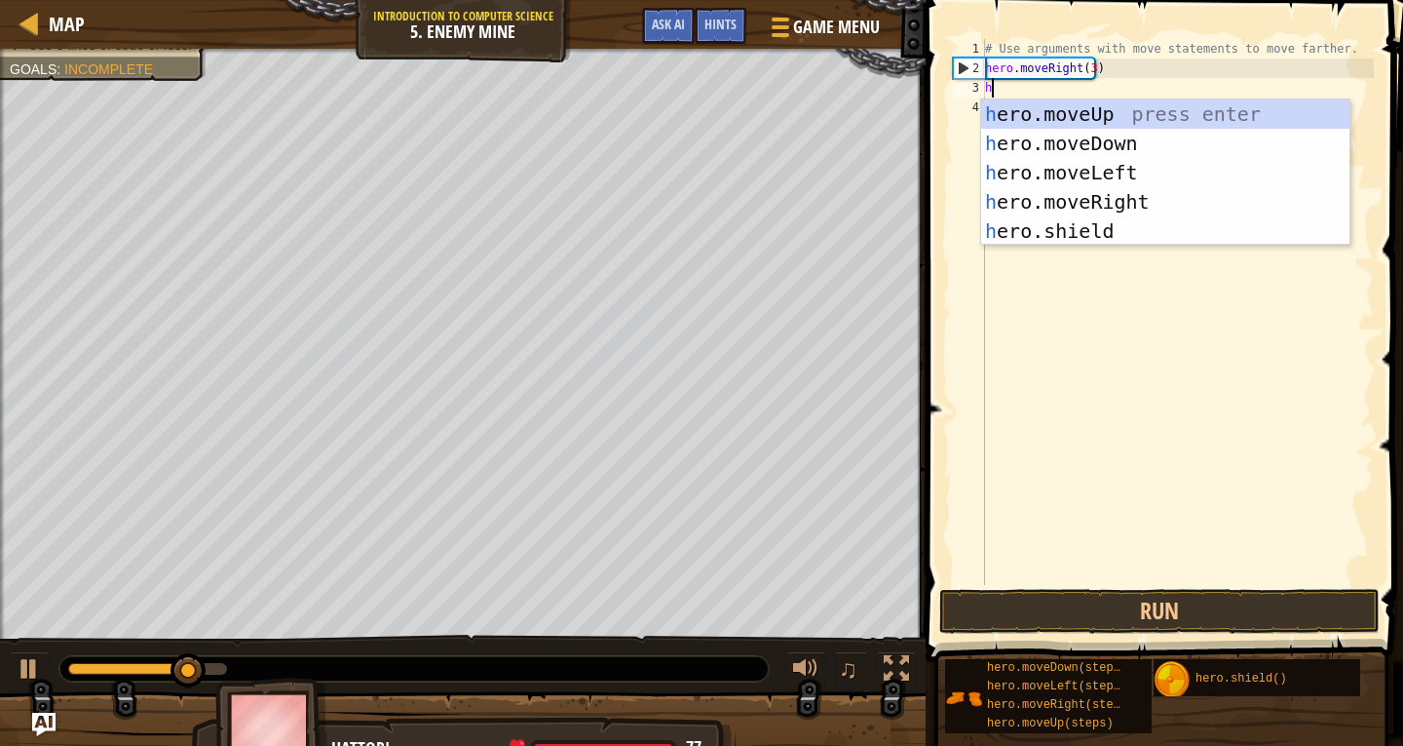
scroll to position [9, 0]
click at [1080, 113] on div "h ero.moveUp press enter h ero.moveDown press enter h ero.moveLeft press enter …" at bounding box center [1165, 201] width 368 height 205
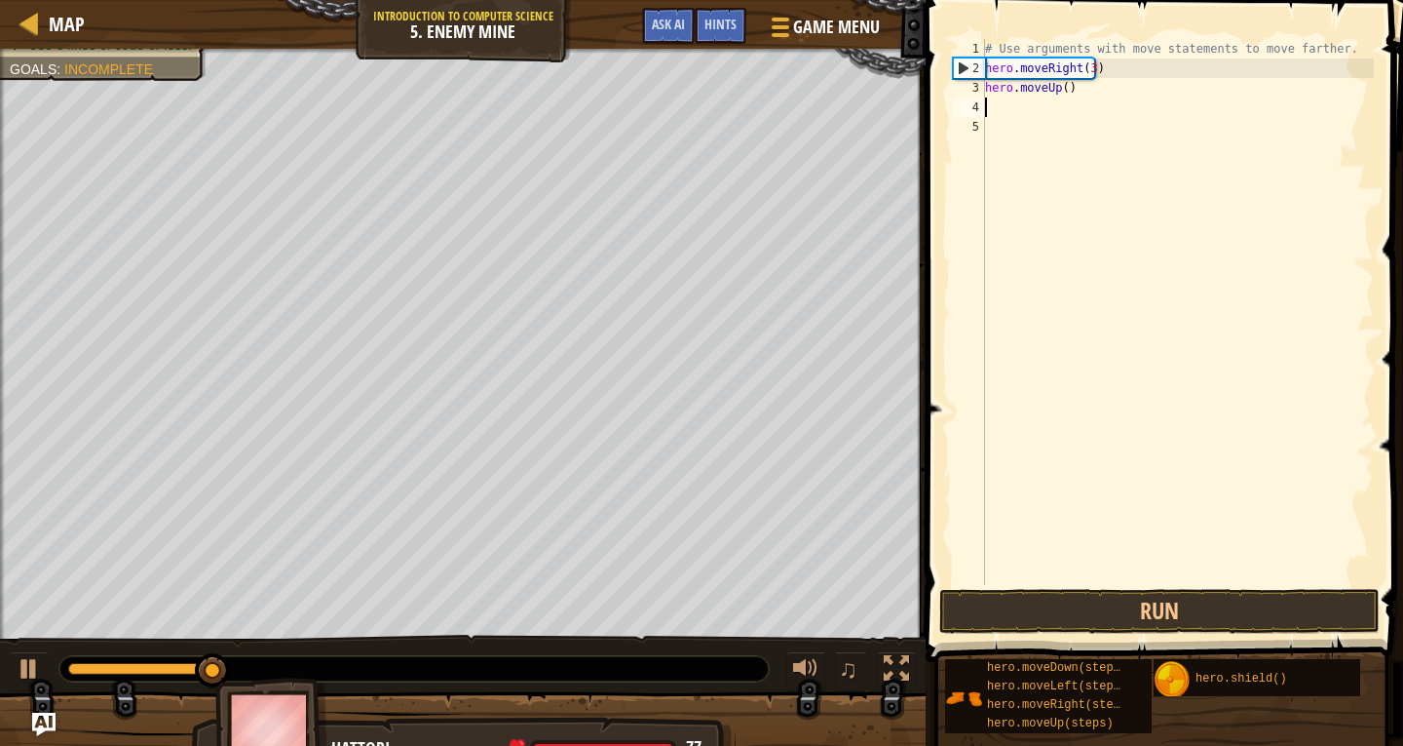
type textarea "h"
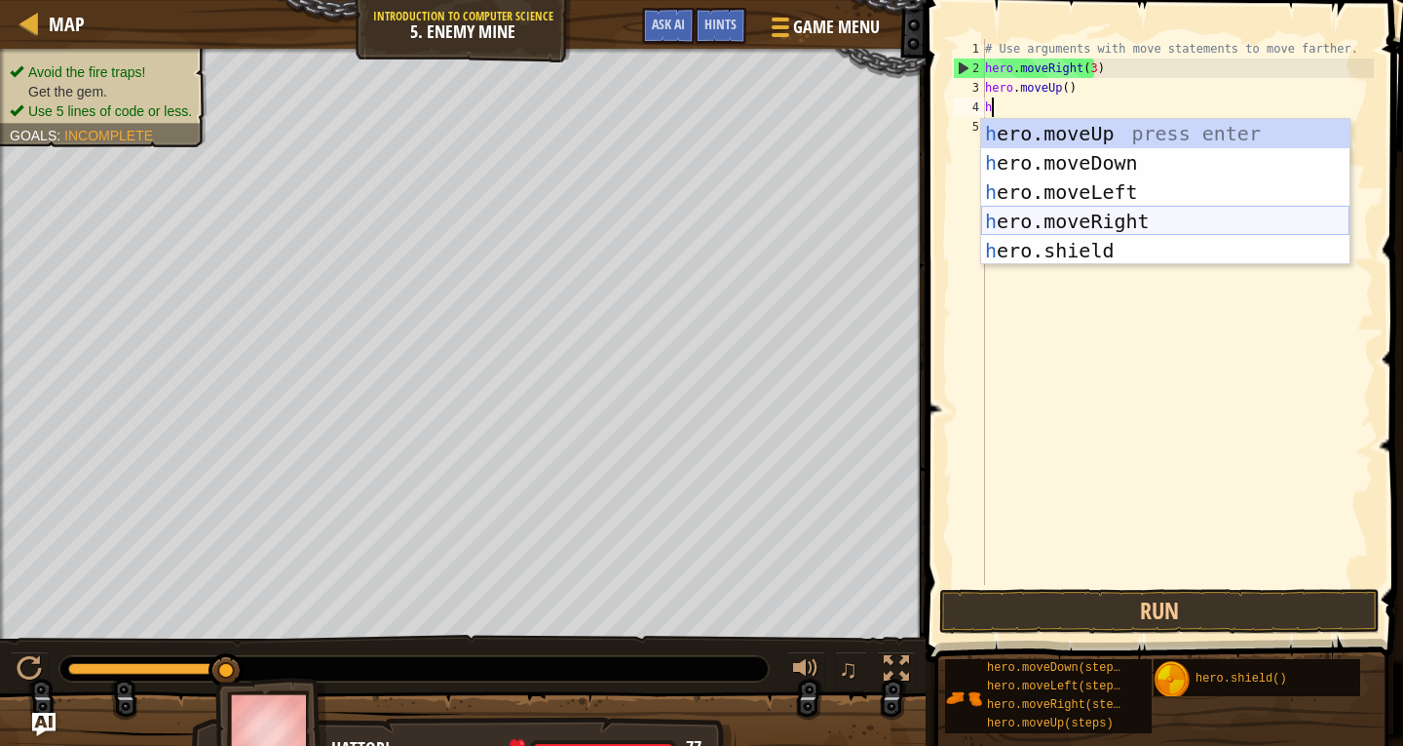
click at [1084, 217] on div "h ero.moveUp press enter h ero.moveDown press enter h ero.moveLeft press enter …" at bounding box center [1165, 221] width 368 height 205
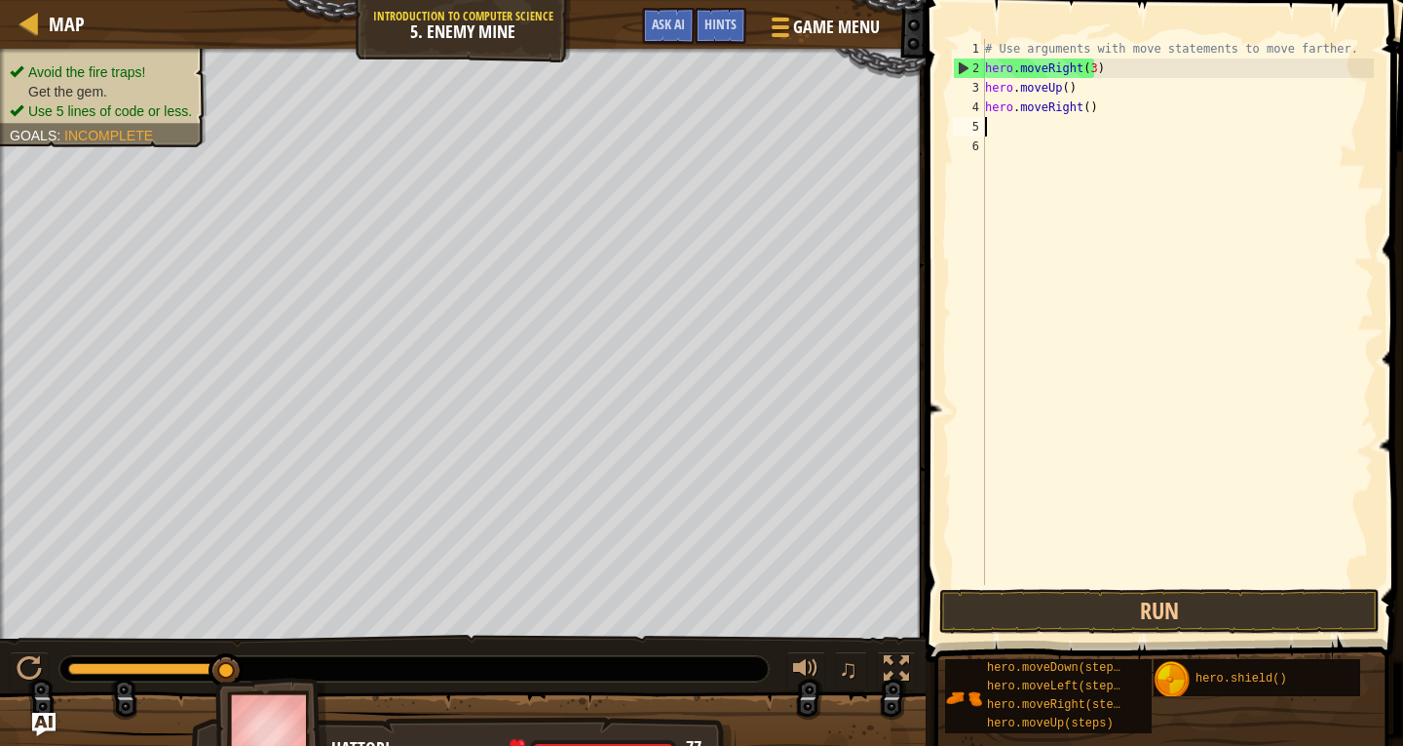
type textarea "h"
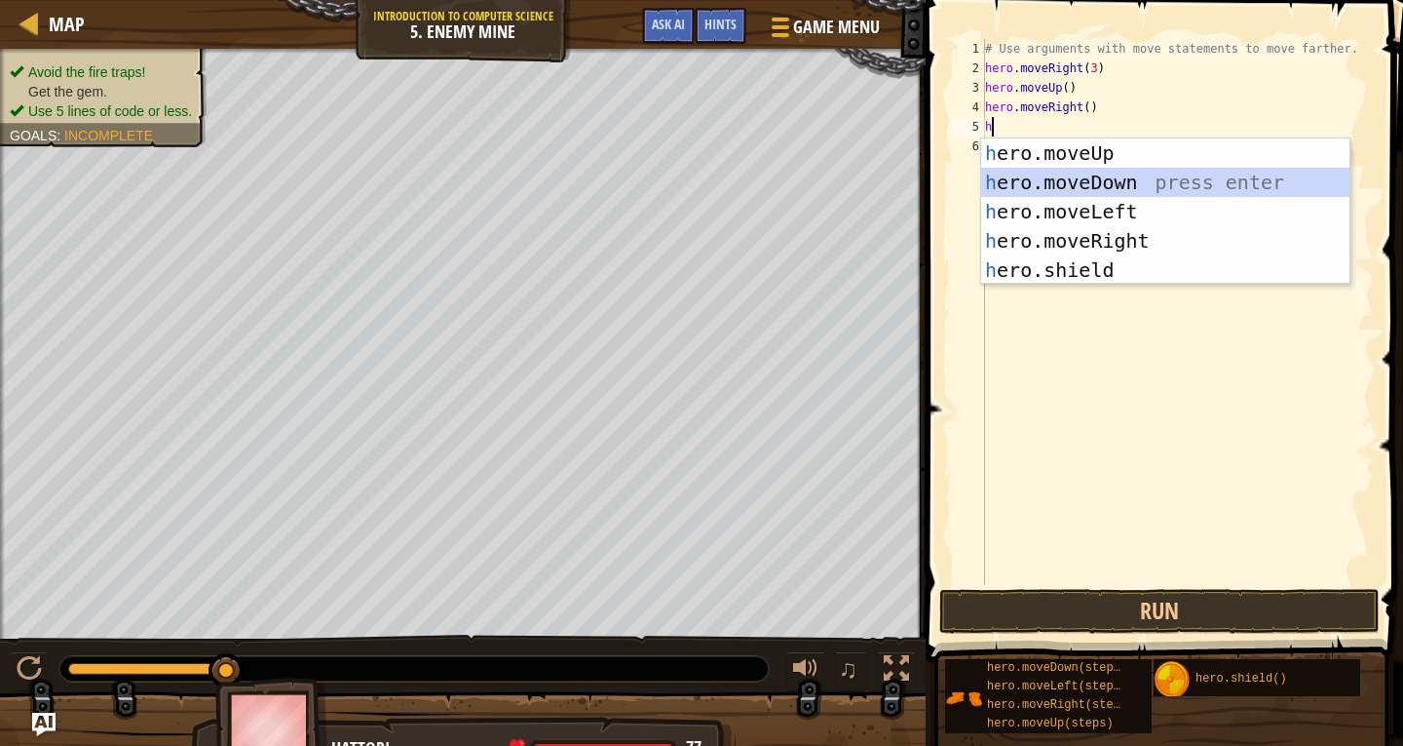
click at [1085, 174] on div "h ero.moveUp press enter h ero.moveDown press enter h ero.moveLeft press enter …" at bounding box center [1165, 240] width 368 height 205
type textarea "h"
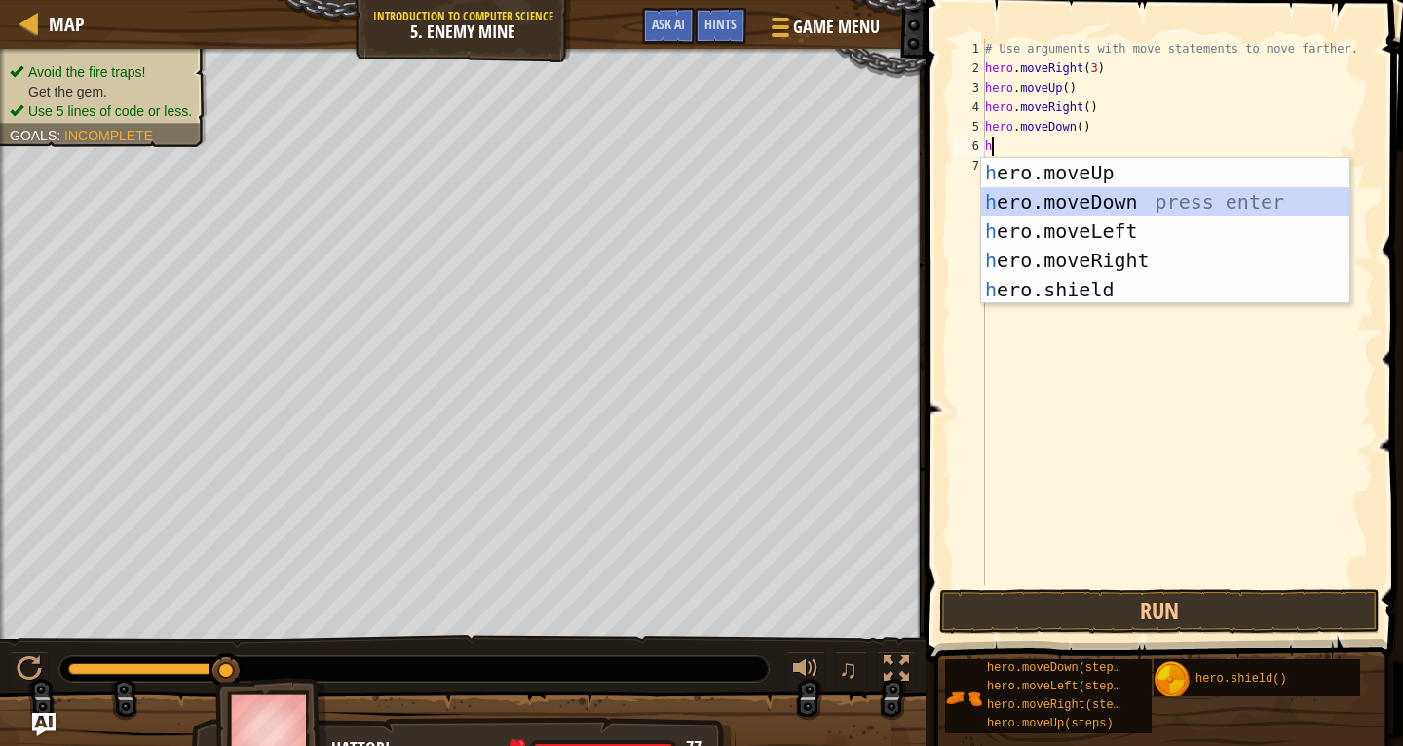
click at [1090, 196] on div "h ero.moveUp press enter h ero.moveDown press enter h ero.moveLeft press enter …" at bounding box center [1165, 260] width 368 height 205
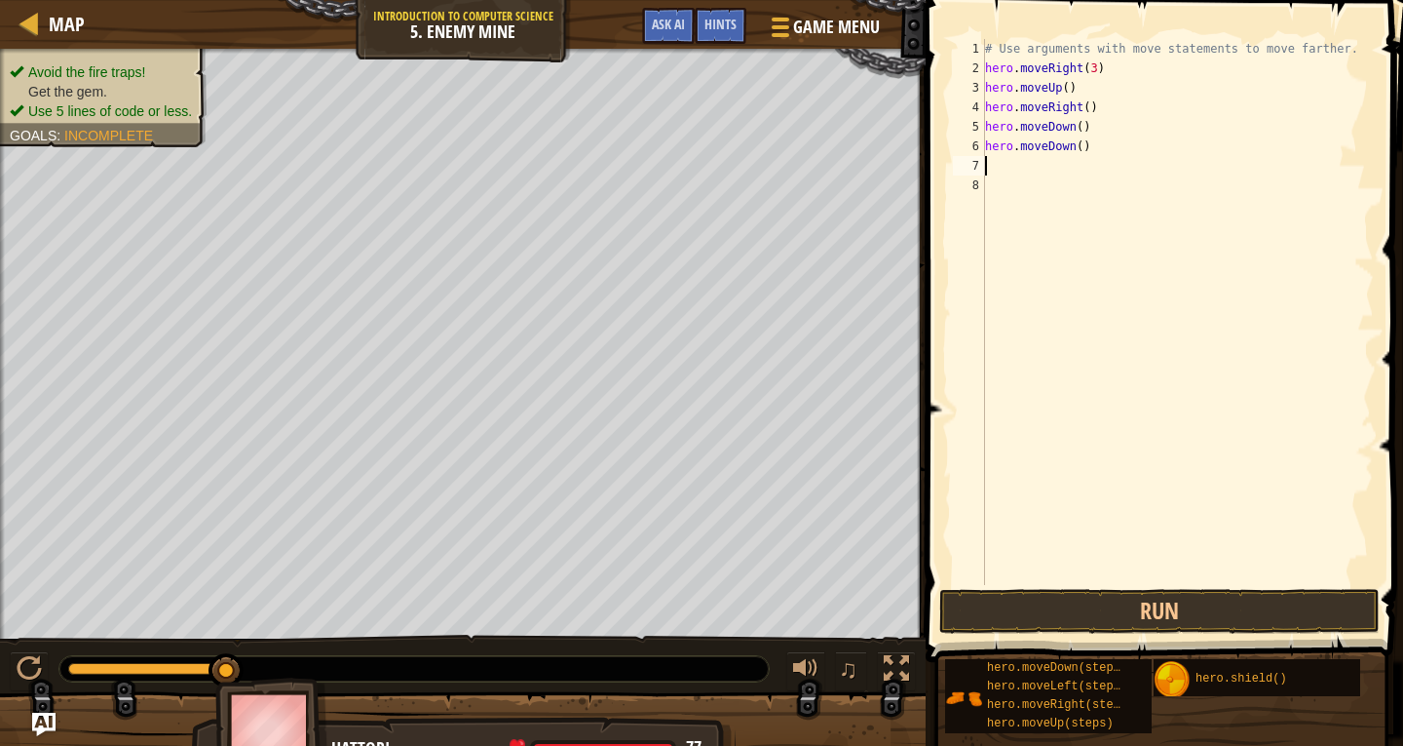
type textarea "h"
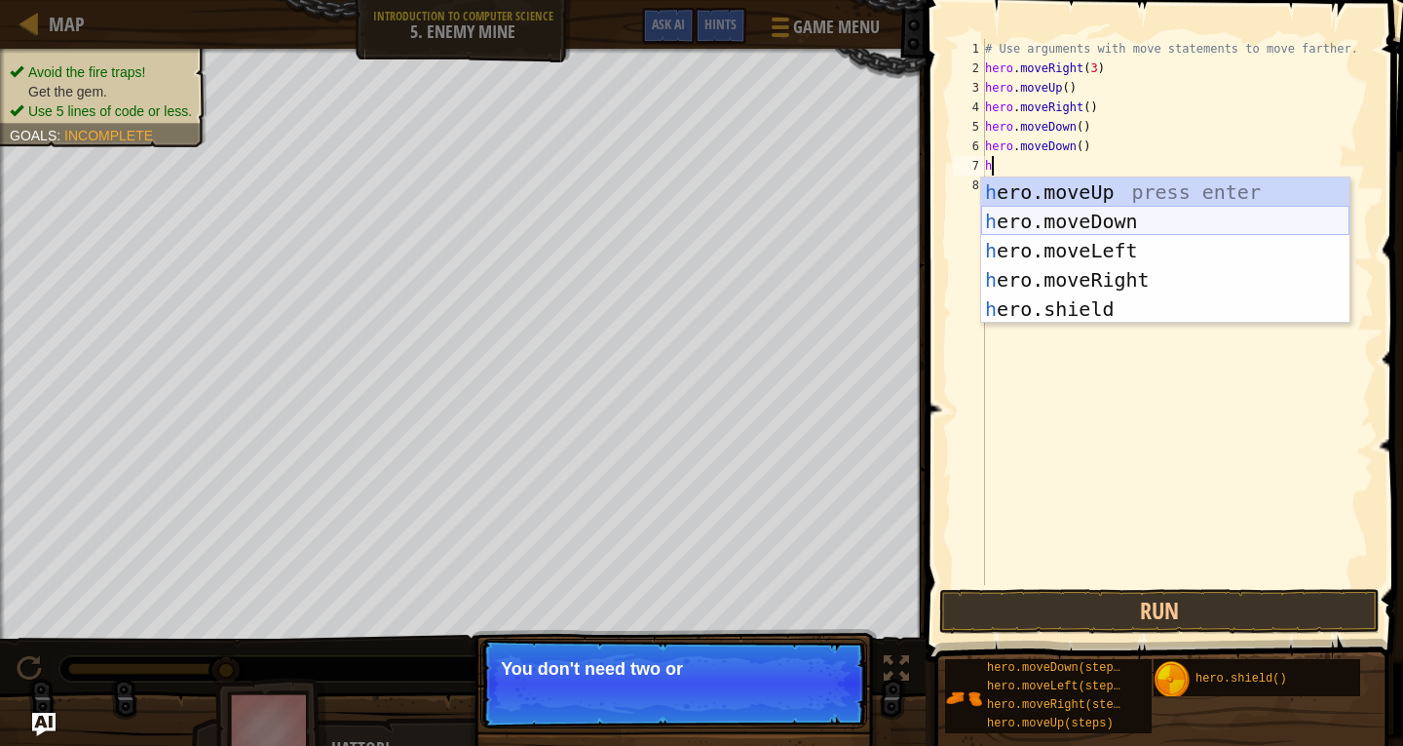
click at [1094, 226] on div "h ero.moveUp press enter h ero.moveDown press enter h ero.moveLeft press enter …" at bounding box center [1165, 279] width 368 height 205
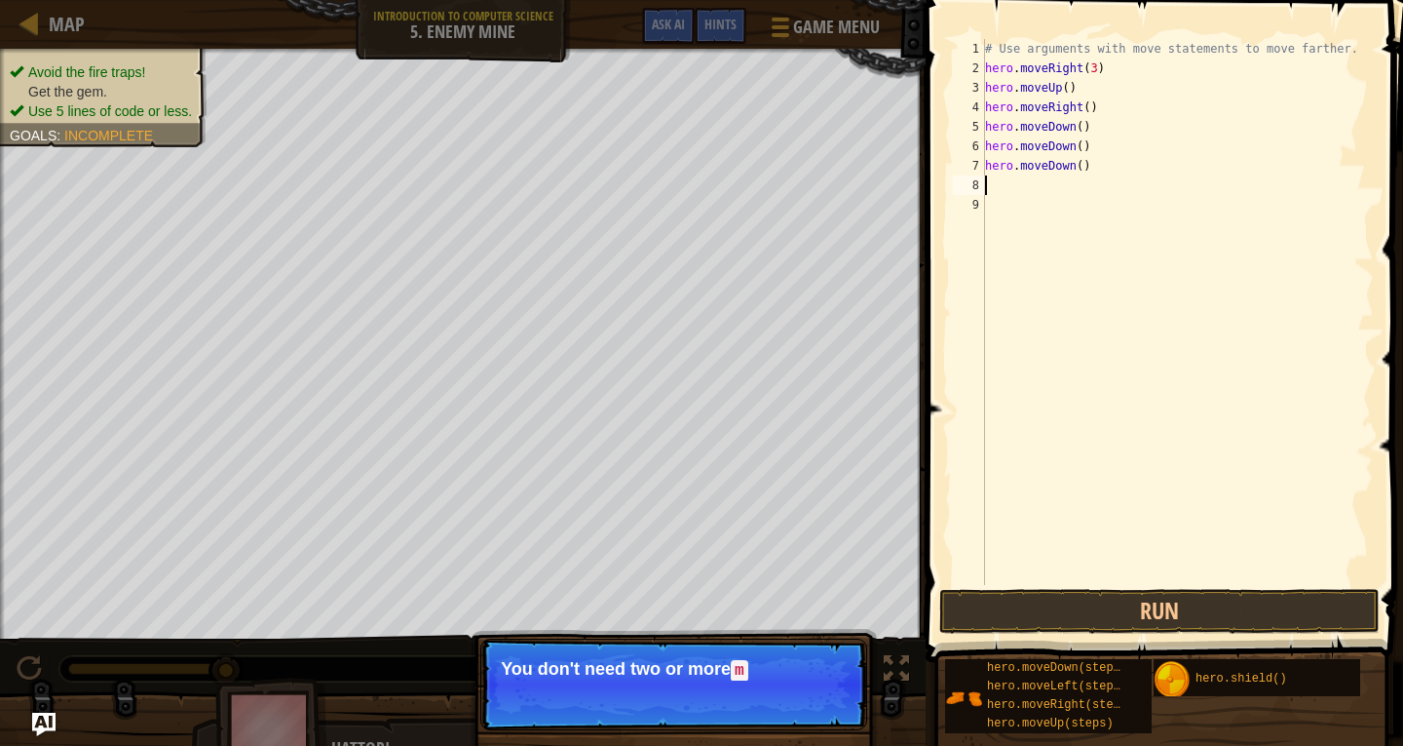
type textarea "h"
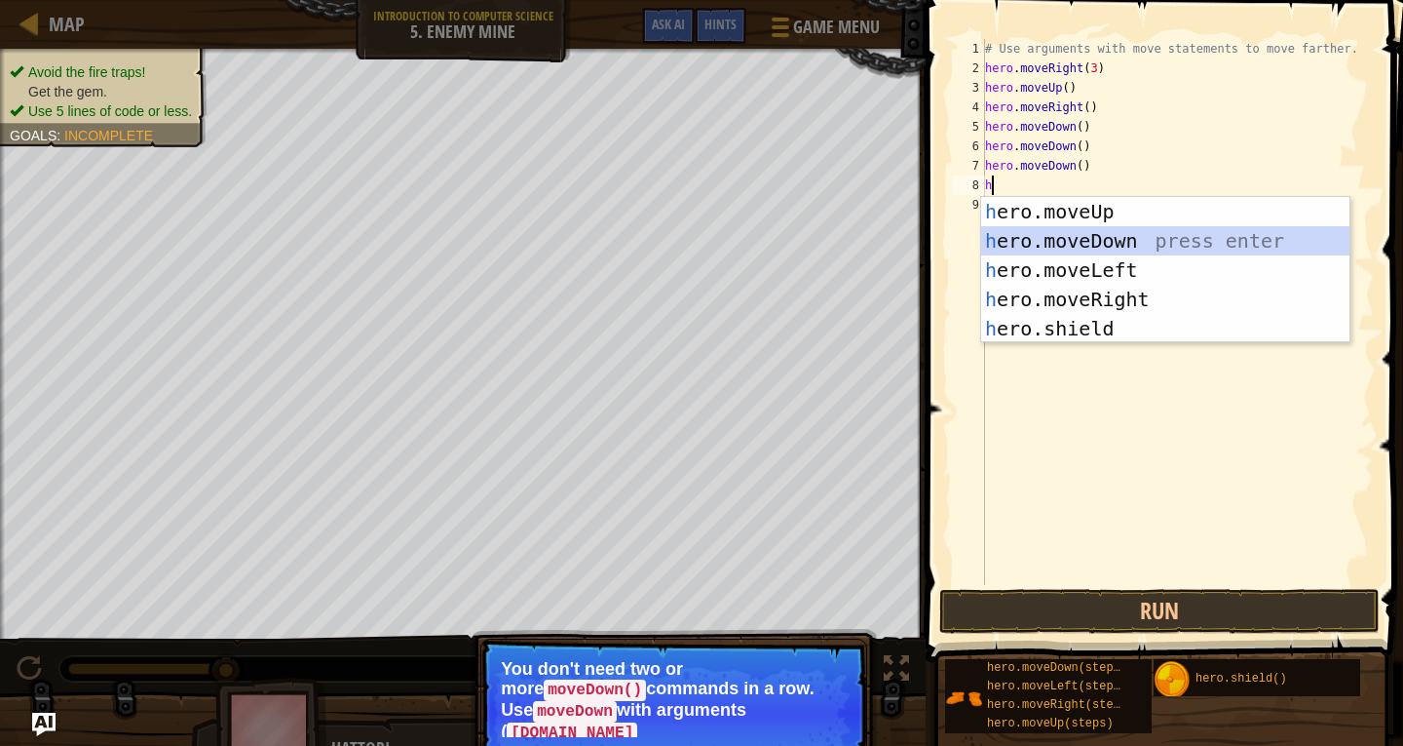
click at [1093, 243] on div "h ero.moveUp press enter h ero.moveDown press enter h ero.moveLeft press enter …" at bounding box center [1165, 299] width 368 height 205
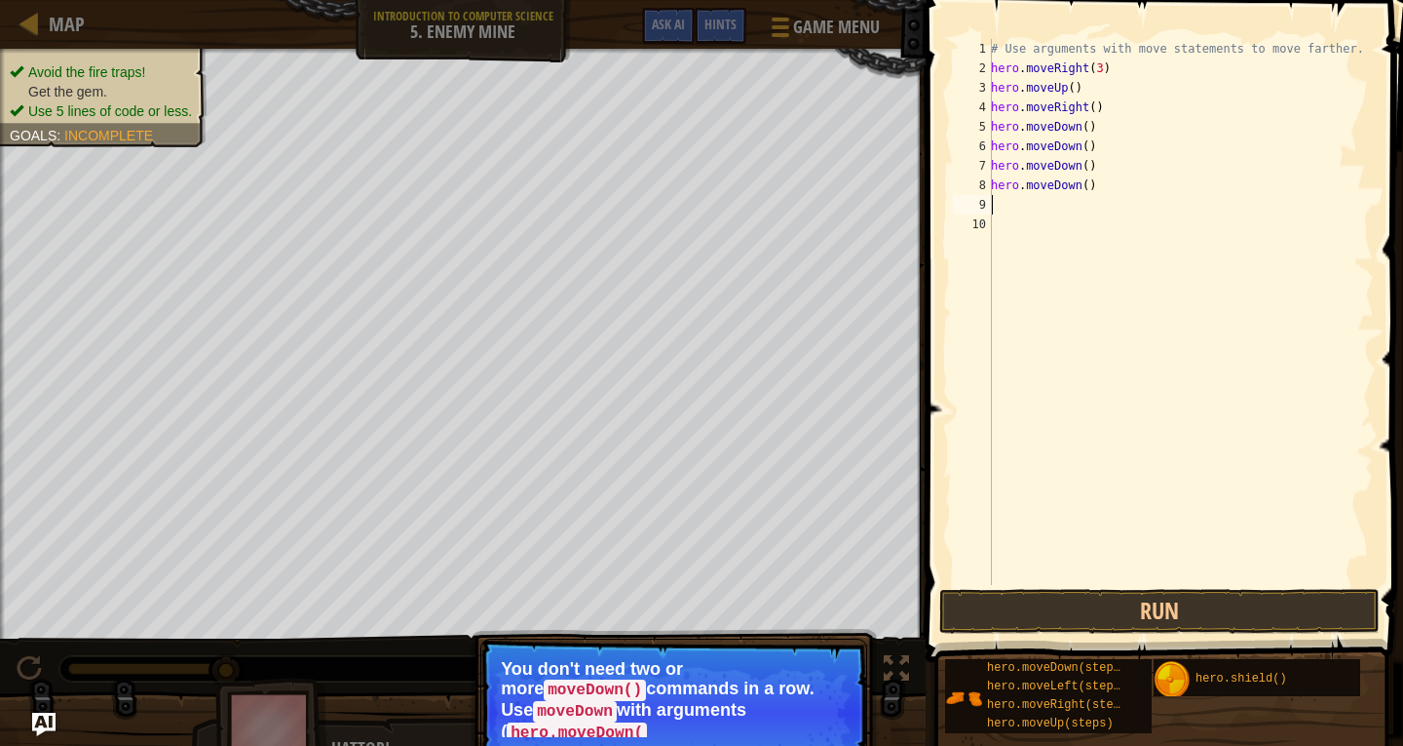
type textarea "h"
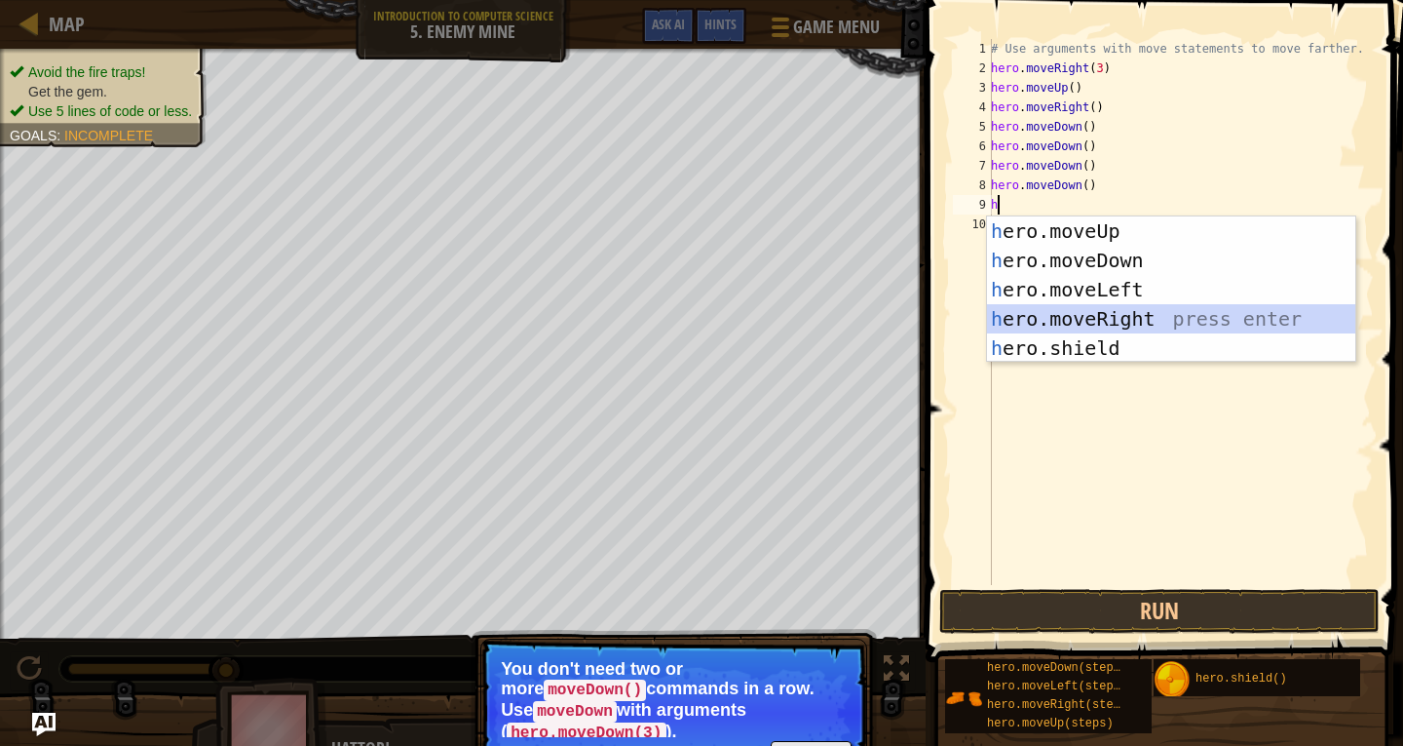
click at [1089, 315] on div "h ero.moveUp press enter h ero.moveDown press enter h ero.moveLeft press enter …" at bounding box center [1171, 318] width 368 height 205
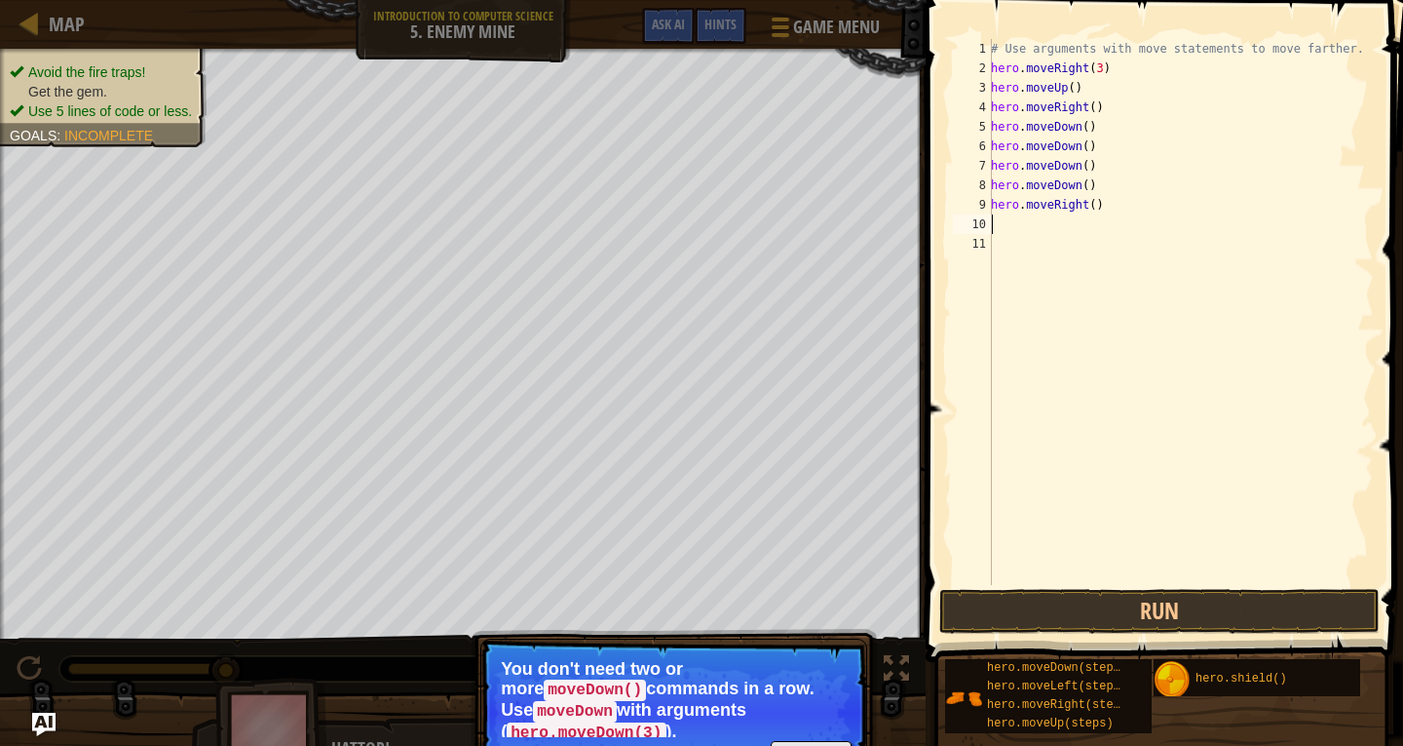
type textarea "h"
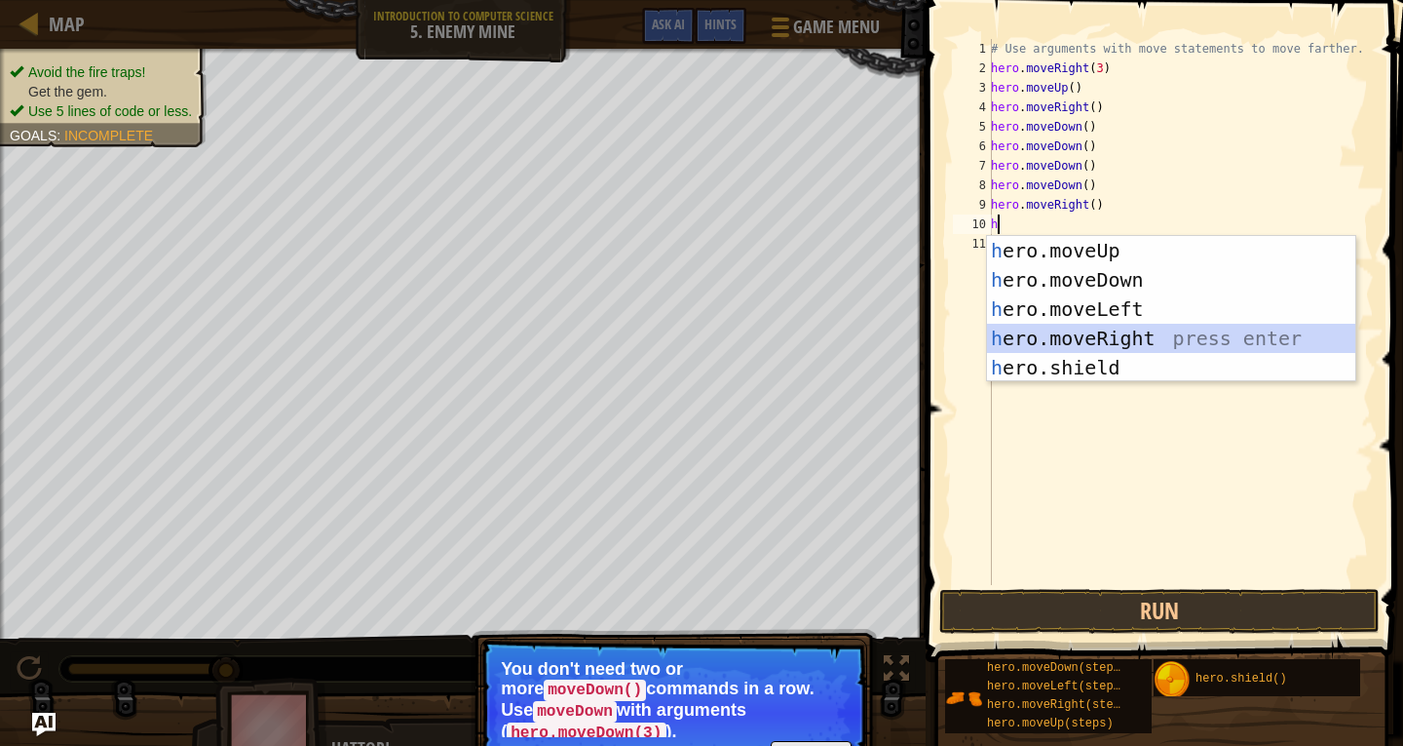
click at [1092, 342] on div "h ero.moveUp press enter h ero.moveDown press enter h ero.moveLeft press enter …" at bounding box center [1171, 338] width 368 height 205
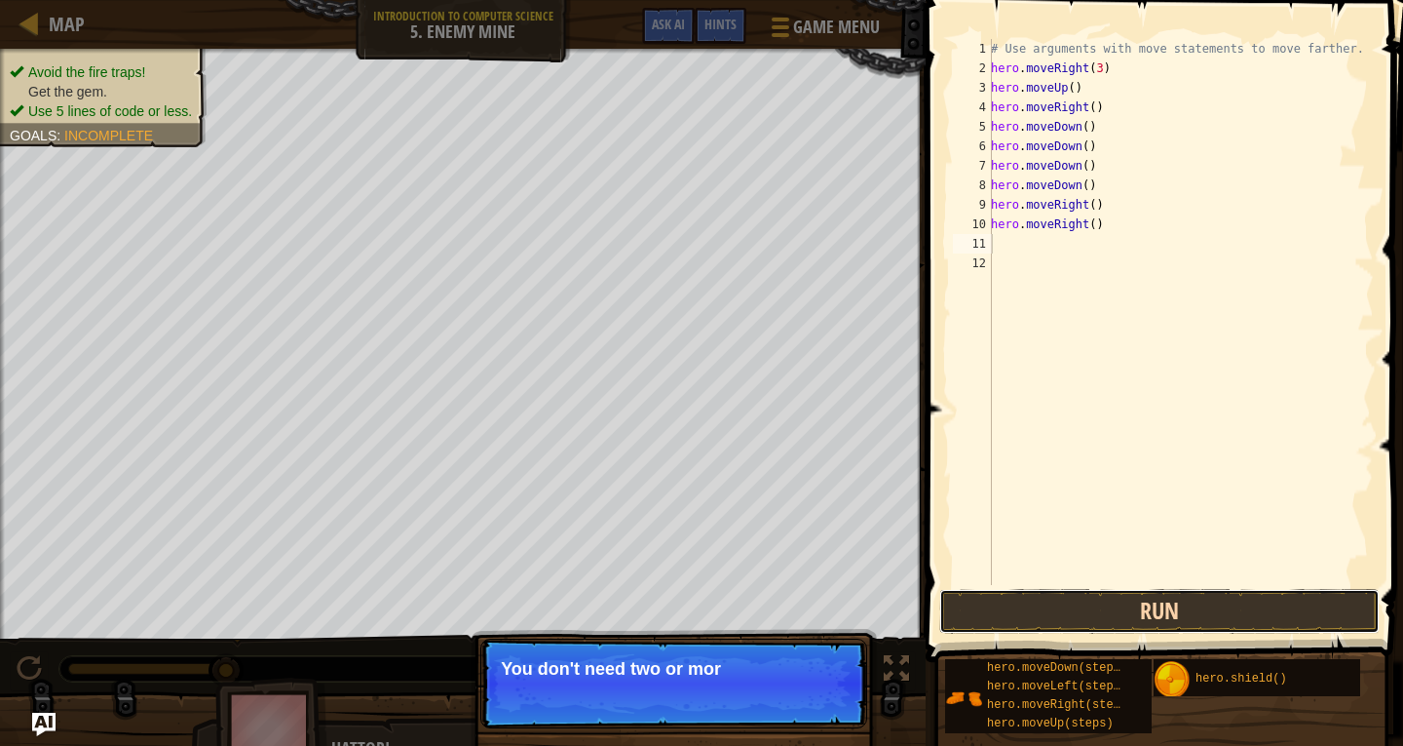
click at [1122, 599] on button "Run" at bounding box center [1160, 611] width 441 height 45
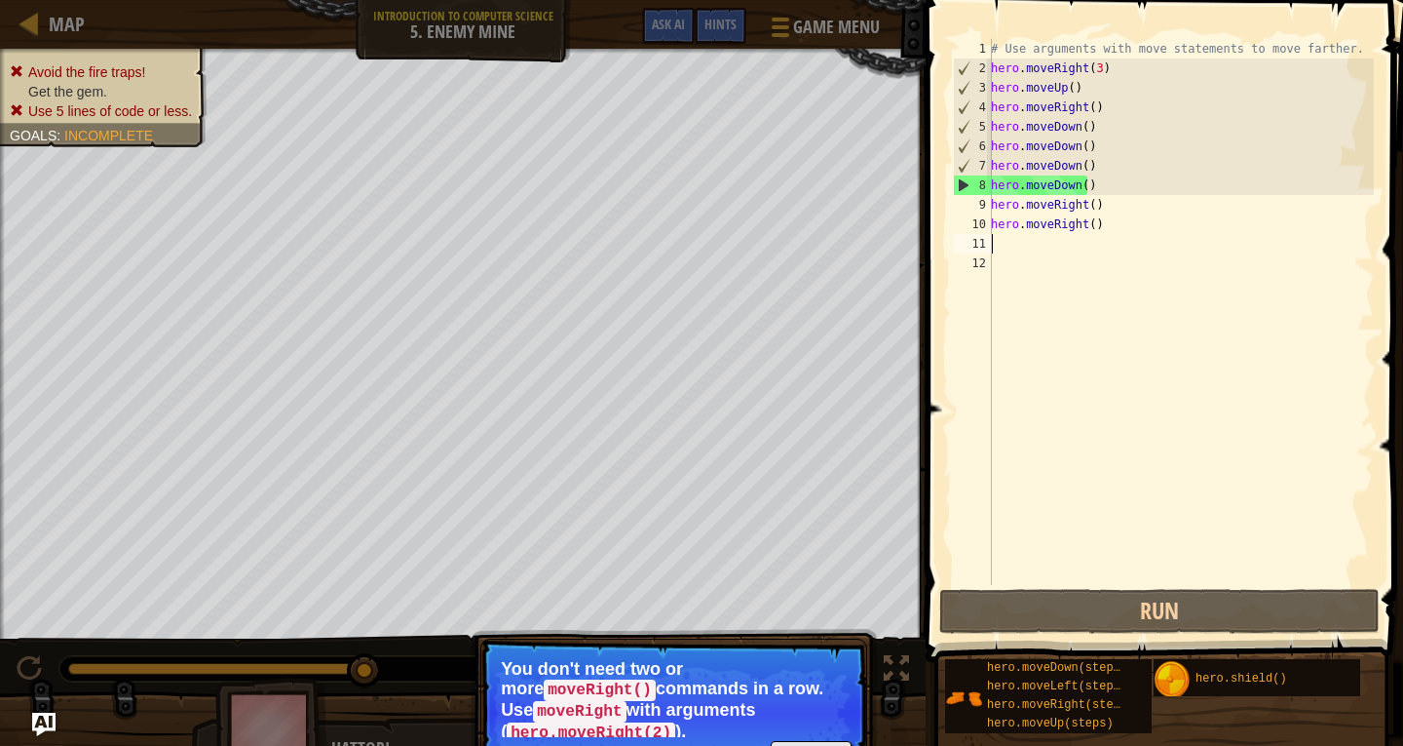
click at [1063, 175] on div "# Use arguments with move statements to move farther. hero . moveRight ( 3 ) he…" at bounding box center [1180, 331] width 387 height 585
click at [1063, 176] on div "# Use arguments with move statements to move farther. hero . moveRight ( 3 ) he…" at bounding box center [1180, 312] width 387 height 546
click at [1063, 176] on div "# Use arguments with move statements to move farther. hero . moveRight ( 3 ) he…" at bounding box center [1180, 331] width 387 height 585
click at [1066, 186] on div "# Use arguments with move statements to move farther. hero . moveRight ( 3 ) he…" at bounding box center [1180, 312] width 387 height 546
click at [1066, 186] on div "# Use arguments with move statements to move farther. hero . moveRight ( 3 ) he…" at bounding box center [1180, 331] width 387 height 585
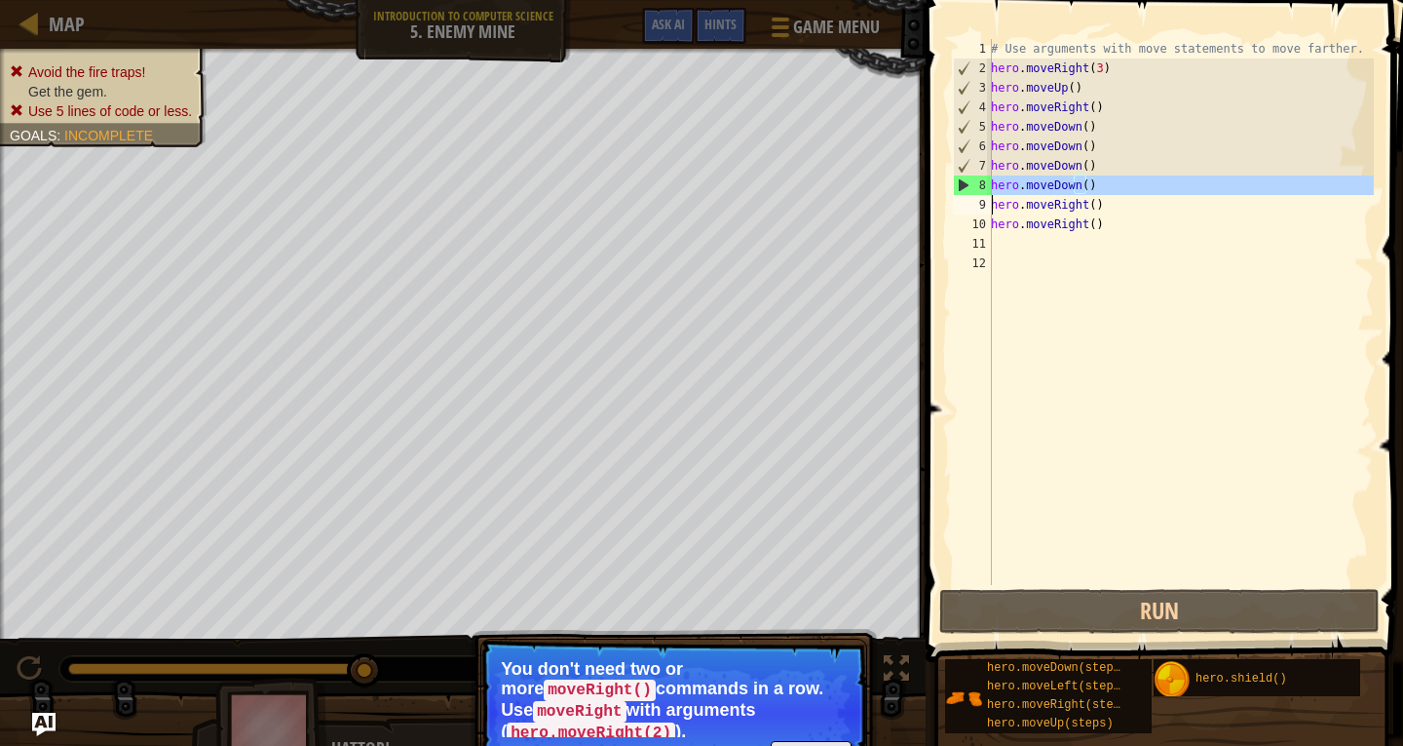
click at [1066, 186] on div "# Use arguments with move statements to move farther. hero . moveRight ( 3 ) he…" at bounding box center [1180, 331] width 387 height 585
type textarea "hero.moveRight()"
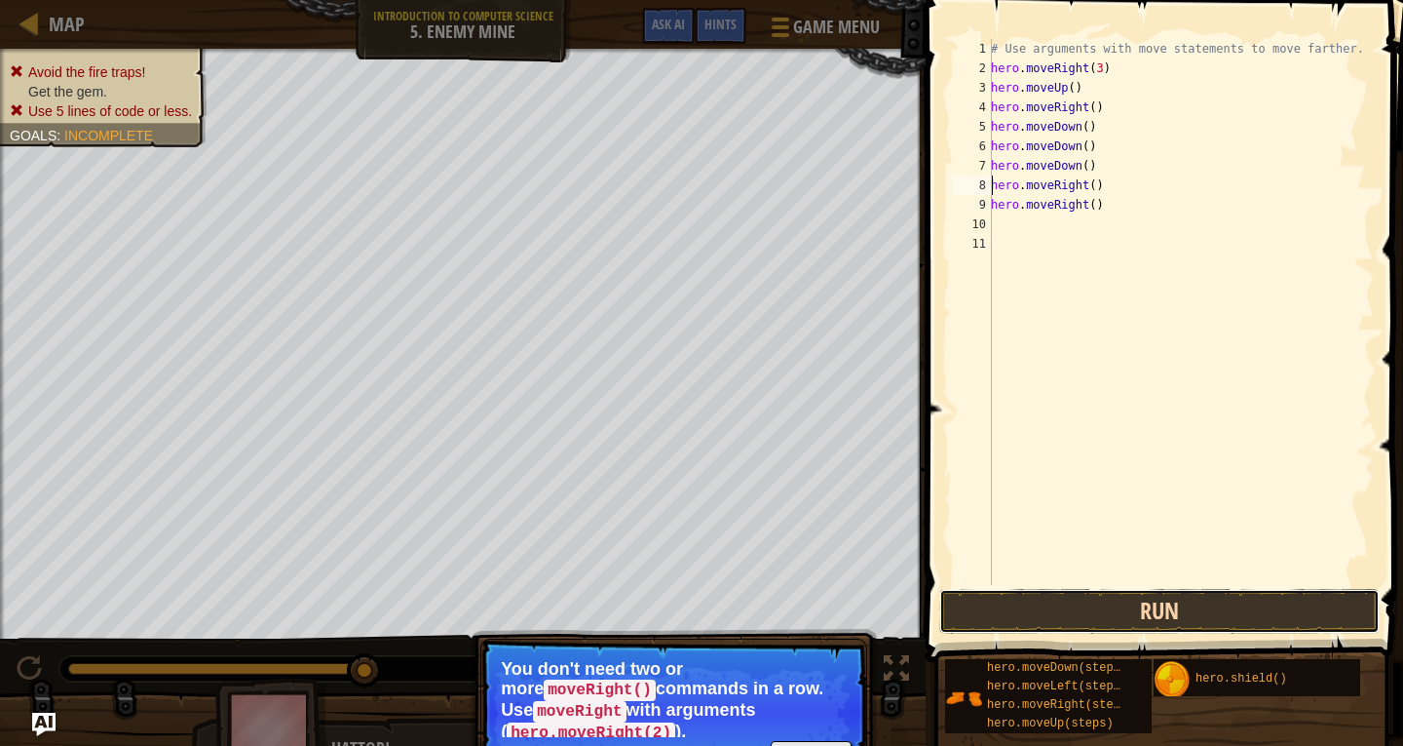
click at [1137, 604] on button "Run" at bounding box center [1160, 611] width 441 height 45
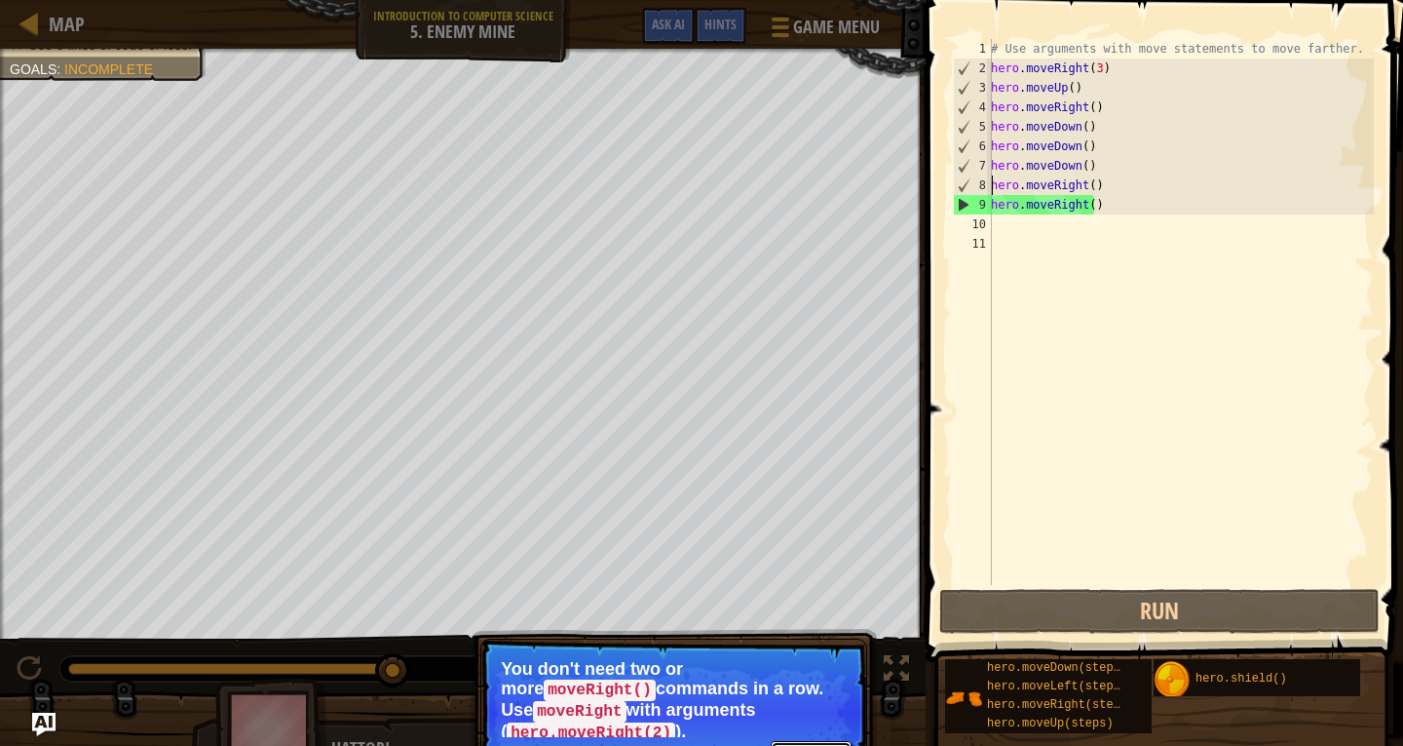
click at [834, 741] on button "Continue" at bounding box center [811, 753] width 81 height 25
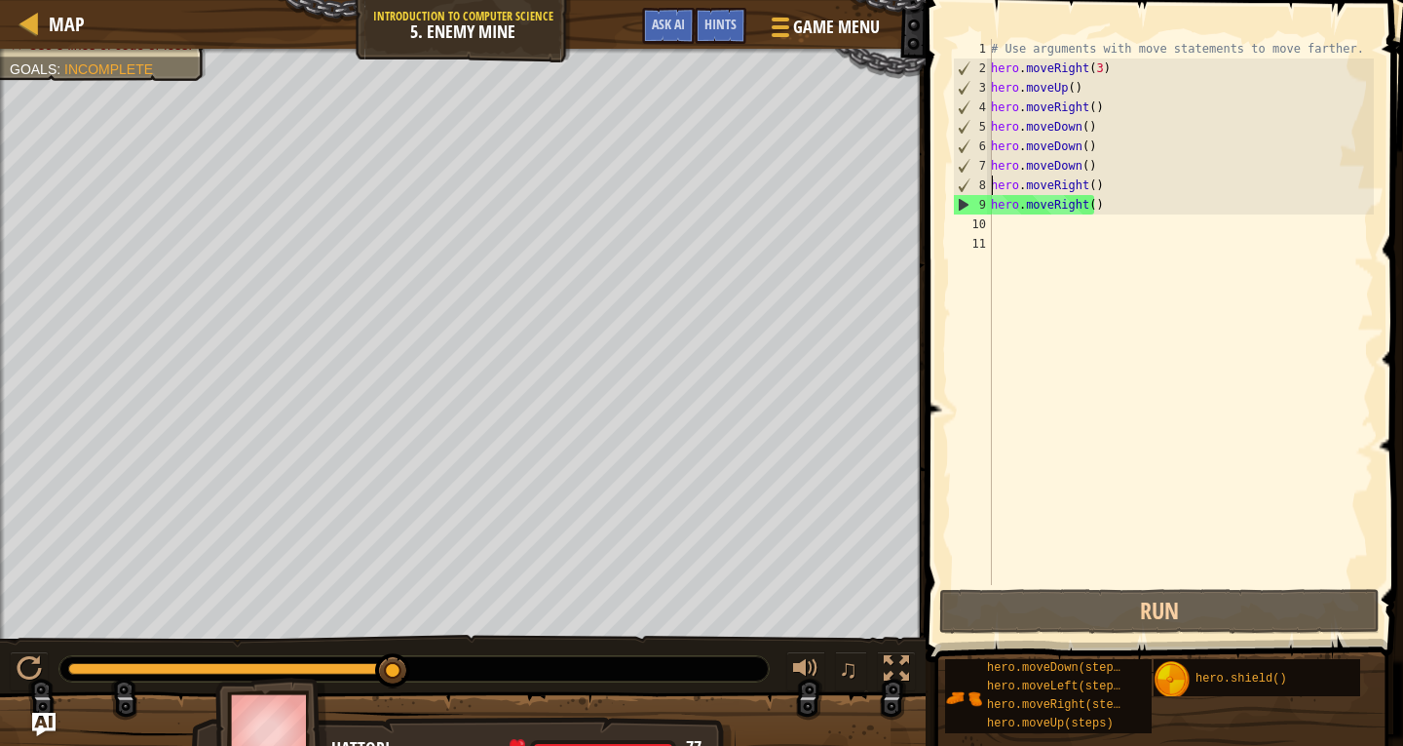
scroll to position [9, 1]
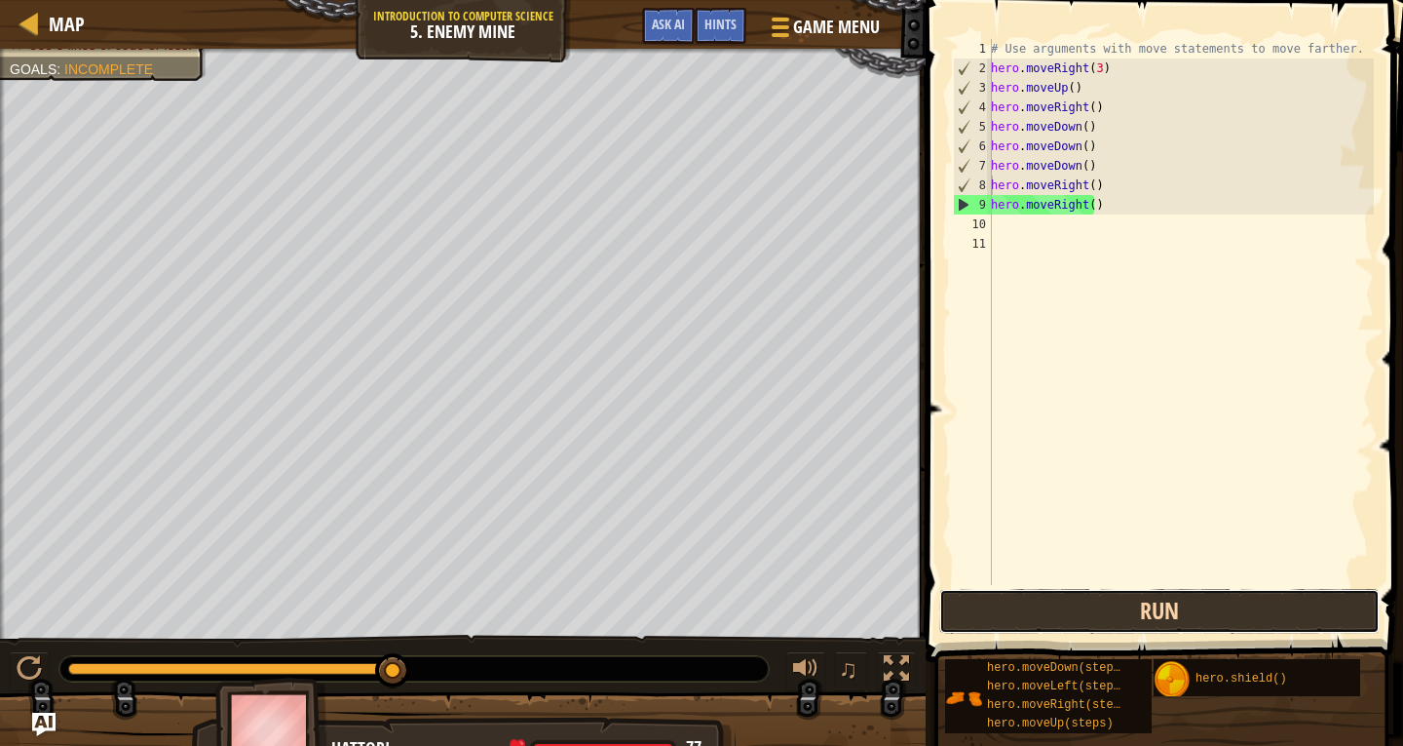
click at [1194, 602] on button "Run" at bounding box center [1160, 611] width 441 height 45
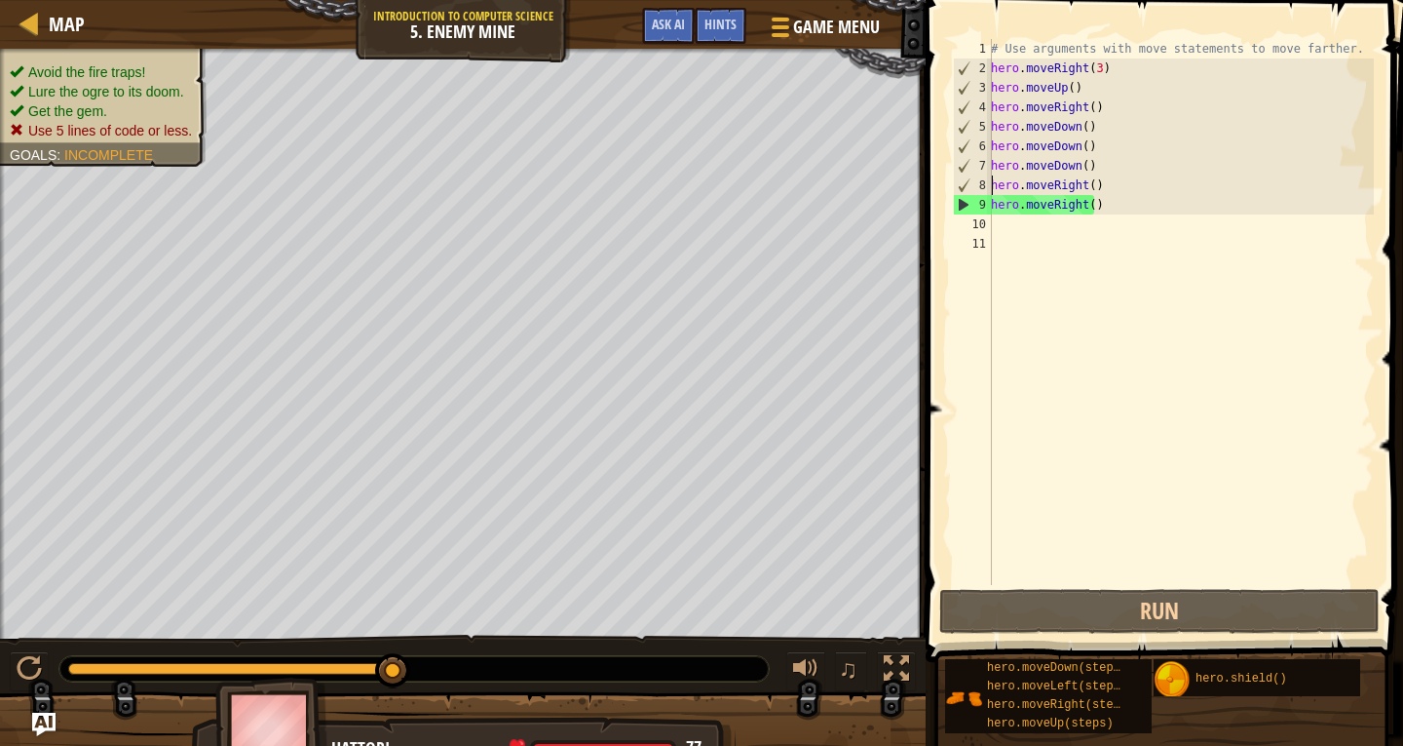
drag, startPoint x: 186, startPoint y: 675, endPoint x: 623, endPoint y: 665, distance: 436.7
click at [622, 665] on div at bounding box center [414, 668] width 710 height 25
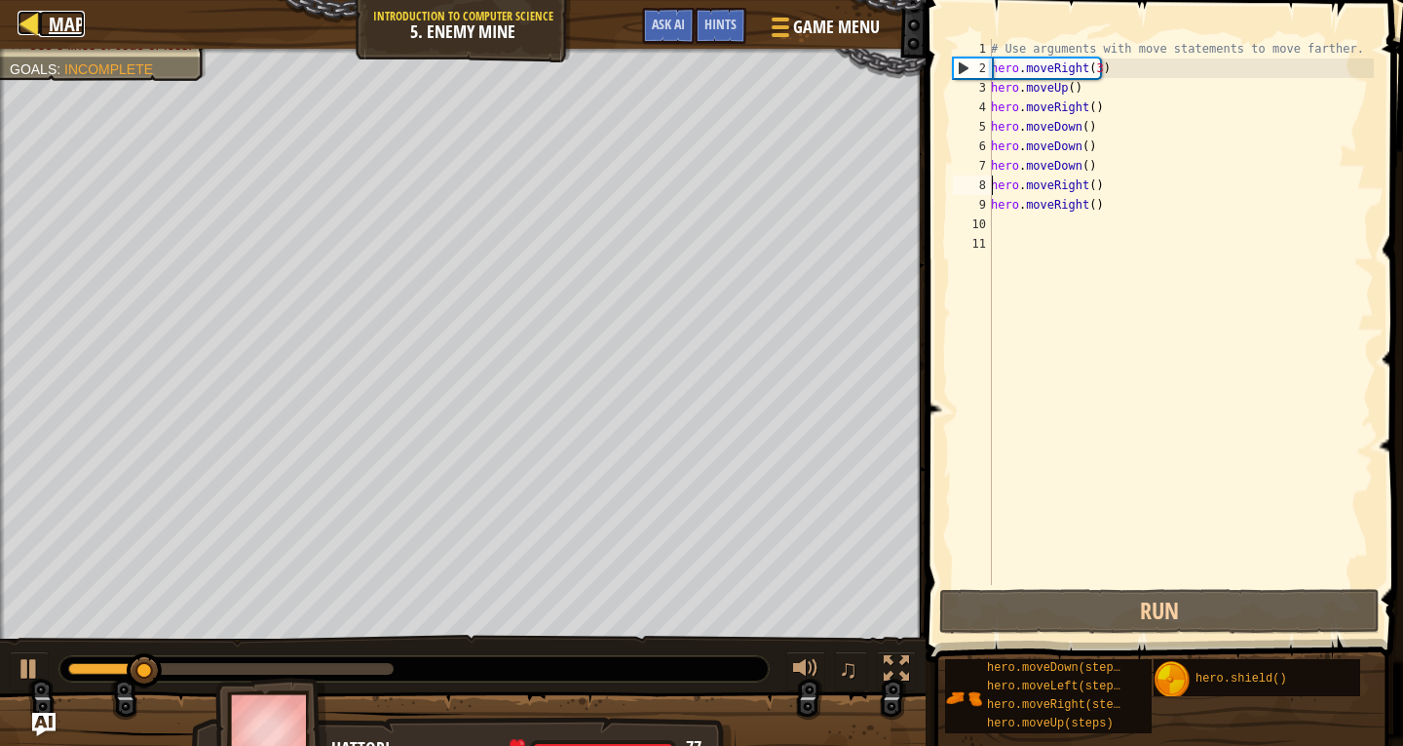
click at [42, 20] on link "Map" at bounding box center [62, 24] width 46 height 26
